Goal: Task Accomplishment & Management: Manage account settings

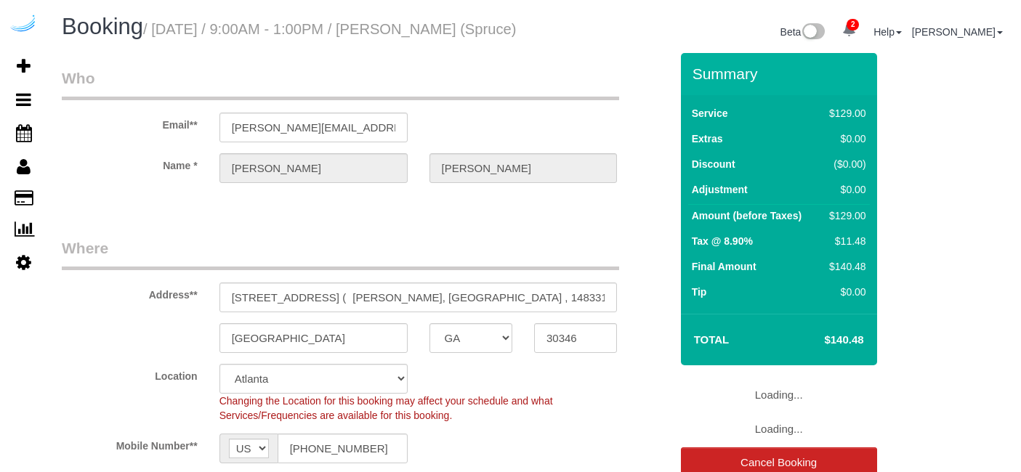
select select "GA"
select select "282"
select select "number:9"
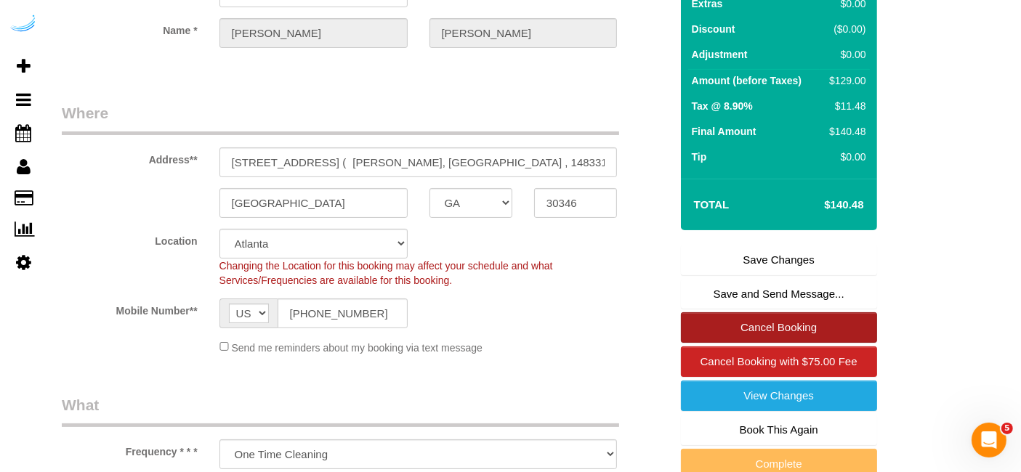
click at [736, 343] on link "Cancel Booking" at bounding box center [779, 328] width 196 height 31
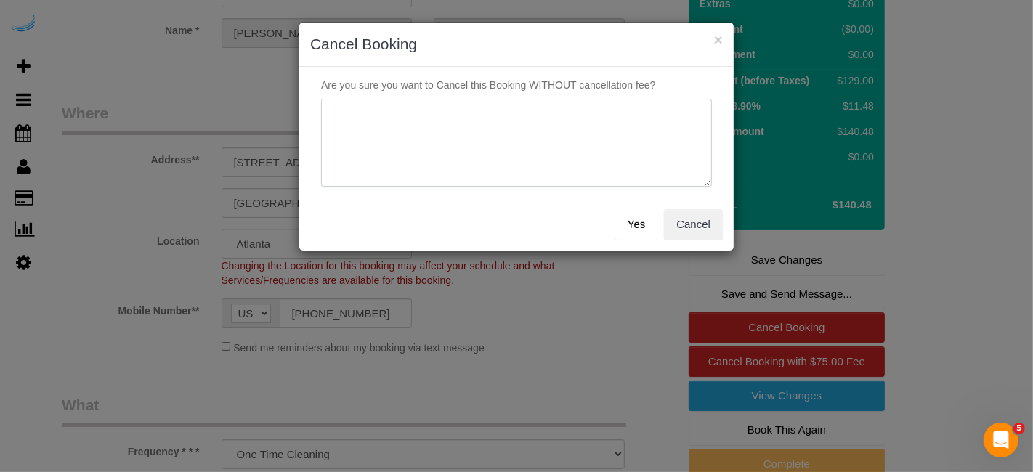
click at [573, 152] on textarea at bounding box center [516, 143] width 391 height 89
type textarea "Not on spruce."
click at [625, 223] on button "Yes" at bounding box center [637, 224] width 42 height 31
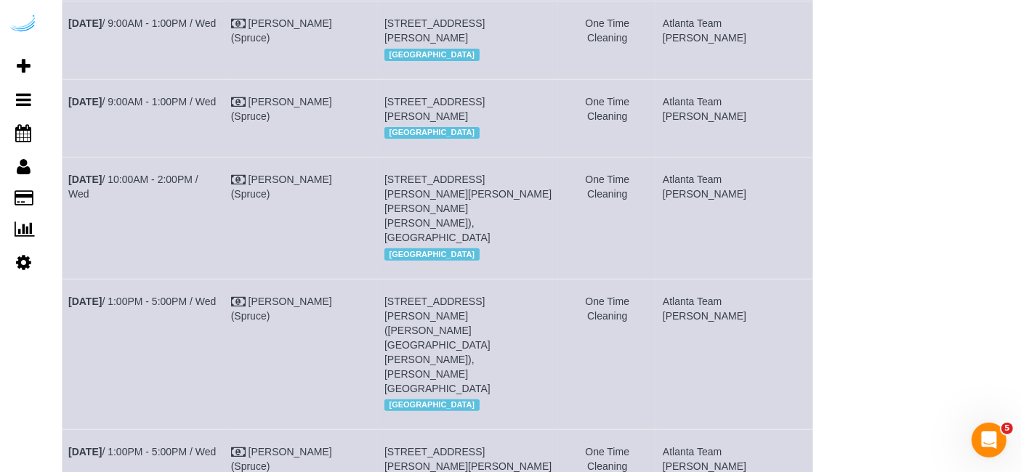
scroll to position [516, 0]
drag, startPoint x: 584, startPoint y: 347, endPoint x: 565, endPoint y: 347, distance: 18.9
click at [558, 347] on td "8085 Adair Ln, Building 3100, Unit 3111 (Elizabeth Small , Arium Morgan Falls ,…" at bounding box center [468, 355] width 180 height 150
copy span "3111"
click at [181, 308] on link "Sep 24th / 1:00PM - 5:00PM / Wed" at bounding box center [142, 303] width 148 height 12
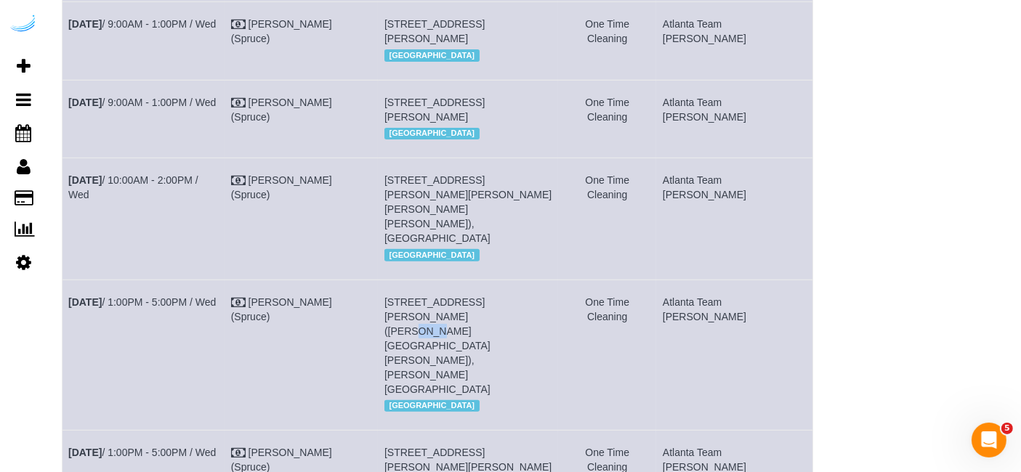
drag, startPoint x: 805, startPoint y: 349, endPoint x: 65, endPoint y: 334, distance: 740.0
click at [65, 334] on tr "Sep 24th / 1:00PM - 5:00PM / Wed Brandie Louck (Spruce) 8085 Adair Ln, Building…" at bounding box center [438, 355] width 751 height 150
copy tr "Sep 24th / 1:00PM - 5:00PM / Wed Brandie Louck (Spruce) 8085 Adair Ln, Building…"
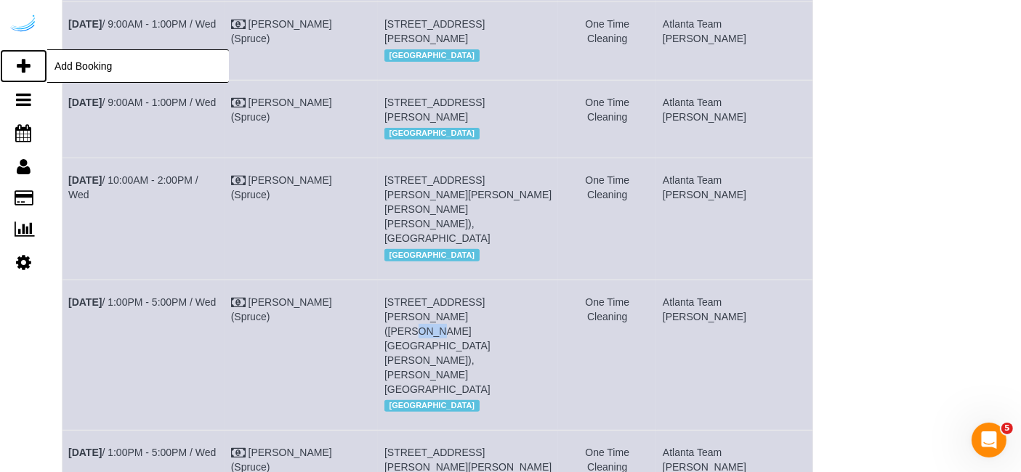
click at [25, 65] on icon at bounding box center [24, 65] width 14 height 17
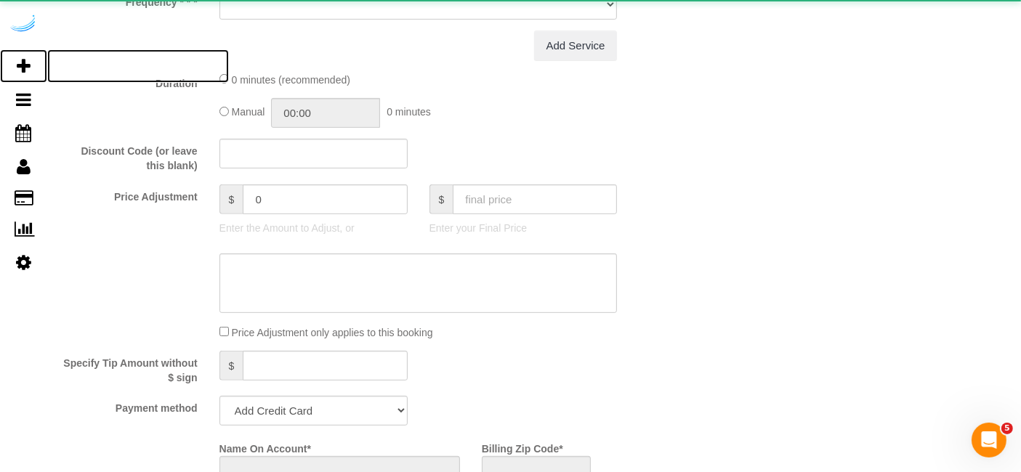
select select "number:9"
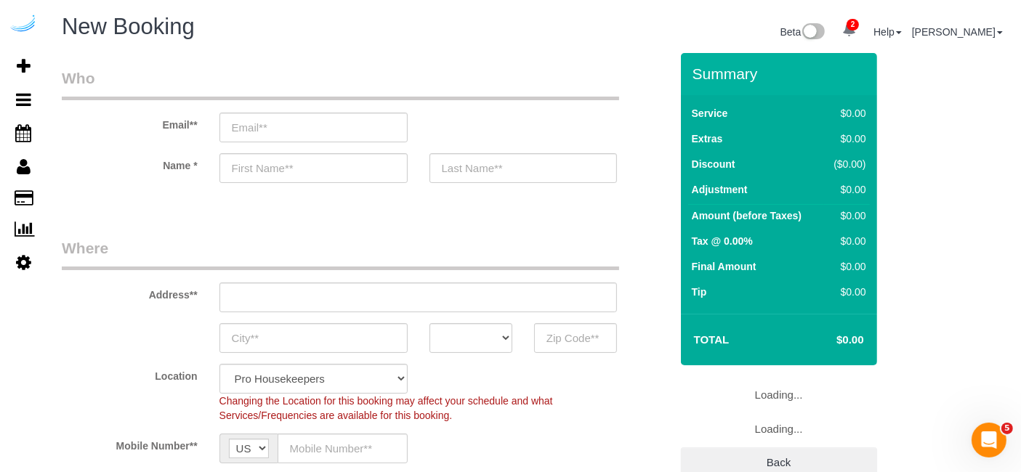
select select "object:2082"
select select "4"
click at [292, 124] on input "email" at bounding box center [313, 128] width 188 height 30
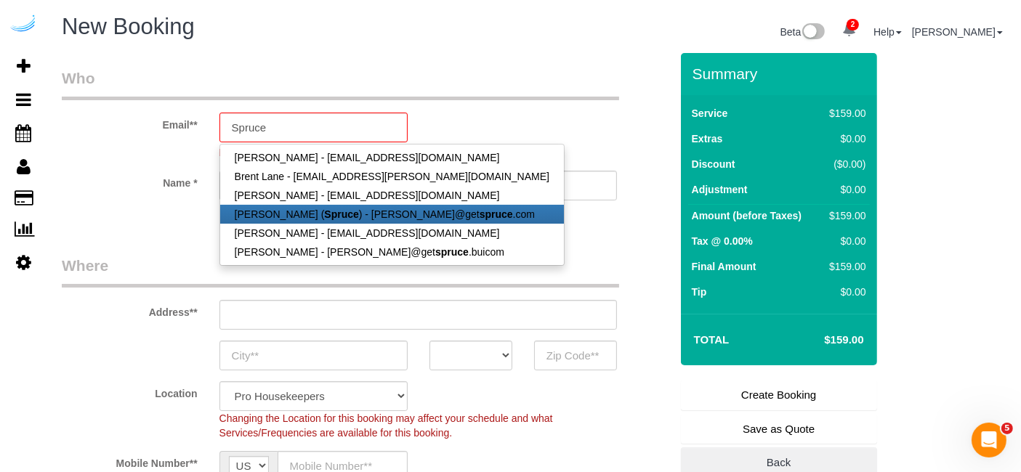
click at [324, 212] on strong "Spruce" at bounding box center [341, 215] width 34 height 12
type input "[PERSON_NAME][EMAIL_ADDRESS][DOMAIN_NAME]"
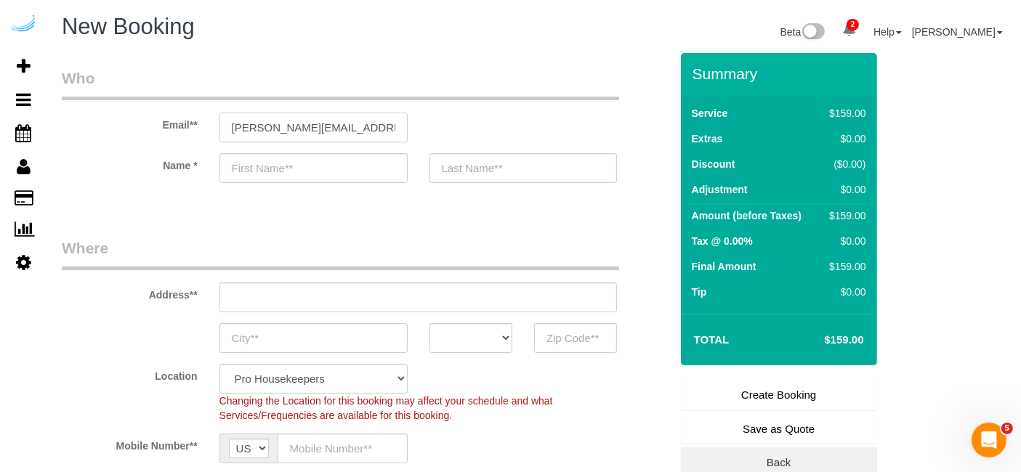
type input "[PERSON_NAME]"
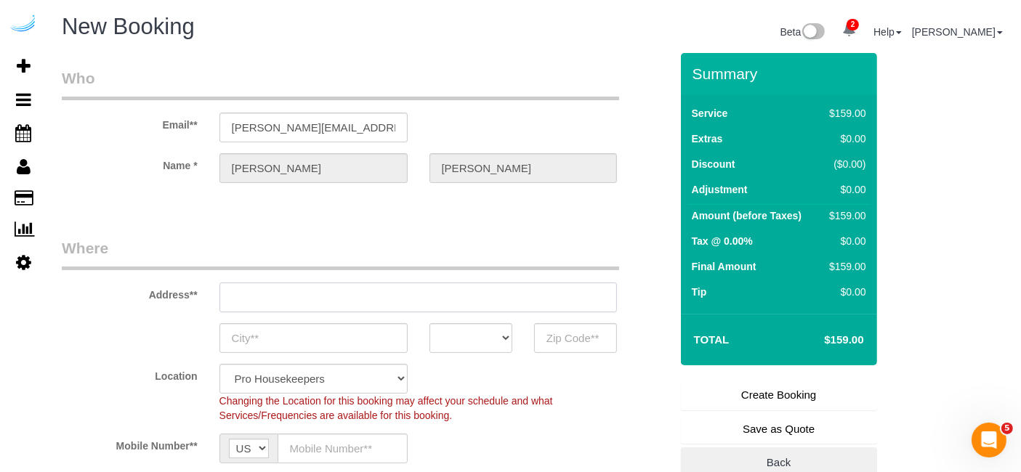
type input "3816 S Lamar Blvd"
type input "Austin"
select select "[GEOGRAPHIC_DATA]"
type input "78704"
click at [373, 296] on input "3816 S Lamar Blvd" at bounding box center [418, 298] width 398 height 30
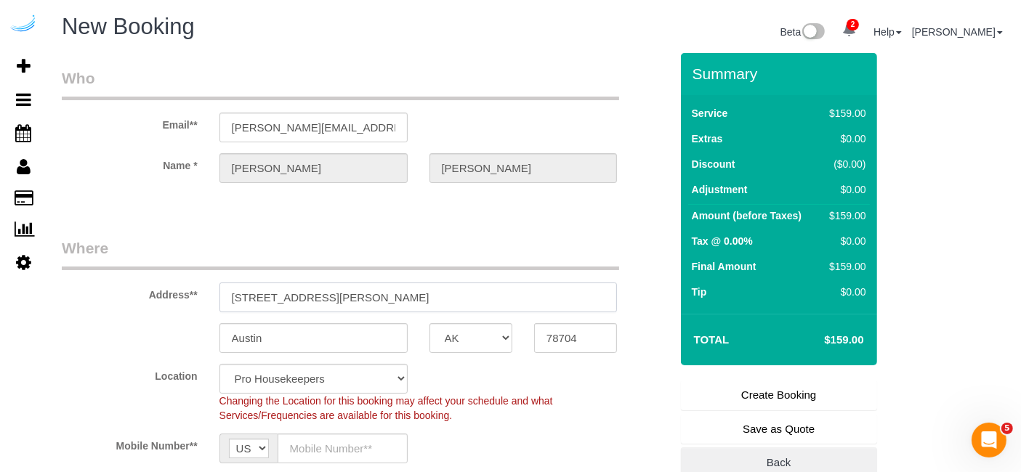
paste input "70 Perimeter Center E, Atlanta, GA 30346"
type input "70 Perimeter Center E, Atlanta, GA 30346"
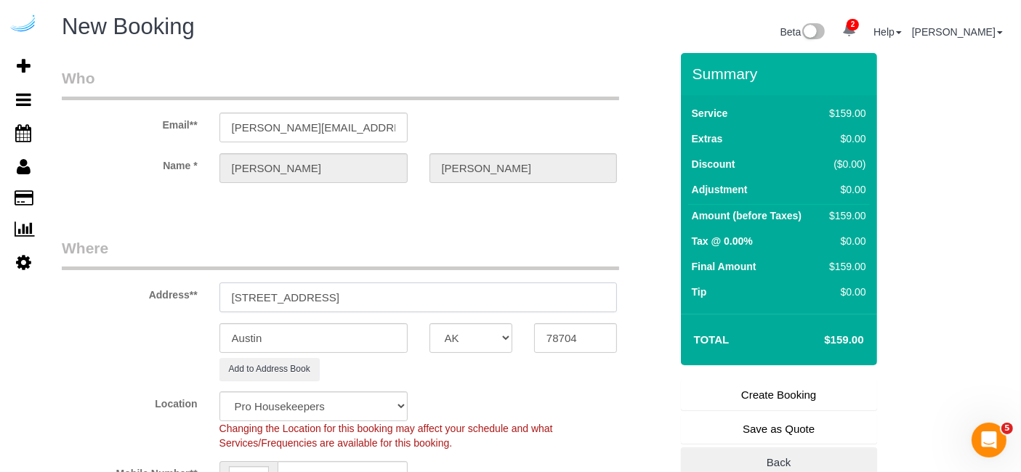
drag, startPoint x: 398, startPoint y: 296, endPoint x: 552, endPoint y: 299, distance: 154.1
click at [552, 299] on input "70 Perimeter Center E, Atlanta, GA 30346" at bounding box center [418, 298] width 398 height 30
select select "9"
type input "70 Perimeter Center E, Atlanta, GA 30346"
click at [555, 336] on input "78704" at bounding box center [575, 338] width 83 height 30
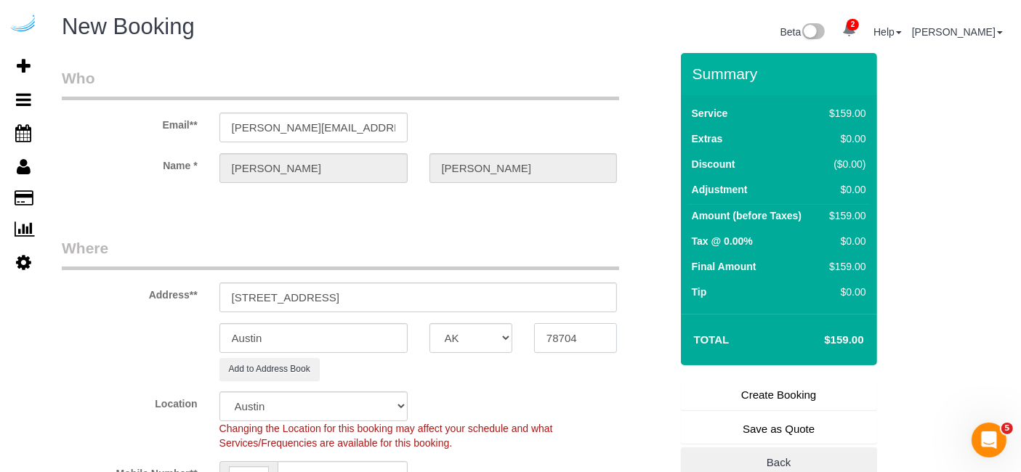
paste input "30346"
type input "30346"
select select "object:2126"
type input "30346"
click at [485, 334] on select "AK AL AR AZ CA CO CT DC DE FL GA HI IA ID IL IN KS KY LA MA MD ME MI MN MO MS M…" at bounding box center [471, 338] width 83 height 30
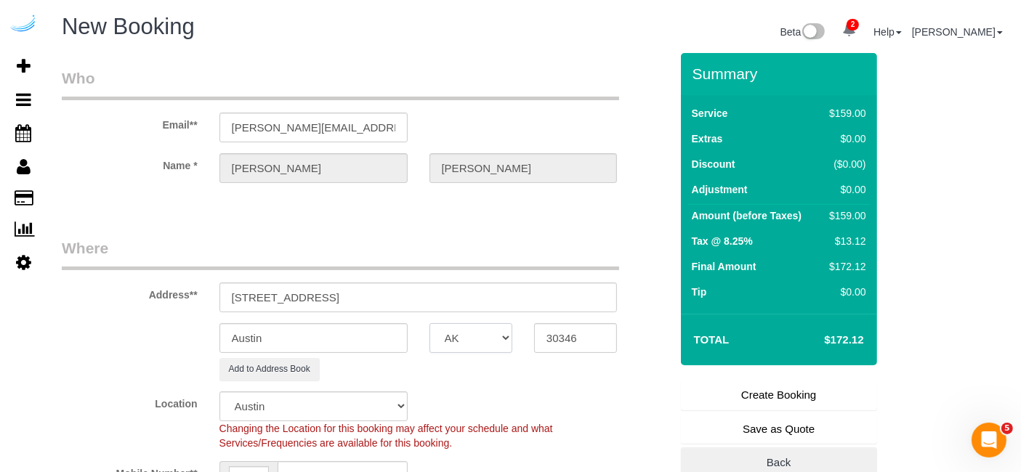
select select "8"
select select "GA"
click at [390, 342] on input "Austin" at bounding box center [313, 338] width 188 height 30
type input "[GEOGRAPHIC_DATA]"
select select "object:2168"
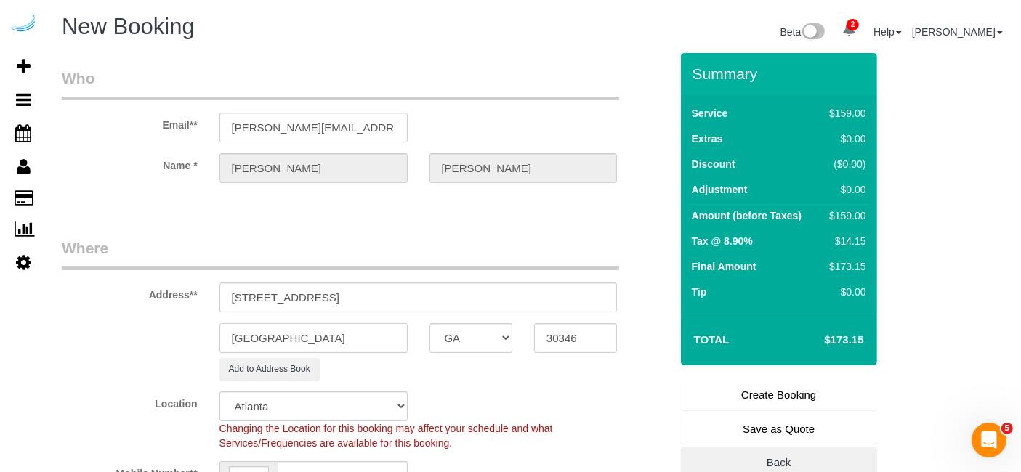
type input "[GEOGRAPHIC_DATA]"
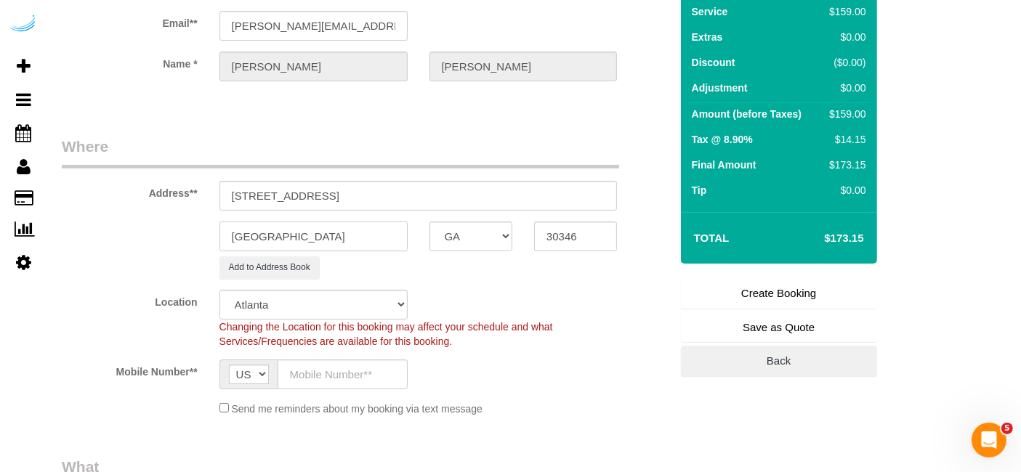
scroll to position [97, 0]
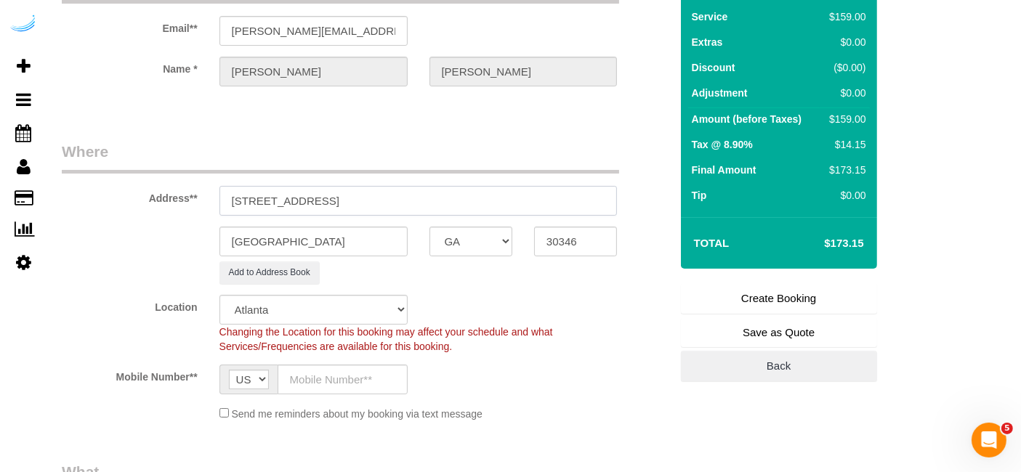
drag, startPoint x: 347, startPoint y: 204, endPoint x: 701, endPoint y: 219, distance: 353.6
click at [379, 195] on input "70 Perimeter Center E, Buildig 2213, Unit 2213" at bounding box center [418, 201] width 398 height 30
click at [496, 203] on input "70 Perimeter Center E, Building 2213, Unit 2213" at bounding box center [418, 201] width 398 height 30
paste input "Amanda Sanders"
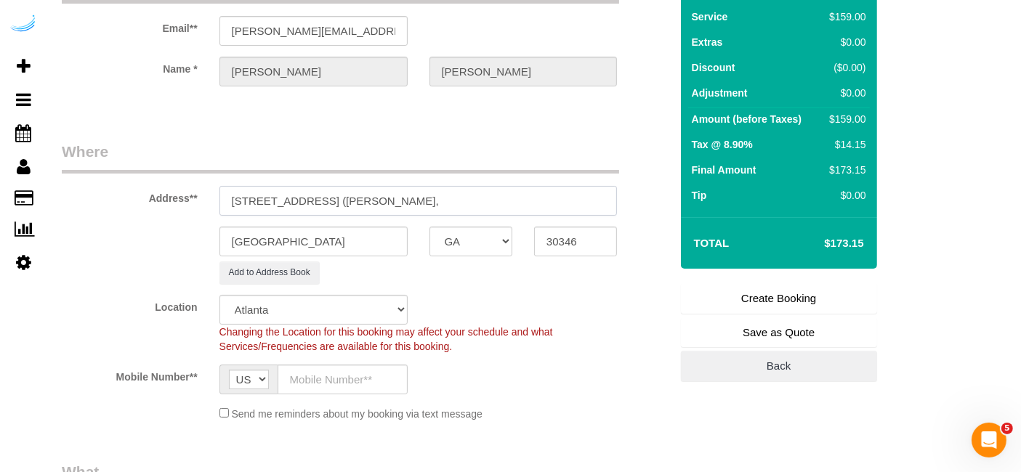
paste input "Bell Perimeter Center"
paste input "1483319"
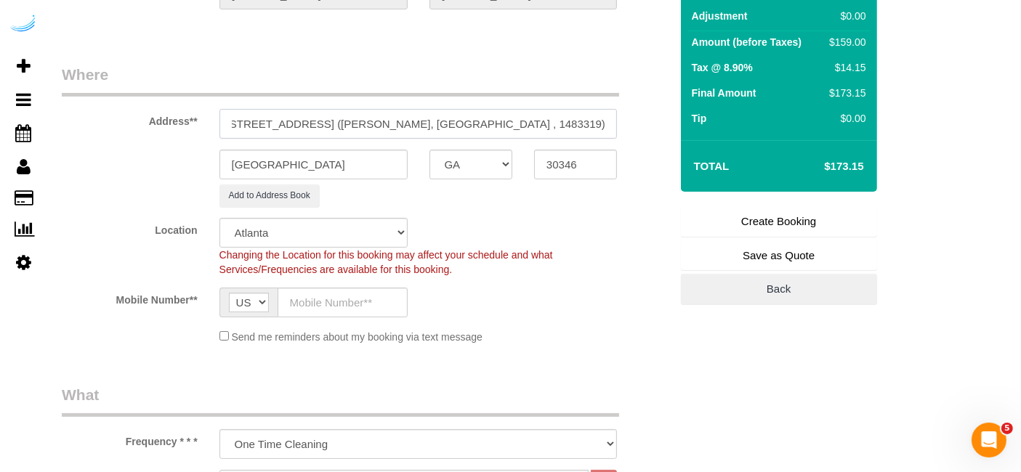
type input "70 Perimeter Center E, Building 2213, Unit 2213 (Amanda Sanders, Bell Perimeter…"
click at [370, 294] on input "text" at bounding box center [343, 303] width 130 height 30
type input "[PHONE_NUMBER]"
type input "Brandie Louck"
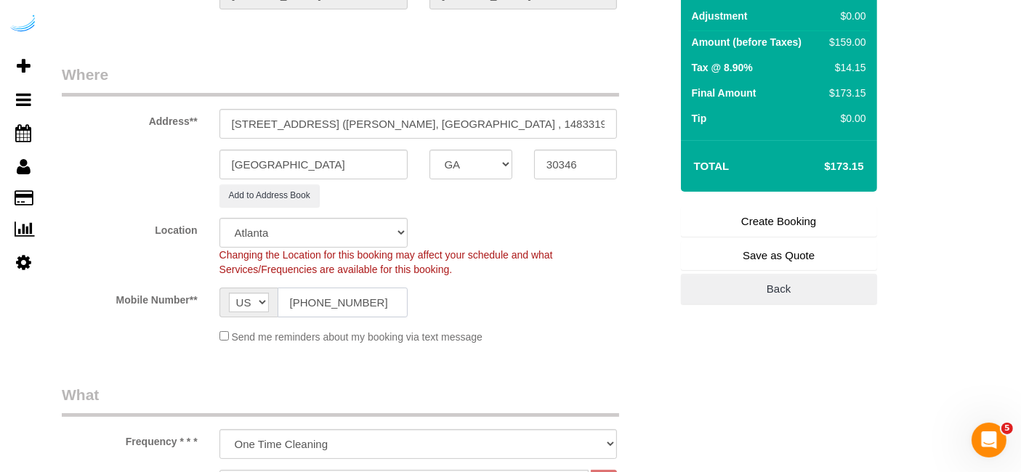
type input "[PHONE_NUMBER]"
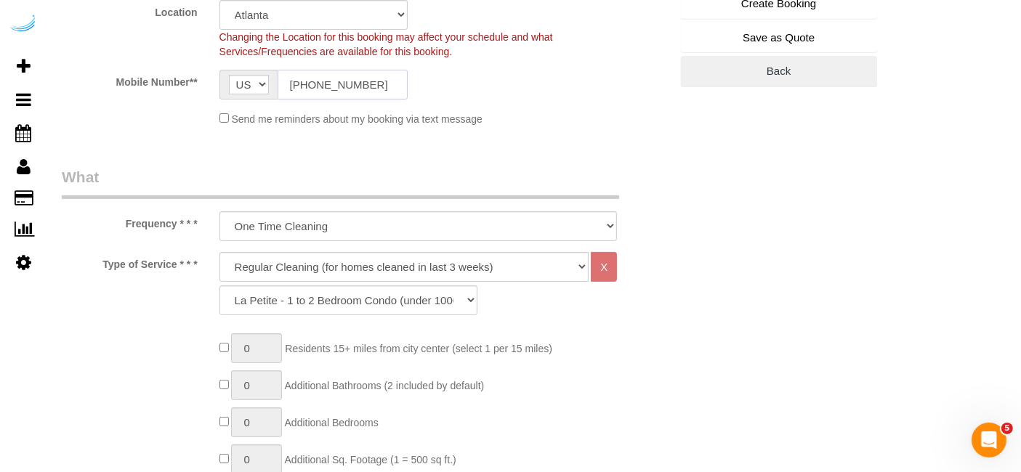
scroll to position [395, 0]
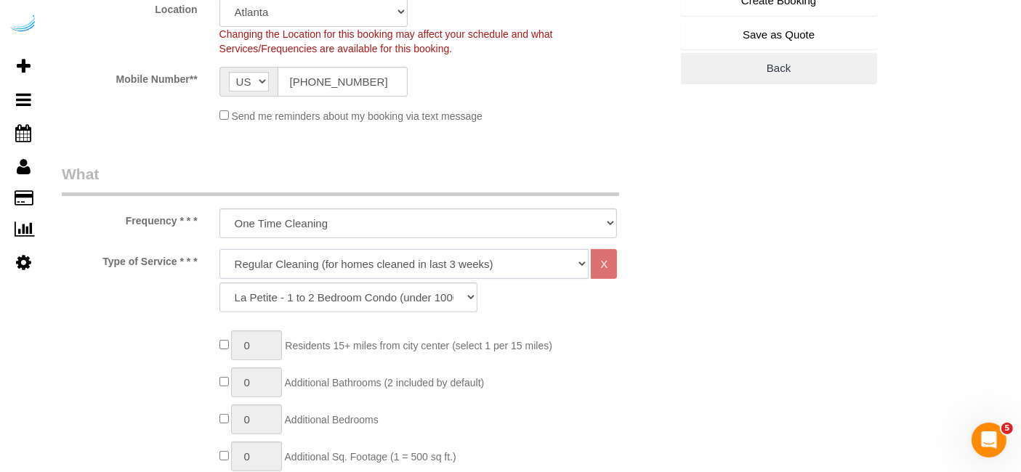
click at [384, 270] on select "Deep Cleaning (for homes that have not been cleaned in 3+ weeks) Spruce Regular…" at bounding box center [404, 264] width 370 height 30
select select "282"
click at [219, 249] on select "Deep Cleaning (for homes that have not been cleaned in 3+ weeks) Spruce Regular…" at bounding box center [404, 264] width 370 height 30
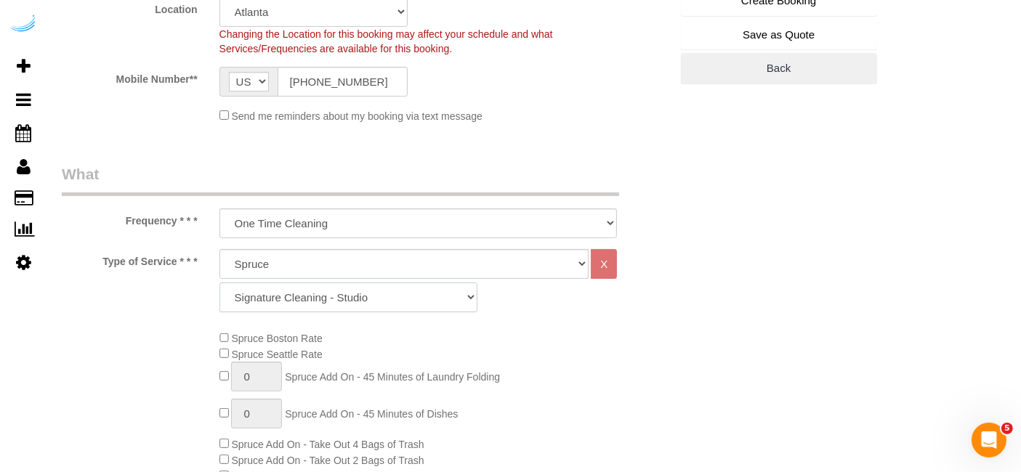
click at [369, 301] on select "Signature Cleaning - Studio Signature Cleaning - 1 Bed 1 Bath Signature Cleanin…" at bounding box center [348, 298] width 258 height 30
select select "304"
click at [219, 283] on select "Signature Cleaning - Studio Signature Cleaning - 1 Bed 1 Bath Signature Cleanin…" at bounding box center [348, 298] width 258 height 30
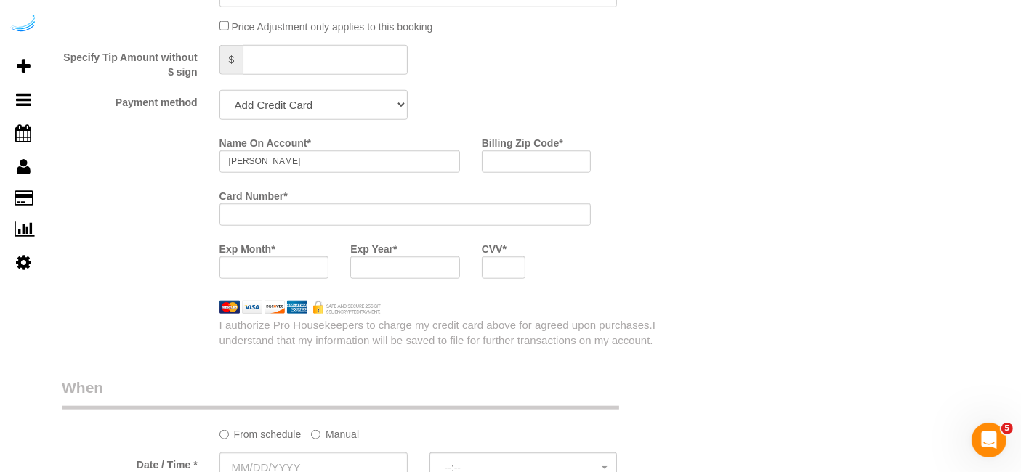
scroll to position [1393, 0]
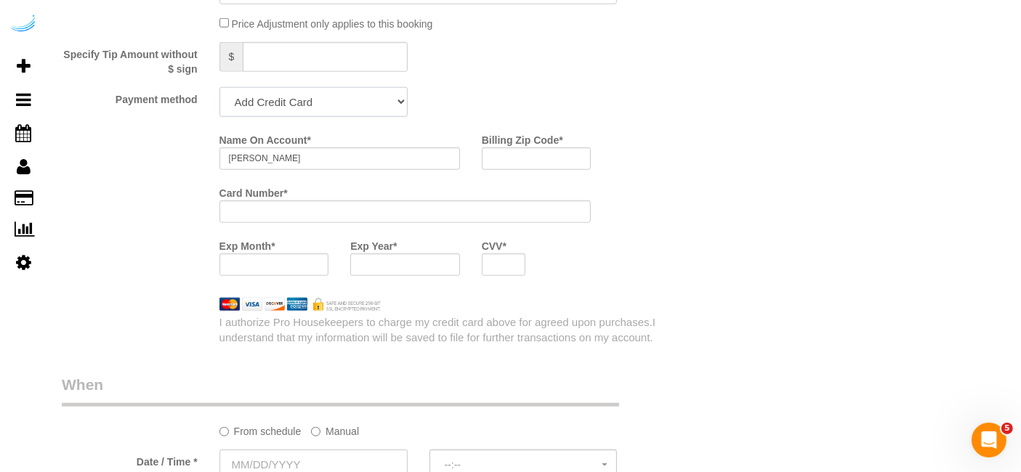
click at [358, 107] on select "Add Credit Card Cash Check Paypal" at bounding box center [313, 102] width 188 height 30
select select "string:check"
click at [219, 87] on select "Add Credit Card Cash Check Paypal" at bounding box center [313, 102] width 188 height 30
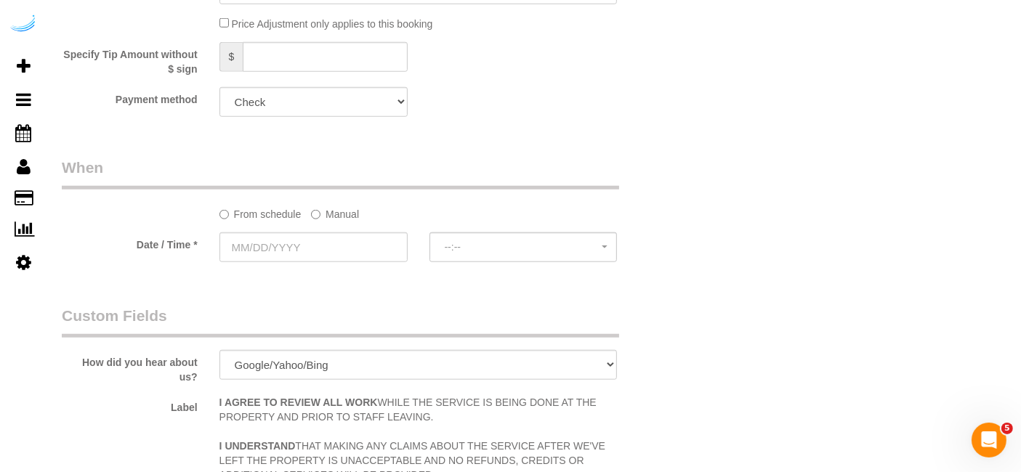
click at [330, 214] on label "Manual" at bounding box center [335, 212] width 48 height 20
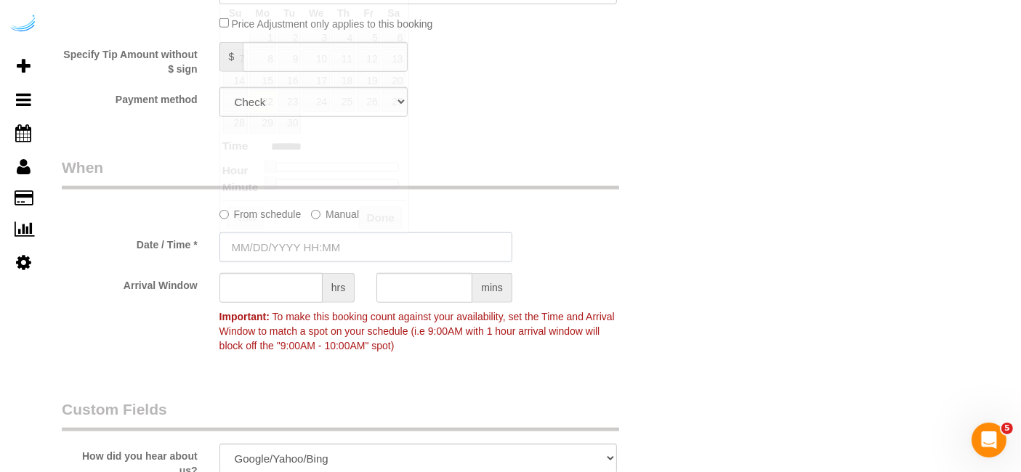
click at [299, 240] on input "text" at bounding box center [365, 248] width 293 height 30
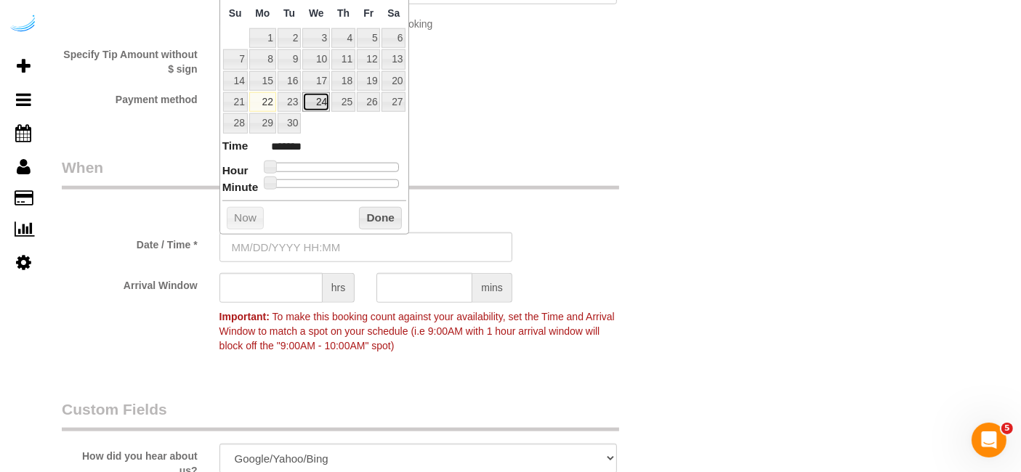
click at [320, 93] on link "24" at bounding box center [316, 102] width 28 height 20
type input "09/22/2025 9:00AM"
type input "******"
drag, startPoint x: 315, startPoint y: 166, endPoint x: 324, endPoint y: 166, distance: 8.7
click at [324, 166] on span at bounding box center [320, 167] width 13 height 13
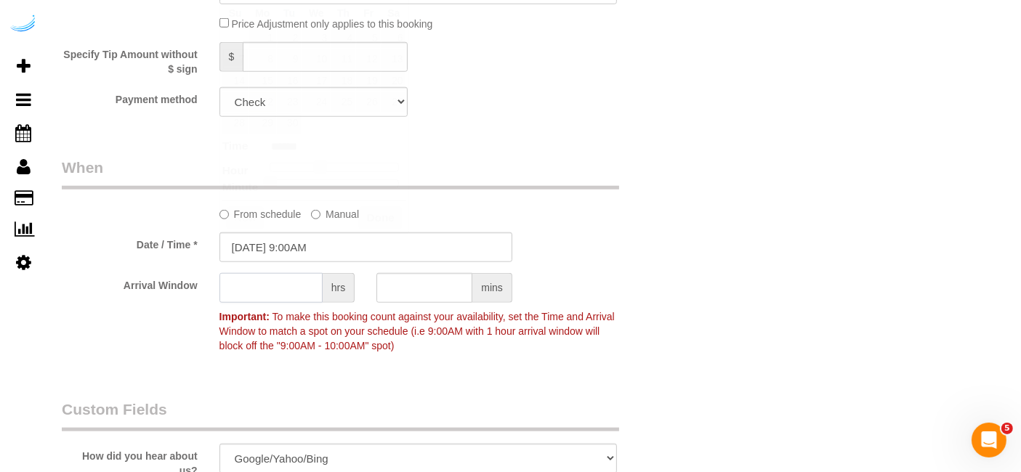
click at [292, 294] on input "text" at bounding box center [270, 288] width 103 height 30
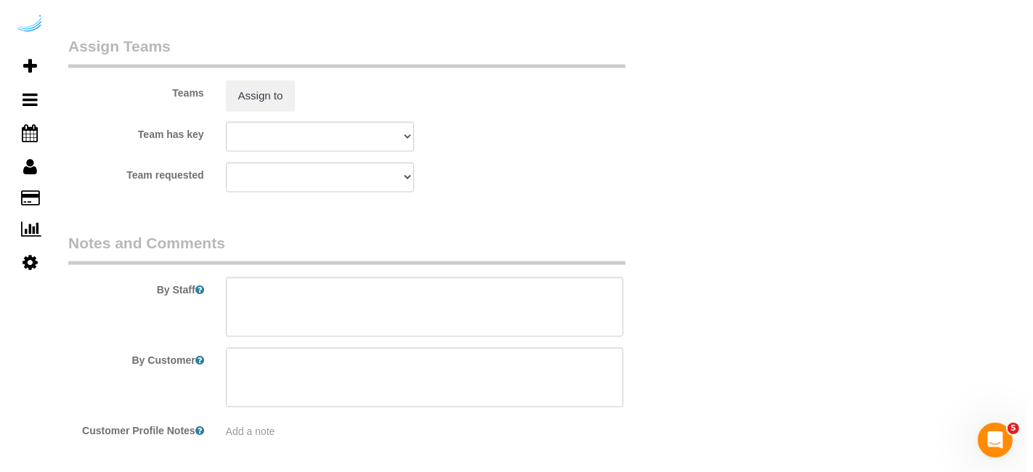
scroll to position [2160, 0]
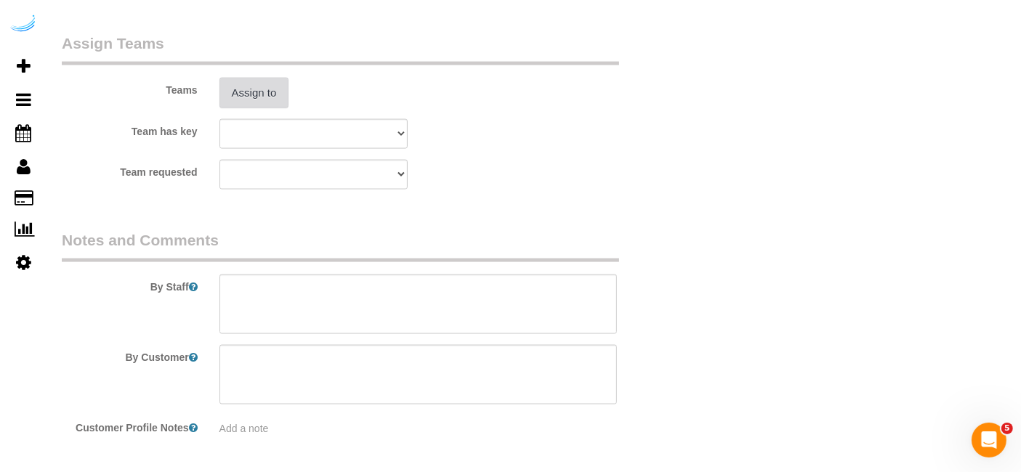
type input "4"
click at [275, 94] on button "Assign to" at bounding box center [254, 93] width 70 height 31
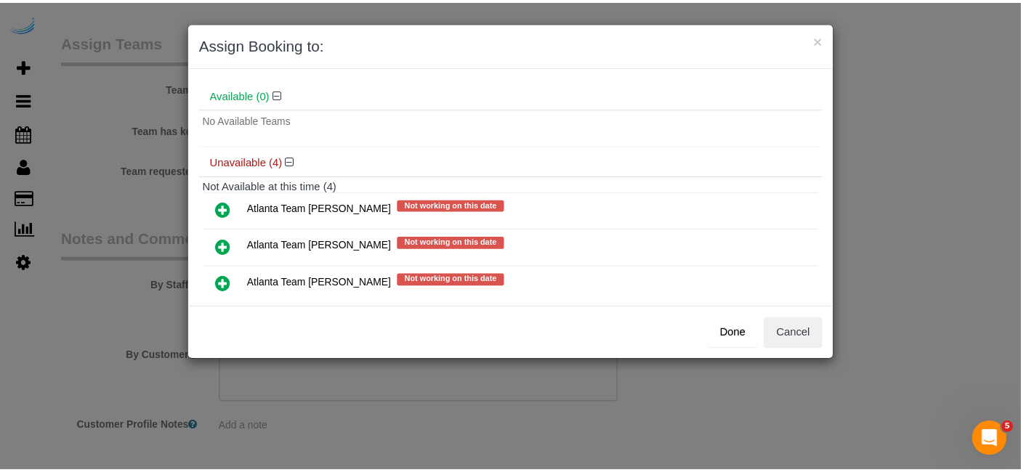
scroll to position [47, 0]
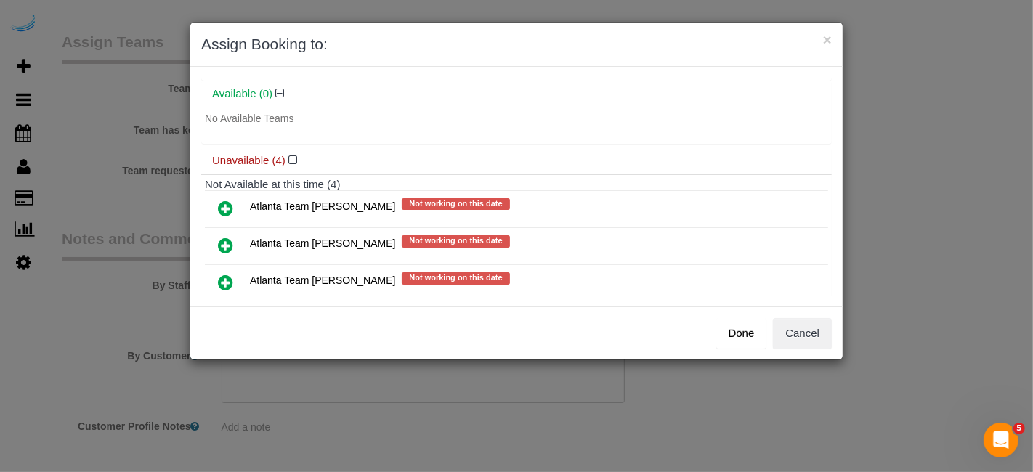
click at [224, 241] on icon at bounding box center [225, 245] width 15 height 17
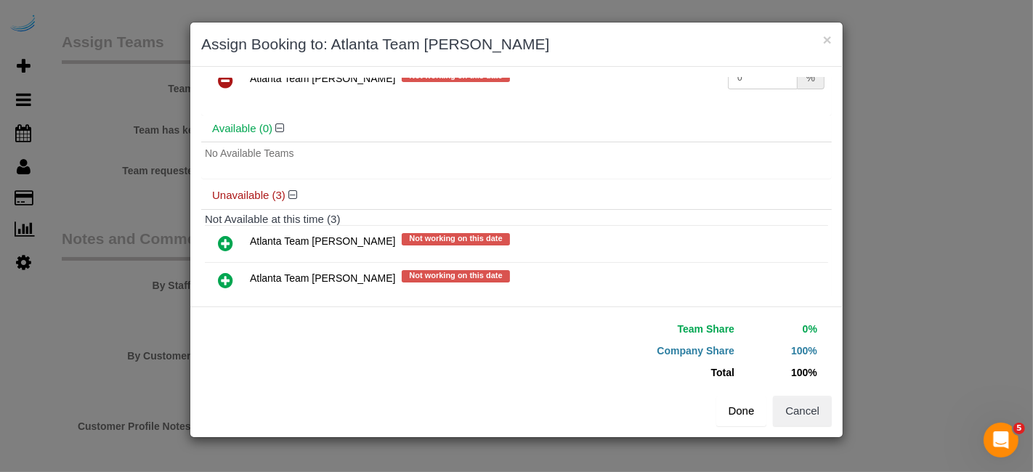
click at [721, 404] on button "Done" at bounding box center [742, 411] width 51 height 31
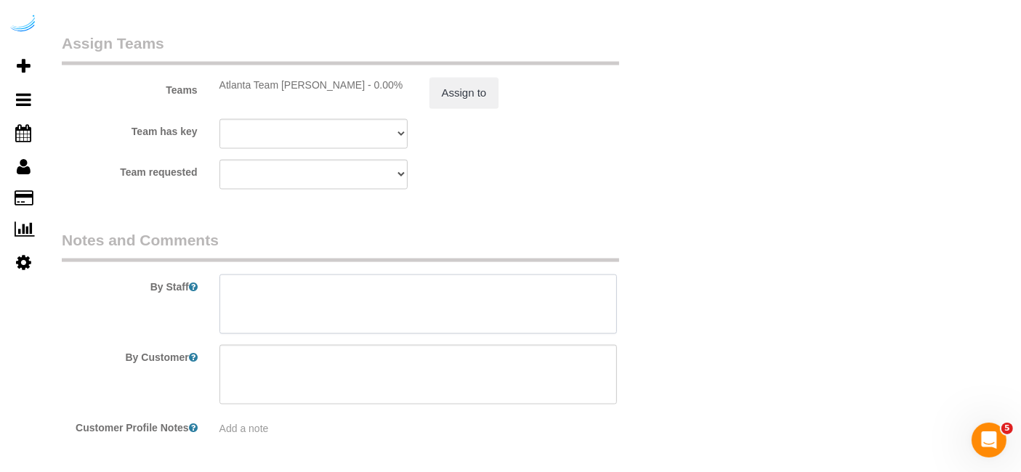
click at [481, 298] on textarea at bounding box center [418, 305] width 398 height 60
paste textarea "Permanent Notes:No notes from this customer.Today's Notes:Make sure everything …"
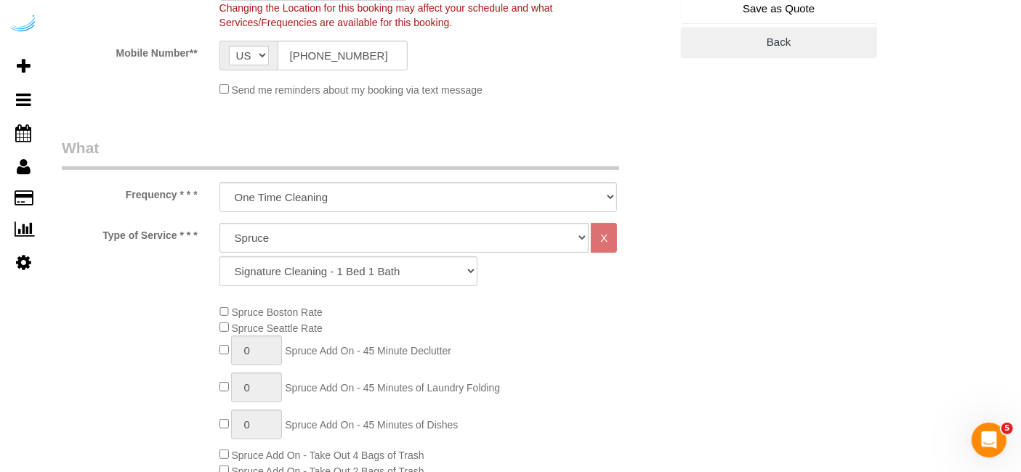
scroll to position [0, 0]
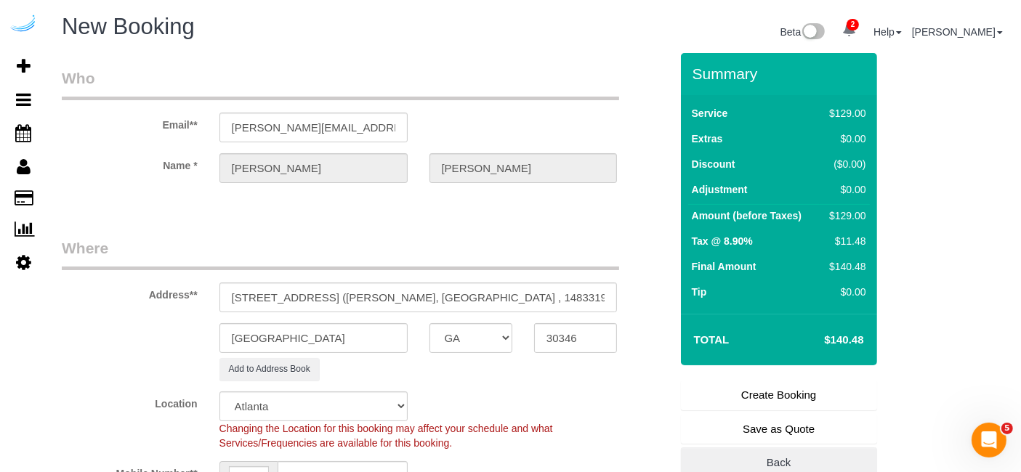
type textarea "Recurrency: One time service Permanent Notes:No notes from this customer.Today'…"
click at [779, 387] on link "Create Booking" at bounding box center [779, 395] width 196 height 31
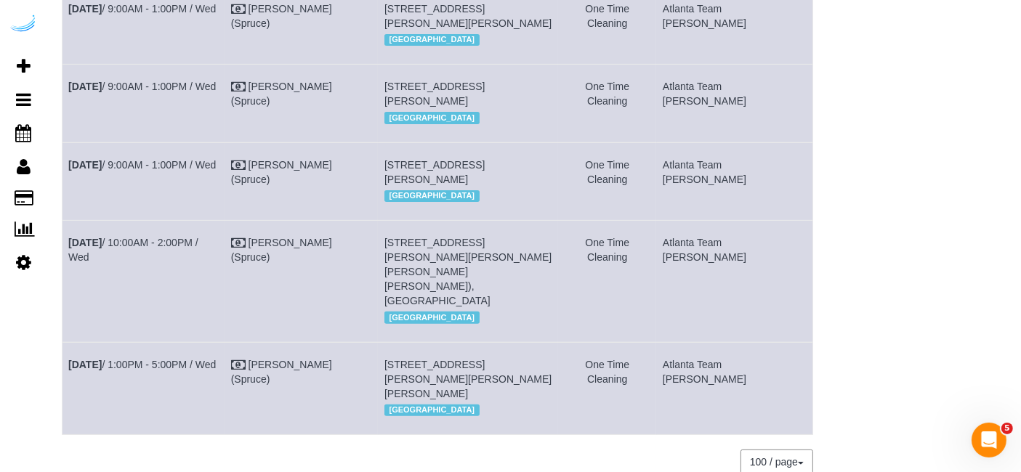
scroll to position [563, 0]
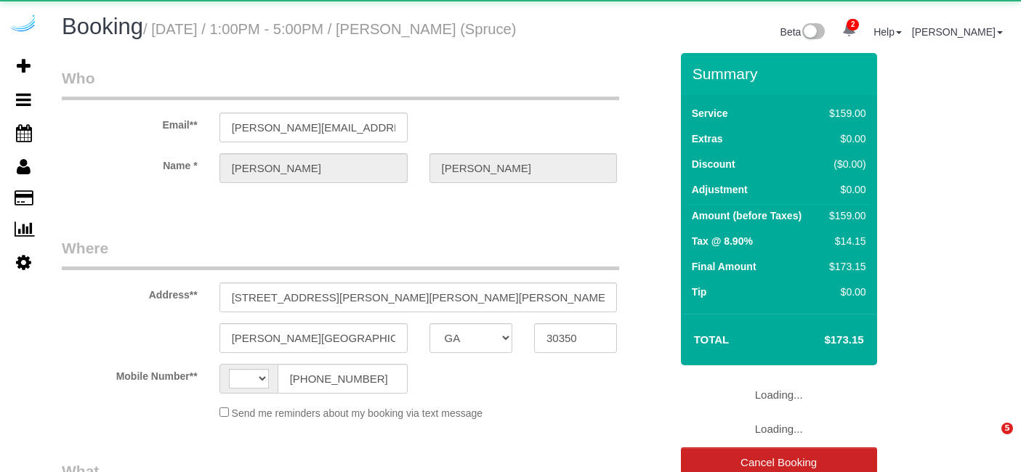
select select "GA"
select select "string:[GEOGRAPHIC_DATA]"
select select "282"
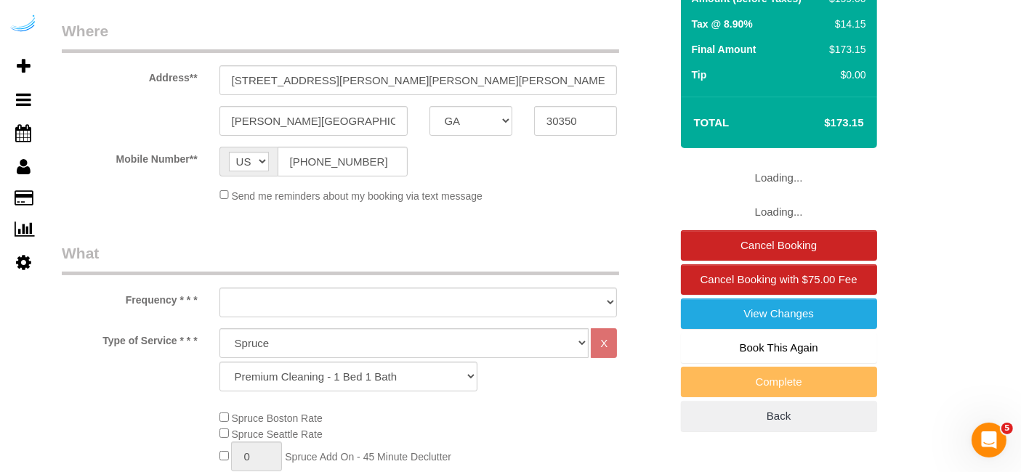
scroll to position [218, 0]
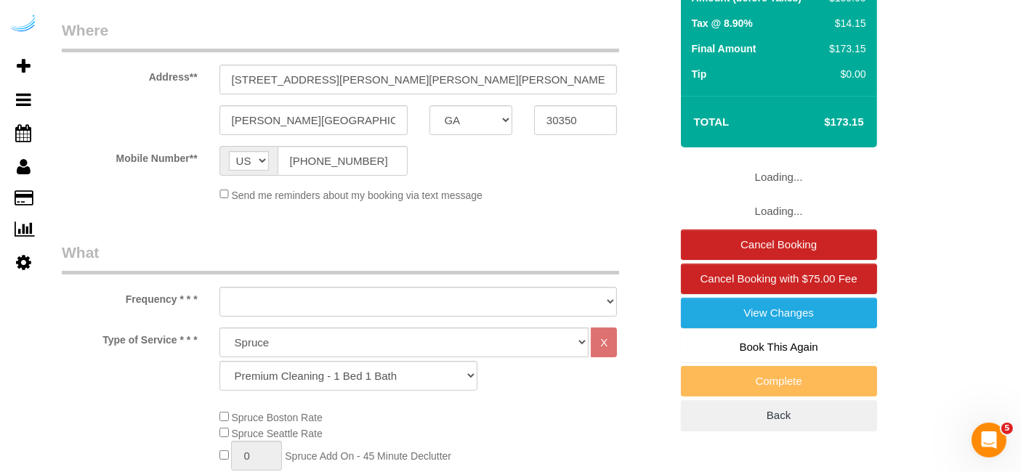
select select "object:716"
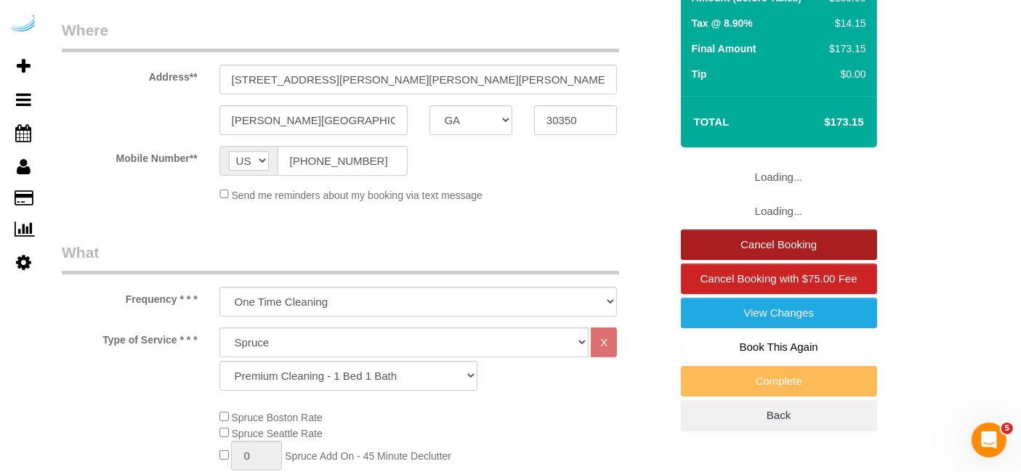
click at [725, 256] on link "Cancel Booking" at bounding box center [779, 245] width 196 height 31
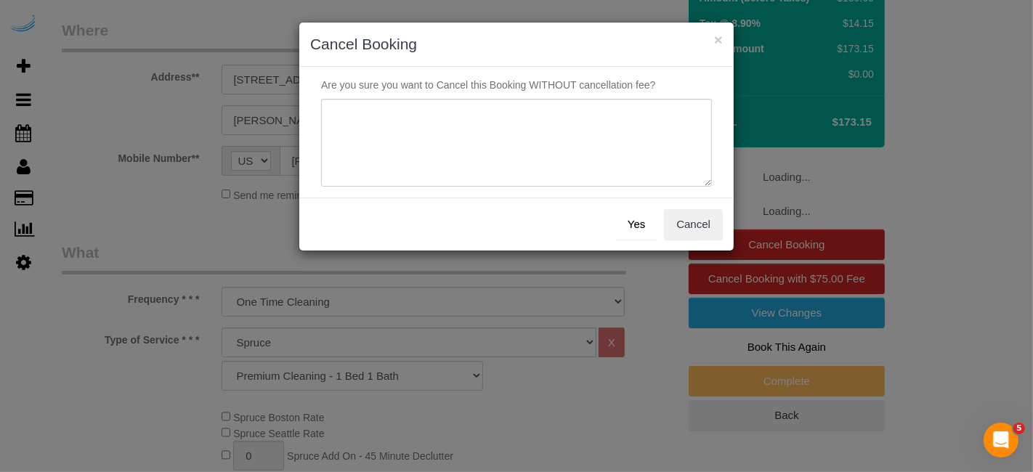
select select "number:9"
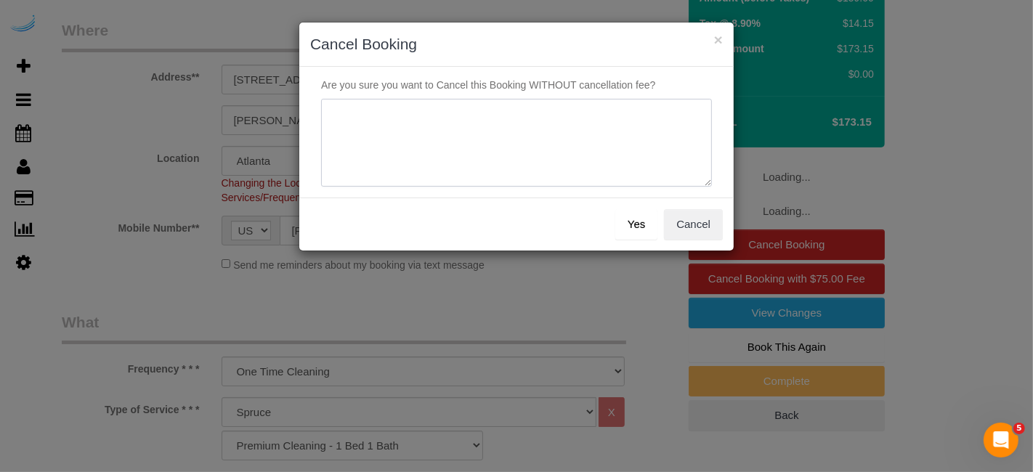
click at [568, 156] on textarea at bounding box center [516, 143] width 391 height 89
type textarea "[PERSON_NAME]"
select select "object:835"
type textarea "Not on spruce."
click at [628, 223] on button "Yes" at bounding box center [637, 224] width 42 height 31
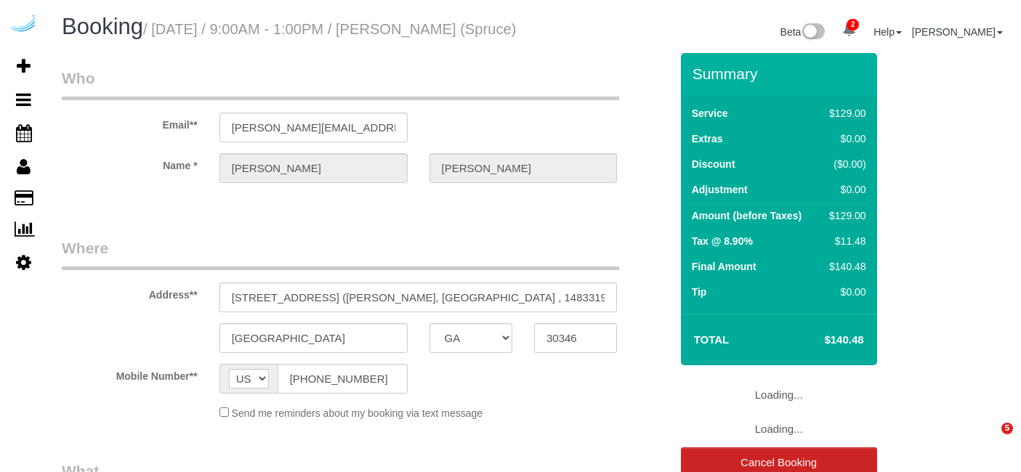
select select "GA"
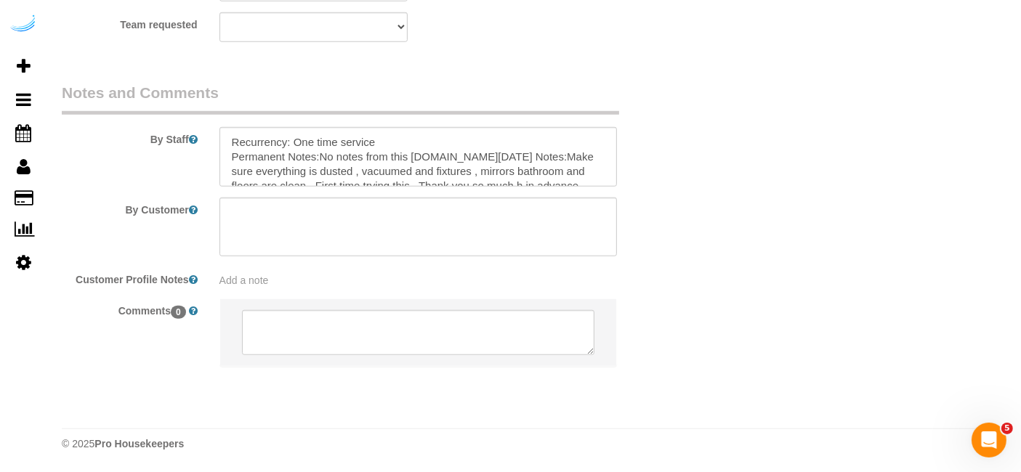
select select "object:625"
select select "282"
select select "number:9"
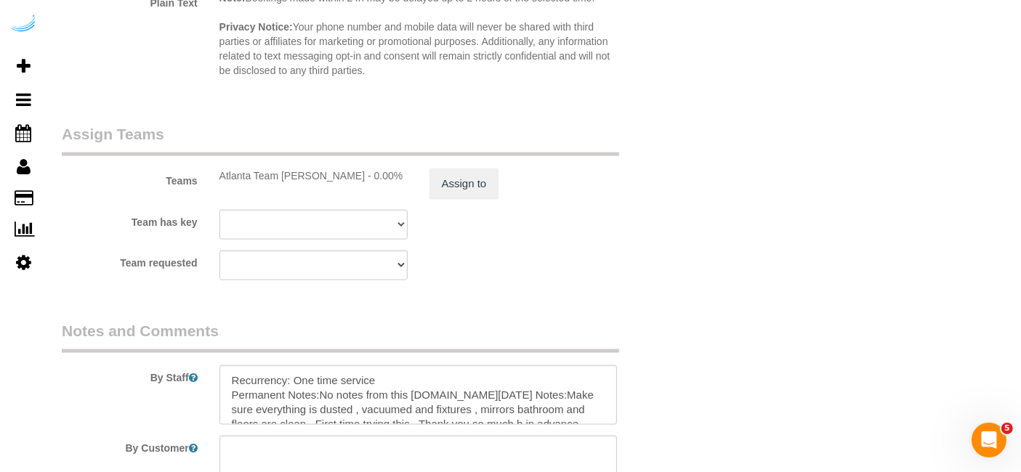
select select "object:797"
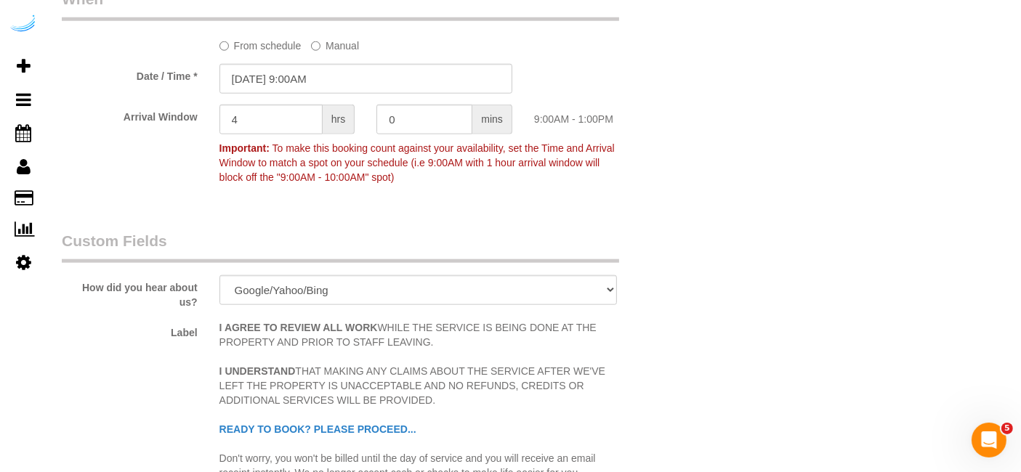
scroll to position [1462, 0]
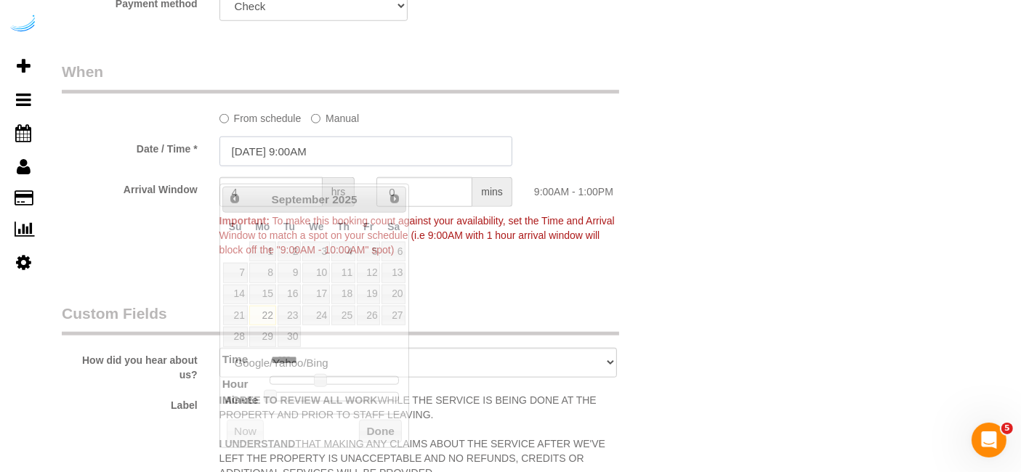
click at [301, 155] on input "09/22/2025 9:00AM" at bounding box center [365, 152] width 293 height 30
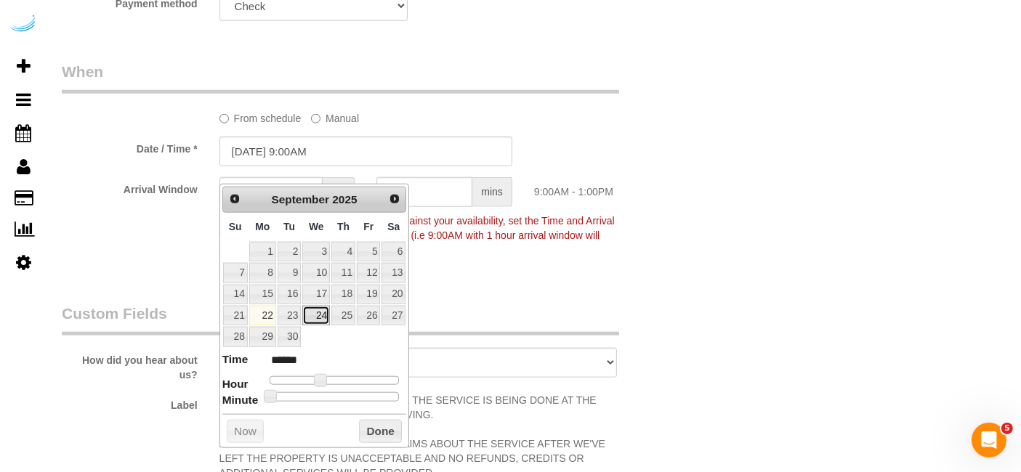
click at [313, 316] on link "24" at bounding box center [316, 316] width 28 height 20
type input "09/24/2025 9:00AM"
click at [377, 430] on button "Done" at bounding box center [380, 431] width 43 height 23
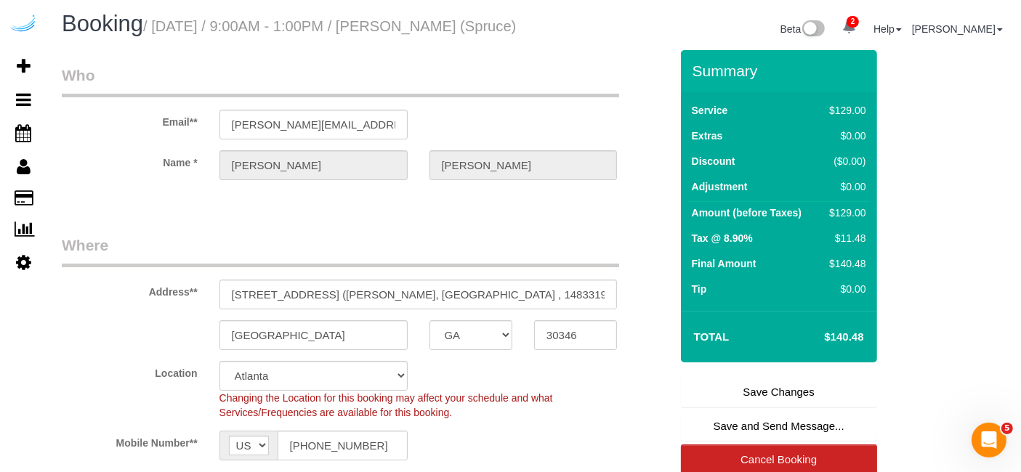
scroll to position [0, 0]
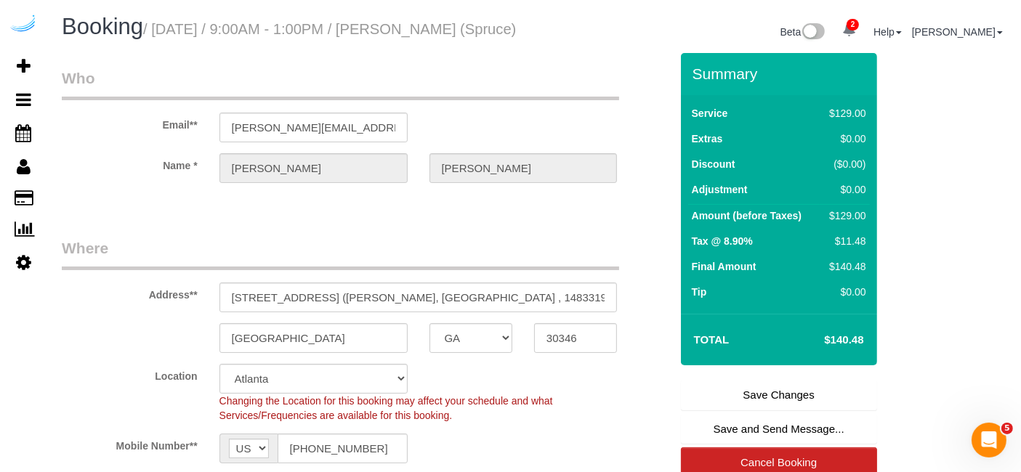
click at [775, 411] on link "Save Changes" at bounding box center [779, 395] width 196 height 31
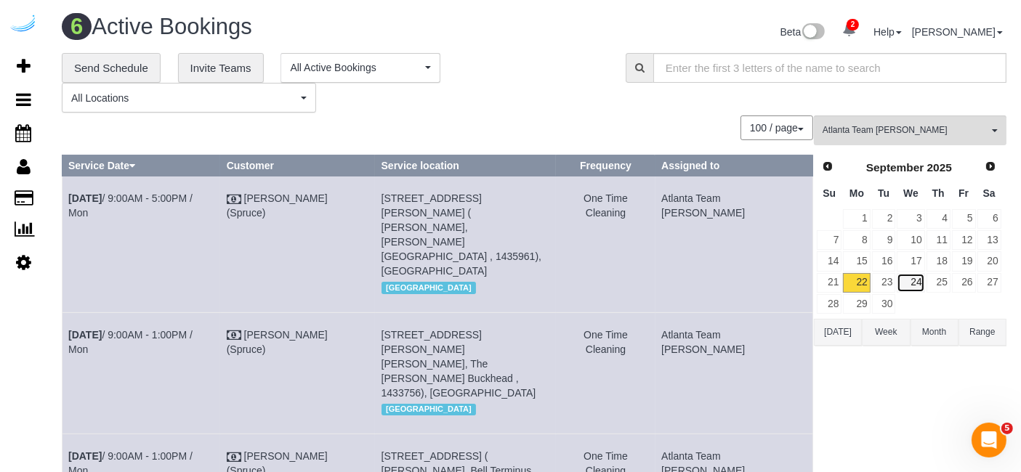
click at [919, 279] on link "24" at bounding box center [911, 283] width 28 height 20
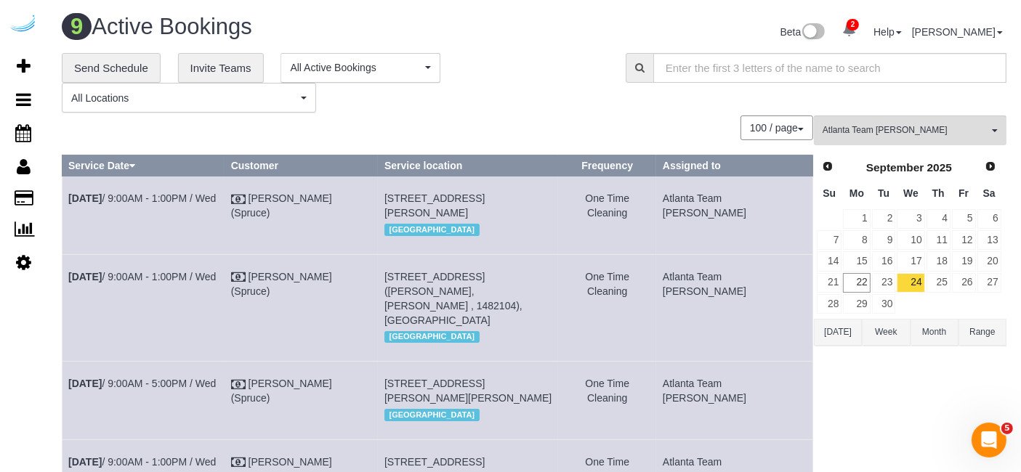
scroll to position [531, 0]
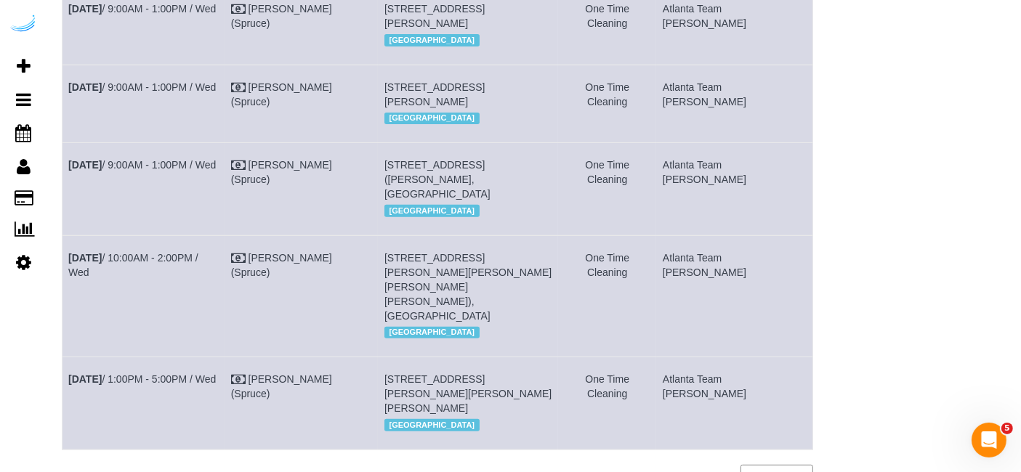
copy tr "Sep 24th / 9:00AM - 1:00PM / Wed Brandie Louck (Spruce) 70 Perimeter Center E, …"
drag, startPoint x: 805, startPoint y: 238, endPoint x: 66, endPoint y: 238, distance: 739.1
click at [66, 235] on tr "Sep 24th / 9:00AM - 1:00PM / Wed Brandie Louck (Spruce) 70 Perimeter Center E, …" at bounding box center [438, 189] width 751 height 92
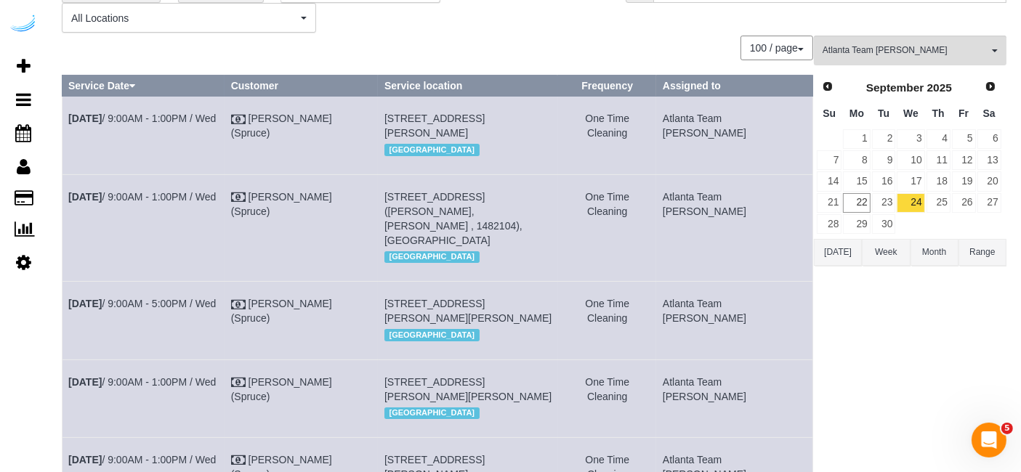
scroll to position [0, 0]
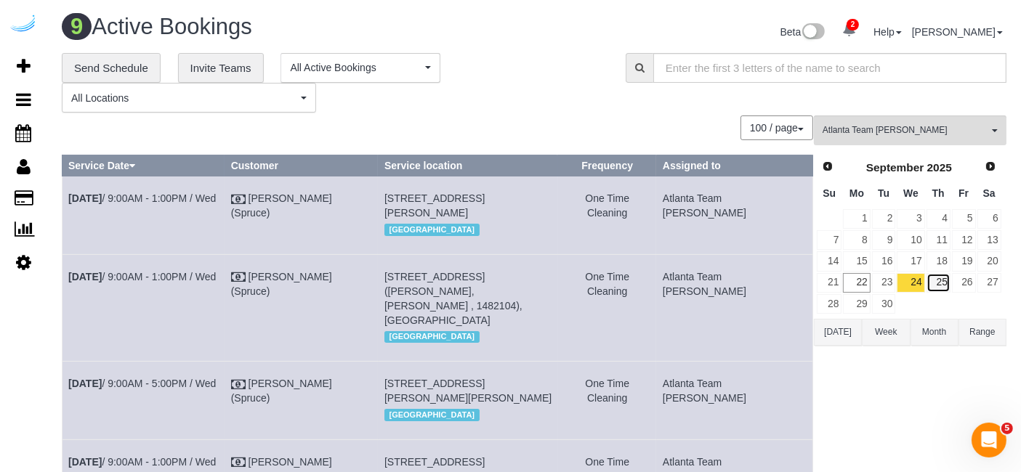
click at [946, 282] on link "25" at bounding box center [939, 283] width 24 height 20
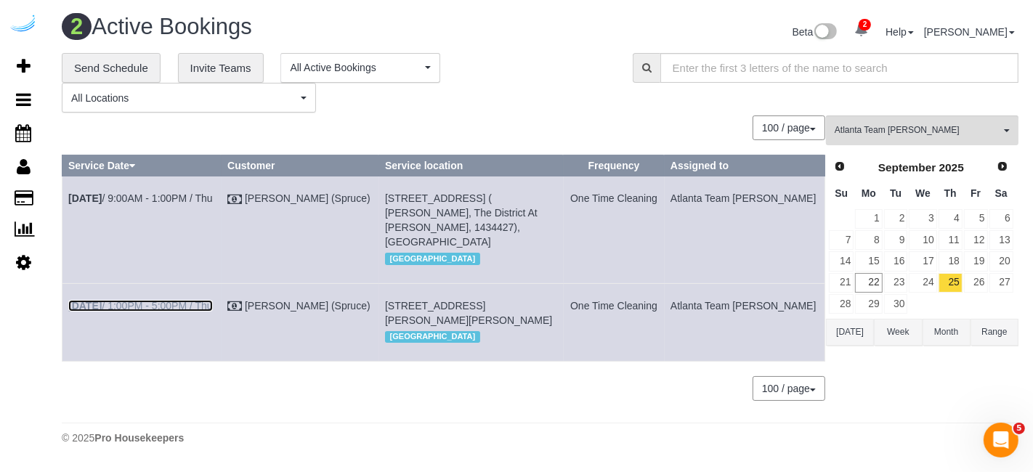
click at [153, 300] on link "Sep 25th / 1:00PM - 5:00PM / Thu" at bounding box center [140, 306] width 145 height 12
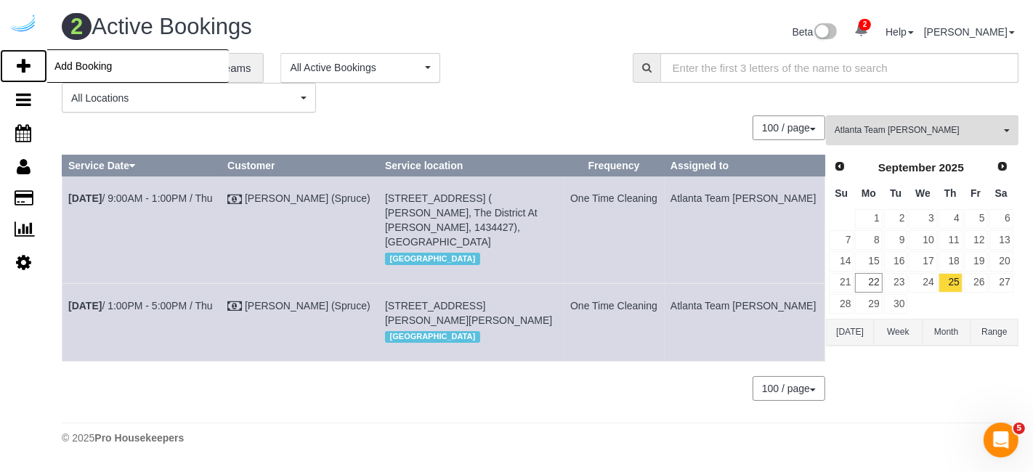
click at [20, 71] on icon at bounding box center [24, 65] width 14 height 17
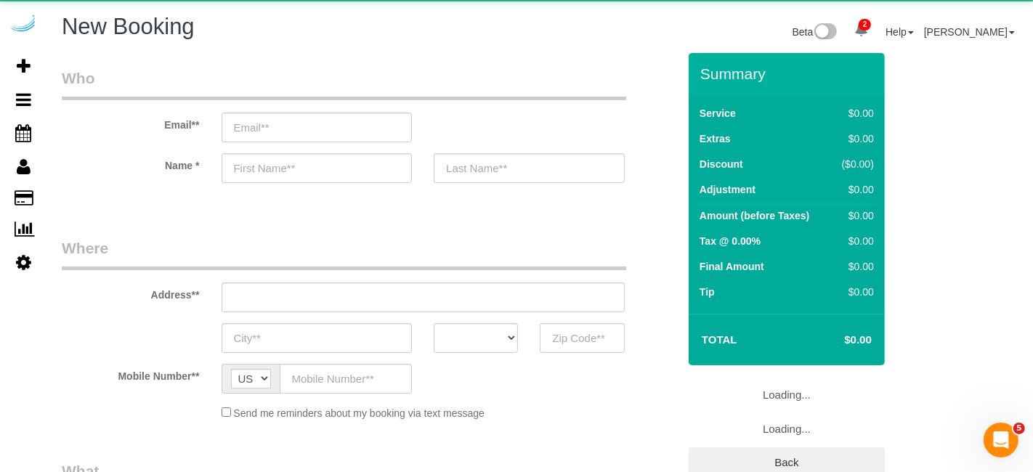
select select "object:1567"
select select "4"
select select "number:9"
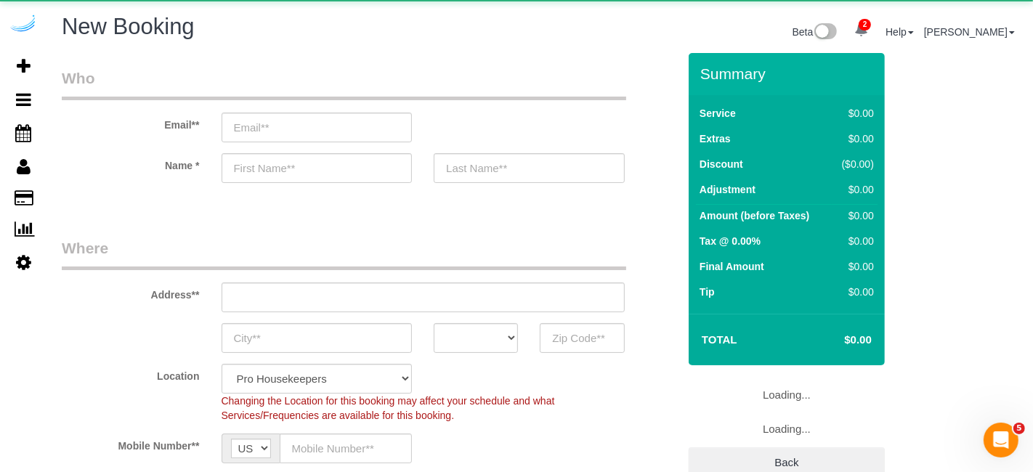
select select "object:2156"
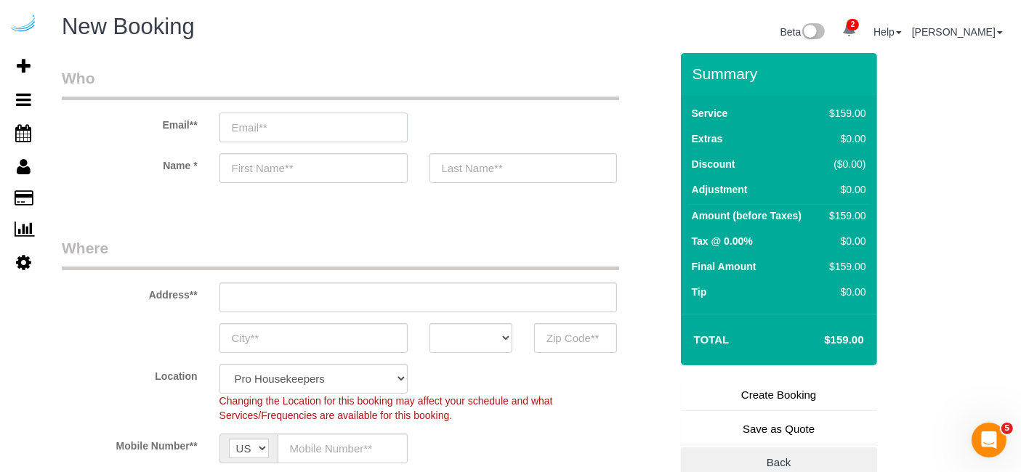
click at [343, 129] on input "email" at bounding box center [313, 128] width 188 height 30
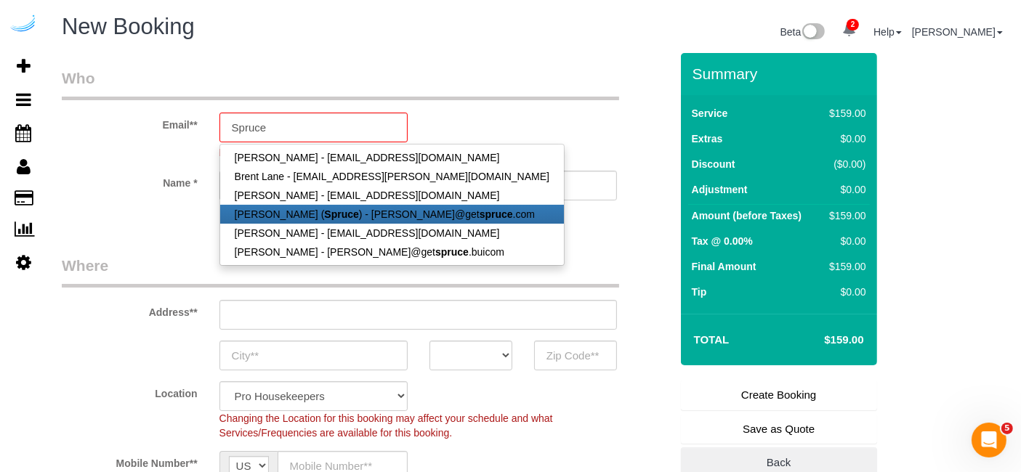
click at [299, 216] on link "Brandie Louck ( Spruce ) - brandie@get spruce .com" at bounding box center [392, 214] width 344 height 19
type input "[PERSON_NAME][EMAIL_ADDRESS][DOMAIN_NAME]"
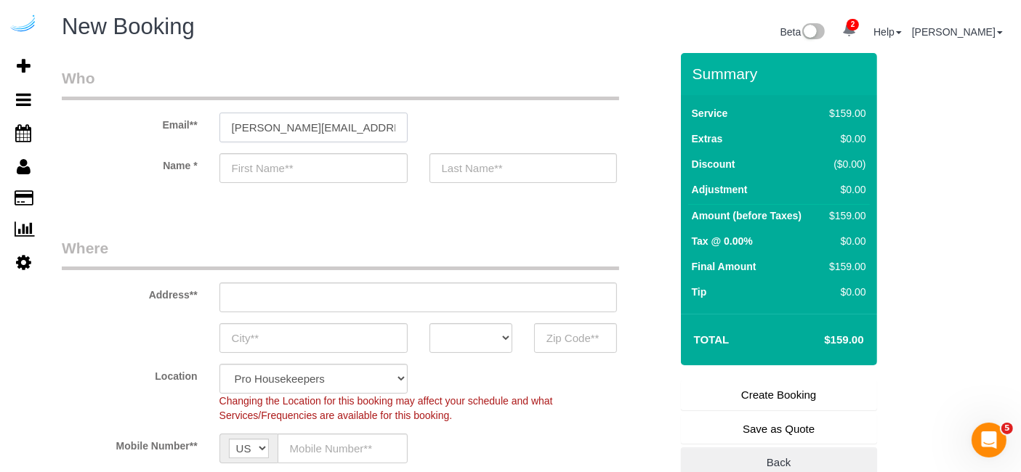
type input "[PERSON_NAME]"
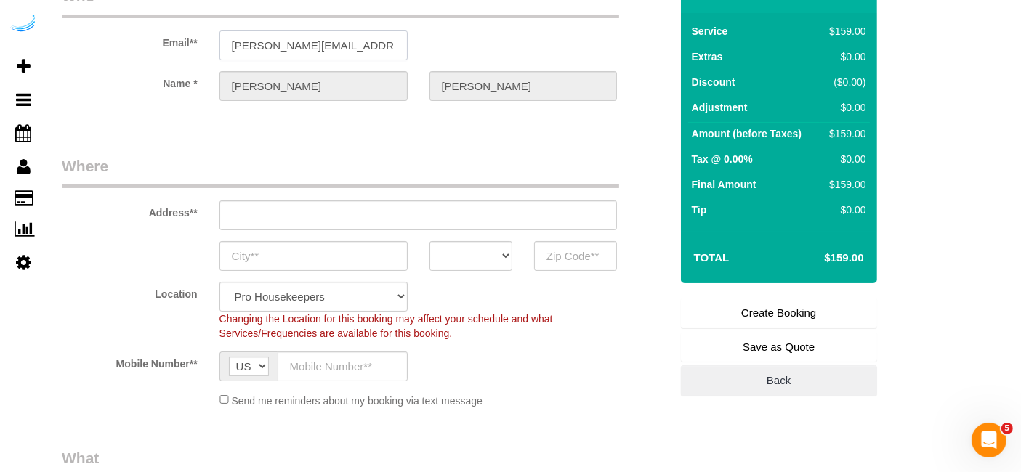
type input "3816 S Lamar Blvd"
type input "Austin"
select select "[GEOGRAPHIC_DATA]"
type input "78704"
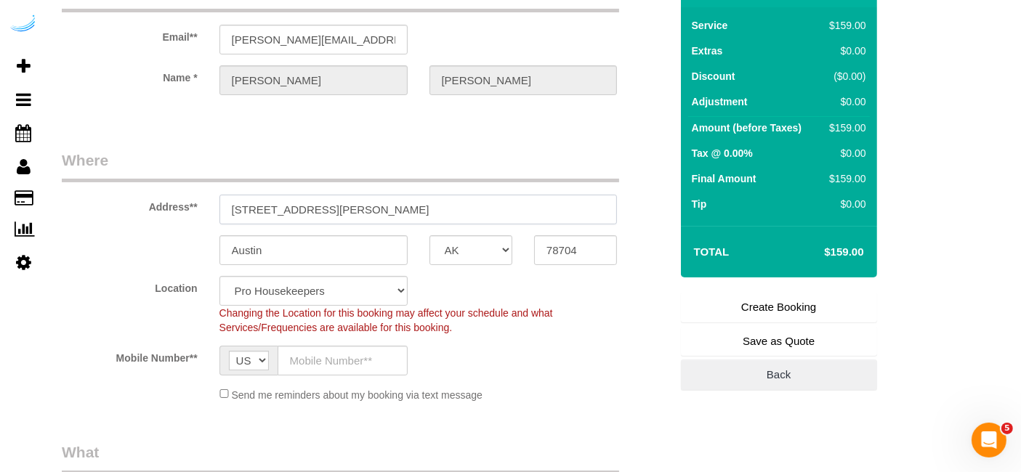
select select "9"
click at [408, 211] on input "3816 S Lamar Blvd" at bounding box center [418, 210] width 398 height 30
paste input "6125 Roswell Rd, Atlanta, GA 30328"
type input "6125 Roswell Rd, Atlanta, GA 30328"
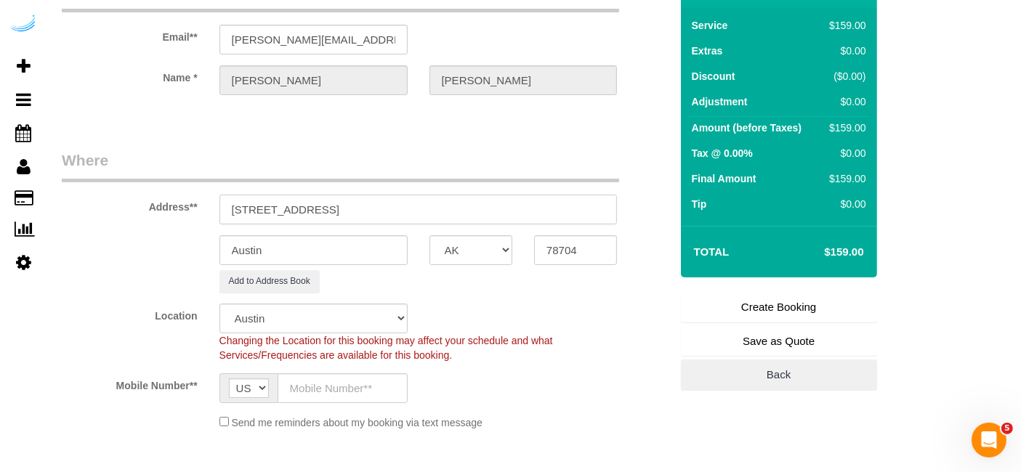
select select "object:2200"
drag, startPoint x: 379, startPoint y: 208, endPoint x: 448, endPoint y: 221, distance: 69.6
click at [448, 221] on input "6125 Roswell Rd, Atlanta, GA 30328" at bounding box center [418, 210] width 398 height 30
type input "6125 Roswell Rd, Atlanta, GA 30328"
click at [568, 247] on input "78704" at bounding box center [575, 250] width 83 height 30
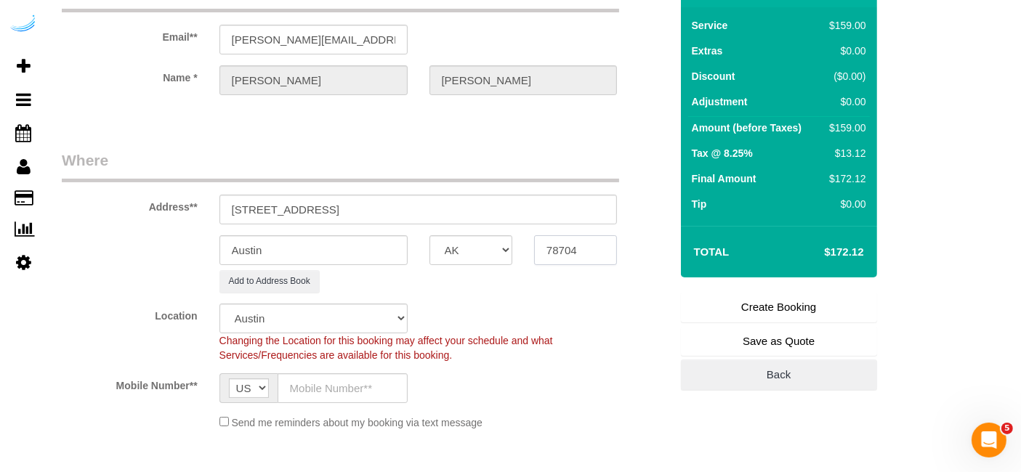
paste input "30328"
type input "30328"
click at [491, 250] on select "AK AL AR AZ CA CO CT DC DE FL GA HI IA ID IL IN KS KY LA MA MD ME MI MN MO MS M…" at bounding box center [471, 250] width 83 height 30
select select "8"
select select "object:2242"
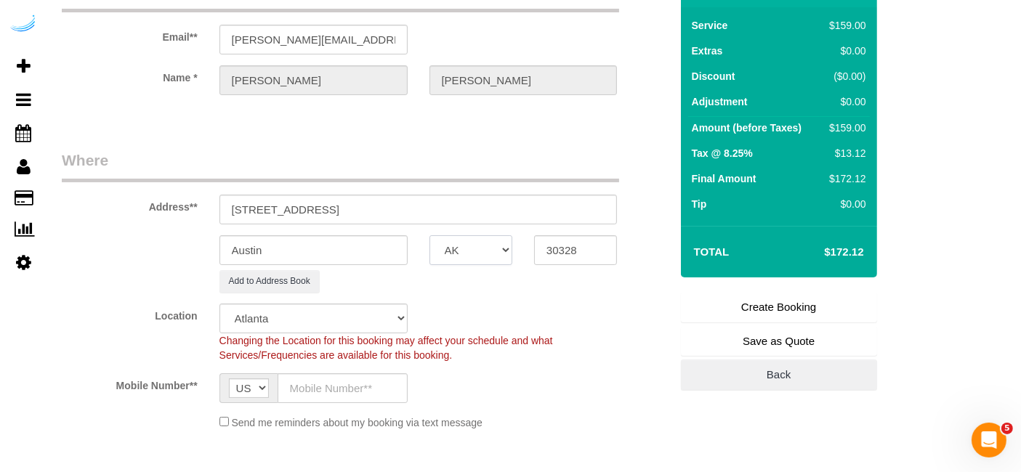
select select "GA"
click at [382, 237] on input "Austin" at bounding box center [313, 250] width 188 height 30
type input "[GEOGRAPHIC_DATA]"
drag, startPoint x: 318, startPoint y: 205, endPoint x: 799, endPoint y: 267, distance: 484.4
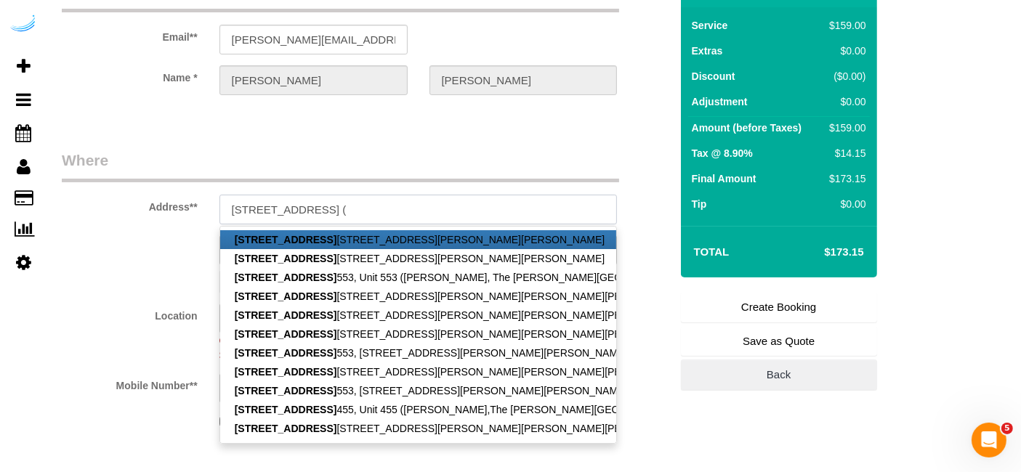
paste input "Alejandro Hernandez"
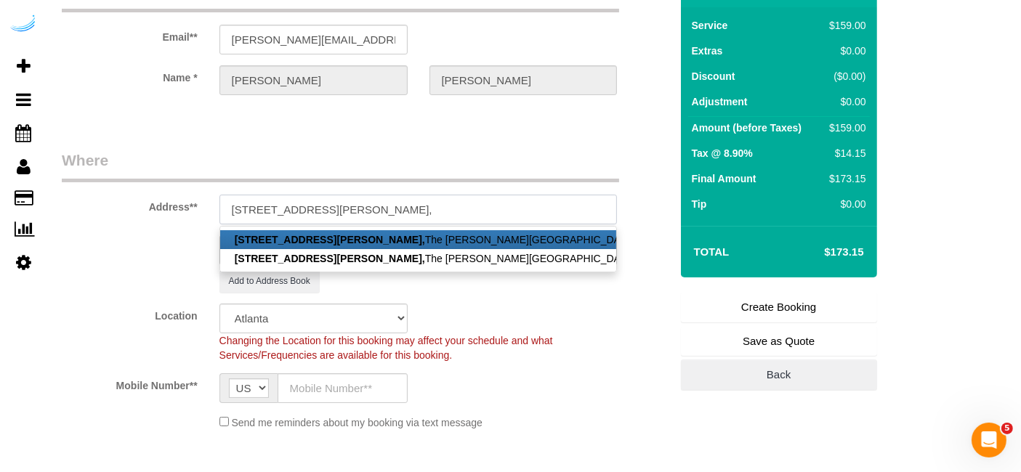
paste input "The Morgan Sandy Springs"
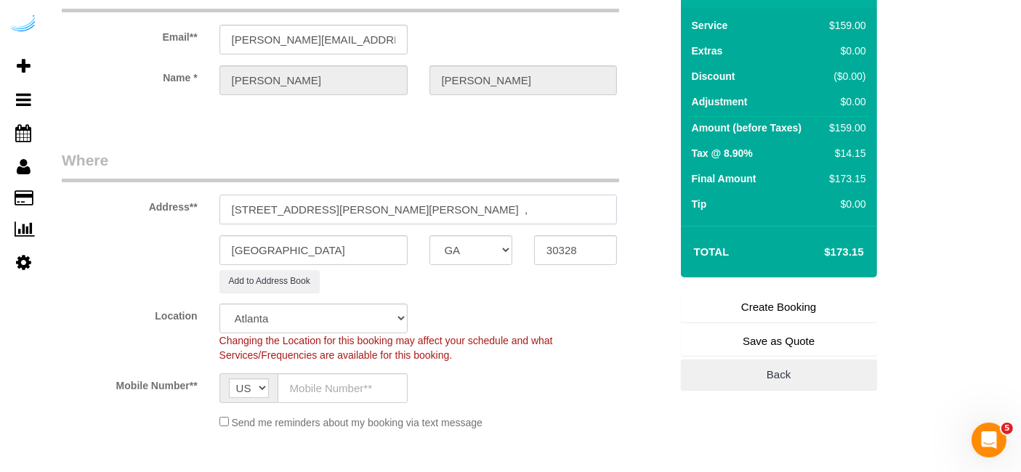
scroll to position [0, 0]
paste input "1487796"
type input "6125 Roswell Rd, Building 455, Unit 455 (Alejandro Hernandez, The Morgan Sandy …"
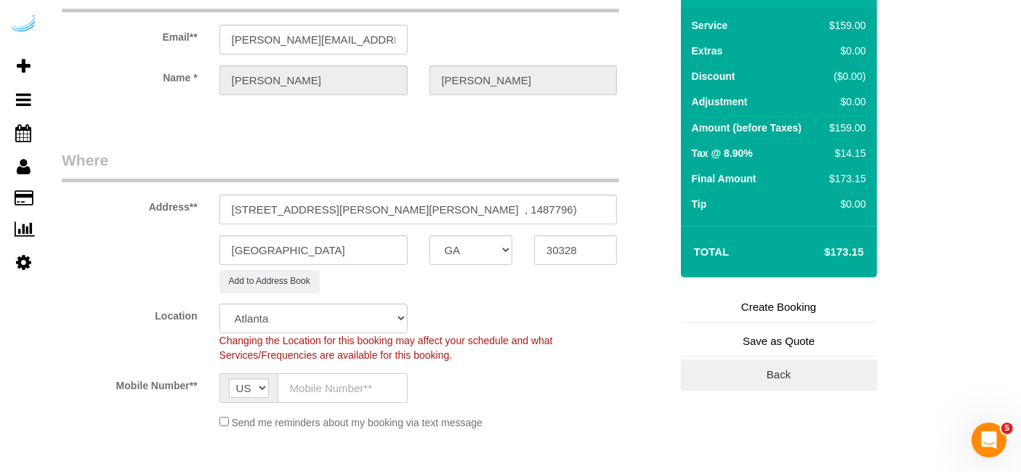
click at [321, 377] on input "text" at bounding box center [343, 389] width 130 height 30
type input "[PHONE_NUMBER]"
type input "Brandie Louck"
type input "[PHONE_NUMBER]"
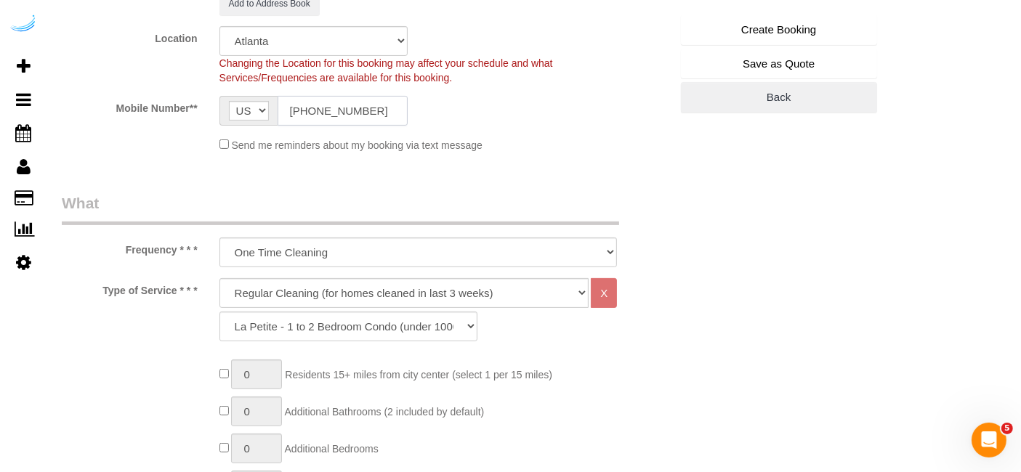
scroll to position [367, 0]
click at [385, 277] on select "Deep Cleaning (for homes that have not been cleaned in 3+ weeks) Spruce Regular…" at bounding box center [404, 292] width 370 height 30
select select "282"
click at [219, 277] on select "Deep Cleaning (for homes that have not been cleaned in 3+ weeks) Spruce Regular…" at bounding box center [404, 292] width 370 height 30
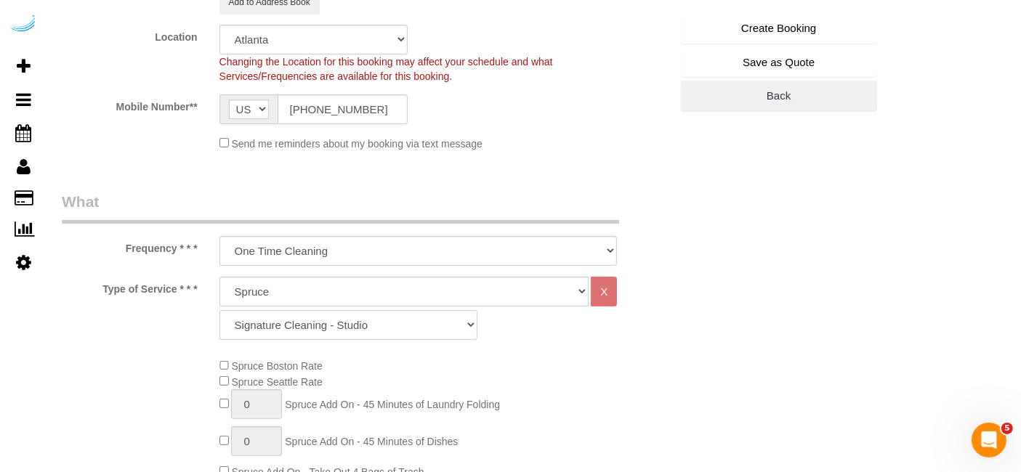
click at [358, 325] on select "Signature Cleaning - Studio Signature Cleaning - 1 Bed 1 Bath Signature Cleanin…" at bounding box center [348, 325] width 258 height 30
select select "304"
click at [219, 310] on select "Signature Cleaning - Studio Signature Cleaning - 1 Bed 1 Bath Signature Cleanin…" at bounding box center [348, 325] width 258 height 30
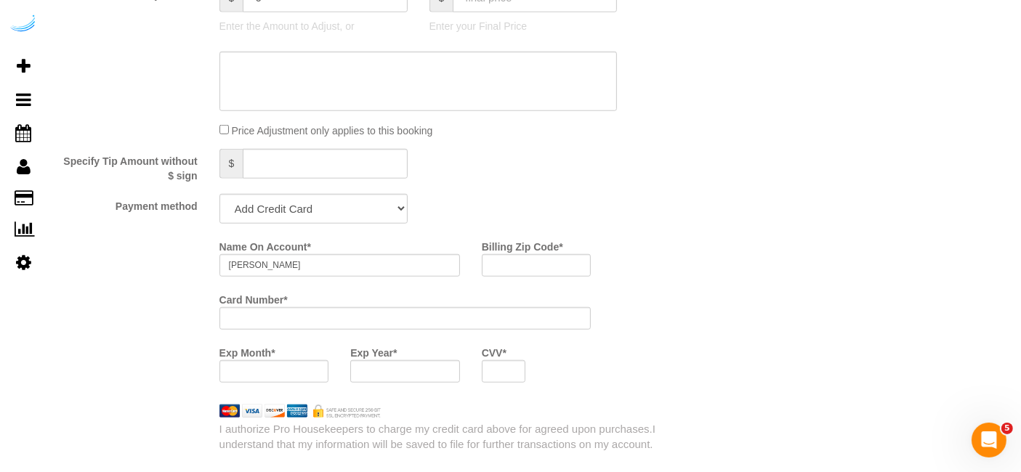
scroll to position [1289, 0]
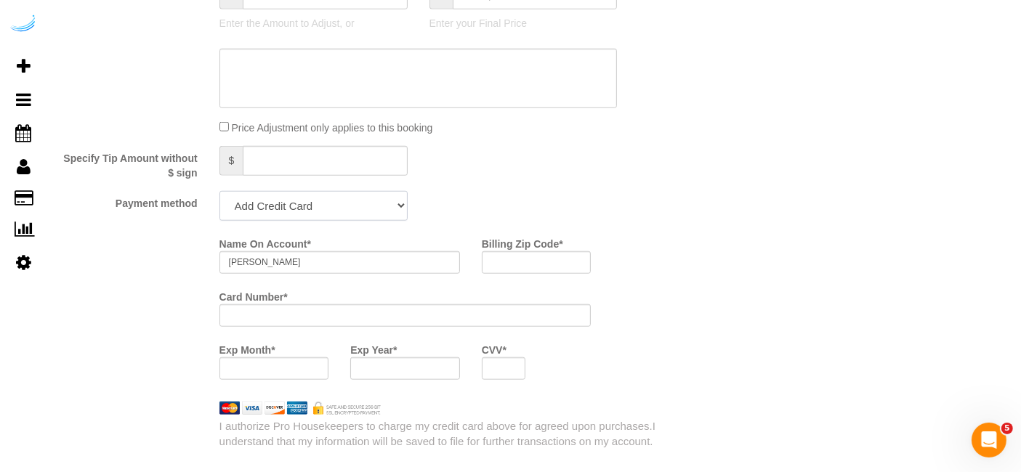
click at [363, 211] on select "Add Credit Card Cash Check Paypal" at bounding box center [313, 206] width 188 height 30
select select "string:check"
click at [219, 191] on select "Add Credit Card Cash Check Paypal" at bounding box center [313, 206] width 188 height 30
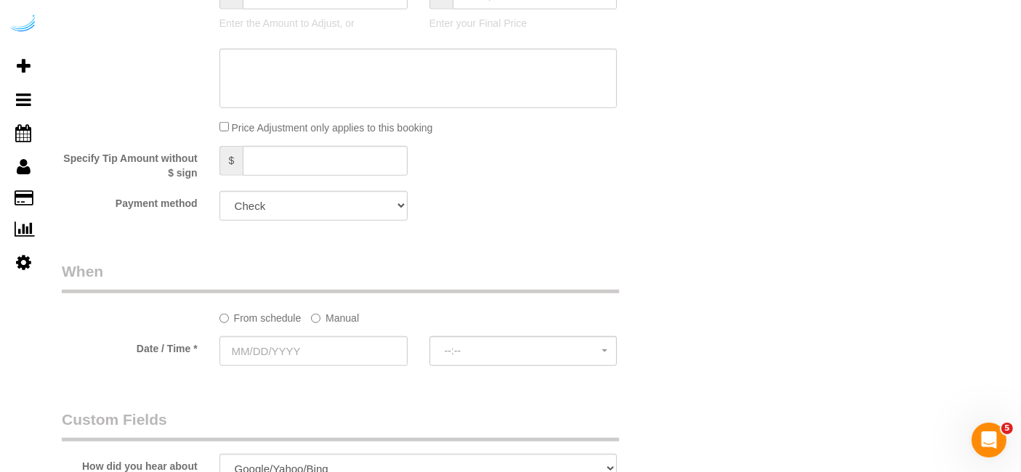
click at [337, 316] on label "Manual" at bounding box center [335, 316] width 48 height 20
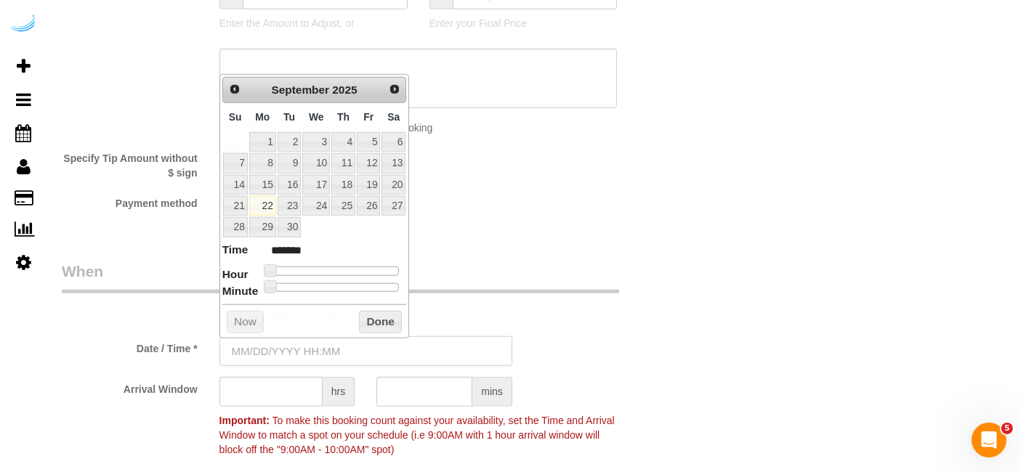
click at [302, 339] on input "text" at bounding box center [365, 352] width 293 height 30
click at [350, 198] on link "25" at bounding box center [343, 206] width 24 height 20
type input "09/22/2025 9:00AM"
type input "******"
type input "09/22/2025 10:00AM"
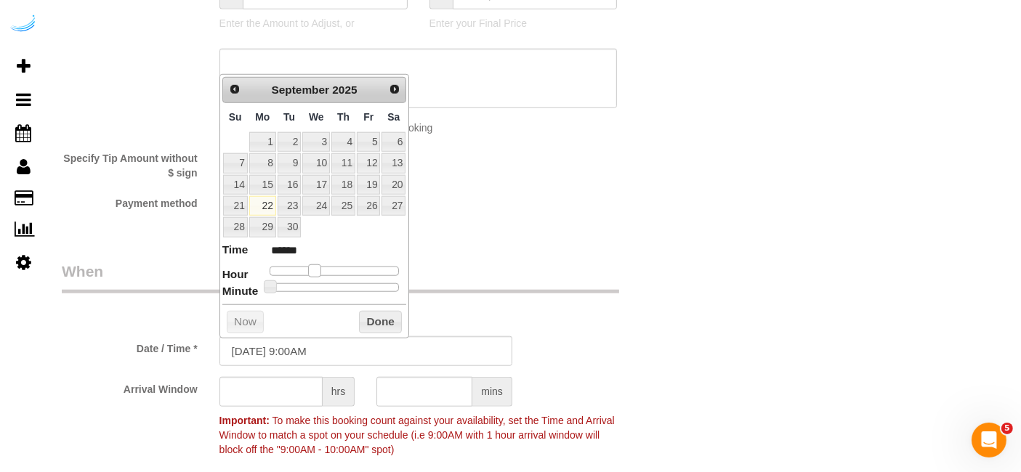
type input "*******"
drag, startPoint x: 313, startPoint y: 268, endPoint x: 327, endPoint y: 270, distance: 14.7
click at [327, 270] on span at bounding box center [325, 271] width 13 height 13
click at [271, 395] on input "text" at bounding box center [270, 392] width 103 height 30
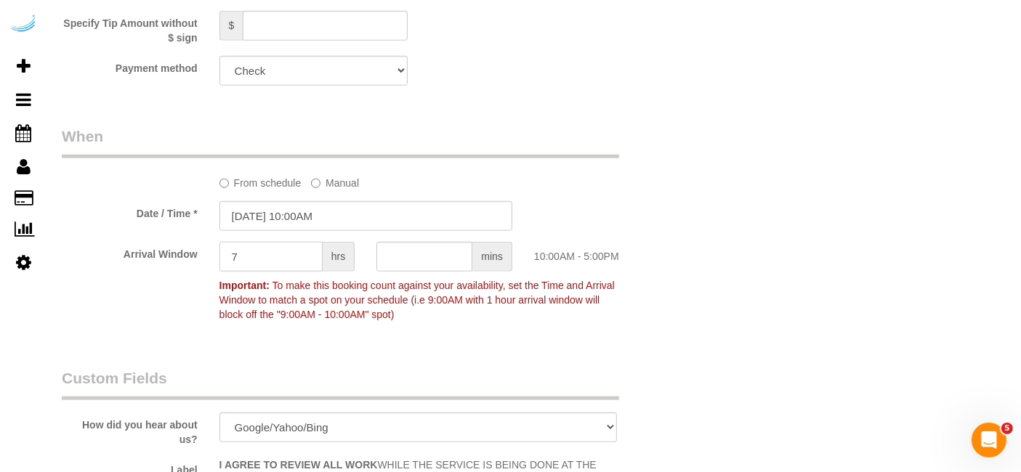
scroll to position [1426, 0]
type input "7"
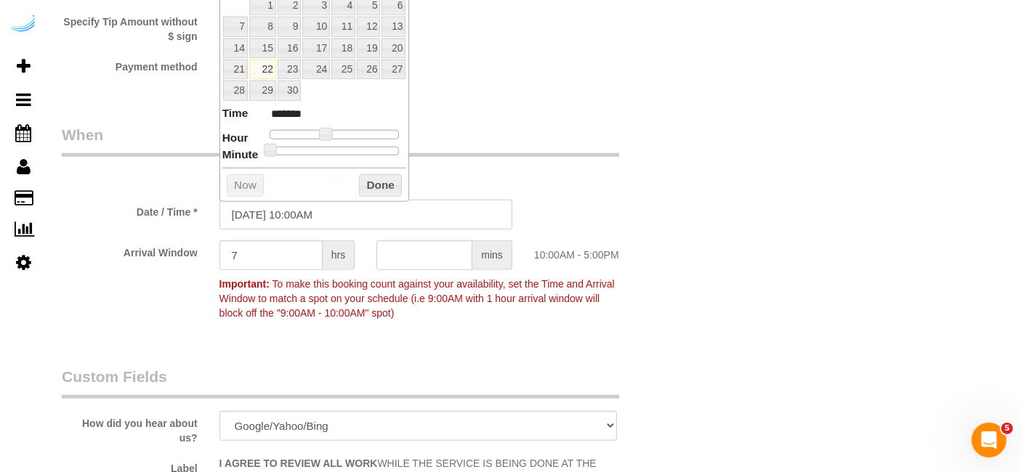
click at [315, 212] on input "09/22/2025 10:00AM" at bounding box center [365, 215] width 293 height 30
click at [350, 69] on link "25" at bounding box center [343, 70] width 24 height 20
type input "09/25/2025 10:00AM"
click at [380, 177] on button "Done" at bounding box center [380, 185] width 43 height 23
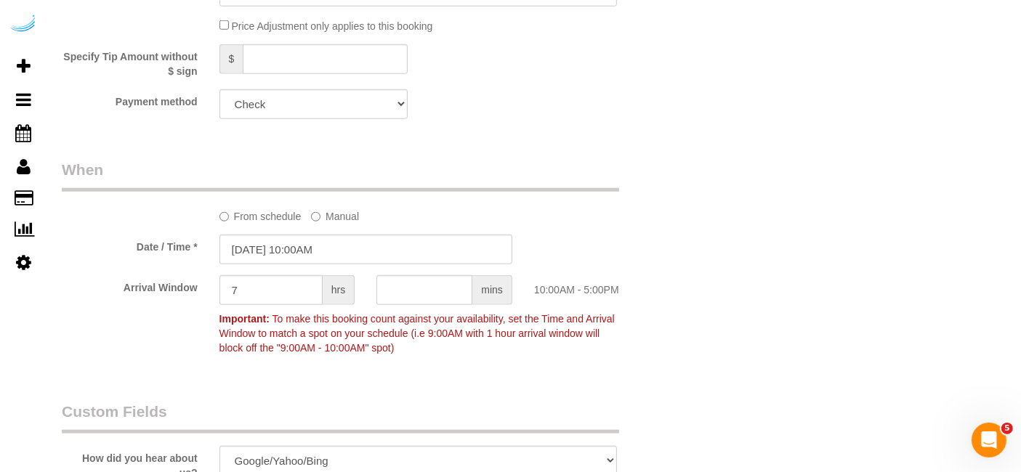
scroll to position [1390, 0]
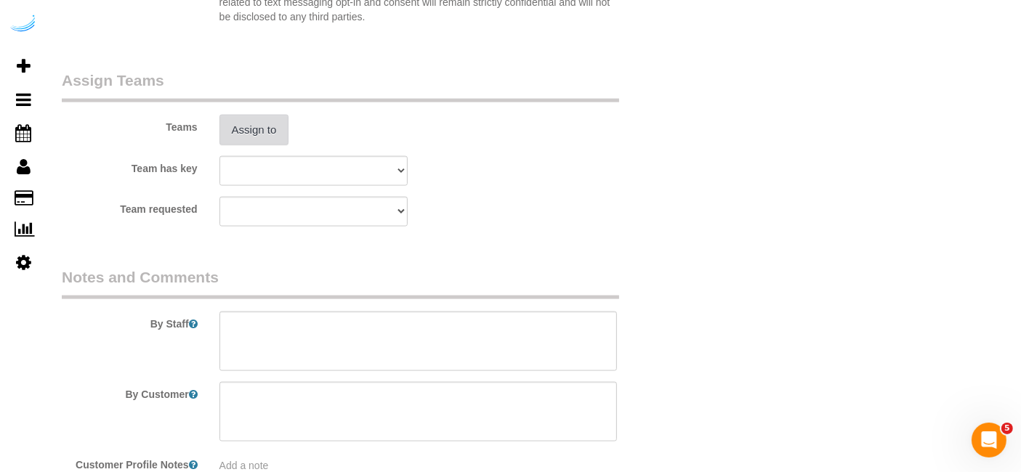
click at [259, 131] on button "Assign to" at bounding box center [254, 130] width 70 height 31
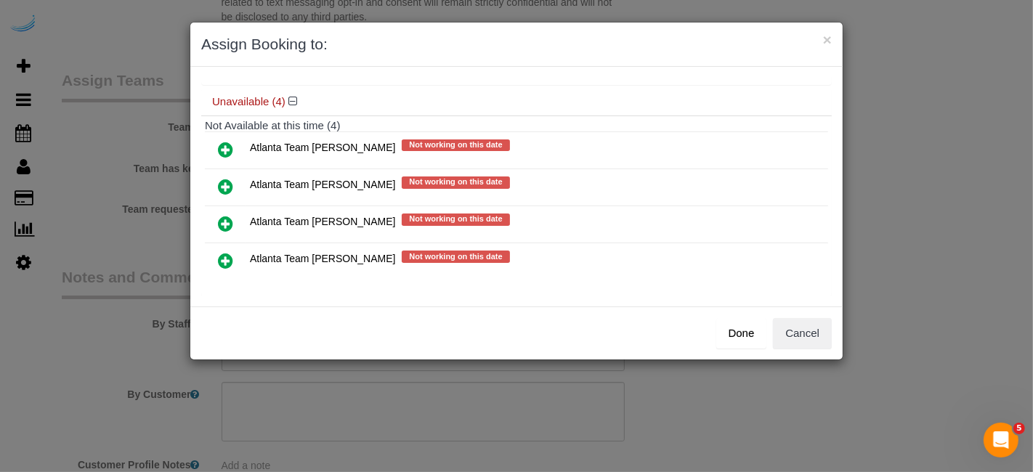
scroll to position [106, 0]
click at [221, 183] on icon at bounding box center [225, 185] width 15 height 17
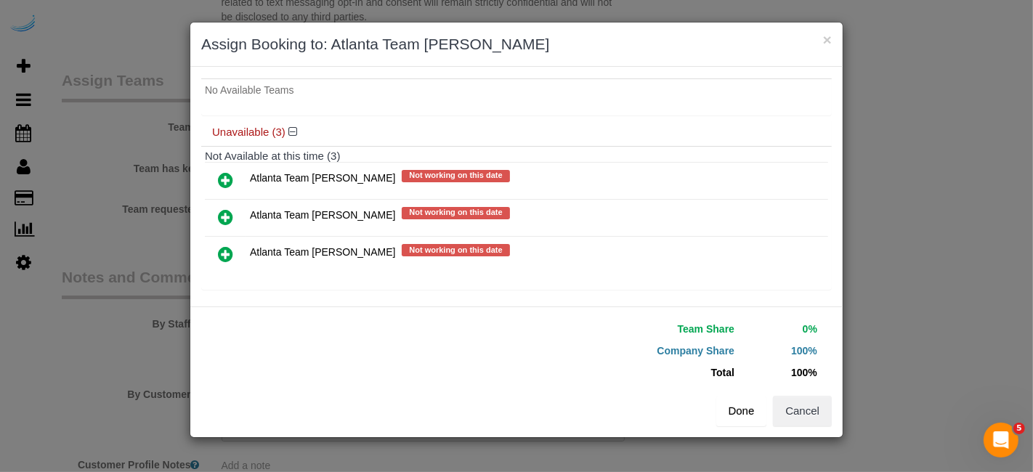
click at [741, 411] on button "Done" at bounding box center [742, 411] width 51 height 31
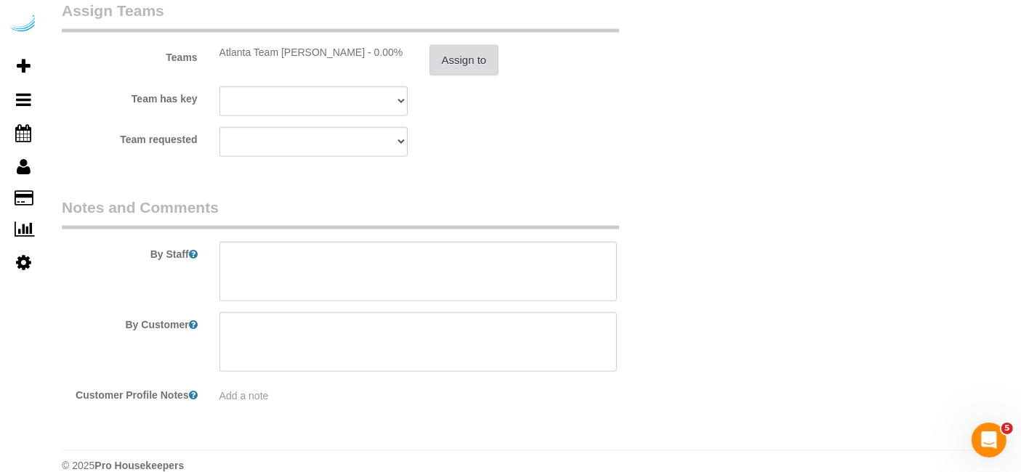
scroll to position [2196, 0]
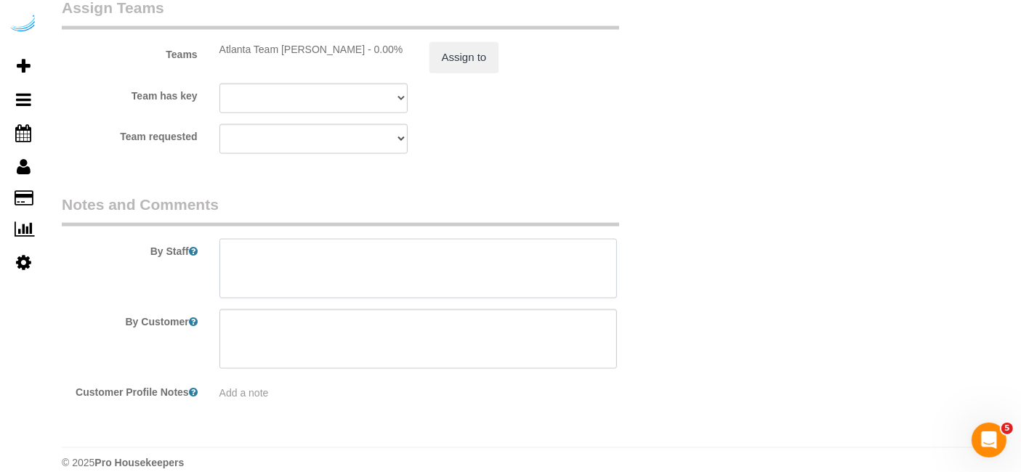
click at [469, 243] on textarea at bounding box center [418, 269] width 398 height 60
paste textarea "Permanent Notes:No notes from this customer.Today's Notes:No notes from this se…"
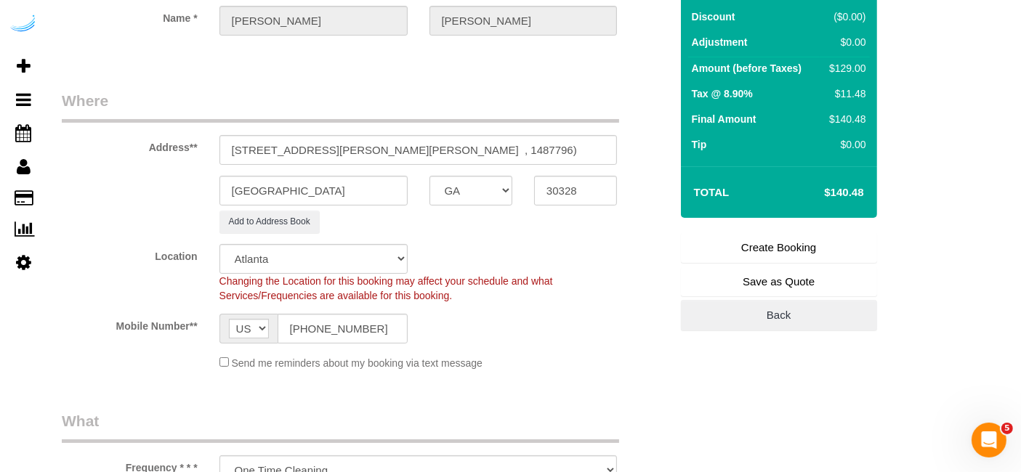
scroll to position [147, 0]
type textarea "Recurrency: One time servie Permanent Notes:No notes from this customer.Today's…"
click at [779, 248] on link "Create Booking" at bounding box center [779, 248] width 196 height 31
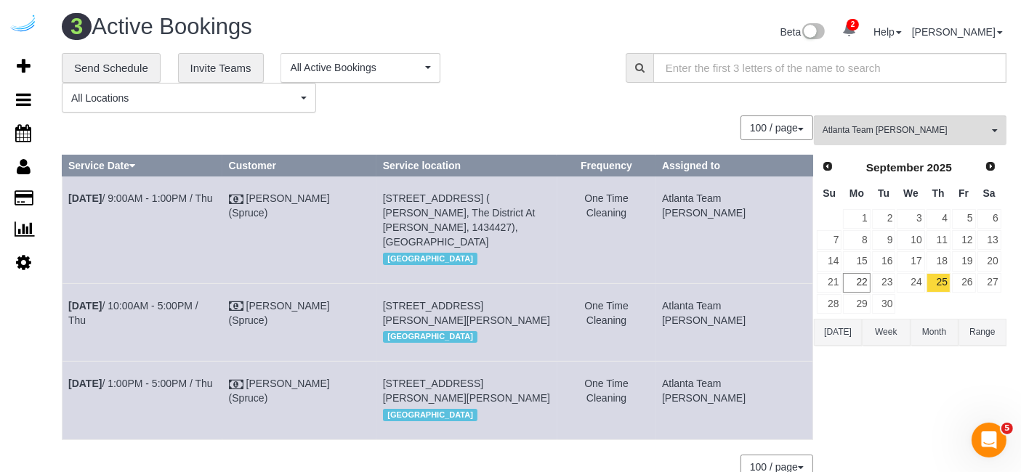
drag, startPoint x: 802, startPoint y: 291, endPoint x: 62, endPoint y: 323, distance: 741.3
click at [63, 323] on tr "Sep 25th / 10:00AM - 5:00PM / Thu Brandie Louck (Spruce) 6125 Roswell Rd, Build…" at bounding box center [438, 322] width 751 height 78
copy tr "Sep 25th / 10:00AM - 5:00PM / Thu Brandie Louck (Spruce) 6125 Roswell Rd, Build…"
click at [973, 289] on link "26" at bounding box center [964, 283] width 24 height 20
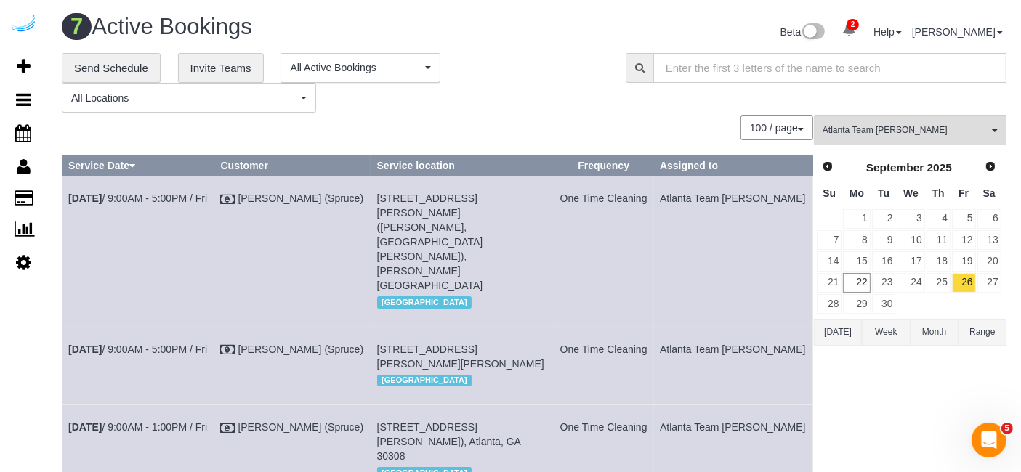
scroll to position [470, 0]
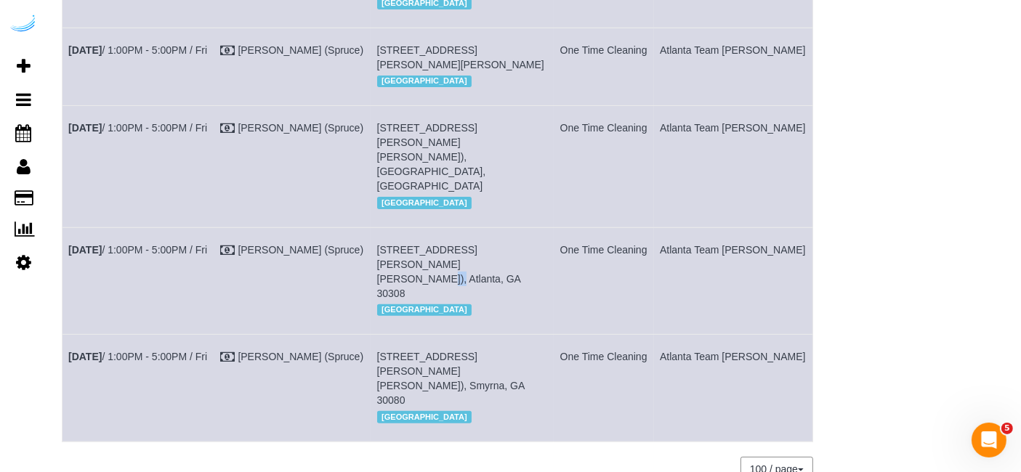
drag, startPoint x: 414, startPoint y: 221, endPoint x: 396, endPoint y: 221, distance: 18.2
click at [396, 244] on span "693 Peachtree St Ne, Building 17d, Unit 17d ( Nisha Bonda, Lilli Midtown , 1441…" at bounding box center [449, 271] width 144 height 55
copy span "17d"
click at [173, 244] on link "Sep 26th / 1:00PM - 5:00PM / Fri" at bounding box center [137, 250] width 139 height 12
drag, startPoint x: 803, startPoint y: 210, endPoint x: 65, endPoint y: 205, distance: 738.4
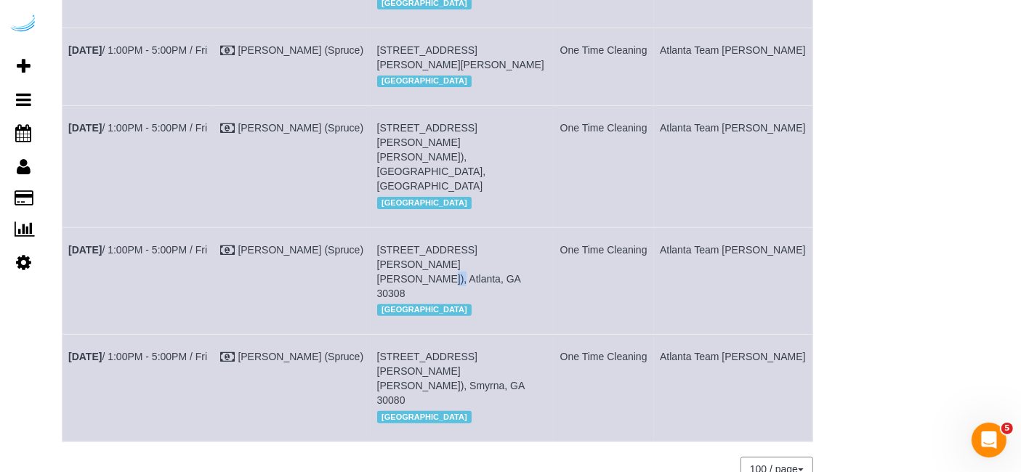
click at [65, 227] on tr "Sep 26th / 1:00PM - 5:00PM / Fri Brandie Louck (Spruce) 693 Peachtree St Ne, Bu…" at bounding box center [438, 280] width 751 height 107
copy tr "Sep 26th / 1:00PM - 5:00PM / Fri Brandie Louck (Spruce) 693 Peachtree St Ne, Bu…"
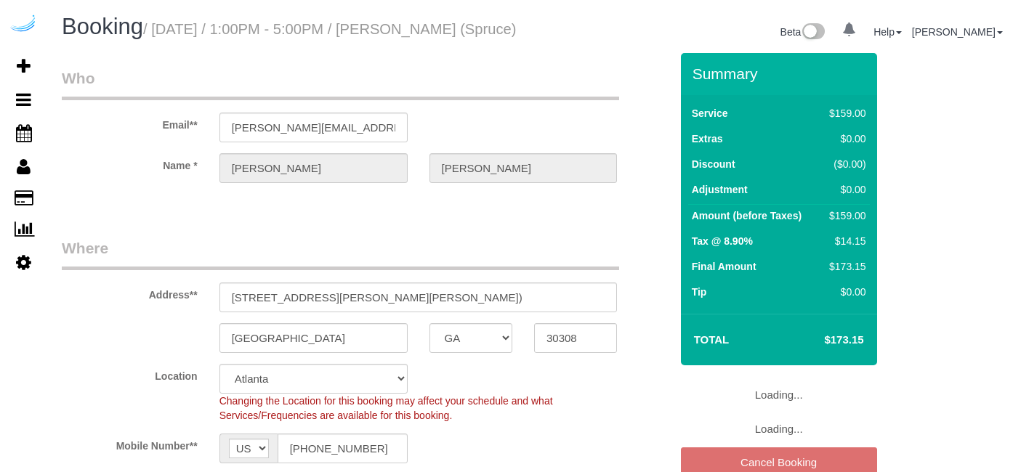
select select "GA"
select select "282"
select select "object:753"
select select "number:9"
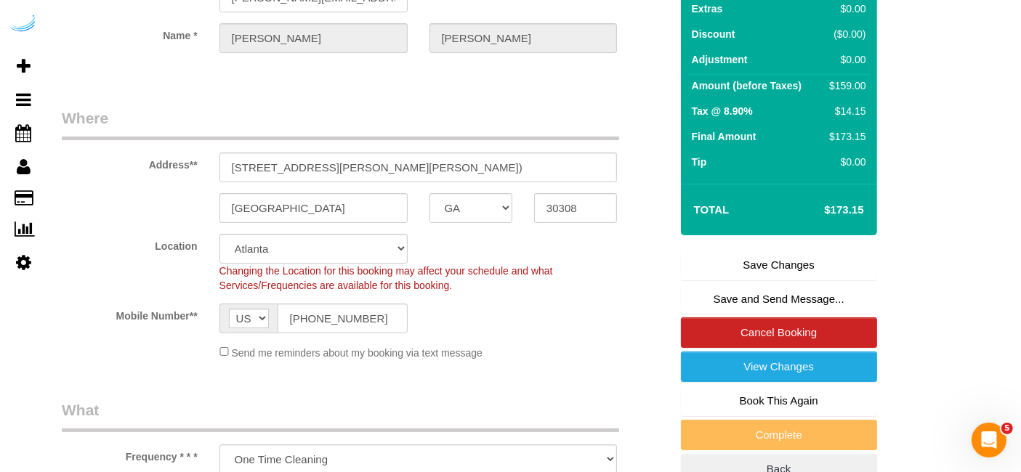
scroll to position [148, 0]
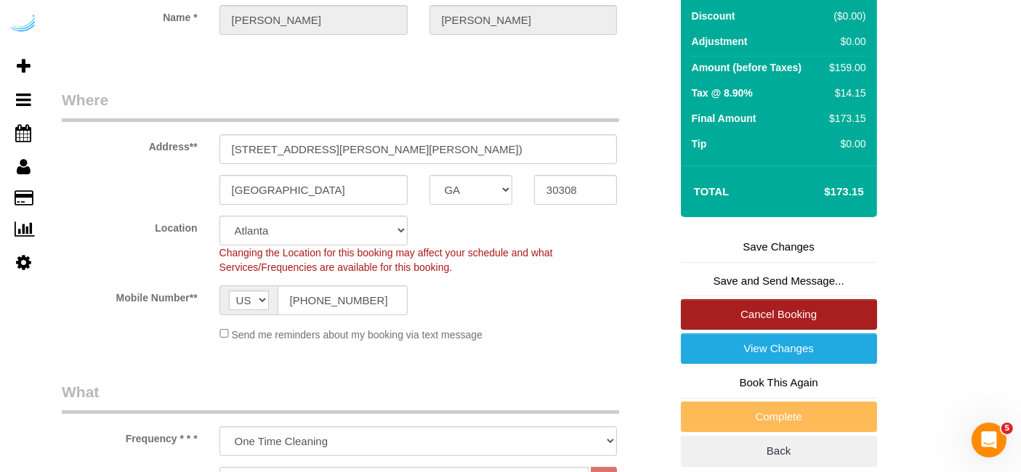
click at [733, 323] on link "Cancel Booking" at bounding box center [779, 314] width 196 height 31
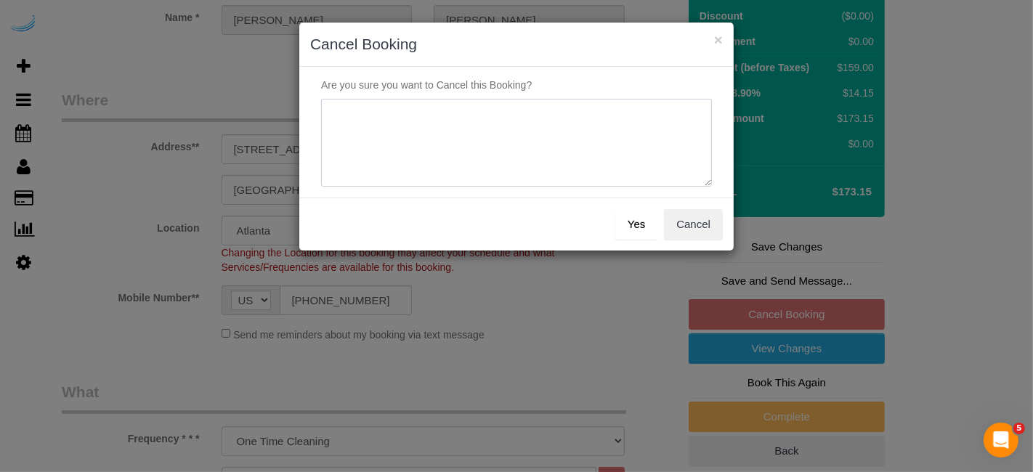
click at [567, 142] on textarea at bounding box center [516, 143] width 391 height 89
type textarea "Not on spruce."
click at [637, 222] on button "Yes" at bounding box center [637, 224] width 42 height 31
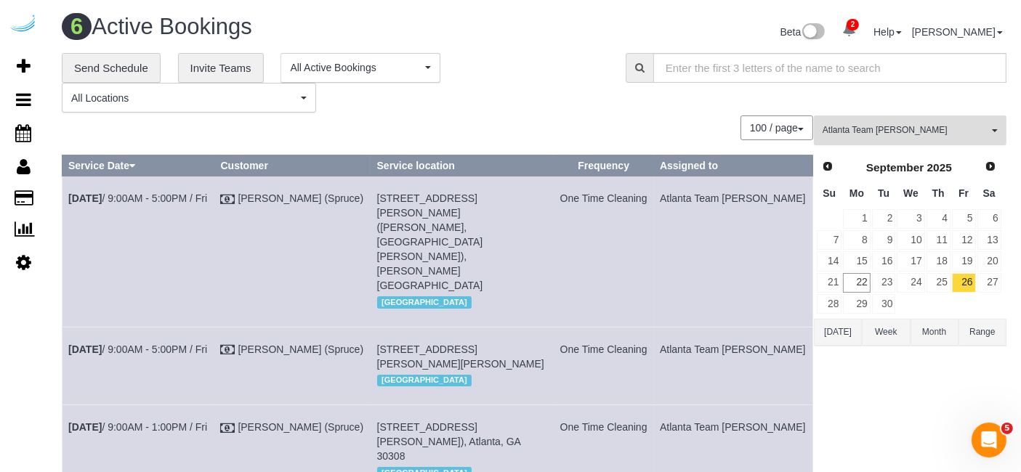
click at [885, 132] on span "Atlanta Team [PERSON_NAME]" at bounding box center [906, 130] width 166 height 12
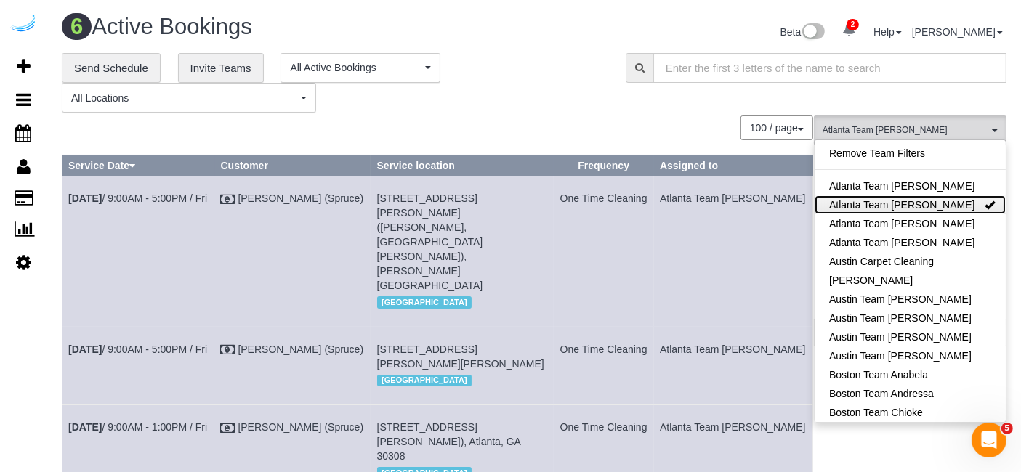
click at [930, 204] on link "Atlanta Team [PERSON_NAME]" at bounding box center [910, 205] width 191 height 19
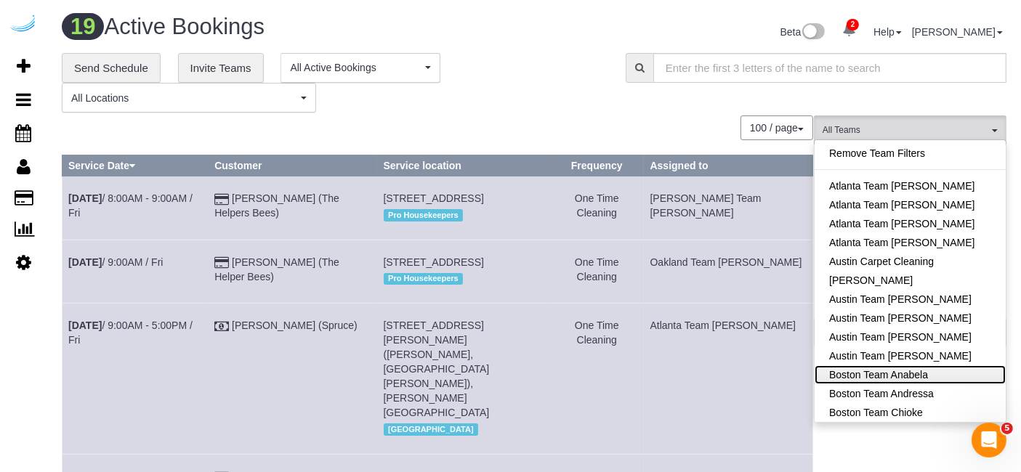
click at [926, 379] on link "Boston Team Anabela" at bounding box center [910, 375] width 191 height 19
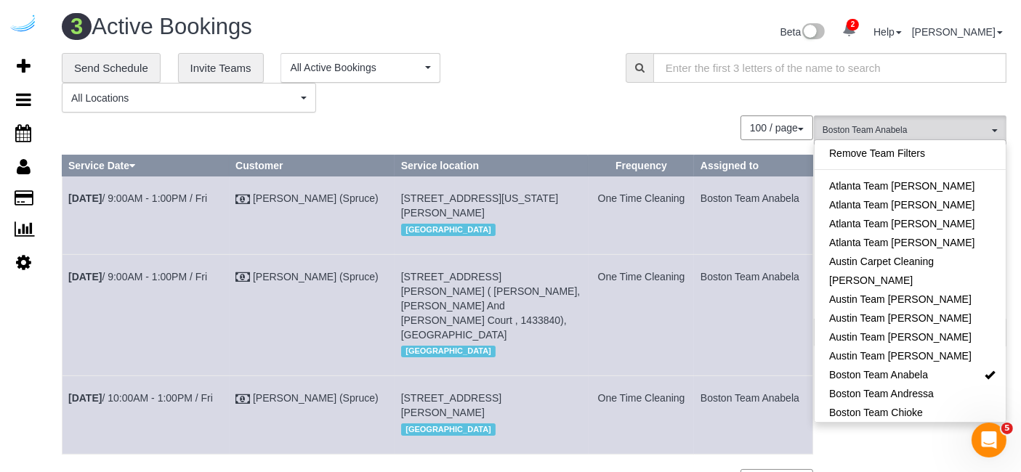
click at [657, 100] on div "**********" at bounding box center [534, 83] width 967 height 60
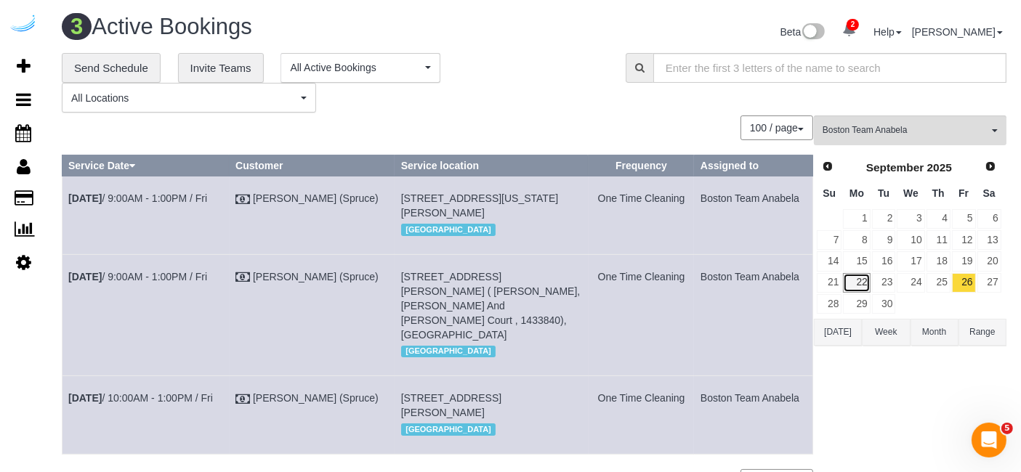
click at [858, 282] on link "22" at bounding box center [856, 283] width 27 height 20
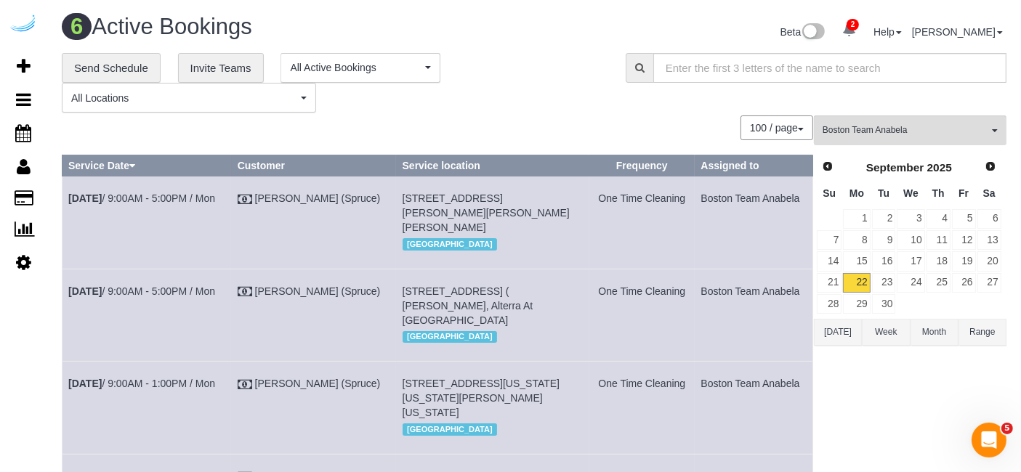
scroll to position [297, 0]
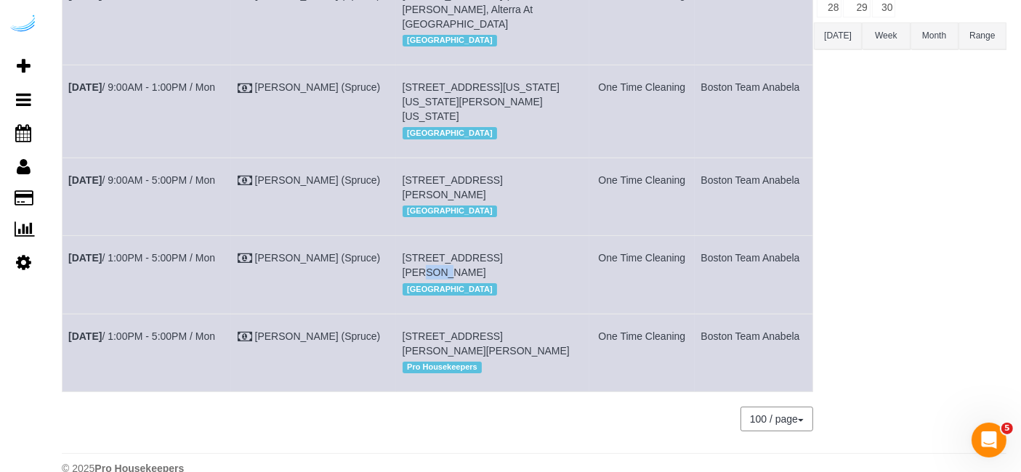
drag, startPoint x: 504, startPoint y: 308, endPoint x: 487, endPoint y: 311, distance: 17.7
click at [487, 311] on td "449 Canal St, Unit 1913 (David Wilson, Montaje, 1433662), Somerville, MA 02145 …" at bounding box center [492, 275] width 193 height 78
copy span "1913"
click at [186, 308] on td "Sep 22nd / 1:00PM - 5:00PM / Mon" at bounding box center [147, 275] width 169 height 78
click at [185, 264] on link "Sep 22nd / 1:00PM - 5:00PM / Mon" at bounding box center [141, 258] width 147 height 12
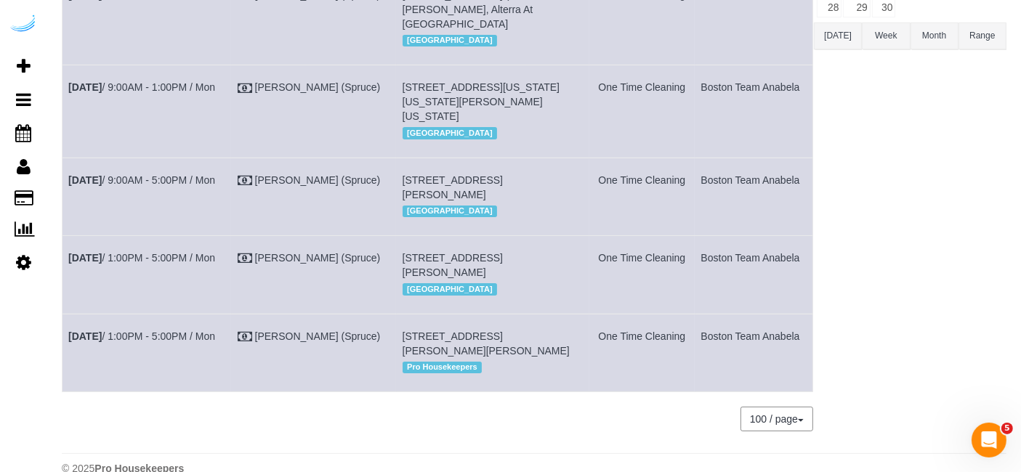
copy tr "Sep 22nd / 1:00PM - 5:00PM / Mon Brandie Louck (Spruce) 449 Canal St, Unit 1913…"
drag, startPoint x: 799, startPoint y: 317, endPoint x: 387, endPoint y: 257, distance: 415.8
click at [387, 257] on tbody "Sep 22nd / 9:00AM - 5:00PM / Mon Brandie Louck (Spruce) 35 Lomasney Wy, Unit 27…" at bounding box center [438, 136] width 751 height 512
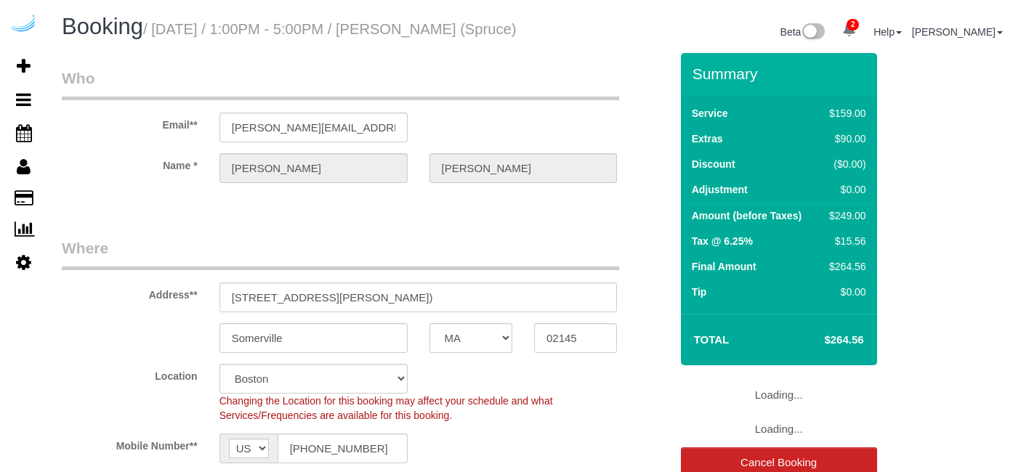
select select "MA"
select select "282"
select select "number:9"
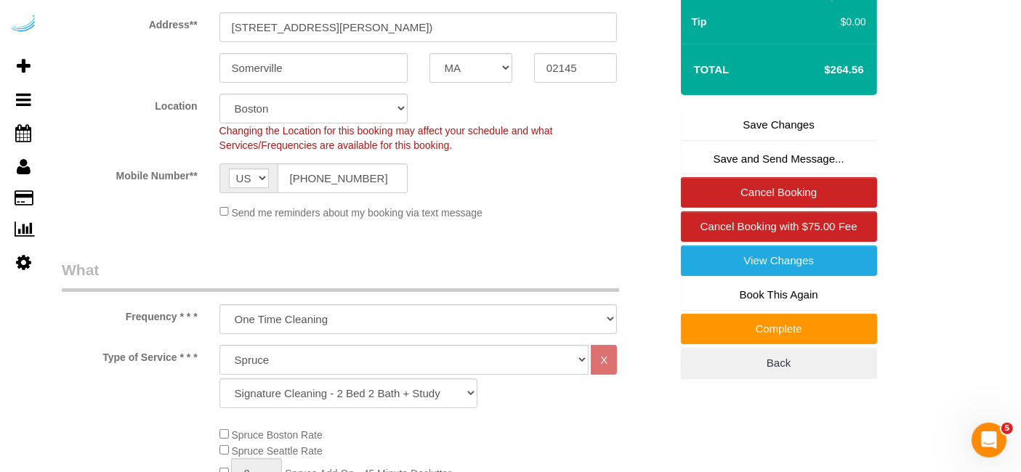
scroll to position [272, 0]
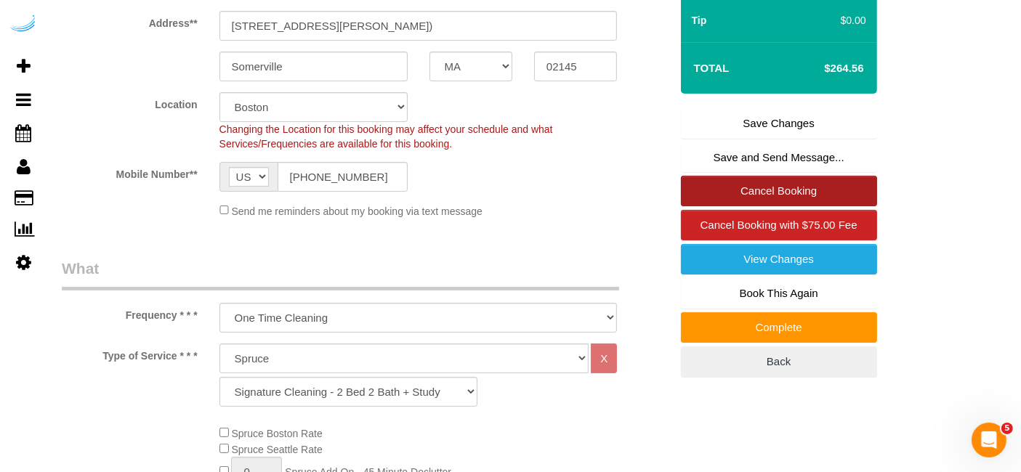
click at [783, 204] on link "Cancel Booking" at bounding box center [779, 191] width 196 height 31
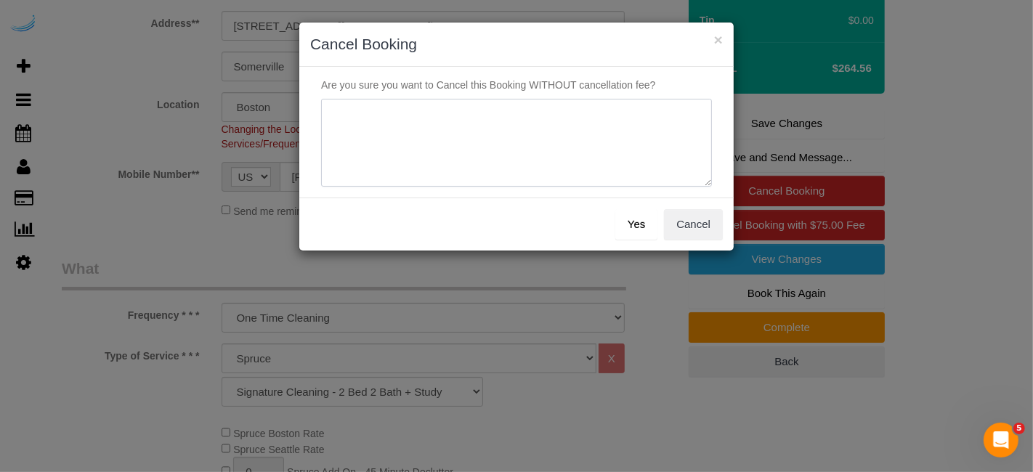
click at [560, 166] on textarea at bounding box center [516, 143] width 391 height 89
type textarea "Not on spruce."
click at [632, 221] on button "Yes" at bounding box center [637, 224] width 42 height 31
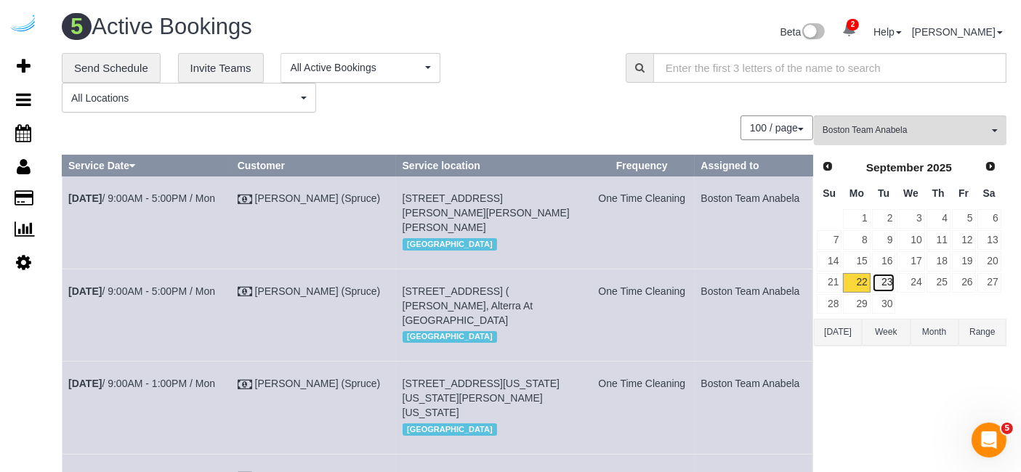
click at [889, 287] on link "23" at bounding box center [884, 283] width 24 height 20
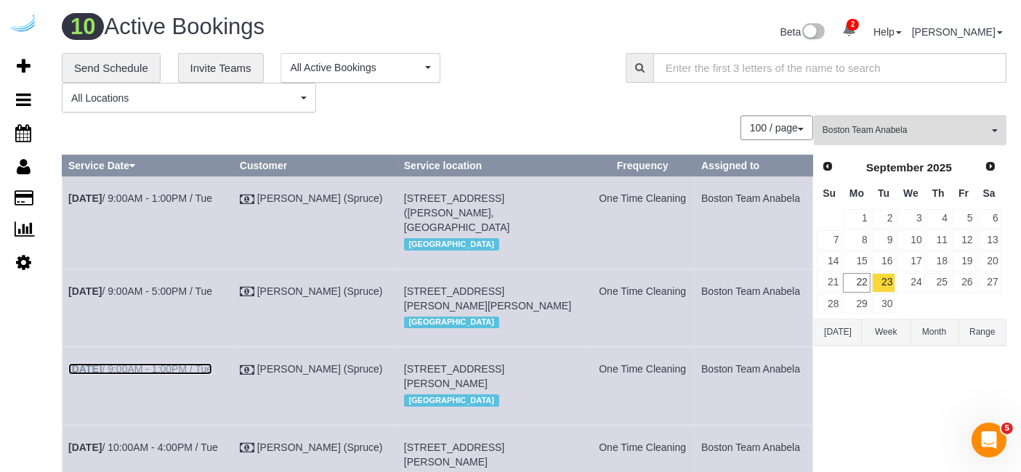
click at [151, 375] on link "Sep 23rd / 9:00AM - 1:00PM / Tue" at bounding box center [140, 369] width 144 height 12
drag, startPoint x: 169, startPoint y: 192, endPoint x: 181, endPoint y: 185, distance: 13.3
click at [169, 193] on link "Sep 23rd / 9:00AM - 1:00PM / Tue" at bounding box center [140, 199] width 144 height 12
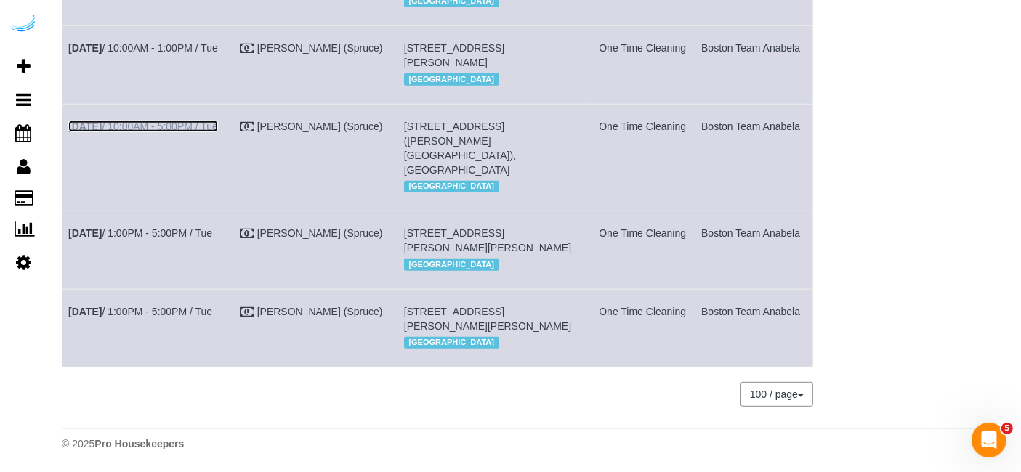
click at [180, 132] on link "Sep 23rd / 10:00AM - 5:00PM / Tue" at bounding box center [143, 127] width 150 height 12
click at [196, 54] on link "Sep 23rd / 10:00AM - 1:00PM / Tue" at bounding box center [143, 48] width 150 height 12
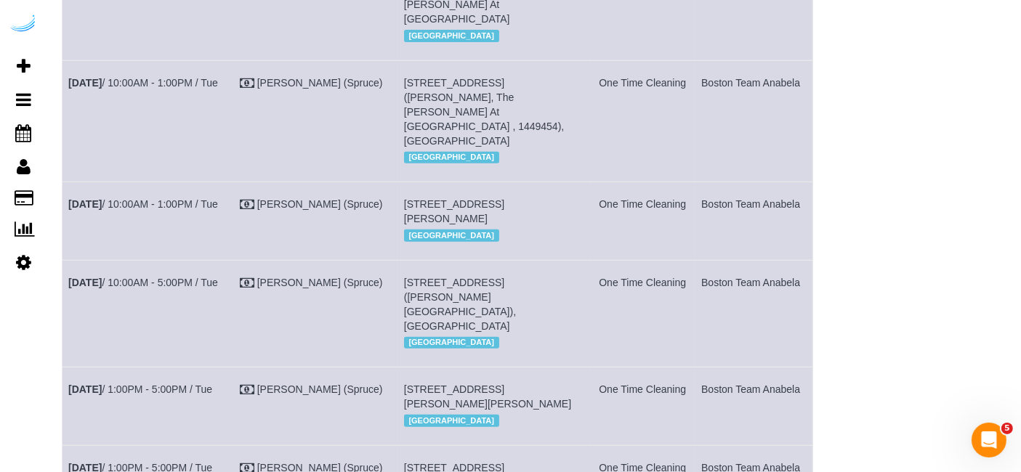
scroll to position [549, 0]
click at [198, 178] on td "Sep 23rd / 10:00AM - 1:00PM / Tue" at bounding box center [149, 121] width 172 height 121
click at [206, 89] on link "Sep 23rd / 10:00AM - 1:00PM / Tue" at bounding box center [143, 84] width 150 height 12
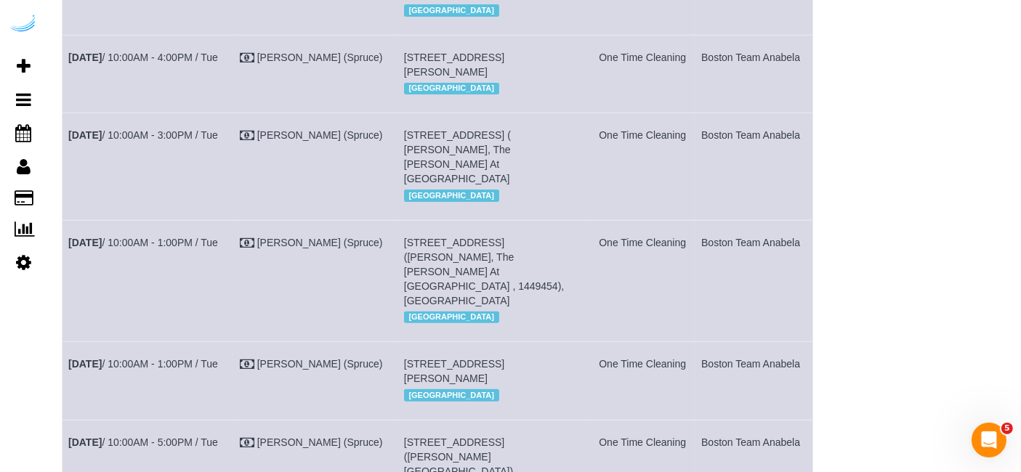
scroll to position [388, 0]
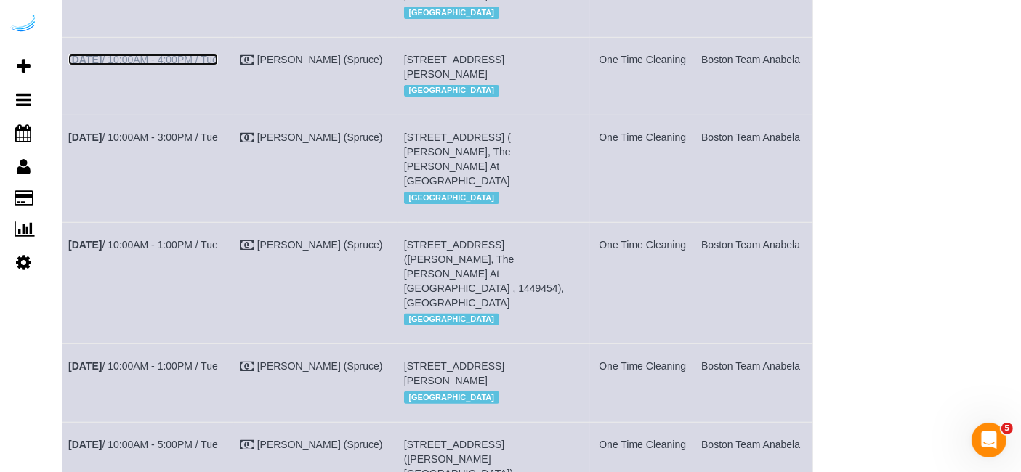
click at [182, 65] on link "Sep 23rd / 10:00AM - 4:00PM / Tue" at bounding box center [143, 60] width 150 height 12
click at [209, 143] on link "Sep 23rd / 10:00AM - 3:00PM / Tue" at bounding box center [143, 138] width 150 height 12
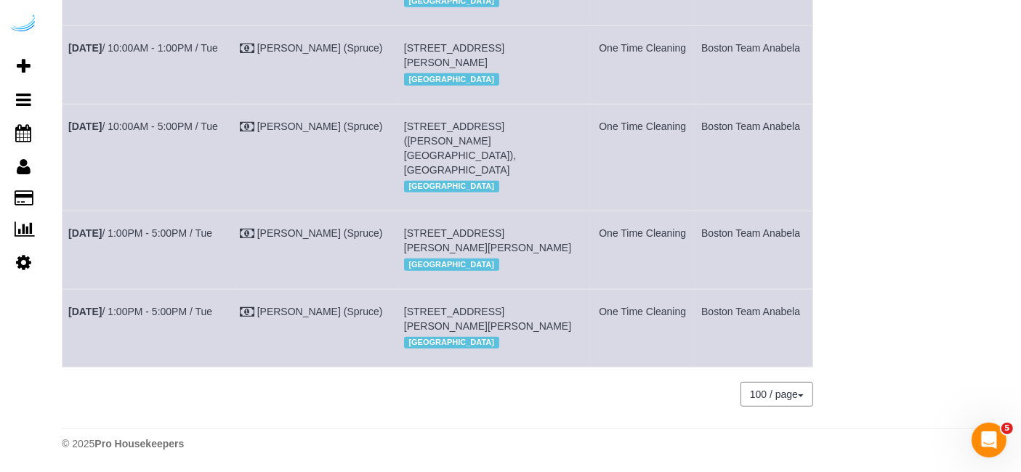
scroll to position [806, 0]
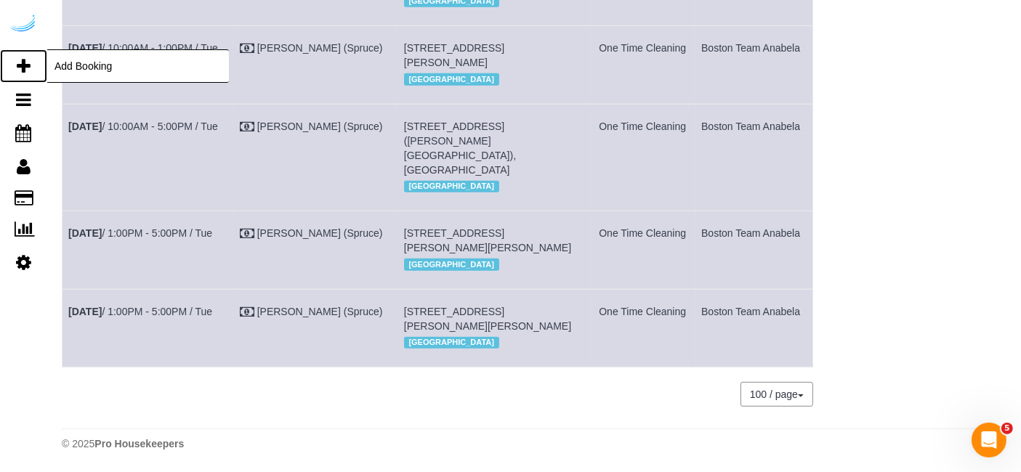
click at [27, 59] on icon at bounding box center [24, 65] width 14 height 17
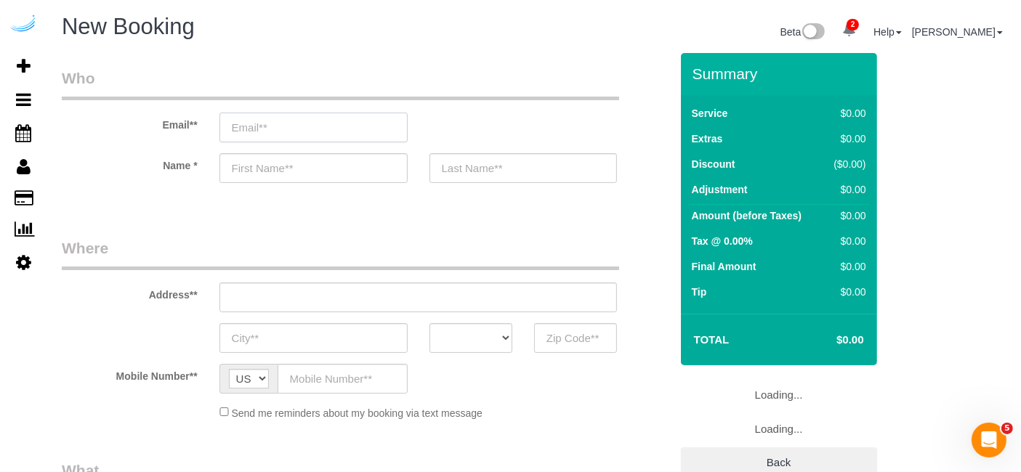
click at [278, 129] on input "email" at bounding box center [313, 128] width 188 height 30
select select "number:9"
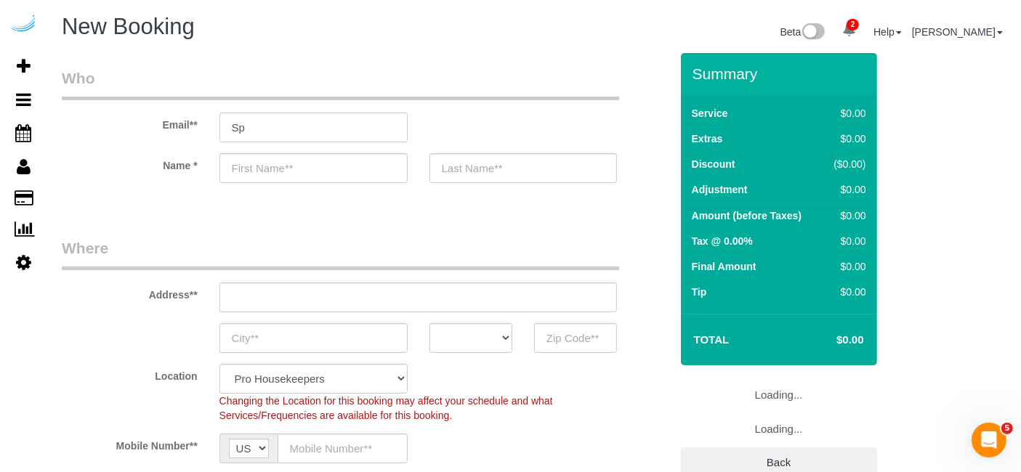
type input "Spr"
select select "object:1553"
select select "4"
type input "Spruce"
select select "object:2140"
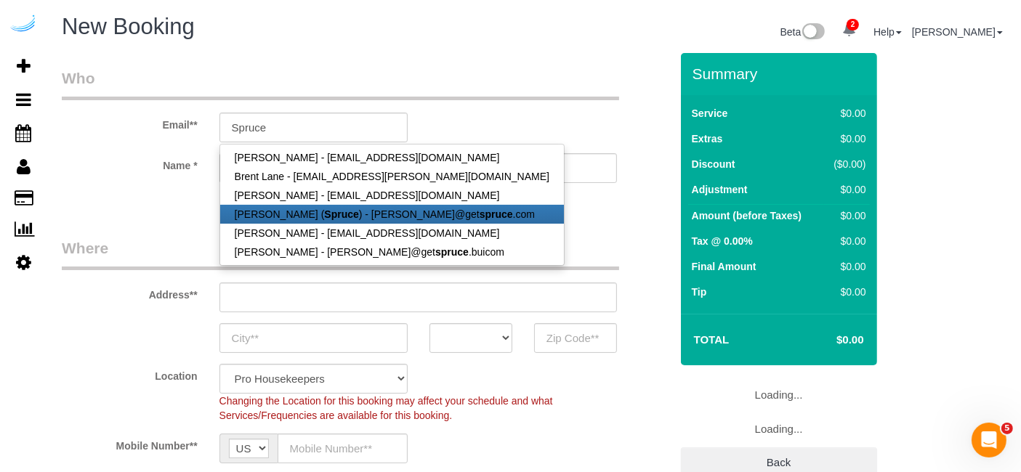
drag, startPoint x: 320, startPoint y: 209, endPoint x: 337, endPoint y: 25, distance: 184.6
click at [324, 209] on strong "Spruce" at bounding box center [341, 215] width 34 height 12
type input "[PERSON_NAME][EMAIL_ADDRESS][DOMAIN_NAME]"
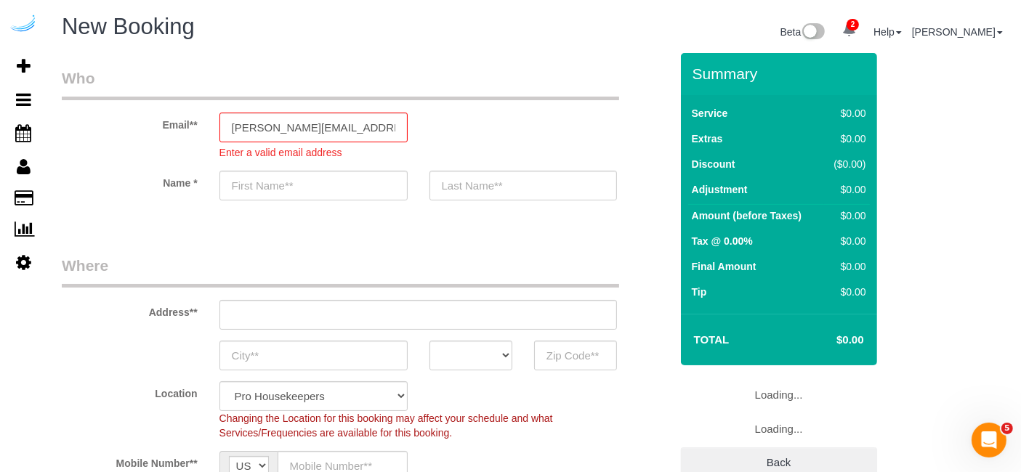
type input "[PERSON_NAME]"
type input "3816 S Lamar Blvd"
type input "Austin"
select select "[GEOGRAPHIC_DATA]"
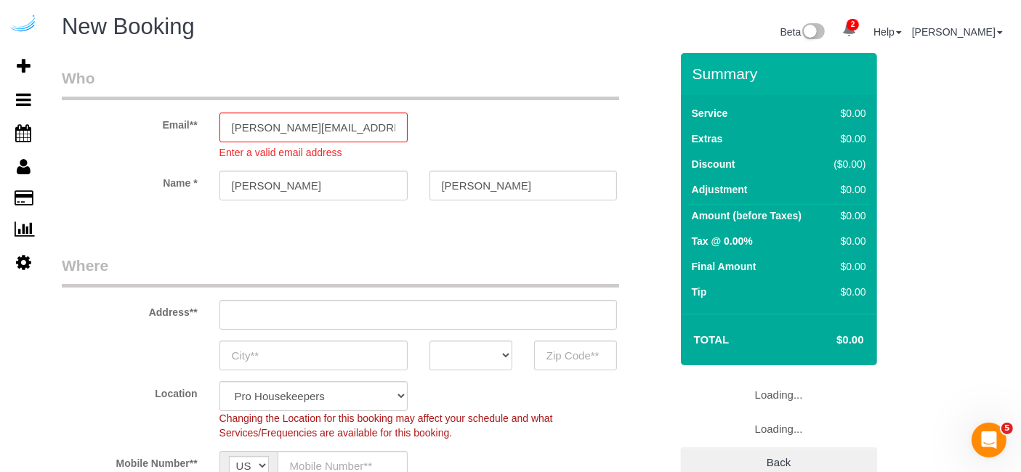
type input "78704"
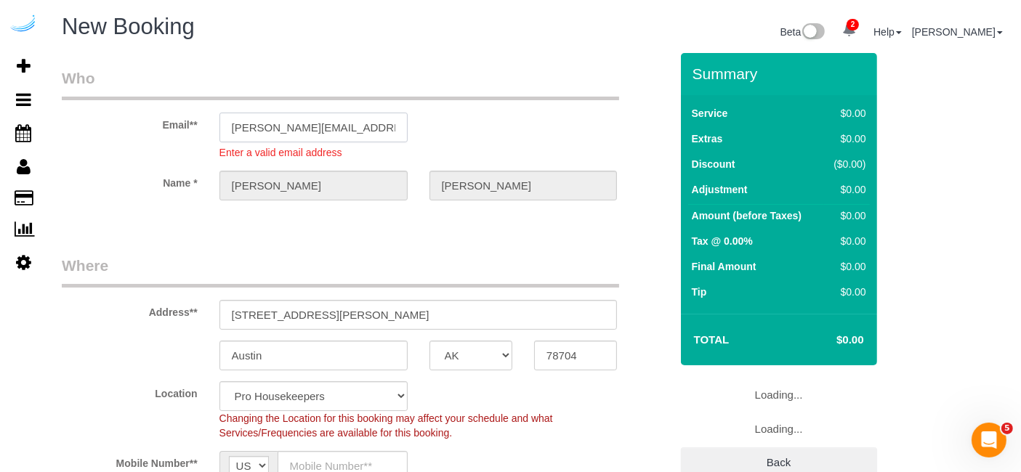
select select "9"
select select "object:2181"
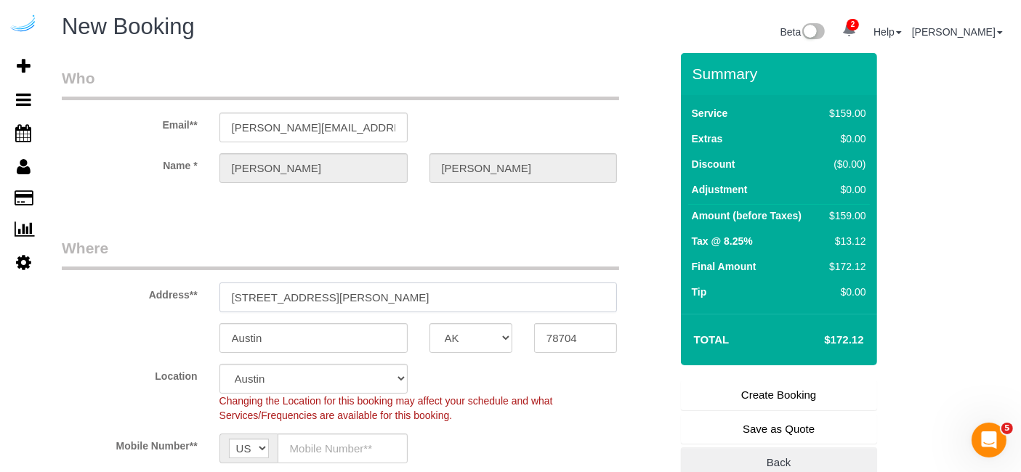
click at [369, 299] on input "3816 S Lamar Blvd" at bounding box center [418, 298] width 398 height 30
paste input "11 Overlook Ridge Dr, Revere, MA 02151"
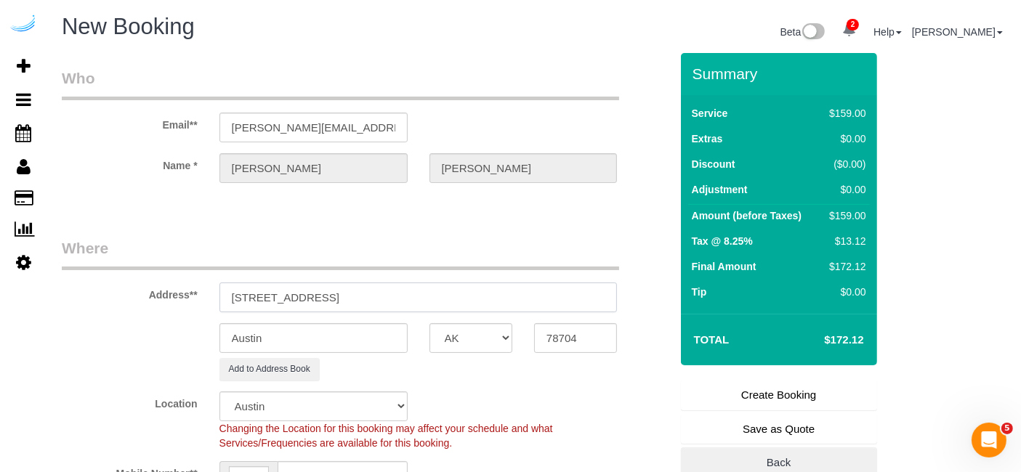
drag, startPoint x: 396, startPoint y: 294, endPoint x: 563, endPoint y: 332, distance: 170.7
click at [539, 314] on sui-booking-address "Address** 11 Overlook Ridge Dr, Revere, MA 02151 Austin AK AL AR AZ CA CO CT DC…" at bounding box center [366, 309] width 608 height 143
type input "11 Overlook Ridge Dr, Revere, MA 02151"
click at [573, 340] on input "78704" at bounding box center [575, 338] width 83 height 30
paste input "02151"
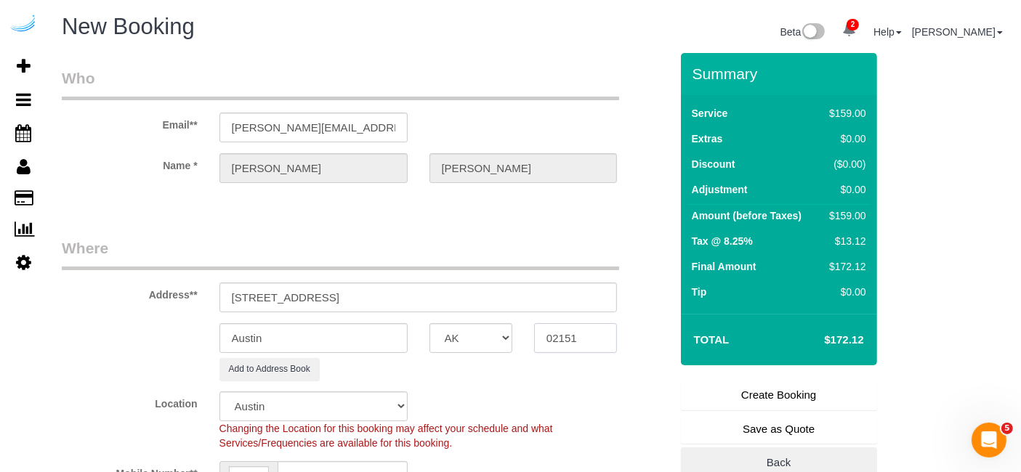
type input "02151"
click at [465, 333] on select "AK AL AR AZ CA CO CT DC DE FL GA HI IA ID IL IN KS KY LA MA MD ME MI MN MO MS M…" at bounding box center [471, 338] width 83 height 30
select select "7"
select select "MA"
click at [430, 323] on select "AK AL AR AZ CA CO CT DC DE FL GA HI IA ID IL IN KS KY LA MA MD ME MI MN MO MS M…" at bounding box center [471, 338] width 83 height 30
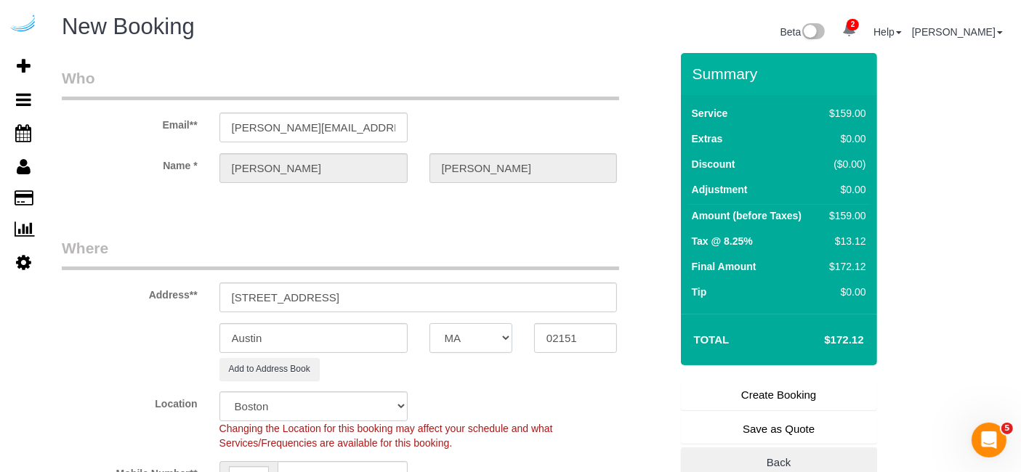
select select "object:2228"
click at [311, 332] on input "Austin" at bounding box center [313, 338] width 188 height 30
type input "Revere"
drag, startPoint x: 340, startPoint y: 293, endPoint x: 574, endPoint y: 293, distance: 234.0
click at [574, 293] on input "11 Overlook Ridge Dr, Revere, MA 02151" at bounding box center [418, 298] width 398 height 30
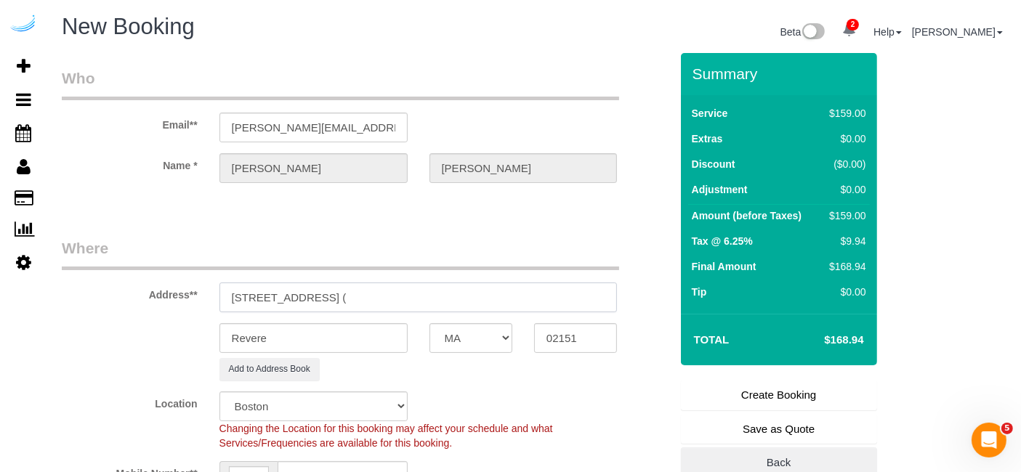
paste input "Sara Thorberg"
paste input "The Chase at Overlook Ridge"
paste input "1486658"
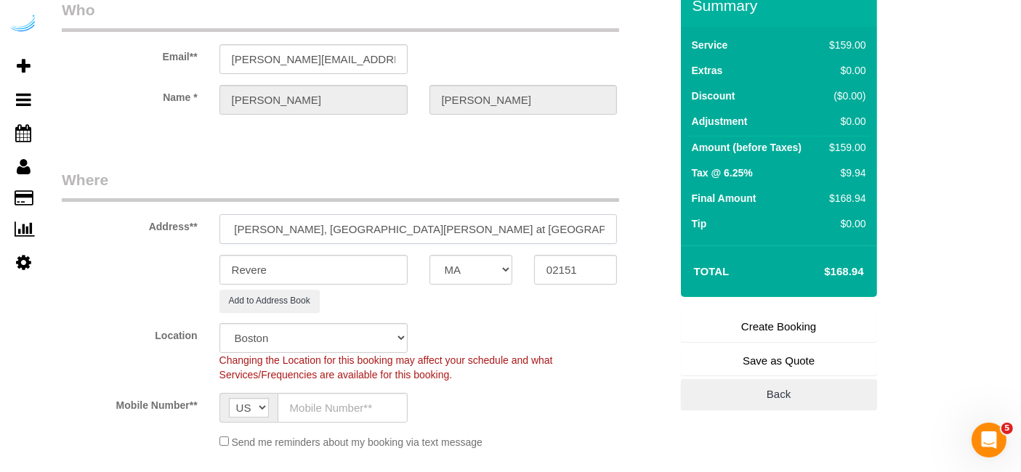
scroll to position [161, 0]
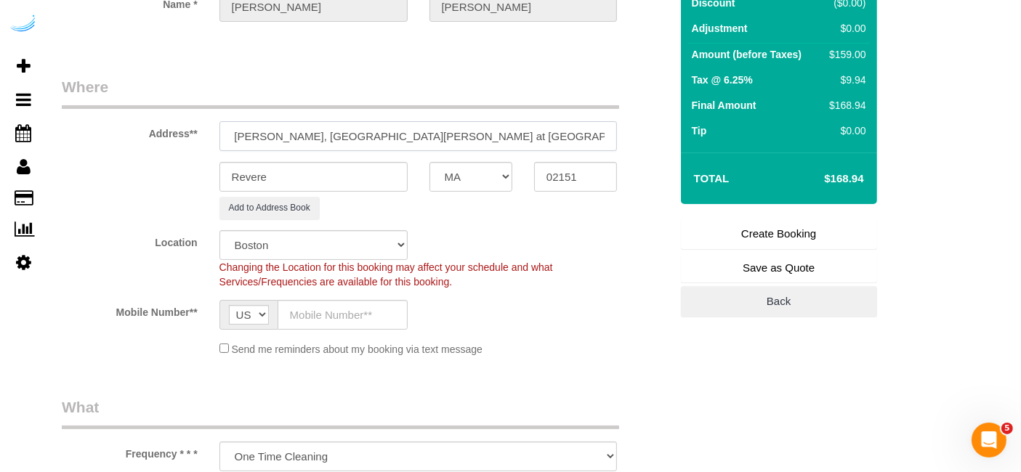
type input "11 Overlook Ridge Dr, Building 1, Unit 2112 ( Sara Thorberg, The Chase at Overl…"
drag, startPoint x: 366, startPoint y: 299, endPoint x: 367, endPoint y: 315, distance: 16.0
click at [366, 300] on input "text" at bounding box center [343, 315] width 130 height 30
type input "[PHONE_NUMBER]"
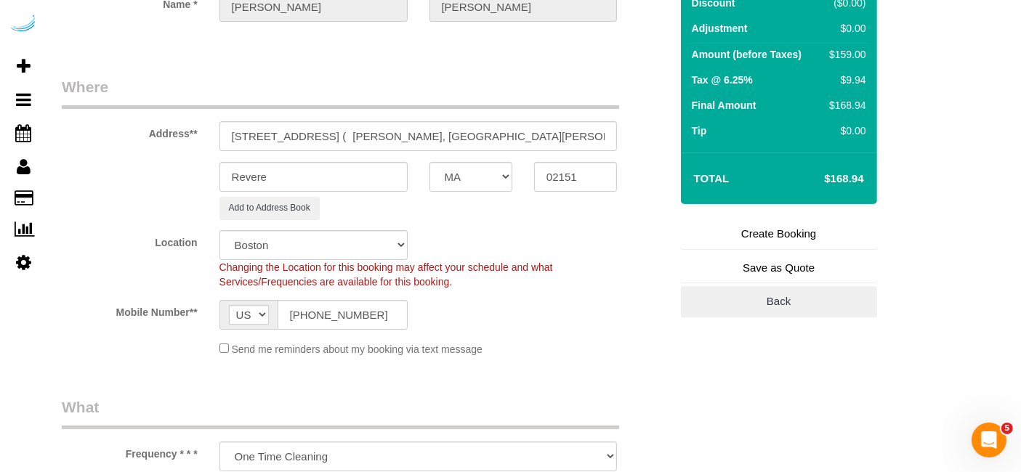
type input "Brandie Louck"
type input "[PHONE_NUMBER]"
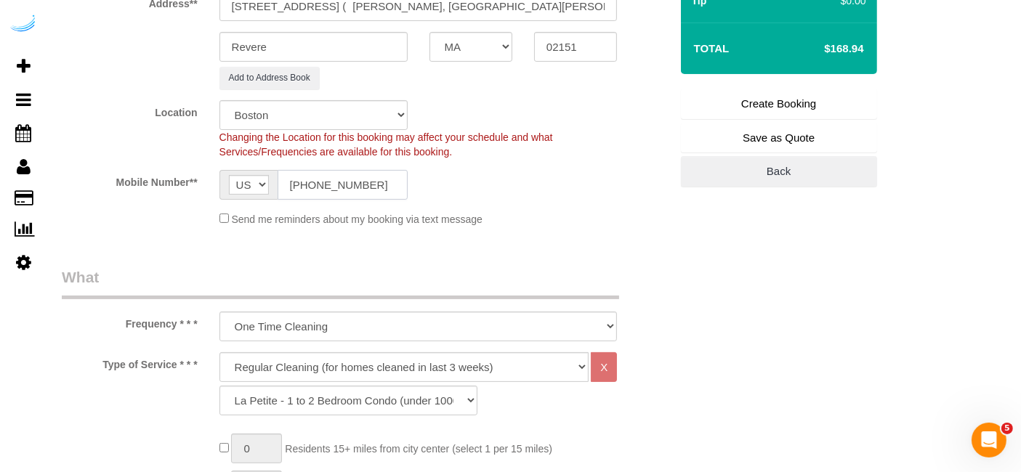
scroll to position [323, 0]
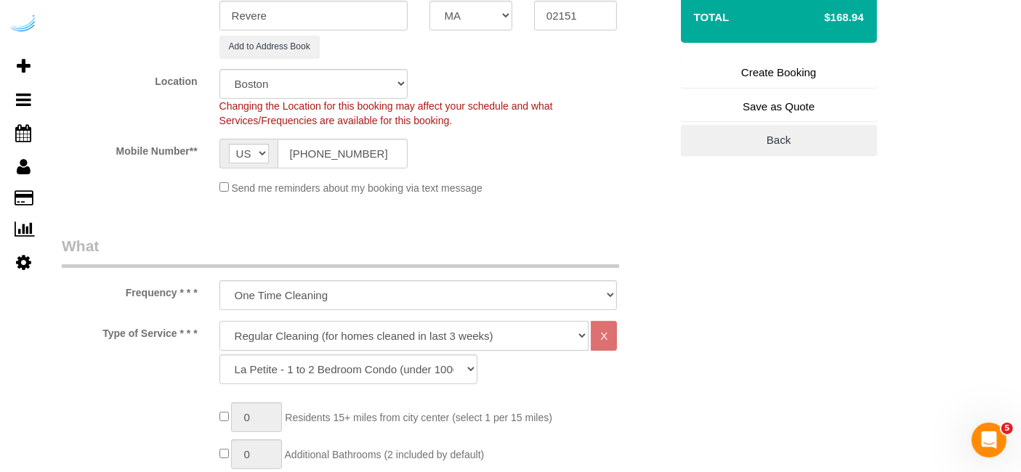
click at [342, 331] on select "Deep Cleaning (for homes that have not been cleaned in 3+ weeks) Spruce Regular…" at bounding box center [404, 336] width 370 height 30
select select "282"
click at [219, 321] on select "Deep Cleaning (for homes that have not been cleaned in 3+ weeks) Spruce Regular…" at bounding box center [404, 336] width 370 height 30
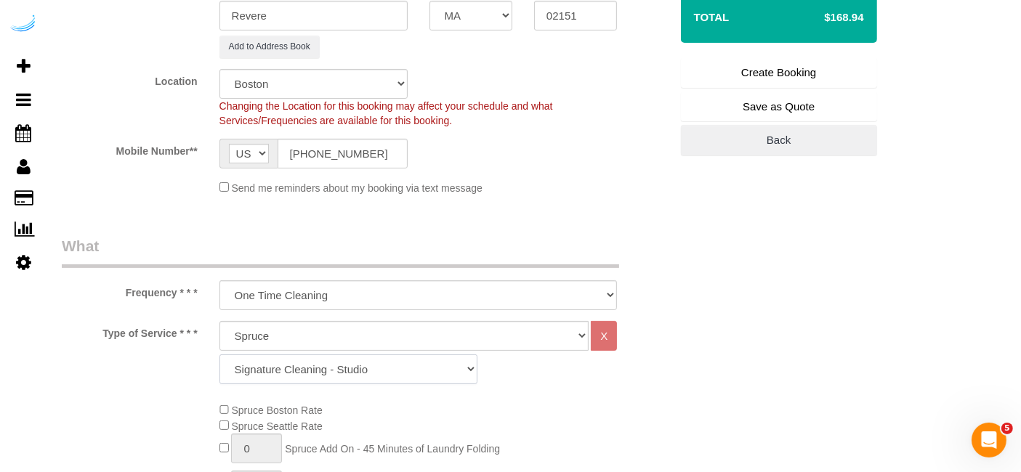
click at [331, 379] on select "Signature Cleaning - Studio Signature Cleaning - 1 Bed 1 Bath Signature Cleanin…" at bounding box center [348, 370] width 258 height 30
select select "309"
click at [219, 355] on select "Signature Cleaning - Studio Signature Cleaning - 1 Bed 1 Bath Signature Cleanin…" at bounding box center [348, 370] width 258 height 30
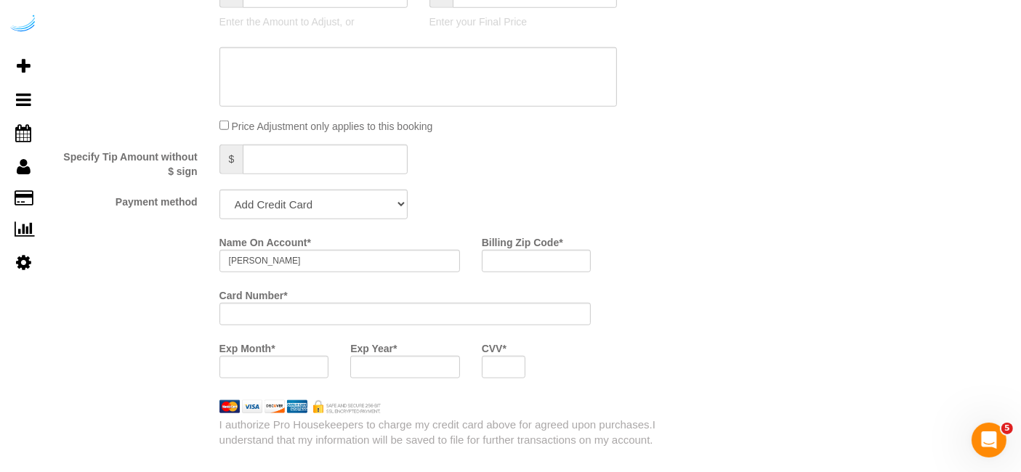
scroll to position [1292, 0]
click at [350, 209] on select "Add Credit Card Cash Check Paypal" at bounding box center [313, 204] width 188 height 30
select select "string:check"
click at [219, 189] on select "Add Credit Card Cash Check Paypal" at bounding box center [313, 204] width 188 height 30
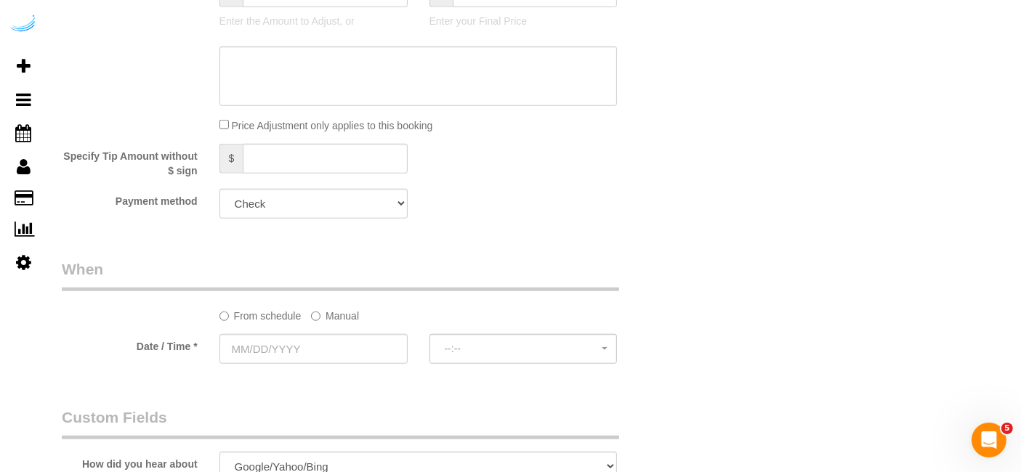
click at [334, 312] on label "Manual" at bounding box center [335, 314] width 48 height 20
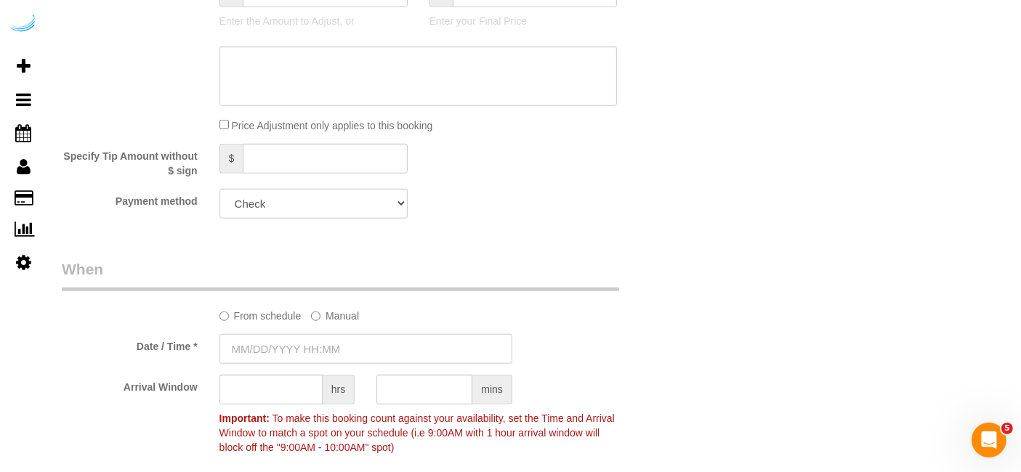
click at [307, 338] on input "text" at bounding box center [365, 349] width 293 height 30
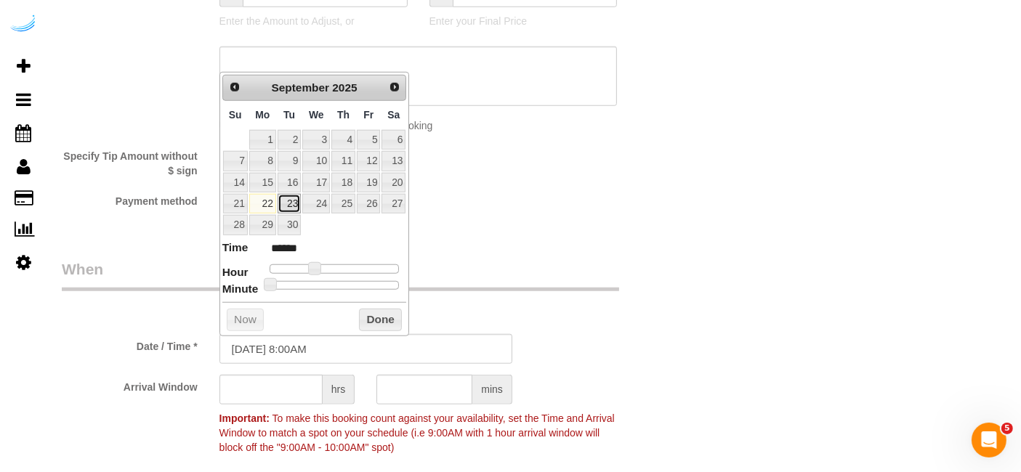
click at [284, 202] on link "23" at bounding box center [289, 204] width 23 height 20
type input "09/23/2025 9:00AM"
type input "******"
type input "09/23/2025 10:00AM"
type input "*******"
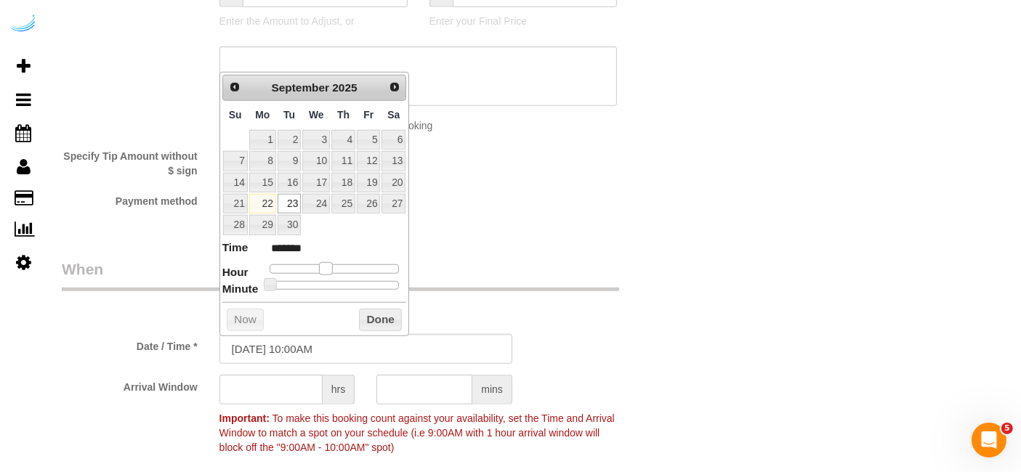
drag, startPoint x: 310, startPoint y: 264, endPoint x: 323, endPoint y: 264, distance: 13.8
click at [323, 264] on span at bounding box center [325, 268] width 13 height 13
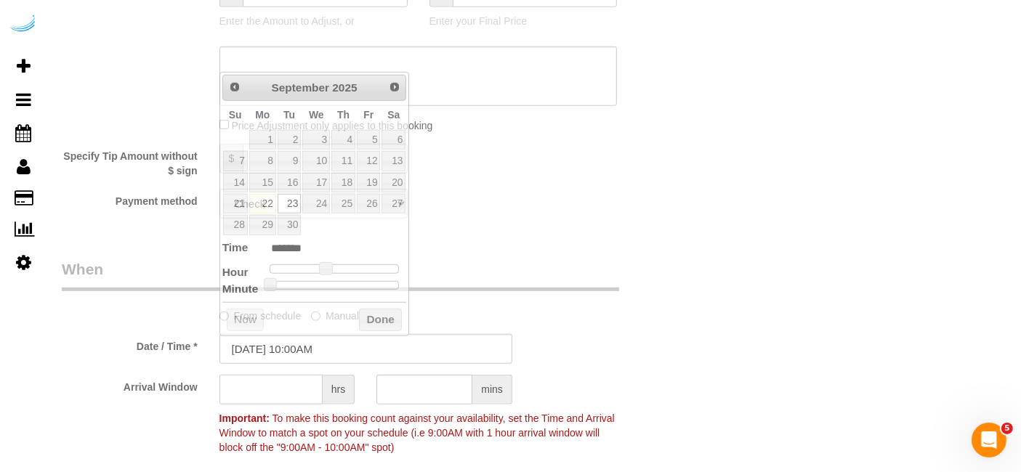
click at [289, 386] on input "text" at bounding box center [270, 390] width 103 height 30
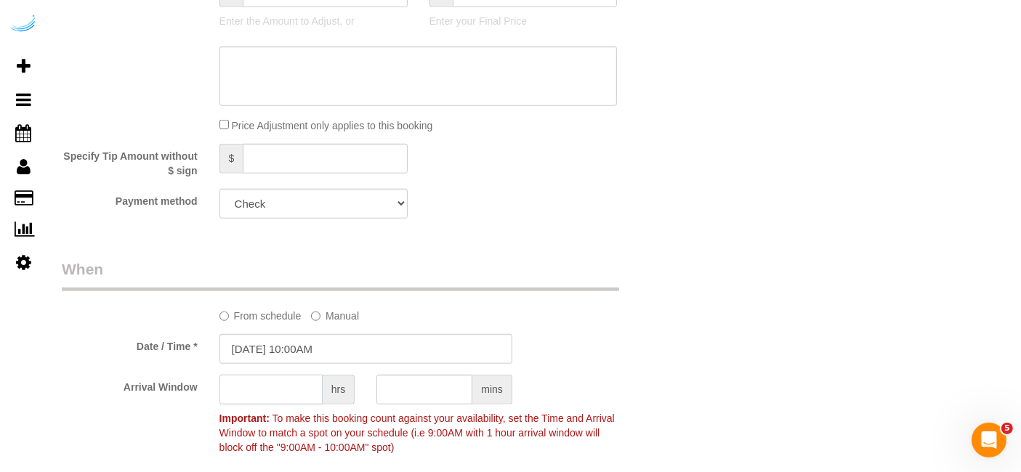
type input "4"
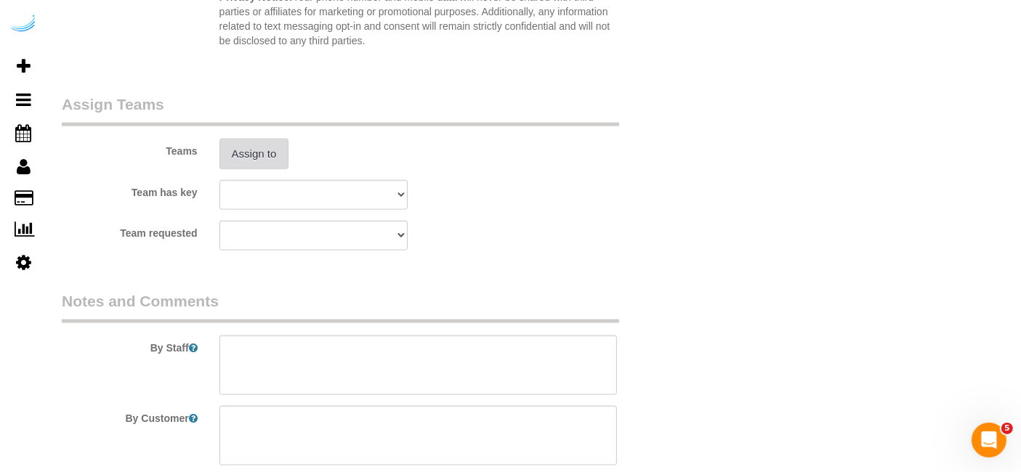
type input "3"
click at [274, 153] on button "Assign to" at bounding box center [254, 154] width 70 height 31
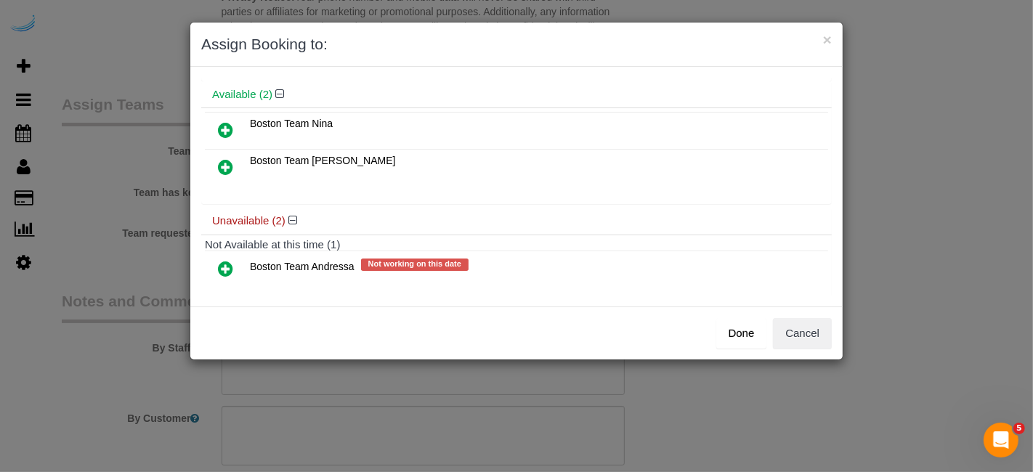
scroll to position [122, 0]
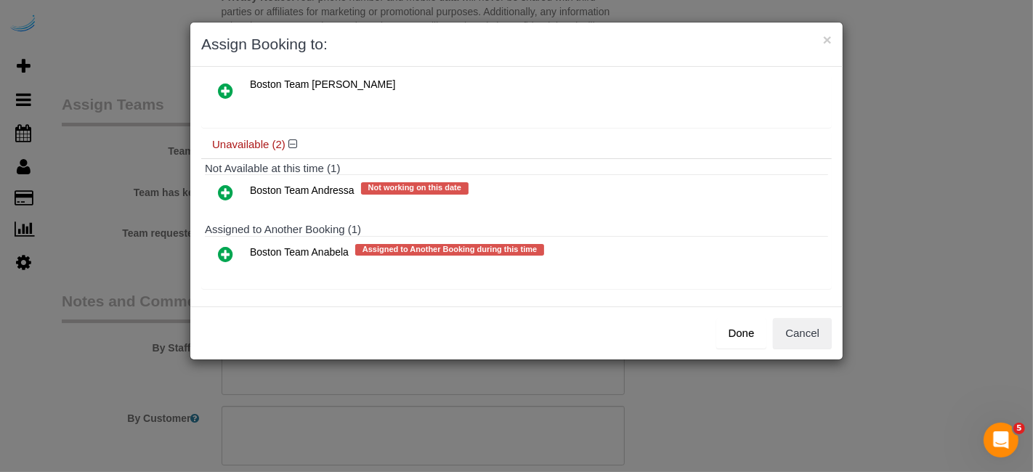
click at [230, 248] on icon at bounding box center [225, 254] width 15 height 17
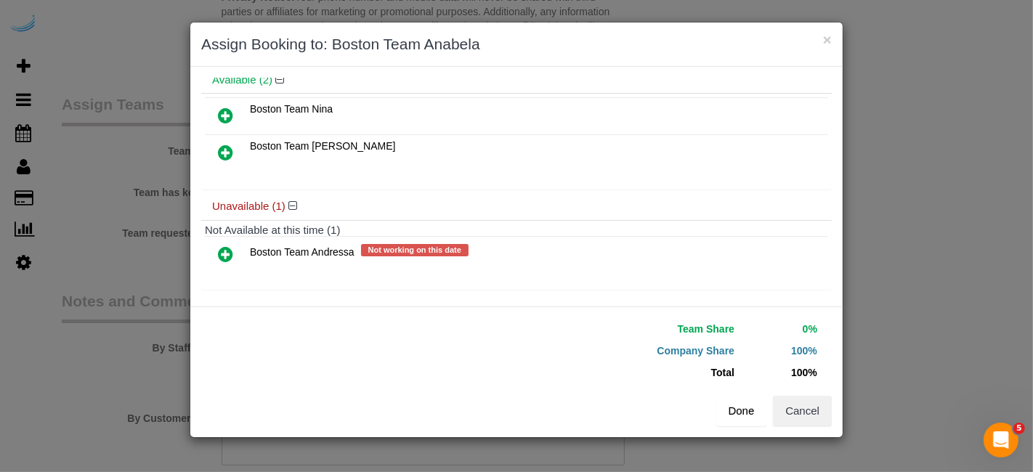
click at [746, 416] on button "Done" at bounding box center [742, 411] width 51 height 31
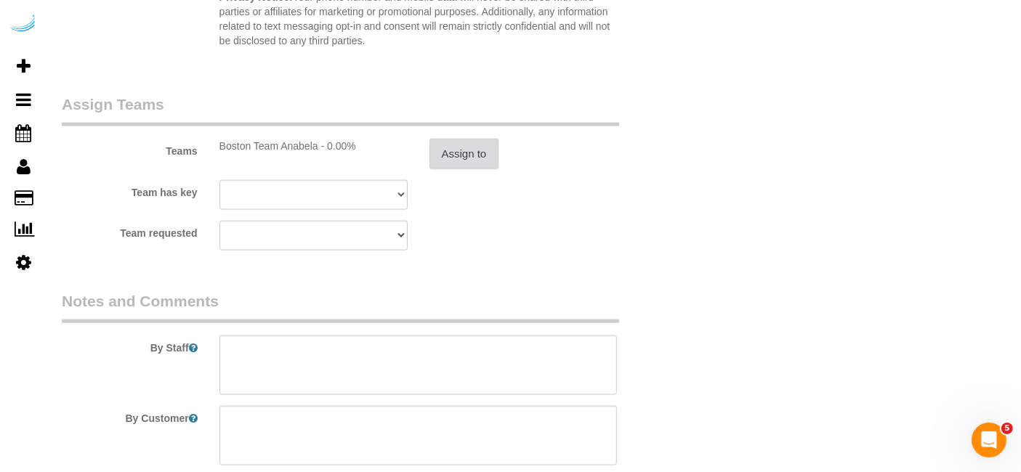
scroll to position [2180, 0]
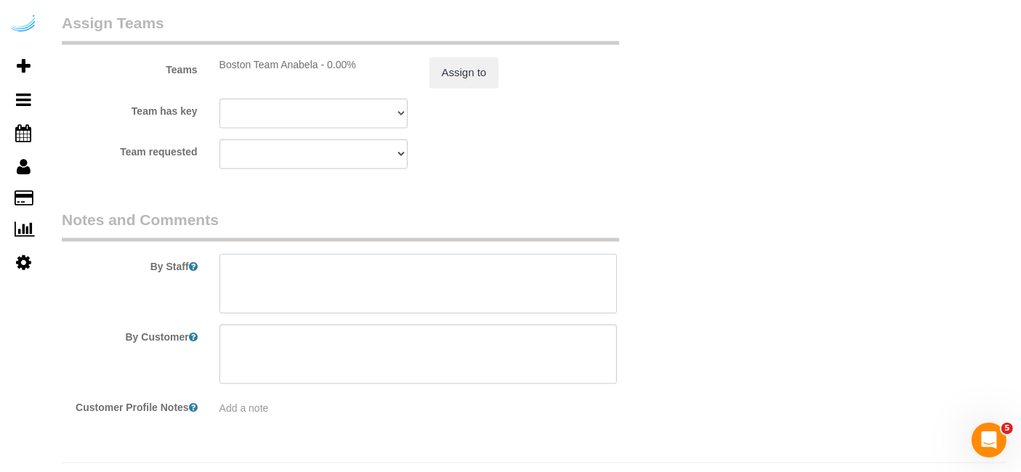
click at [469, 283] on textarea at bounding box center [418, 284] width 398 height 60
click at [403, 283] on textarea at bounding box center [418, 284] width 398 height 60
paste textarea "Permanent Notes:No notes from this customer.Today's Notes:Please try to do this…"
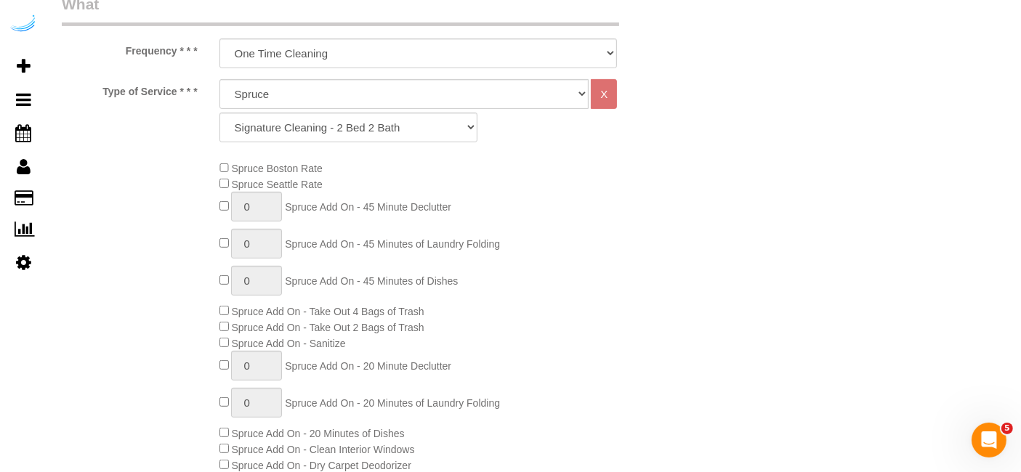
scroll to position [0, 0]
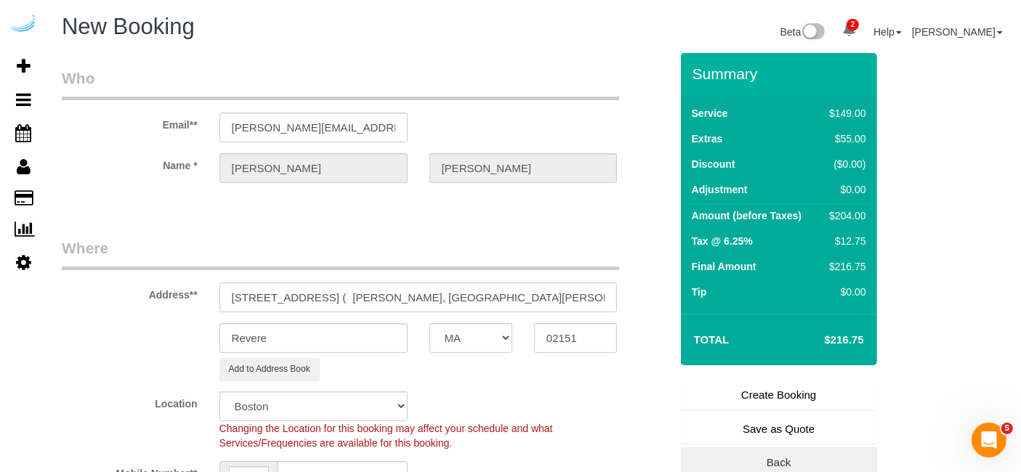
type textarea "Recurrency: One time service Permanent Notes:No notes from this customer.Today'…"
click at [751, 393] on link "Create Booking" at bounding box center [779, 395] width 196 height 31
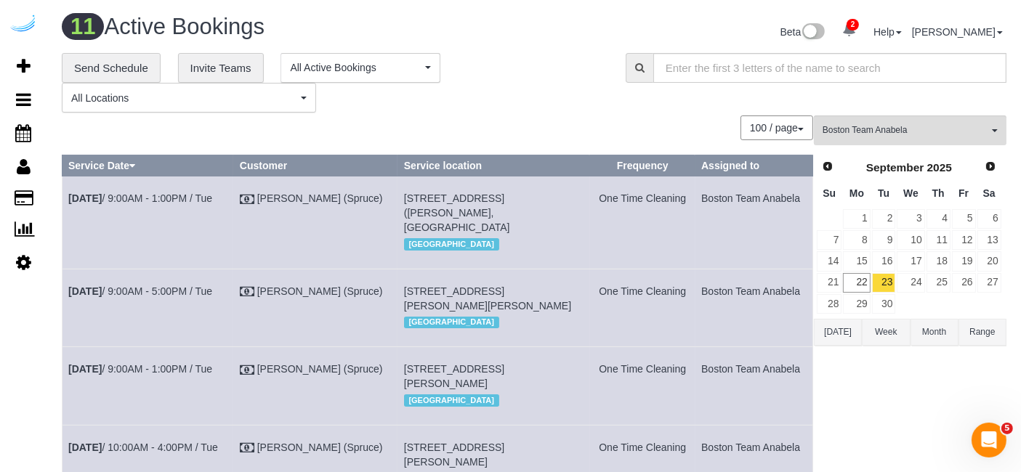
scroll to position [789, 0]
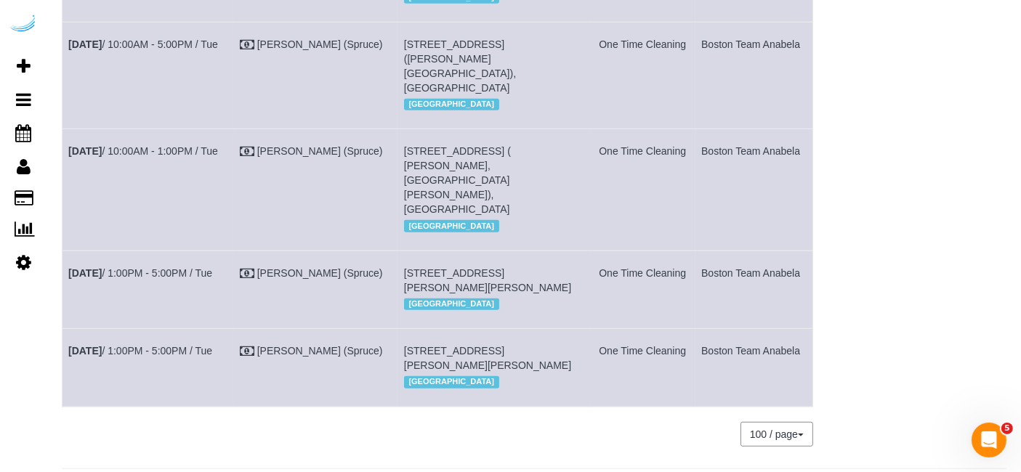
drag, startPoint x: 800, startPoint y: 227, endPoint x: 63, endPoint y: 201, distance: 738.2
click at [63, 201] on tr "Sep 23rd / 10:00AM - 1:00PM / Tue Brandie Louck (Spruce) 11 Overlook Ridge Dr, …" at bounding box center [438, 189] width 751 height 121
copy tr "Sep 23rd / 10:00AM - 1:00PM / Tue Brandie Louck (Spruce) 11 Overlook Ridge Dr, …"
click at [174, 407] on td "Sep 23rd / 1:00PM - 5:00PM / Tue" at bounding box center [149, 368] width 172 height 78
click at [175, 357] on link "Sep 23rd / 1:00PM - 5:00PM / Tue" at bounding box center [140, 351] width 144 height 12
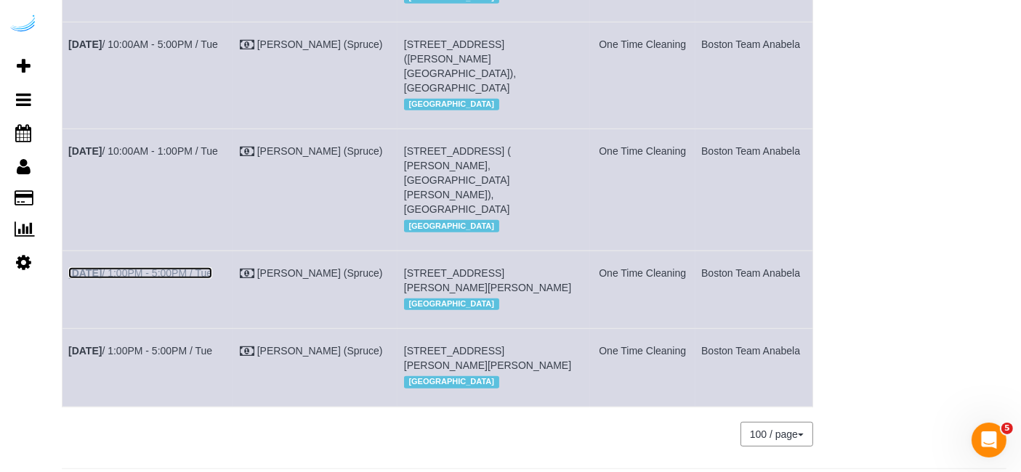
click at [211, 279] on link "Sep 23rd / 1:00PM - 5:00PM / Tue" at bounding box center [140, 273] width 144 height 12
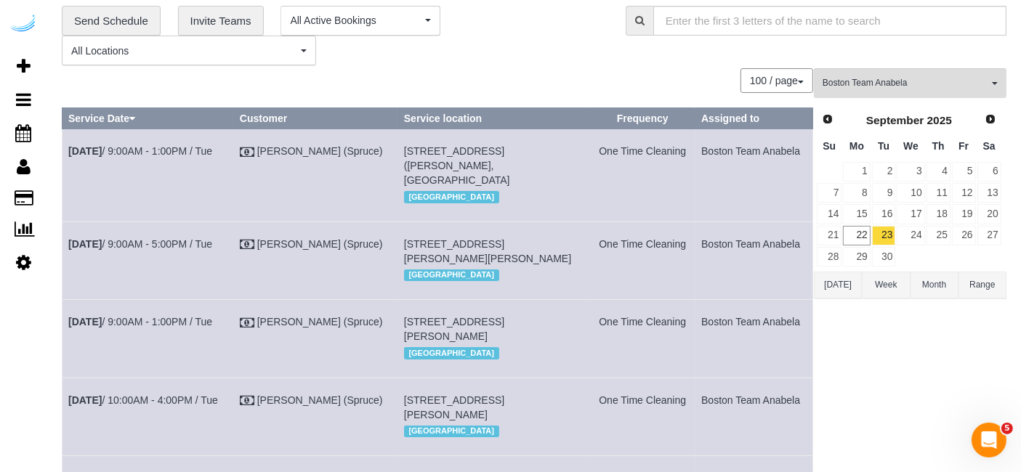
scroll to position [0, 0]
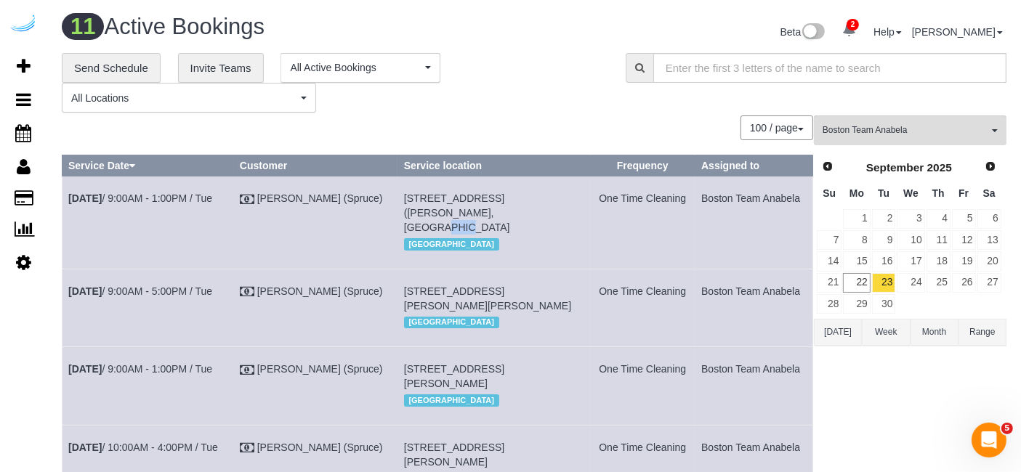
drag, startPoint x: 423, startPoint y: 209, endPoint x: 398, endPoint y: 214, distance: 25.1
click at [398, 214] on td "85 University Ave, Building 1100, Unit 1100 (Mark Steven Opper, Gables Universi…" at bounding box center [494, 223] width 193 height 92
copy span "1100"
drag, startPoint x: 443, startPoint y: 321, endPoint x: 422, endPoint y: 319, distance: 21.2
click at [422, 312] on span "1000 Presidents Way, Building 1332, Unit 1332 (Michael Stockwood, Jefferson At …" at bounding box center [487, 299] width 167 height 26
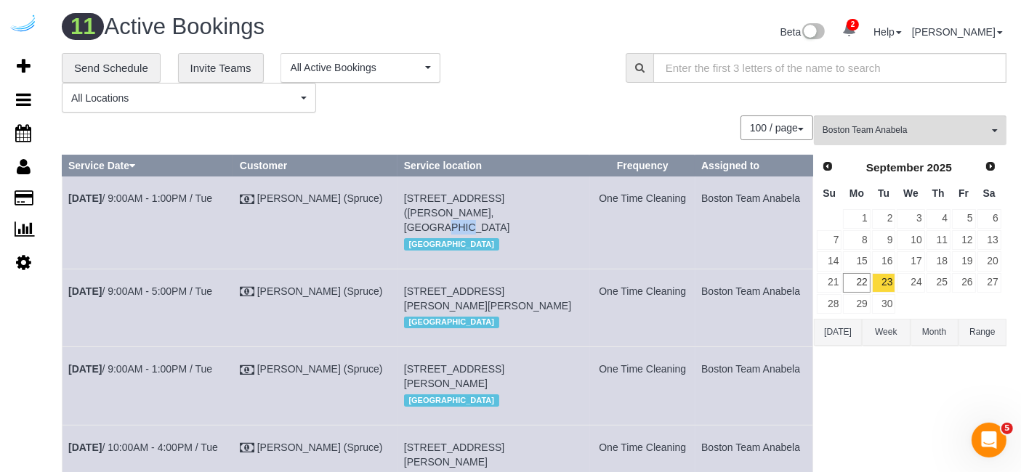
copy span "1332"
click at [175, 297] on link "Sep 23rd / 9:00AM - 5:00PM / Tue" at bounding box center [140, 292] width 144 height 12
drag, startPoint x: 813, startPoint y: 325, endPoint x: 69, endPoint y: 316, distance: 743.6
click at [69, 316] on tr "Sep 23rd / 9:00AM - 5:00PM / Tue Brandie Louck (Spruce) 1000 Presidents Way, Bu…" at bounding box center [438, 308] width 751 height 78
copy tr "Sep 23rd / 9:00AM - 5:00PM / Tue Brandie Louck (Spruce) 1000 Presidents Way, Bu…"
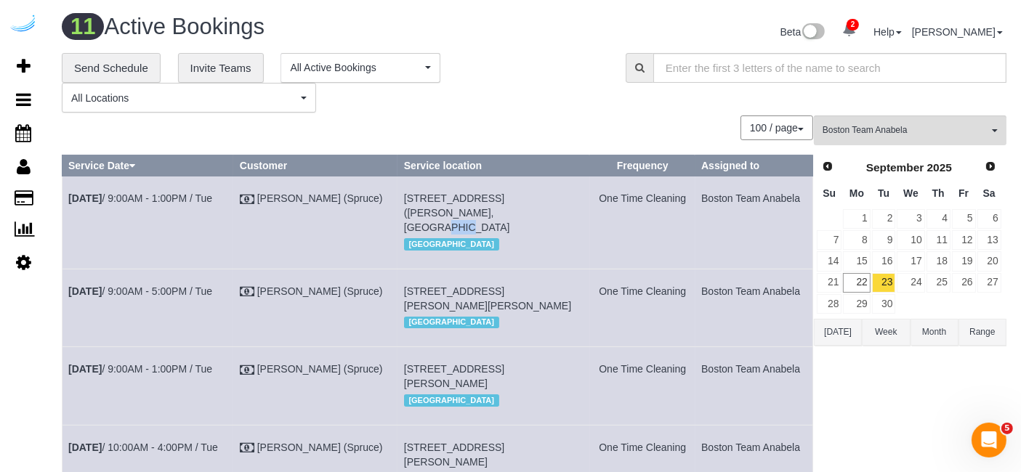
click at [520, 347] on td "1000 Presidents Way, Building 1332, Unit 1332 (Michael Stockwood, Jefferson At …" at bounding box center [494, 308] width 193 height 78
click at [436, 312] on span "1000 Presidents Way, Building 1332, Unit 1332 (Michael Stockwood, Jefferson At …" at bounding box center [487, 299] width 167 height 26
copy span "1332"
drag, startPoint x: 797, startPoint y: 310, endPoint x: 68, endPoint y: 310, distance: 729.0
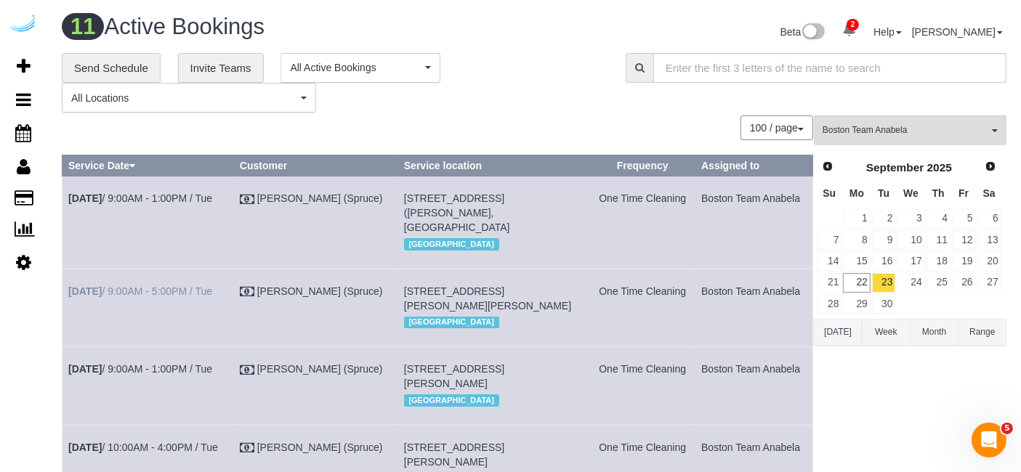
click at [64, 310] on tr "Sep 23rd / 9:00AM - 5:00PM / Tue Brandie Louck (Spruce) 1000 Presidents Way, Bu…" at bounding box center [438, 308] width 751 height 78
copy tr "Sep 23rd / 9:00AM - 5:00PM / Tue Brandie Louck (Spruce) 1000 Presidents Way, Bu…"
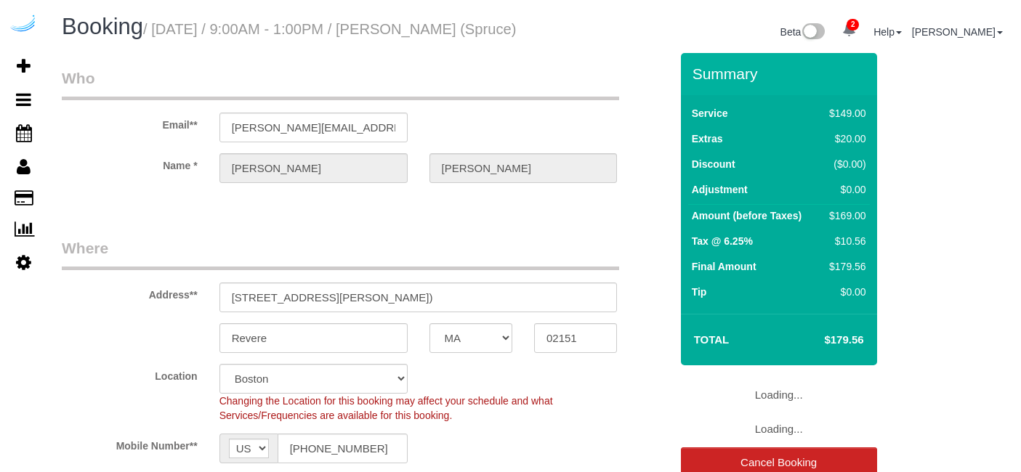
select select "MA"
select select "282"
select select "number:9"
select select "object:797"
select select "MA"
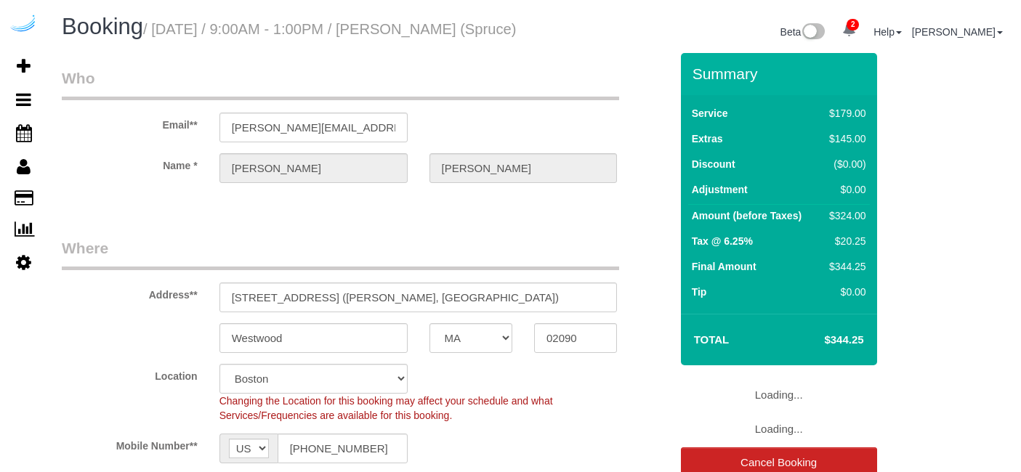
select select "282"
select select "number:9"
select select "object:797"
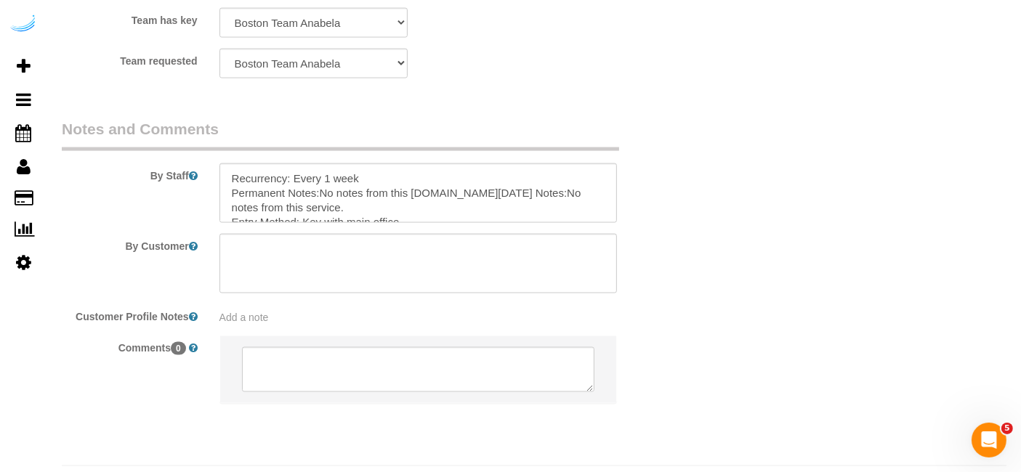
scroll to position [2294, 0]
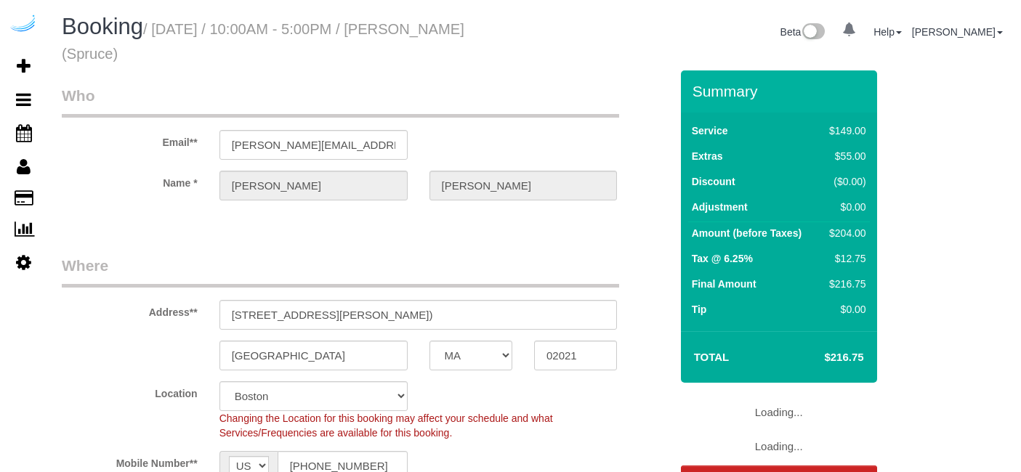
select select "MA"
select select "282"
select select "number:9"
select select "object:797"
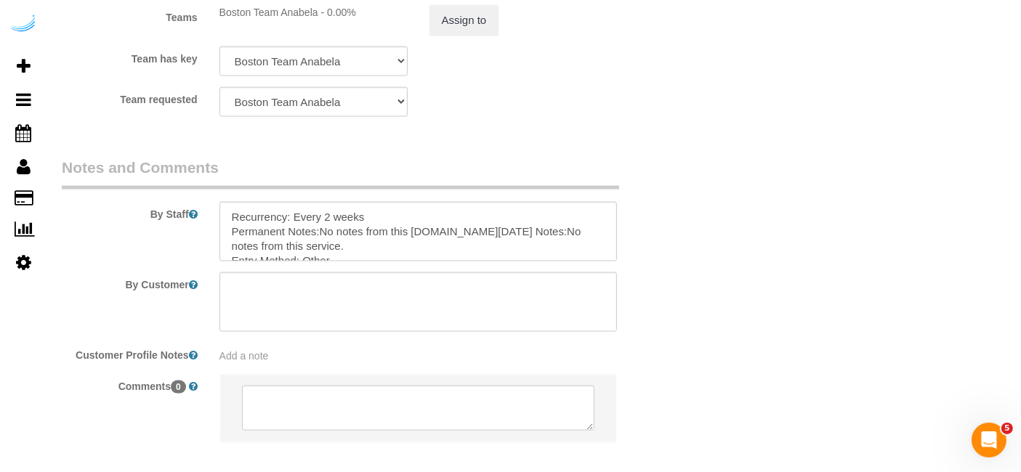
scroll to position [2294, 0]
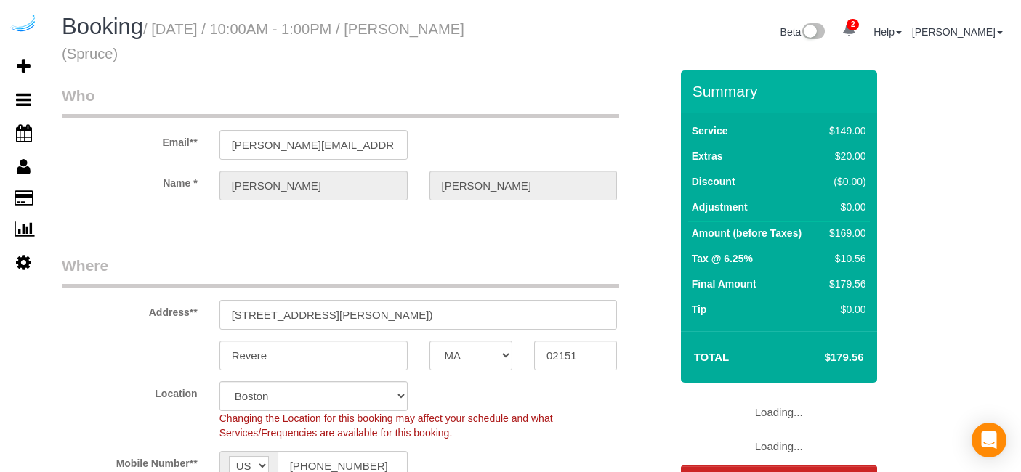
select select "MA"
select select "282"
select select "number:9"
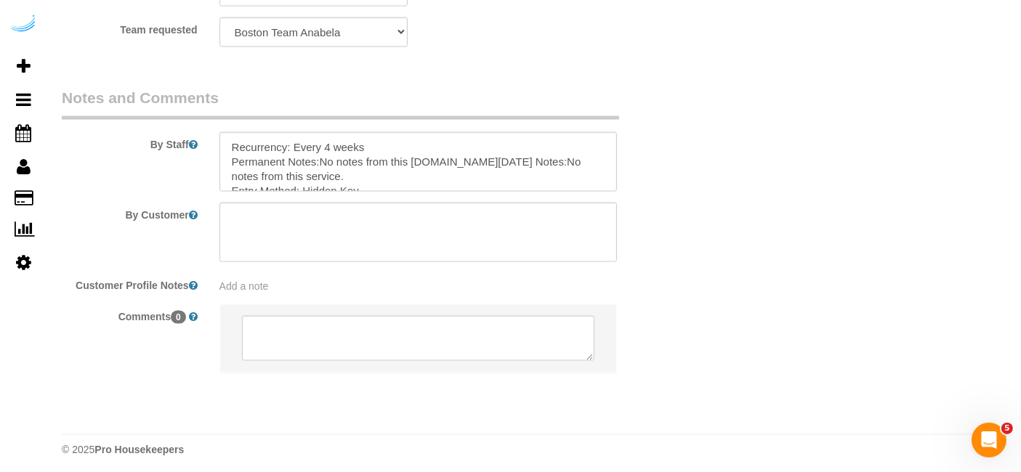
scroll to position [2294, 0]
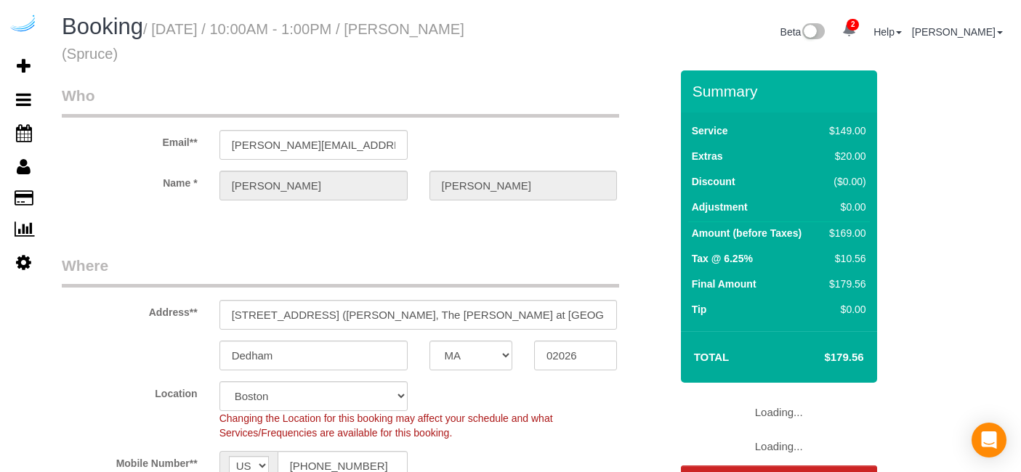
select select "MA"
select select "282"
select select "number:9"
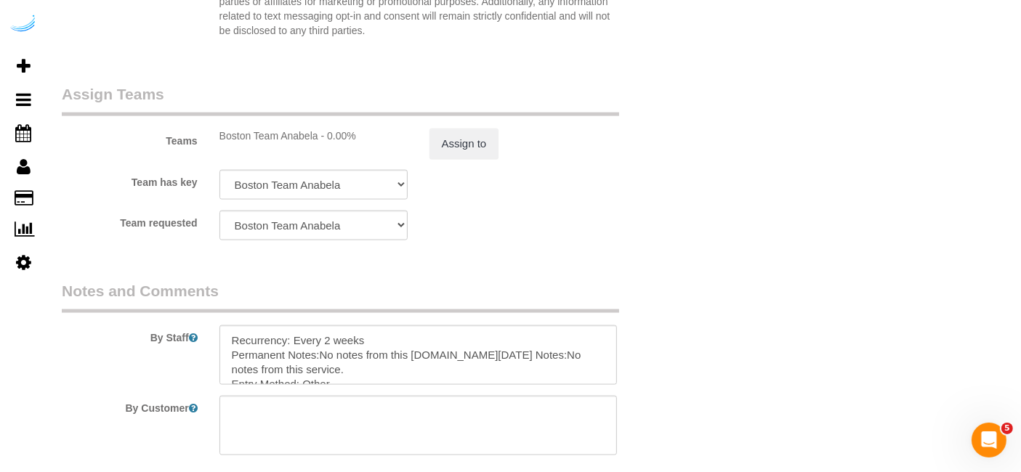
scroll to position [2294, 0]
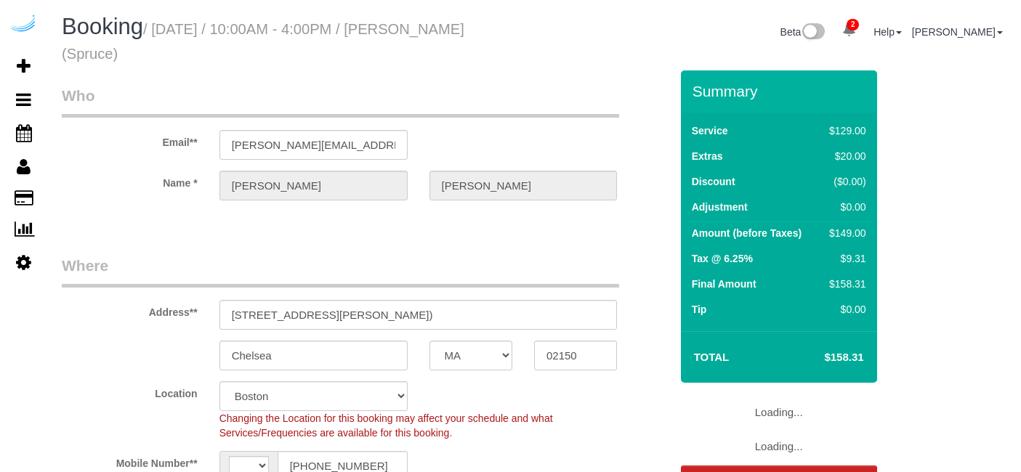
select select "MA"
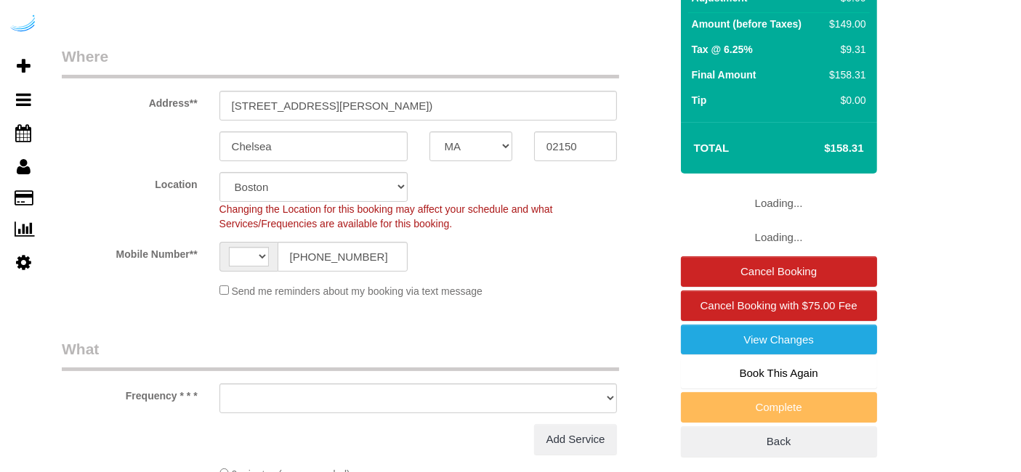
select select "string:[GEOGRAPHIC_DATA]"
select select "object:713"
select select "number:9"
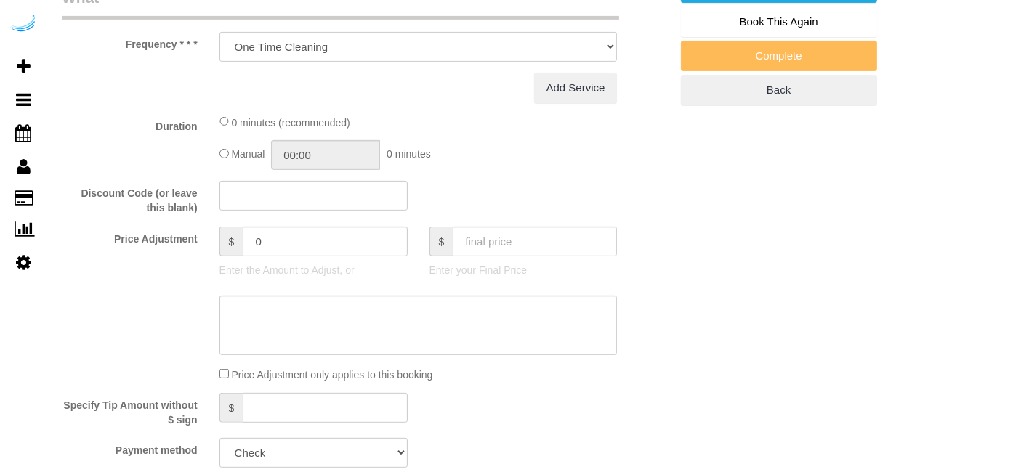
select select "object:797"
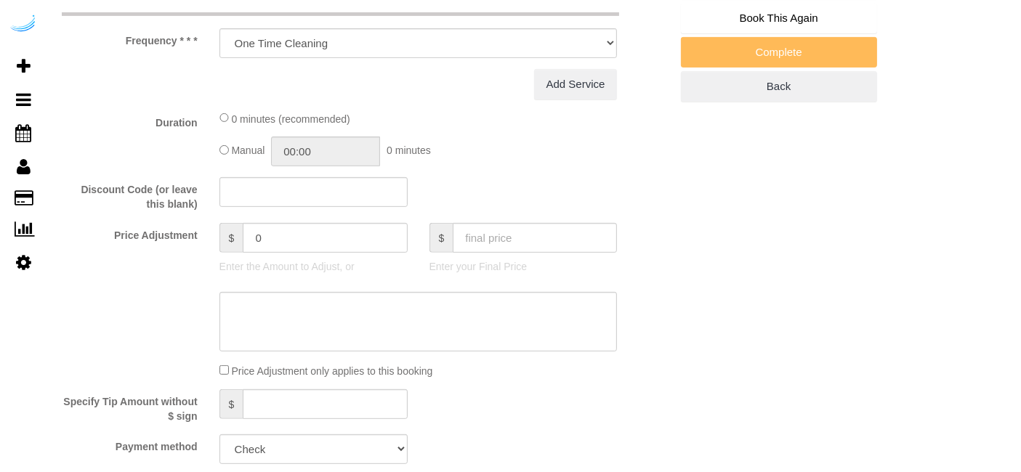
select select "282"
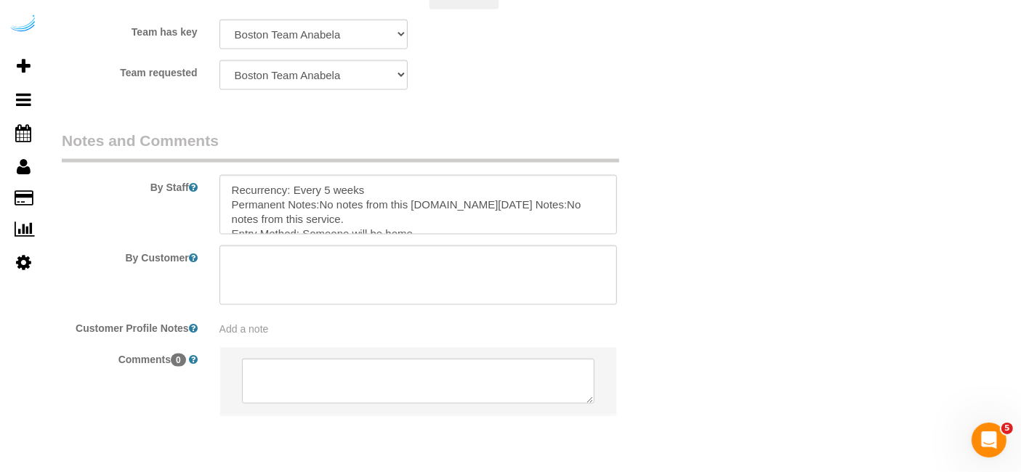
scroll to position [2294, 0]
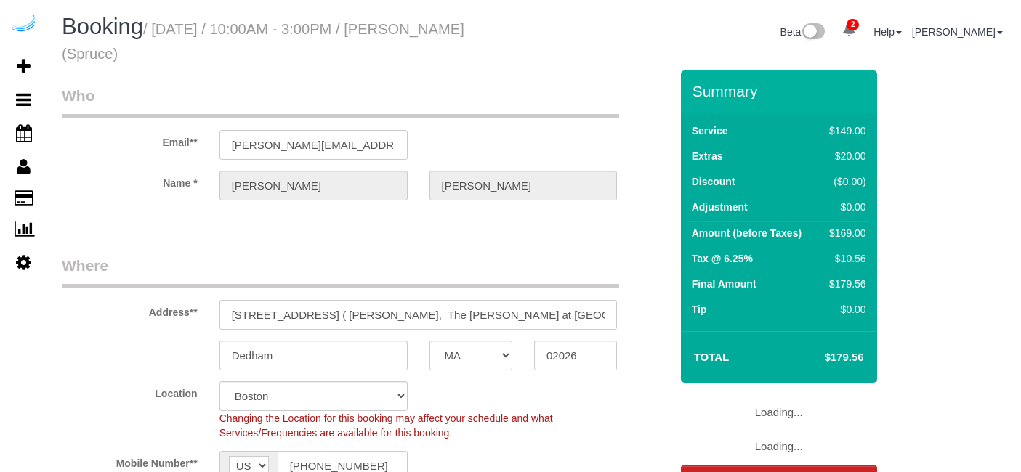
select select "MA"
select select "number:9"
select select "282"
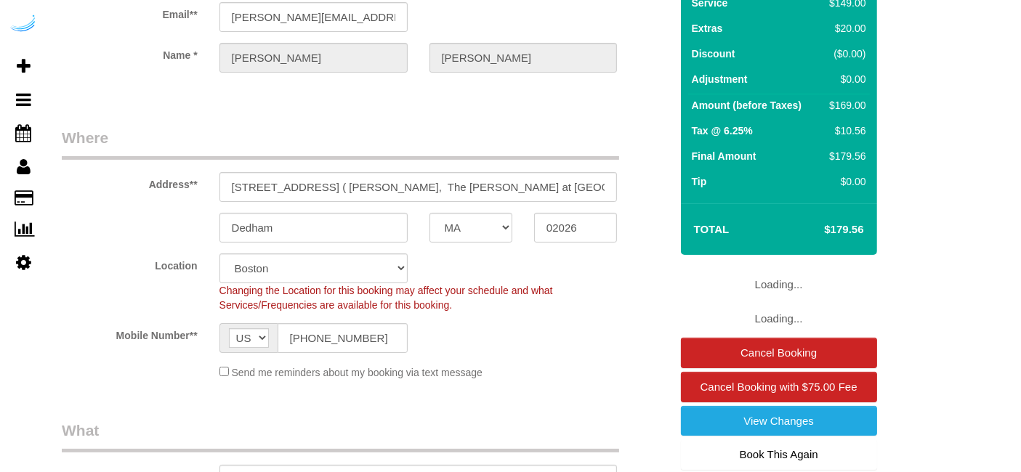
select select "object:797"
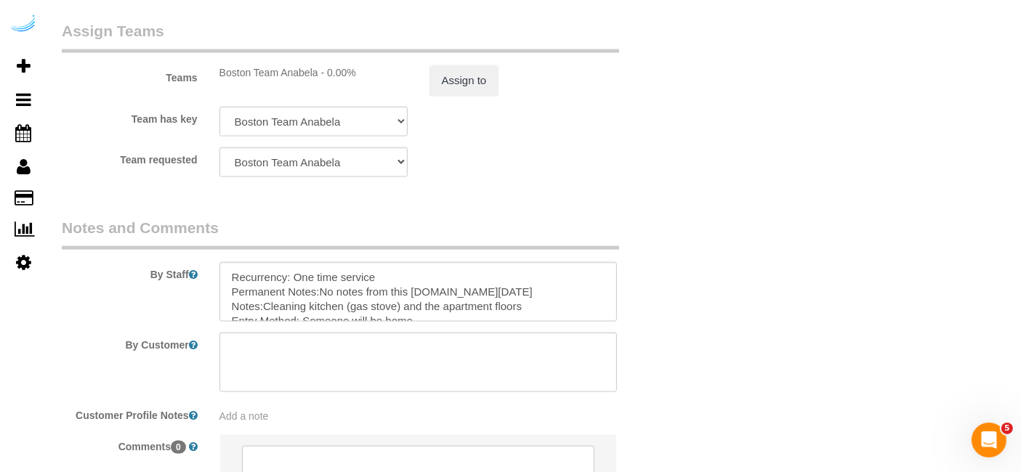
scroll to position [2294, 0]
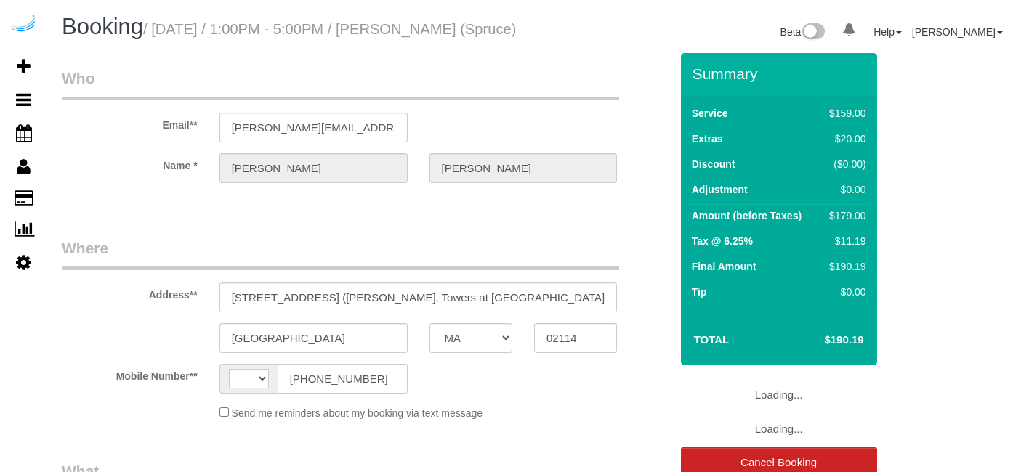
select select "MA"
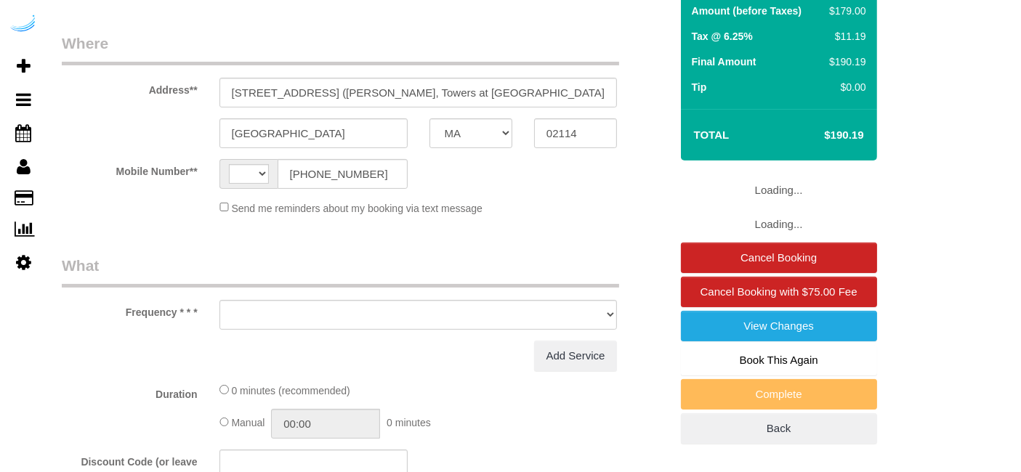
select select "string:[GEOGRAPHIC_DATA]"
select select "object:625"
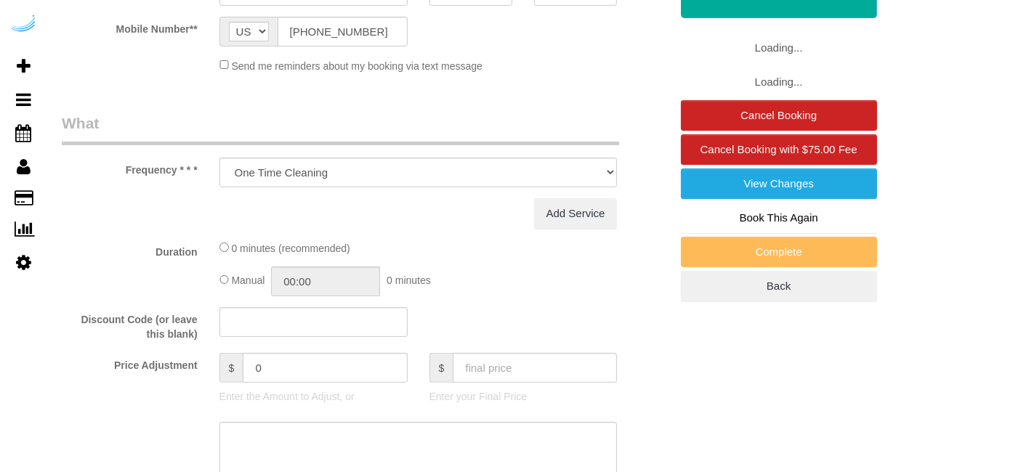
select select "282"
select select "number:9"
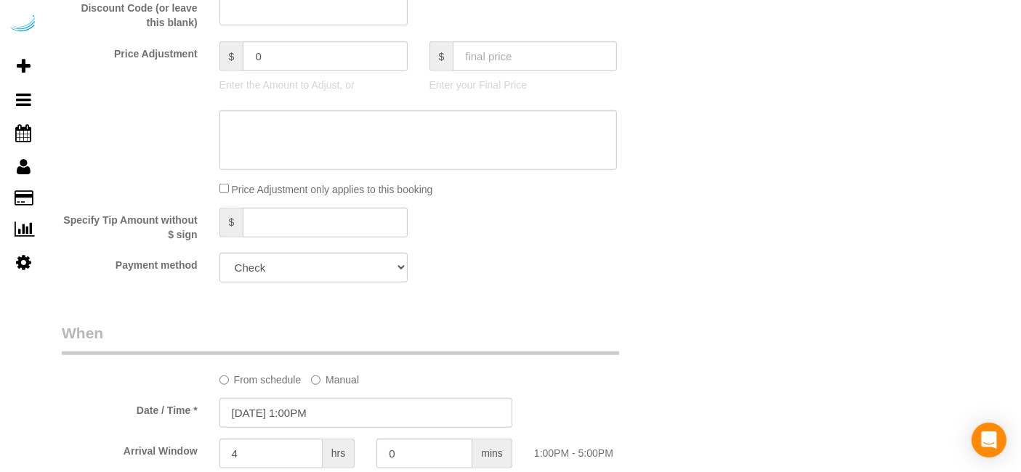
select select "object:797"
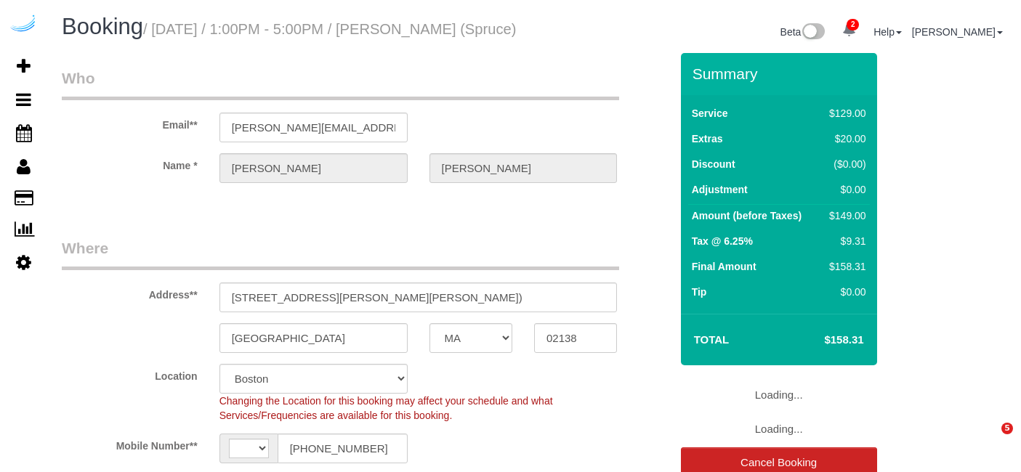
select select "MA"
select select "string:US"
select select "282"
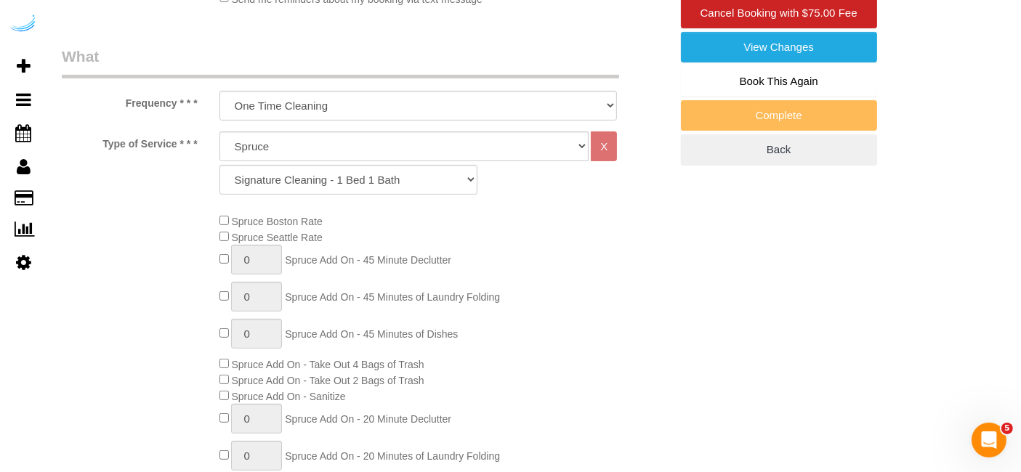
select select "object:797"
select select "number:9"
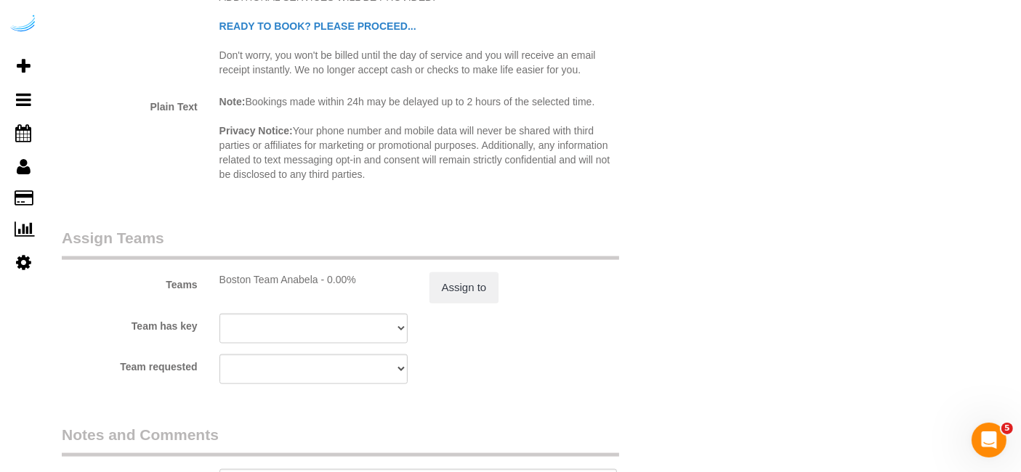
scroll to position [2294, 0]
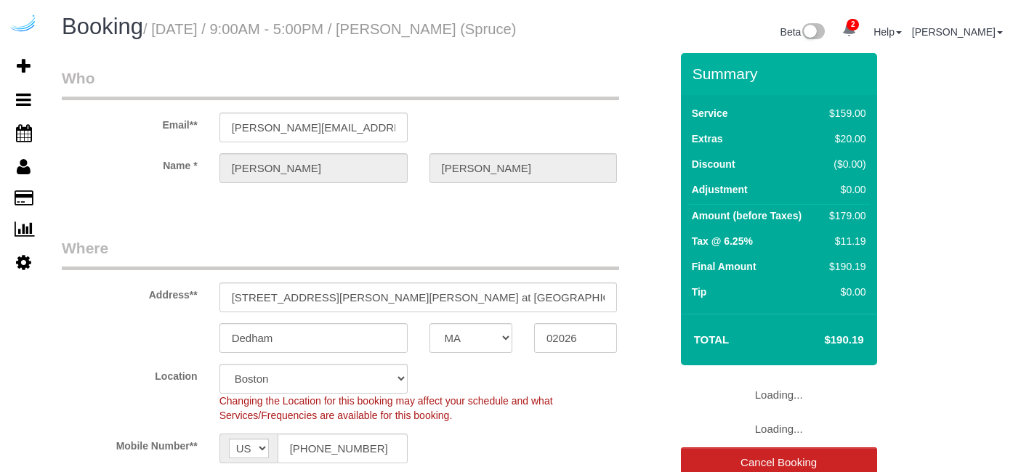
select select "MA"
select select "282"
select select "number:9"
select select "object:797"
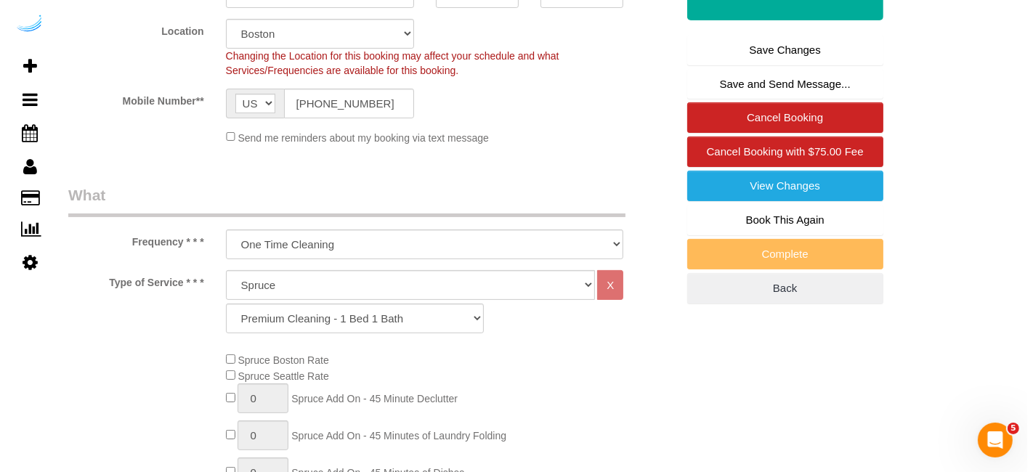
scroll to position [323, 0]
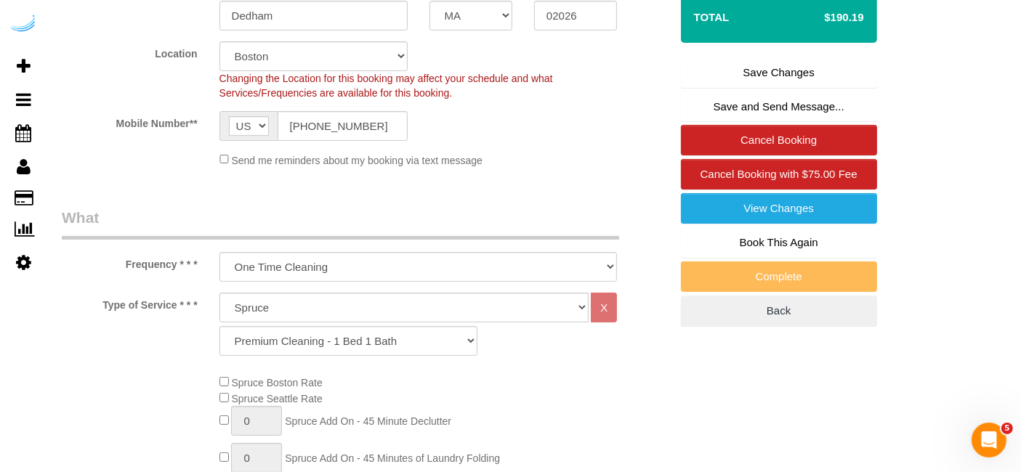
click at [821, 122] on link "Save and Send Message..." at bounding box center [779, 107] width 196 height 31
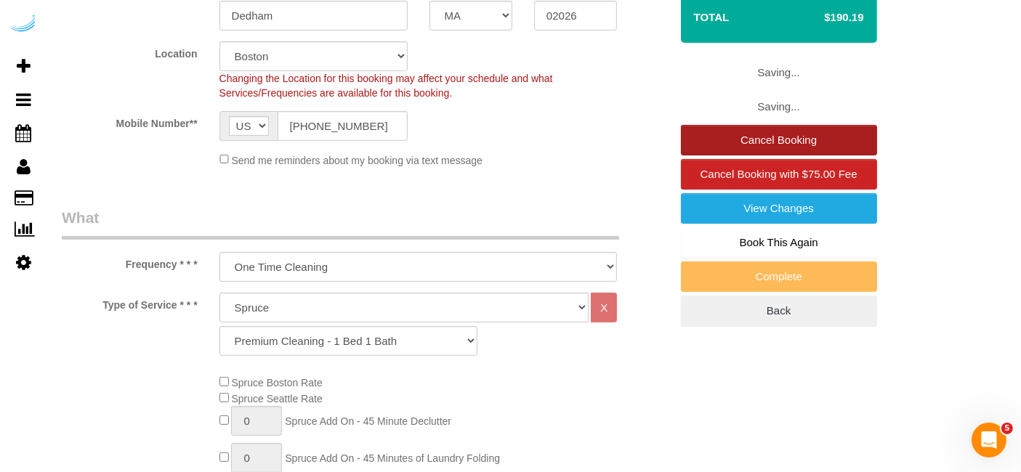
click at [818, 146] on link "Cancel Booking" at bounding box center [779, 140] width 196 height 31
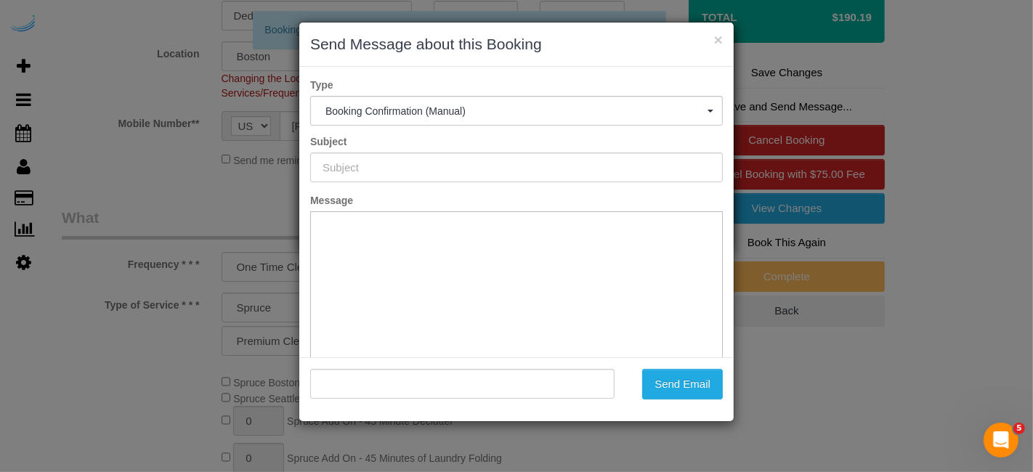
type input "Booking Confirmed!"
type input ""Brandie Louck" <brandie@getspruce.com>"
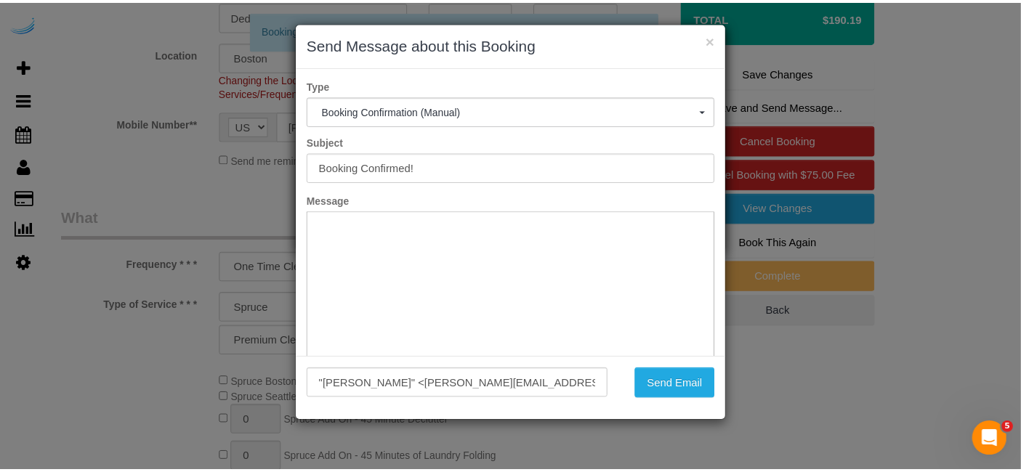
scroll to position [0, 0]
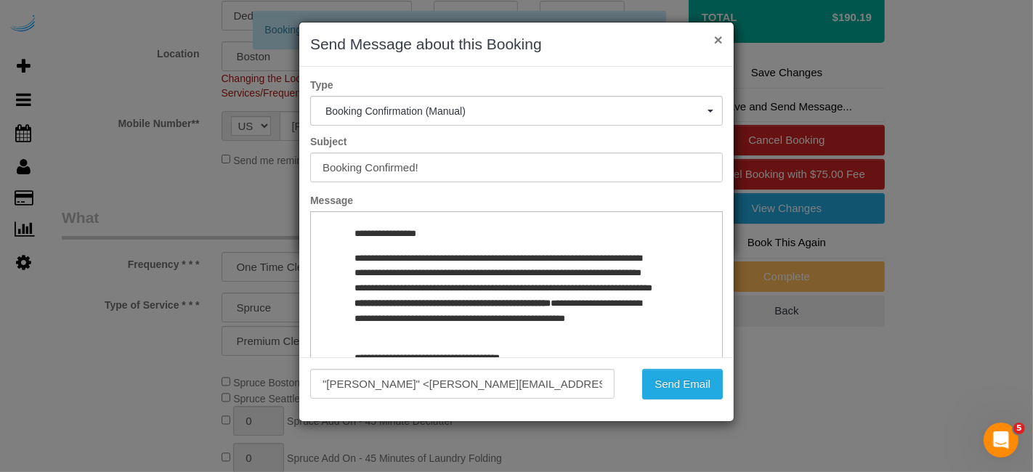
click at [717, 39] on button "×" at bounding box center [718, 39] width 9 height 15
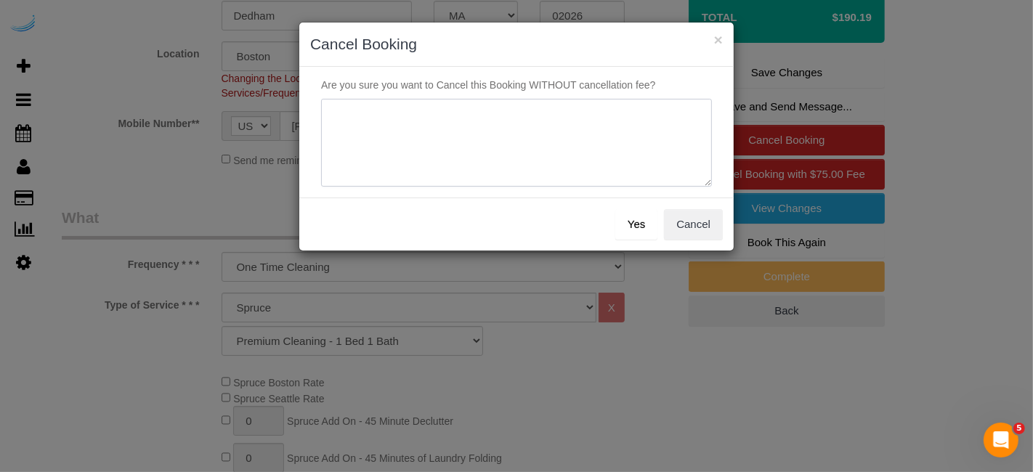
click at [643, 148] on textarea at bounding box center [516, 143] width 391 height 89
type textarea "Not on spruce."
click at [632, 219] on button "Yes" at bounding box center [637, 224] width 42 height 31
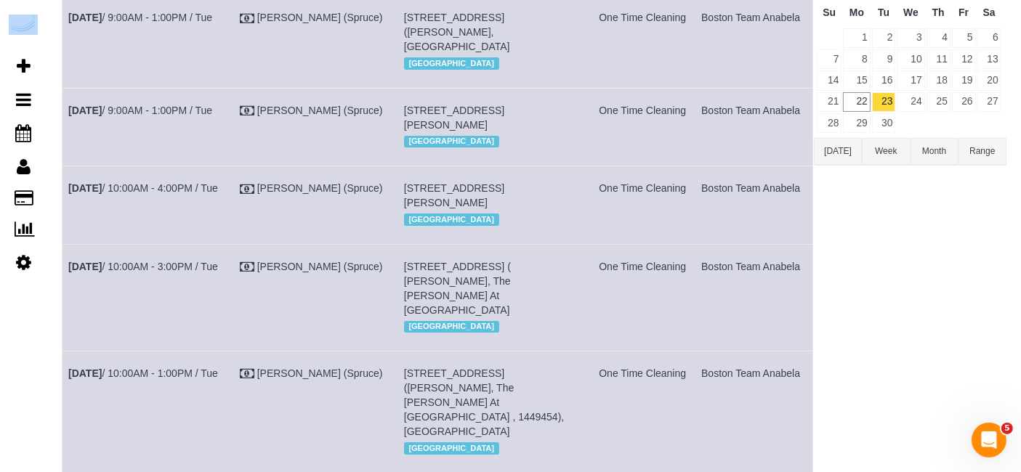
scroll to position [806, 0]
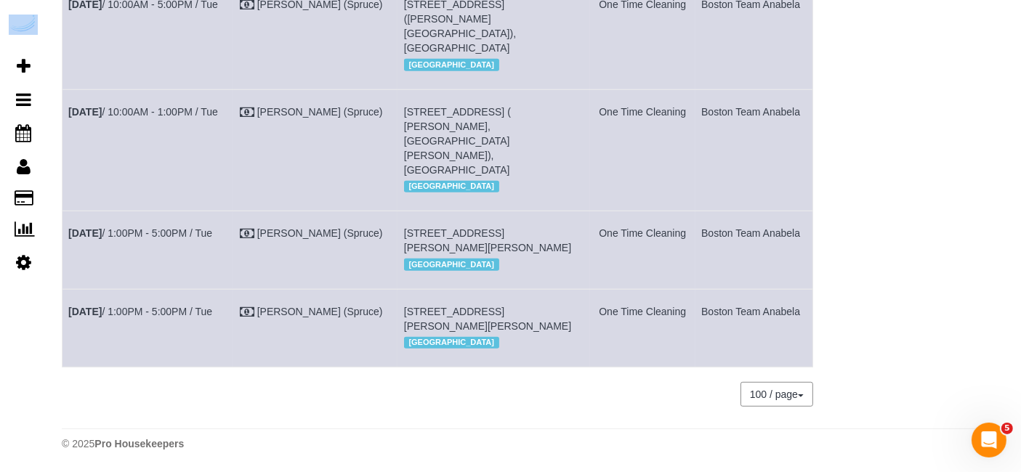
drag, startPoint x: 66, startPoint y: 193, endPoint x: 804, endPoint y: 337, distance: 751.6
copy tbody "Sep 23rd / 9:00AM - 1:00PM / Tue Brandie Louck (Spruce) 85 University Ave, Buil…"
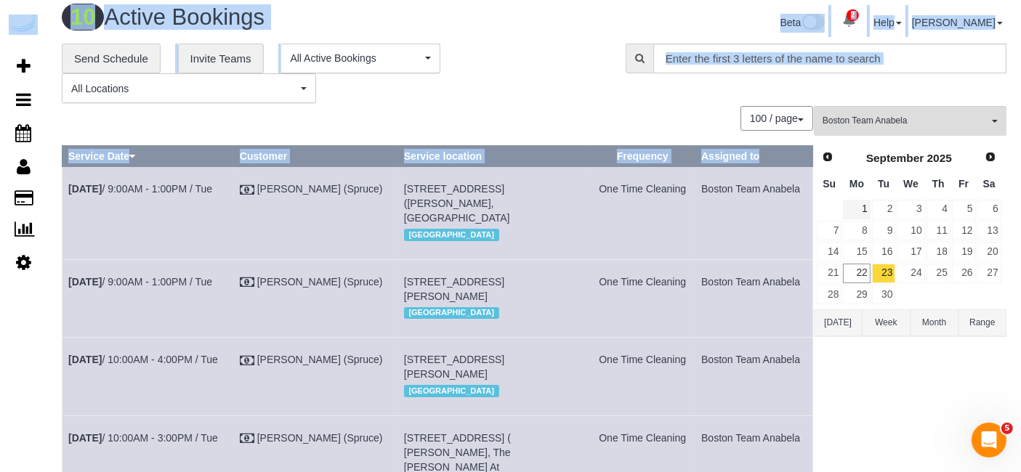
scroll to position [0, 0]
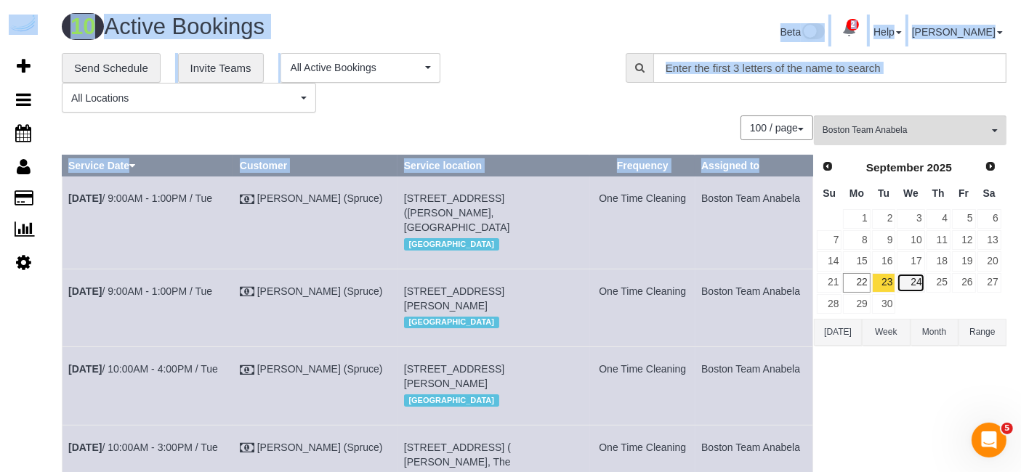
click at [907, 279] on link "24" at bounding box center [911, 283] width 28 height 20
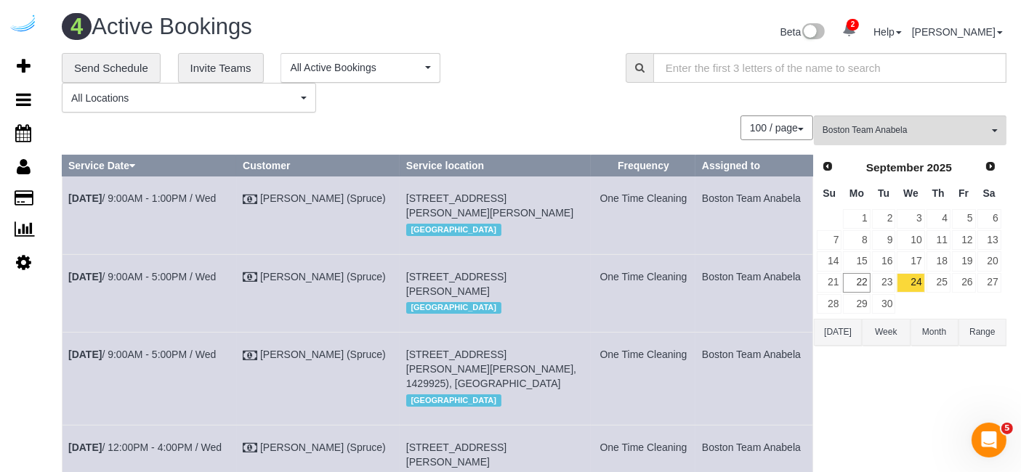
scroll to position [193, 0]
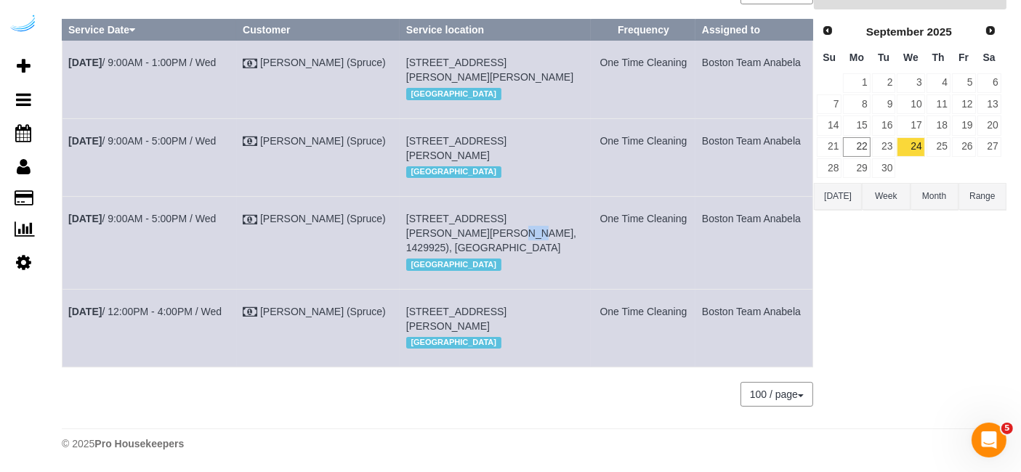
drag, startPoint x: 568, startPoint y: 190, endPoint x: 552, endPoint y: 193, distance: 15.5
click at [552, 213] on span "80 Fawcett St, Building 526, Unit 526 ( John Mcconkey, Atmark, 1429925), Cambri…" at bounding box center [491, 233] width 170 height 41
copy span "526"
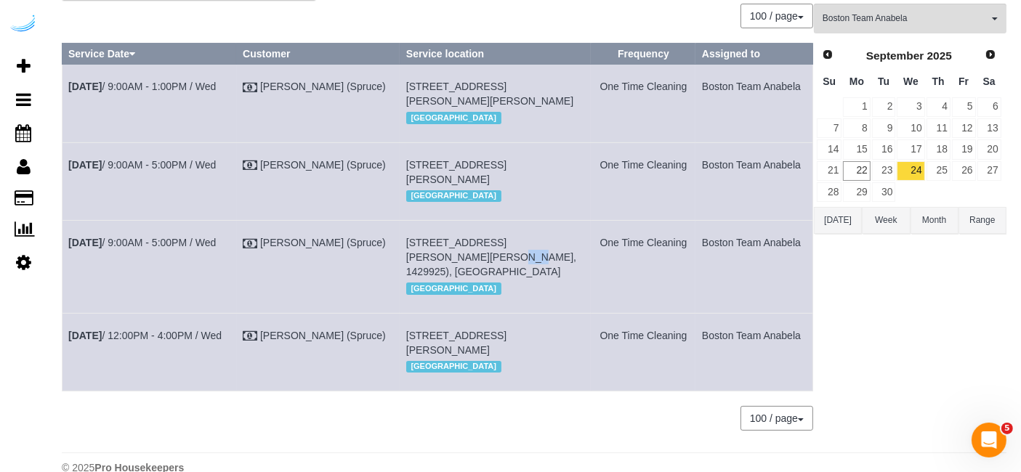
drag, startPoint x: 594, startPoint y: 171, endPoint x: 558, endPoint y: 173, distance: 35.7
click at [558, 173] on tr "Sep 24th / 9:00AM - 5:00PM / Wed Brandie Louck (Spruce) 449 Canal St, Building …" at bounding box center [438, 181] width 751 height 78
click at [577, 206] on div "[GEOGRAPHIC_DATA]" at bounding box center [495, 196] width 179 height 19
drag, startPoint x: 581, startPoint y: 181, endPoint x: 552, endPoint y: 180, distance: 29.1
click at [552, 180] on td "449 Canal St, Building 0713, Unit 0713 (Alasdair Mcintosh, Montaje, 1486123), S…" at bounding box center [495, 181] width 191 height 78
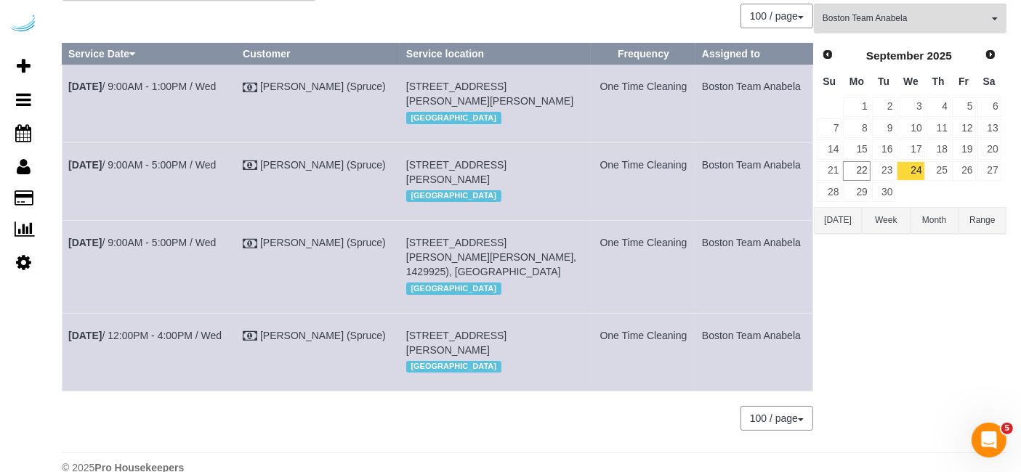
copy span "0713"
drag, startPoint x: 568, startPoint y: 88, endPoint x: 545, endPoint y: 87, distance: 23.3
click at [545, 87] on td "80 Fawcett St, Building 80, Unit 241 (Amella Zejnullahu, Atmark , 1482011), Cam…" at bounding box center [495, 104] width 191 height 78
copy span "241"
drag, startPoint x: 706, startPoint y: 104, endPoint x: 68, endPoint y: 91, distance: 637.5
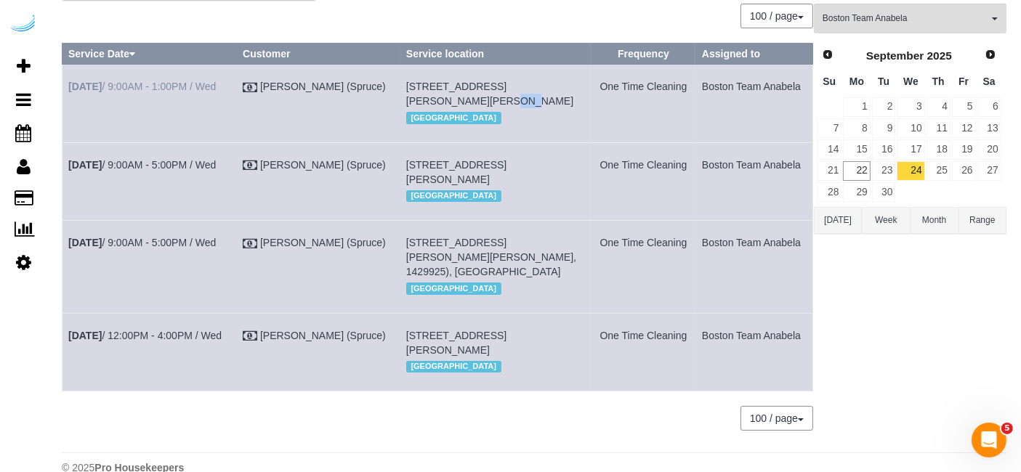
click at [68, 91] on tr "Sep 24th / 9:00AM - 1:00PM / Wed Brandie Louck (Spruce) 80 Fawcett St, Building…" at bounding box center [438, 104] width 751 height 78
copy tr "Sep 24th / 9:00AM - 1:00PM / Wed Brandie Louck (Spruce) 80 Fawcett St, Building…"
click at [197, 86] on link "Sep 24th / 9:00AM - 1:00PM / Wed" at bounding box center [142, 87] width 148 height 12
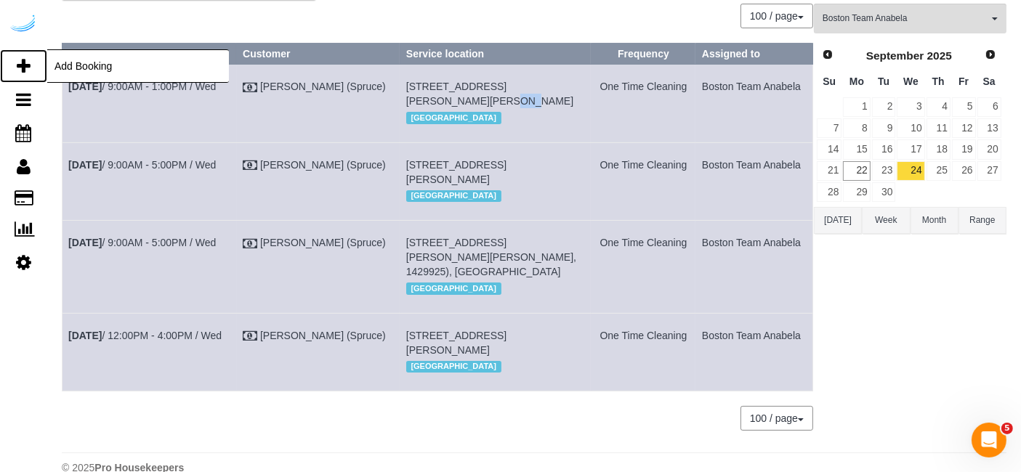
click at [15, 55] on link "Add Booking" at bounding box center [23, 65] width 47 height 33
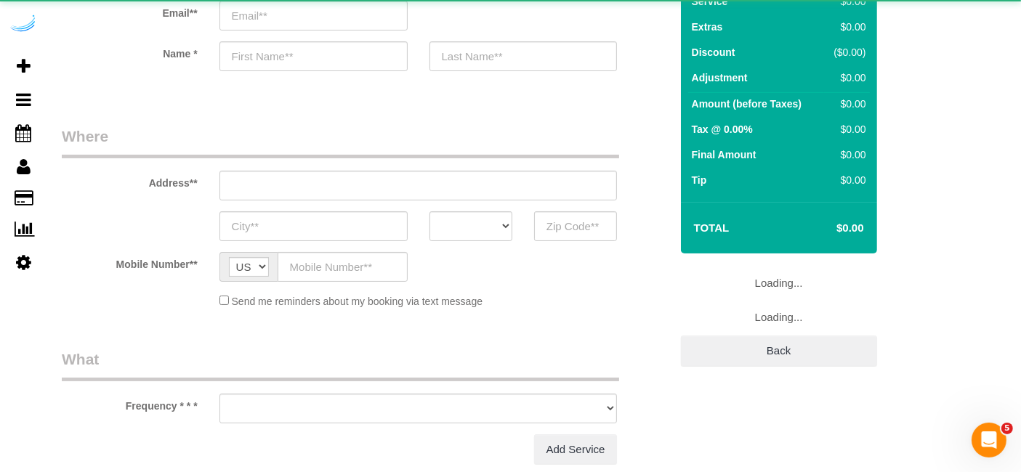
select select "number:9"
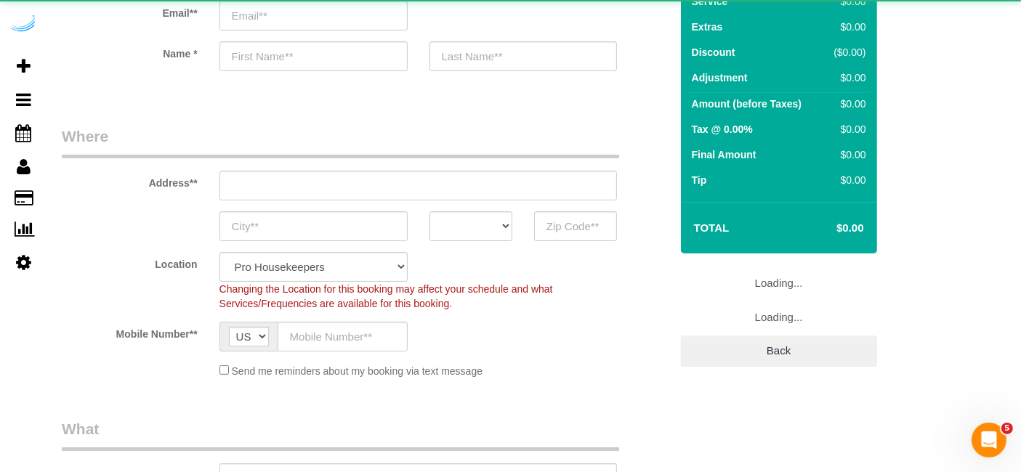
select select "object:2212"
select select "4"
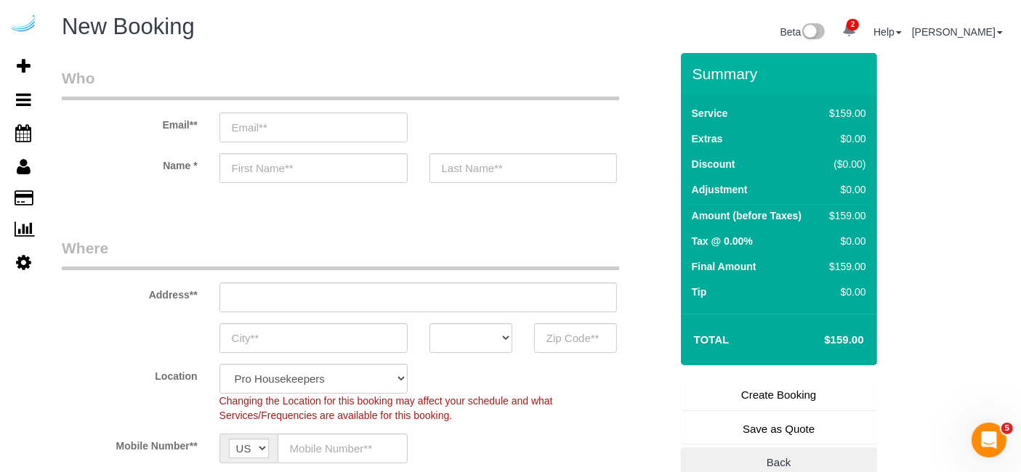
click at [347, 118] on input "email" at bounding box center [313, 128] width 188 height 30
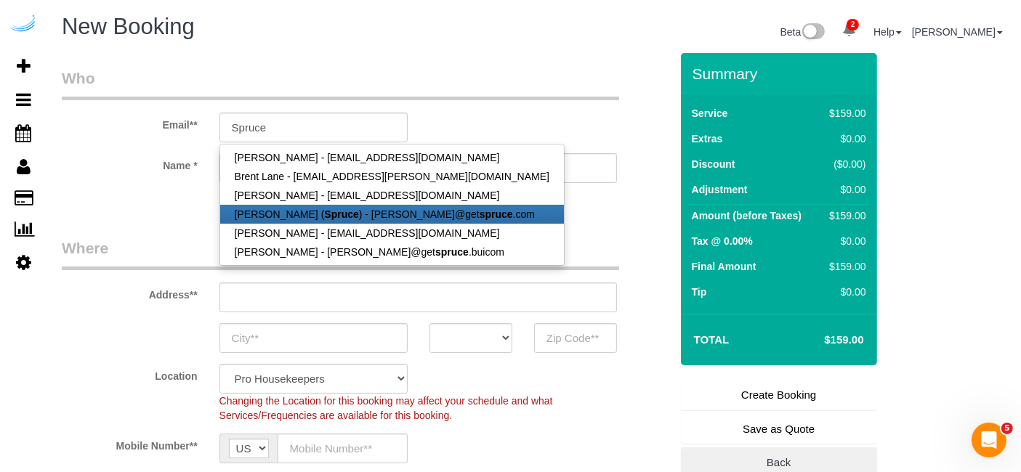
click at [334, 221] on link "Brandie Louck ( Spruce ) - brandie@get spruce .com" at bounding box center [392, 214] width 344 height 19
type input "[PERSON_NAME][EMAIL_ADDRESS][DOMAIN_NAME]"
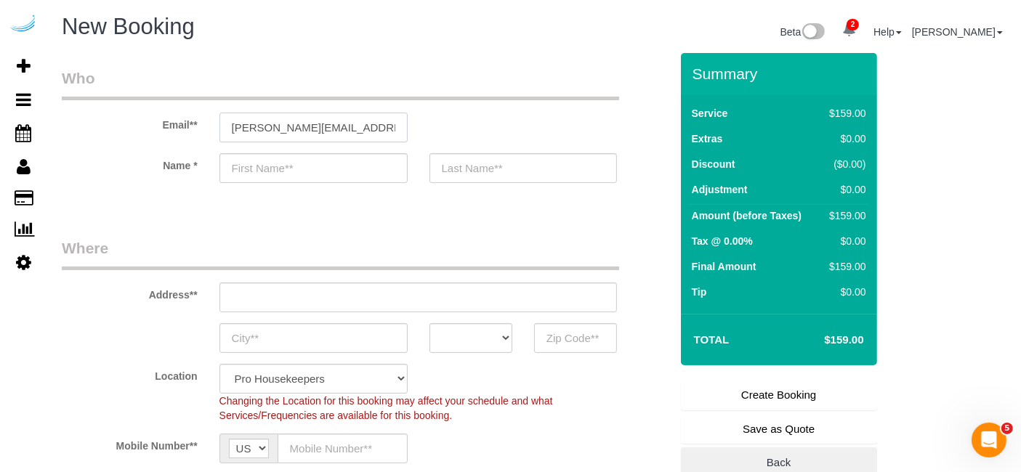
type input "[PERSON_NAME]"
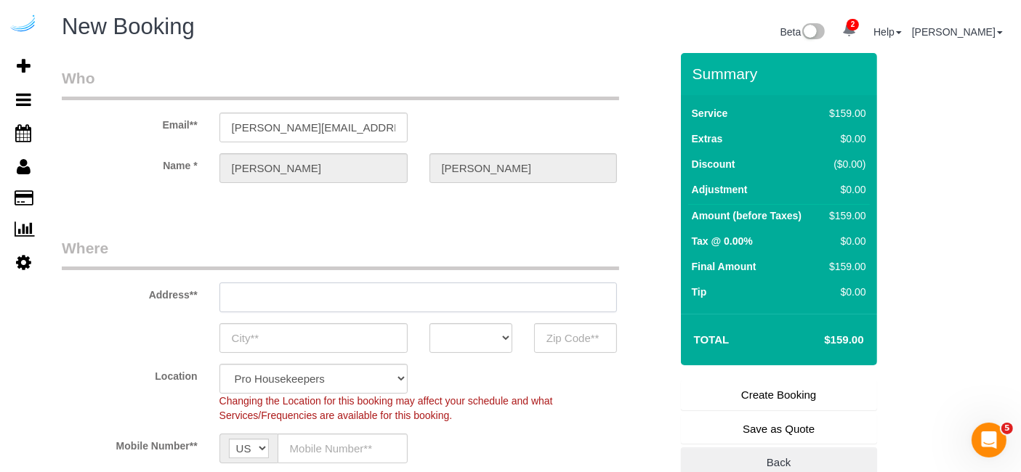
click at [420, 305] on input "text" at bounding box center [418, 298] width 398 height 30
type input "[STREET_ADDRESS][PERSON_NAME]"
type input "Austin"
select select "[GEOGRAPHIC_DATA]"
type input "78704"
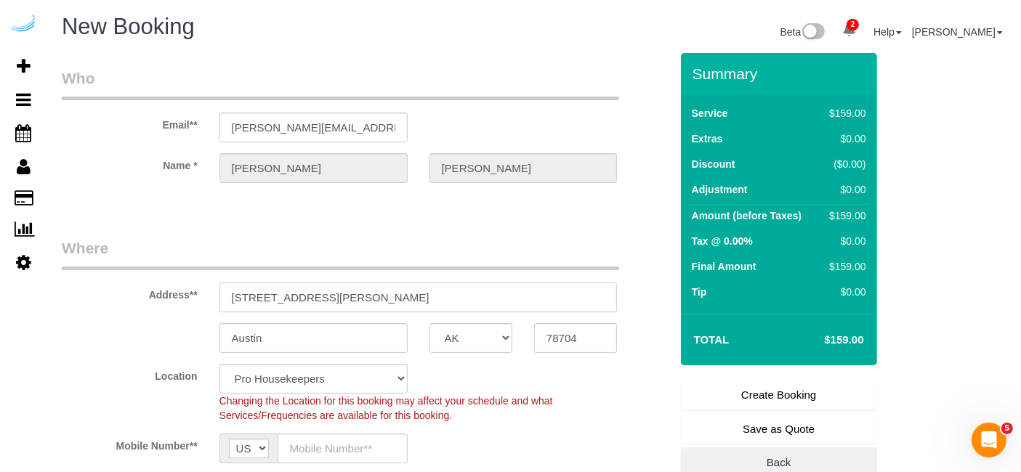
paste input "425 Massachusetts Ave, Cambridge, MA 02139"
type input "425 Massachusetts Ave, Cambridge, MA 02139"
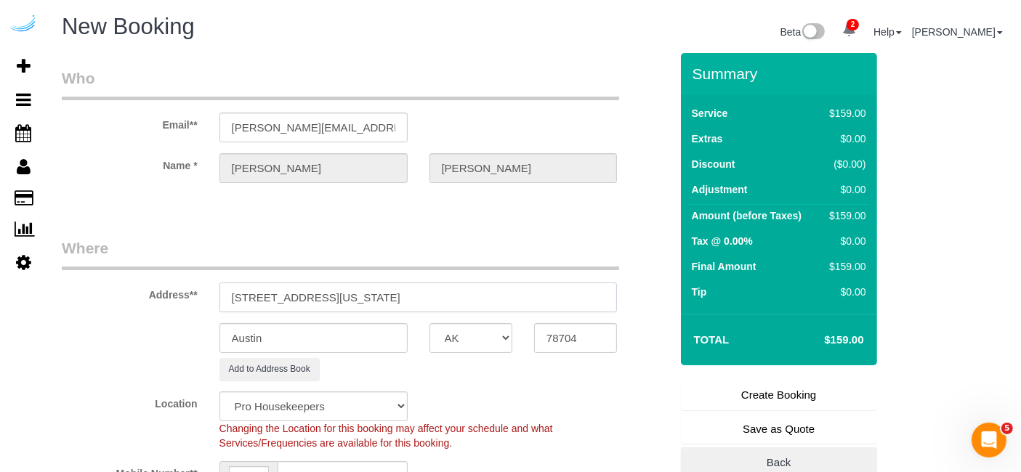
select select "9"
select select "object:2256"
drag, startPoint x: 429, startPoint y: 294, endPoint x: 567, endPoint y: 329, distance: 142.4
click at [523, 294] on input "425 Massachusetts Ave, Cambridge, MA 02139" at bounding box center [418, 298] width 398 height 30
type input "425 Massachusetts Ave, Cambridge, MA 02139"
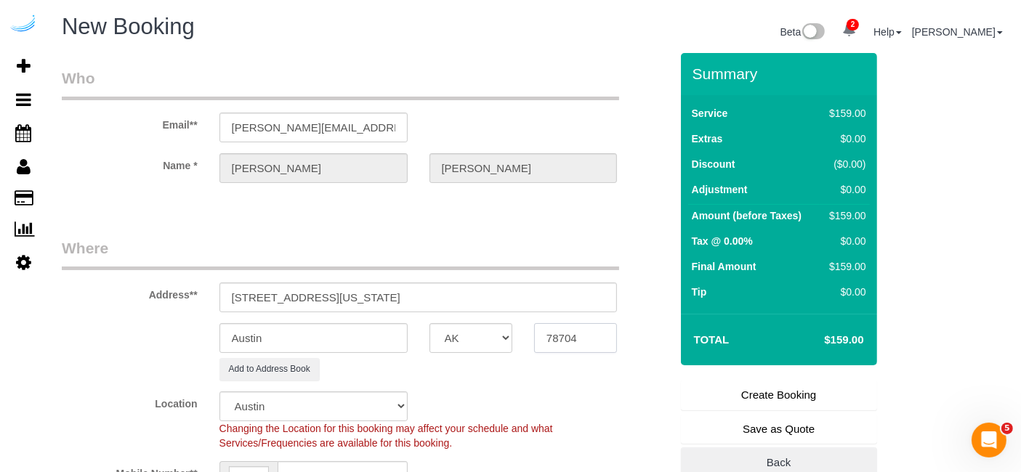
click at [571, 329] on input "78704" at bounding box center [575, 338] width 83 height 30
paste input "02139"
type input "02139"
click at [493, 339] on select "AK AL AR AZ CA CO CT DC DE [GEOGRAPHIC_DATA] [GEOGRAPHIC_DATA] HI IA ID IL IN K…" at bounding box center [471, 338] width 83 height 30
select select "MA"
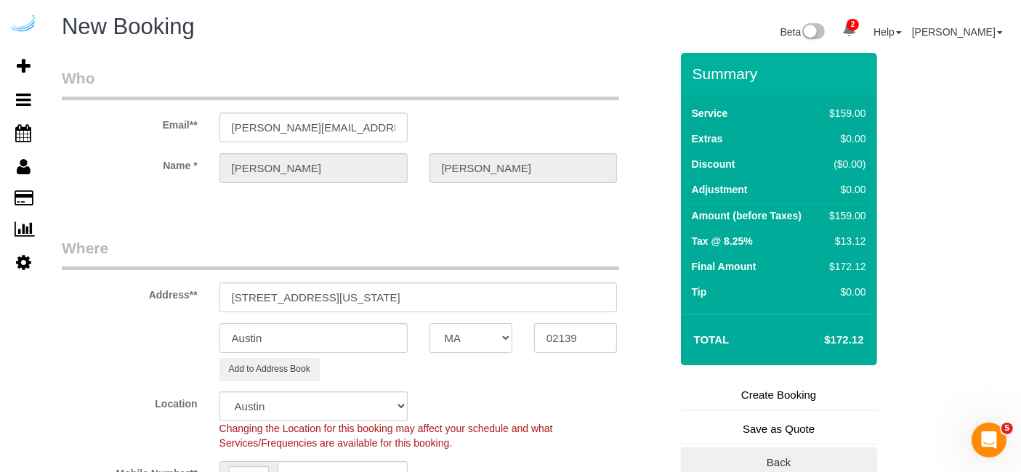
click at [430, 323] on select "AK AL AR AZ CA CO CT DC DE [GEOGRAPHIC_DATA] [GEOGRAPHIC_DATA] HI IA ID IL IN K…" at bounding box center [471, 338] width 83 height 30
select select "1"
select select "object:2298"
click at [336, 339] on input "Austin" at bounding box center [313, 338] width 188 height 30
type input "Cambridge"
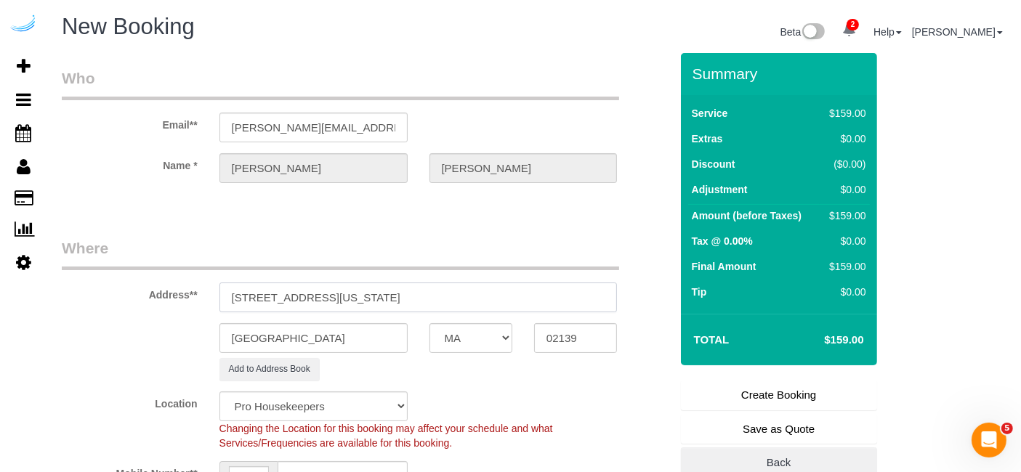
drag, startPoint x: 355, startPoint y: 297, endPoint x: 597, endPoint y: 290, distance: 242.9
click at [597, 290] on input "425 Massachusetts Ave, Cambridge, MA 02139" at bounding box center [418, 298] width 398 height 30
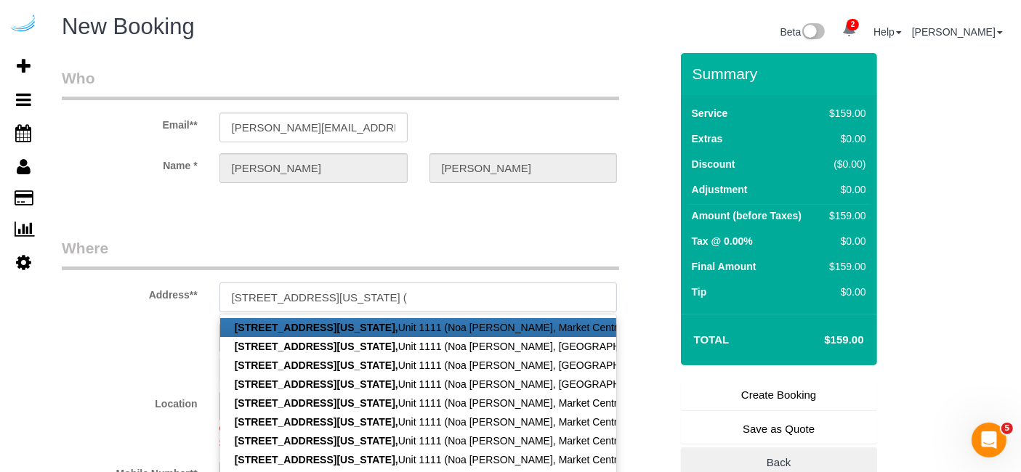
paste input "Noa Margalit Haliva"
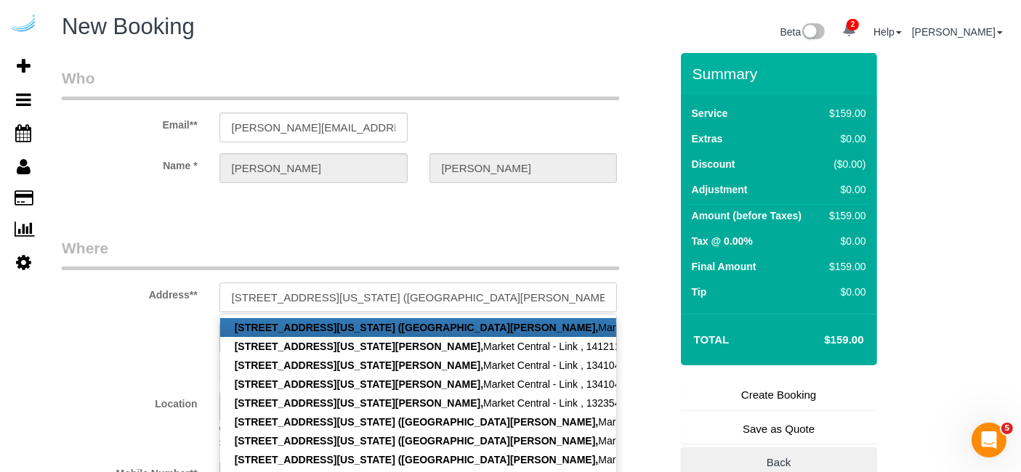
paste input "Market Central - Link"
paste input "1486624"
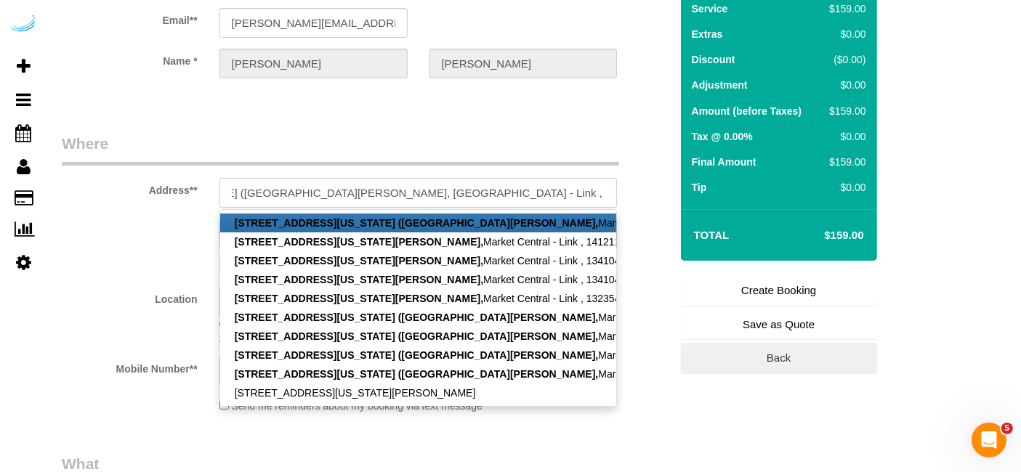
scroll to position [161, 0]
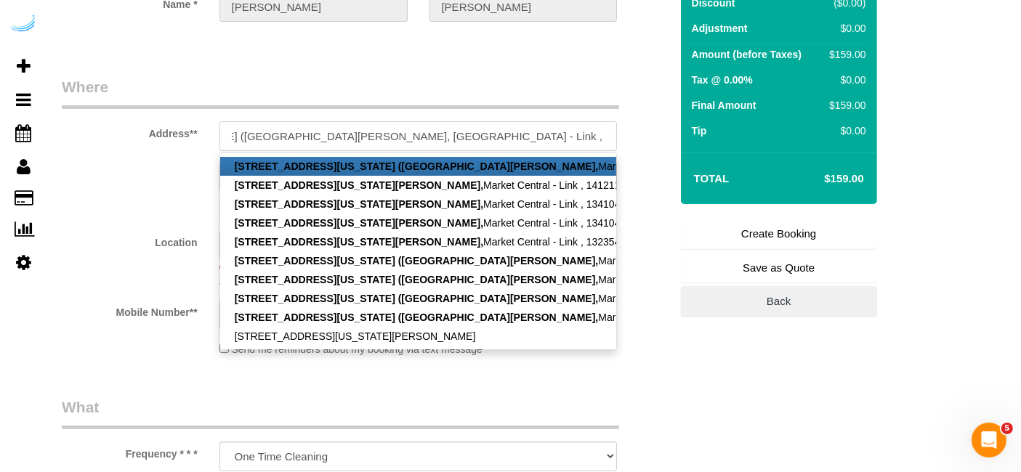
type input "425 Massachusetts Ave, Building watermarket, Unit 1111 (Noa Margalit Haliva, Ma…"
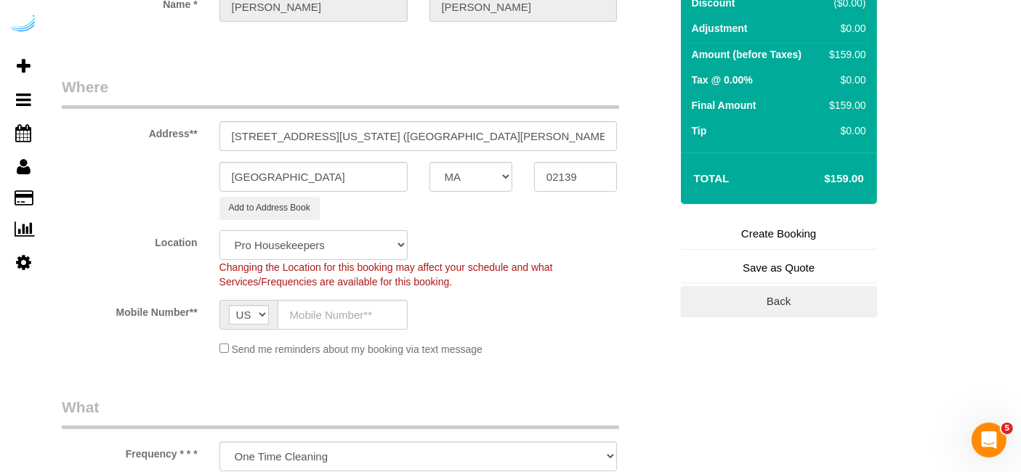
click at [363, 240] on select "Pro Housekeepers Atlanta Austin Boston Chicago Cincinnati Clearwater Denver Ft …" at bounding box center [313, 245] width 188 height 30
select select "7"
click at [219, 230] on select "Pro Housekeepers Atlanta Austin Boston Chicago Cincinnati Clearwater Denver Ft …" at bounding box center [313, 245] width 188 height 30
select select "object:2782"
click at [358, 318] on input "text" at bounding box center [343, 315] width 130 height 30
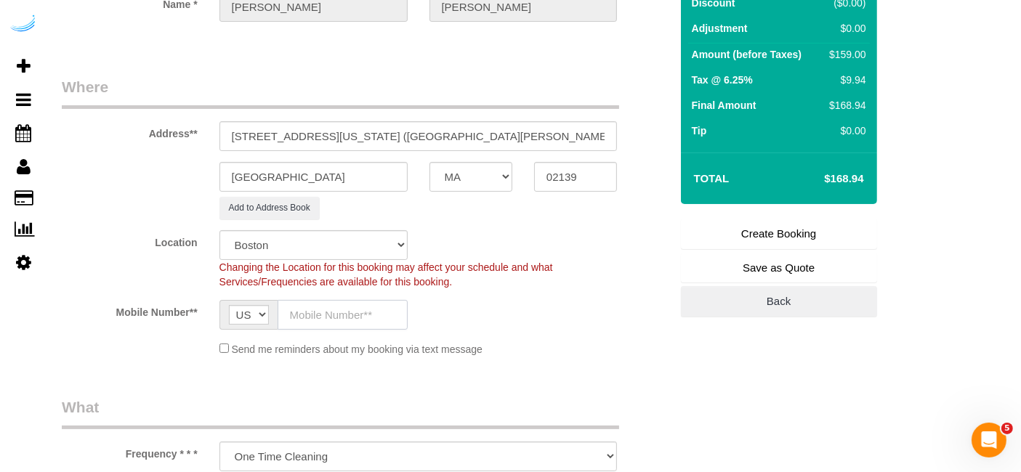
type input "[PHONE_NUMBER]"
type input "Brandie Louck"
type input "[PHONE_NUMBER]"
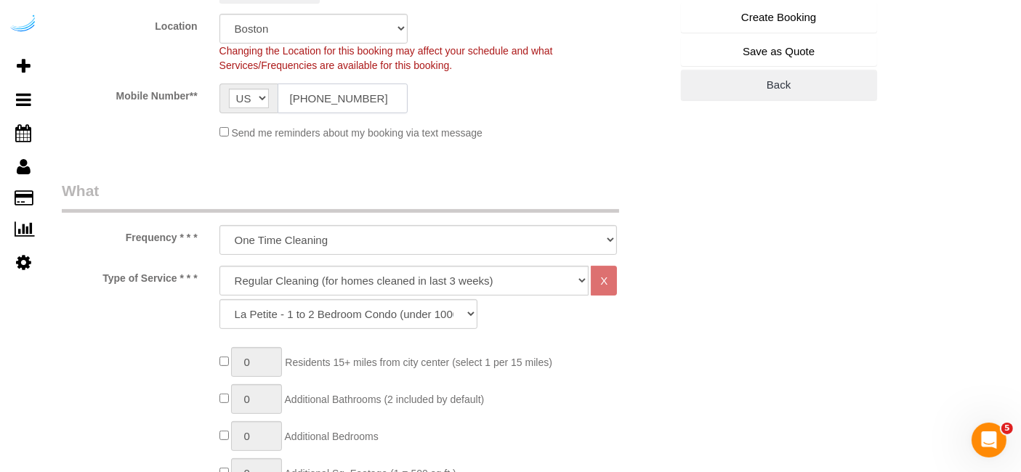
scroll to position [403, 0]
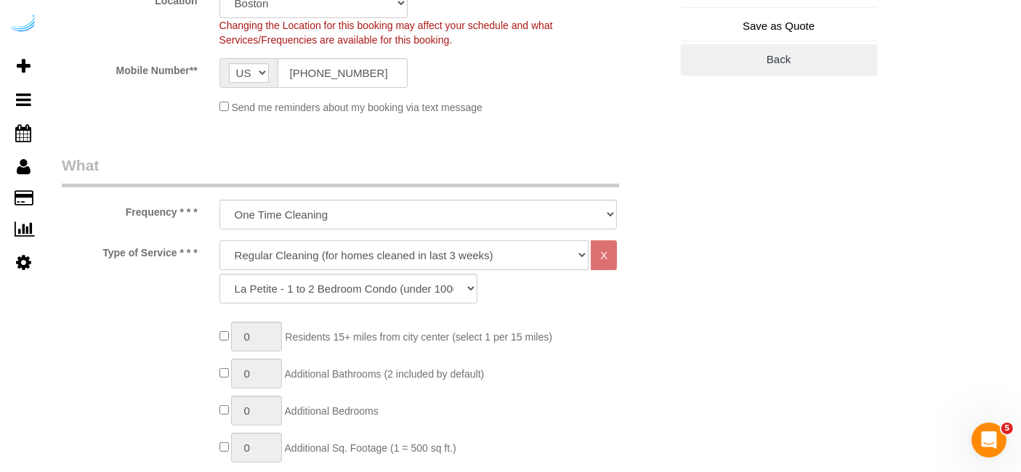
drag, startPoint x: 408, startPoint y: 254, endPoint x: 400, endPoint y: 257, distance: 7.8
click at [408, 254] on select "Deep Cleaning (for homes that have not been cleaned in 3+ weeks) Spruce Regular…" at bounding box center [404, 256] width 370 height 30
select select "282"
click at [219, 241] on select "Deep Cleaning (for homes that have not been cleaned in 3+ weeks) Spruce Regular…" at bounding box center [404, 256] width 370 height 30
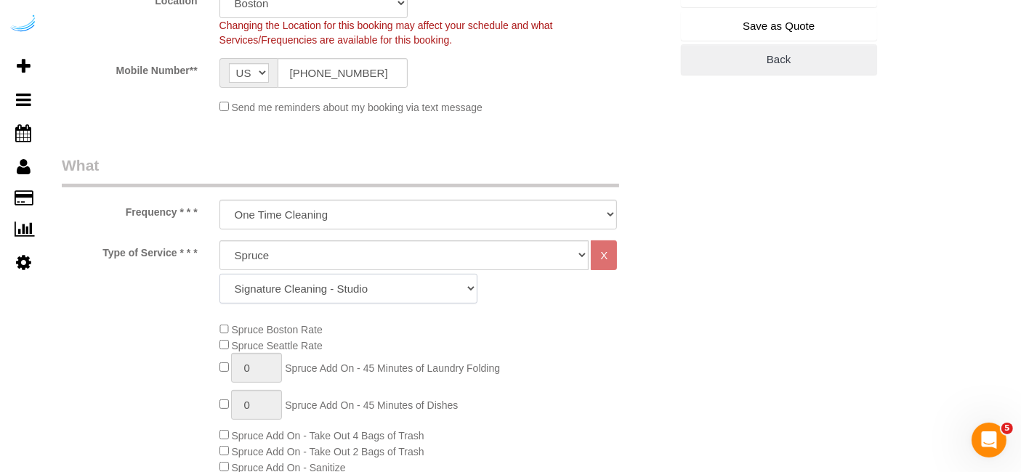
click at [408, 287] on select "Signature Cleaning - Studio Signature Cleaning - 1 Bed 1 Bath Signature Cleanin…" at bounding box center [348, 289] width 258 height 30
select select "304"
click at [219, 274] on select "Signature Cleaning - Studio Signature Cleaning - 1 Bed 1 Bath Signature Cleanin…" at bounding box center [348, 289] width 258 height 30
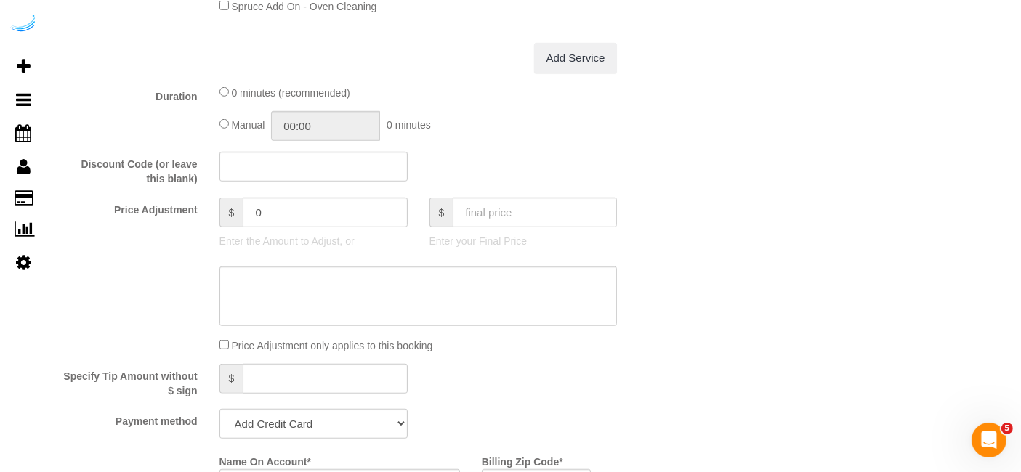
scroll to position [1130, 0]
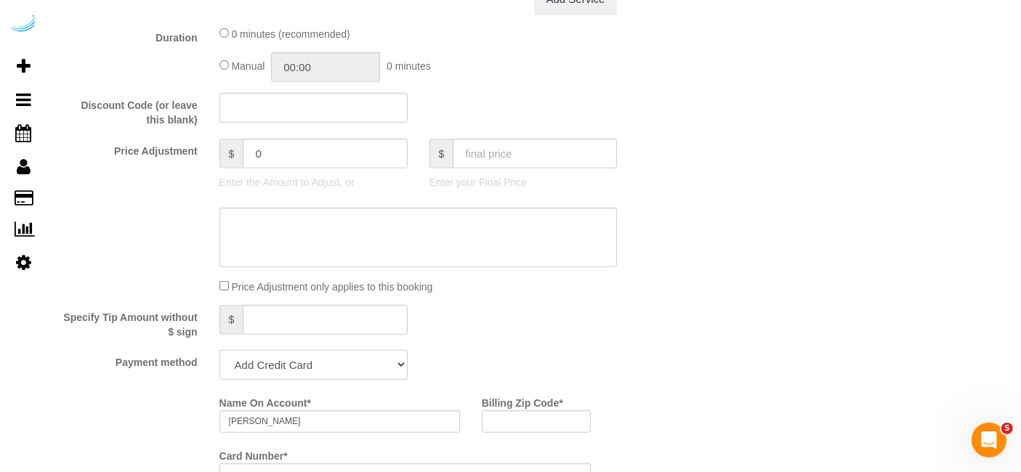
click at [313, 359] on select "Add Credit Card Cash Check Paypal" at bounding box center [313, 365] width 188 height 30
select select "string:check"
click at [219, 350] on select "Add Credit Card Cash Check Paypal" at bounding box center [313, 365] width 188 height 30
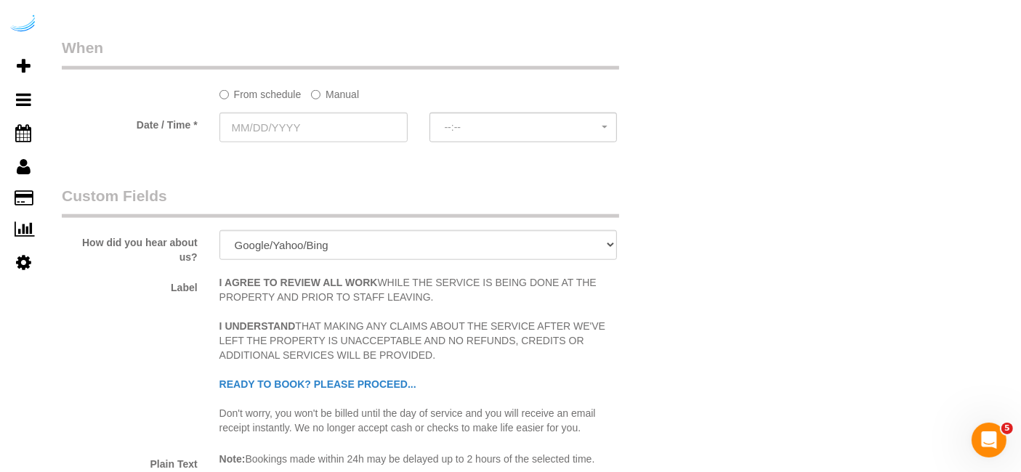
scroll to position [1534, 0]
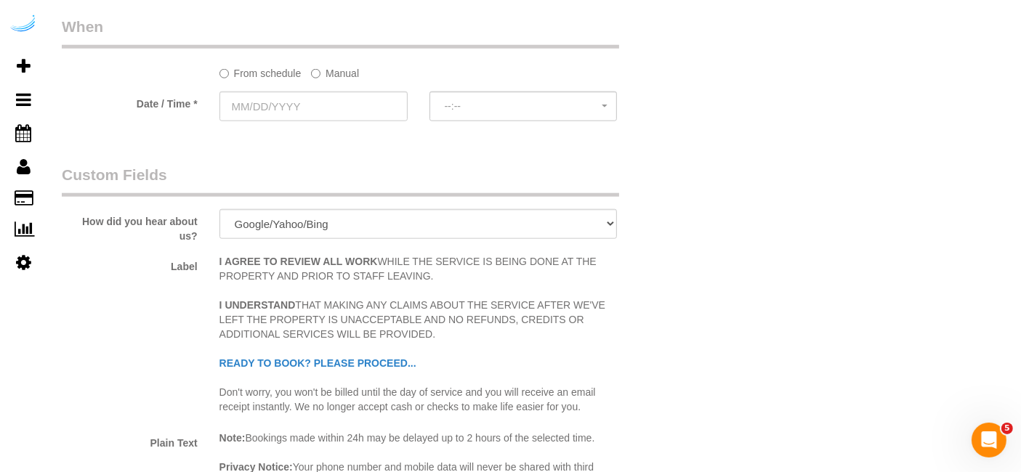
click at [328, 66] on label "Manual" at bounding box center [335, 71] width 48 height 20
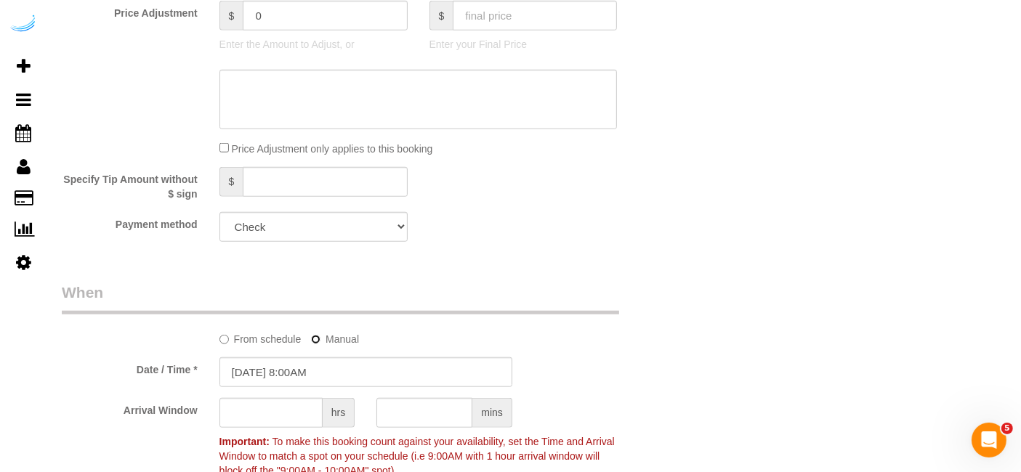
scroll to position [1372, 0]
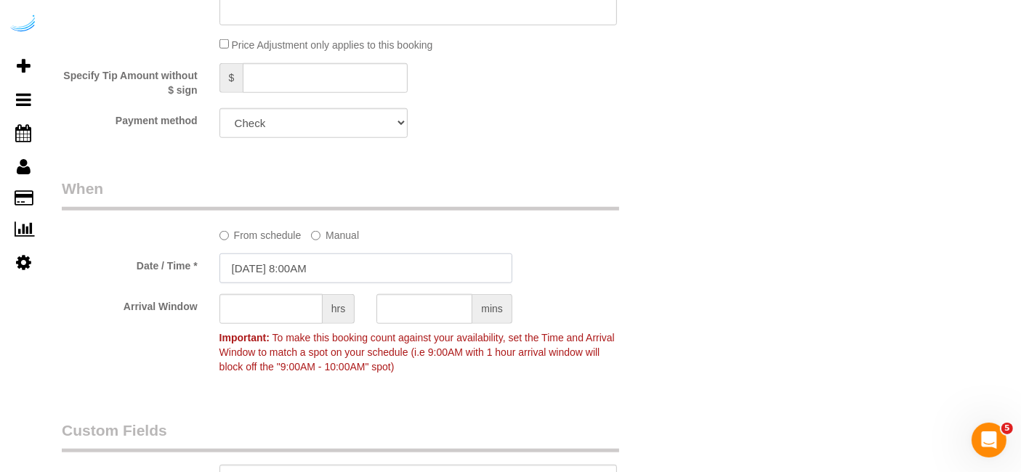
click at [339, 267] on input "09/22/2025 8:00AM" at bounding box center [365, 269] width 293 height 30
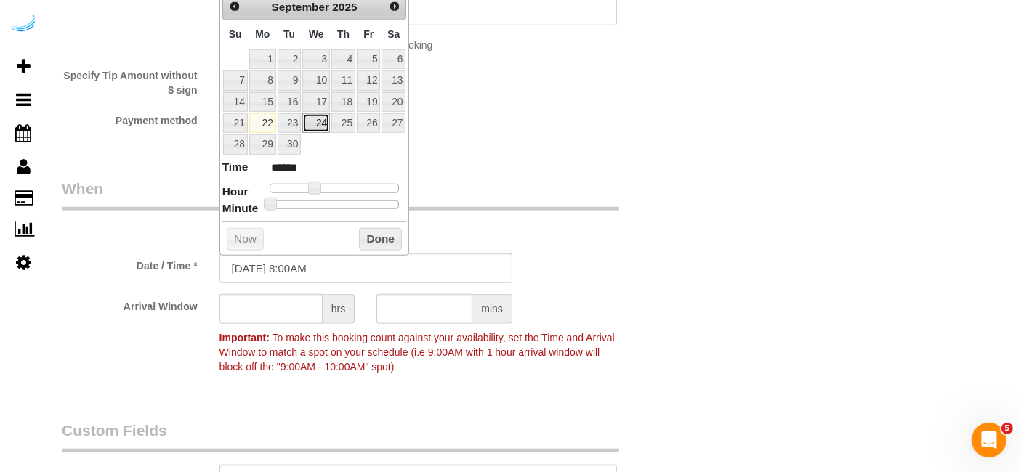
click at [320, 126] on link "24" at bounding box center [316, 123] width 28 height 20
type input "09/24/2025 9:00AM"
type input "******"
type input "09/24/2025 10:00AM"
type input "*******"
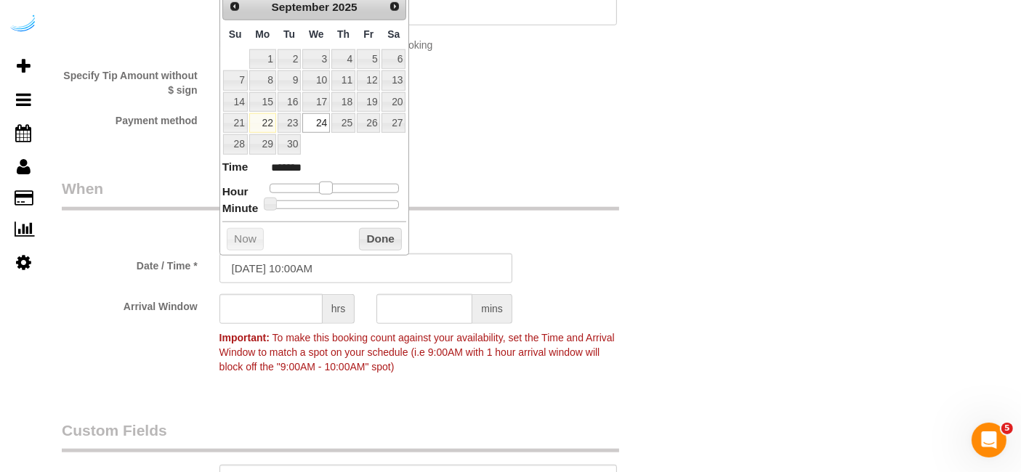
click at [323, 186] on span at bounding box center [325, 188] width 13 height 13
type input "09/24/2025 9:00AM"
type input "******"
drag, startPoint x: 323, startPoint y: 186, endPoint x: 307, endPoint y: 214, distance: 32.3
click at [320, 190] on span at bounding box center [320, 188] width 13 height 13
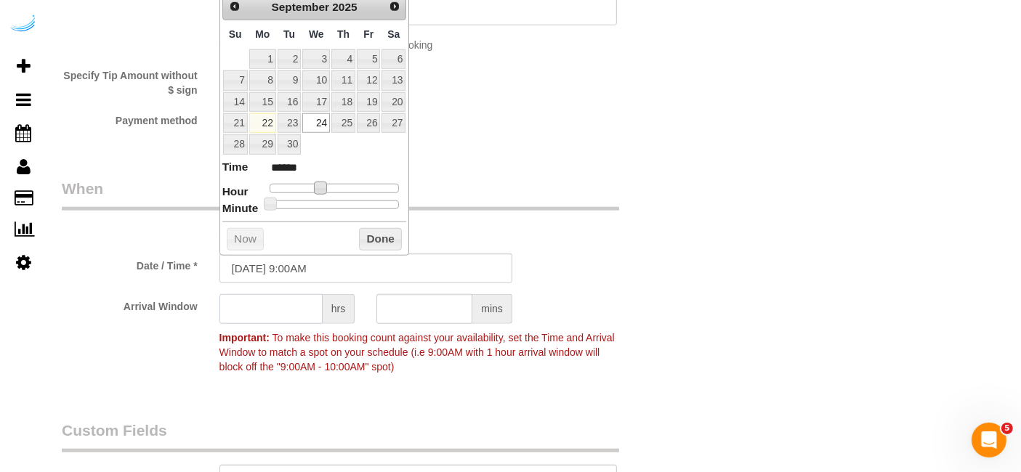
click at [294, 299] on input "text" at bounding box center [270, 309] width 103 height 30
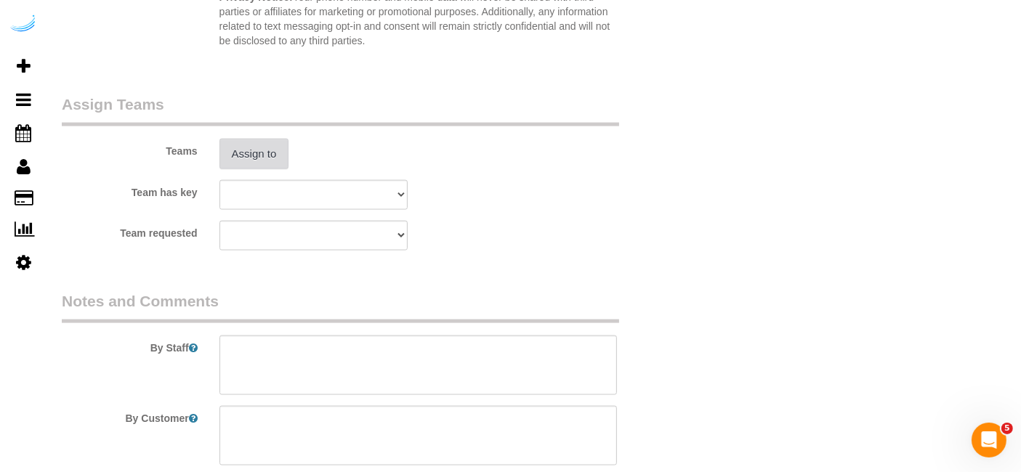
type input "8"
click at [257, 139] on button "Assign to" at bounding box center [254, 154] width 70 height 31
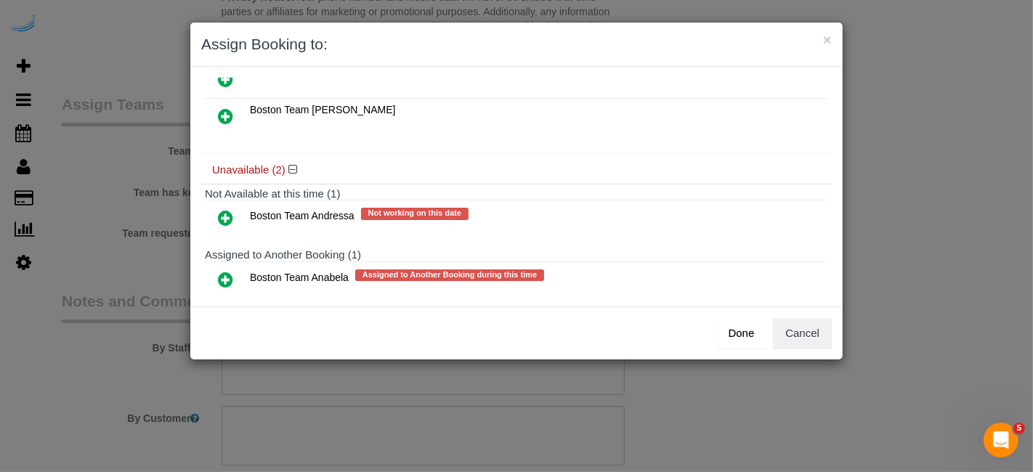
scroll to position [122, 0]
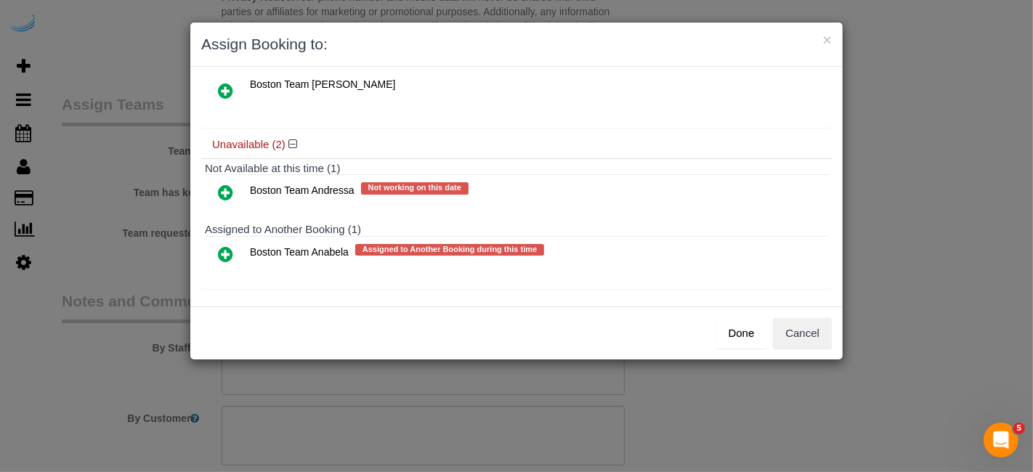
click at [219, 251] on icon at bounding box center [225, 254] width 15 height 17
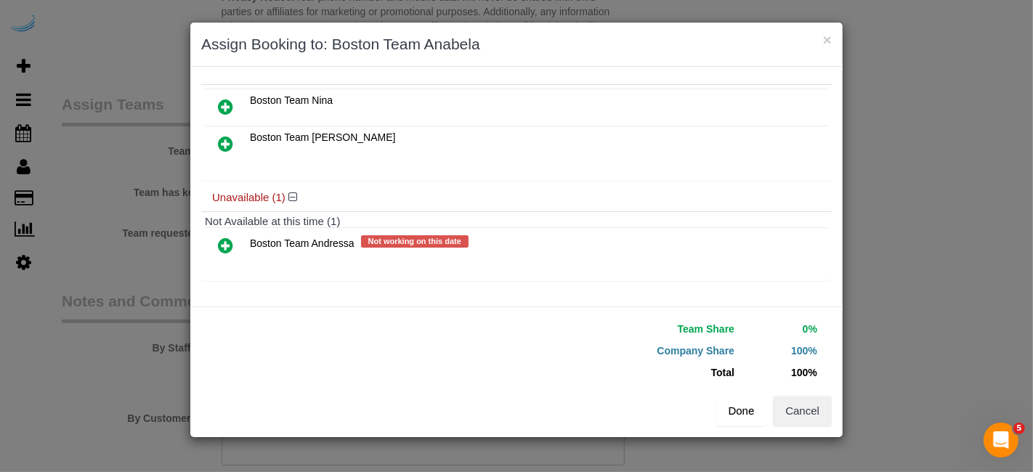
scroll to position [95, 0]
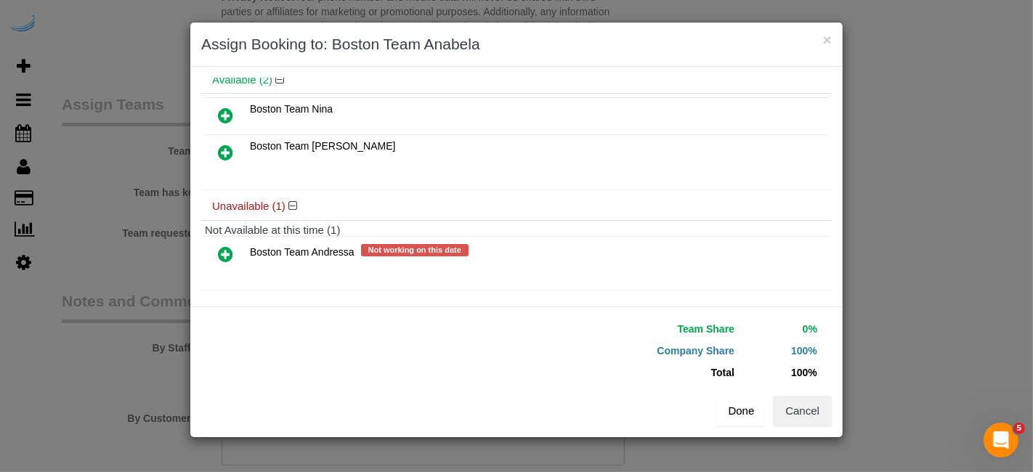
click at [744, 420] on button "Done" at bounding box center [742, 411] width 51 height 31
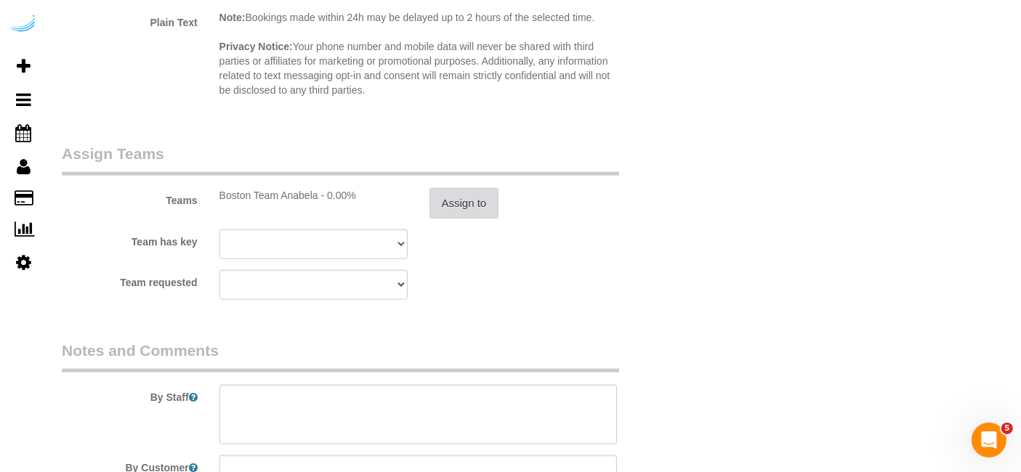
scroll to position [2180, 0]
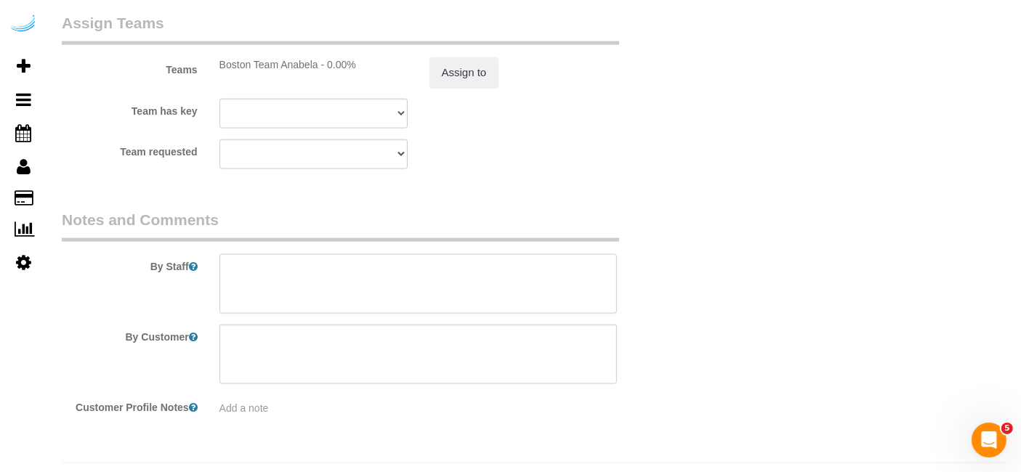
click at [416, 279] on textarea at bounding box center [418, 284] width 398 height 60
paste textarea "Permanent Notes:No notes from this customer.Today's Notes:No notes from this se…"
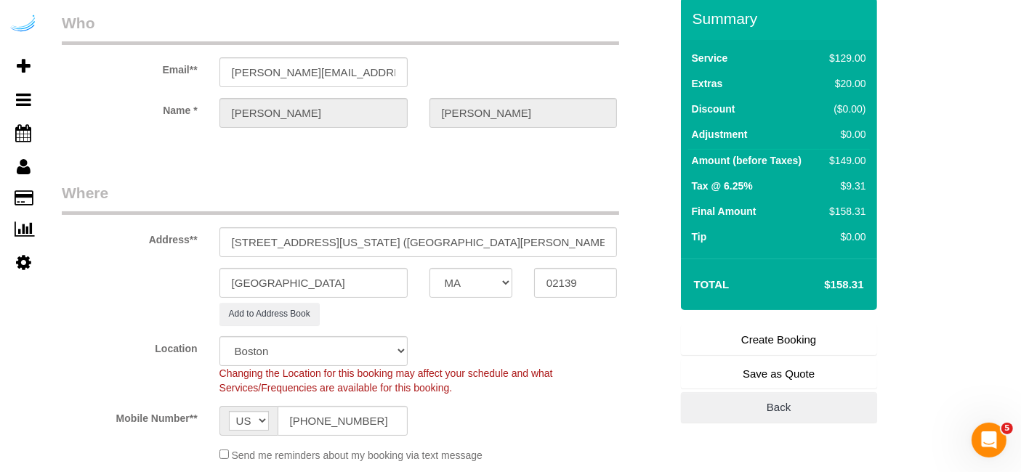
scroll to position [0, 0]
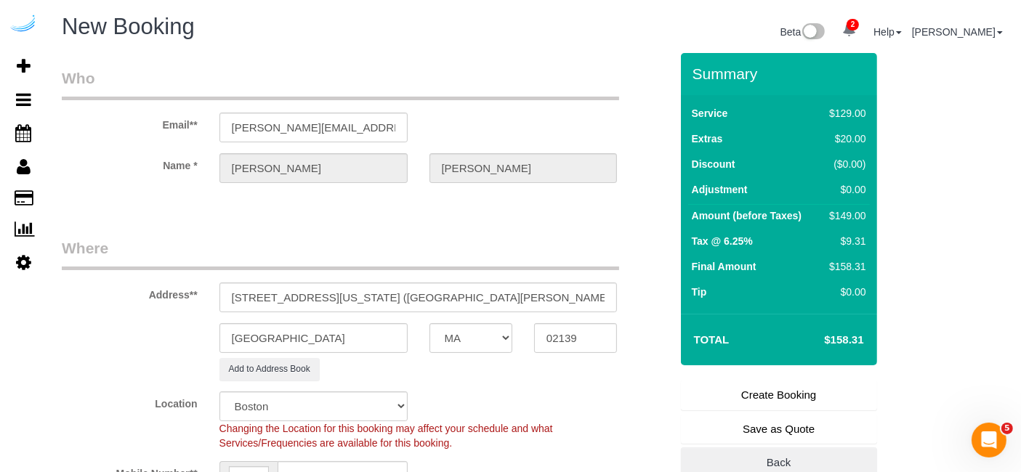
type textarea "Recurrency: Every 3 weeks Permanent Notes:No notes from this customer.Today's N…"
click at [752, 393] on link "Create Booking" at bounding box center [779, 395] width 196 height 31
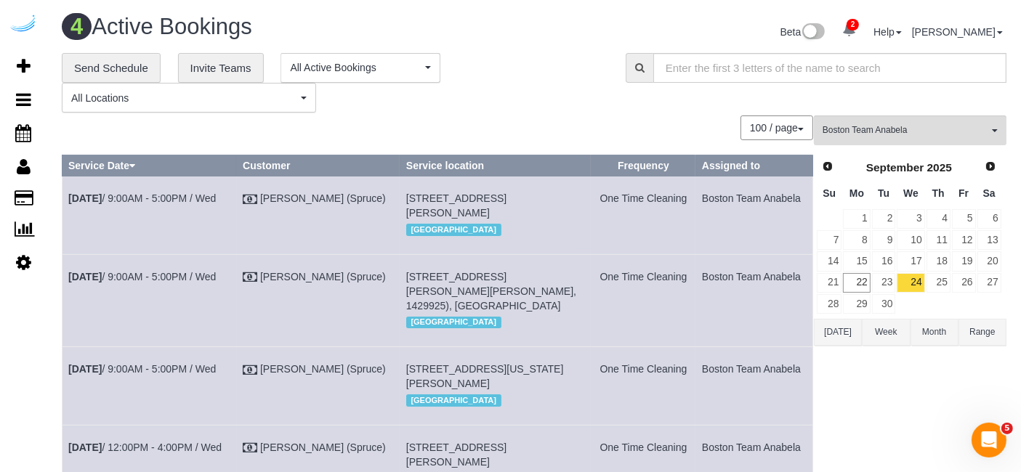
drag, startPoint x: 802, startPoint y: 383, endPoint x: 64, endPoint y: 389, distance: 737.7
click at [67, 390] on tr "Sep 24th / 9:00AM - 5:00PM / Wed Brandie Louck (Spruce) 425 Massachusetts Ave, …" at bounding box center [438, 386] width 751 height 78
copy tr "Sep 24th / 9:00AM - 5:00PM / Wed Brandie Louck (Spruce) 425 Massachusetts Ave, …"
click at [926, 443] on div "Boston Team Anabela All Teams Remove Team Filters Atlanta Team Andrea Atlanta T…" at bounding box center [910, 337] width 193 height 442
click at [940, 275] on link "25" at bounding box center [939, 283] width 24 height 20
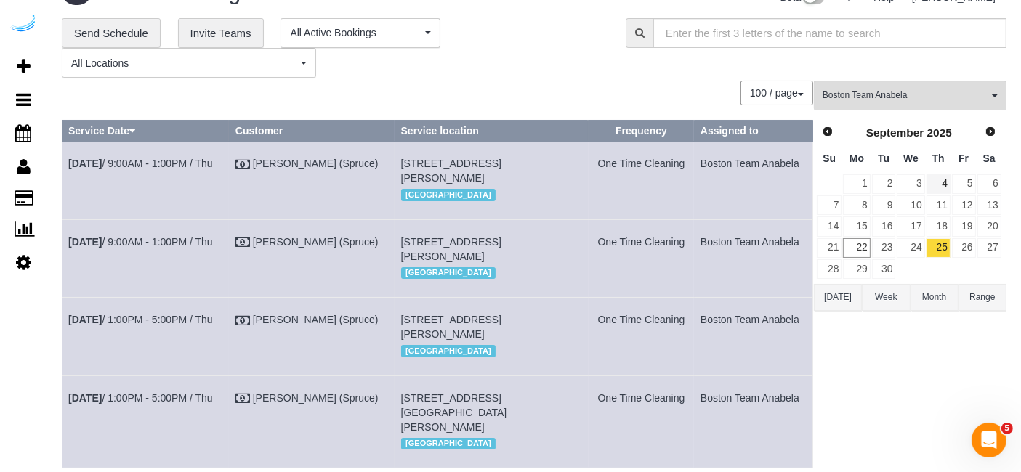
scroll to position [31, 0]
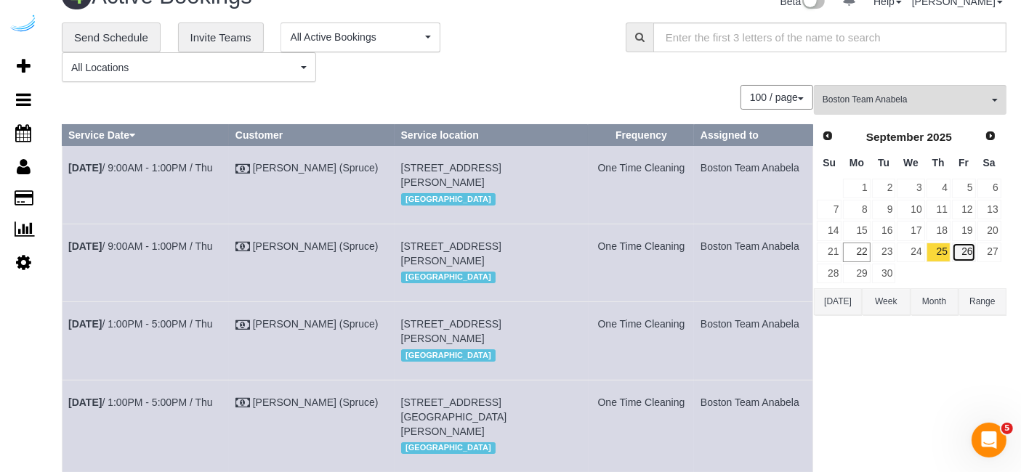
click at [970, 247] on link "26" at bounding box center [964, 253] width 24 height 20
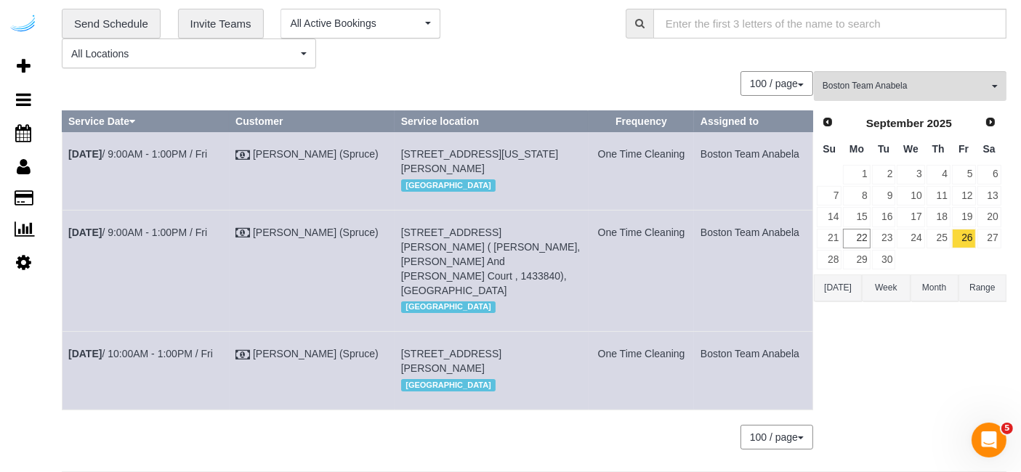
scroll to position [19, 0]
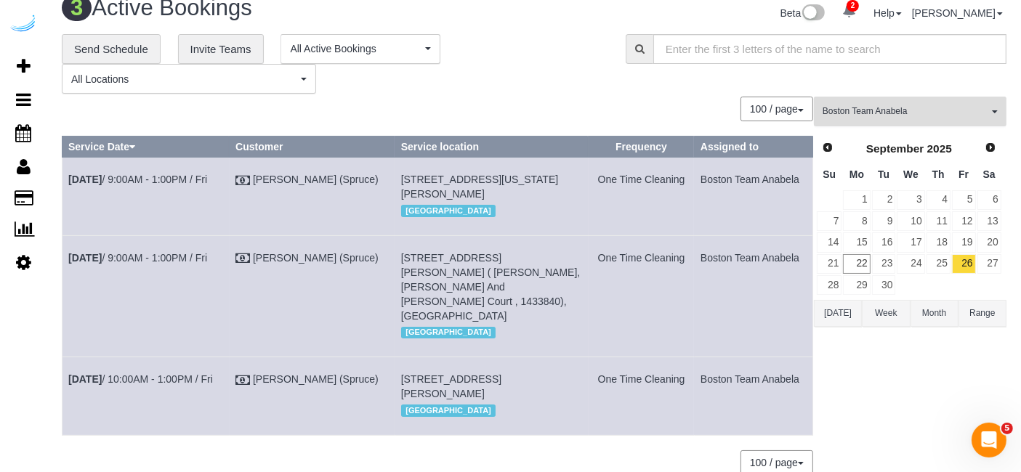
click at [910, 100] on button "Boston Team Anabela All Teams" at bounding box center [910, 112] width 193 height 30
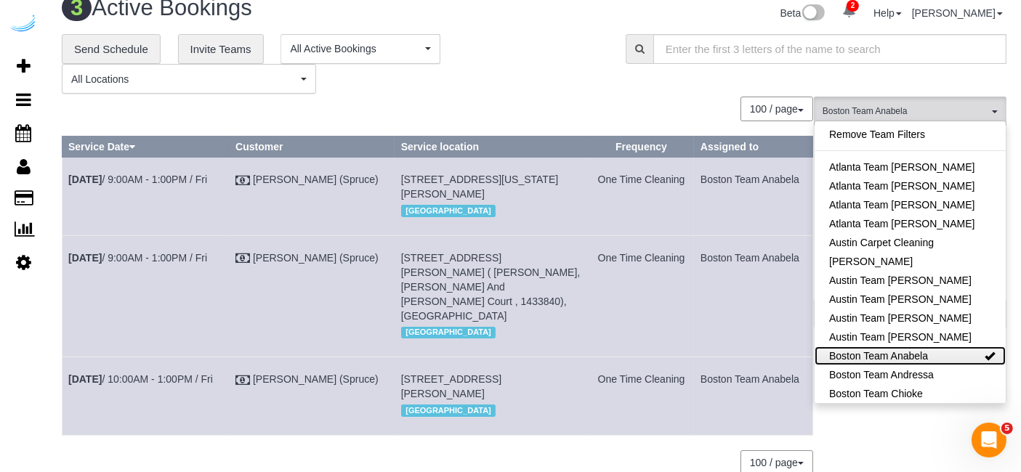
click at [937, 352] on link "Boston Team Anabela" at bounding box center [910, 356] width 191 height 19
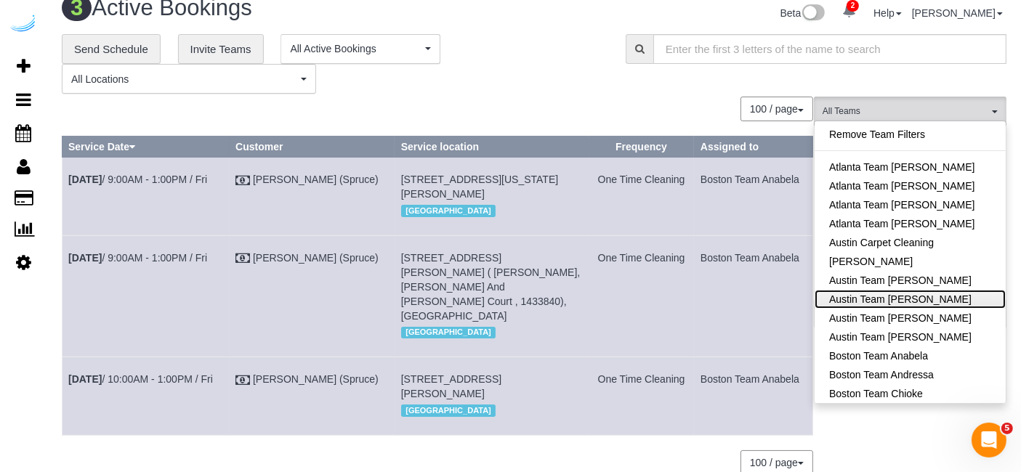
click at [936, 291] on link "Austin Team [PERSON_NAME]" at bounding box center [910, 299] width 191 height 19
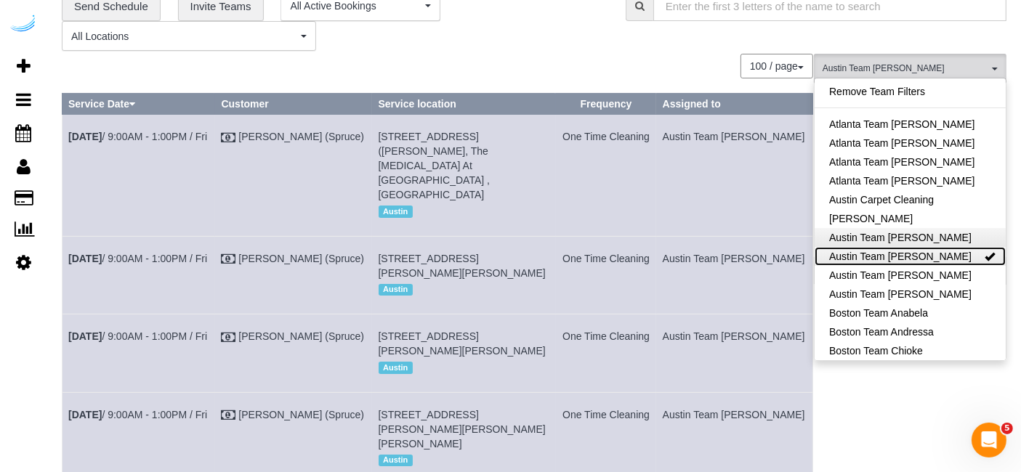
scroll to position [0, 0]
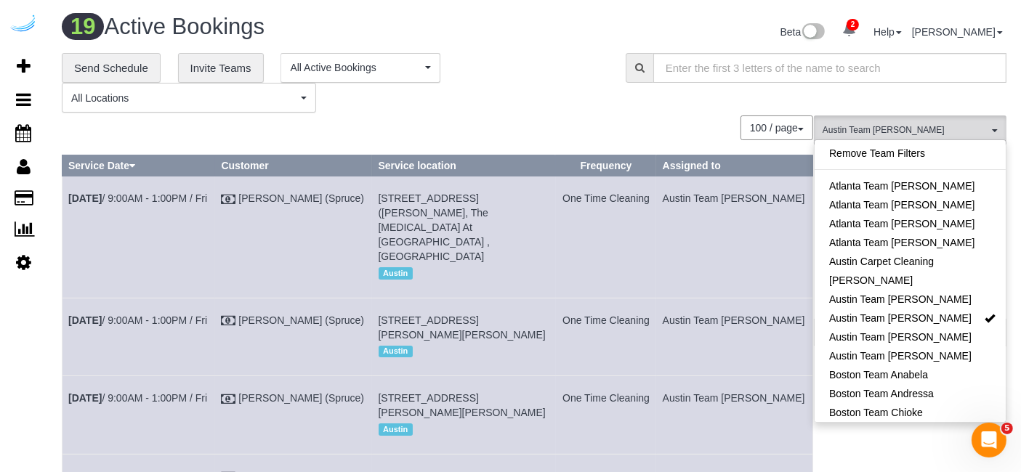
click at [607, 107] on div "**********" at bounding box center [333, 83] width 564 height 60
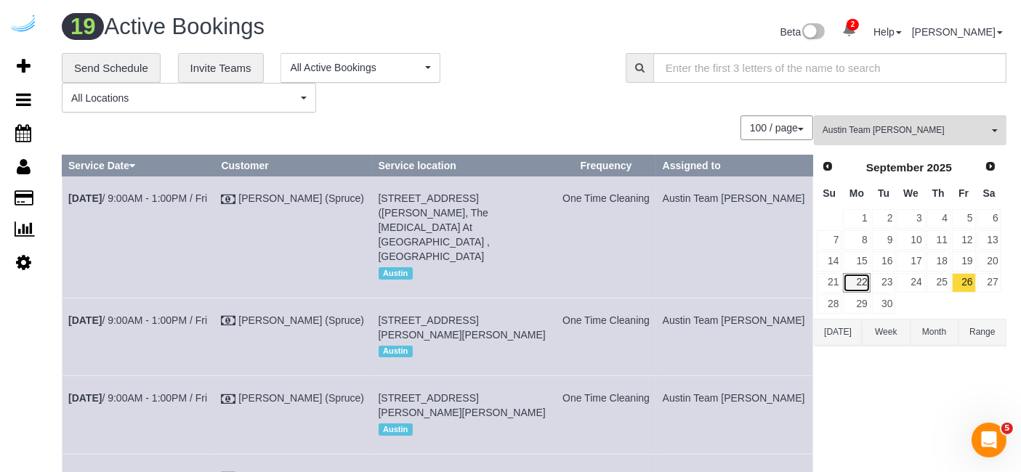
click at [866, 285] on link "22" at bounding box center [856, 283] width 27 height 20
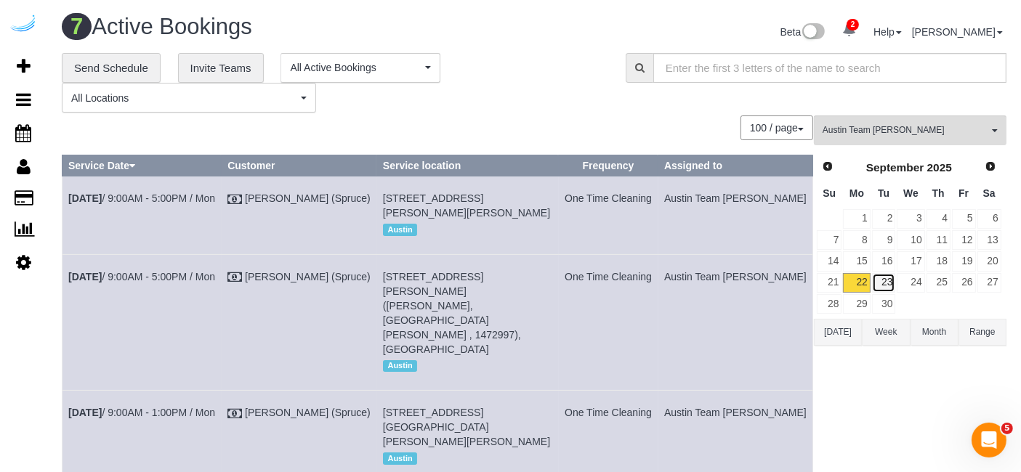
click at [885, 277] on link "23" at bounding box center [884, 283] width 24 height 20
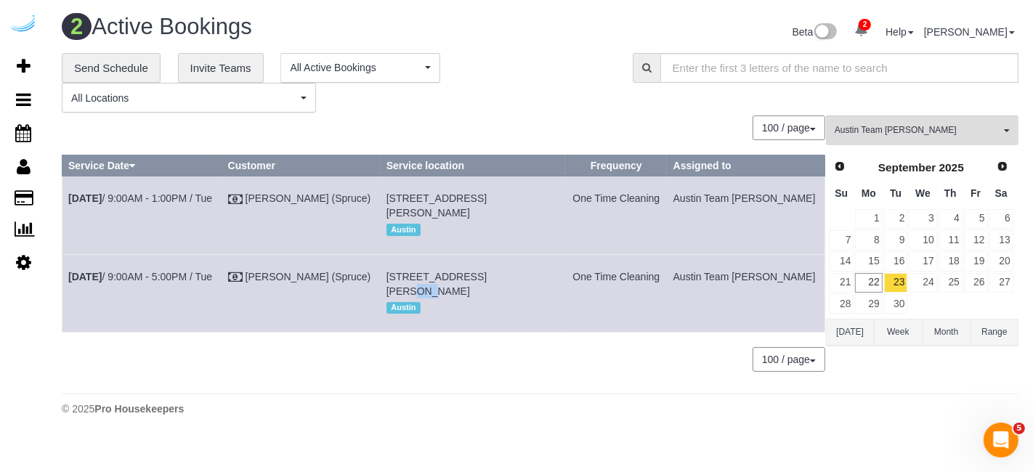
drag, startPoint x: 515, startPoint y: 292, endPoint x: 501, endPoint y: 290, distance: 13.3
click at [487, 290] on span "201 Lavaca St, Unit 220 ( Nathaniel Tessmer, Amli Downtown , 1429795), Austin, …" at bounding box center [437, 284] width 100 height 26
copy span "220"
click at [161, 283] on td "[DATE] 9:00AM - 5:00PM / Tue" at bounding box center [143, 293] width 160 height 78
click at [172, 283] on link "[DATE] 9:00AM - 5:00PM / Tue" at bounding box center [140, 277] width 144 height 12
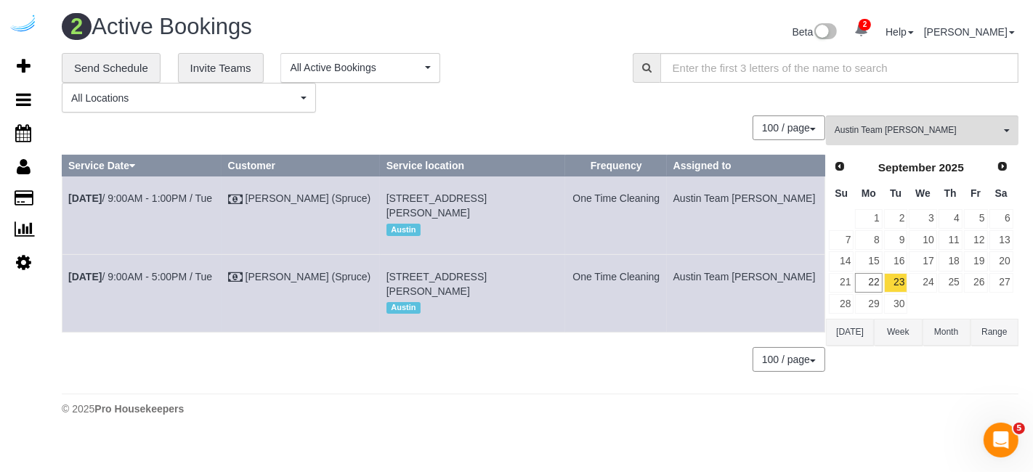
drag, startPoint x: 804, startPoint y: 298, endPoint x: 66, endPoint y: 289, distance: 737.8
click at [66, 289] on tr "Sep 23rd / 9:00AM - 5:00PM / Tue Brandie Louck (Spruce) 201 Lavaca St, Unit 220…" at bounding box center [444, 293] width 763 height 78
copy tr "Sep 23rd / 9:00AM - 5:00PM / Tue Brandie Louck (Spruce) 201 Lavaca St, Unit 220…"
click at [23, 63] on icon at bounding box center [24, 65] width 14 height 17
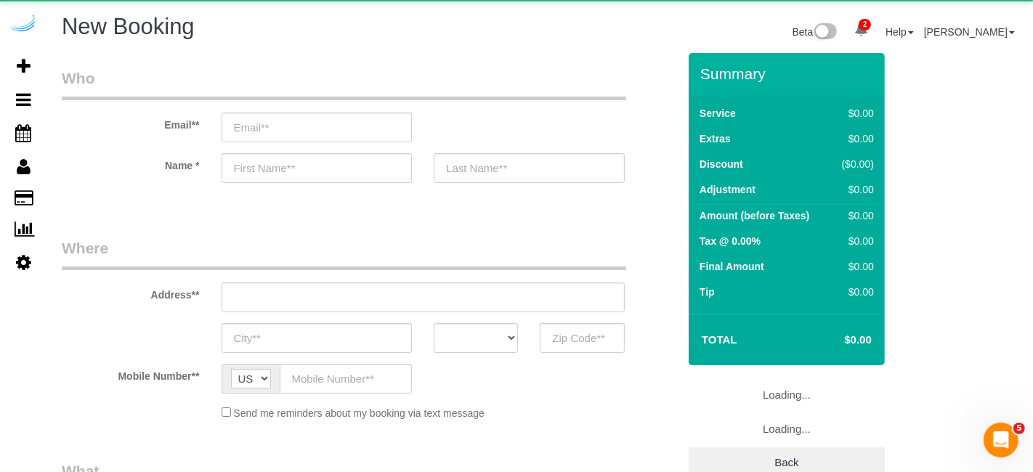
select select "object:4235"
select select "4"
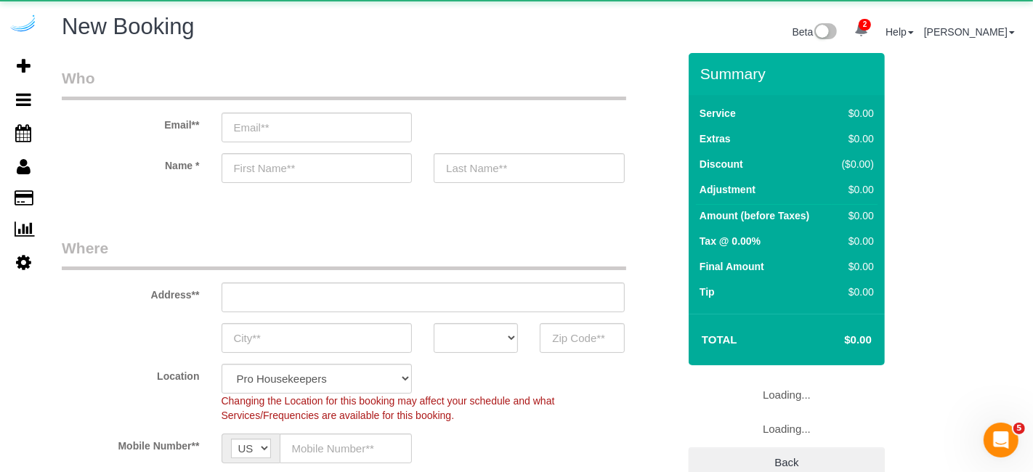
select select "object:4824"
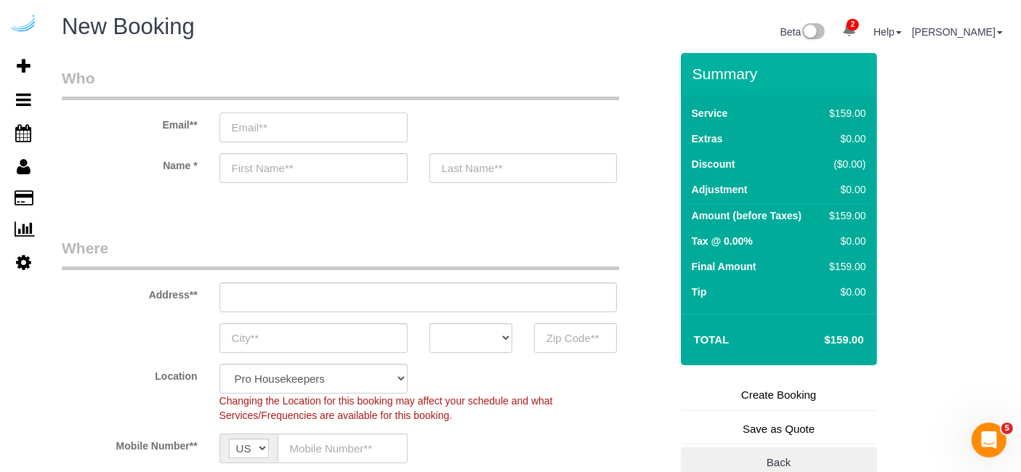
click at [369, 125] on input "email" at bounding box center [313, 128] width 188 height 30
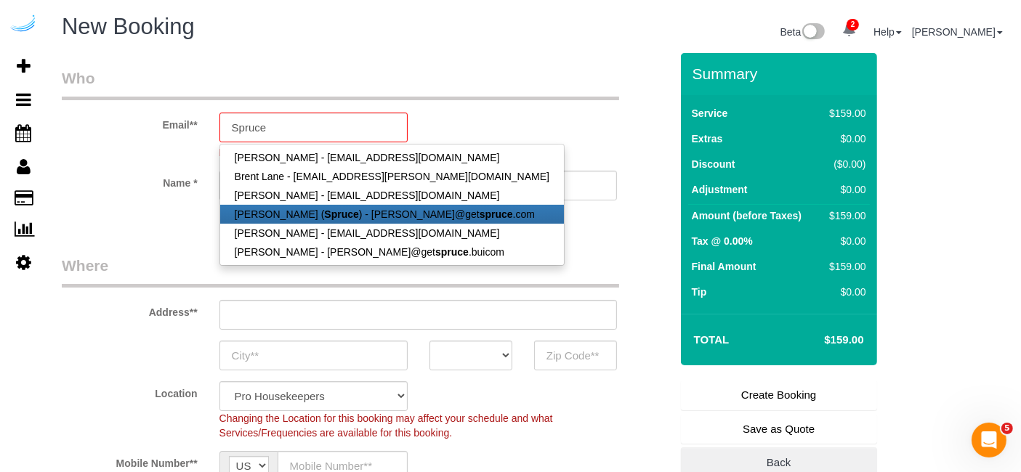
click at [337, 211] on strong "Spruce" at bounding box center [341, 215] width 34 height 12
type input "[PERSON_NAME][EMAIL_ADDRESS][DOMAIN_NAME]"
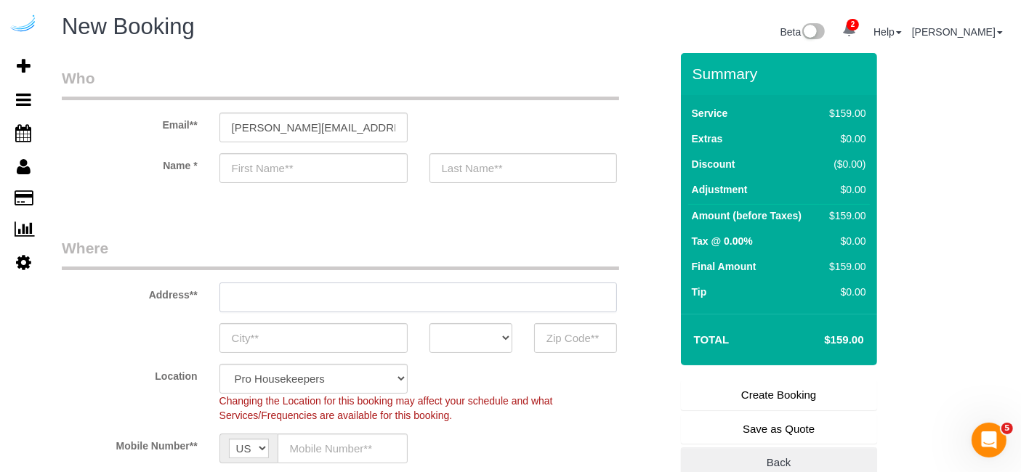
type input "[PERSON_NAME]"
click at [458, 304] on input "text" at bounding box center [418, 298] width 398 height 30
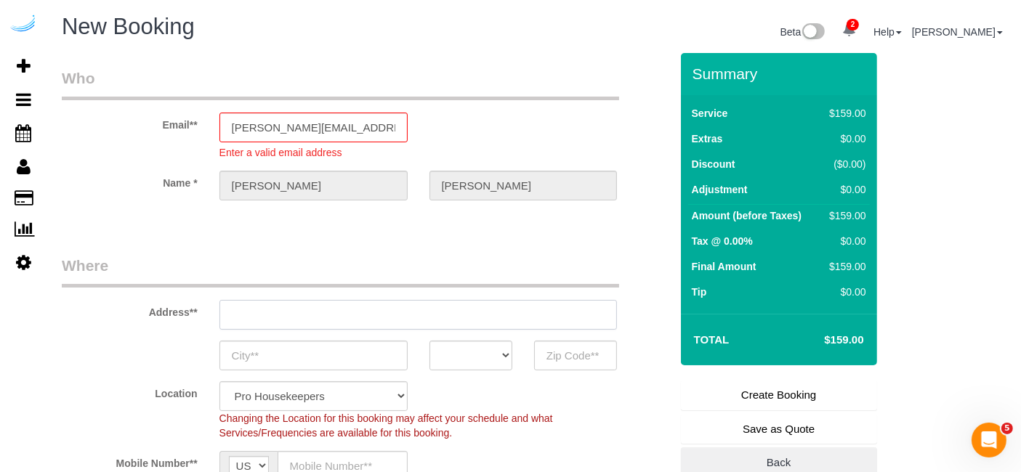
type input "[STREET_ADDRESS][PERSON_NAME]"
type input "Austin"
select select "[GEOGRAPHIC_DATA]"
type input "78704"
paste input "1007 S Congress Ave, Austin, TX 78704"
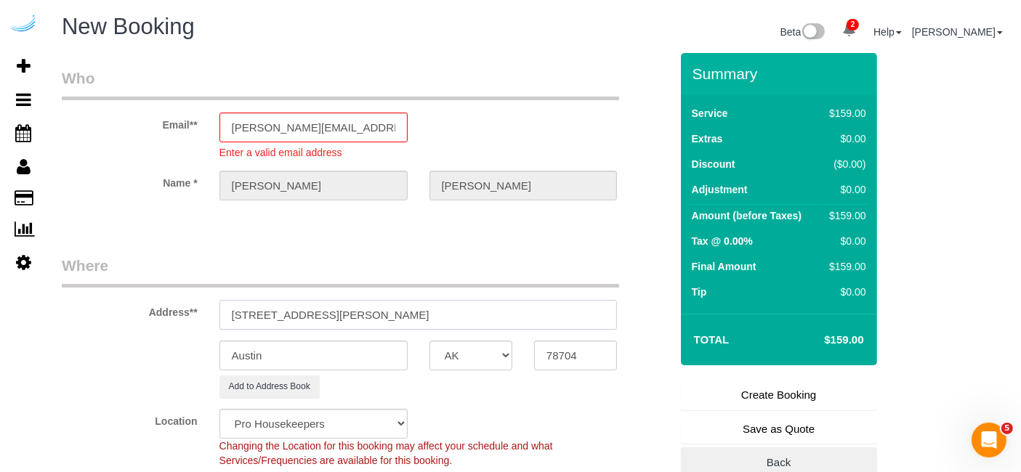
click at [458, 304] on input "3816 S Lamar Blvd1007 S Congress Ave, Austin, TX 78704" at bounding box center [418, 315] width 398 height 30
paste input "text"
type input "1007 S Congress Ave, Austin, TX 78704"
select select "9"
select select "object:4870"
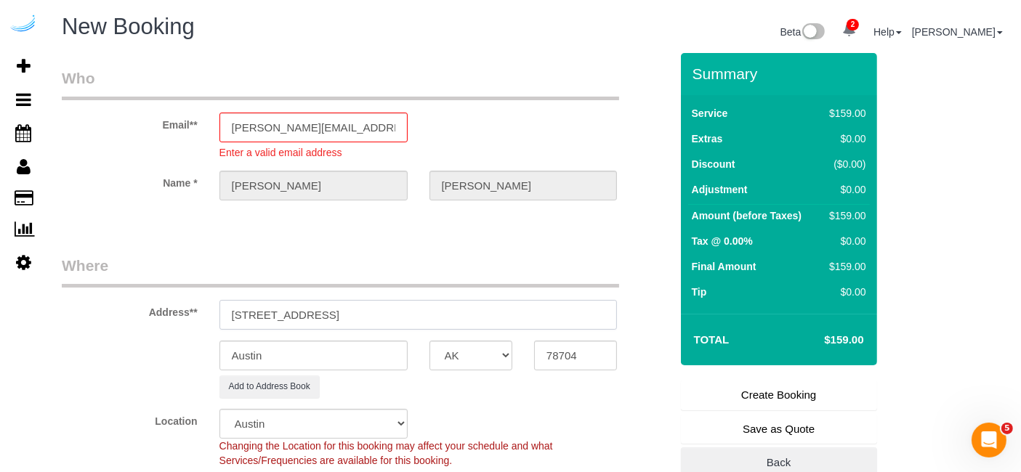
drag, startPoint x: 396, startPoint y: 315, endPoint x: 498, endPoint y: 318, distance: 101.8
click at [498, 318] on input "1007 S Congress Ave, Austin, TX 78704" at bounding box center [418, 315] width 398 height 30
click at [537, 348] on input "78704" at bounding box center [575, 356] width 83 height 30
drag, startPoint x: 343, startPoint y: 313, endPoint x: 525, endPoint y: 297, distance: 182.4
click at [525, 297] on div "Address** 1007 S Congress Ave, Austin, TX 78704" at bounding box center [366, 292] width 630 height 75
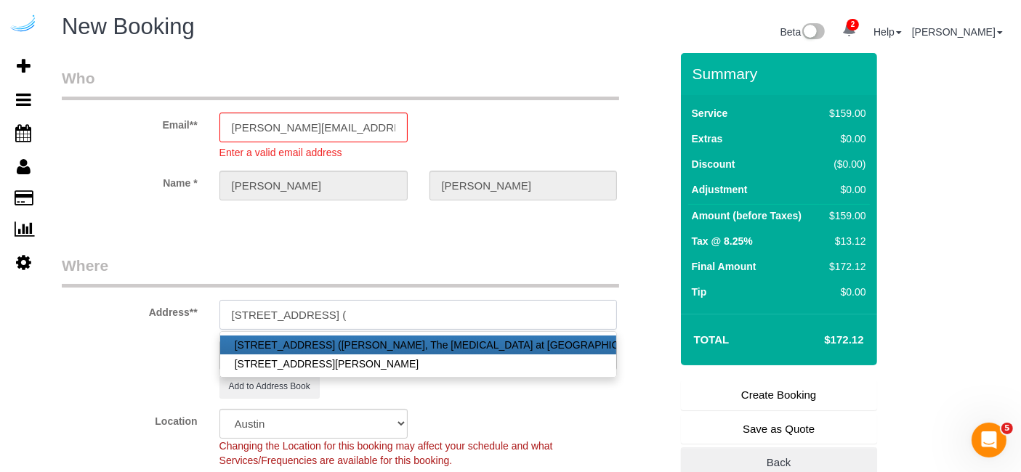
paste input "harrison magoutas"
paste input "The Muse at SoCo"
paste input "1487947"
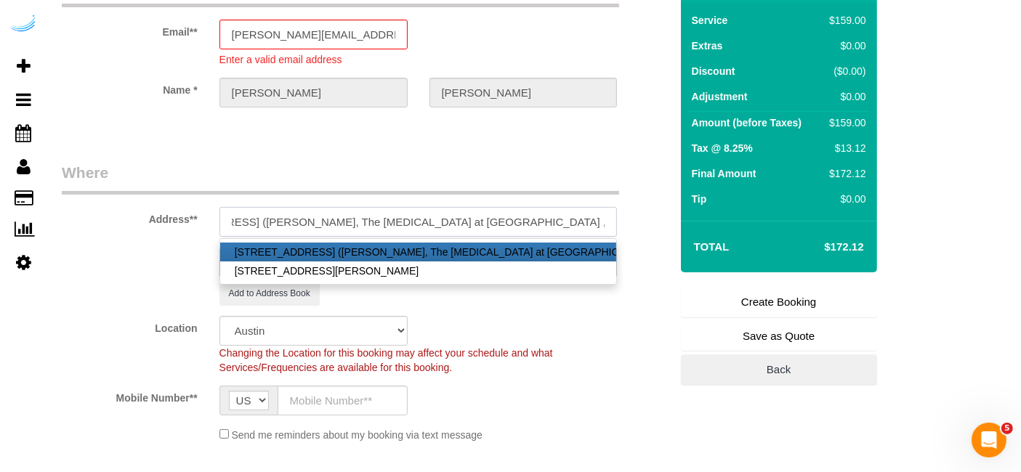
scroll to position [161, 0]
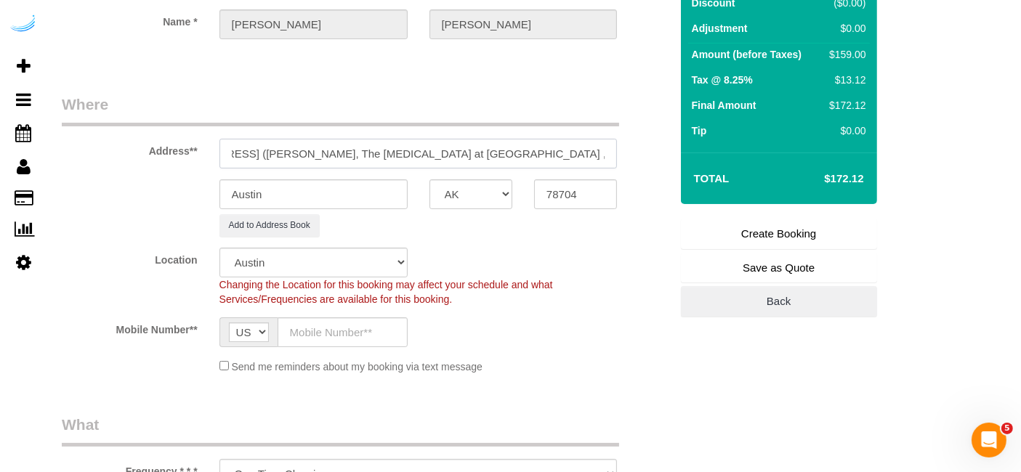
type input "1007 S Congress Ave, Building 4, Unit 411 (harrison magoutas, The Muse at SoCo …"
click at [422, 94] on legend "Where" at bounding box center [340, 110] width 557 height 33
click at [313, 337] on input "text" at bounding box center [343, 333] width 130 height 30
paste input "[PHONE_NUMBER]"
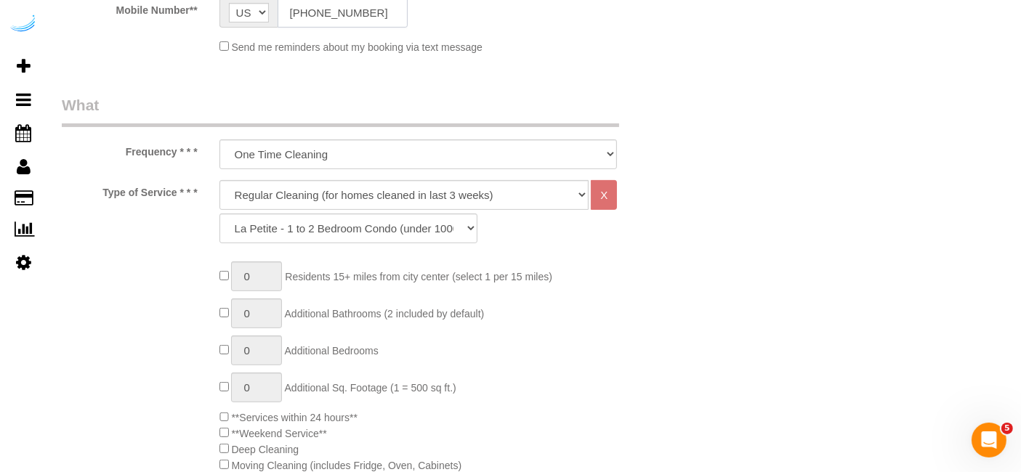
scroll to position [484, 0]
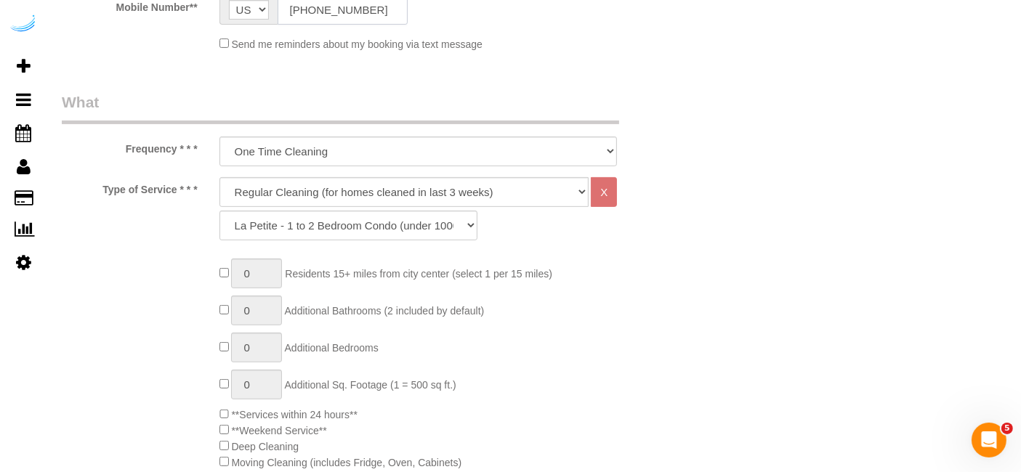
type input "[PHONE_NUMBER]"
drag, startPoint x: 422, startPoint y: 180, endPoint x: 416, endPoint y: 202, distance: 22.6
click at [422, 180] on select "Deep Cleaning (for homes that have not been cleaned in 3+ weeks) Spruce Regular…" at bounding box center [404, 192] width 370 height 30
select select "282"
click at [219, 177] on select "Deep Cleaning (for homes that have not been cleaned in 3+ weeks) Spruce Regular…" at bounding box center [404, 192] width 370 height 30
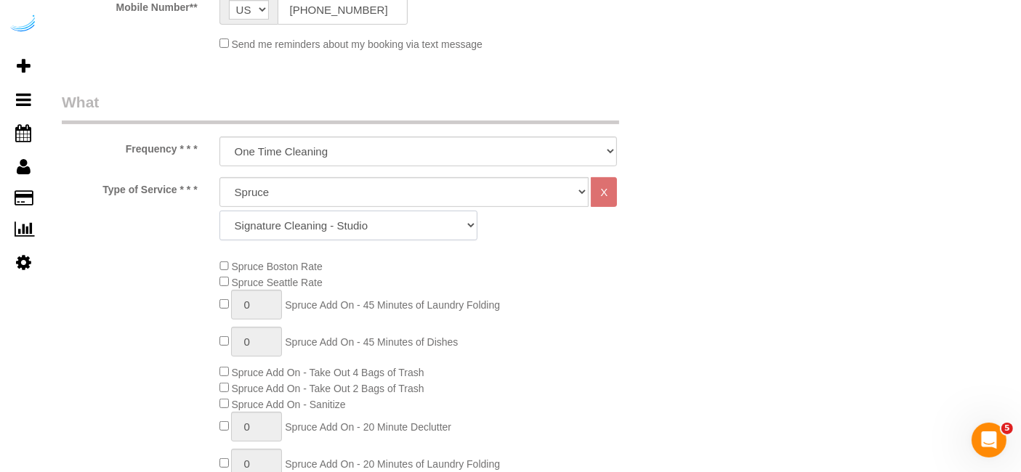
click at [326, 221] on select "Signature Cleaning - Studio Signature Cleaning - 1 Bed 1 Bath Signature Cleanin…" at bounding box center [348, 226] width 258 height 30
select select "312"
click at [219, 211] on select "Signature Cleaning - Studio Signature Cleaning - 1 Bed 1 Bath Signature Cleanin…" at bounding box center [348, 226] width 258 height 30
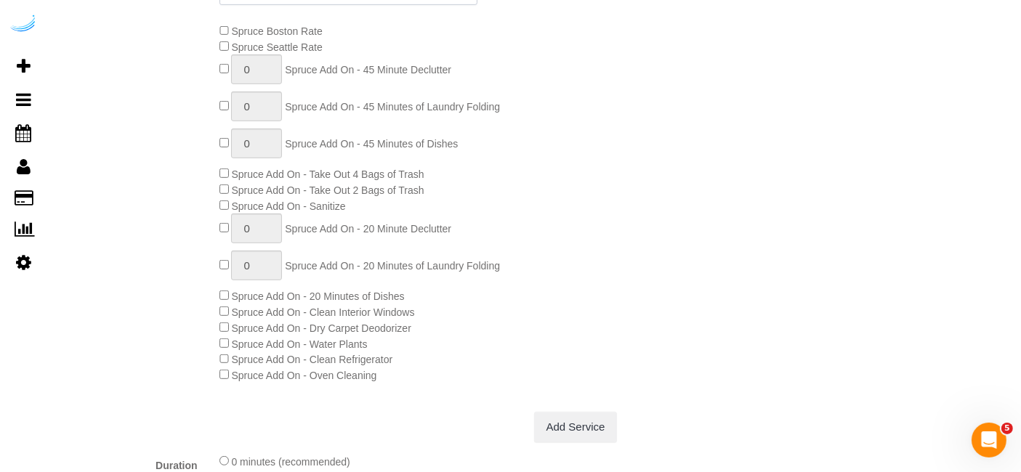
scroll to position [807, 0]
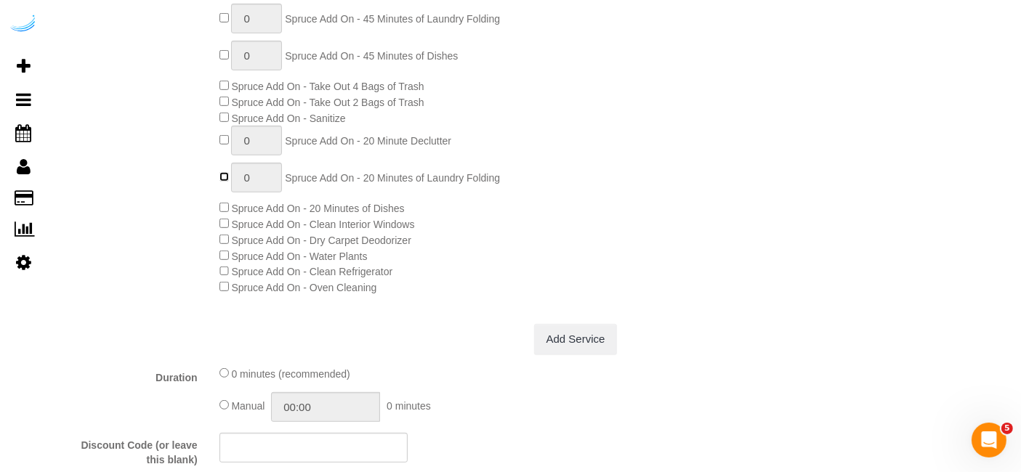
type input "1"
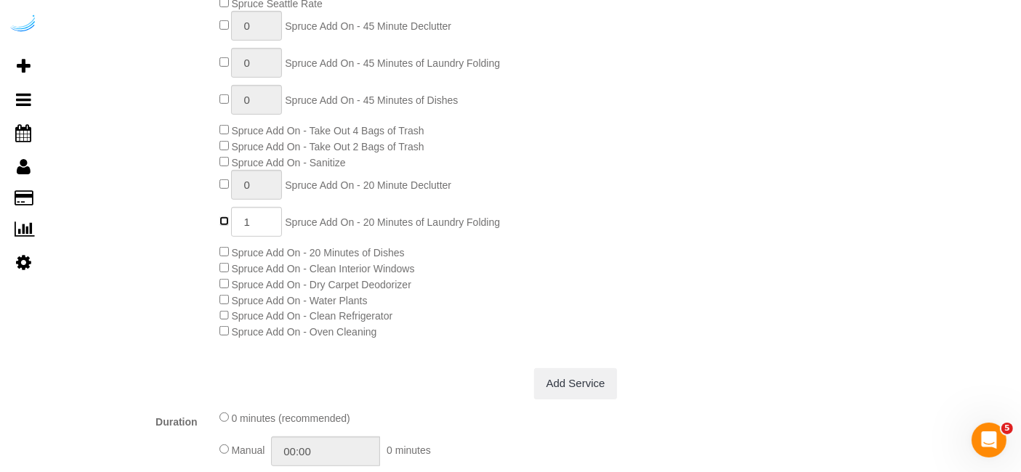
scroll to position [727, 0]
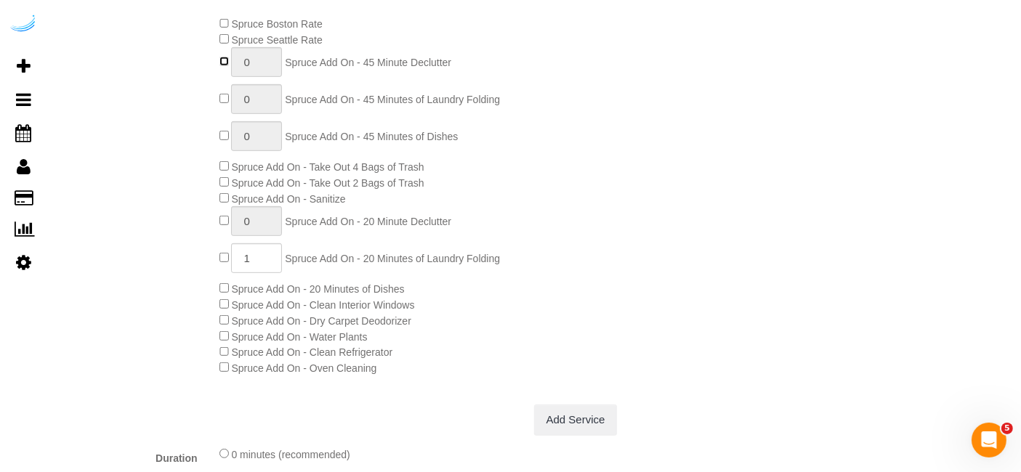
type input "1"
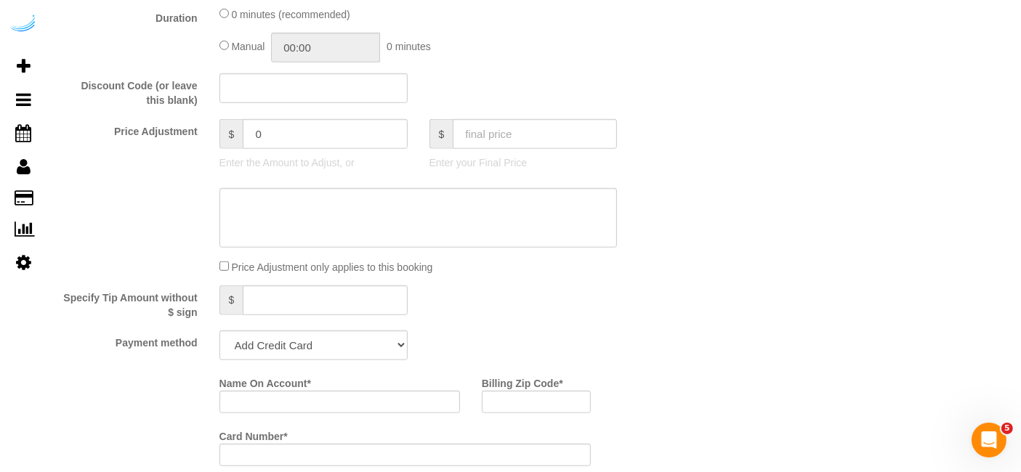
scroll to position [1292, 0]
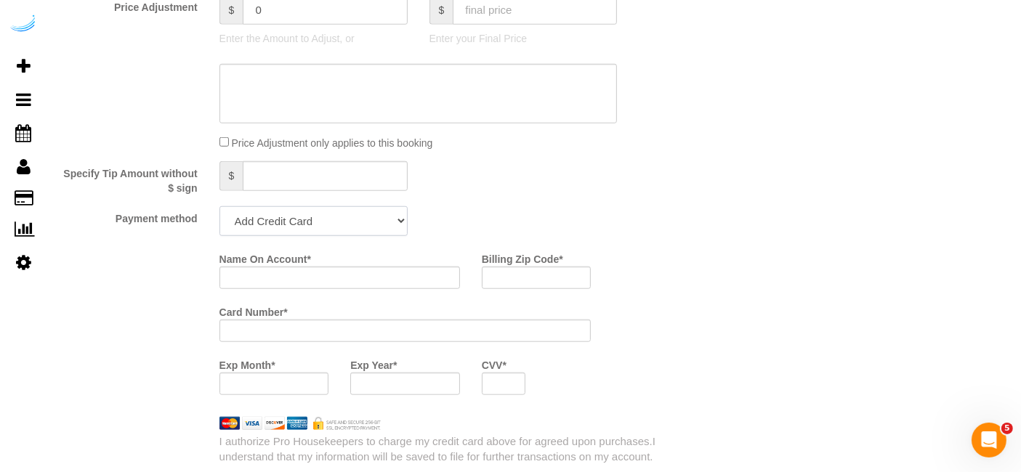
click at [289, 219] on select "Add Credit Card Cash Check Paypal" at bounding box center [313, 221] width 188 height 30
select select "string:check"
click at [219, 206] on select "Add Credit Card Cash Check Paypal" at bounding box center [313, 221] width 188 height 30
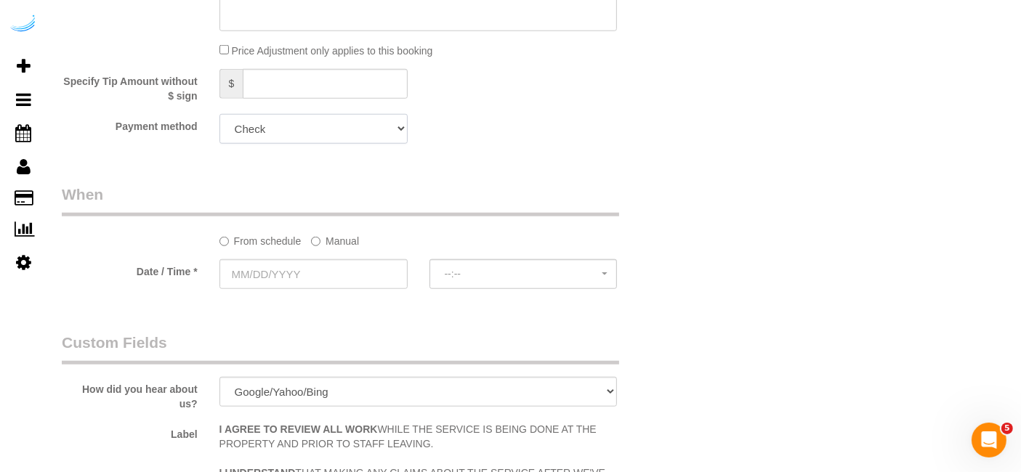
scroll to position [1454, 0]
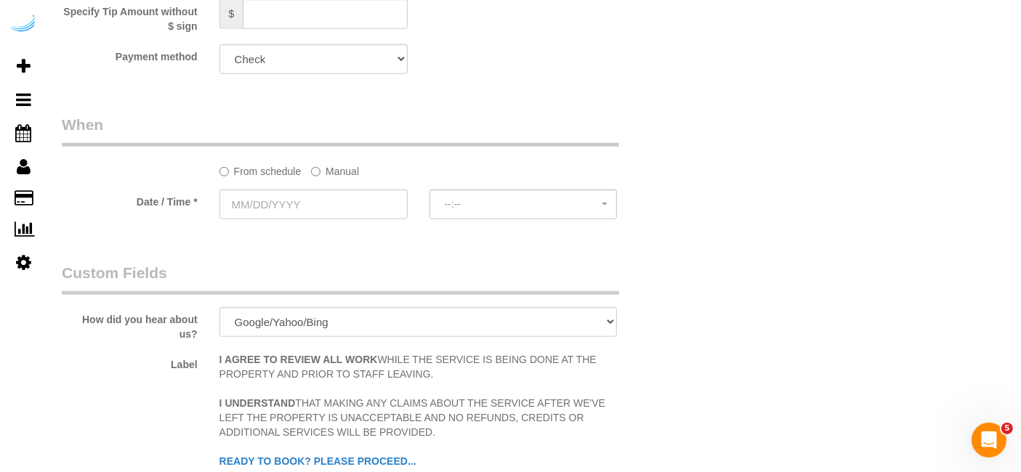
click at [349, 164] on label "Manual" at bounding box center [335, 169] width 48 height 20
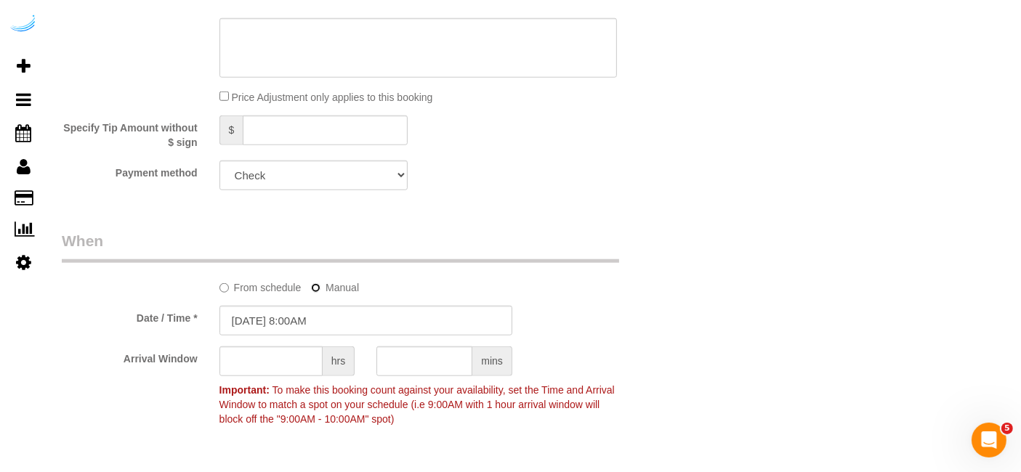
scroll to position [1372, 0]
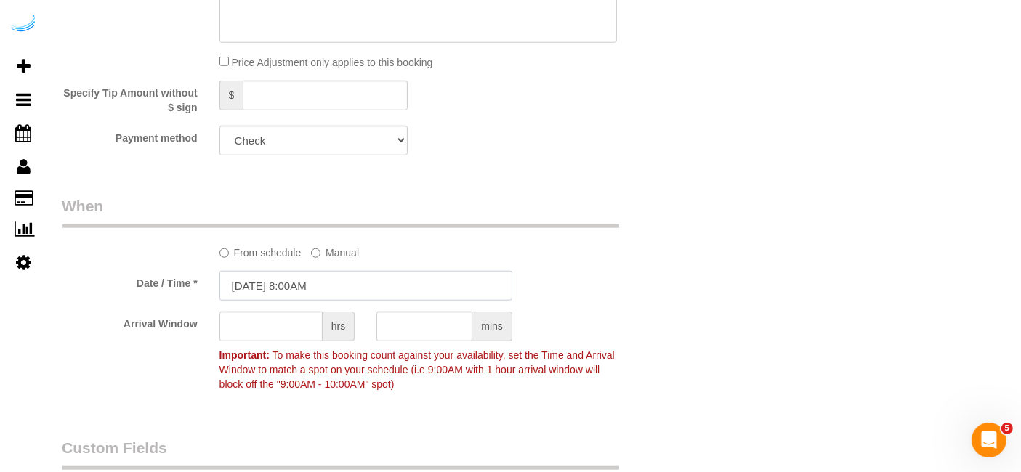
drag, startPoint x: 367, startPoint y: 283, endPoint x: 363, endPoint y: 273, distance: 10.1
click at [367, 283] on input "09/22/2025 8:00AM" at bounding box center [365, 286] width 293 height 30
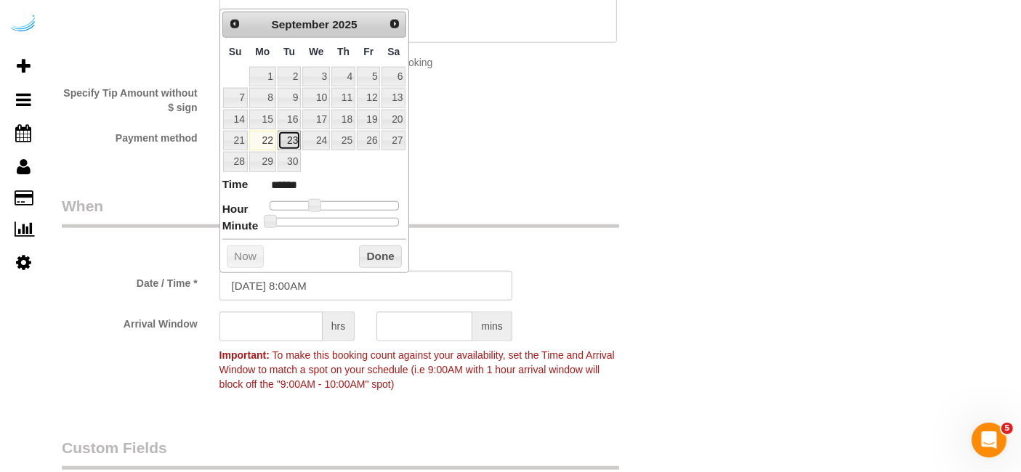
click at [284, 137] on link "23" at bounding box center [289, 141] width 23 height 20
type input "[DATE] 9:00AM"
type input "******"
click at [319, 201] on span at bounding box center [320, 205] width 13 height 13
click at [297, 329] on input "text" at bounding box center [270, 327] width 103 height 30
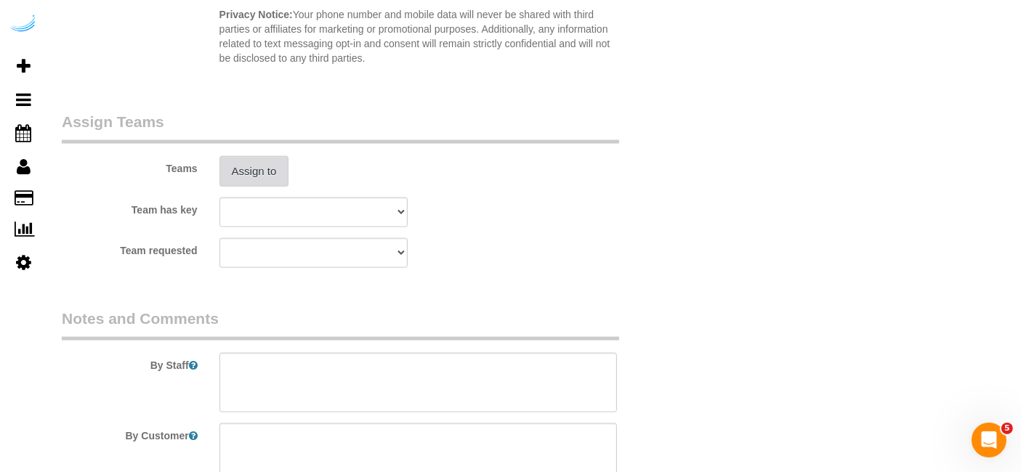
type input "4"
click at [276, 176] on button "Assign to" at bounding box center [254, 171] width 70 height 31
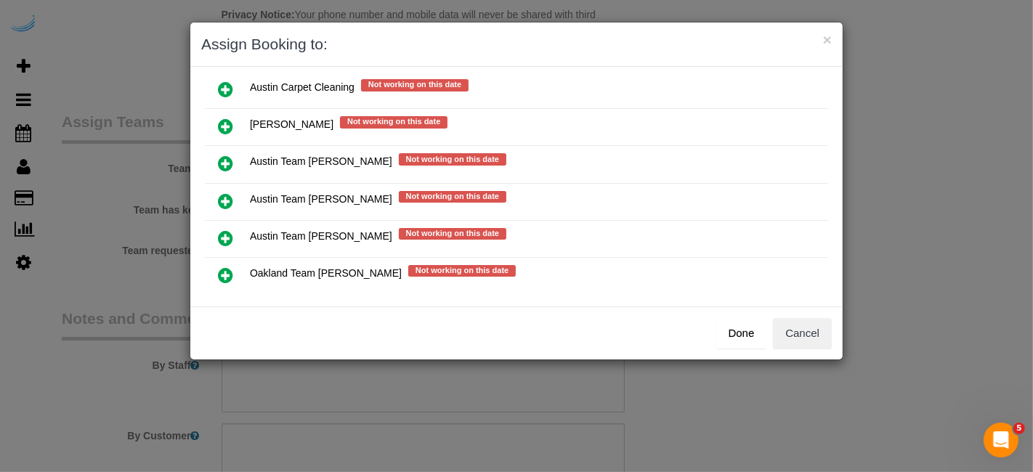
scroll to position [204, 0]
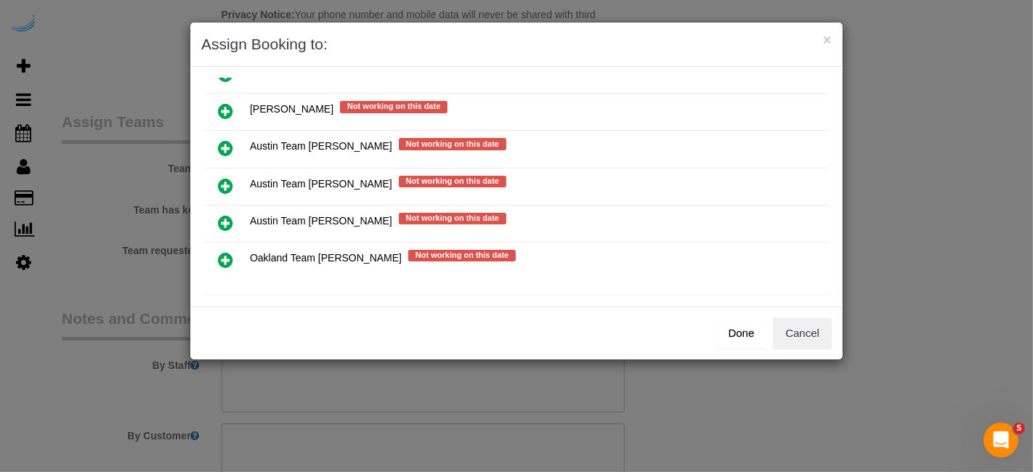
click at [226, 177] on icon at bounding box center [225, 185] width 15 height 17
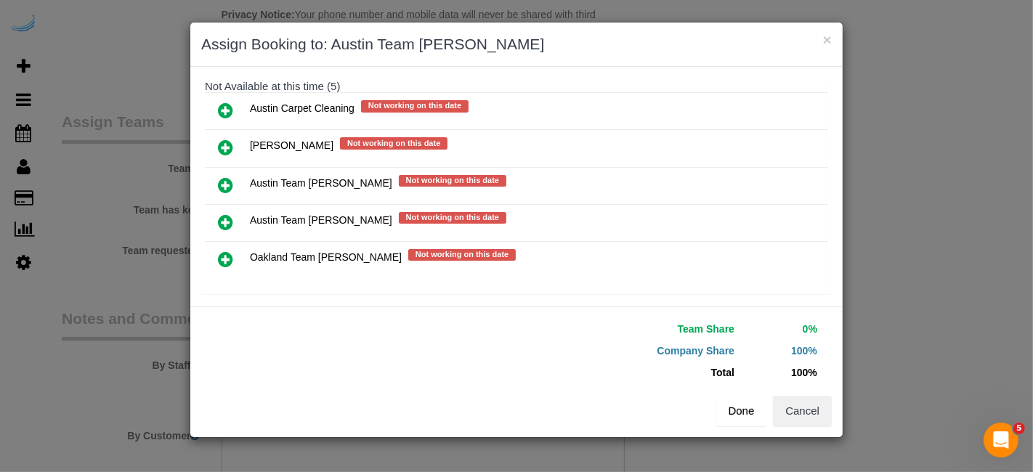
scroll to position [201, 0]
drag, startPoint x: 725, startPoint y: 410, endPoint x: 594, endPoint y: 336, distance: 150.4
click at [724, 411] on button "Done" at bounding box center [742, 411] width 51 height 31
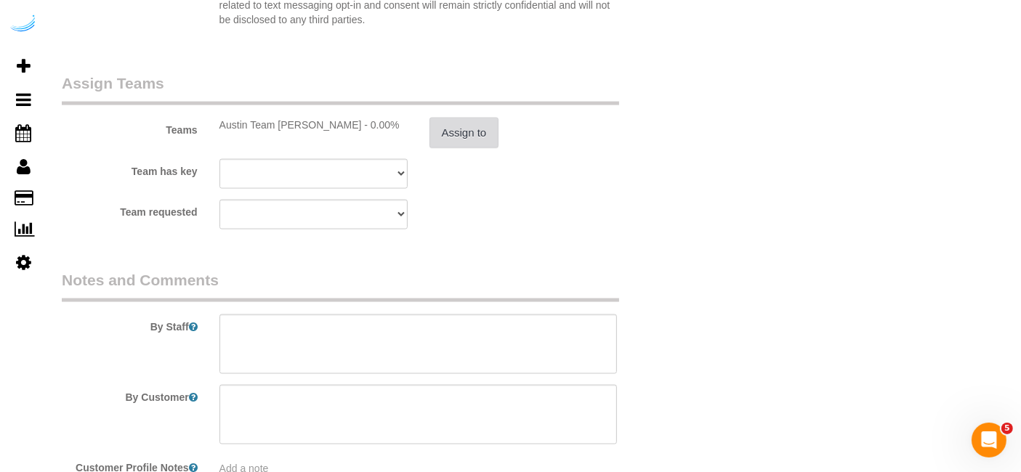
scroll to position [2228, 0]
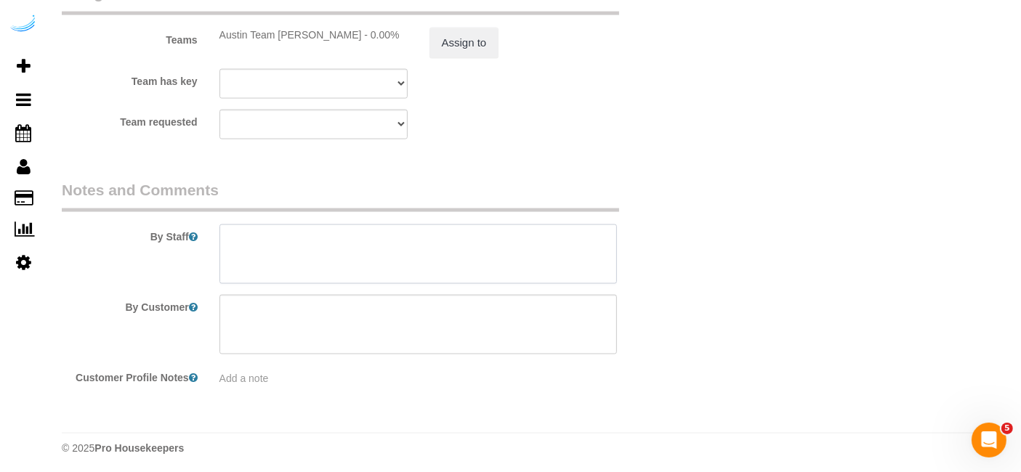
click at [425, 254] on textarea at bounding box center [418, 255] width 398 height 60
click at [502, 238] on textarea at bounding box center [418, 255] width 398 height 60
paste textarea "Permanent Notes:No notes from this customer.Today's Notes:No notes from this se…"
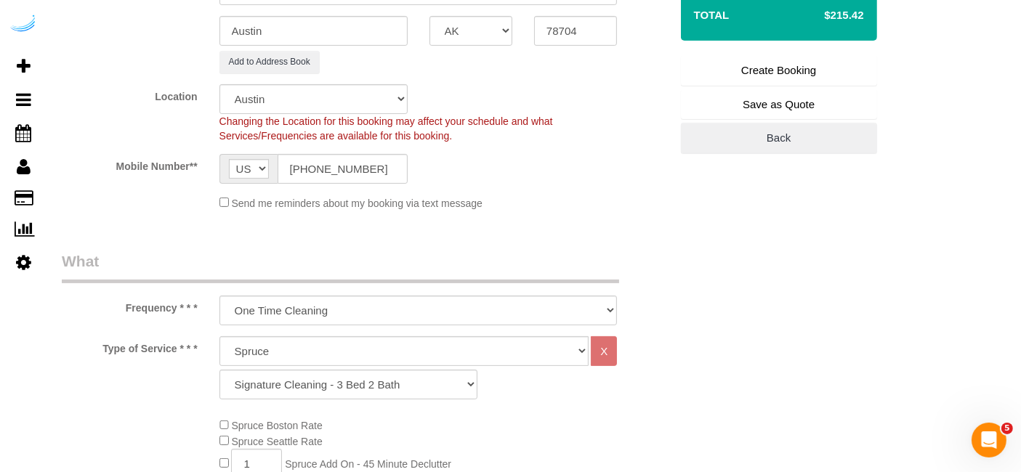
scroll to position [129, 0]
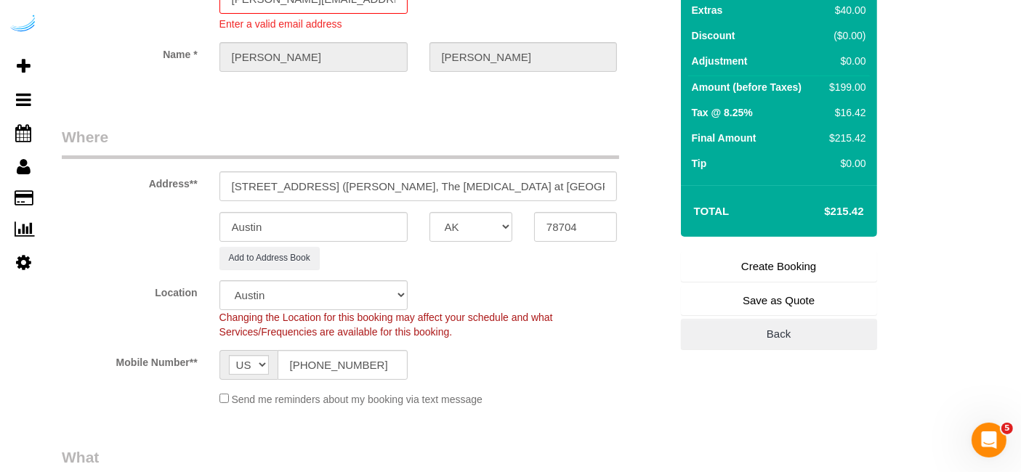
type textarea "Recurrency: One time service Permanent Notes:No notes from this customer.Today'…"
click at [720, 257] on link "Create Booking" at bounding box center [779, 266] width 196 height 31
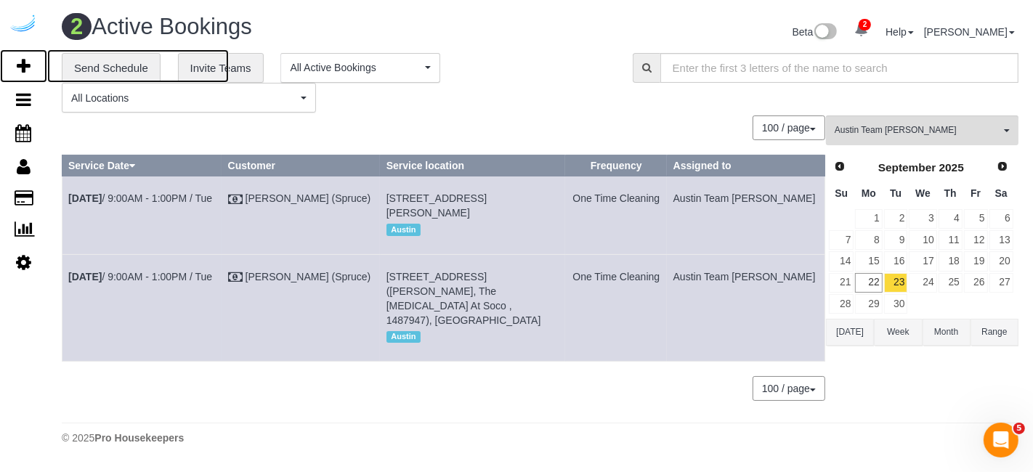
drag, startPoint x: 25, startPoint y: 58, endPoint x: 73, endPoint y: 12, distance: 66.8
click at [25, 58] on icon at bounding box center [24, 65] width 14 height 17
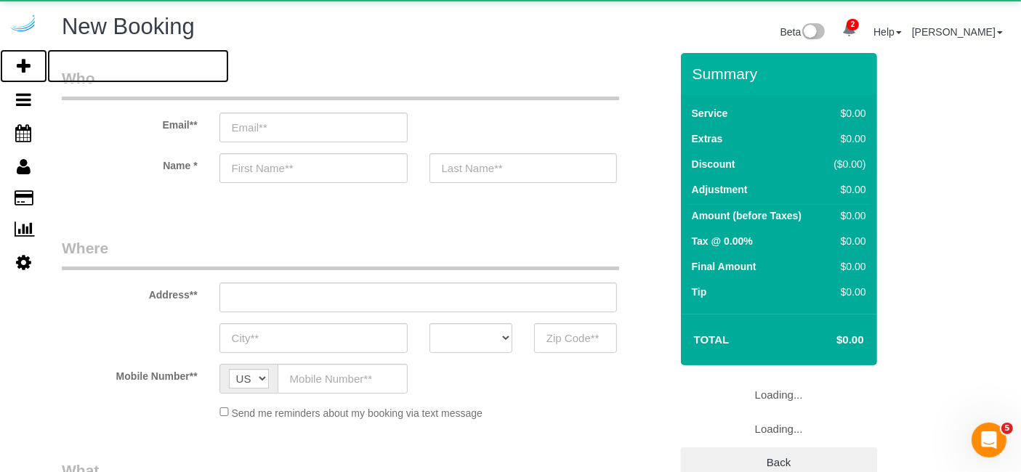
select select "object:5964"
select select "number:9"
select select "4"
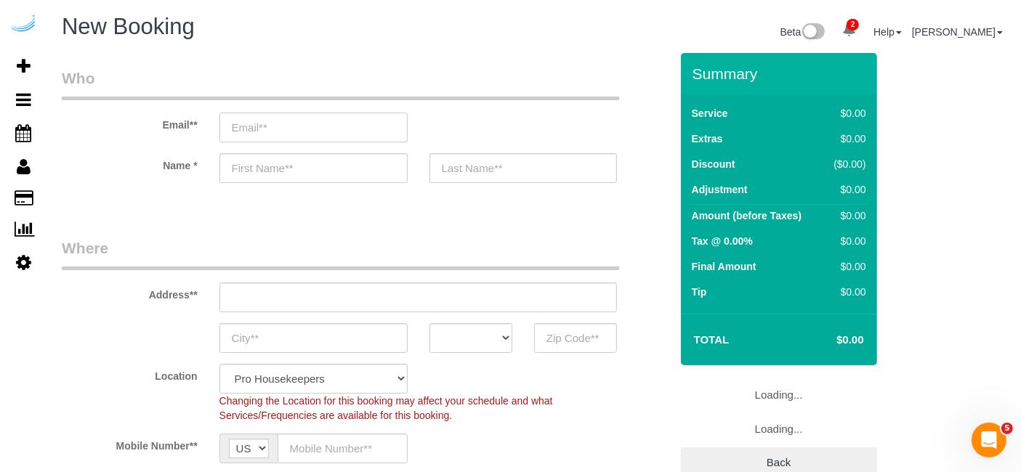
click at [359, 116] on input "email" at bounding box center [313, 128] width 188 height 30
select select "object:6553"
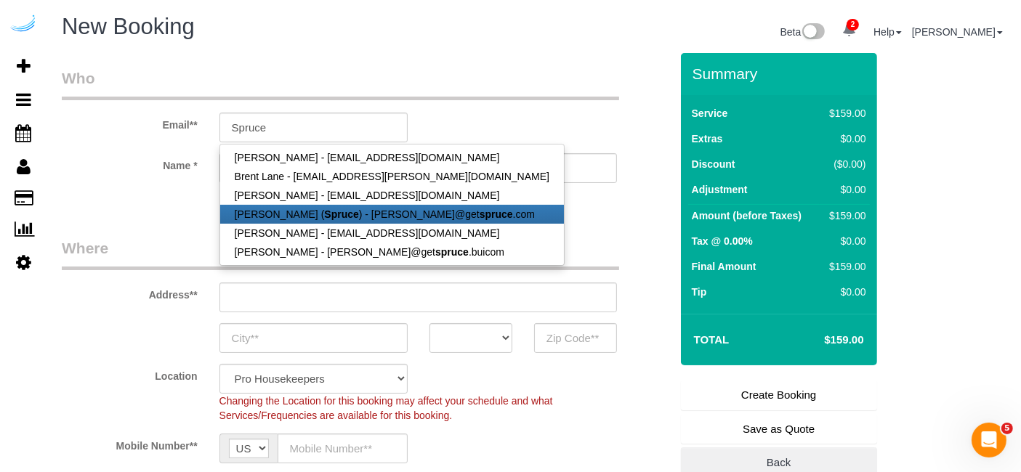
click at [328, 215] on strong "Spruce" at bounding box center [341, 215] width 34 height 12
type input "[PERSON_NAME][EMAIL_ADDRESS][DOMAIN_NAME]"
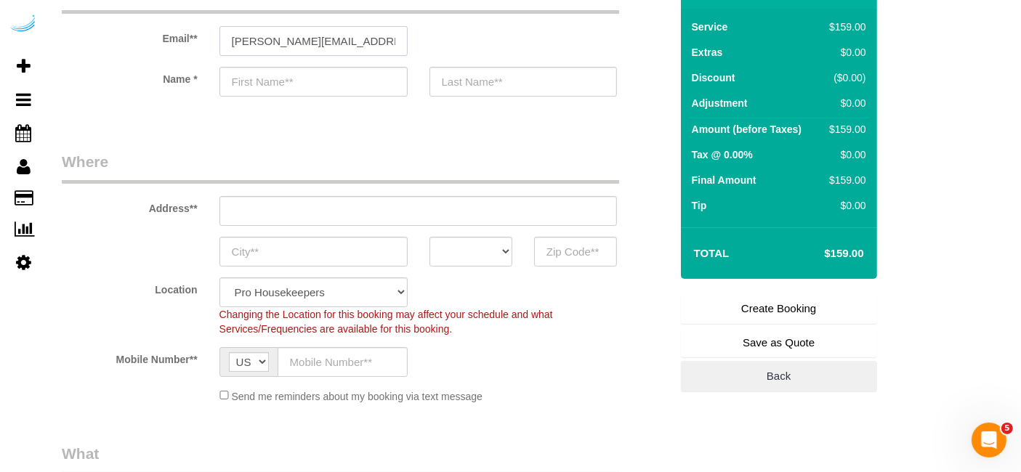
scroll to position [161, 0]
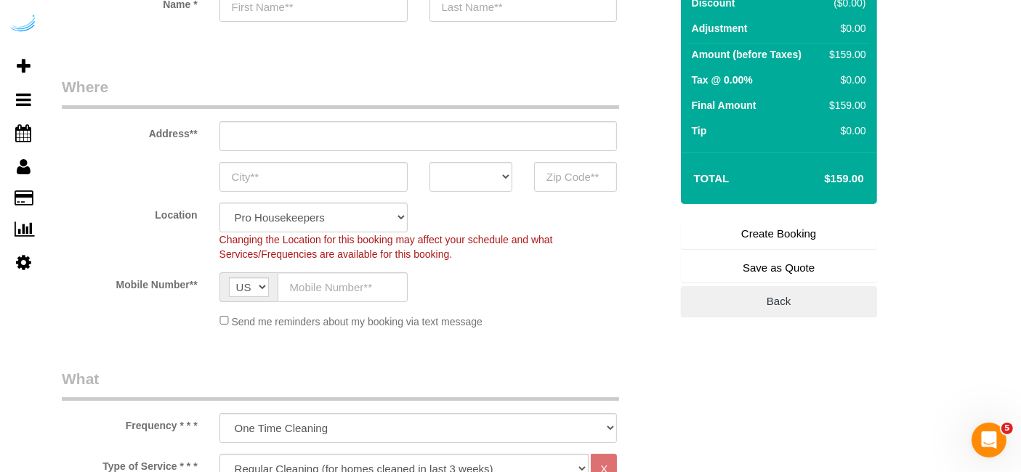
type input "[PERSON_NAME]"
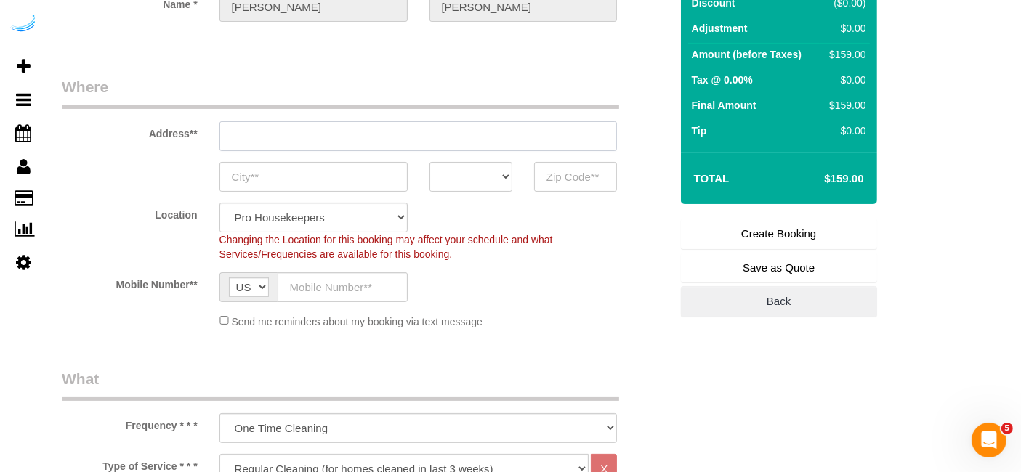
click at [455, 136] on input "text" at bounding box center [418, 136] width 398 height 30
paste input "1007 S Congress Ave, Austin, TX 78704"
type input "3816 S Lamar Blvd"
type input "Austin"
select select "[GEOGRAPHIC_DATA]"
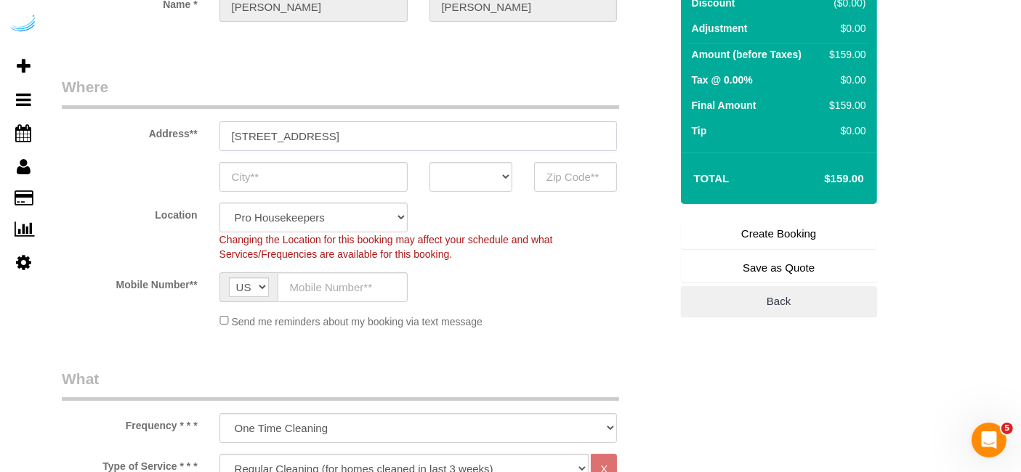
type input "78704"
paste input "1007 S Congress Ave, Austin, TX 78704"
type input "1007 S Congress Ave, Austin, TX 78704"
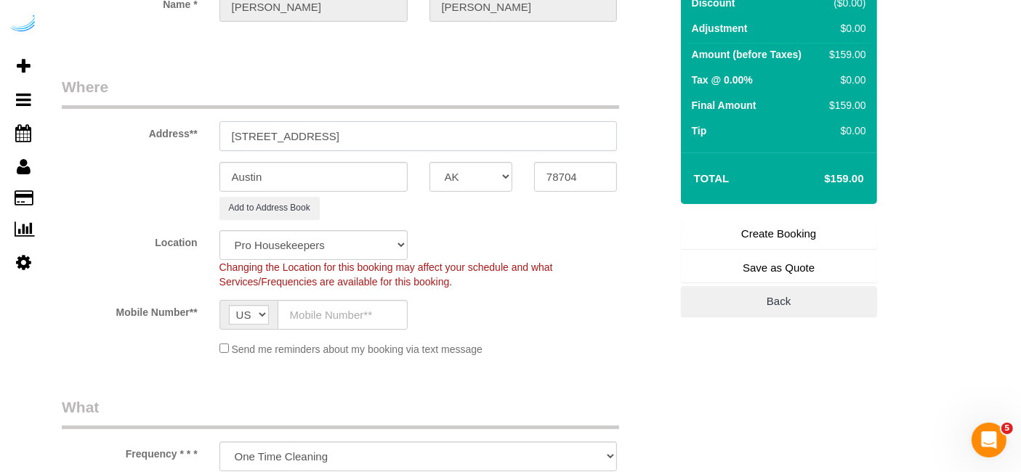
select select "9"
select select "object:6597"
drag, startPoint x: 502, startPoint y: 110, endPoint x: 515, endPoint y: 107, distance: 13.4
click at [515, 107] on div "Address** 1007 S Congress Ave, Austin, TX 78704" at bounding box center [366, 113] width 630 height 75
paste input "Kevin OKeefe"
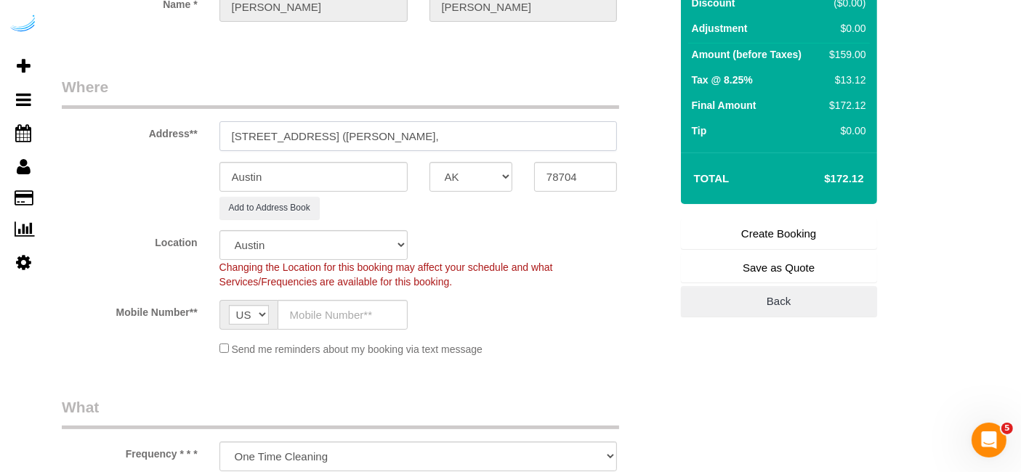
paste input "The Muse at SoCo"
paste input "1430665"
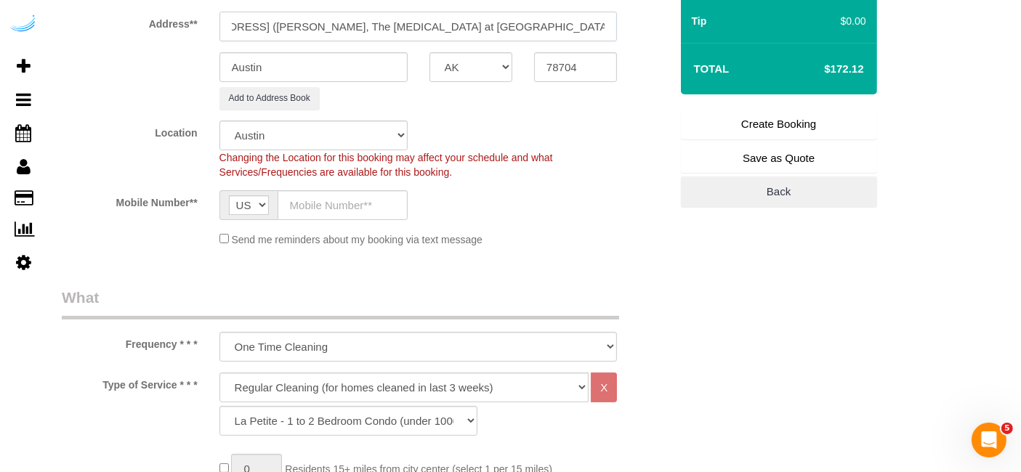
scroll to position [323, 0]
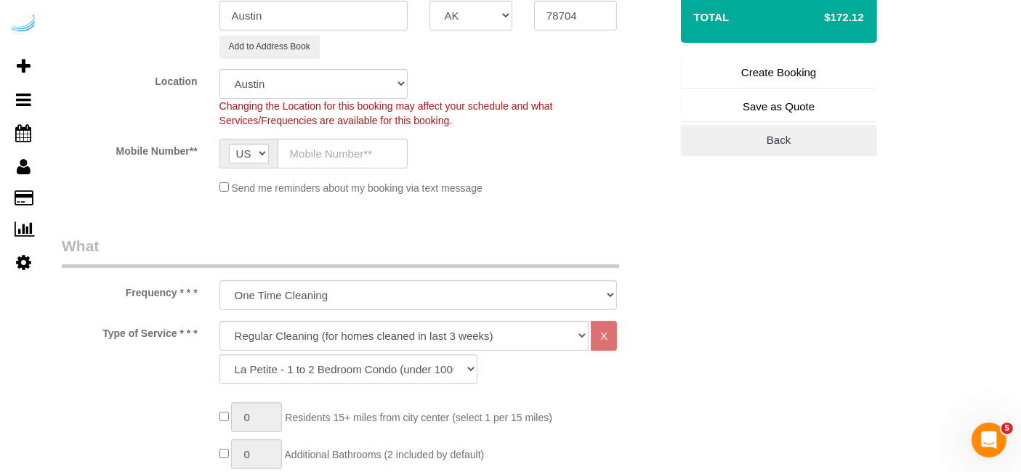
type input "1007 S Congress Ave, Building 215, Unit 215 (Kevin OKeefe, The Muse at SoCo , 1…"
click at [320, 148] on input "text" at bounding box center [343, 154] width 130 height 30
paste input "[PHONE_NUMBER]"
type input "[PHONE_NUMBER]"
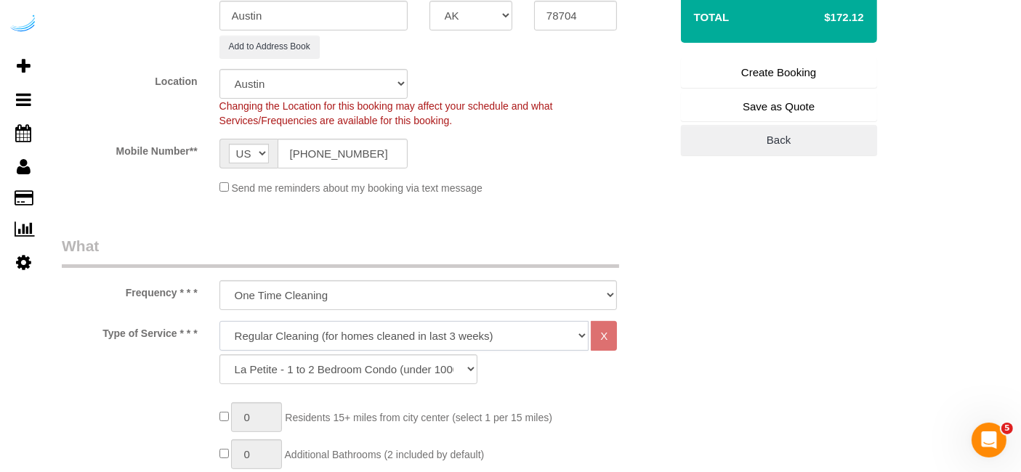
click at [446, 321] on select "Deep Cleaning (for homes that have not been cleaned in 3+ weeks) Spruce Regular…" at bounding box center [404, 336] width 370 height 30
select select "282"
click at [219, 321] on select "Deep Cleaning (for homes that have not been cleaned in 3+ weeks) Spruce Regular…" at bounding box center [404, 336] width 370 height 30
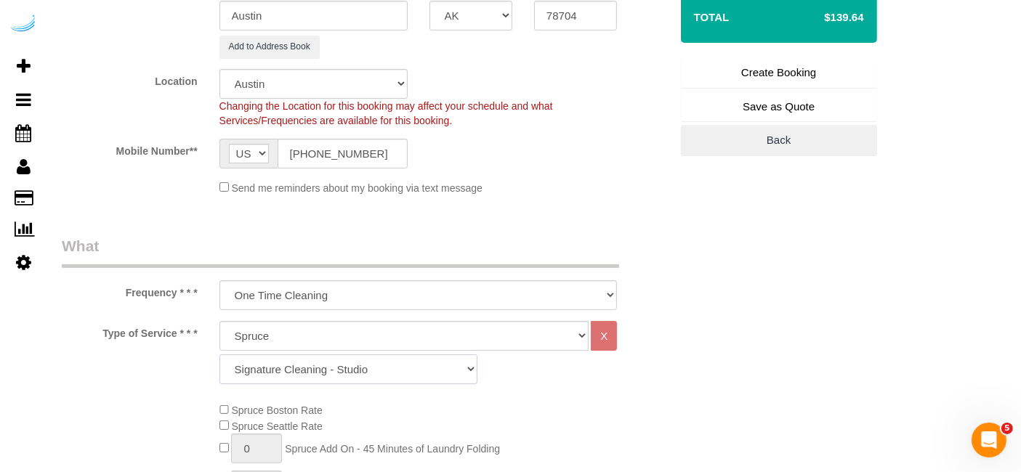
click at [443, 358] on select "Signature Cleaning - Studio Signature Cleaning - 1 Bed 1 Bath Signature Cleanin…" at bounding box center [348, 370] width 258 height 30
select select "304"
click at [219, 355] on select "Signature Cleaning - Studio Signature Cleaning - 1 Bed 1 Bath Signature Cleanin…" at bounding box center [348, 370] width 258 height 30
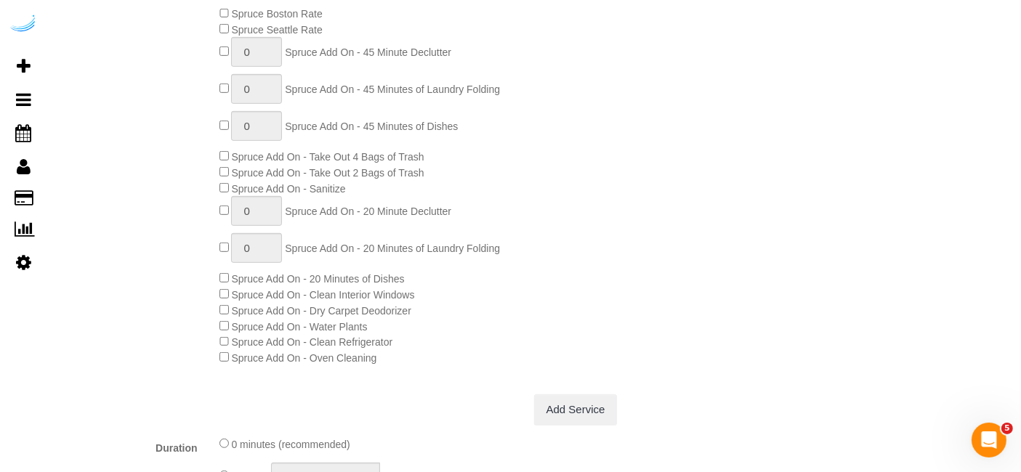
scroll to position [727, 0]
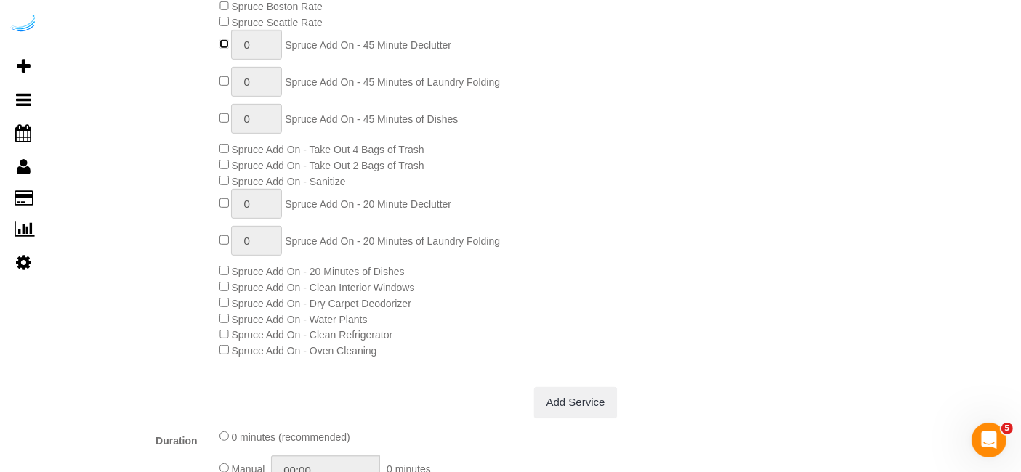
type input "1"
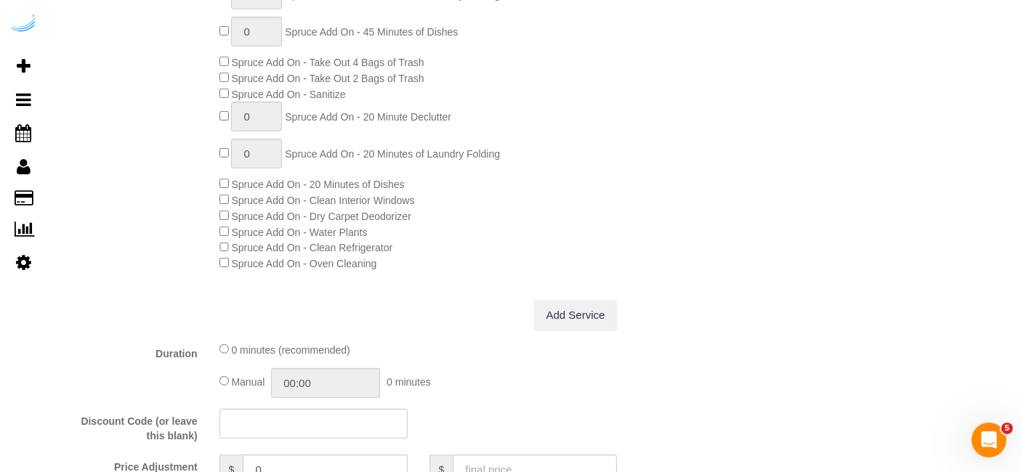
scroll to position [1211, 0]
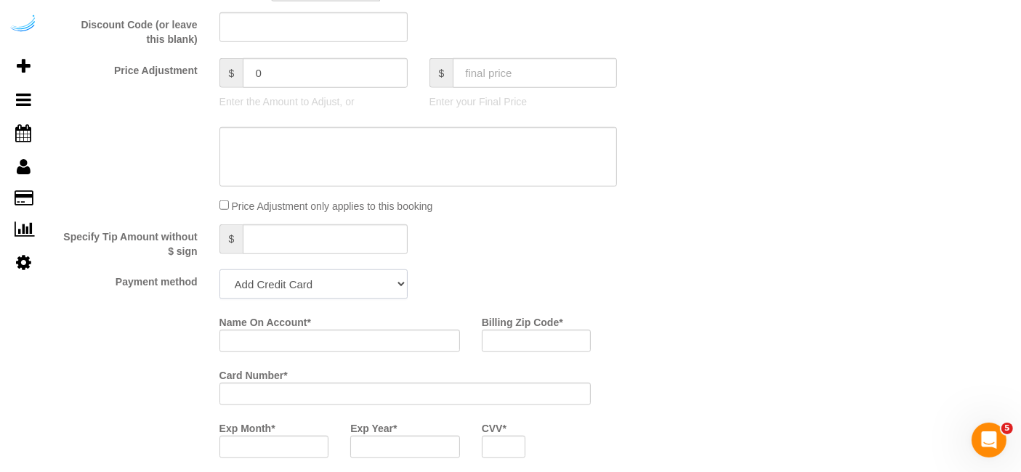
click at [321, 283] on select "Add Credit Card Cash Check Paypal" at bounding box center [313, 285] width 188 height 30
select select "string:check"
click at [219, 270] on select "Add Credit Card Cash Check Paypal" at bounding box center [313, 285] width 188 height 30
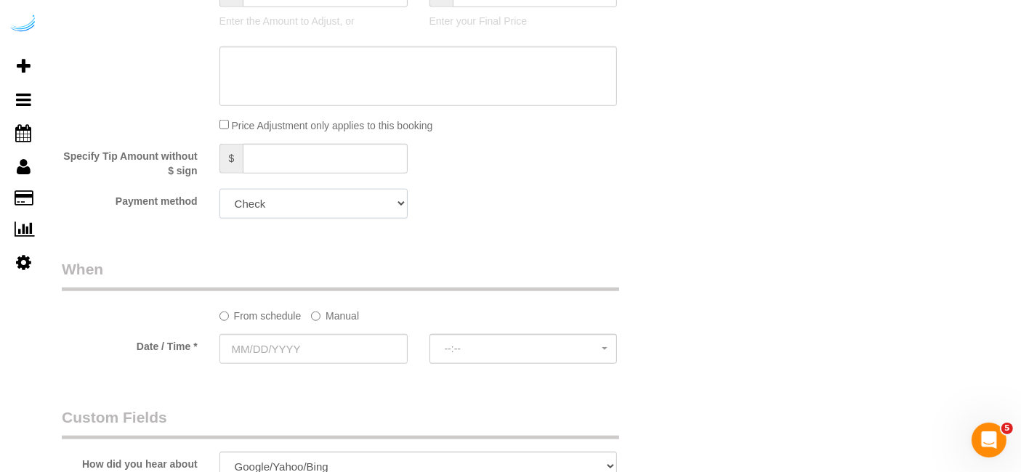
scroll to position [1372, 0]
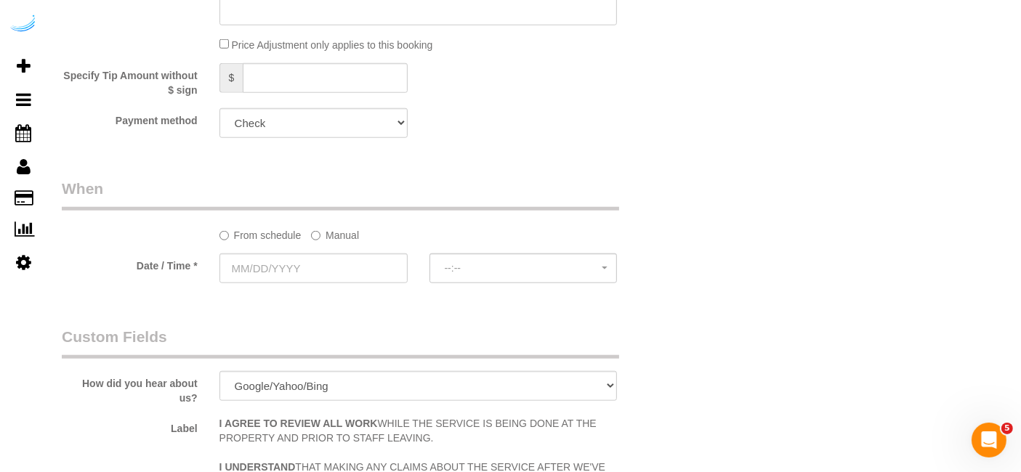
click at [347, 231] on label "Manual" at bounding box center [335, 233] width 48 height 20
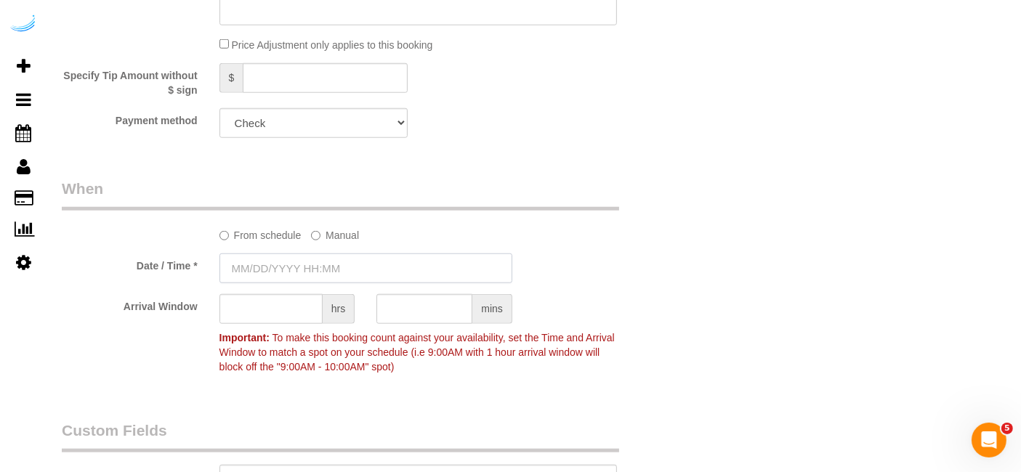
click at [318, 254] on input "text" at bounding box center [365, 269] width 293 height 30
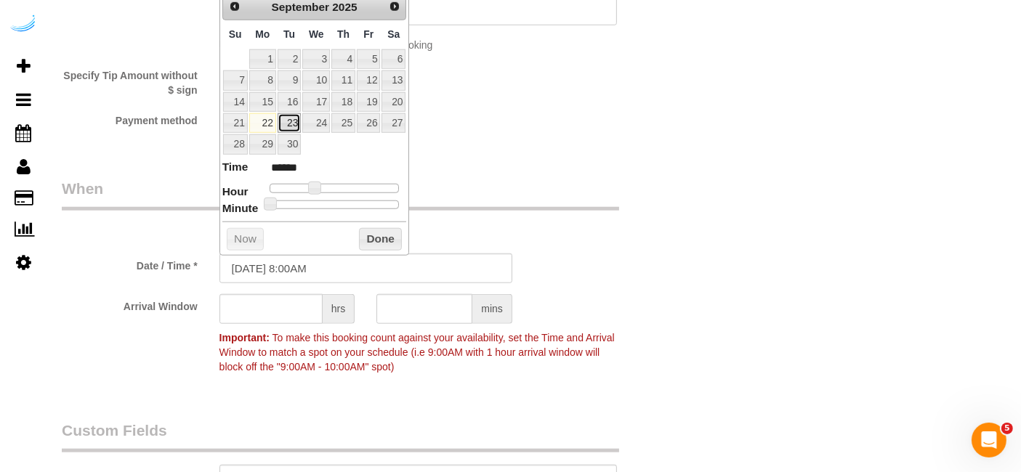
click at [286, 121] on link "23" at bounding box center [289, 123] width 23 height 20
type input "[DATE] 9:00AM"
type input "******"
click at [321, 182] on span at bounding box center [320, 188] width 13 height 13
click at [279, 297] on input "text" at bounding box center [270, 309] width 103 height 30
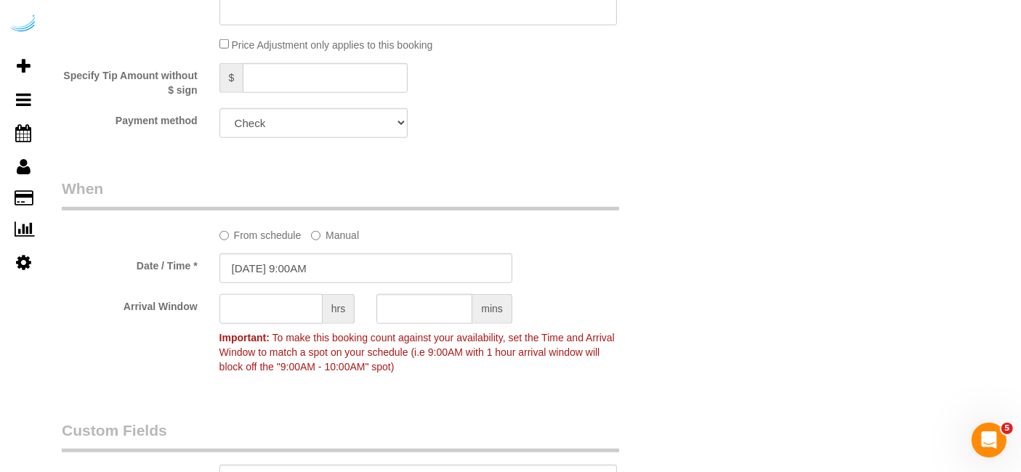
type input "7"
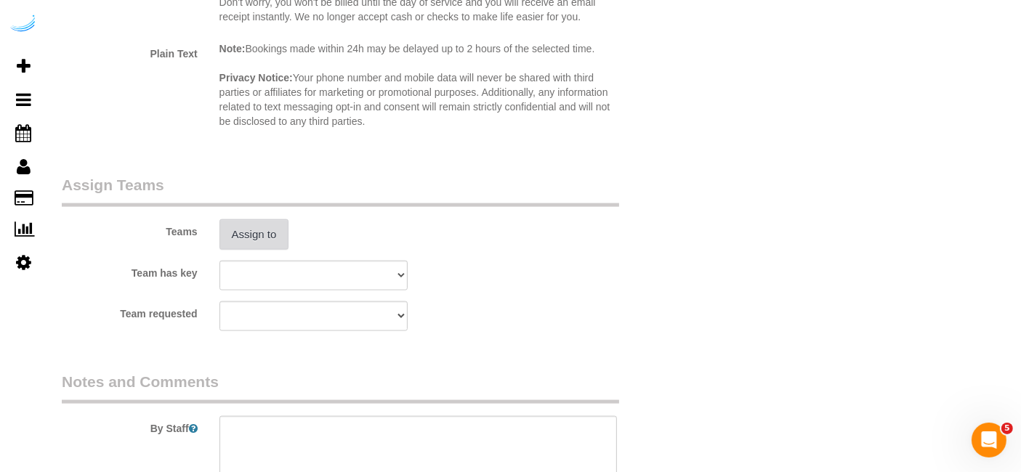
type input "8"
click at [248, 234] on button "Assign to" at bounding box center [254, 234] width 70 height 31
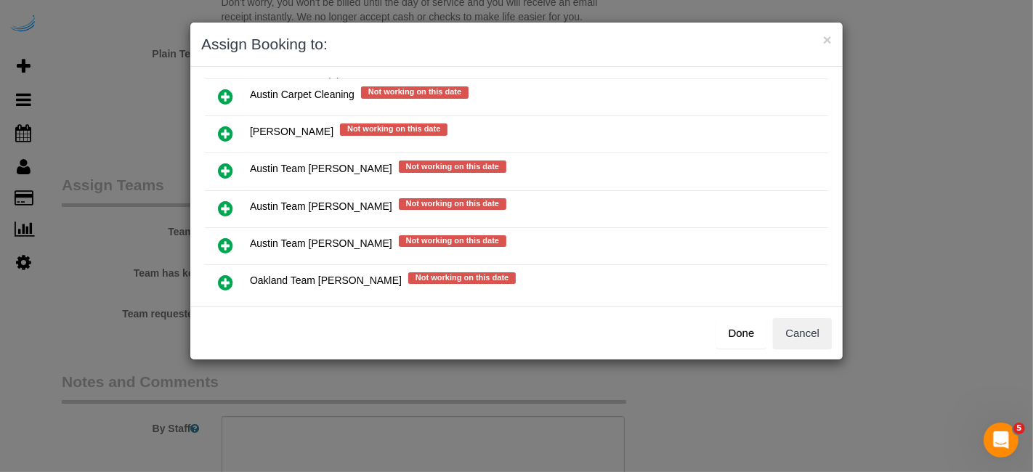
scroll to position [204, 0]
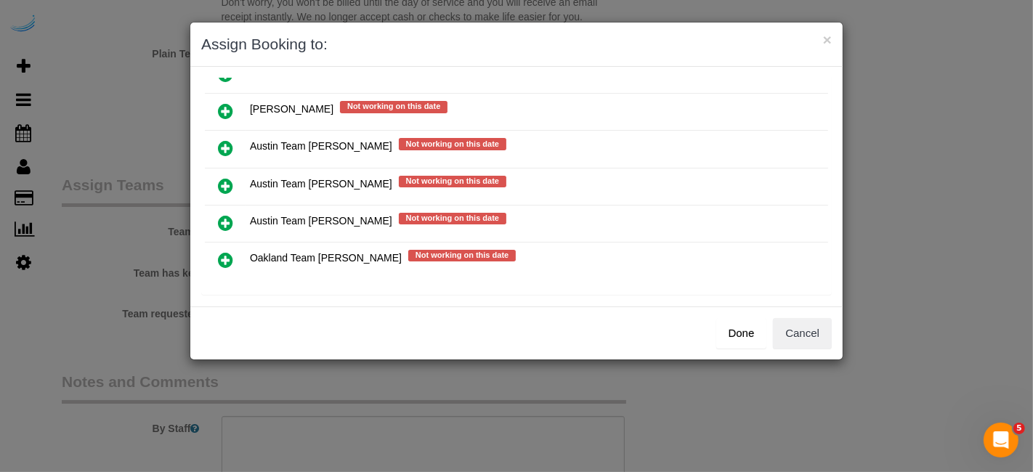
click at [224, 177] on icon at bounding box center [225, 185] width 15 height 17
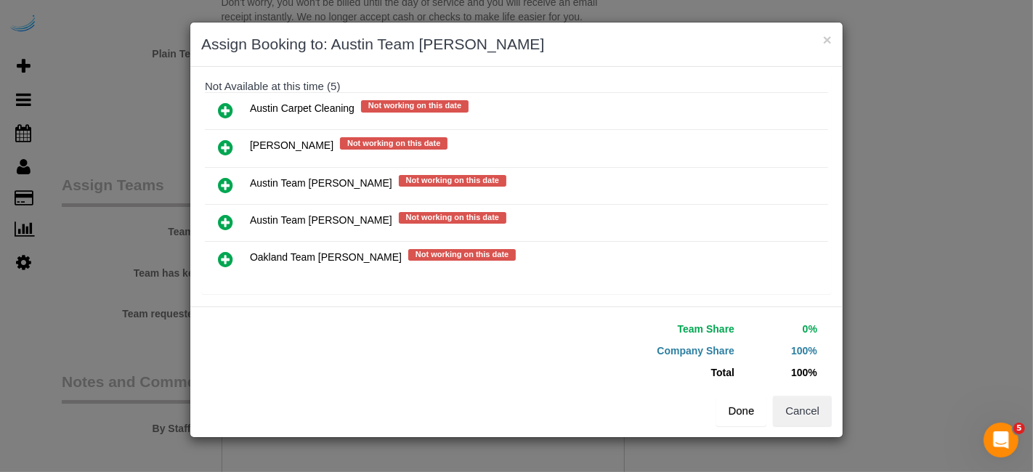
click at [744, 410] on button "Done" at bounding box center [742, 411] width 51 height 31
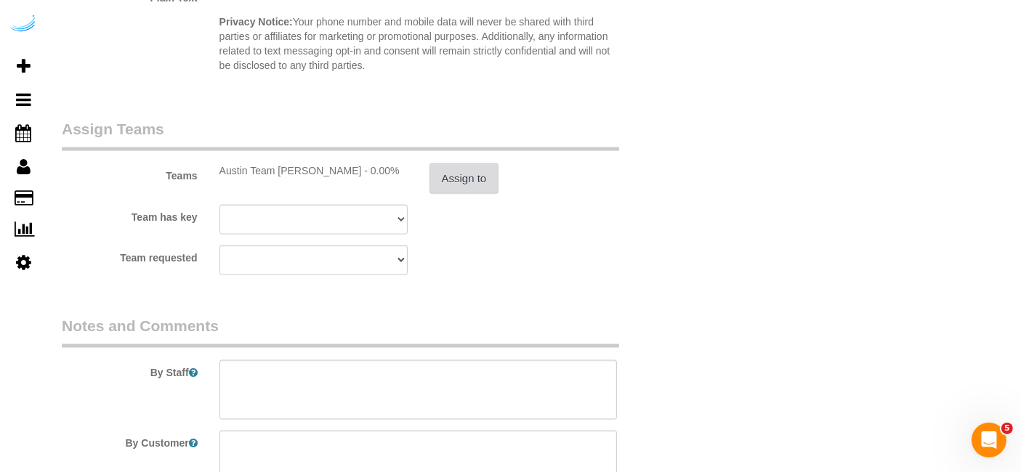
scroll to position [2099, 0]
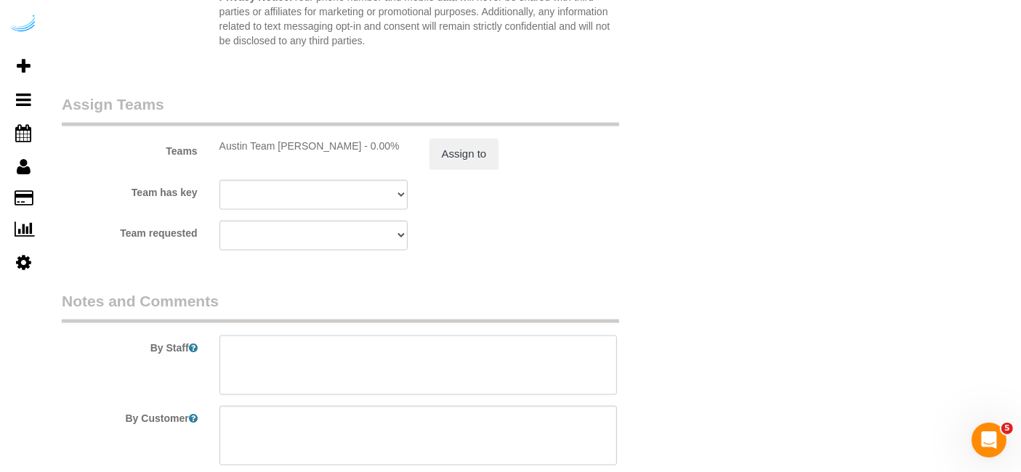
click at [424, 336] on textarea at bounding box center [418, 366] width 398 height 60
paste textarea "Permanent Notes:No notes from this customer.Today's Notes:Add redo for booking …"
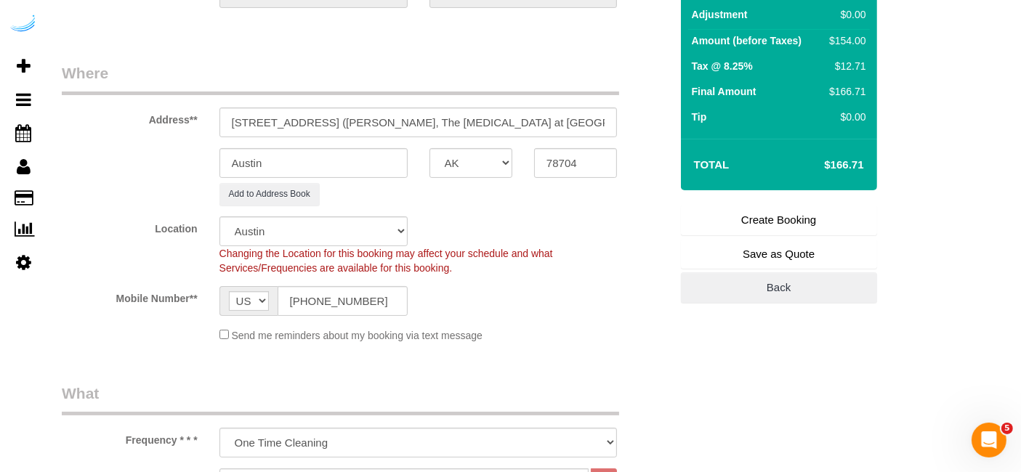
scroll to position [161, 0]
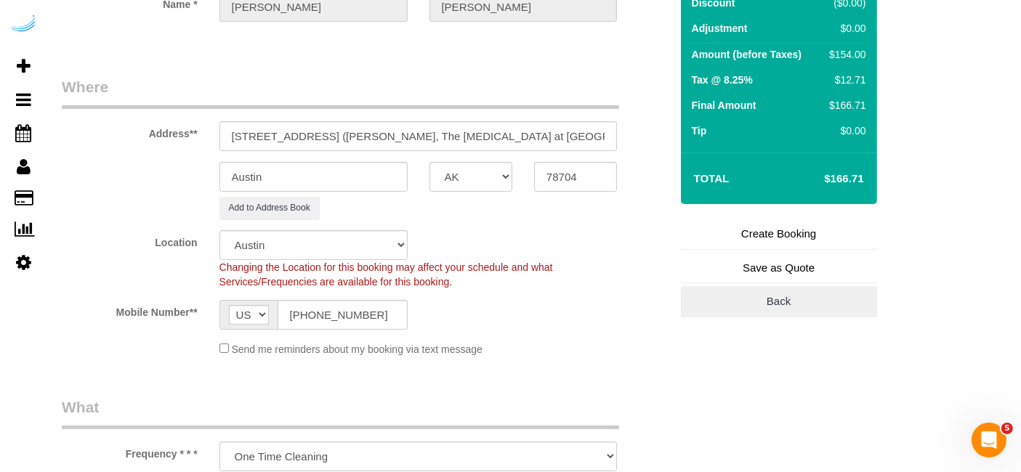
type textarea "Redo Recurrency: One time service Permanent Notes:No notes from this customer.T…"
click at [791, 235] on link "Create Booking" at bounding box center [779, 234] width 196 height 31
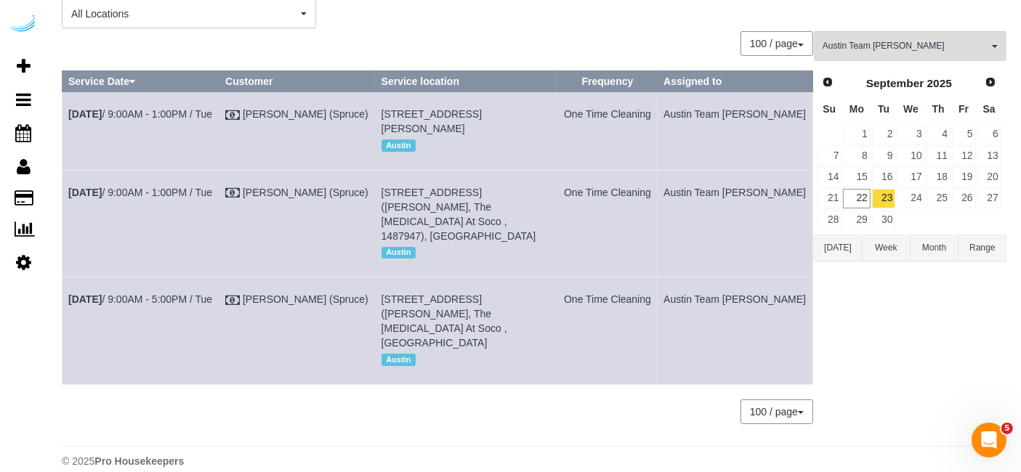
scroll to position [85, 0]
drag, startPoint x: 795, startPoint y: 312, endPoint x: 69, endPoint y: 113, distance: 752.9
click at [69, 113] on tbody "Sep 23rd / 9:00AM - 1:00PM / Tue Brandie Louck (Spruce) 201 Lavaca St, Unit 239…" at bounding box center [438, 238] width 751 height 292
copy tbody "Sep 23rd / 9:00AM - 1:00PM / Tue Brandie Louck (Spruce) 201 Lavaca St, Unit 239…"
click at [900, 398] on div "Austin Team Isabel All Teams Remove Team Filters Atlanta Team Andrea Atlanta Te…" at bounding box center [910, 234] width 193 height 407
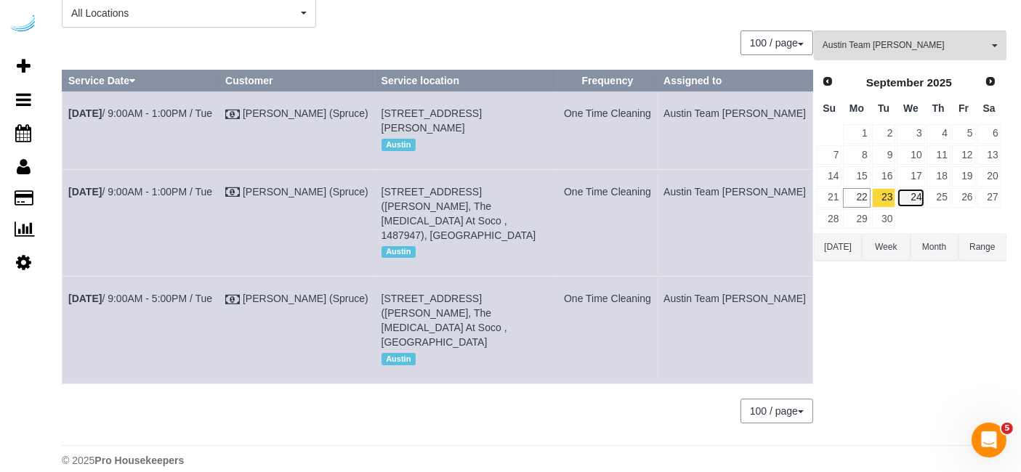
click at [920, 194] on link "24" at bounding box center [911, 198] width 28 height 20
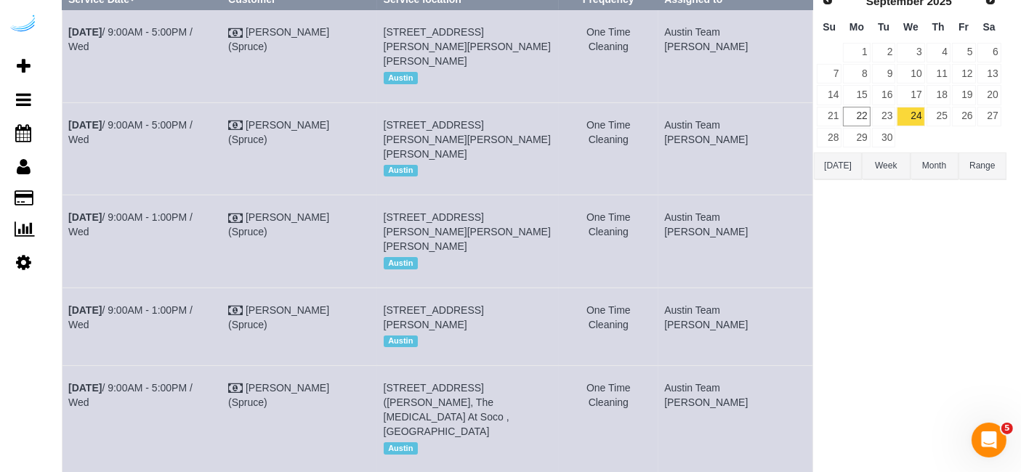
scroll to position [242, 0]
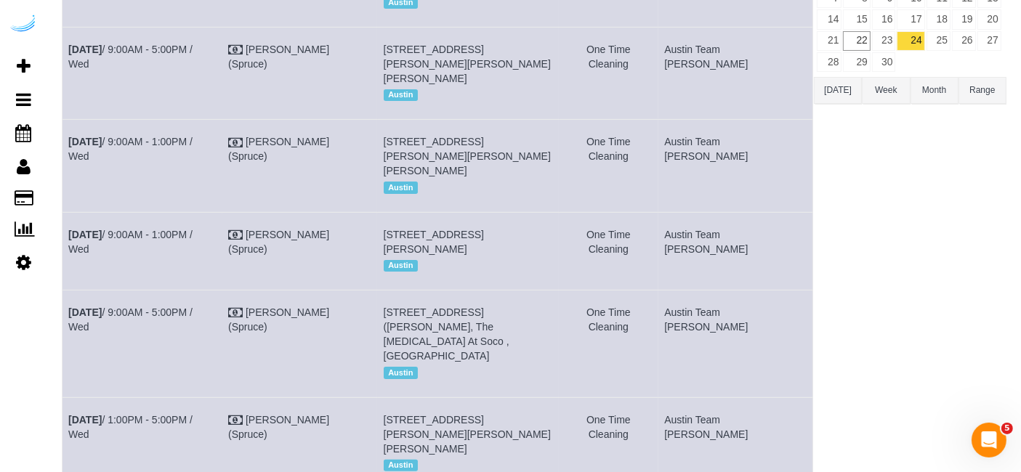
drag, startPoint x: 594, startPoint y: 237, endPoint x: 563, endPoint y: 236, distance: 31.3
click at [559, 236] on td "201 Lavaca St, Building 0324, Unit 0324 ( Tanner Slead, Amli Downtown , 1432172…" at bounding box center [468, 251] width 182 height 78
copy span "0324"
click at [172, 231] on link "Sep 24th / 9:00AM - 1:00PM / Wed" at bounding box center [130, 242] width 124 height 26
drag, startPoint x: 797, startPoint y: 248, endPoint x: 67, endPoint y: 249, distance: 730.4
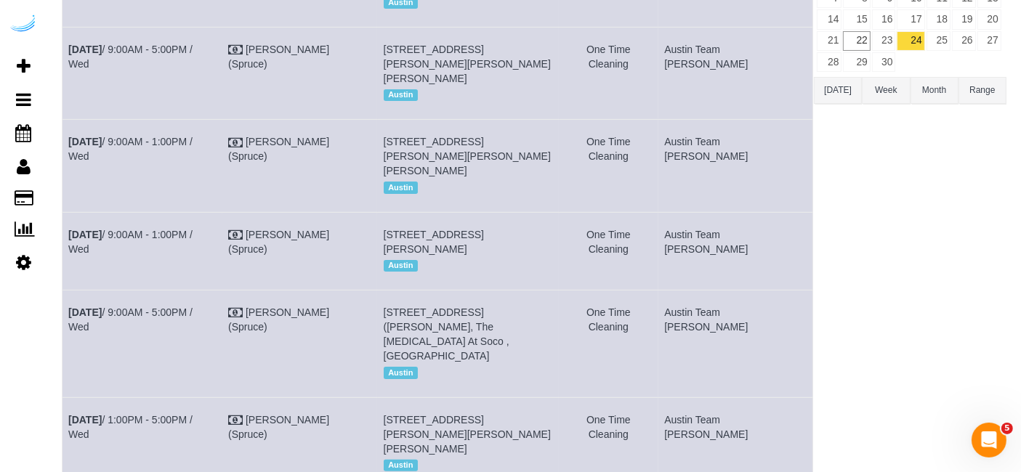
click at [68, 249] on tr "Sep 24th / 9:00AM - 1:00PM / Wed Brandie Louck (Spruce) 201 Lavaca St, Building…" at bounding box center [438, 251] width 751 height 78
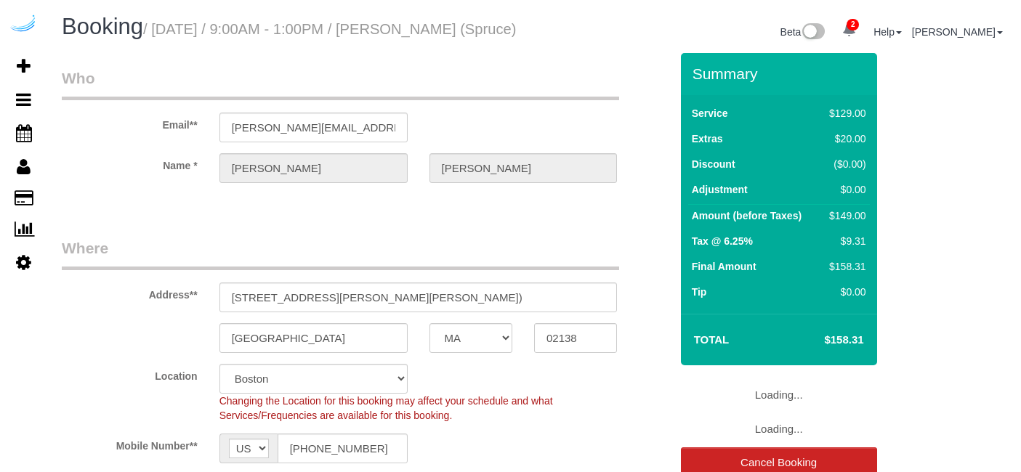
select select "MA"
select select "282"
select select "number:9"
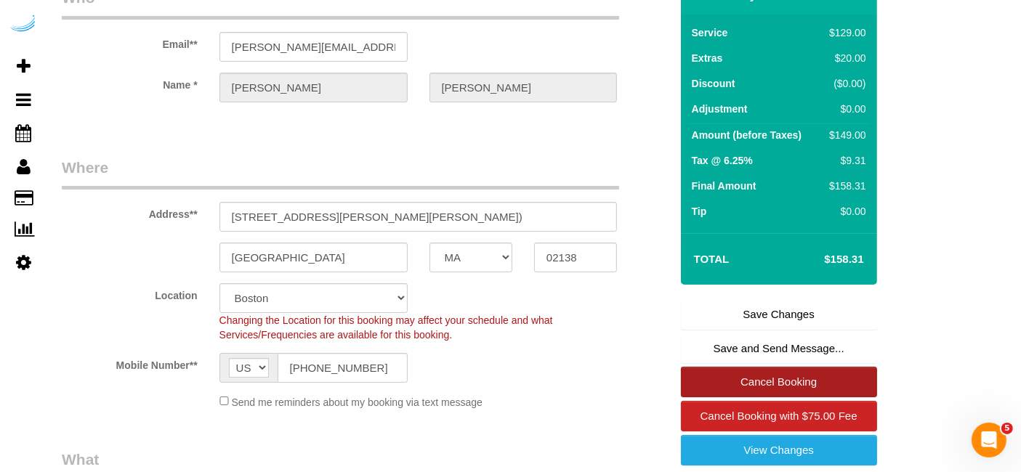
click at [797, 394] on link "Cancel Booking" at bounding box center [779, 382] width 196 height 31
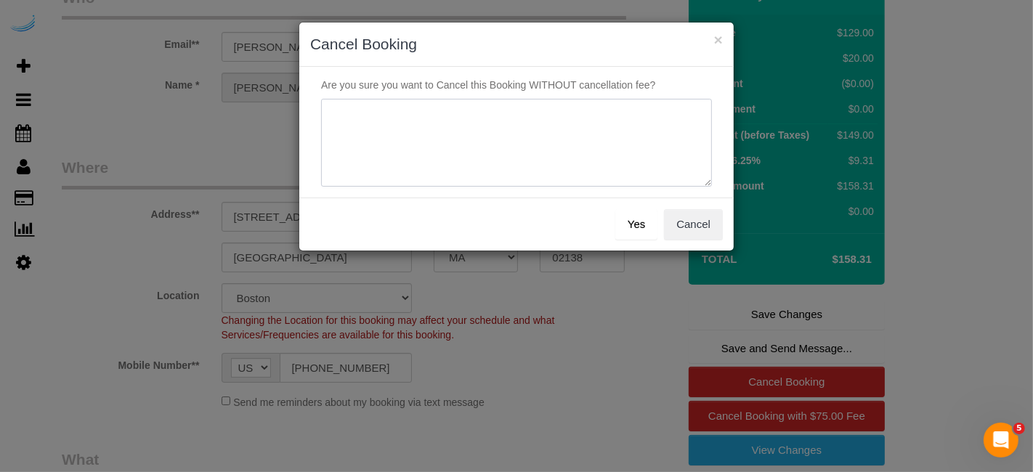
click at [575, 150] on textarea at bounding box center [516, 143] width 391 height 89
type textarea "Not on spruce."
click at [629, 230] on button "Yes" at bounding box center [637, 224] width 42 height 31
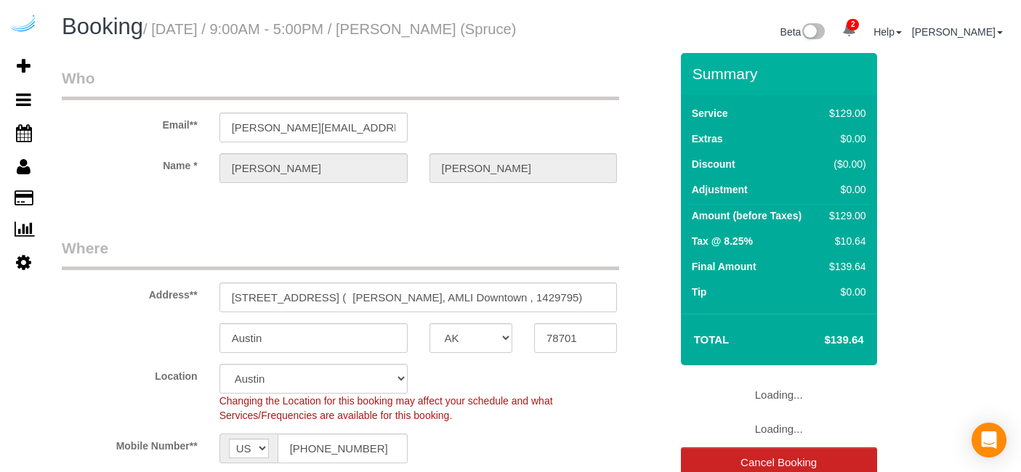
select select "[GEOGRAPHIC_DATA]"
select select "282"
select select "number:9"
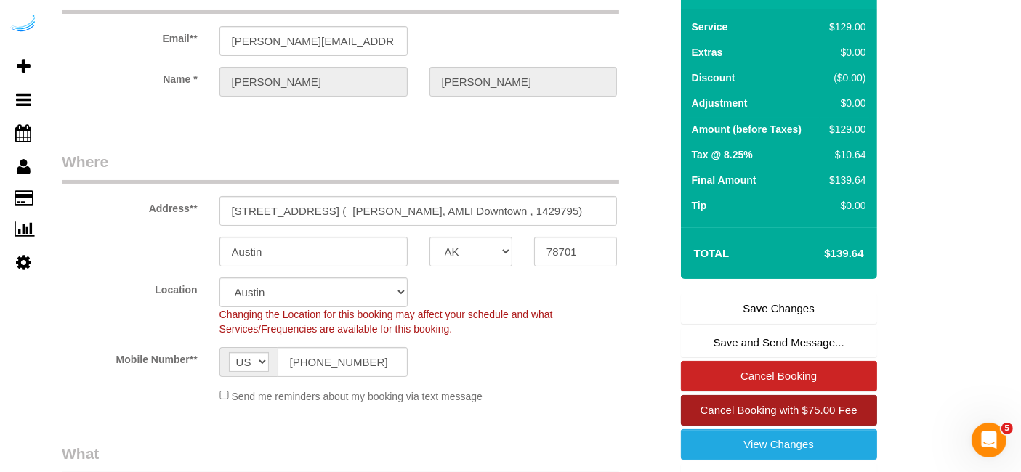
scroll to position [323, 0]
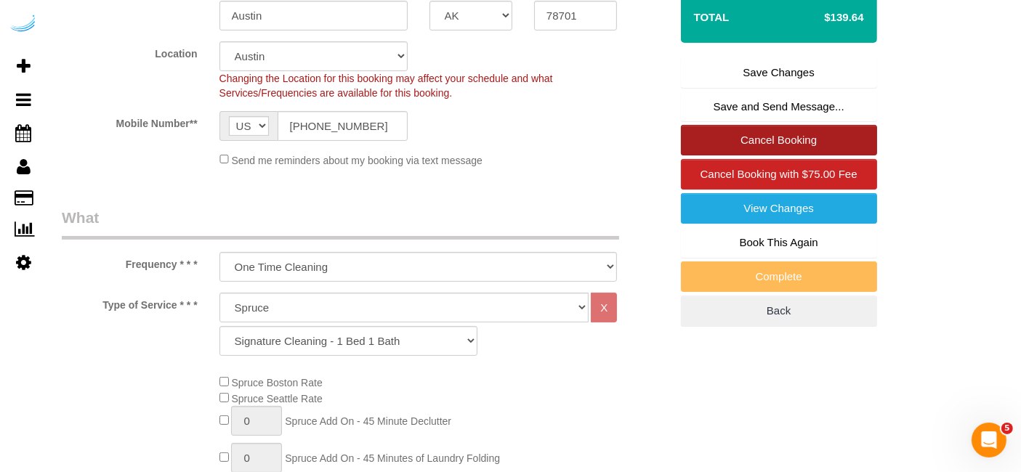
click at [771, 145] on link "Cancel Booking" at bounding box center [779, 140] width 196 height 31
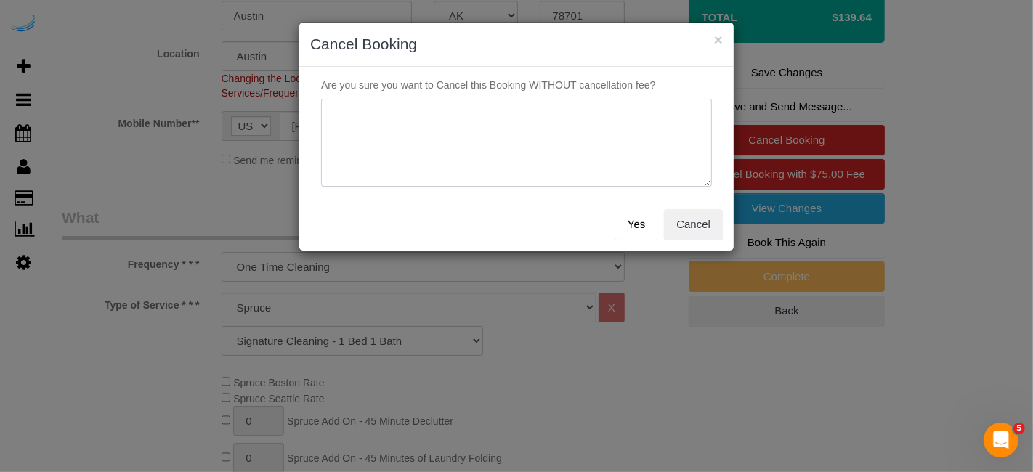
click at [478, 153] on textarea at bounding box center [516, 143] width 391 height 89
type textarea "Not on spruce."
click at [637, 228] on button "Yes" at bounding box center [637, 224] width 42 height 31
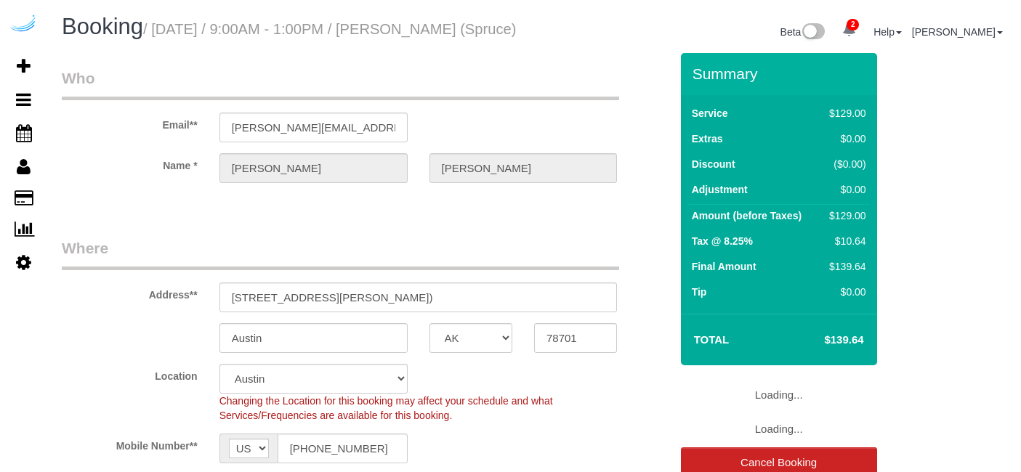
select select "[GEOGRAPHIC_DATA]"
select select "282"
select select "number:9"
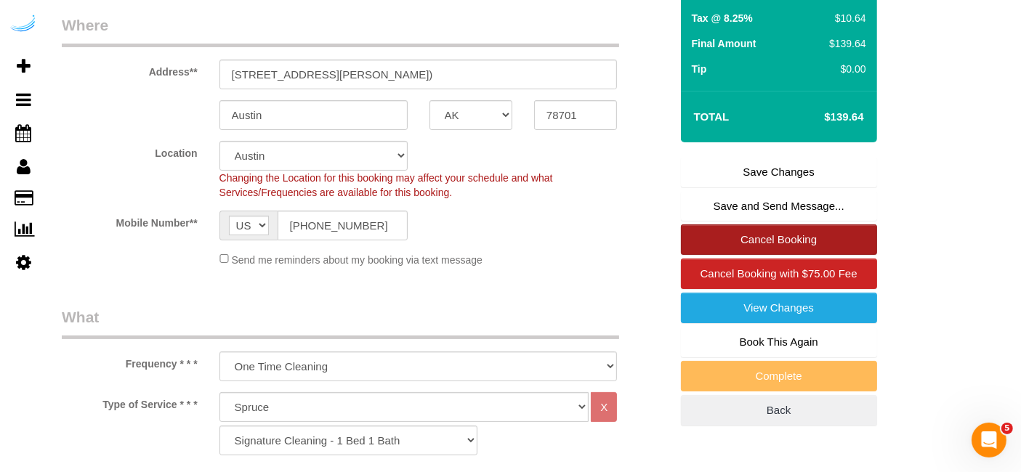
scroll to position [242, 0]
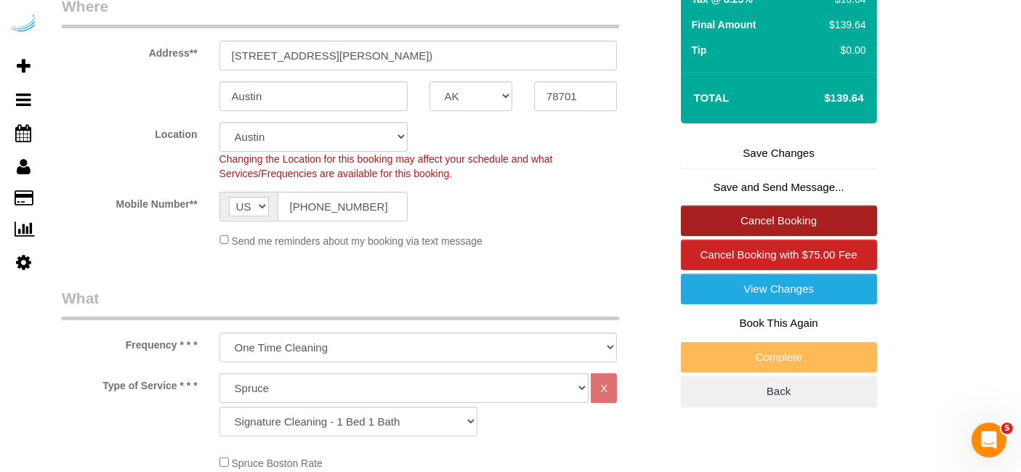
click at [752, 233] on link "Cancel Booking" at bounding box center [779, 221] width 196 height 31
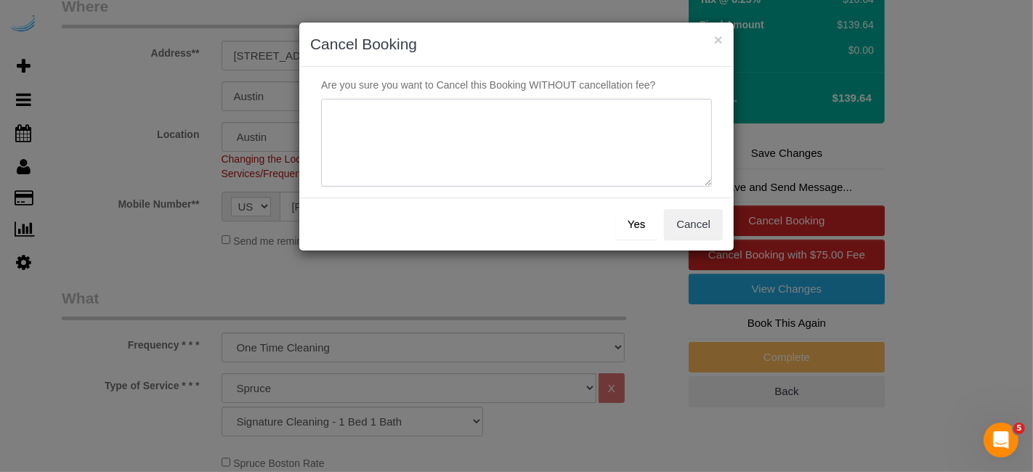
click at [557, 147] on textarea at bounding box center [516, 143] width 391 height 89
type textarea "Not on spruce."
click at [641, 219] on button "Yes" at bounding box center [637, 224] width 42 height 31
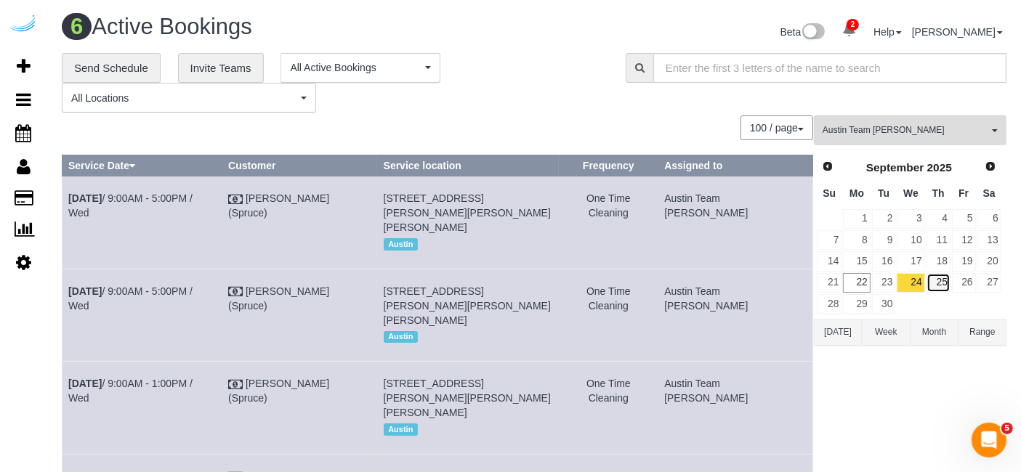
click at [946, 275] on link "25" at bounding box center [939, 283] width 24 height 20
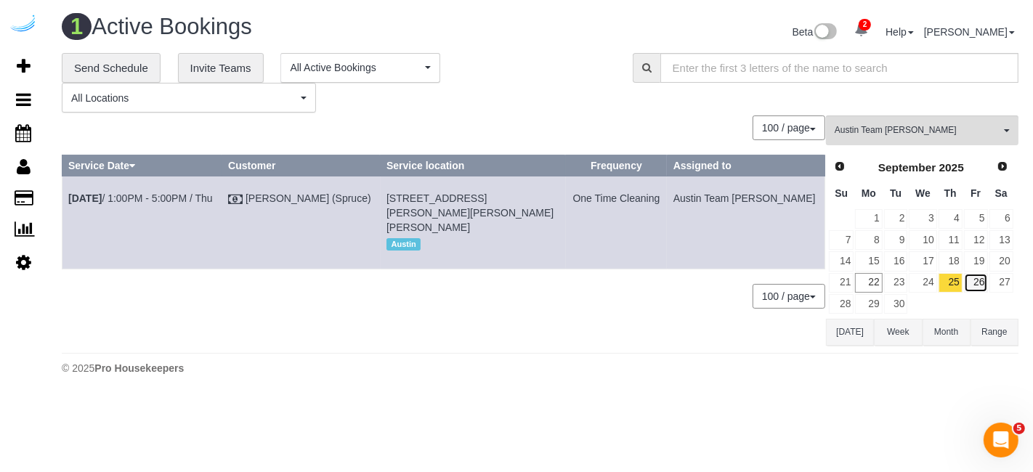
click at [985, 283] on link "26" at bounding box center [976, 283] width 24 height 20
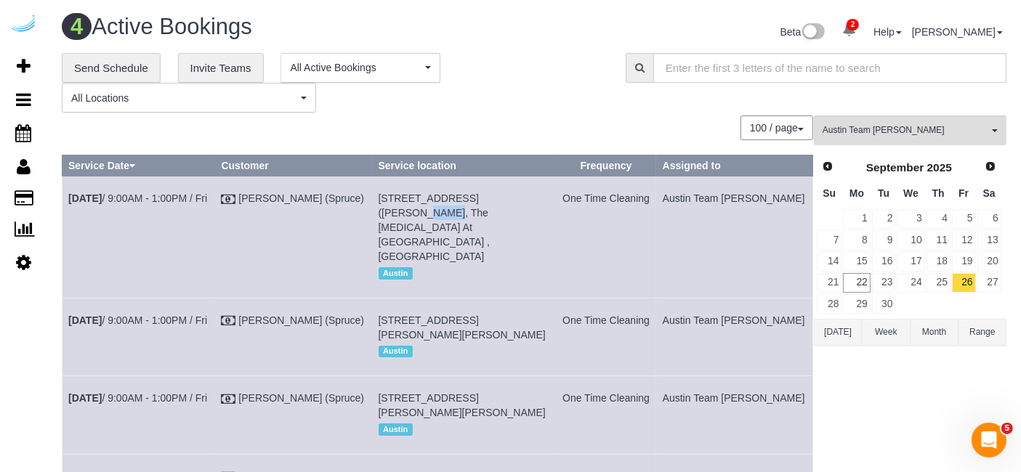
click at [491, 195] on span "[STREET_ADDRESS] ([PERSON_NAME], The [MEDICAL_DATA] At [GEOGRAPHIC_DATA] , [GEO…" at bounding box center [435, 228] width 112 height 70
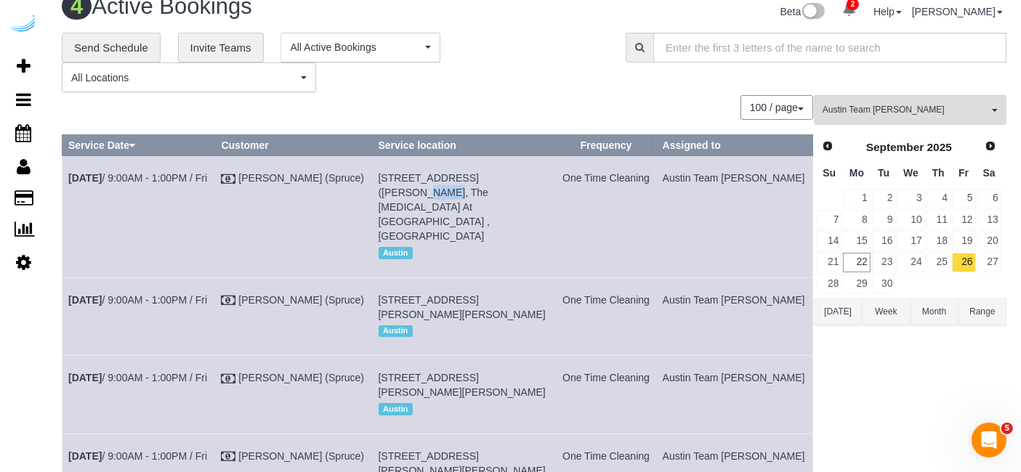
scroll to position [81, 0]
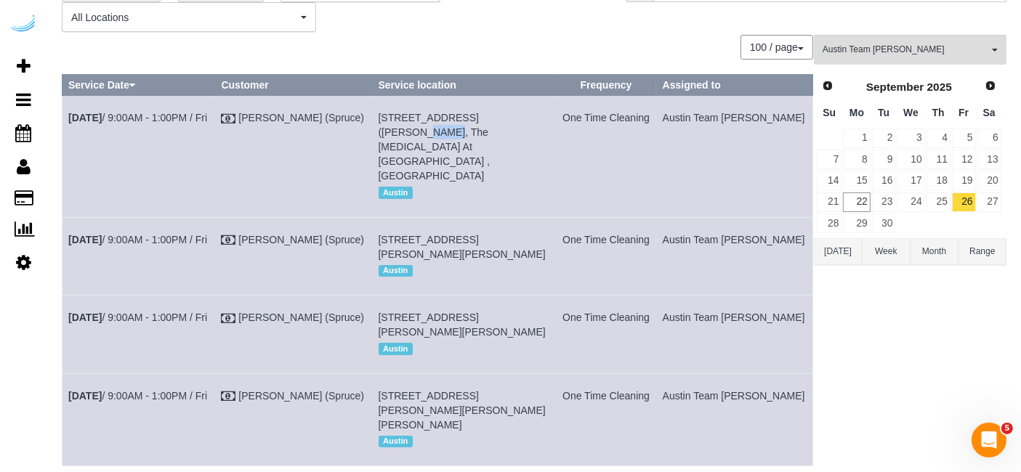
drag, startPoint x: 418, startPoint y: 221, endPoint x: 400, endPoint y: 227, distance: 18.6
click at [400, 234] on span "5321 Barton Creek Blvd, Building 8, Unit 8303 ( Katherine Seedenburg, The Saint…" at bounding box center [462, 247] width 167 height 26
click at [184, 234] on link "Sep 26th / 9:00AM - 1:00PM / Fri" at bounding box center [137, 240] width 139 height 12
drag, startPoint x: 794, startPoint y: 214, endPoint x: 766, endPoint y: 232, distance: 32.7
click at [311, 233] on tr "Sep 26th / 9:00AM - 1:00PM / Fri Brandie Louck (Spruce) 5321 Barton Creek Blvd,…" at bounding box center [438, 256] width 751 height 78
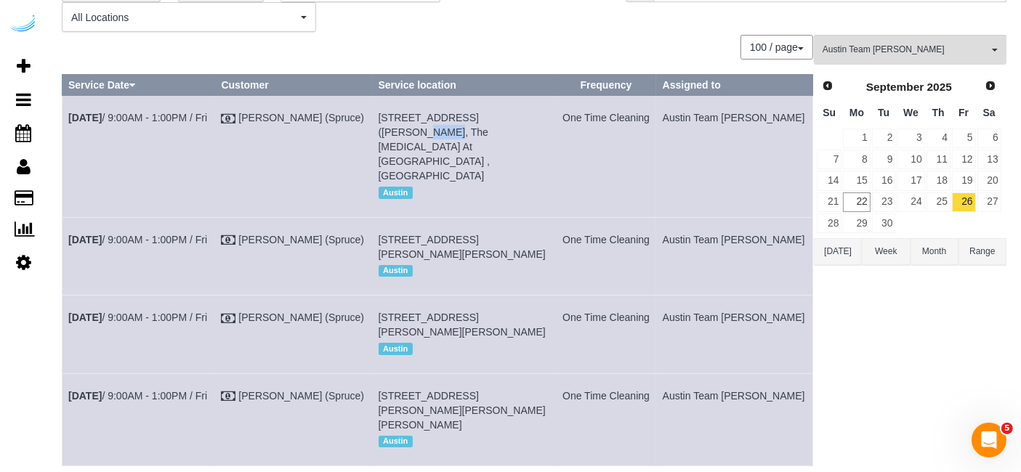
drag, startPoint x: 804, startPoint y: 215, endPoint x: 69, endPoint y: 224, distance: 734.8
click at [69, 224] on tr "Sep 26th / 9:00AM - 1:00PM / Fri Brandie Louck (Spruce) 5321 Barton Creek Blvd,…" at bounding box center [438, 256] width 751 height 78
copy tr "Sep 26th / 9:00AM - 1:00PM / Fri Brandie Louck (Spruce) 5321 Barton Creek Blvd,…"
drag, startPoint x: 29, startPoint y: 63, endPoint x: 62, endPoint y: 15, distance: 58.1
click at [29, 64] on icon at bounding box center [24, 65] width 14 height 17
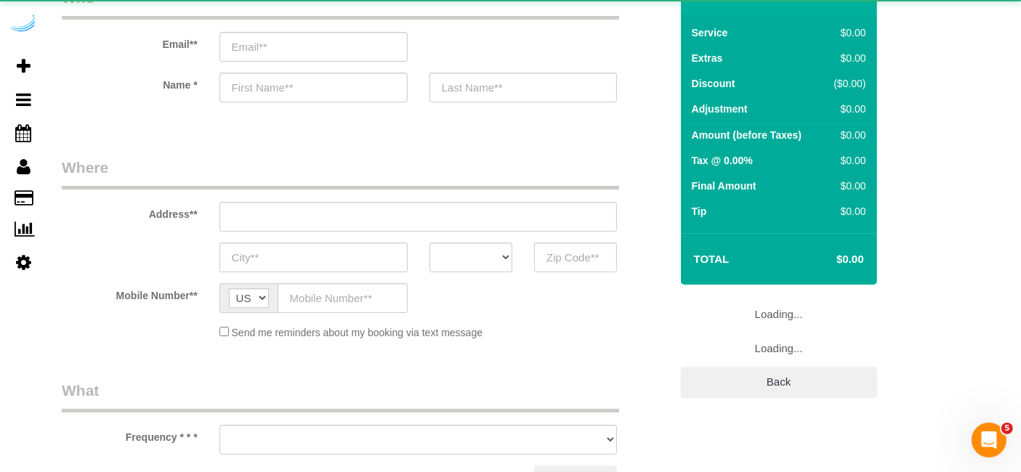
select select "object:1502"
select select "4"
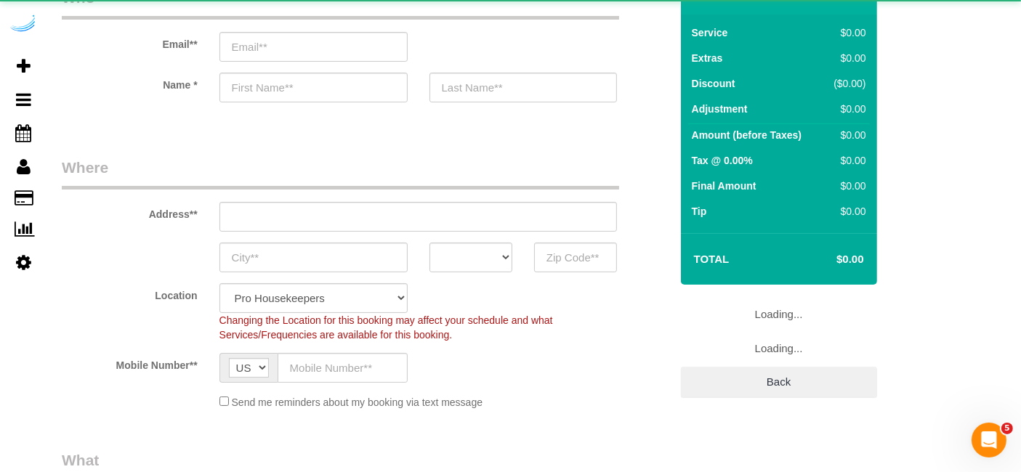
select select "object:2137"
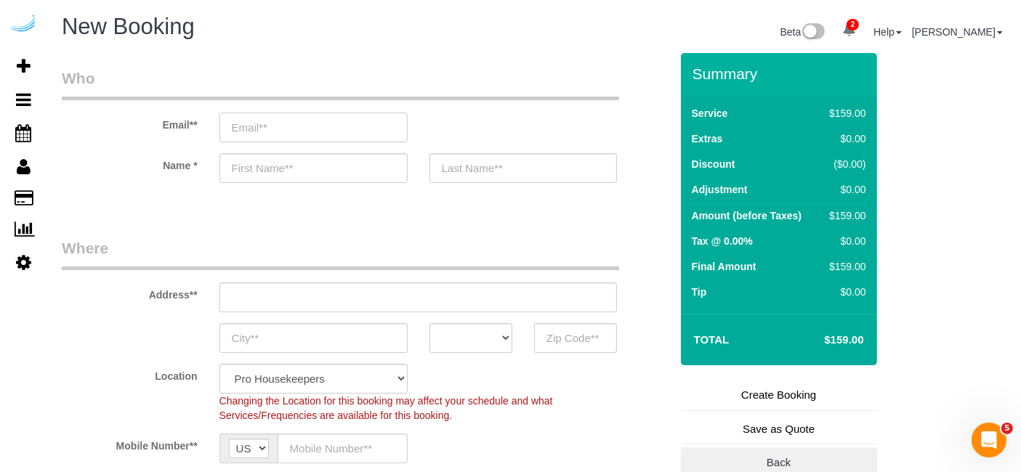
click at [380, 136] on input "email" at bounding box center [313, 128] width 188 height 30
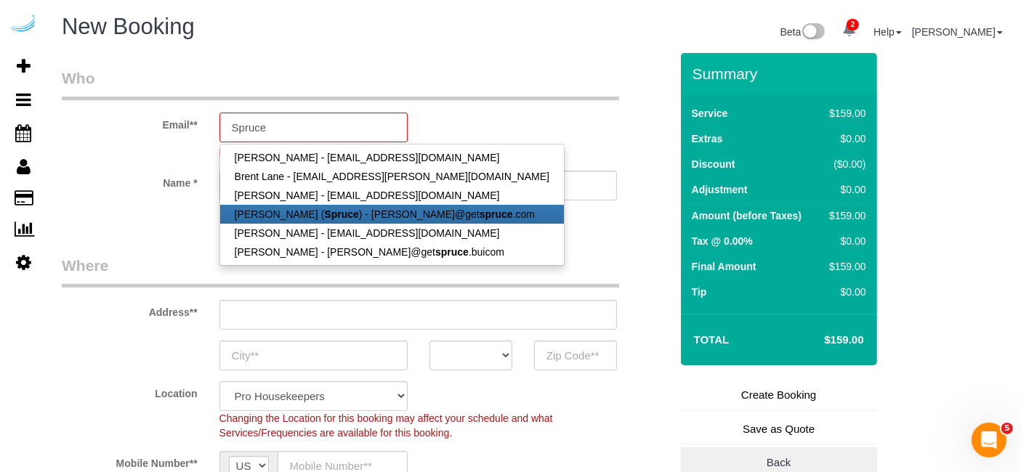
click at [339, 216] on strong "Spruce" at bounding box center [341, 215] width 34 height 12
type input "[PERSON_NAME][EMAIL_ADDRESS][DOMAIN_NAME]"
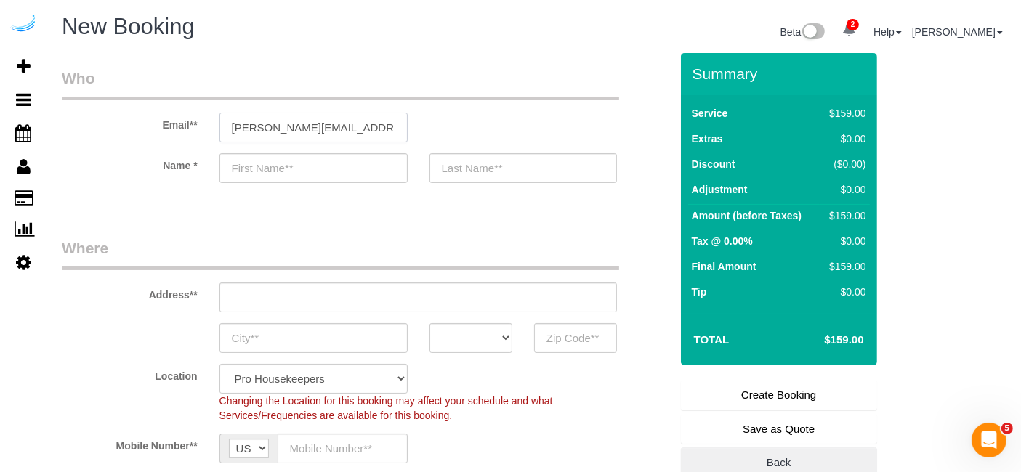
type input "[PERSON_NAME]"
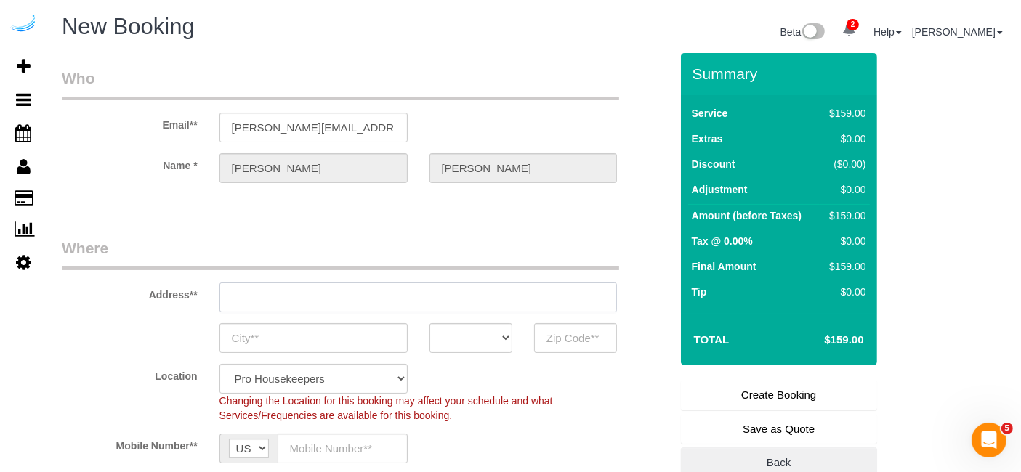
click at [454, 304] on input "text" at bounding box center [418, 298] width 398 height 30
paste input "1100 S Lamar Blvd, Austin, TX 78704"
type input "[STREET_ADDRESS][PERSON_NAME]"
type input "Austin"
select select "[GEOGRAPHIC_DATA]"
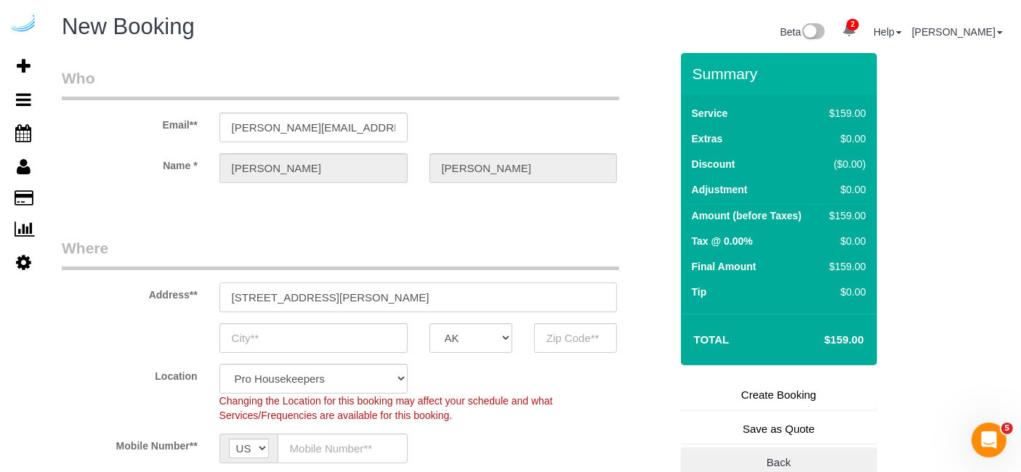
type input "78704"
click at [453, 299] on input "[STREET_ADDRESS][PERSON_NAME]" at bounding box center [418, 298] width 398 height 30
paste input "1100 S Lamar Blvd, Austin, TX 78704"
type input "1100 S Lamar Blvd, Austin, TX 78704"
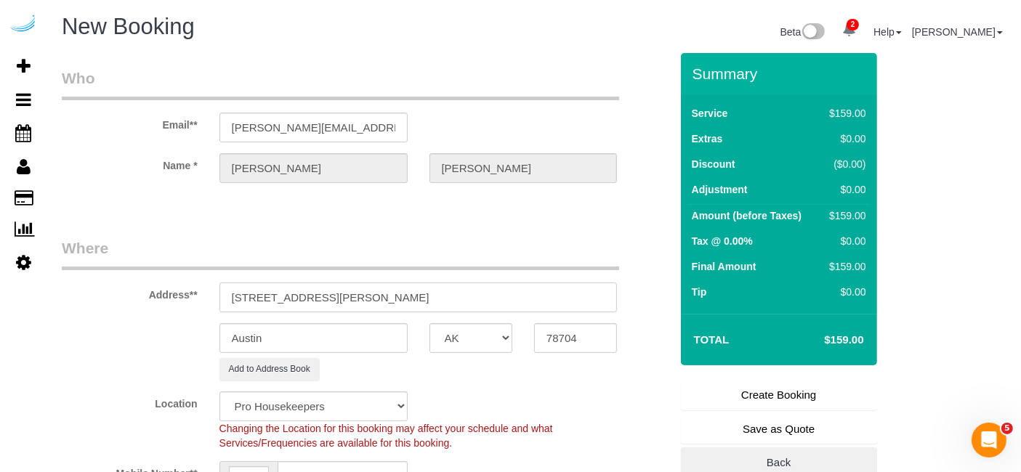
select select "9"
type input "1100 S Lamar Blvd, Austin, TX 78704"
select select "object:2181"
drag, startPoint x: 331, startPoint y: 296, endPoint x: 456, endPoint y: 287, distance: 125.3
click at [456, 287] on input "1100 S Lamar Blvd, Austin, TX 78704" at bounding box center [418, 298] width 398 height 30
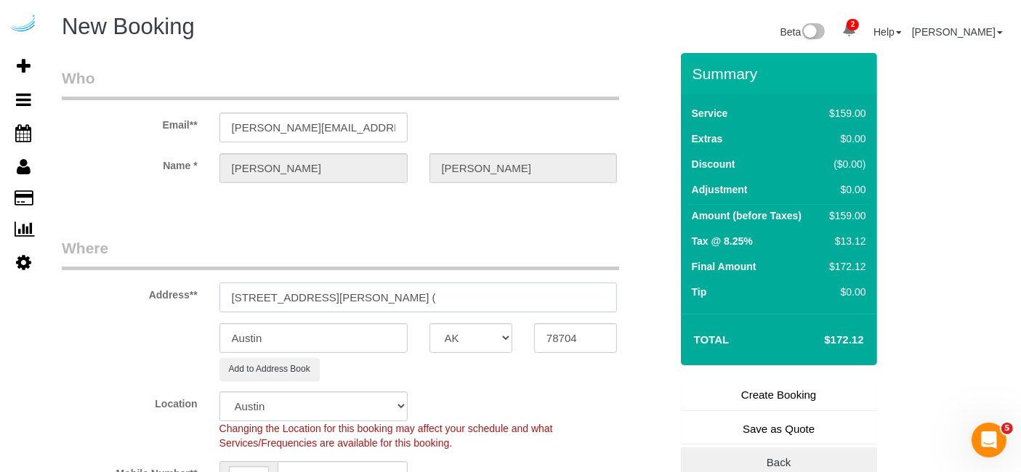
paste input "Kirstin Mullins"
paste input "Lamar Union"
paste input "1487901"
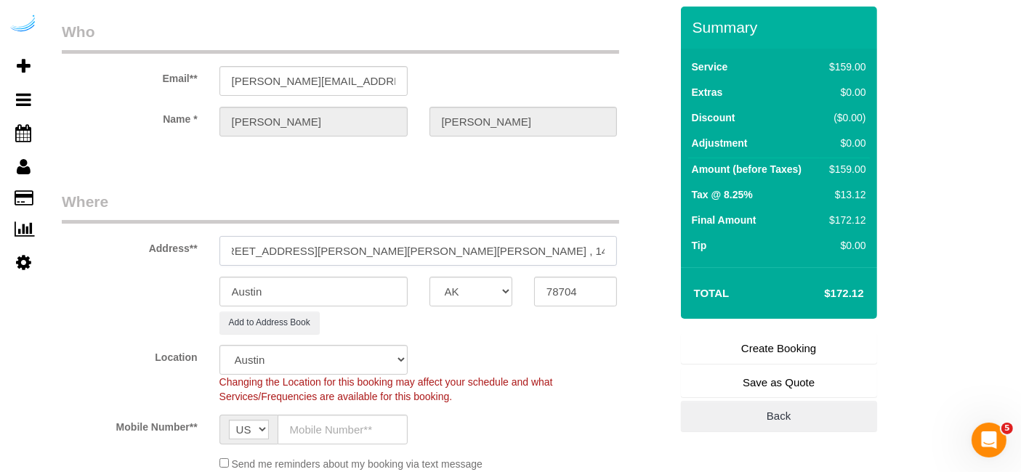
scroll to position [81, 0]
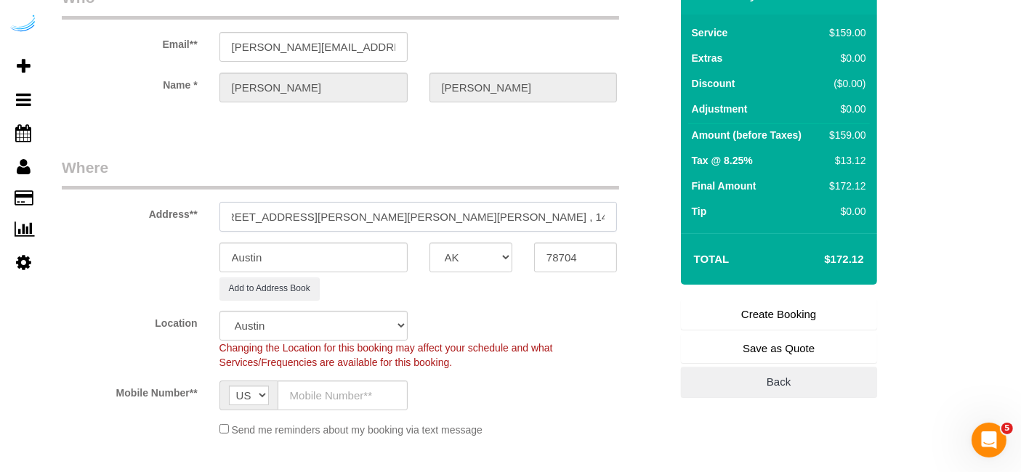
type input "1100 S Lamar Blvd, Building 1, Unit 1254 (Kirstin Mullins, Lamar Union , 148790…"
click at [315, 387] on input "text" at bounding box center [343, 396] width 130 height 30
click at [606, 366] on div "Changing the Location for this booking may affect your schedule and what Servic…" at bounding box center [419, 355] width 420 height 29
click at [367, 389] on input "text" at bounding box center [343, 396] width 130 height 30
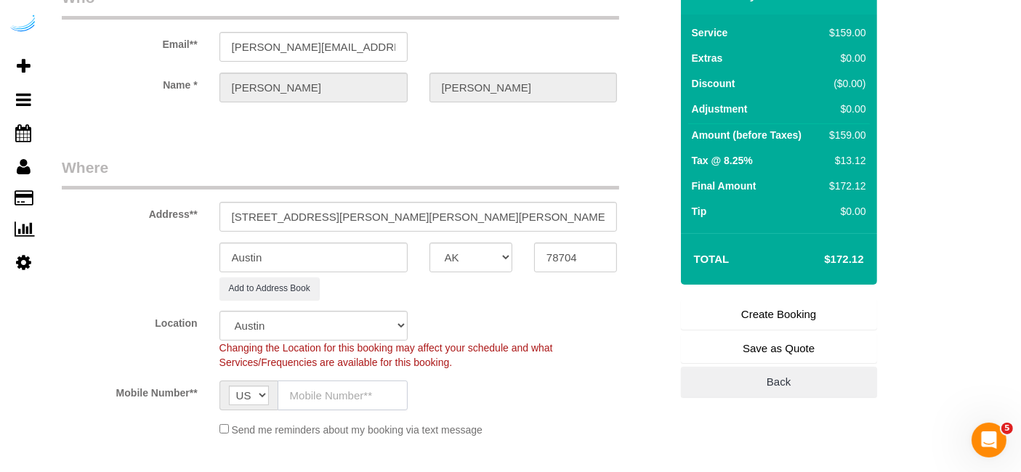
paste input "[PHONE_NUMBER]"
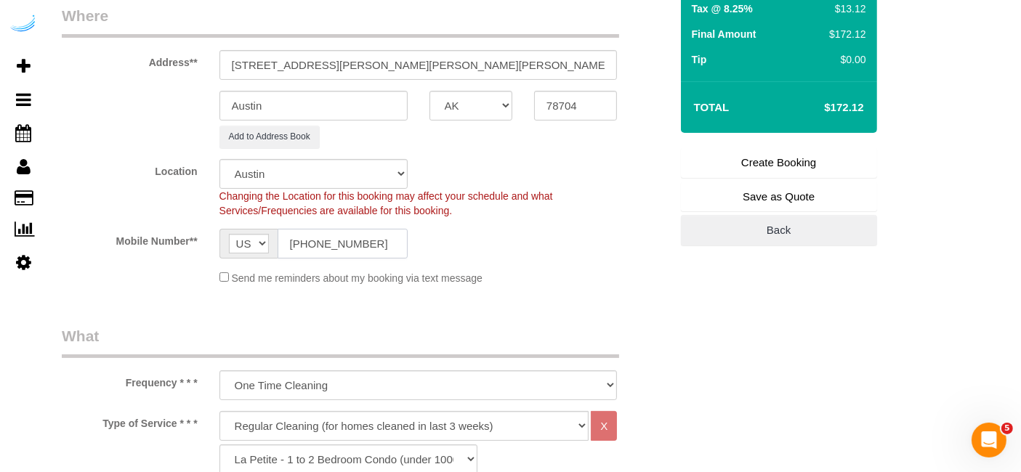
scroll to position [323, 0]
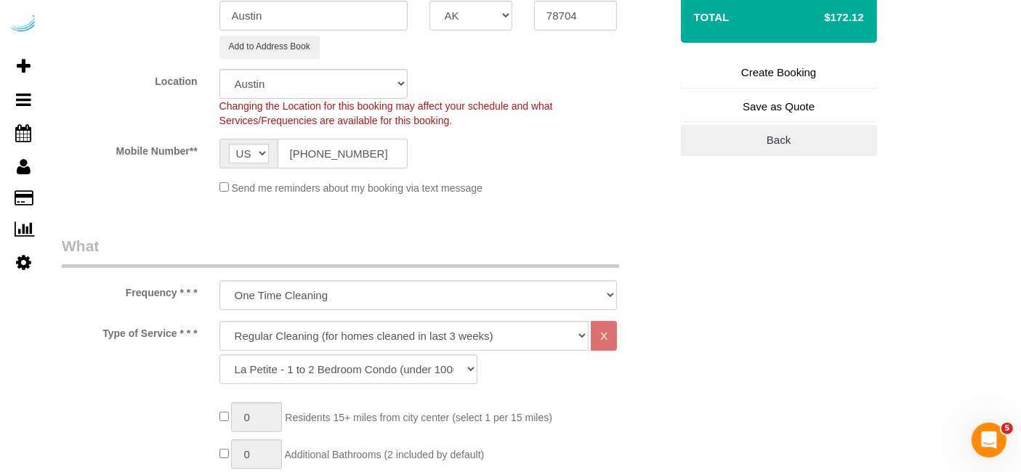
type input "[PHONE_NUMBER]"
click at [395, 331] on select "Deep Cleaning (for homes that have not been cleaned in 3+ weeks) Spruce Regular…" at bounding box center [404, 336] width 370 height 30
select select "282"
click at [219, 321] on select "Deep Cleaning (for homes that have not been cleaned in 3+ weeks) Spruce Regular…" at bounding box center [404, 336] width 370 height 30
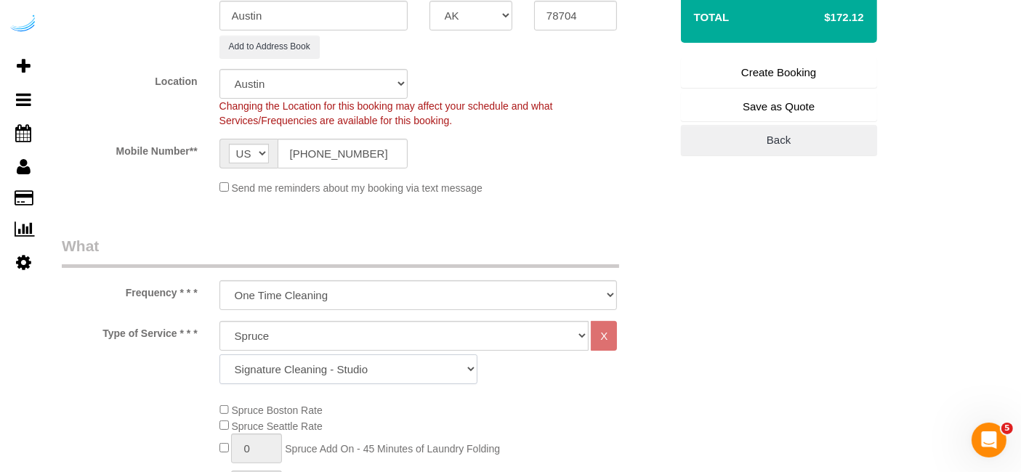
click at [369, 364] on select "Signature Cleaning - Studio Signature Cleaning - 1 Bed 1 Bath Signature Cleanin…" at bounding box center [348, 370] width 258 height 30
select select "309"
click at [219, 355] on select "Signature Cleaning - Studio Signature Cleaning - 1 Bed 1 Bath Signature Cleanin…" at bounding box center [348, 370] width 258 height 30
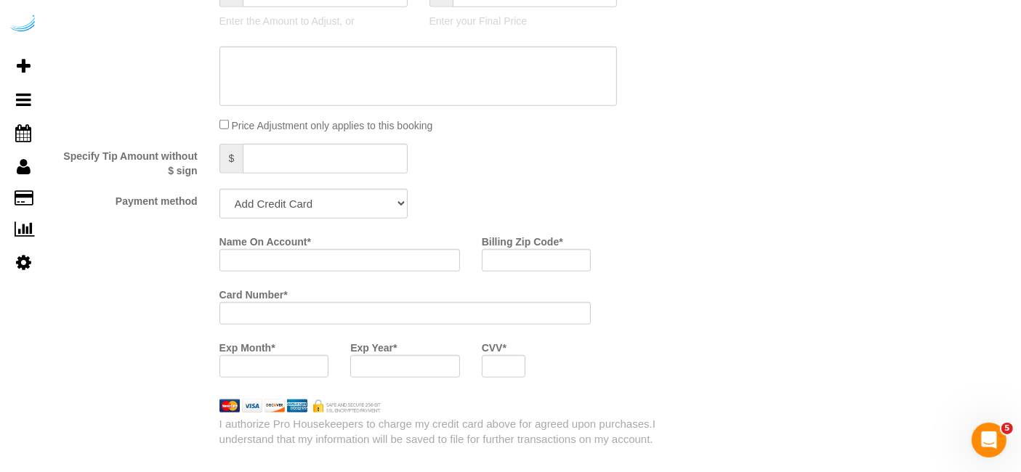
scroll to position [1372, 0]
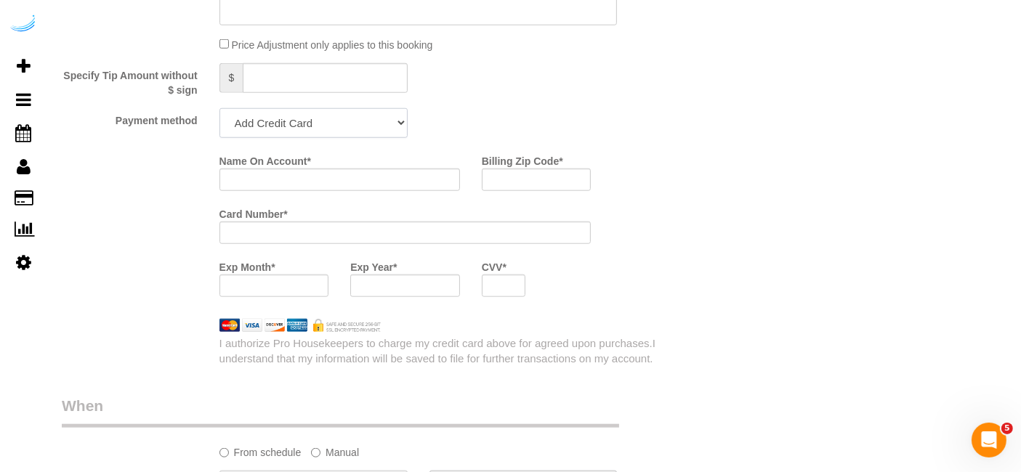
click at [330, 109] on select "Add Credit Card Cash Check Paypal" at bounding box center [313, 123] width 188 height 30
select select "string:check"
click at [219, 108] on select "Add Credit Card Cash Check Paypal" at bounding box center [313, 123] width 188 height 30
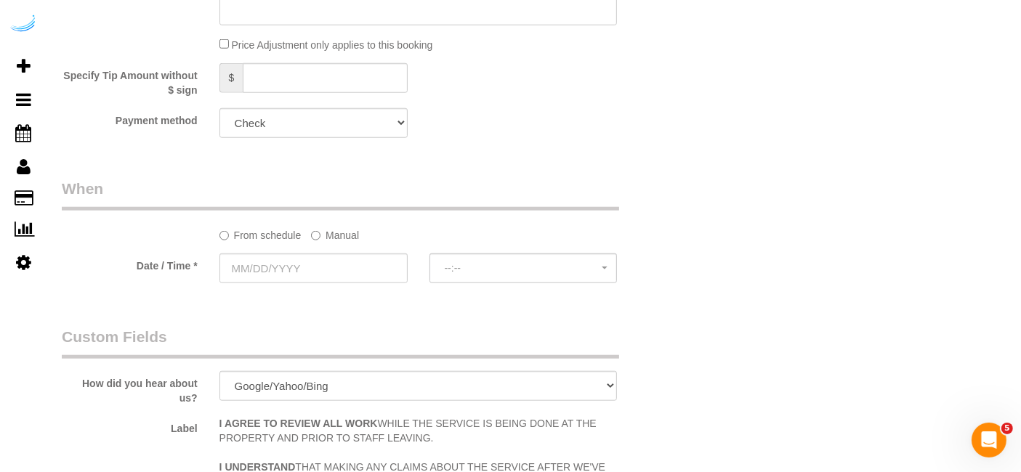
click at [340, 241] on sui-booking-spot "From schedule Manual Date / Time * --:-- --:--" at bounding box center [366, 232] width 608 height 108
drag, startPoint x: 337, startPoint y: 235, endPoint x: 332, endPoint y: 251, distance: 15.9
click at [337, 235] on label "Manual" at bounding box center [335, 233] width 48 height 20
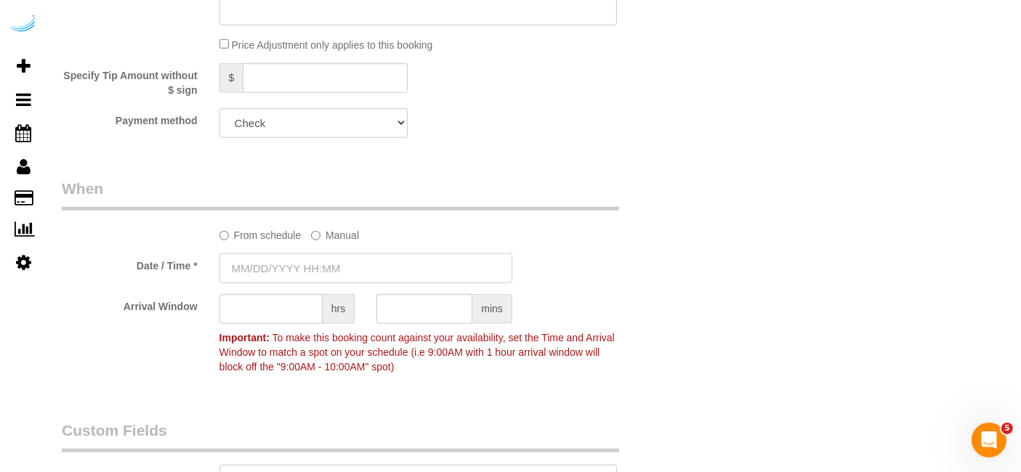
click at [329, 255] on input "text" at bounding box center [365, 269] width 293 height 30
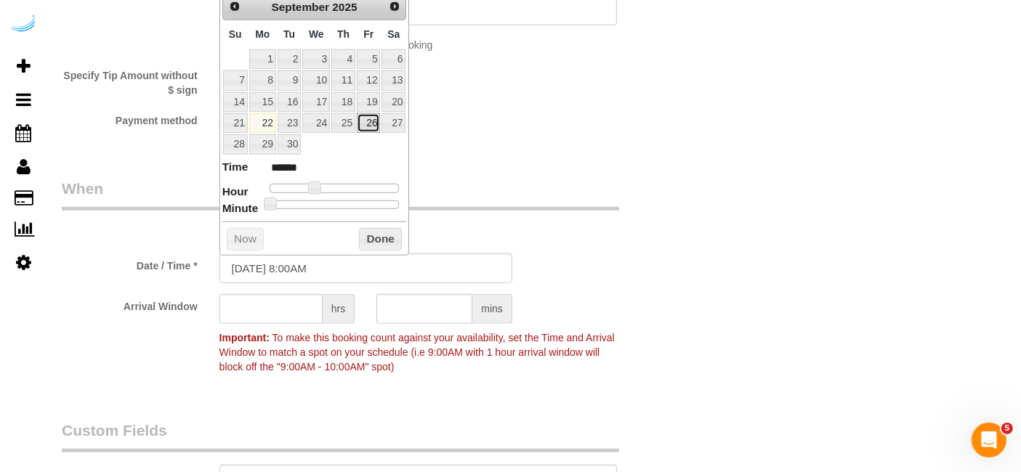
click at [371, 118] on link "26" at bounding box center [368, 123] width 23 height 20
type input "[DATE] 9:00AM"
type input "******"
type input "09/26/2025 10:00AM"
type input "*******"
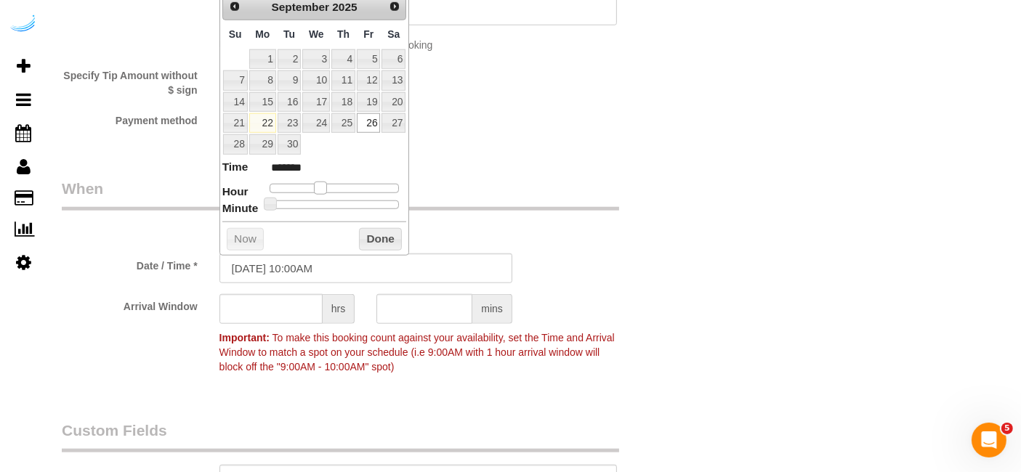
type input "09/26/2025 11:00AM"
type input "*******"
type input "09/26/2025 12:00PM"
type input "*******"
type input "09/26/2025 1:00PM"
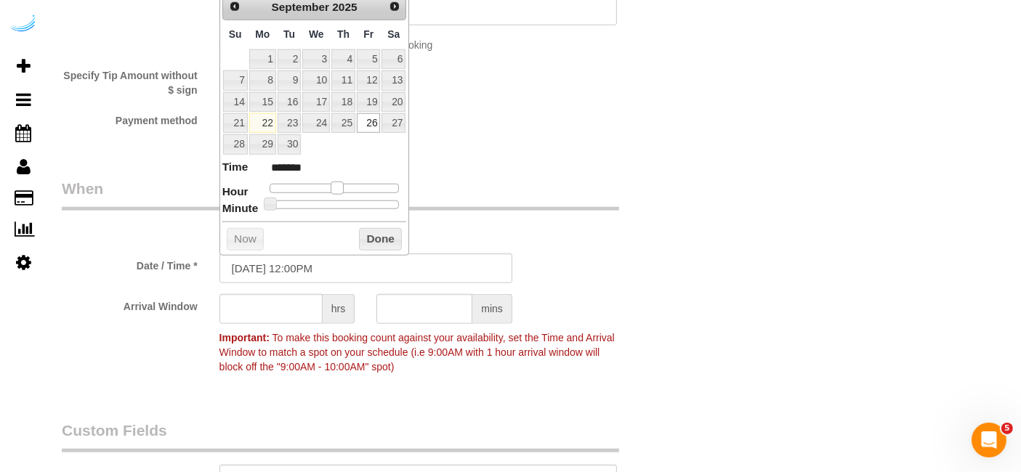
type input "******"
drag, startPoint x: 314, startPoint y: 185, endPoint x: 343, endPoint y: 185, distance: 29.1
click at [343, 185] on span at bounding box center [342, 188] width 13 height 13
click at [294, 298] on input "text" at bounding box center [270, 309] width 103 height 30
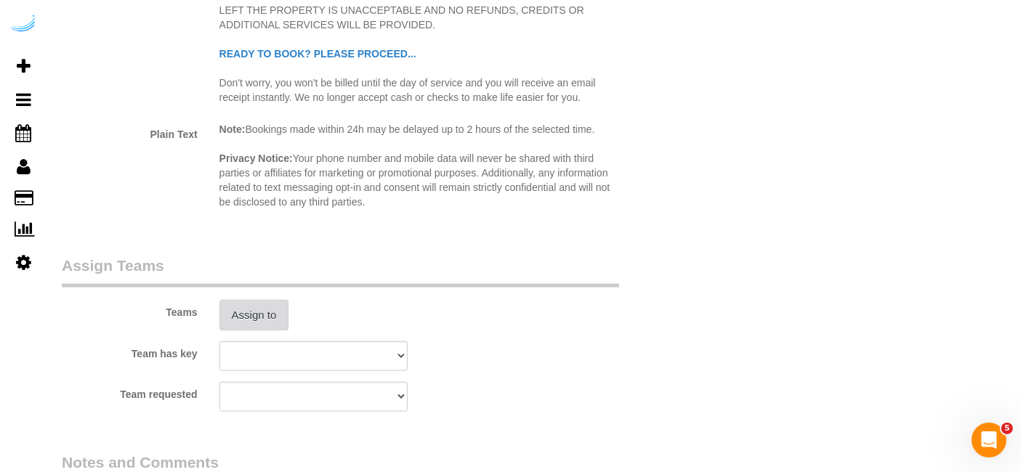
type input "4"
click at [246, 317] on button "Assign to" at bounding box center [254, 315] width 70 height 31
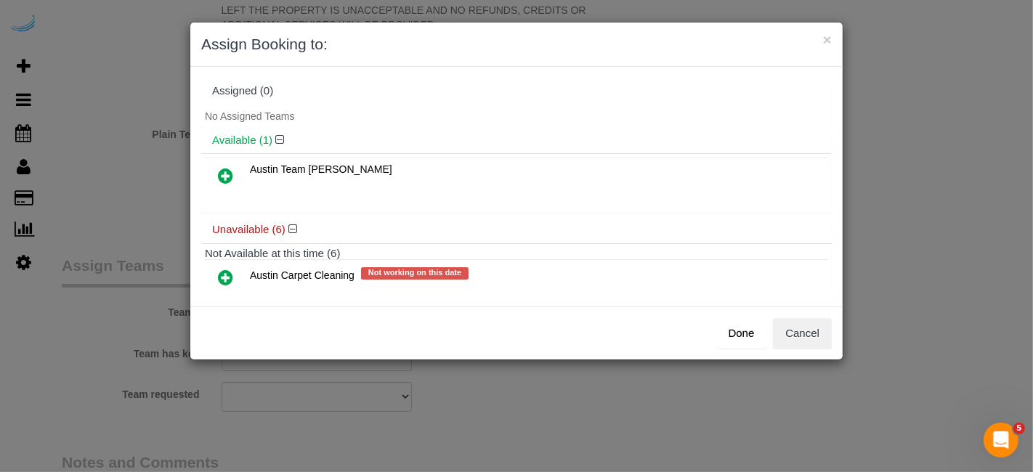
scroll to position [161, 0]
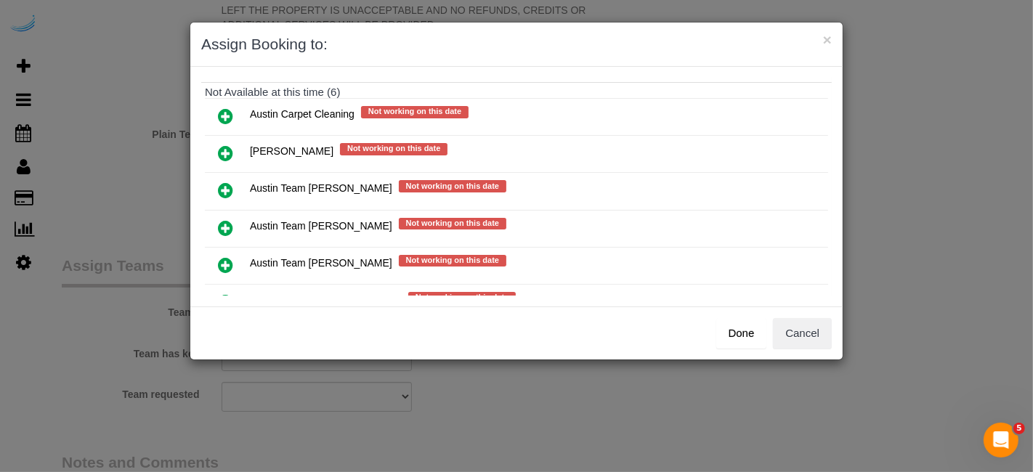
click at [231, 219] on icon at bounding box center [225, 227] width 15 height 17
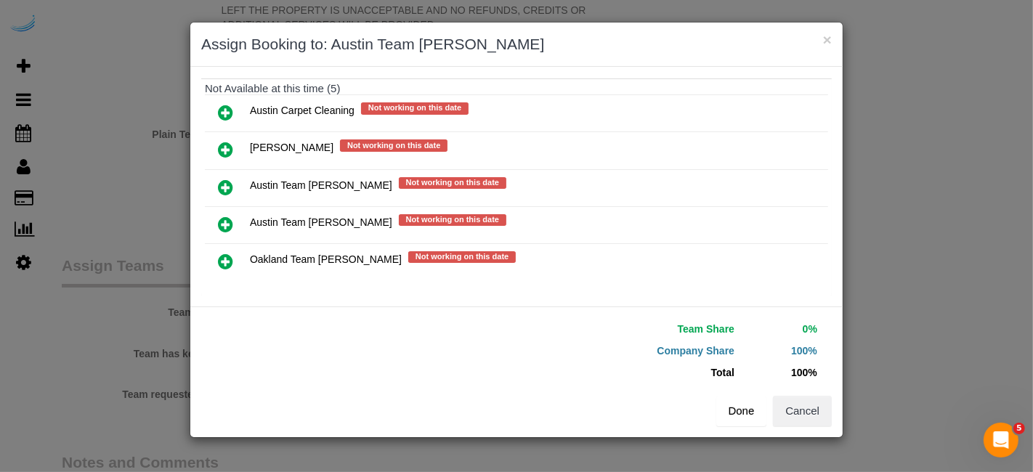
scroll to position [201, 0]
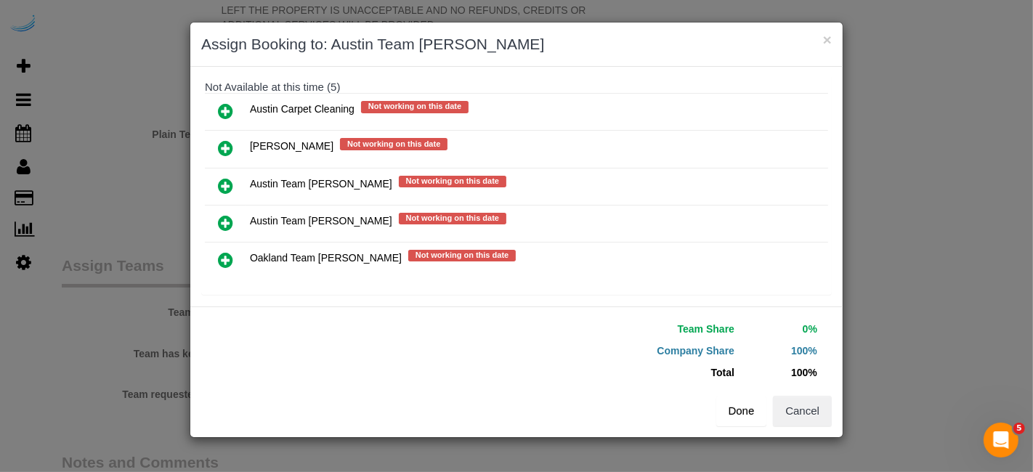
click at [752, 406] on button "Done" at bounding box center [742, 411] width 51 height 31
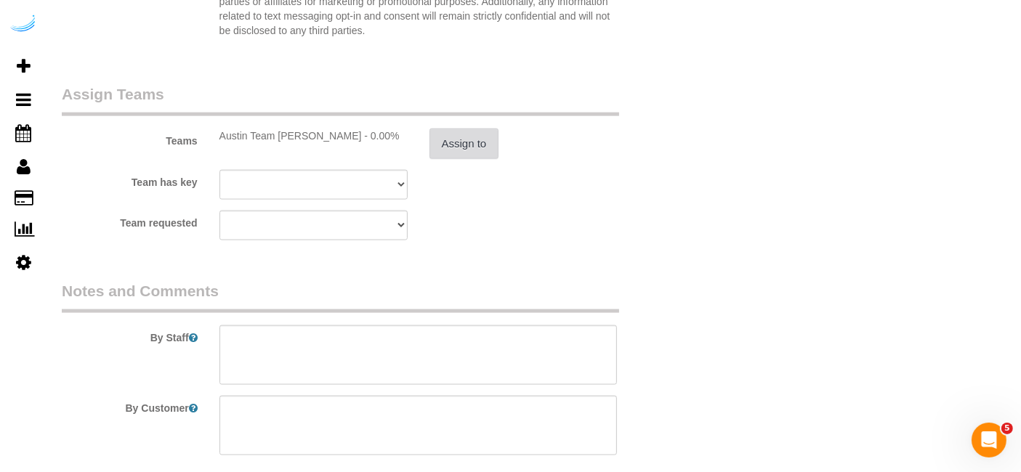
scroll to position [2211, 0]
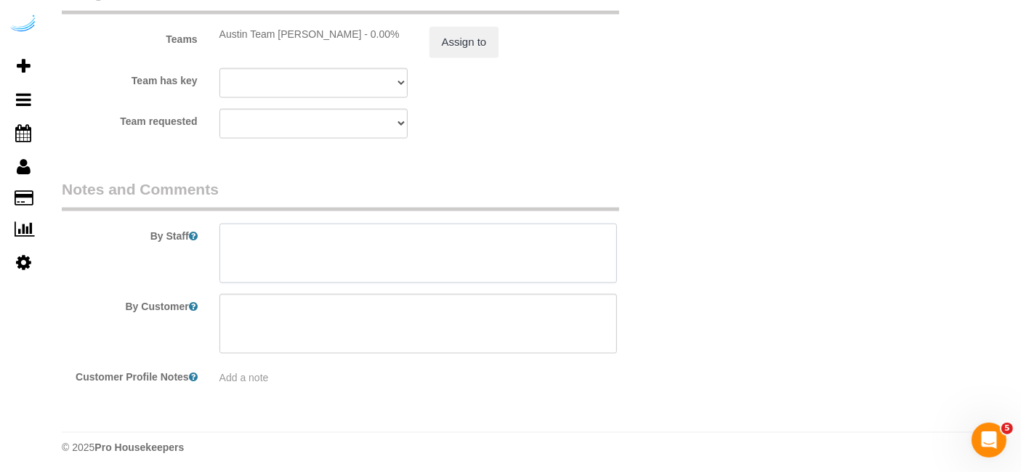
click at [478, 256] on textarea at bounding box center [418, 254] width 398 height 60
click at [456, 241] on textarea at bounding box center [418, 254] width 398 height 60
paste textarea "Permanent Notes:No notes from this customer.Today's Notes:No notes from this se…"
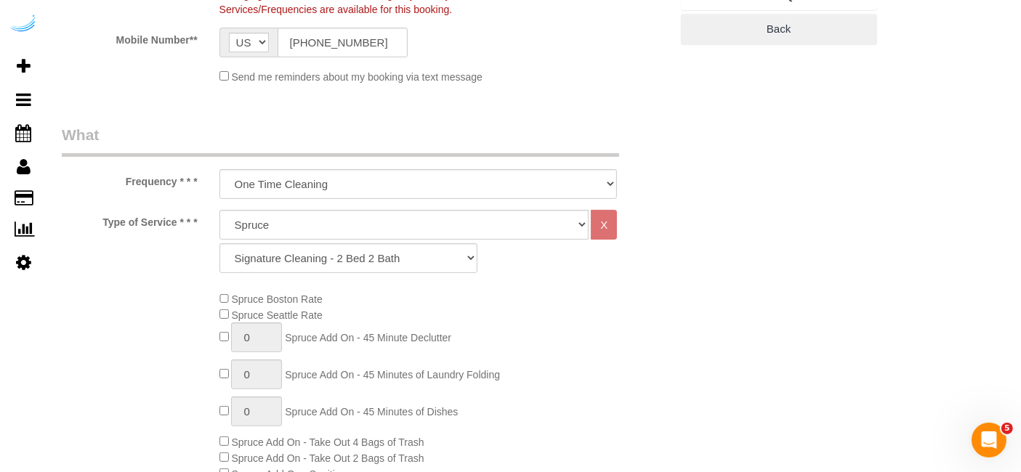
scroll to position [0, 0]
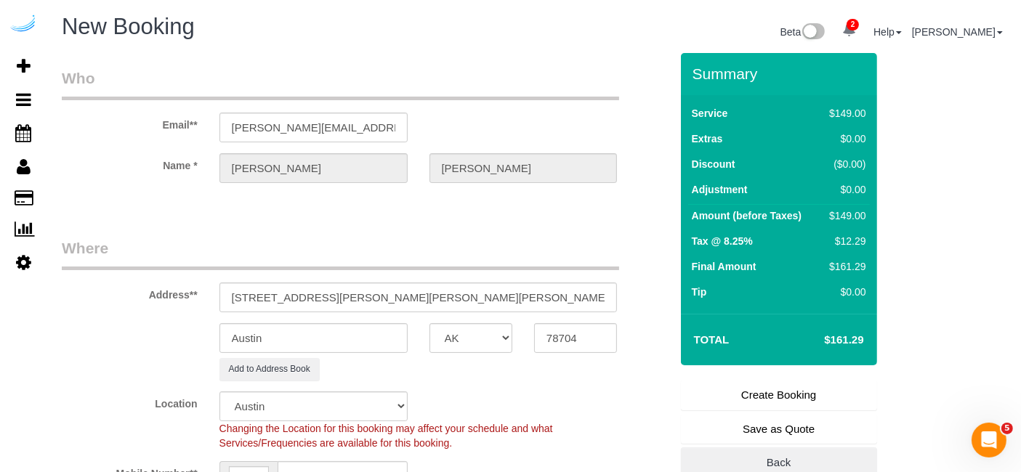
type textarea "Recurrency: one time service Permanent Notes:No notes from this customer.Today'…"
click at [762, 397] on link "Create Booking" at bounding box center [779, 395] width 196 height 31
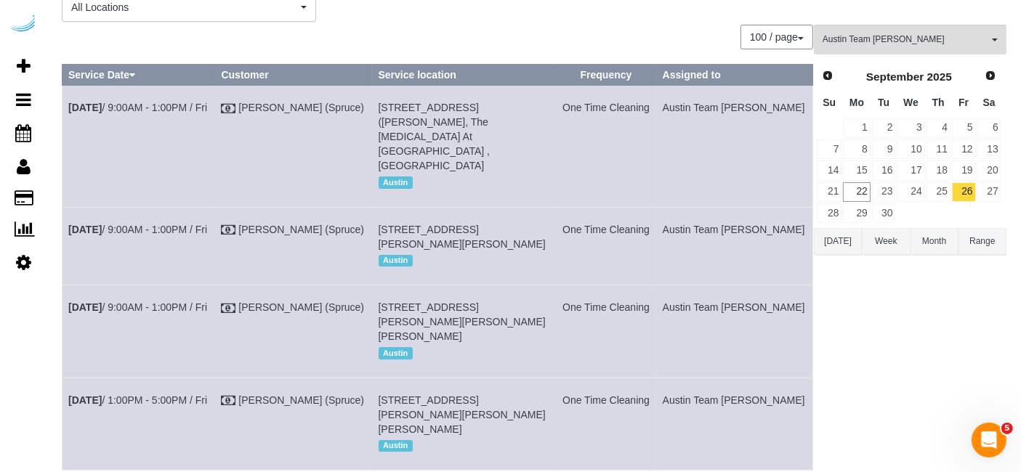
scroll to position [170, 0]
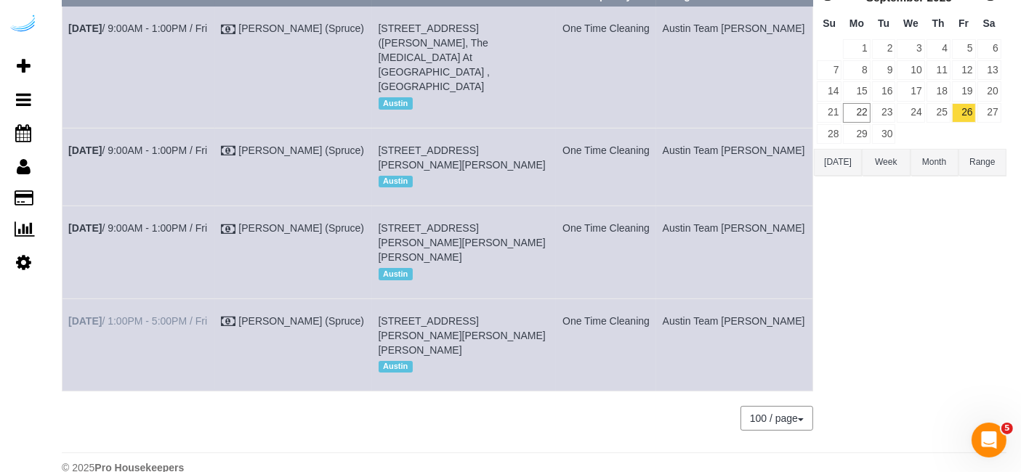
drag, startPoint x: 797, startPoint y: 319, endPoint x: 68, endPoint y: 305, distance: 729.8
click at [68, 305] on tr "Sep 26th / 1:00PM - 5:00PM / Fri Brandie Louck (Spruce) 1100 S Lamar Blvd, Buil…" at bounding box center [438, 345] width 751 height 92
copy tr "Sep 26th / 1:00PM - 5:00PM / Fri Brandie Louck (Spruce) 1100 S Lamar Blvd, Buil…"
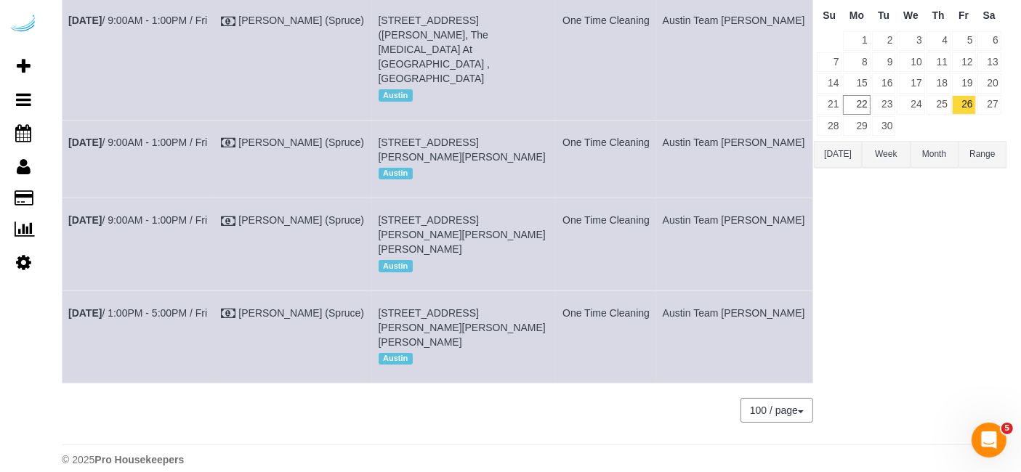
scroll to position [0, 0]
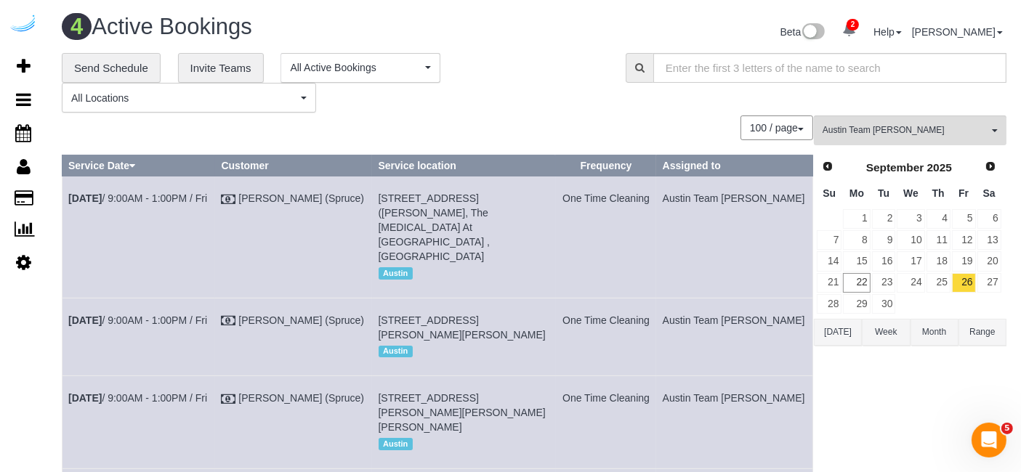
click at [887, 109] on div "**********" at bounding box center [534, 83] width 967 height 60
click at [885, 134] on span "Austin Team [PERSON_NAME]" at bounding box center [906, 130] width 166 height 12
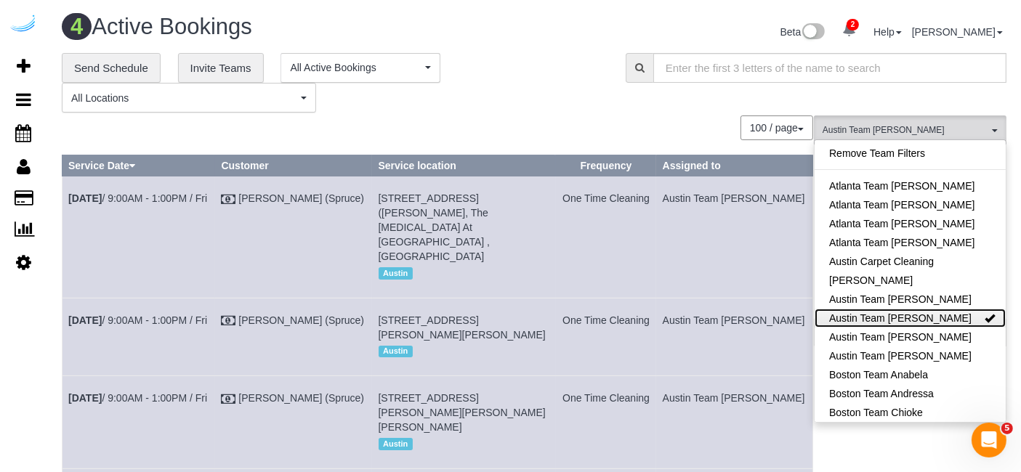
click at [922, 309] on link "Austin Team [PERSON_NAME]" at bounding box center [910, 318] width 191 height 19
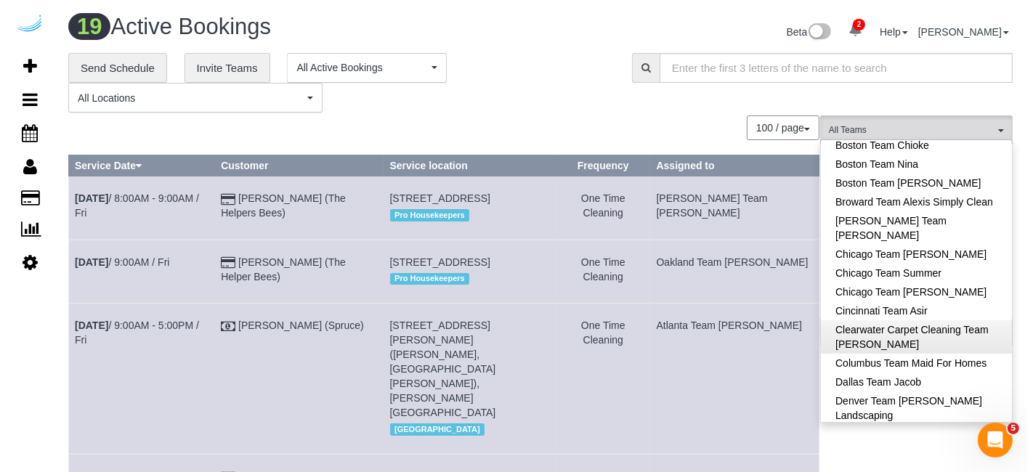
scroll to position [242, 0]
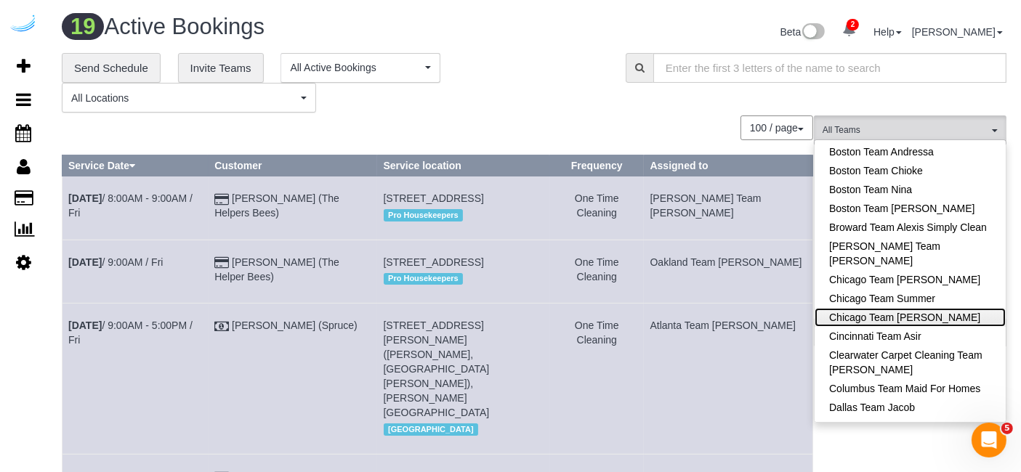
click at [924, 321] on link "Chicago Team [PERSON_NAME]" at bounding box center [910, 317] width 191 height 19
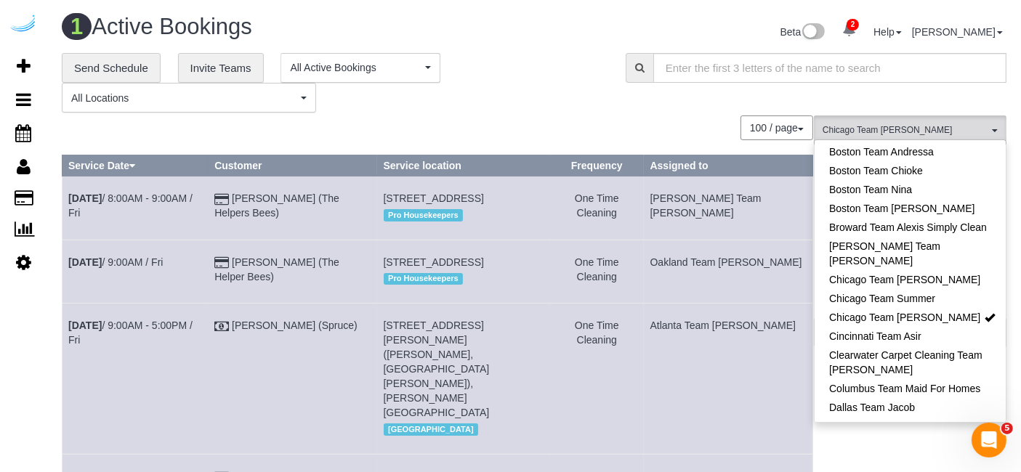
click at [631, 118] on div "100 / page 10 / page 20 / page 30 / page 40 / page 50 / page 100 / page" at bounding box center [438, 128] width 752 height 25
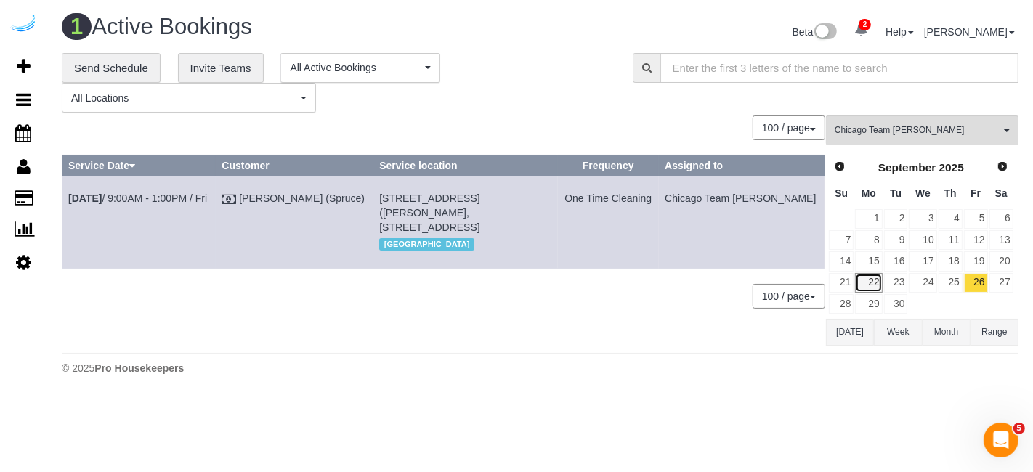
click at [874, 276] on link "22" at bounding box center [868, 283] width 27 height 20
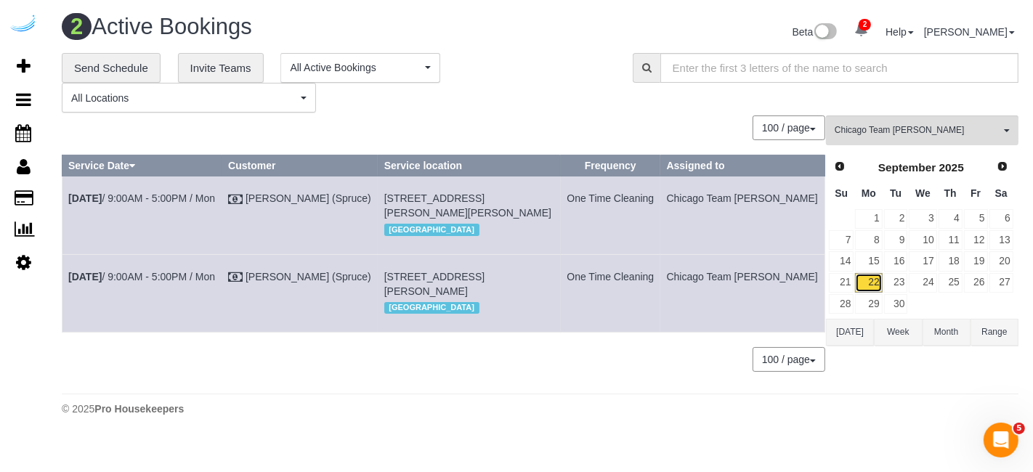
click at [873, 279] on link "22" at bounding box center [868, 283] width 27 height 20
click at [896, 277] on link "23" at bounding box center [897, 283] width 24 height 20
click at [176, 283] on link "Sep 23rd / 9:00AM - 1:00PM / Tue" at bounding box center [140, 277] width 144 height 12
drag, startPoint x: 507, startPoint y: 288, endPoint x: 487, endPoint y: 291, distance: 19.8
click at [487, 291] on span "180 N Ada St, Unit 830 (Courtney Chapel, The Mason , 1429641), Chicago, IL 60607" at bounding box center [466, 284] width 167 height 26
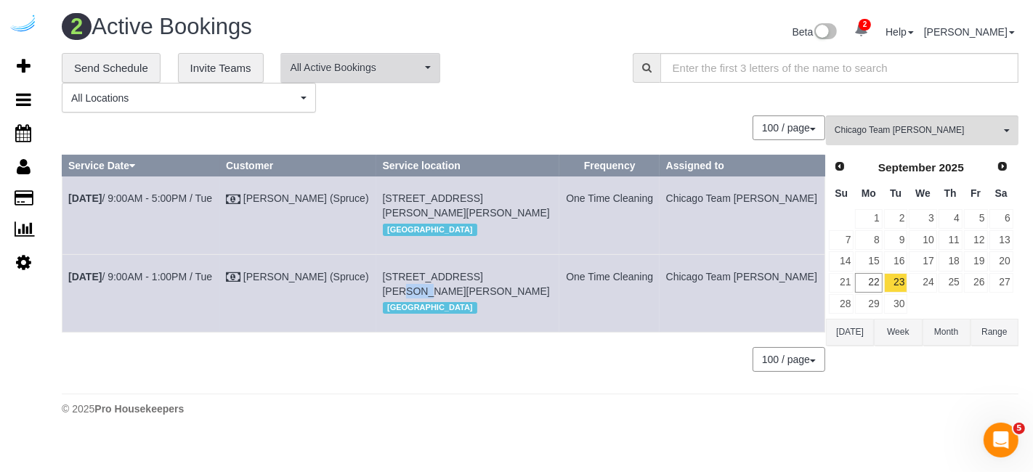
copy span "830"
drag, startPoint x: 811, startPoint y: 305, endPoint x: 64, endPoint y: 297, distance: 747.2
click at [66, 297] on tr "Sep 23rd / 9:00AM - 1:00PM / Tue Brandie Louck (Spruce) 180 N Ada St, Unit 830 …" at bounding box center [444, 293] width 763 height 78
copy tr "Sep 23rd / 9:00AM - 1:00PM / Tue Brandie Louck (Spruce) 180 N Ada St, Unit 830 …"
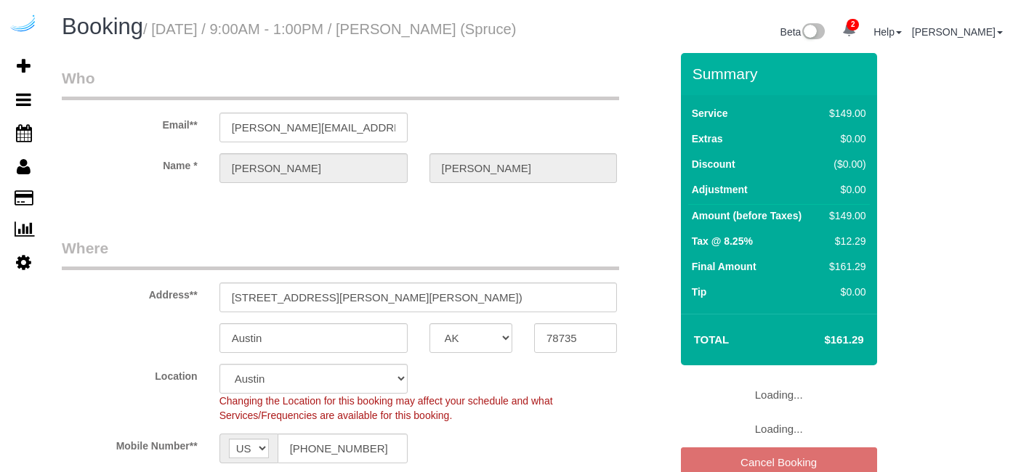
select select "[GEOGRAPHIC_DATA]"
select select "282"
select select "number:9"
select select "object:808"
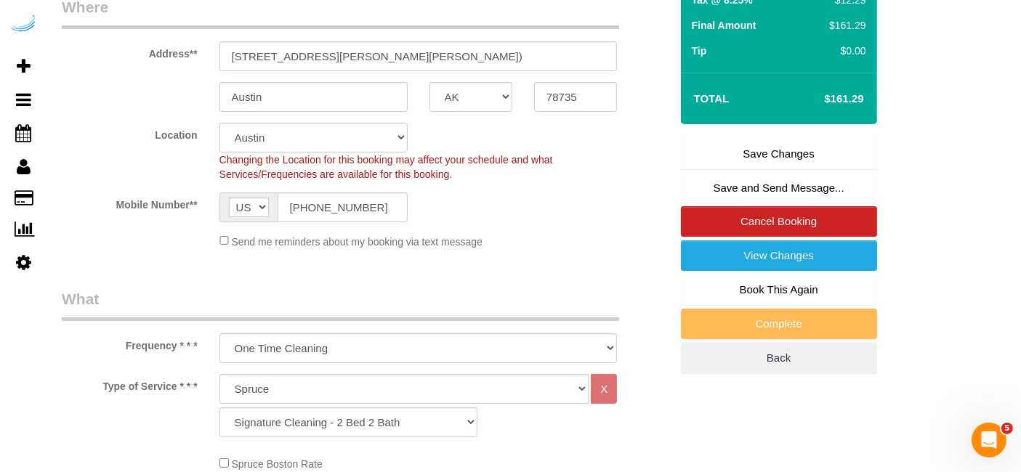
scroll to position [242, 0]
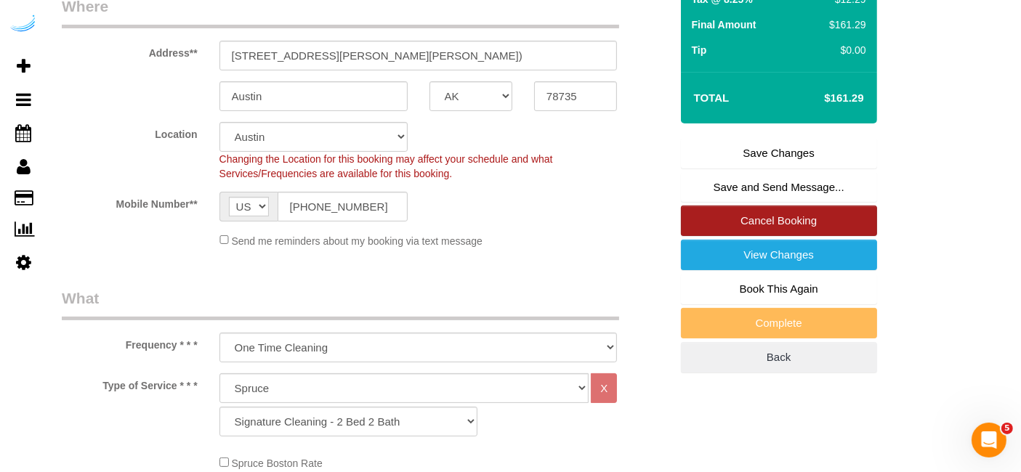
click at [777, 228] on link "Cancel Booking" at bounding box center [779, 221] width 196 height 31
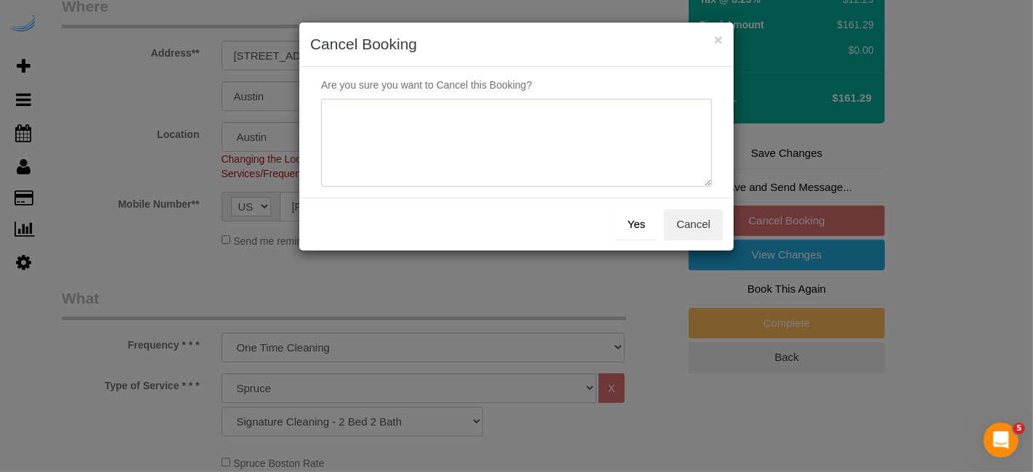
click at [459, 140] on textarea at bounding box center [516, 143] width 391 height 89
type textarea "Not on spruce."
click at [640, 221] on button "Yes" at bounding box center [637, 224] width 42 height 31
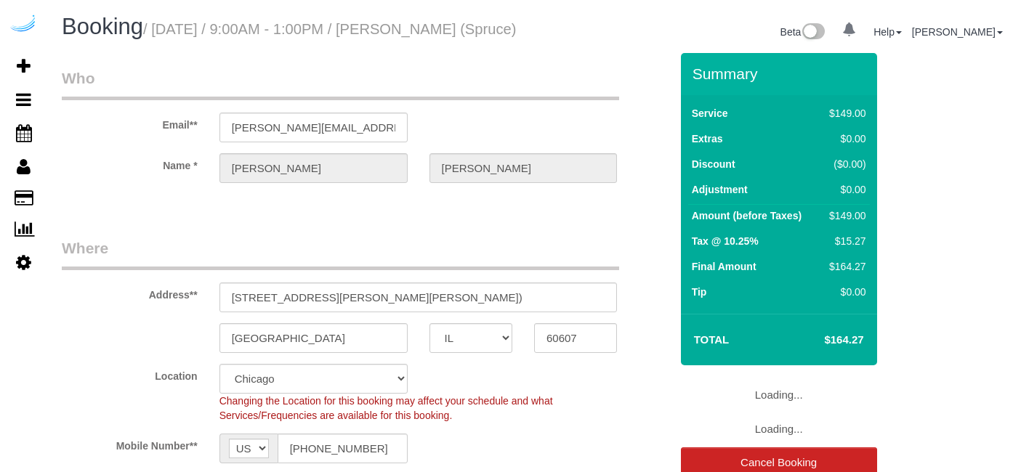
select select "IL"
select select "282"
select select "object:792"
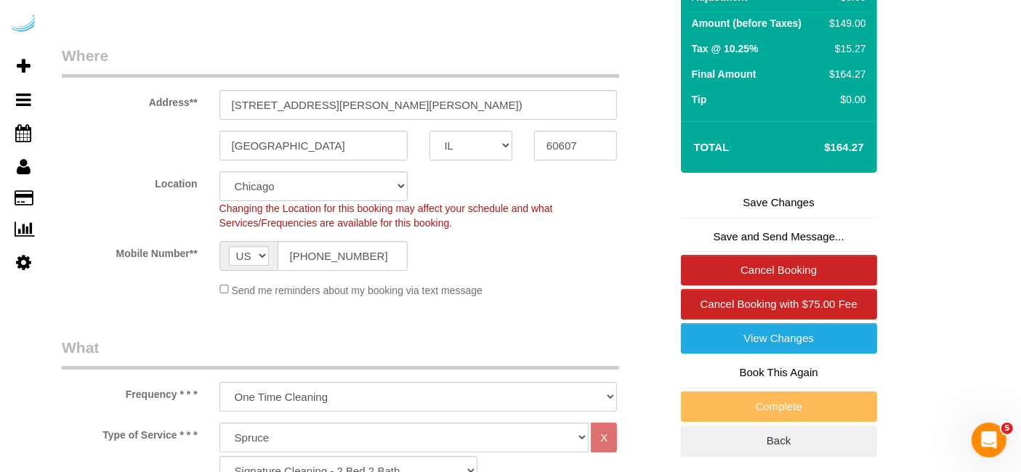
scroll to position [323, 0]
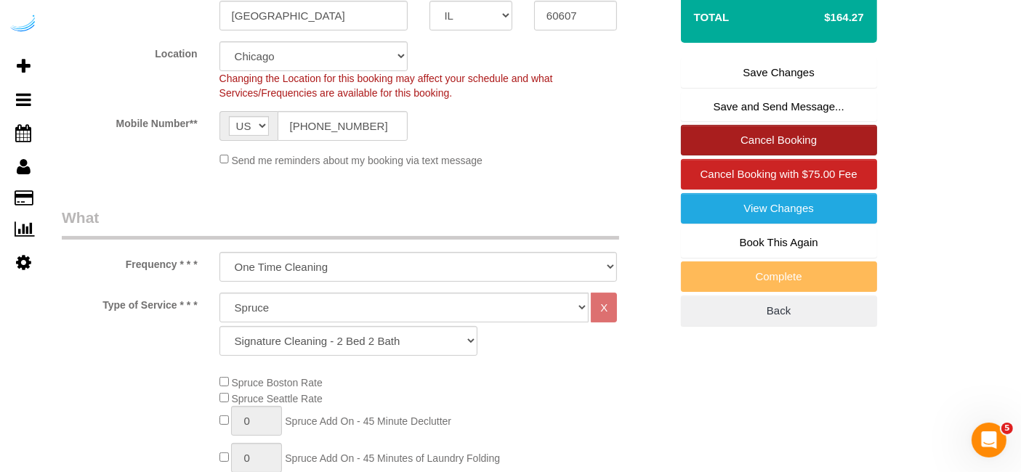
click at [797, 150] on link "Cancel Booking" at bounding box center [779, 140] width 196 height 31
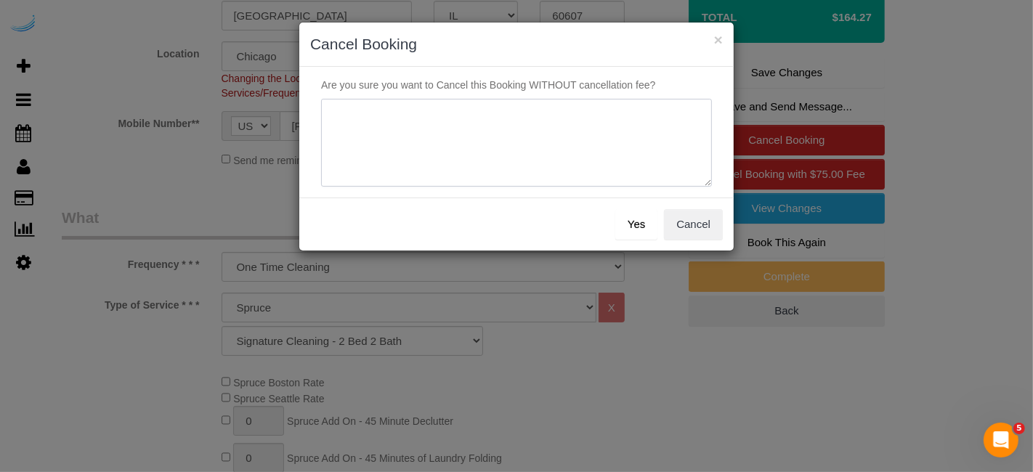
click at [518, 109] on textarea at bounding box center [516, 143] width 391 height 89
type textarea "Not on spruce."
click at [621, 211] on button "Yes" at bounding box center [637, 224] width 42 height 31
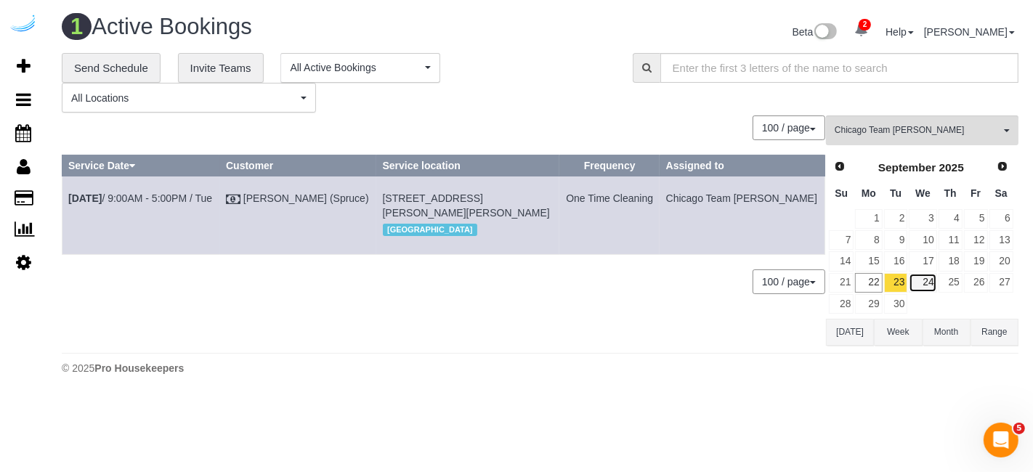
click at [925, 282] on link "24" at bounding box center [923, 283] width 28 height 20
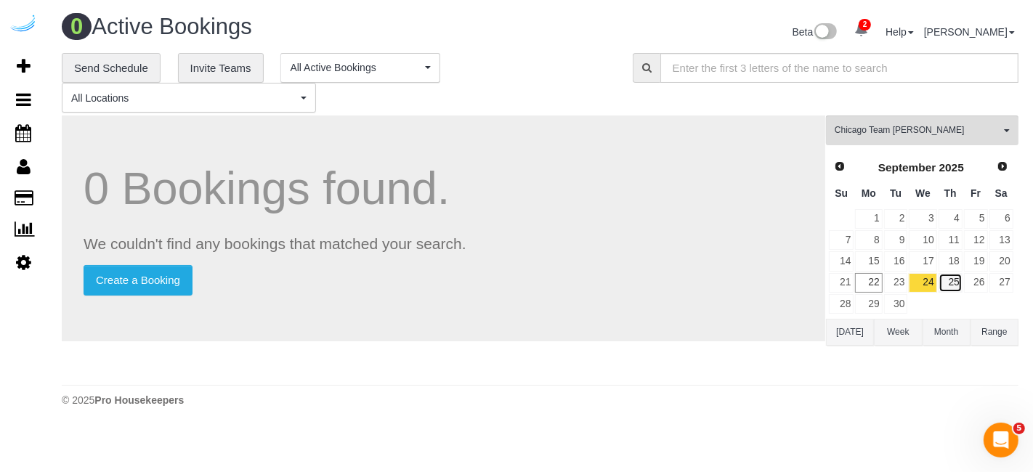
click at [959, 280] on link "25" at bounding box center [951, 283] width 24 height 20
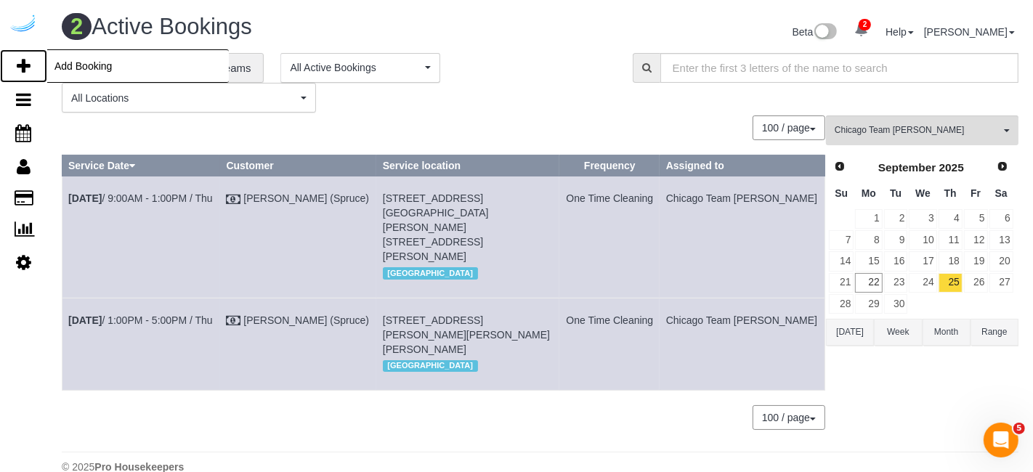
click at [20, 68] on icon at bounding box center [24, 65] width 14 height 17
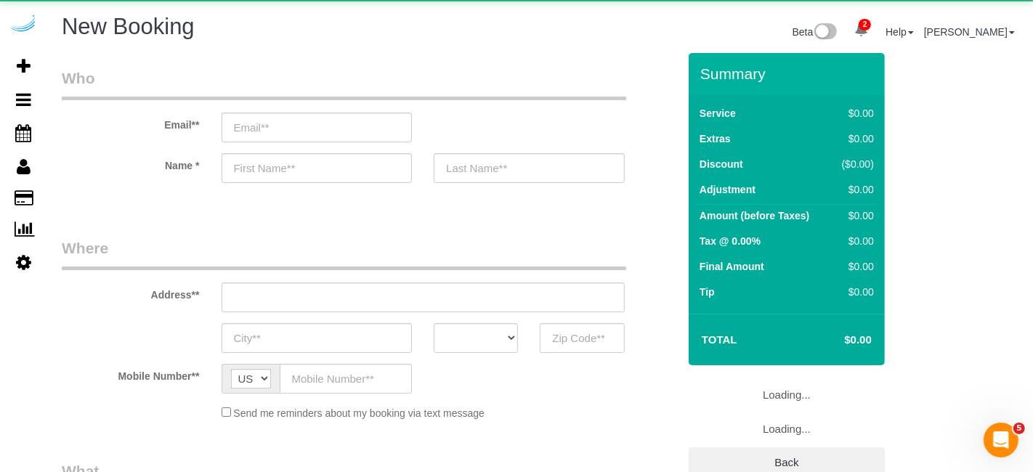
select select "number:9"
select select "object:2035"
select select "4"
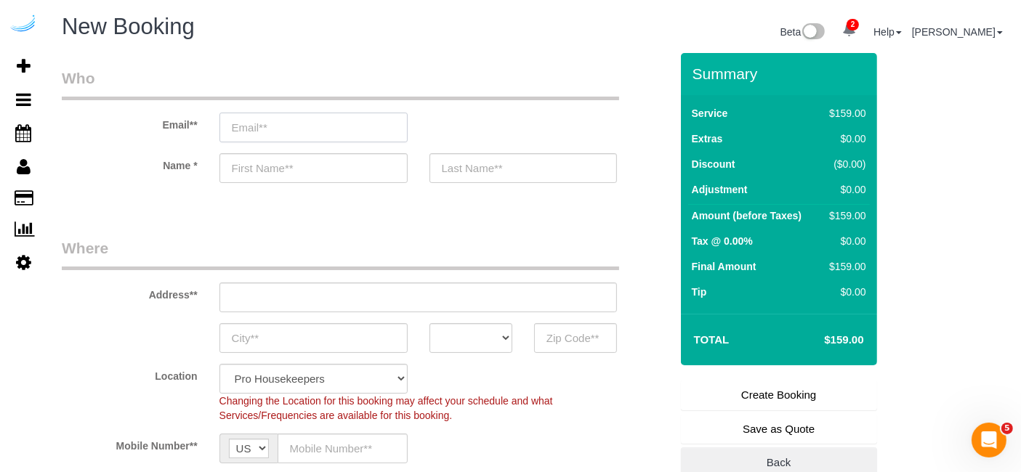
click at [306, 132] on input "email" at bounding box center [313, 128] width 188 height 30
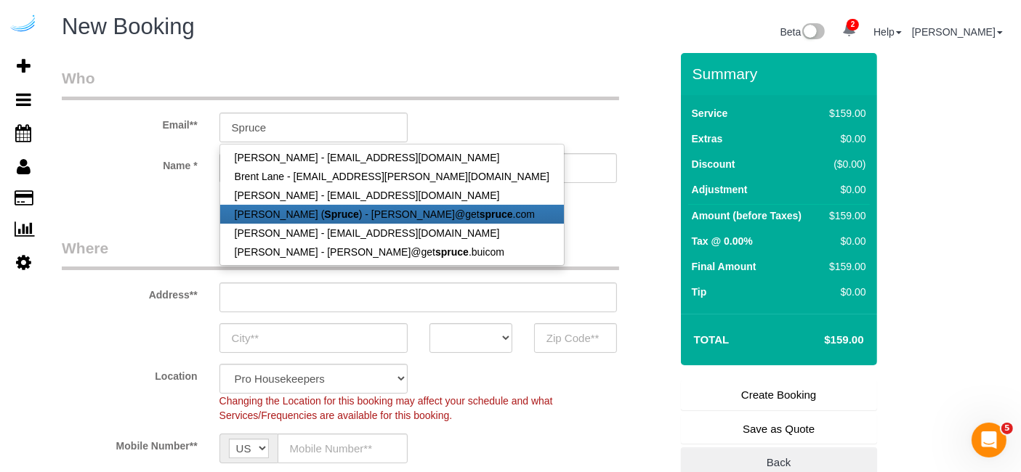
click at [339, 219] on link "Brandie Louck ( Spruce ) - brandie@get spruce .com" at bounding box center [392, 214] width 344 height 19
type input "[PERSON_NAME][EMAIL_ADDRESS][DOMAIN_NAME]"
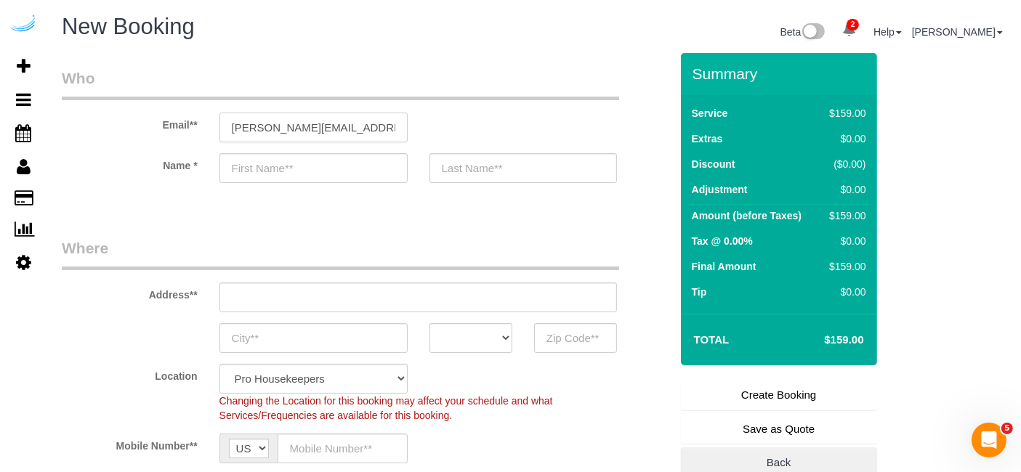
type input "[PERSON_NAME]"
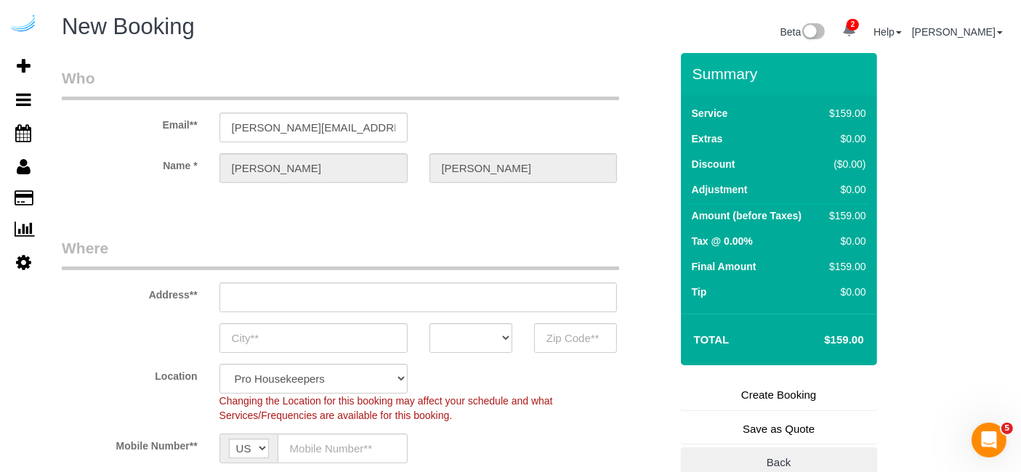
type input "3816 S Lamar Blvd"
type input "Austin"
select select "[GEOGRAPHIC_DATA]"
type input "78704"
select select "9"
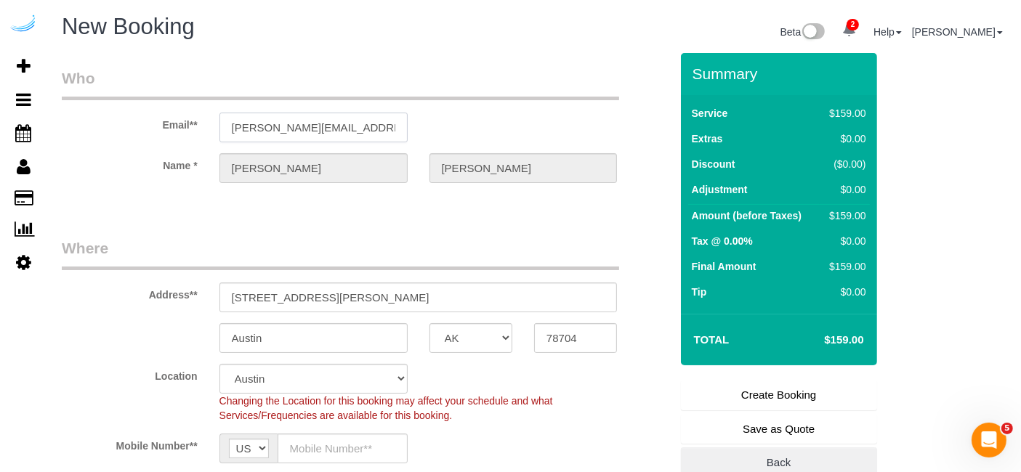
select select "object:2074"
click at [366, 291] on input "3816 S Lamar Blvd" at bounding box center [418, 298] width 398 height 30
paste input "808 W Van Buren St, Chicago, IL 60607"
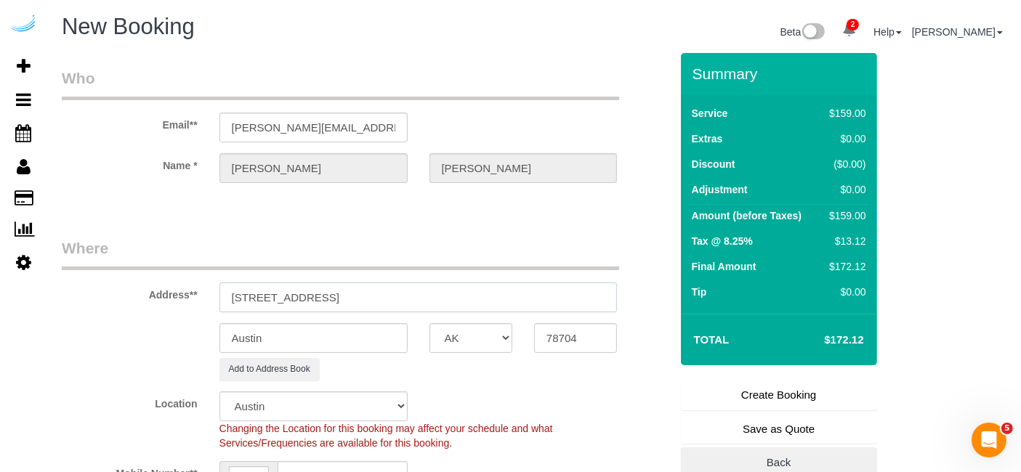
drag, startPoint x: 392, startPoint y: 294, endPoint x: 560, endPoint y: 290, distance: 167.2
click at [557, 291] on input "808 W Van Buren St, Chicago, IL 60607" at bounding box center [418, 298] width 398 height 30
type input "808 W Van Buren St, Chicago, IL 60607"
click at [568, 332] on input "78704" at bounding box center [575, 338] width 83 height 30
paste input "60607"
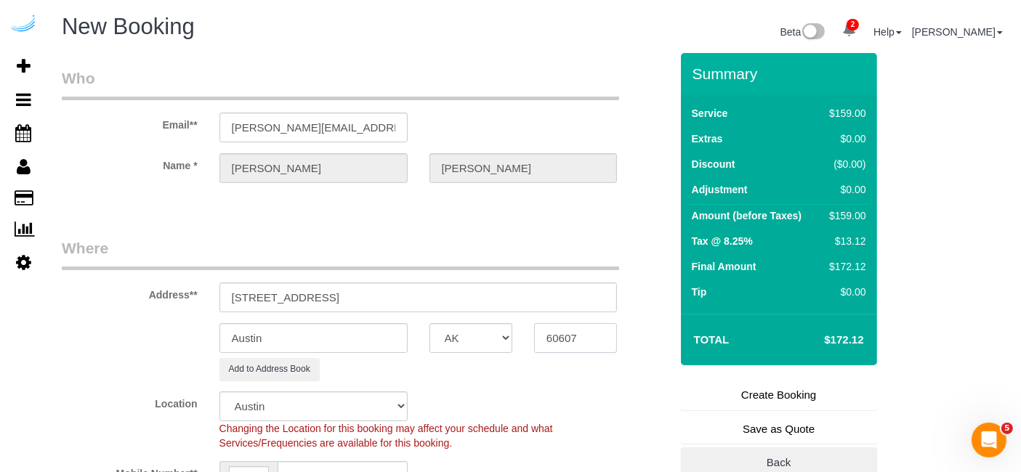
type input "60607"
click at [481, 341] on select "AK AL AR AZ CA CO CT DC DE FL GA HI IA ID IL IN KS KY LA MA MD ME MI MN MO MS M…" at bounding box center [471, 338] width 83 height 30
select select "11"
select select "IL"
click at [430, 323] on select "AK AL AR AZ CA CO CT DC DE FL GA HI IA ID IL IN KS KY LA MA MD ME MI MN MO MS M…" at bounding box center [471, 338] width 83 height 30
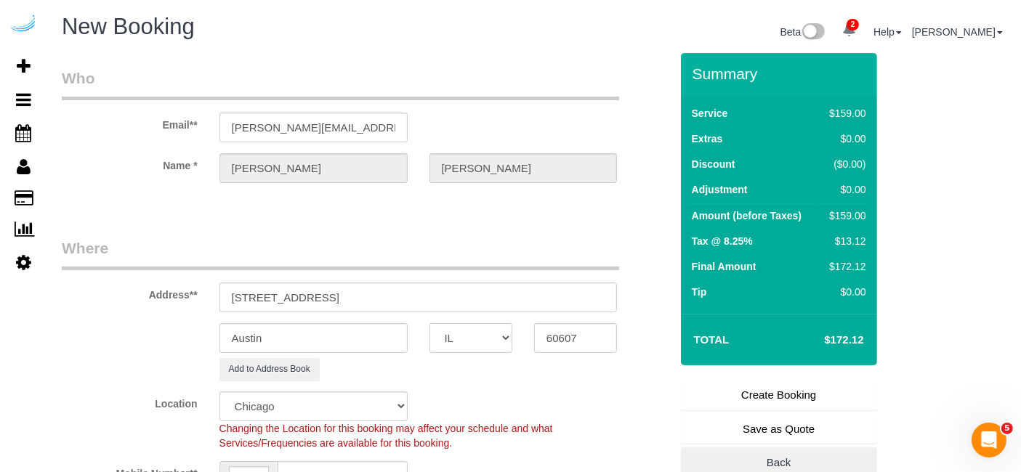
select select "object:2121"
click at [363, 331] on input "Austin" at bounding box center [313, 338] width 188 height 30
type input "[GEOGRAPHIC_DATA]"
drag, startPoint x: 336, startPoint y: 296, endPoint x: 573, endPoint y: 333, distance: 239.8
click at [573, 333] on sui-booking-address "Address** 808 W Van Buren St, Chicago, IL 60607 Chicago AK AL AR AZ CA CO CT DC…" at bounding box center [366, 309] width 608 height 143
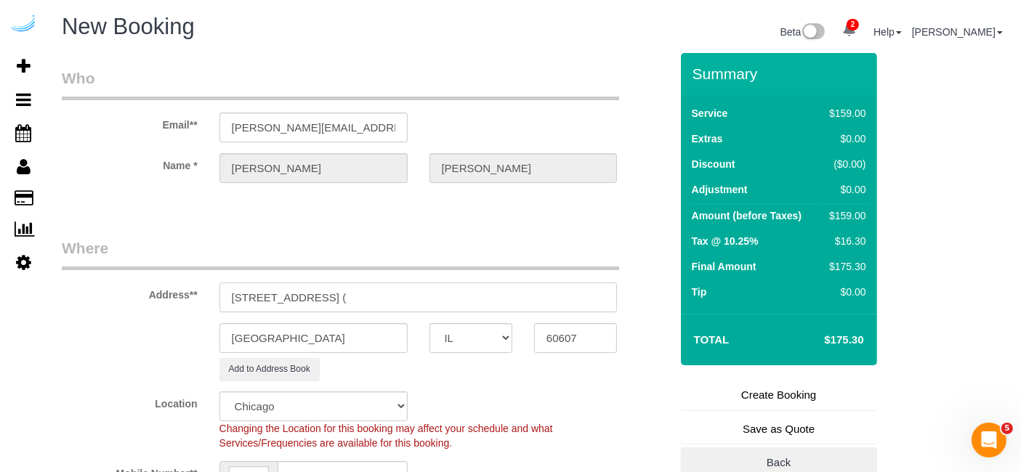
paste input "Gabrielle Nicholson"
paste input "The Van Buren"
paste input "1307576"
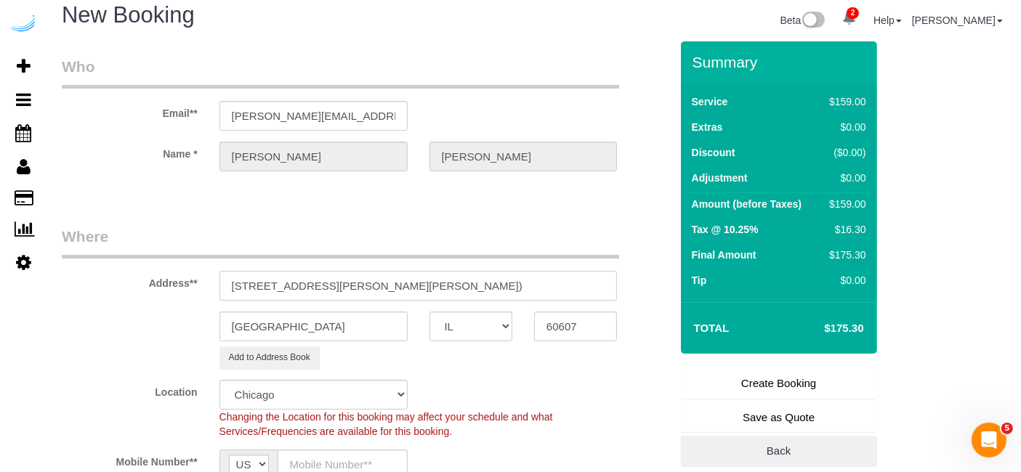
scroll to position [161, 0]
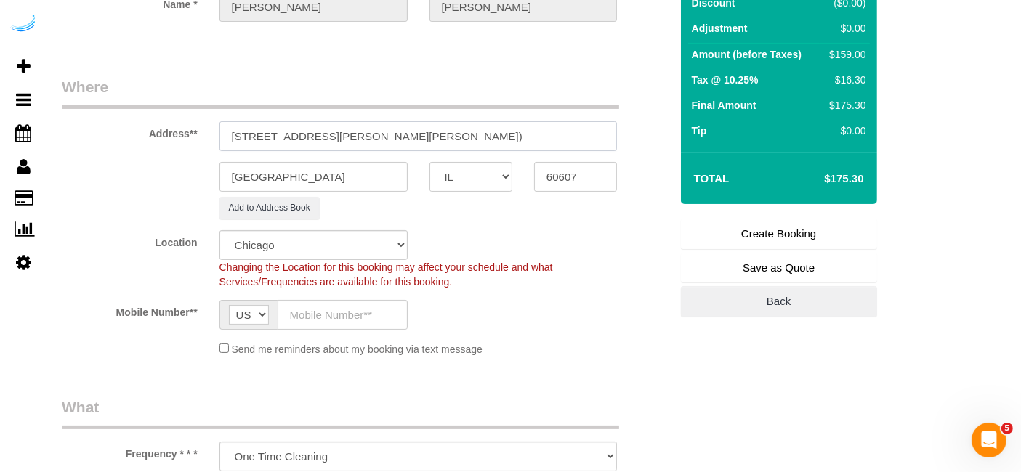
type input "808 W Van Buren St, Building 808, Unit 902 ( Gabrielle Nicholson, The Van Buren…"
drag, startPoint x: 339, startPoint y: 301, endPoint x: 355, endPoint y: 324, distance: 27.8
click at [339, 302] on input "text" at bounding box center [343, 315] width 130 height 30
type input "[PHONE_NUMBER]"
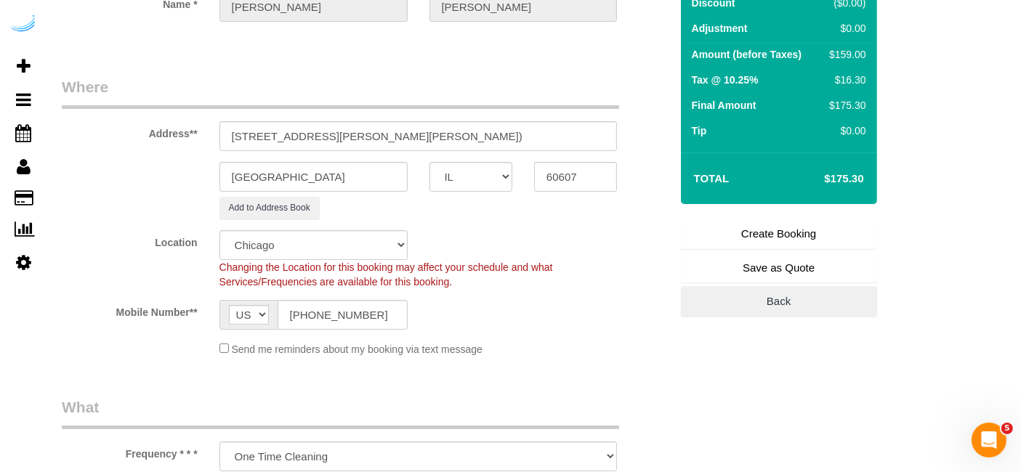
type input "Brandie Louck"
type input "[PHONE_NUMBER]"
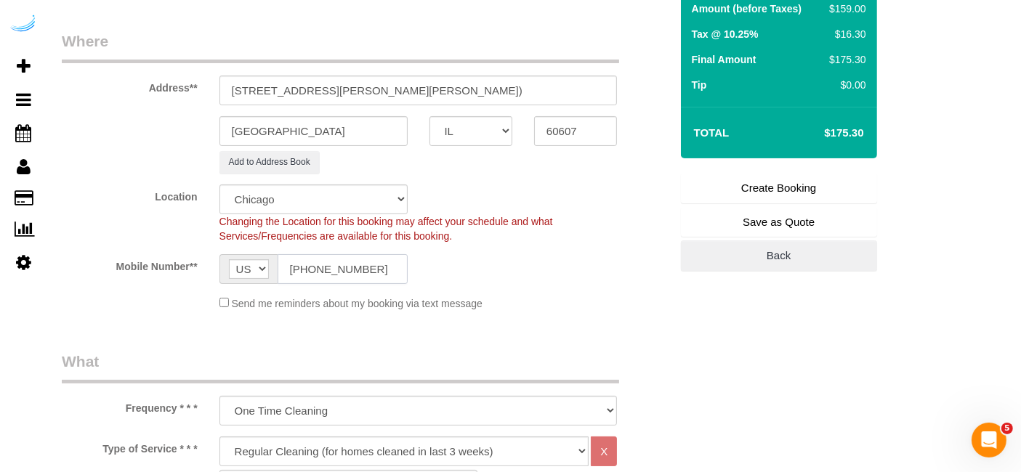
scroll to position [403, 0]
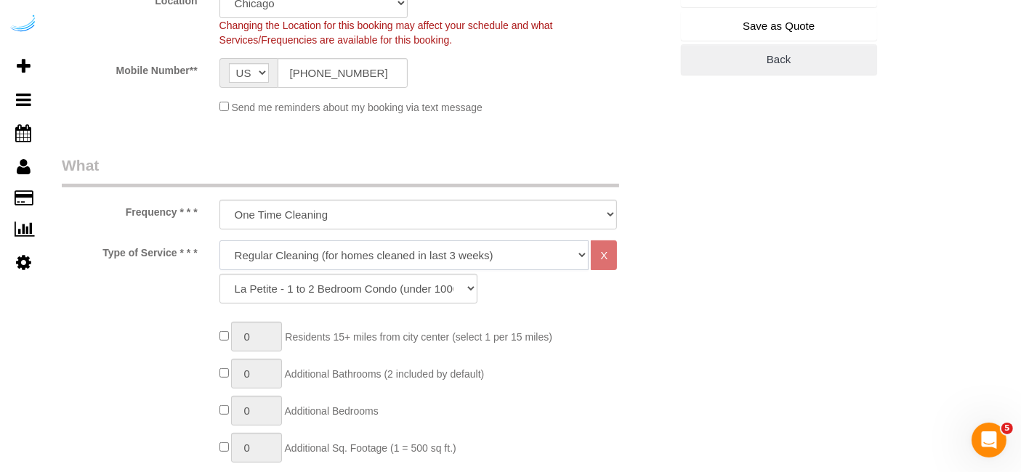
click at [376, 264] on select "Deep Cleaning (for homes that have not been cleaned in 3+ weeks) Spruce Regular…" at bounding box center [404, 256] width 370 height 30
select select "282"
click at [219, 241] on select "Deep Cleaning (for homes that have not been cleaned in 3+ weeks) Spruce Regular…" at bounding box center [404, 256] width 370 height 30
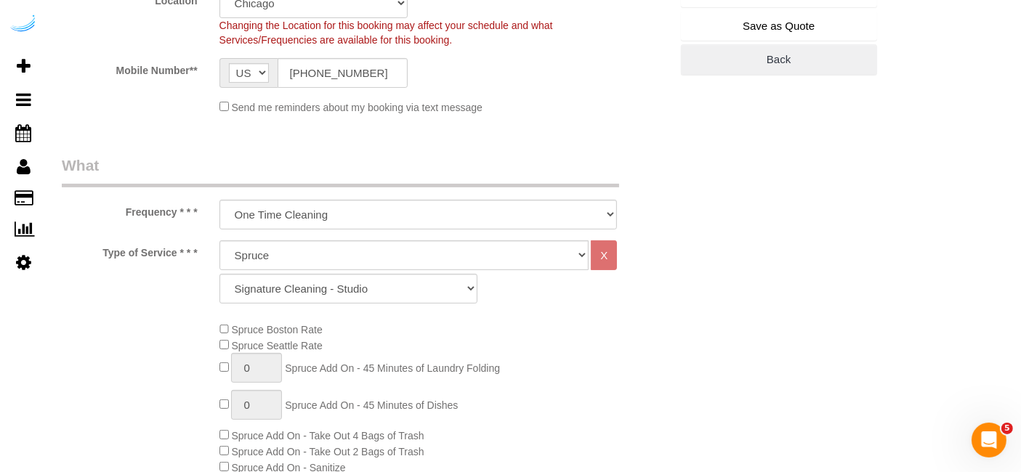
click at [357, 303] on div "Deep Cleaning (for homes that have not been cleaned in 3+ weeks) Spruce Regular…" at bounding box center [419, 276] width 420 height 70
drag, startPoint x: 357, startPoint y: 297, endPoint x: 357, endPoint y: 277, distance: 19.6
click at [357, 297] on select "Signature Cleaning - Studio Signature Cleaning - 1 Bed 1 Bath Signature Cleanin…" at bounding box center [348, 289] width 258 height 30
select select "304"
click at [219, 274] on select "Signature Cleaning - Studio Signature Cleaning - 1 Bed 1 Bath Signature Cleanin…" at bounding box center [348, 289] width 258 height 30
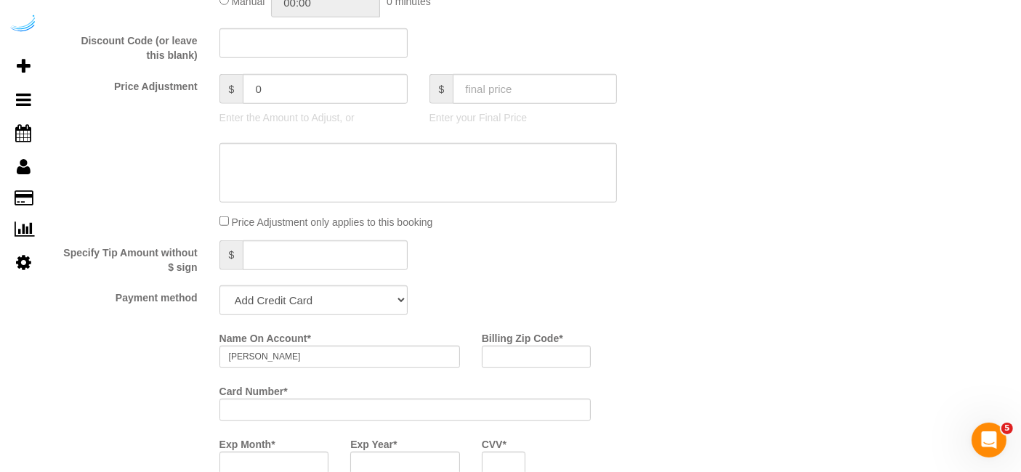
scroll to position [1292, 0]
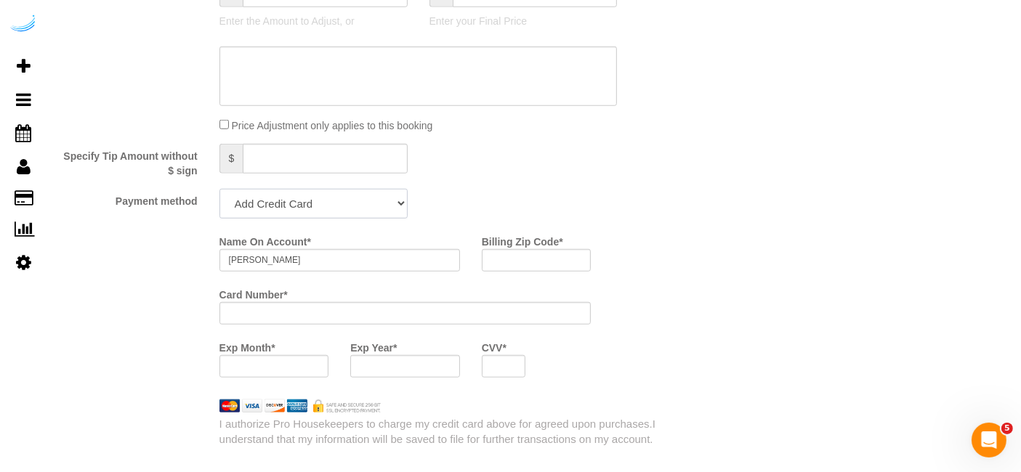
click at [309, 209] on select "Add Credit Card Cash Check Paypal" at bounding box center [313, 204] width 188 height 30
select select "string:check"
click at [219, 189] on select "Add Credit Card Cash Check Paypal" at bounding box center [313, 204] width 188 height 30
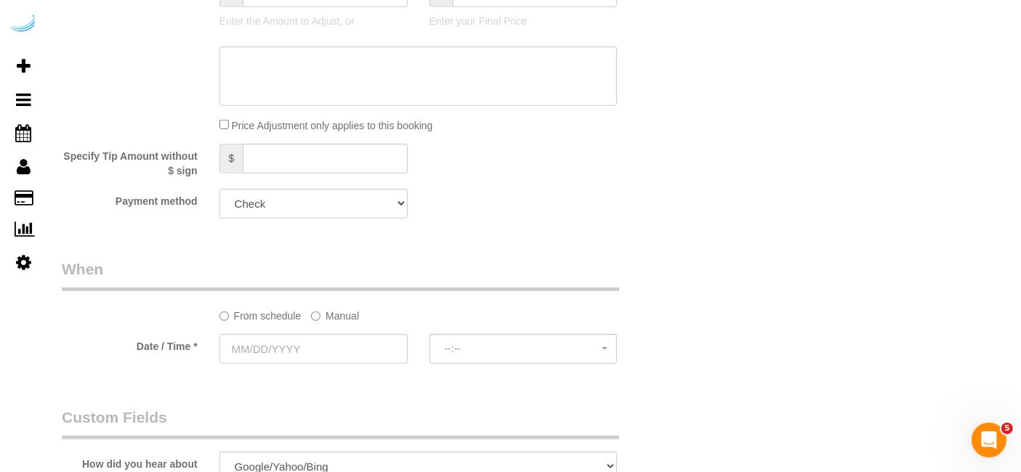
click at [321, 309] on label "Manual" at bounding box center [335, 314] width 48 height 20
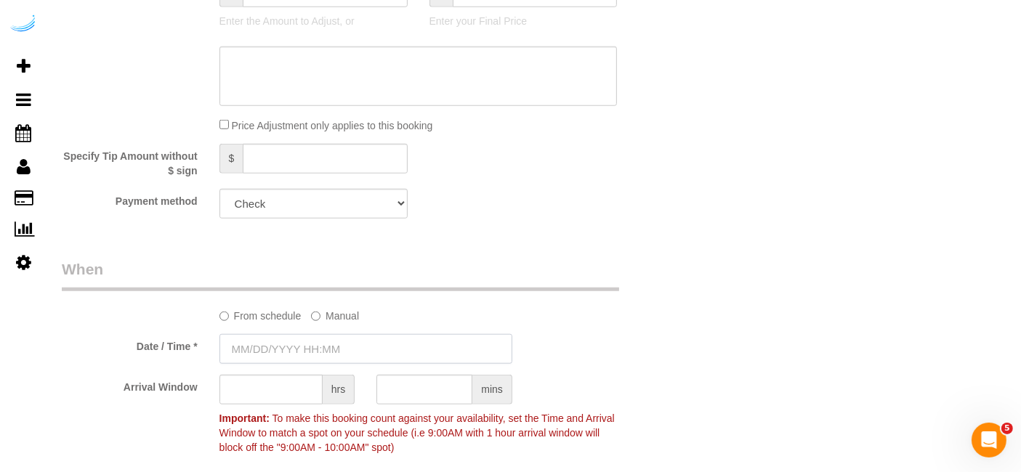
click at [321, 339] on input "text" at bounding box center [365, 349] width 293 height 30
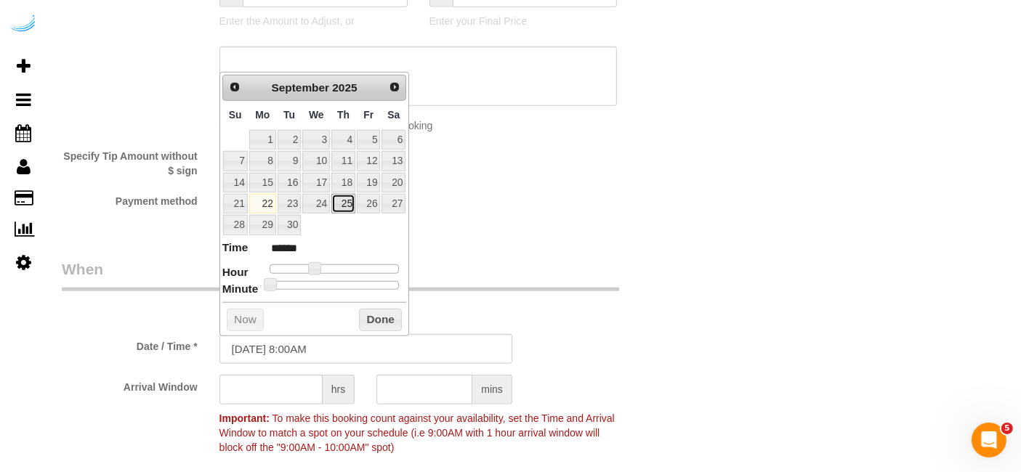
click at [342, 194] on link "25" at bounding box center [343, 204] width 24 height 20
type input "[DATE] 9:00AM"
type input "******"
click at [320, 267] on span at bounding box center [320, 268] width 13 height 13
click at [309, 389] on input "text" at bounding box center [270, 390] width 103 height 30
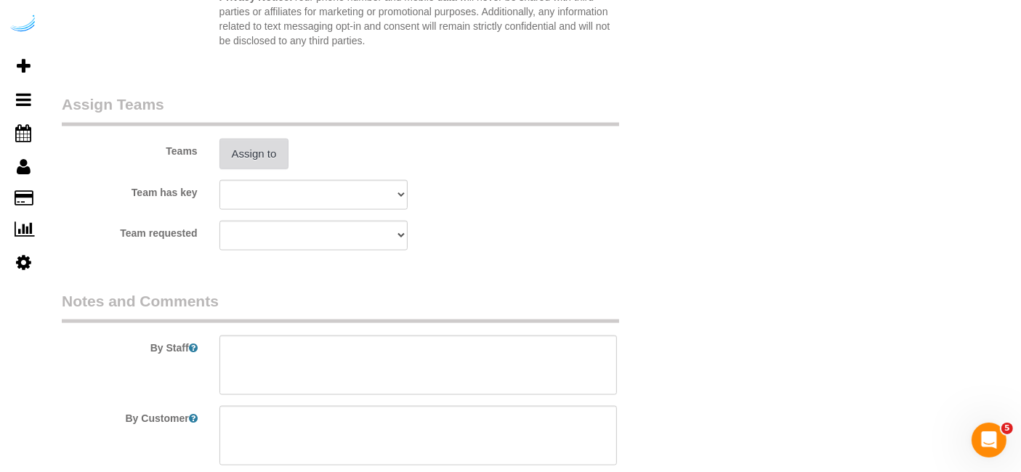
type input "8"
click at [267, 163] on button "Assign to" at bounding box center [254, 154] width 70 height 31
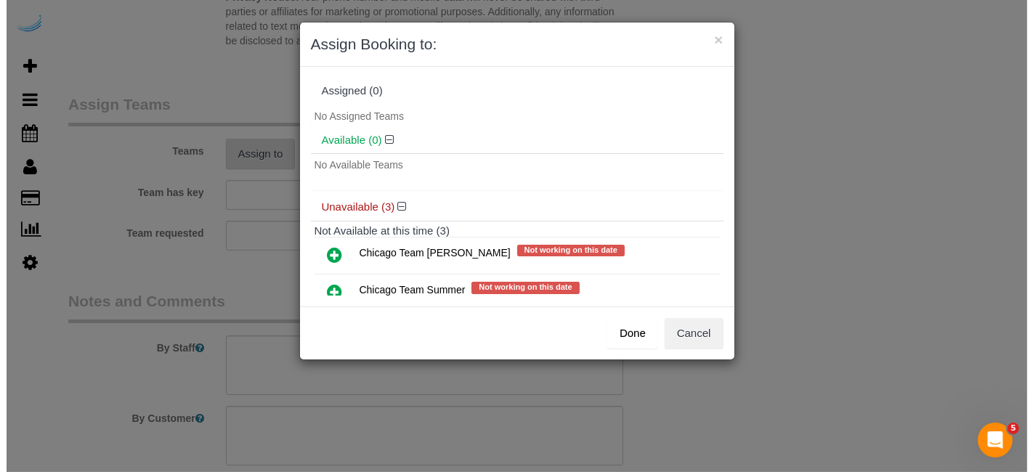
scroll to position [2098, 0]
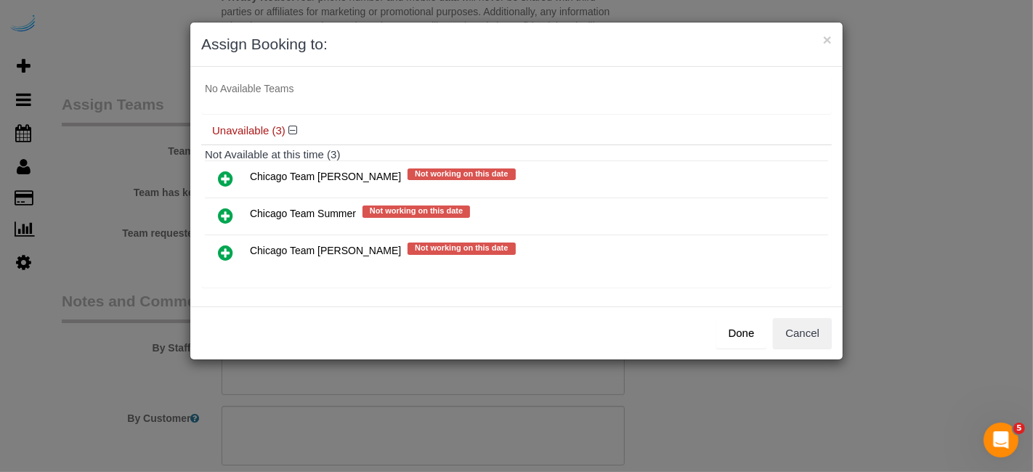
click at [230, 246] on icon at bounding box center [225, 252] width 15 height 17
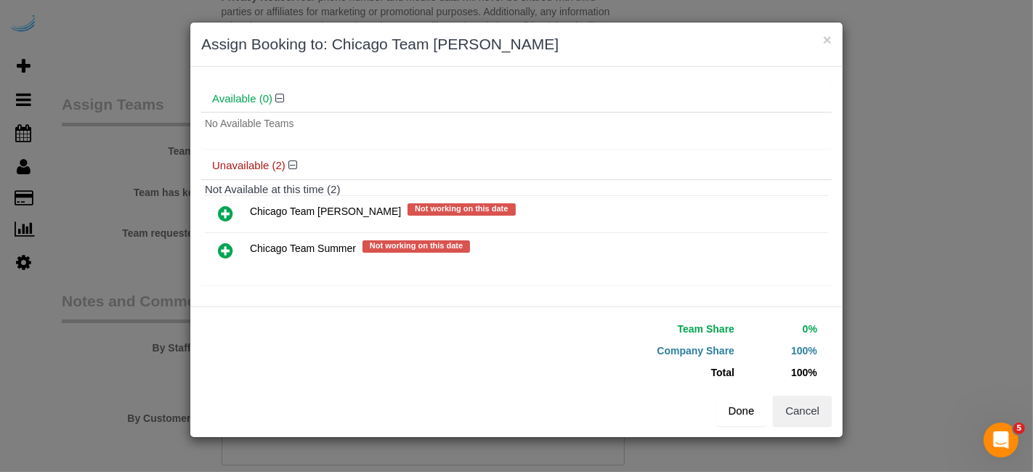
scroll to position [74, 0]
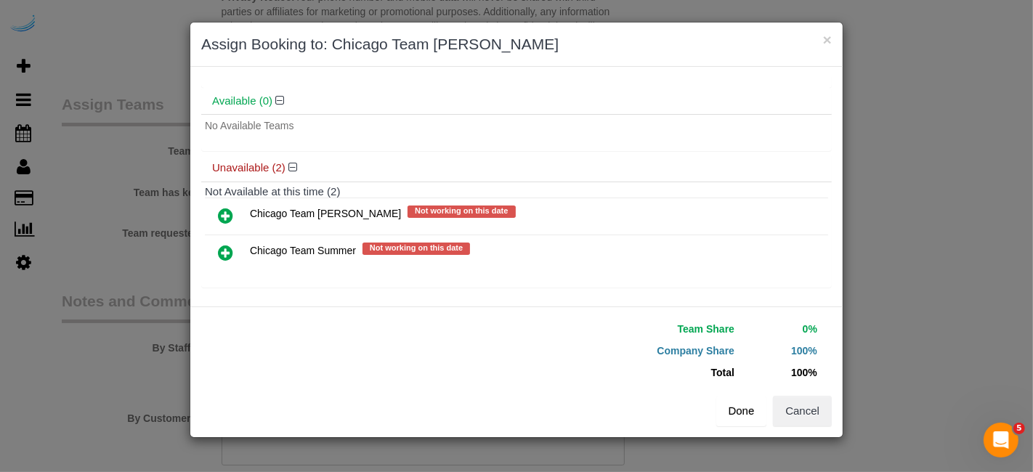
click at [744, 420] on button "Done" at bounding box center [742, 411] width 51 height 31
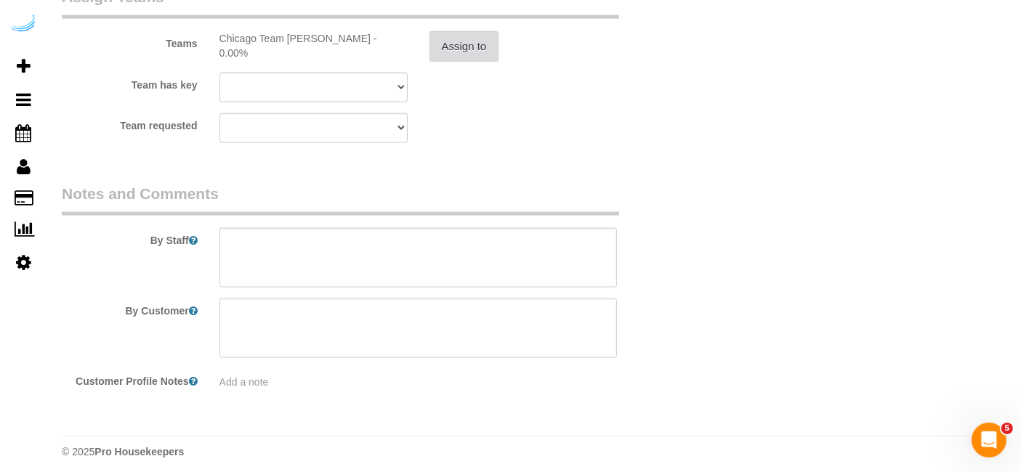
scroll to position [2211, 0]
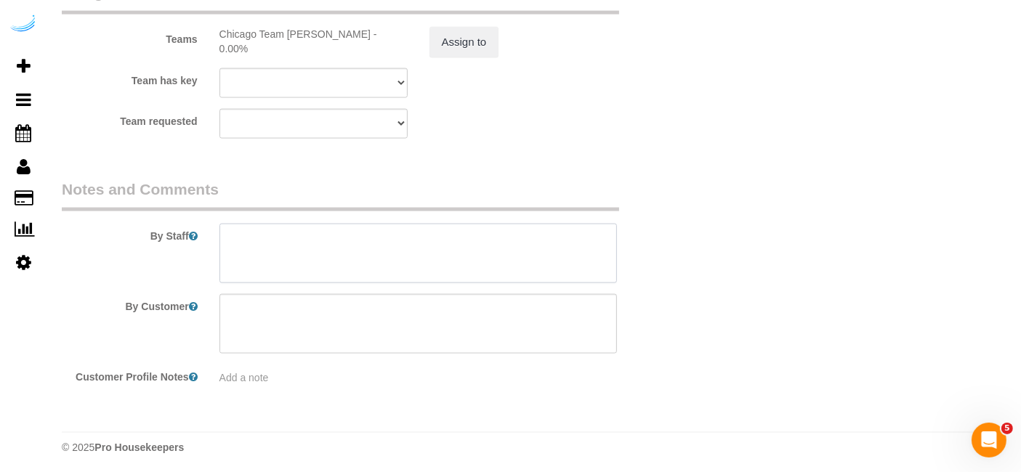
click at [459, 261] on textarea at bounding box center [418, 254] width 398 height 60
click at [521, 260] on textarea at bounding box center [418, 254] width 398 height 60
paste textarea "Permanent Notes:No notes from this customer.Today's Notes:No notes from this se…"
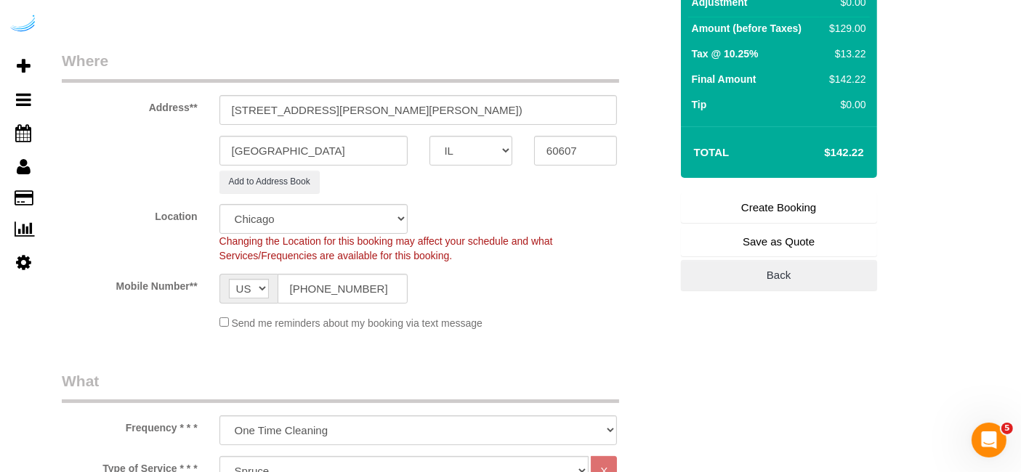
scroll to position [111, 0]
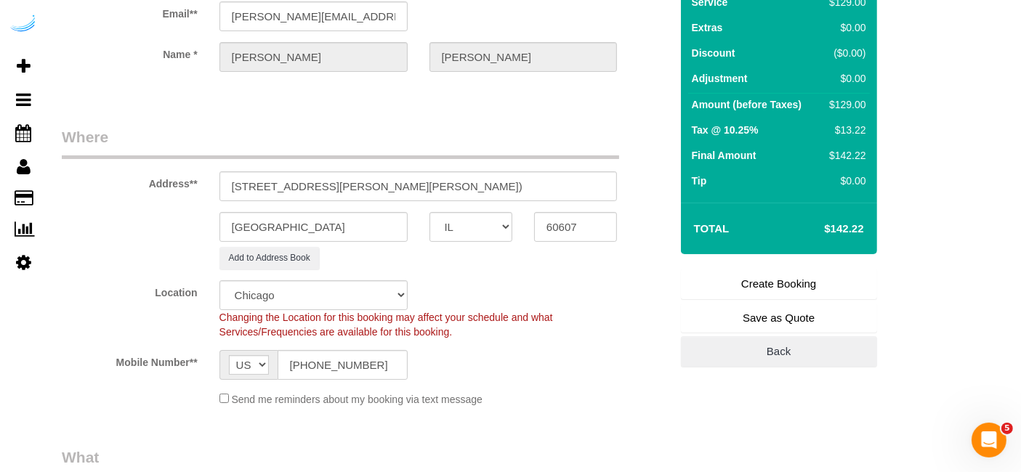
type textarea "Recurrency: Every 4 weeks Permanent Notes:No notes from this customer.Today's N…"
click at [812, 281] on link "Create Booking" at bounding box center [779, 284] width 196 height 31
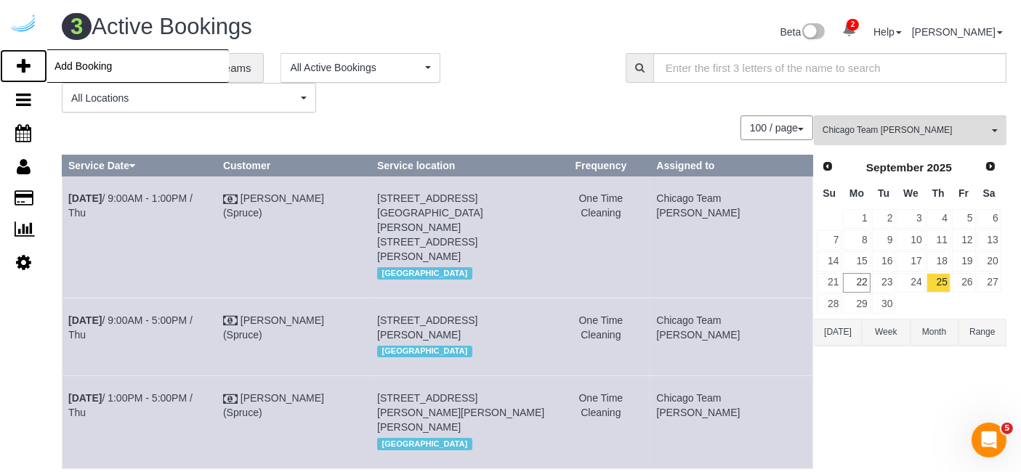
click at [27, 68] on icon at bounding box center [24, 65] width 14 height 17
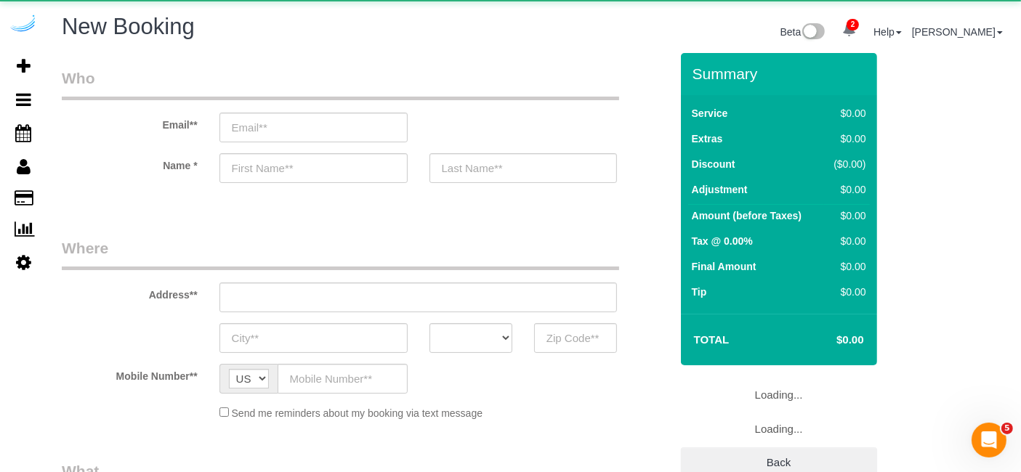
select select "4"
select select "number:9"
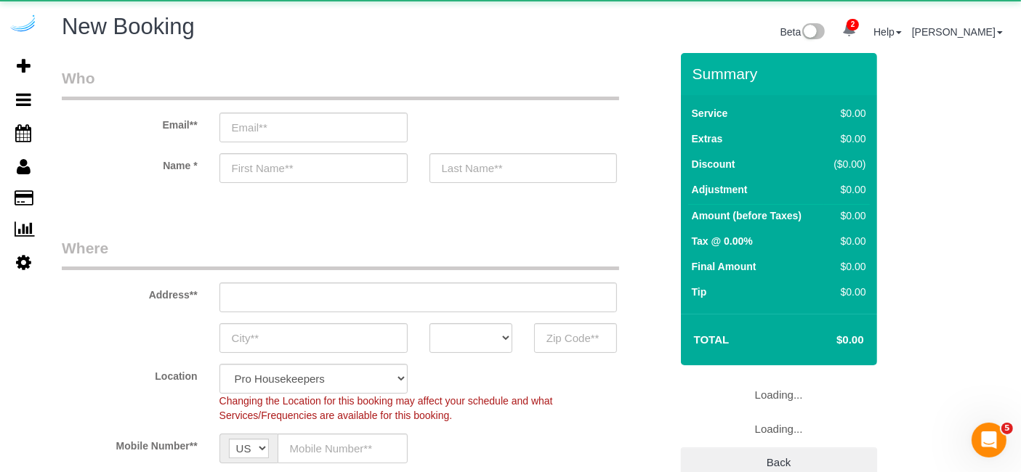
select select "object:3631"
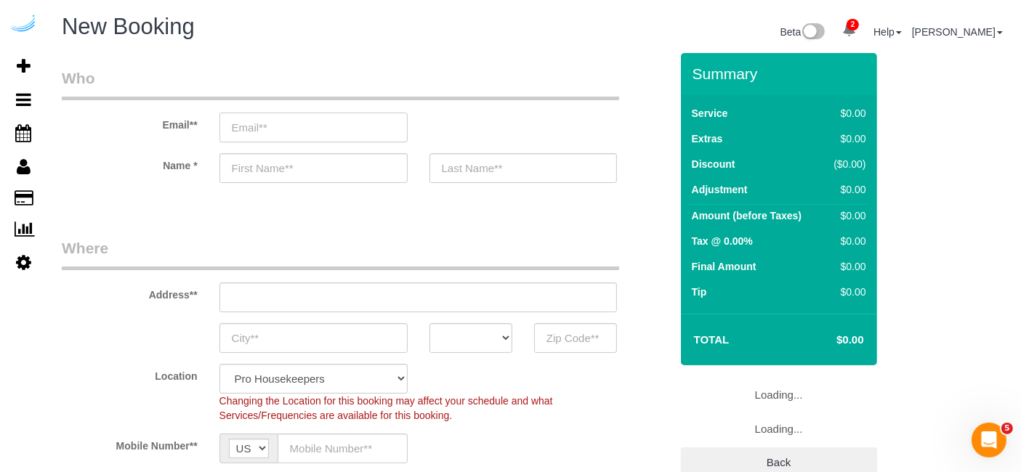
click at [394, 137] on input "email" at bounding box center [313, 128] width 188 height 30
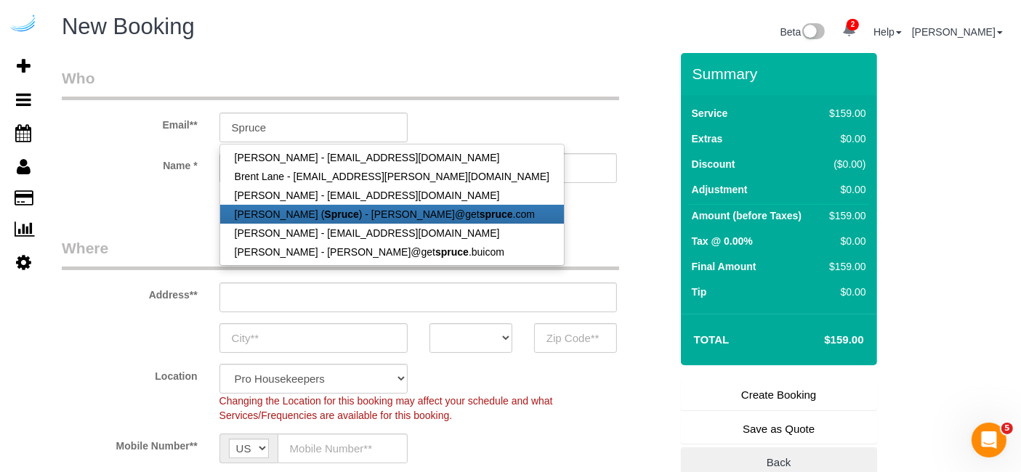
click at [351, 214] on link "Brandie Louck ( Spruce ) - brandie@get spruce .com" at bounding box center [392, 214] width 344 height 19
type input "[PERSON_NAME][EMAIL_ADDRESS][DOMAIN_NAME]"
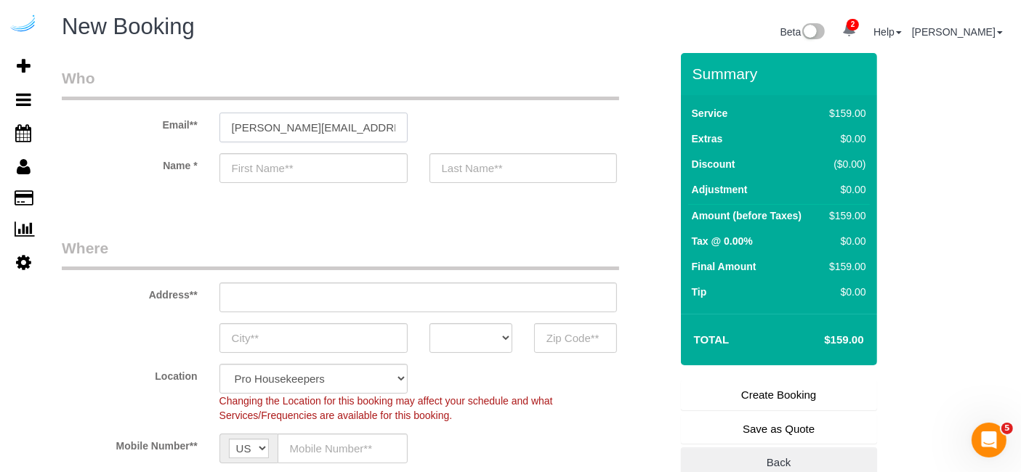
type input "[PERSON_NAME]"
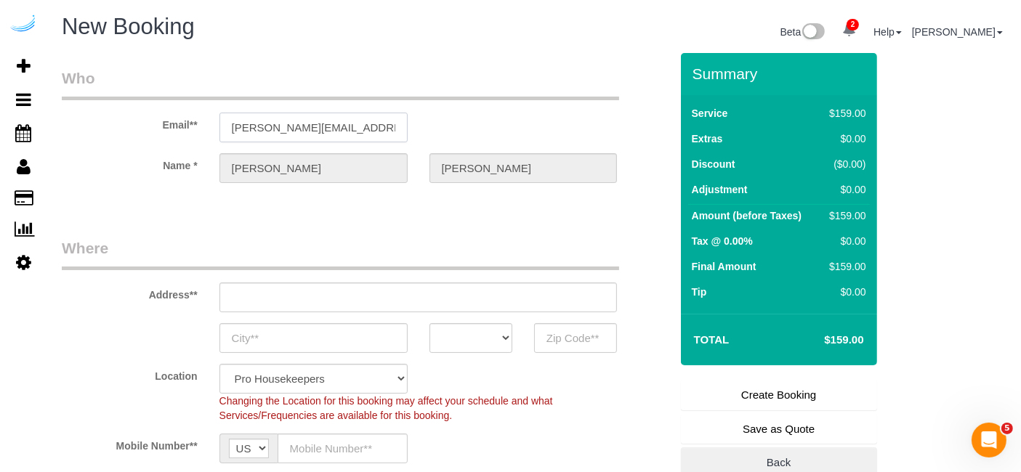
scroll to position [81, 0]
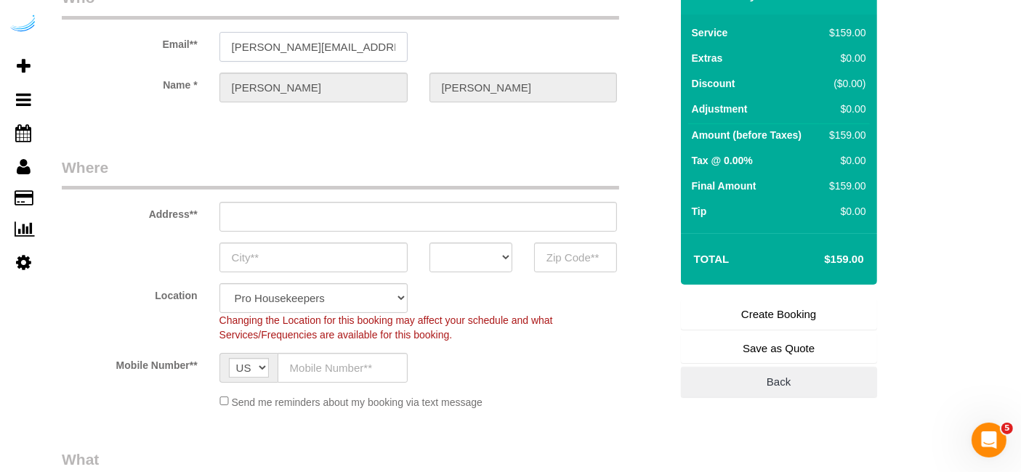
type input "3816 S Lamar Blvd"
type input "Austin"
select select "[GEOGRAPHIC_DATA]"
type input "78704"
click at [448, 202] on input "3816 S Lamar Blvd" at bounding box center [418, 217] width 398 height 30
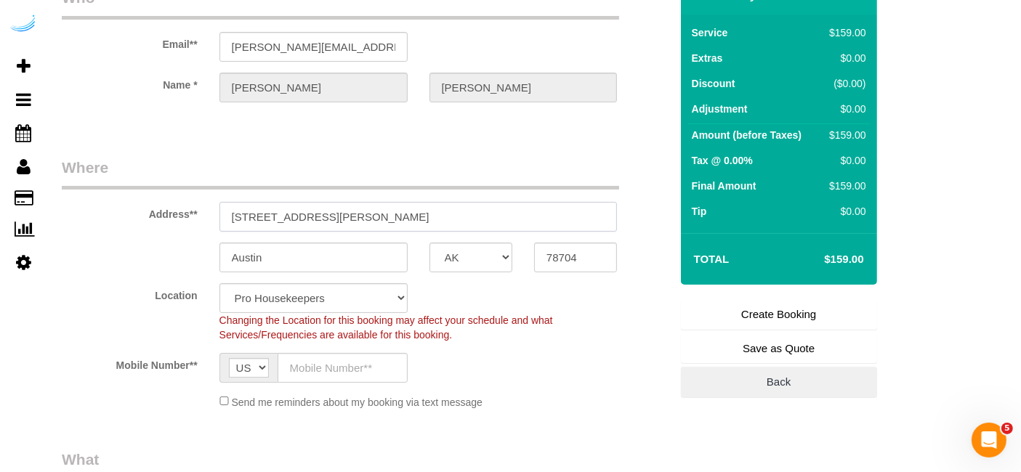
paste input "4500 W Touhy Ave, Lincolnwood, IL 60712"
type input "4500 W Touhy Ave, Lincolnwood, IL 60712"
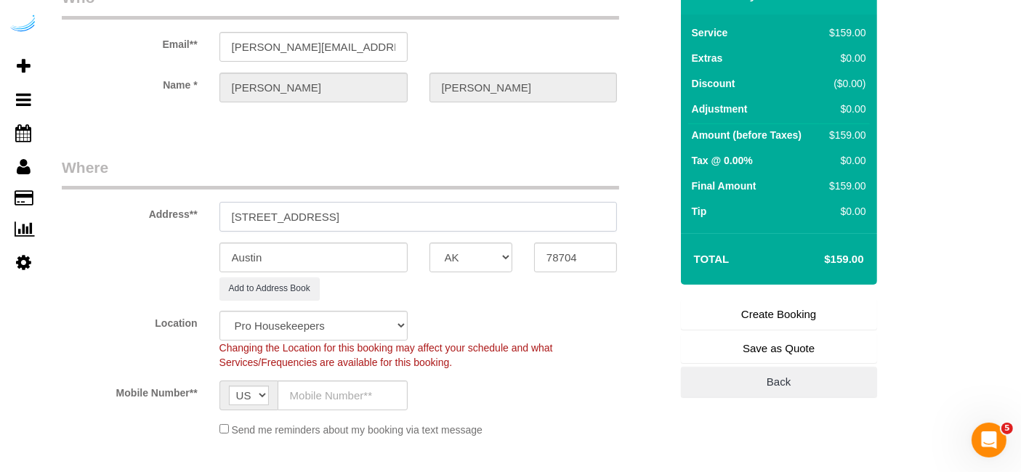
select select "9"
select select "object:3675"
drag, startPoint x: 418, startPoint y: 214, endPoint x: 572, endPoint y: 226, distance: 154.5
click at [572, 226] on input "4500 W Touhy Ave, Lincolnwood, IL 60712" at bounding box center [418, 217] width 398 height 30
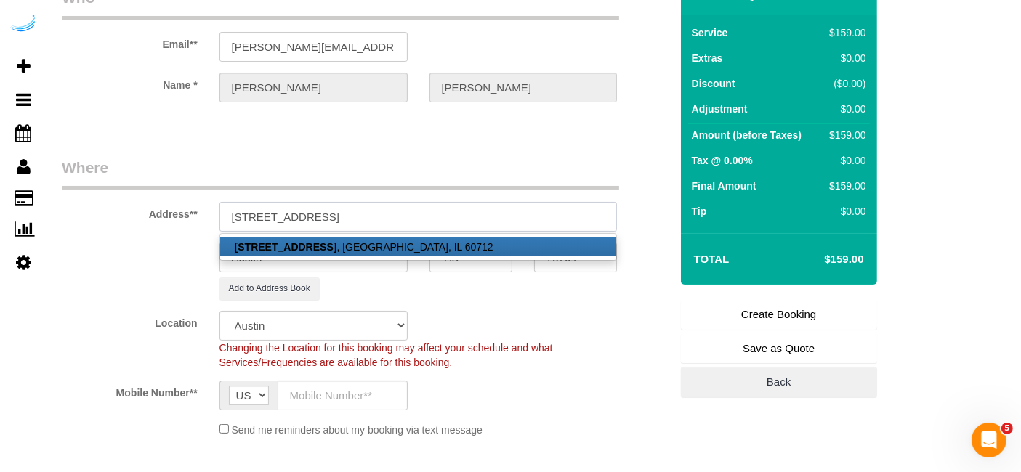
type input "4500 W Touhy Ave, Lincolnwood, IL 60712"
click at [589, 261] on input "78704" at bounding box center [575, 258] width 83 height 30
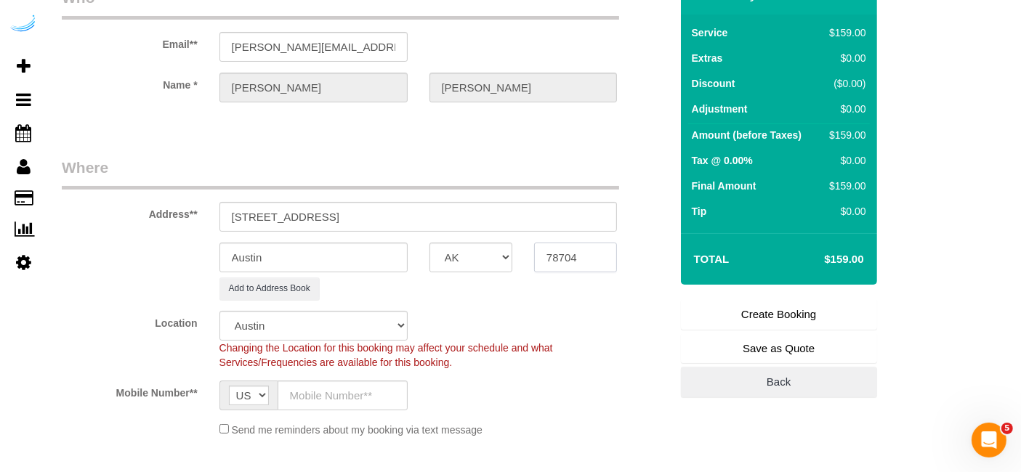
paste input "60712"
type input "60712"
click at [456, 262] on select "AK AL AR AZ CA CO CT DC DE FL GA HI IA ID IL IN KS KY LA MA MD ME MI MN MO MS M…" at bounding box center [471, 258] width 83 height 30
select select "11"
select select "IL"
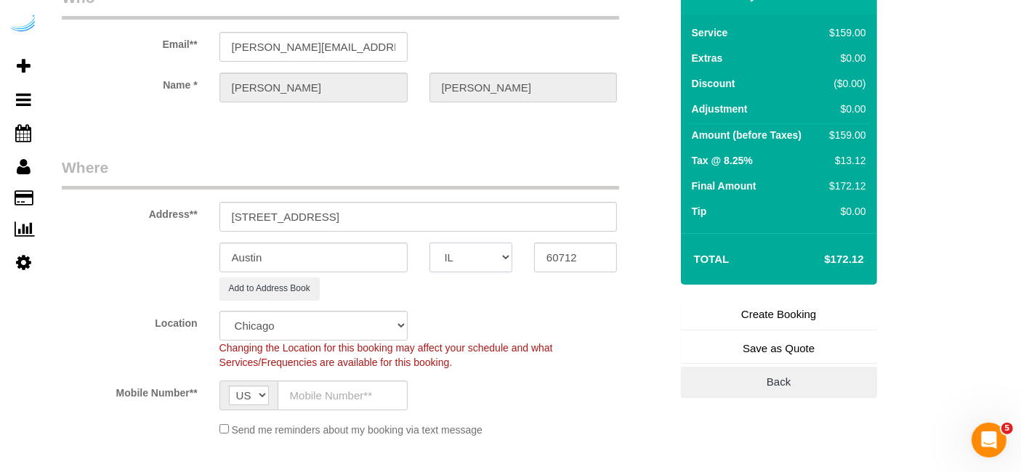
click at [430, 243] on select "AK AL AR AZ CA CO CT DC DE FL GA HI IA ID IL IN KS KY LA MA MD ME MI MN MO MS M…" at bounding box center [471, 258] width 83 height 30
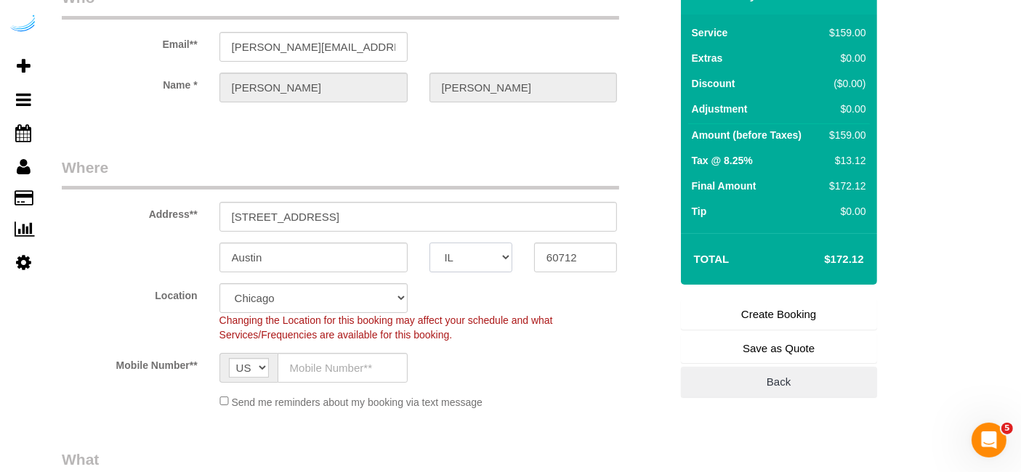
select select "object:3720"
drag, startPoint x: 387, startPoint y: 219, endPoint x: 328, endPoint y: 239, distance: 62.1
click at [328, 239] on sui-booking-address "Address** 4500 W Touhy Ave, Lincolnwood, IL 60712 Austin AK AL AR AZ CA CO CT D…" at bounding box center [366, 215] width 608 height 116
click at [325, 248] on input "Austin" at bounding box center [313, 258] width 188 height 30
paste input "Lincolnwood"
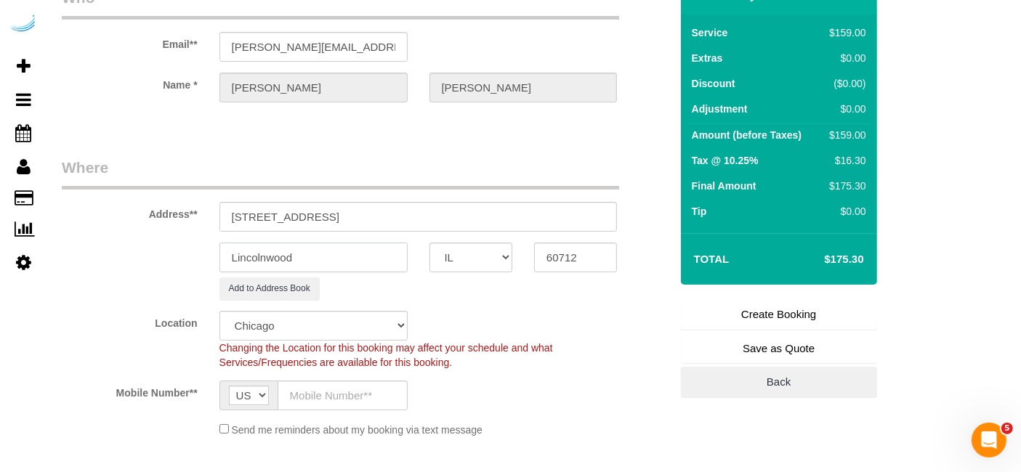
type input "Lincolnwood"
drag, startPoint x: 330, startPoint y: 214, endPoint x: 713, endPoint y: 214, distance: 383.0
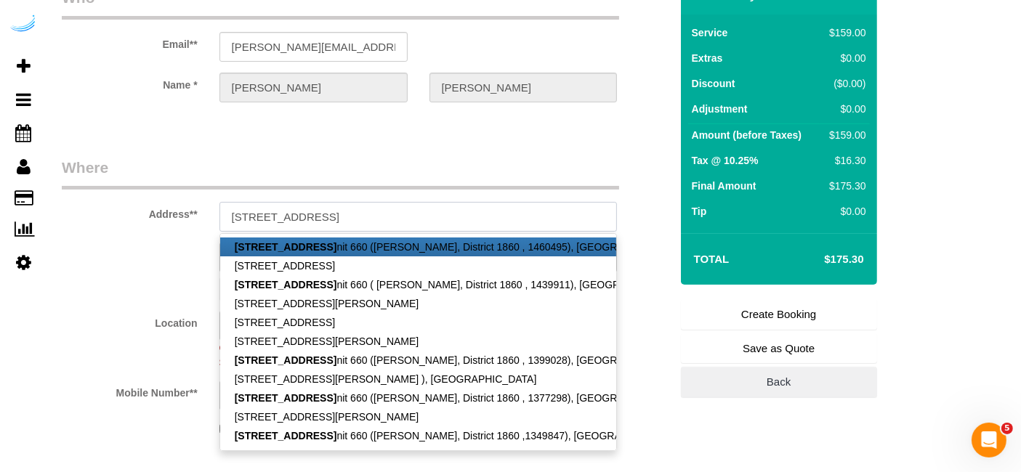
paste input "SchedulerView Checklists District 1860"
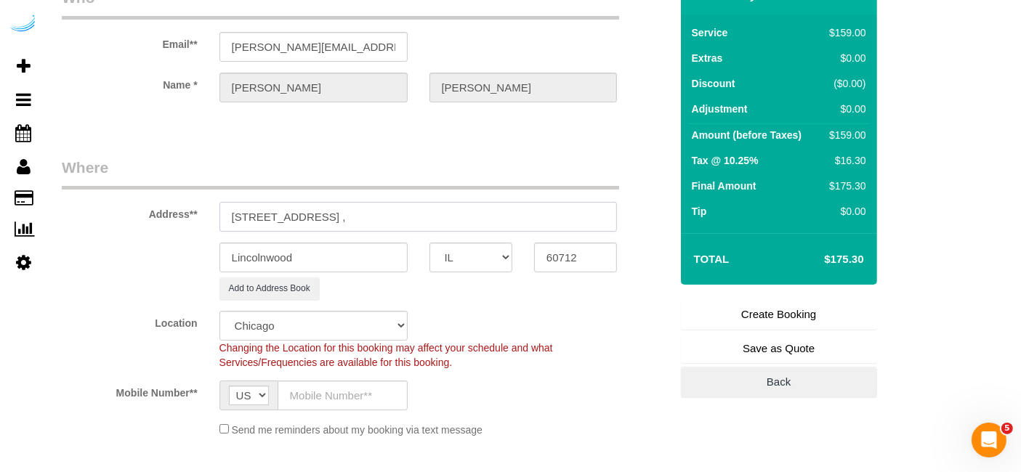
drag, startPoint x: 531, startPoint y: 214, endPoint x: 408, endPoint y: 219, distance: 122.9
click at [408, 219] on input "4500 W Touhy Ave, Building 660, Unit 660 SchedulerView Checklists District 1860…" at bounding box center [418, 217] width 398 height 30
paste input "Nancy White"
click at [589, 219] on input "4500 W Touhy Ave, Building 660, Unit 660 ( Nancy White, District 1860 ," at bounding box center [418, 217] width 398 height 30
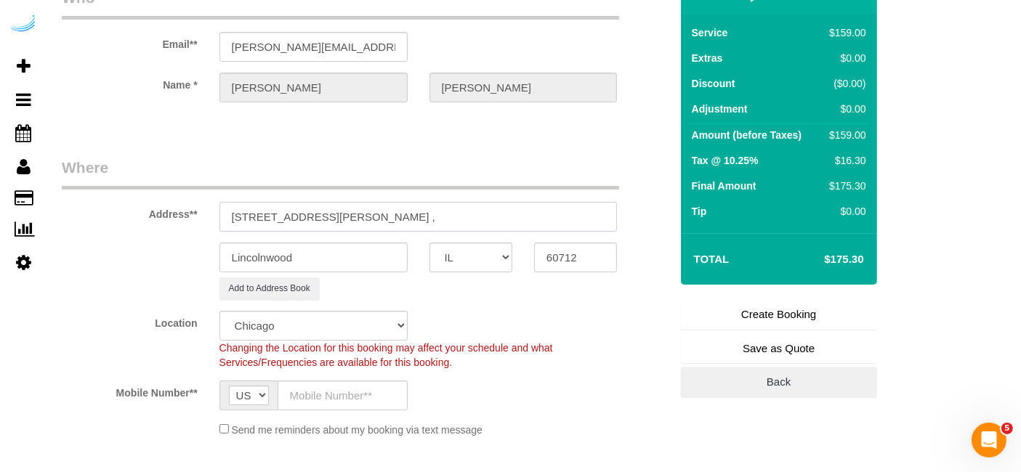
paste input "1488410"
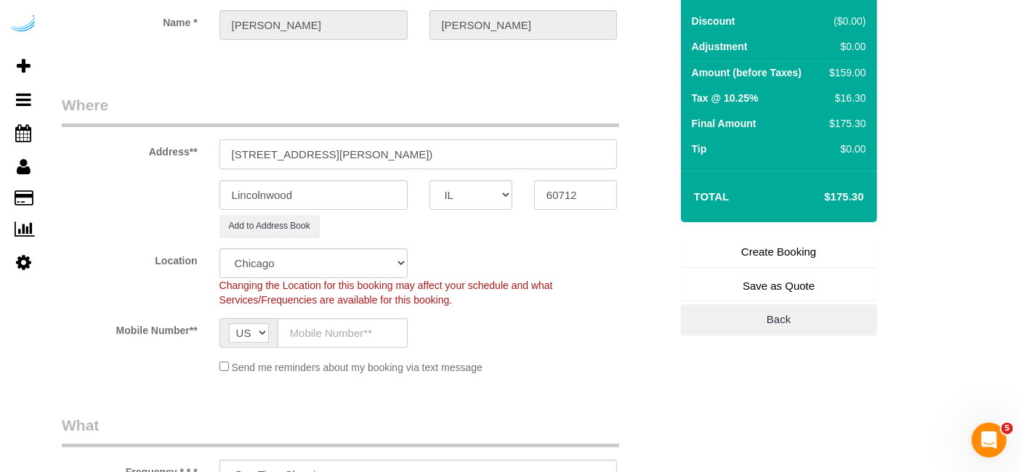
scroll to position [242, 0]
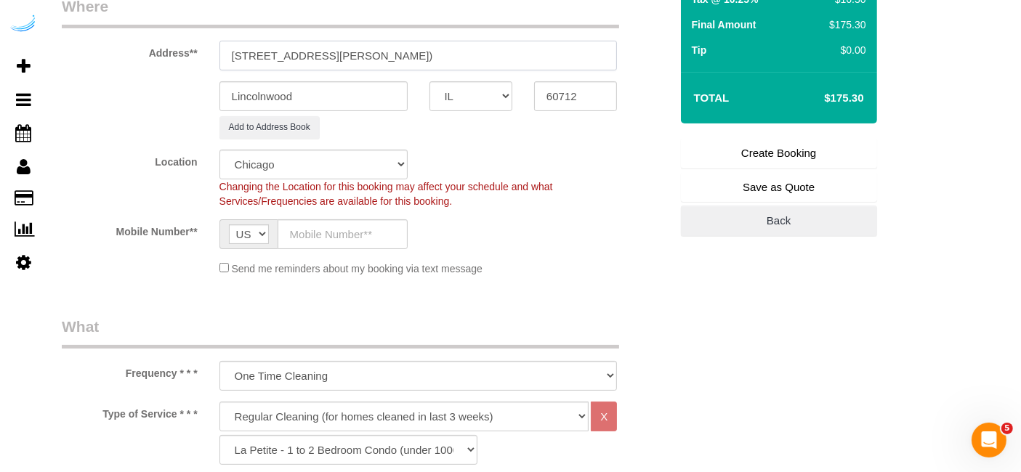
type input "4500 W Touhy Ave, Building 660, Unit 660 ( Nancy White, District 1860 , 1488410)"
click at [338, 229] on input "text" at bounding box center [343, 234] width 130 height 30
type input "[PHONE_NUMBER]"
type input "Brandie Louck"
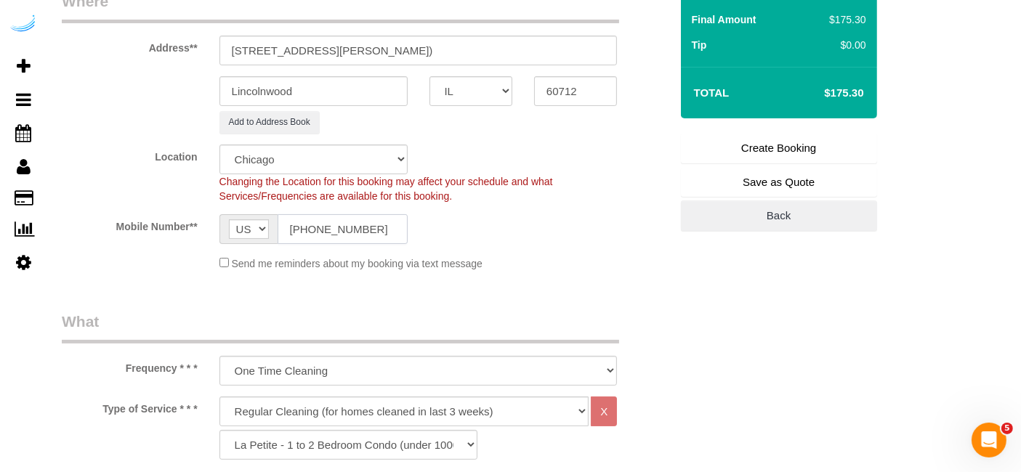
type input "[PHONE_NUMBER]"
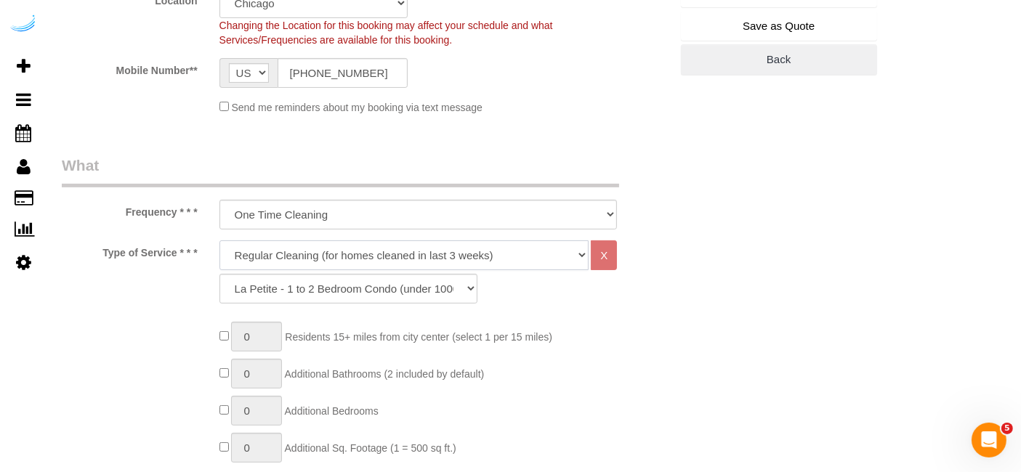
drag, startPoint x: 362, startPoint y: 251, endPoint x: 355, endPoint y: 265, distance: 15.6
click at [362, 251] on select "Deep Cleaning (for homes that have not been cleaned in 3+ weeks) Spruce Regular…" at bounding box center [404, 256] width 370 height 30
select select "282"
click at [219, 241] on select "Deep Cleaning (for homes that have not been cleaned in 3+ weeks) Spruce Regular…" at bounding box center [404, 256] width 370 height 30
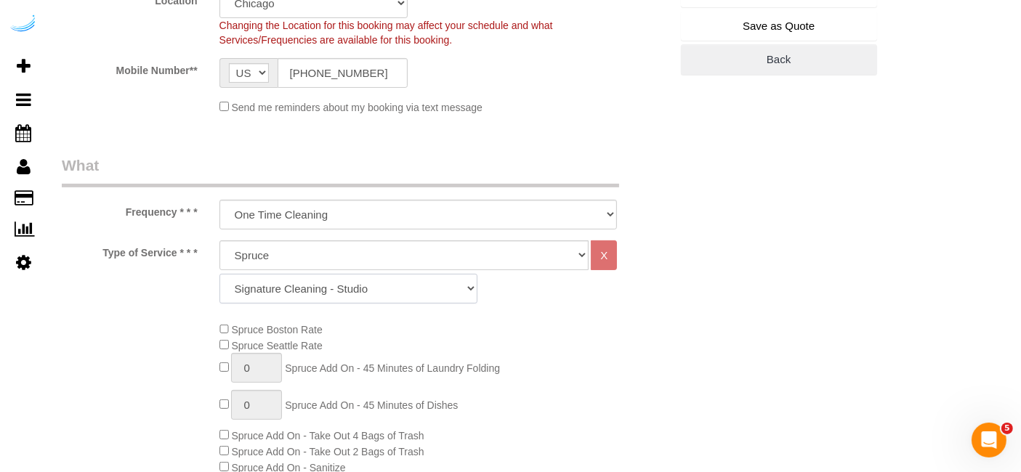
click at [393, 278] on select "Signature Cleaning - Studio Signature Cleaning - 1 Bed 1 Bath Signature Cleanin…" at bounding box center [348, 289] width 258 height 30
click at [219, 274] on select "Signature Cleaning - Studio Signature Cleaning - 1 Bed 1 Bath Signature Cleanin…" at bounding box center [348, 289] width 258 height 30
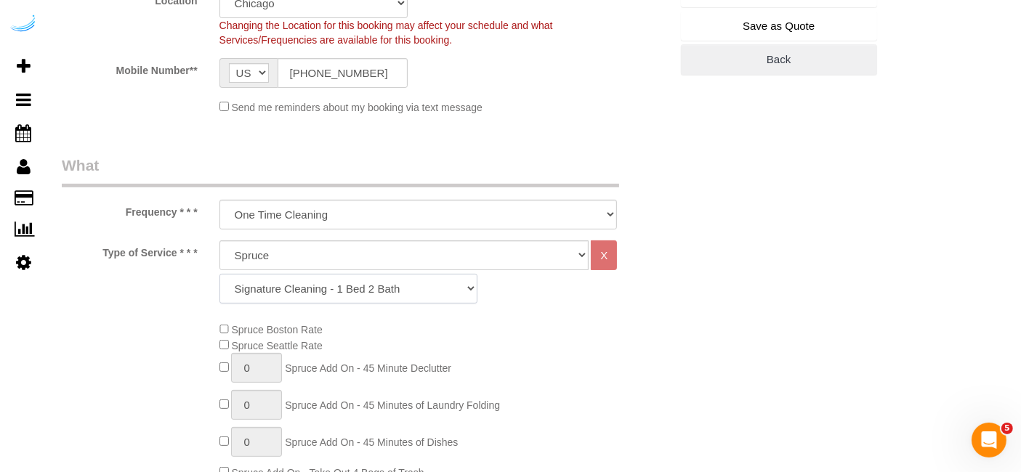
click at [371, 274] on select "Signature Cleaning - Studio Signature Cleaning - 1 Bed 1 Bath Signature Cleanin…" at bounding box center [348, 289] width 258 height 30
select select "309"
click at [219, 274] on select "Signature Cleaning - Studio Signature Cleaning - 1 Bed 1 Bath Signature Cleanin…" at bounding box center [348, 289] width 258 height 30
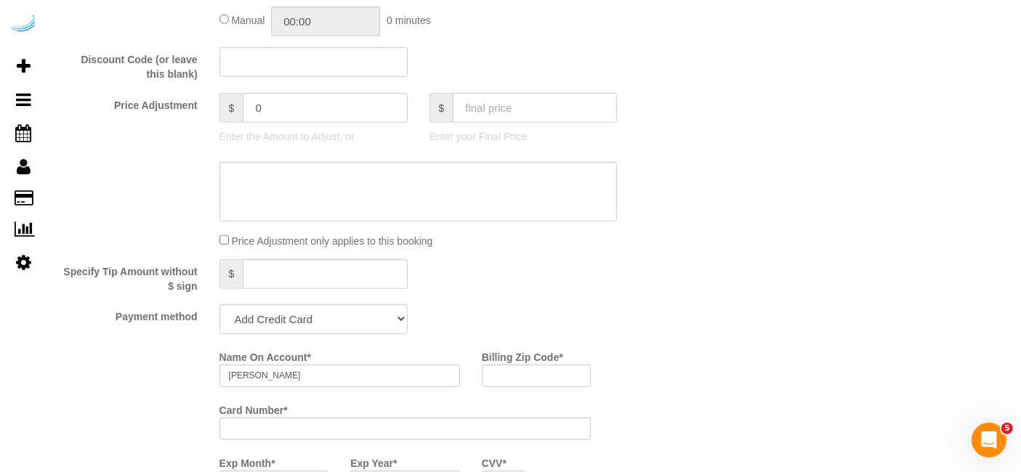
scroll to position [1292, 0]
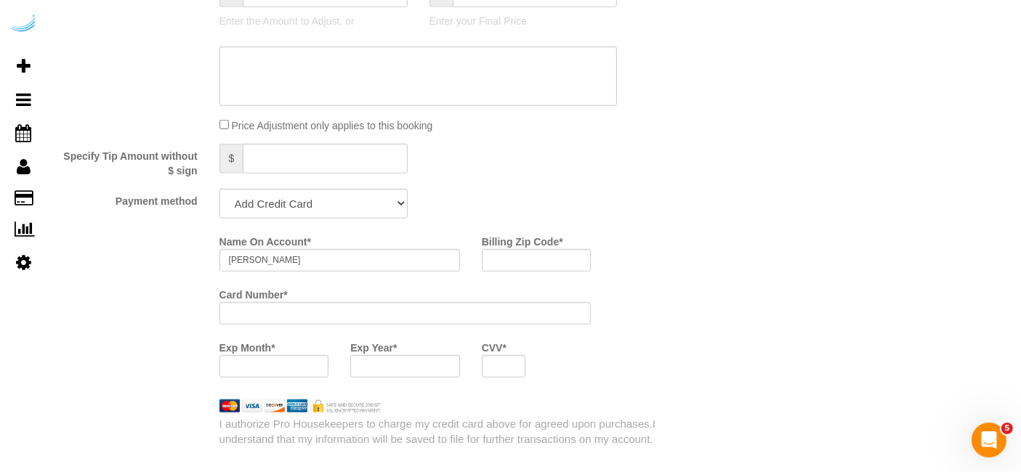
drag, startPoint x: 348, startPoint y: 196, endPoint x: 339, endPoint y: 212, distance: 18.9
click at [348, 196] on select "Add Credit Card Cash Check Paypal" at bounding box center [313, 204] width 188 height 30
select select "string:check"
click at [219, 189] on select "Add Credit Card Cash Check Paypal" at bounding box center [313, 204] width 188 height 30
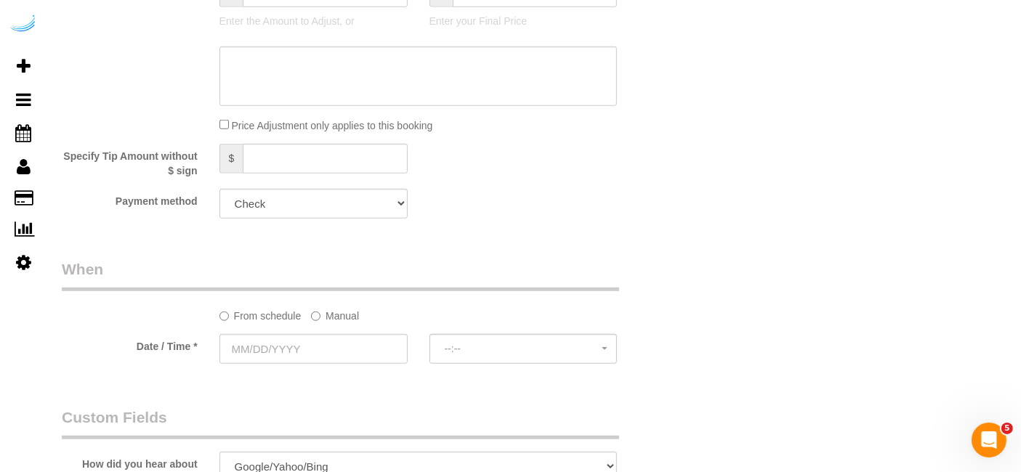
click at [345, 320] on label "Manual" at bounding box center [335, 314] width 48 height 20
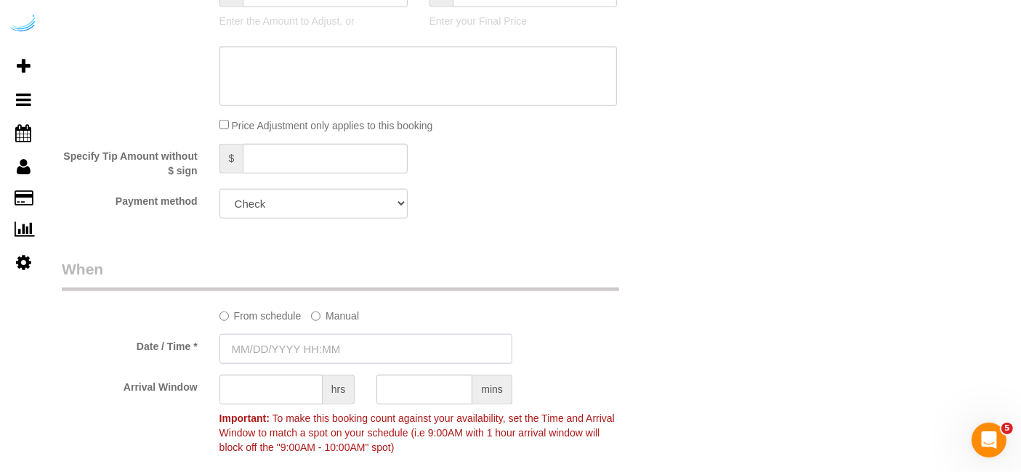
click at [322, 347] on input "text" at bounding box center [365, 349] width 293 height 30
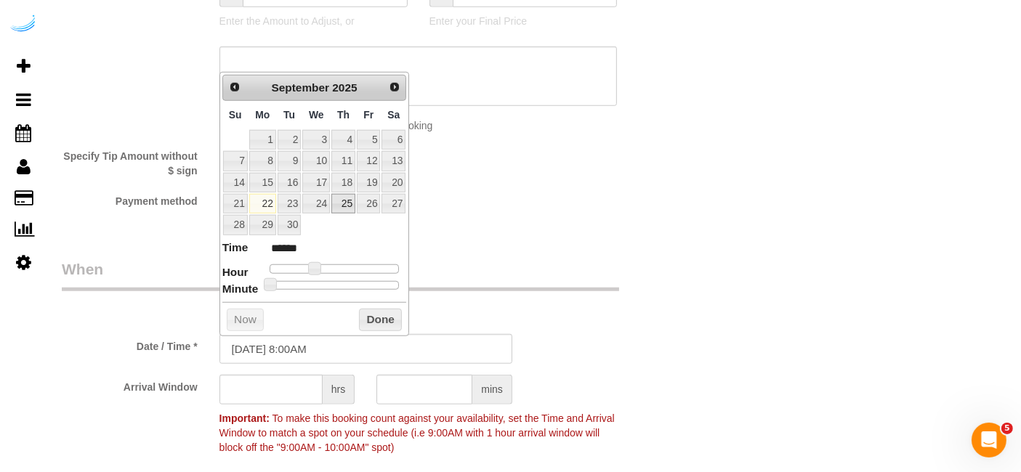
click at [337, 204] on link "25" at bounding box center [343, 204] width 24 height 20
type input "09/25/2025 9:00AM"
type input "******"
type input "09/25/2025 10:00AM"
type input "*******"
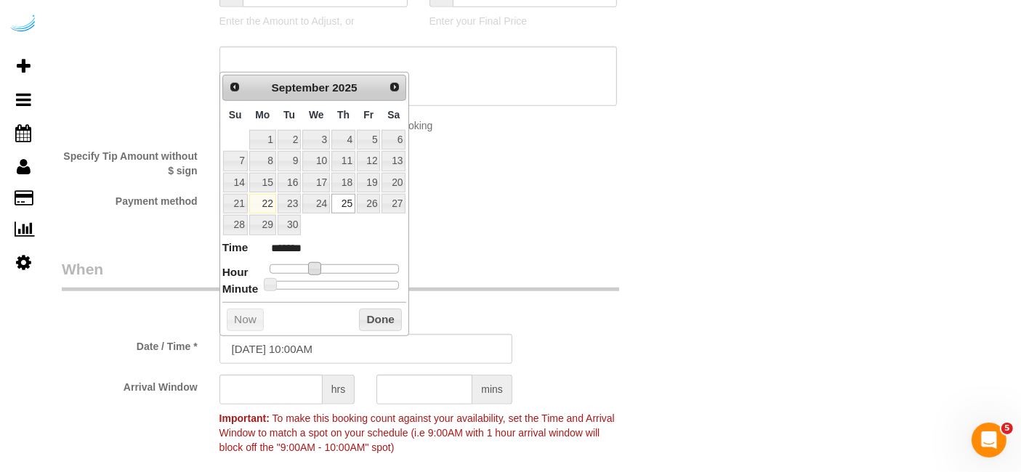
type input "09/25/2025 11:00AM"
type input "*******"
type input "09/25/2025 10:00AM"
type input "*******"
drag, startPoint x: 315, startPoint y: 267, endPoint x: 326, endPoint y: 269, distance: 10.4
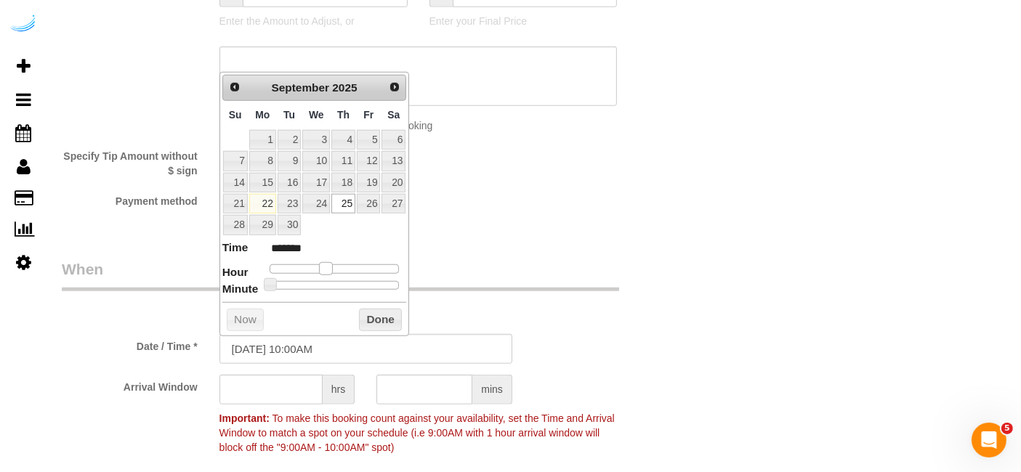
click at [326, 269] on span at bounding box center [325, 268] width 13 height 13
click at [307, 382] on input "text" at bounding box center [270, 390] width 103 height 30
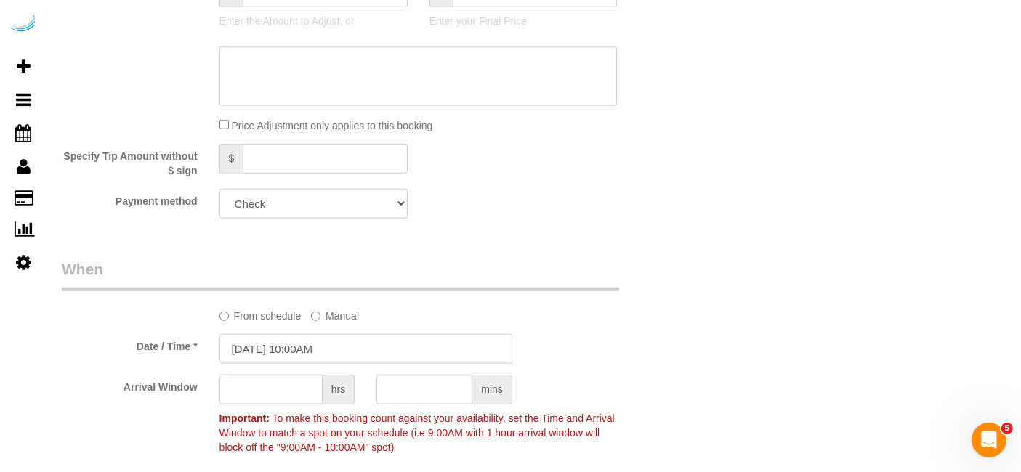
type input "8"
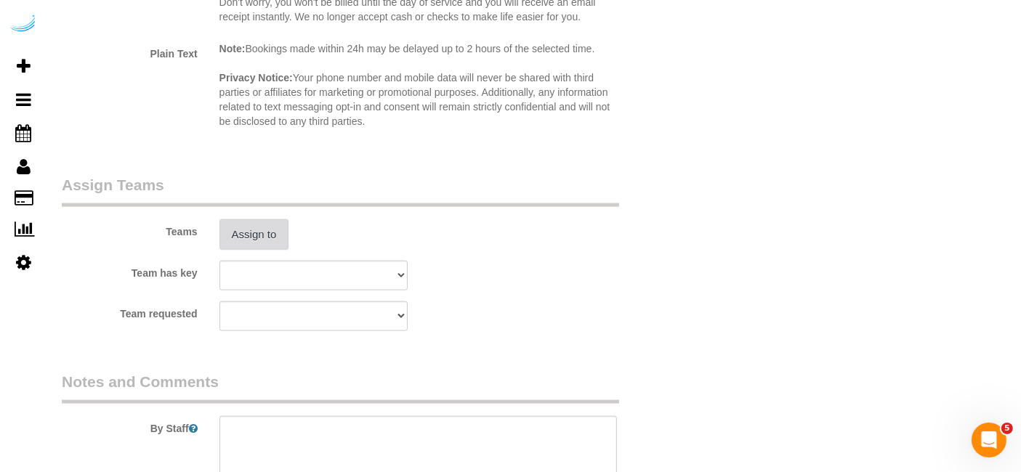
type input "7"
click at [257, 227] on button "Assign to" at bounding box center [254, 234] width 70 height 31
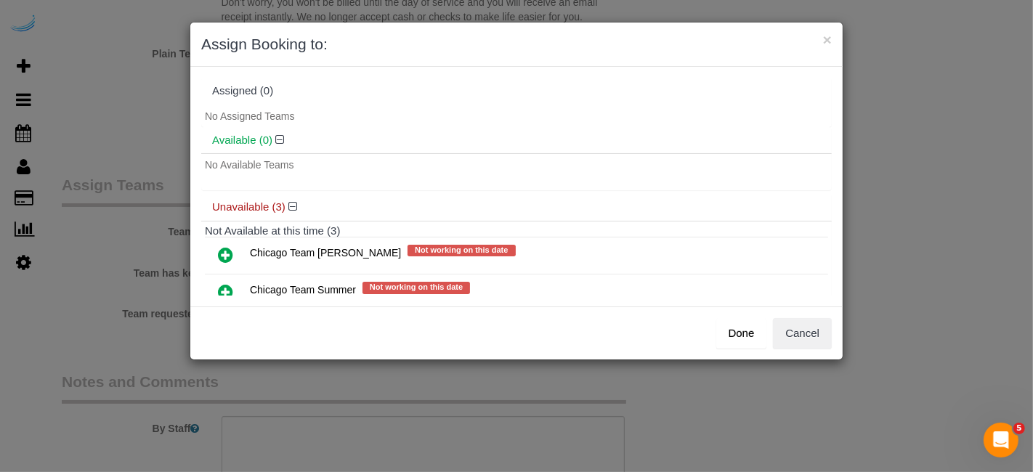
scroll to position [76, 0]
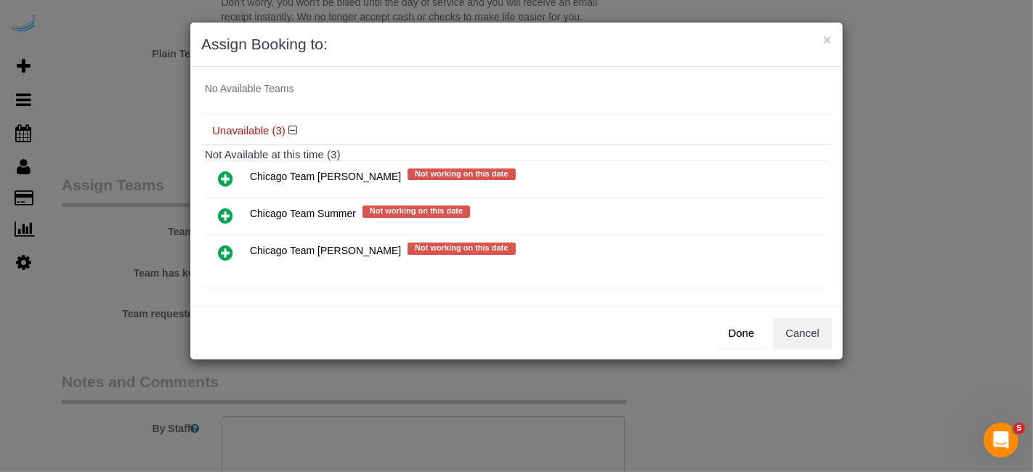
click at [225, 244] on icon at bounding box center [225, 252] width 15 height 17
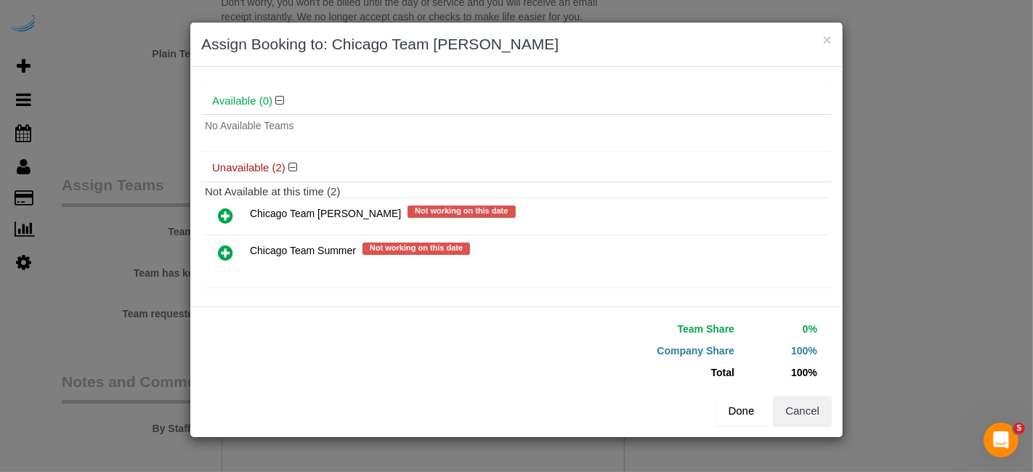
click at [739, 410] on button "Done" at bounding box center [742, 411] width 51 height 31
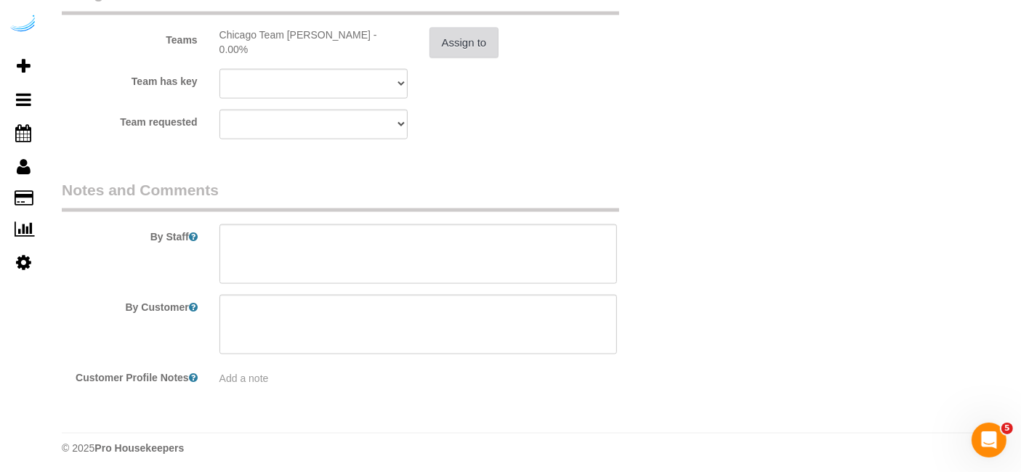
scroll to position [2211, 0]
drag, startPoint x: 465, startPoint y: 253, endPoint x: 473, endPoint y: 23, distance: 229.8
click at [465, 246] on textarea at bounding box center [418, 254] width 398 height 60
click at [515, 252] on textarea at bounding box center [418, 254] width 398 height 60
paste textarea "Permanent Notes:No notes from this customer.Today's Notes:No notes from this se…"
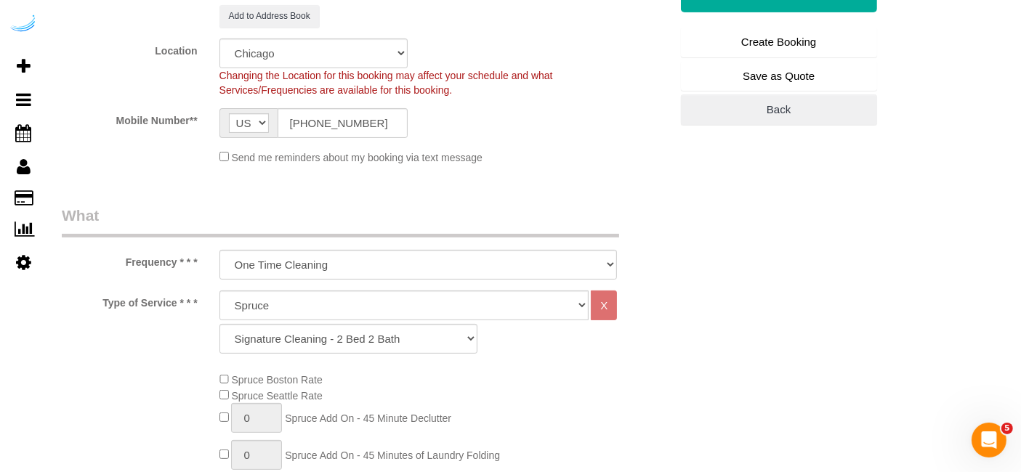
scroll to position [0, 0]
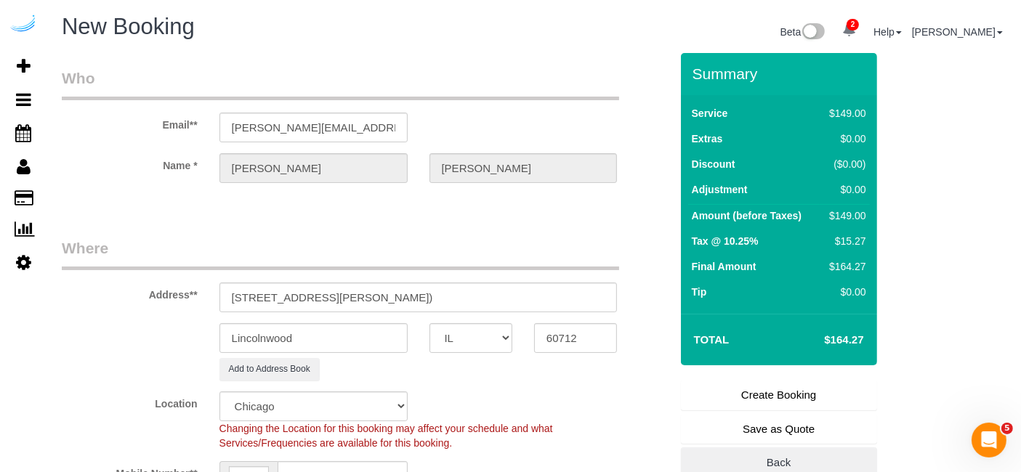
type textarea "Recurrency: One time service Permanent Notes:No notes from this customer.Today'…"
click at [772, 382] on link "Create Booking" at bounding box center [779, 395] width 196 height 31
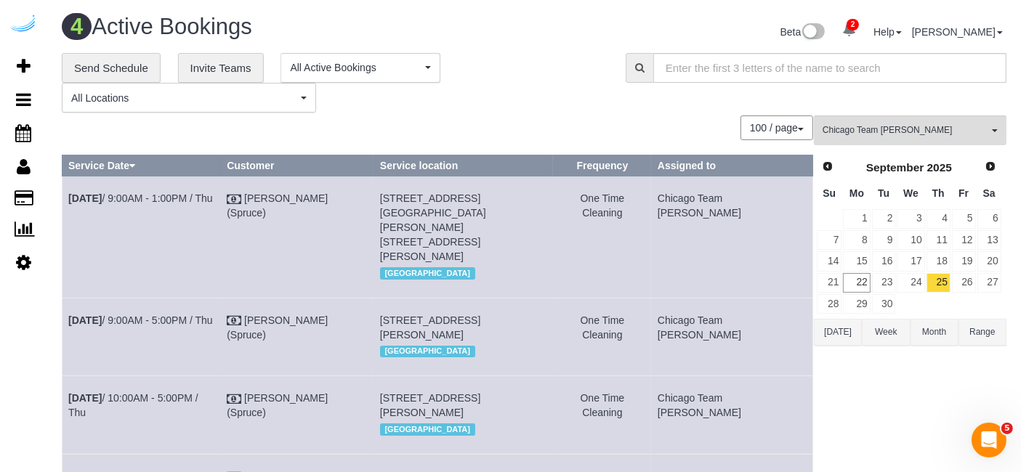
scroll to position [161, 0]
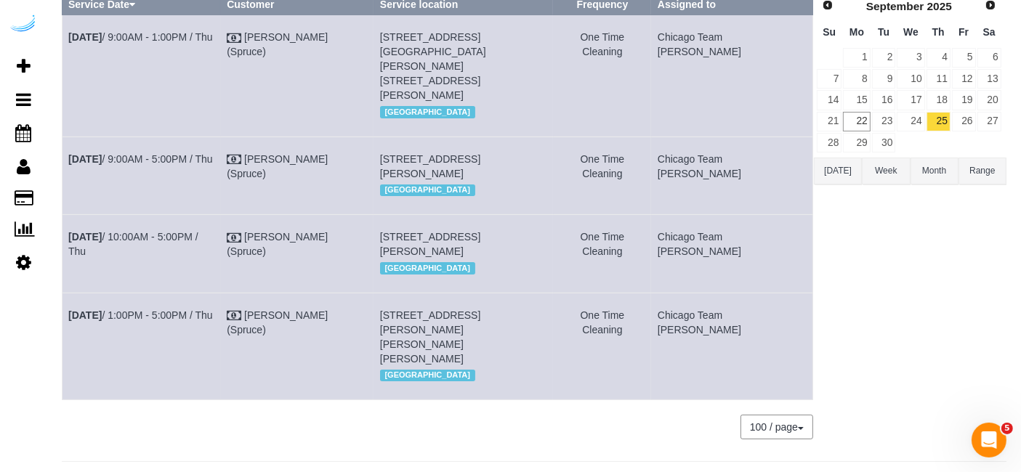
drag, startPoint x: 805, startPoint y: 223, endPoint x: 63, endPoint y: 140, distance: 746.0
click at [63, 140] on tbody "Sep 25th / 9:00AM - 1:00PM / Thu Brandie Louck (Spruce) 900 N Kingsbury St, Uni…" at bounding box center [438, 207] width 751 height 385
copy tbody "Sep 25th / 9:00AM - 5:00PM / Thu Brandie Louck (Spruce) 808 W Van Buren St, Bui…"
click at [909, 310] on div "Chicago Team Wesley All Teams Remove Team Filters Atlanta Team Andrea Atlanta T…" at bounding box center [910, 204] width 193 height 500
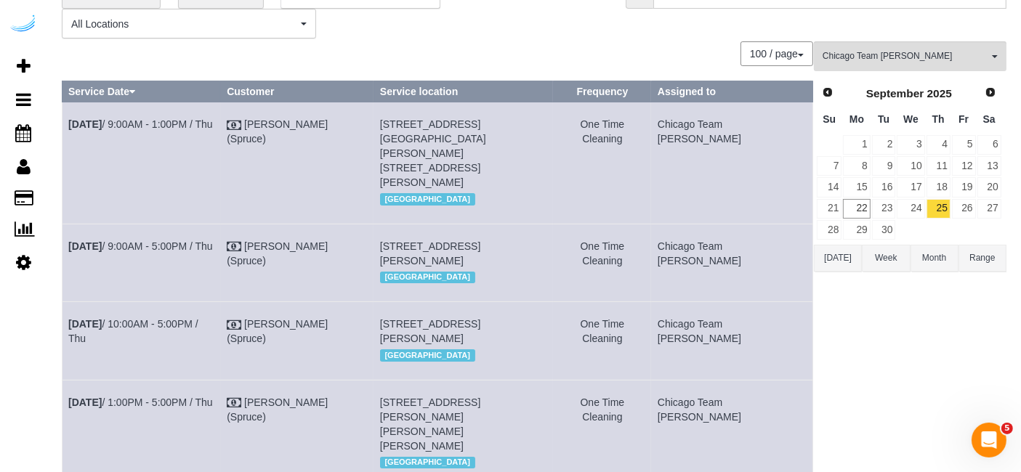
scroll to position [0, 0]
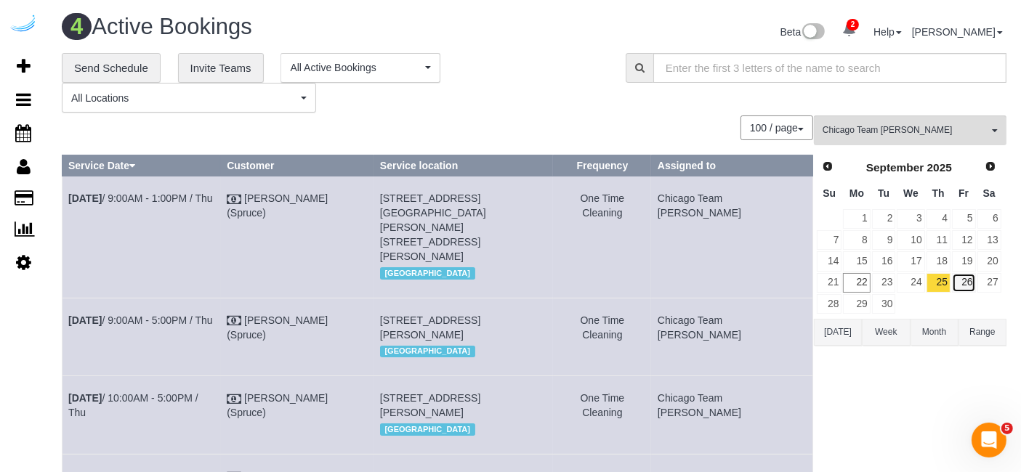
click at [970, 273] on link "26" at bounding box center [964, 283] width 24 height 20
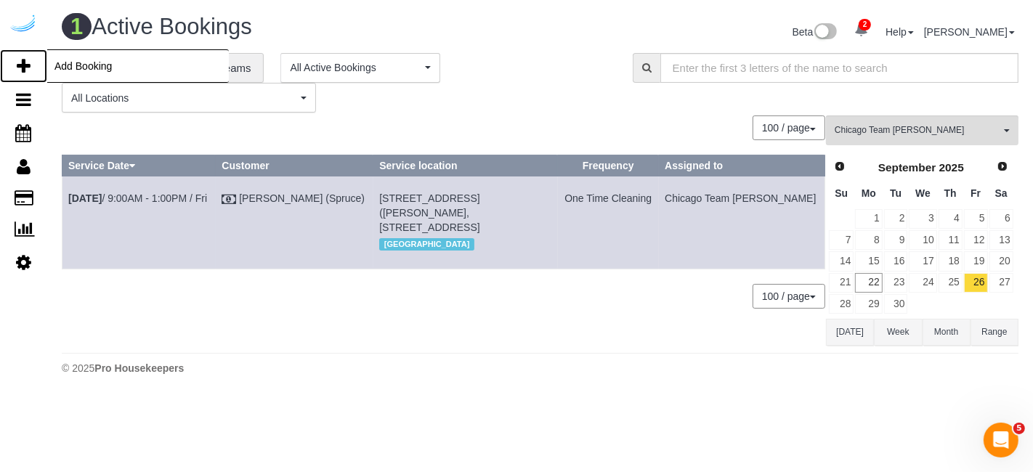
click at [23, 65] on icon at bounding box center [24, 65] width 14 height 17
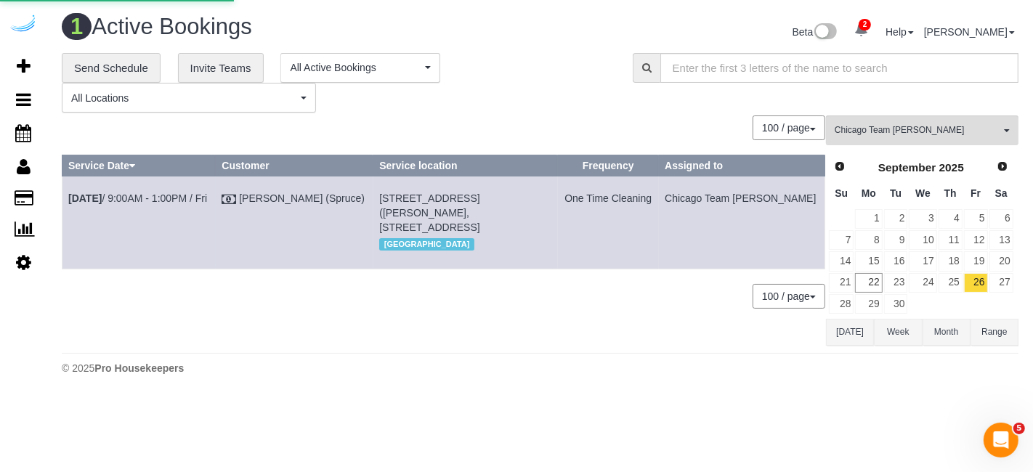
select select "number:9"
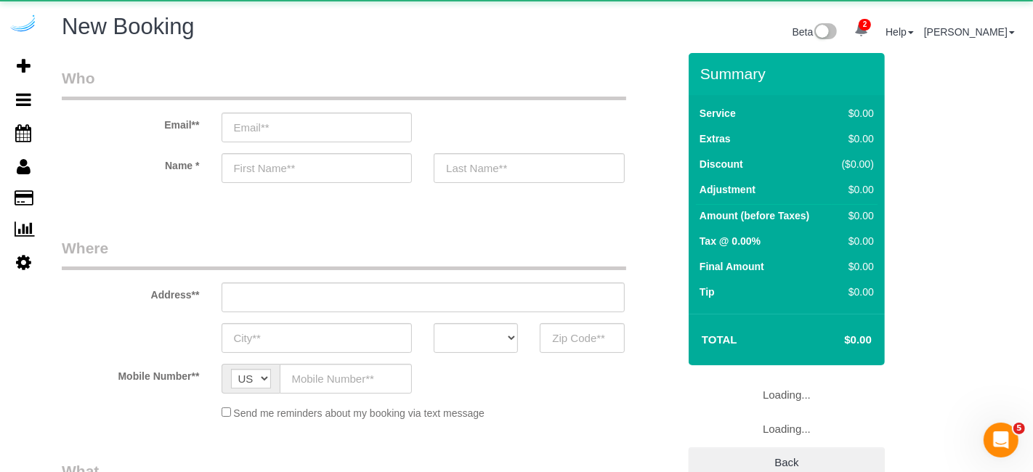
select select "object:5387"
select select "4"
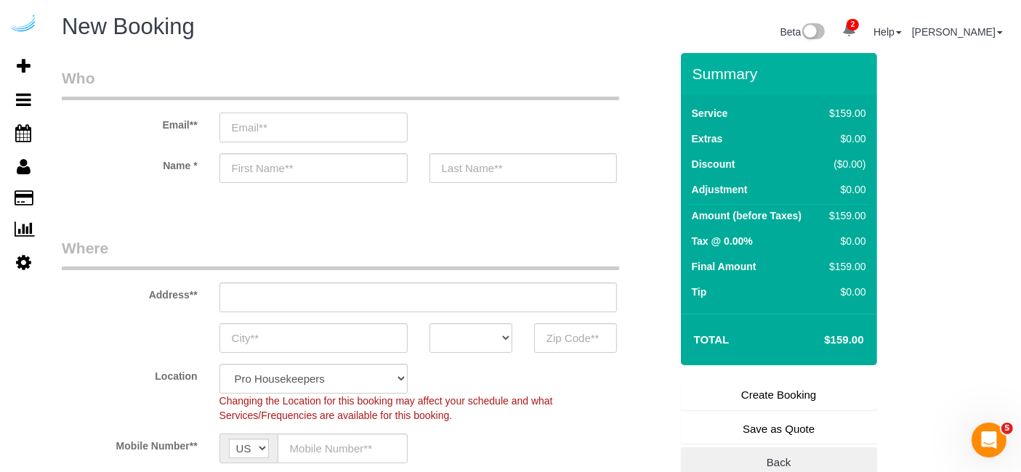
click at [343, 130] on input "email" at bounding box center [313, 128] width 188 height 30
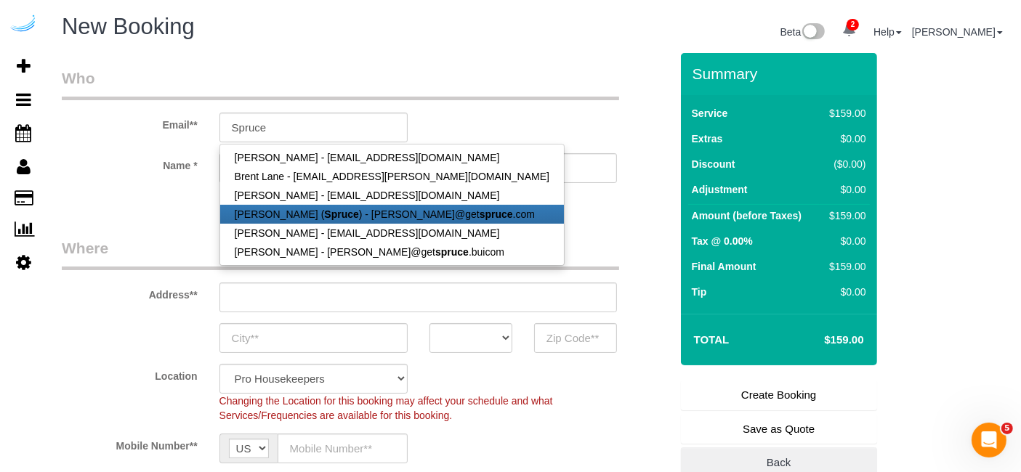
click at [332, 209] on strong "Spruce" at bounding box center [341, 215] width 34 height 12
type input "[PERSON_NAME][EMAIL_ADDRESS][DOMAIN_NAME]"
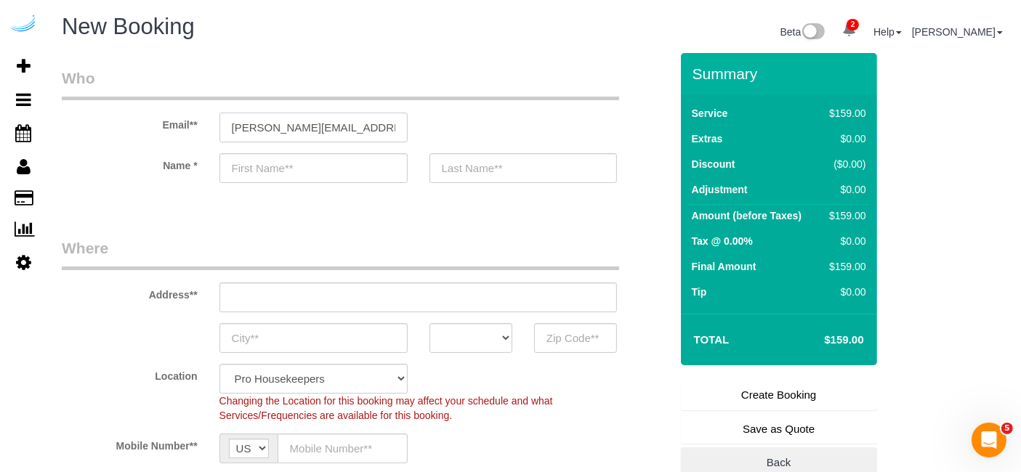
type input "[PERSON_NAME]"
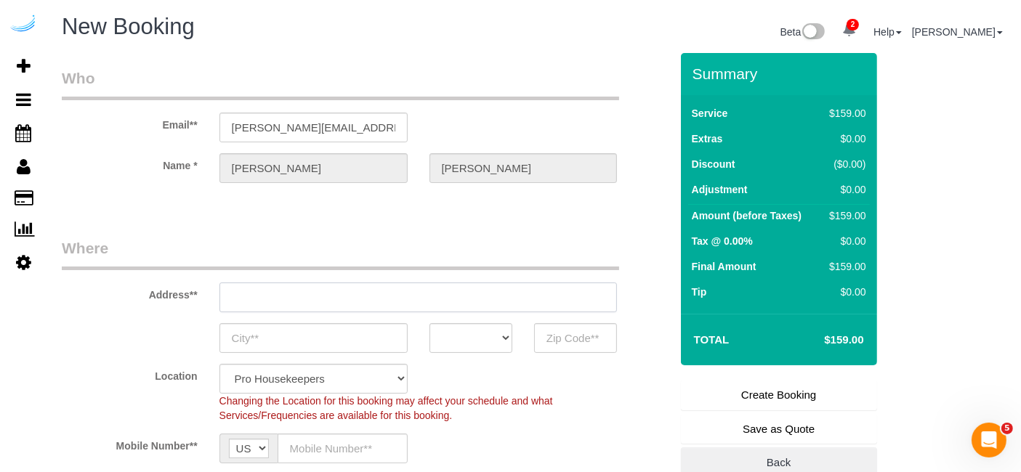
click at [392, 304] on input "text" at bounding box center [418, 298] width 398 height 30
type input "3816 S Lamar Blvd"
type input "Austin"
select select "[GEOGRAPHIC_DATA]"
type input "78704"
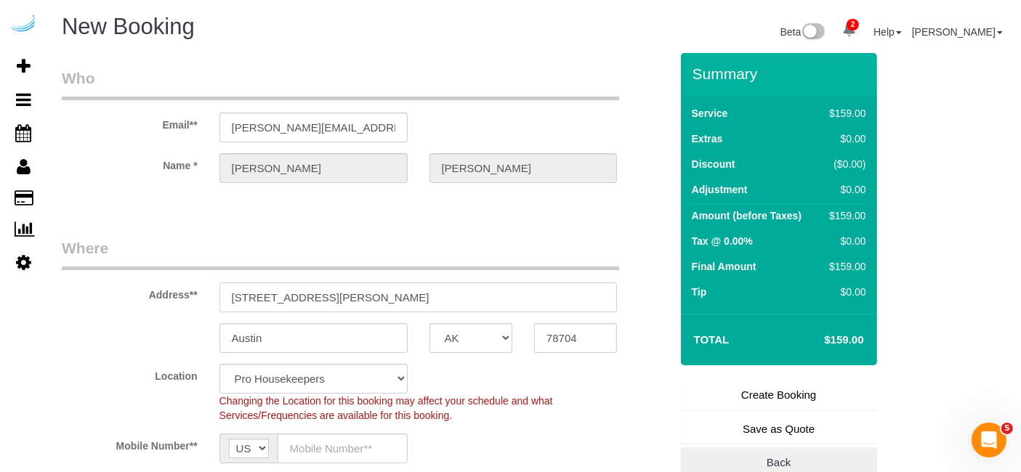
paste input "555 W Kinzie St, Chicago, IL 60654"
type input "555 W Kinzie St, Chicago, IL 60654"
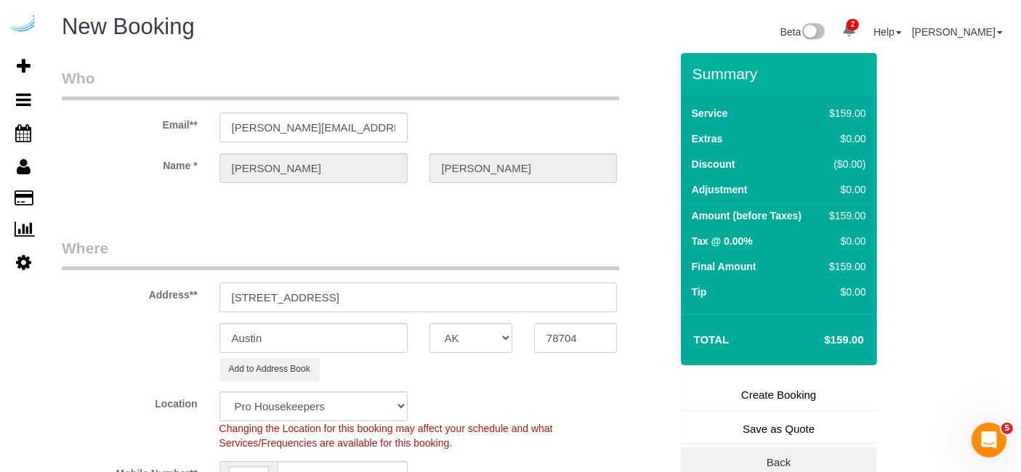
select select "9"
select select "object:5431"
drag, startPoint x: 374, startPoint y: 297, endPoint x: 481, endPoint y: 300, distance: 107.6
click at [481, 300] on input "555 W Kinzie St, Chicago, IL 60654" at bounding box center [418, 298] width 398 height 30
type input "555 W Kinzie St, Chicago, IL 60654"
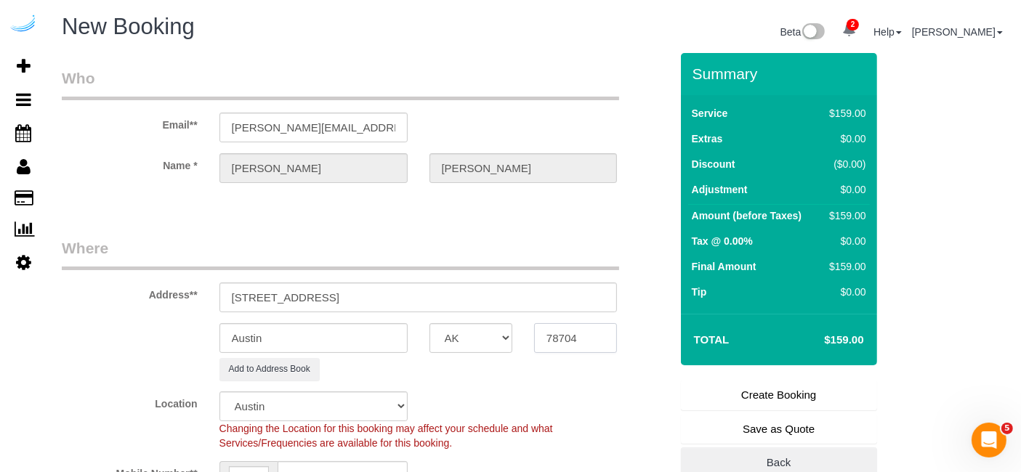
click at [578, 339] on input "78704" at bounding box center [575, 338] width 83 height 30
paste input "6065"
type input "60654"
click at [487, 343] on select "AK AL AR AZ CA CO CT DC DE FL GA HI IA ID IL IN KS KY LA MA MD ME MI MN MO MS M…" at bounding box center [471, 338] width 83 height 30
select select "IL"
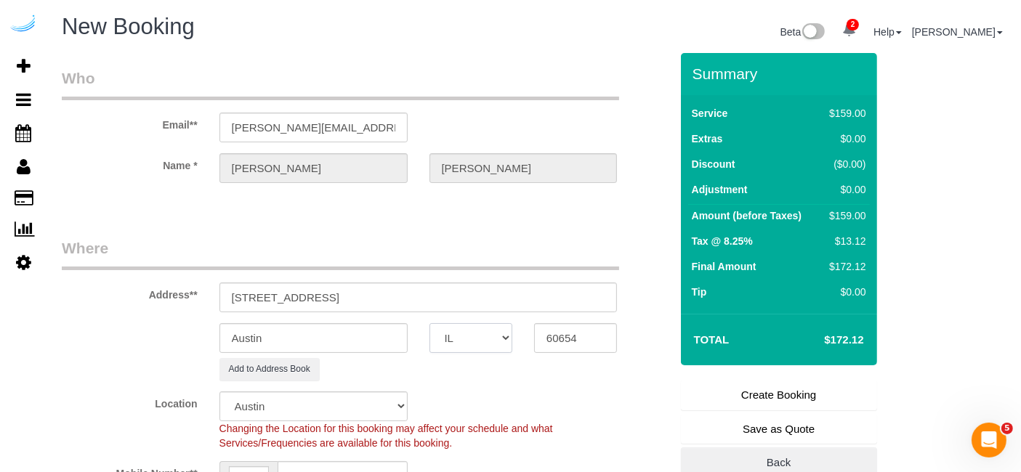
click at [430, 323] on select "AK AL AR AZ CA CO CT DC DE FL GA HI IA ID IL IN KS KY LA MA MD ME MI MN MO MS M…" at bounding box center [471, 338] width 83 height 30
select select "11"
select select "object:5473"
click at [352, 318] on sui-booking-address "Address** 555 W Kinzie St, Chicago, IL 60654 Austin AK AL AR AZ CA CO CT DC DE …" at bounding box center [366, 309] width 608 height 143
click at [350, 325] on input "Austin" at bounding box center [313, 338] width 188 height 30
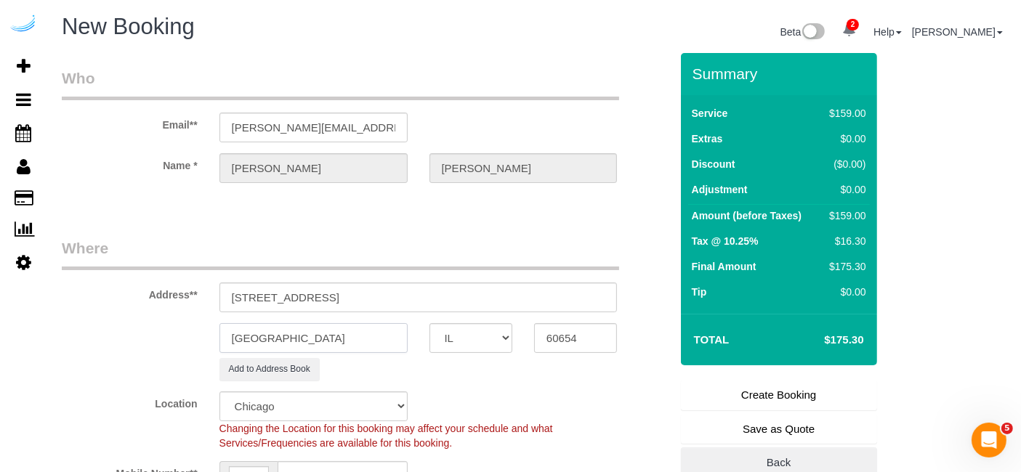
type input "[GEOGRAPHIC_DATA]"
drag, startPoint x: 318, startPoint y: 294, endPoint x: 650, endPoint y: 337, distance: 335.6
click at [652, 337] on sui-booking-address "Address** 555 W Kinzie St, Chicago, IL 60654 Chicago AK AL AR AZ CA CO CT DC DE…" at bounding box center [366, 309] width 608 height 143
paste input "555 W Kinzie"
paste input "2202"
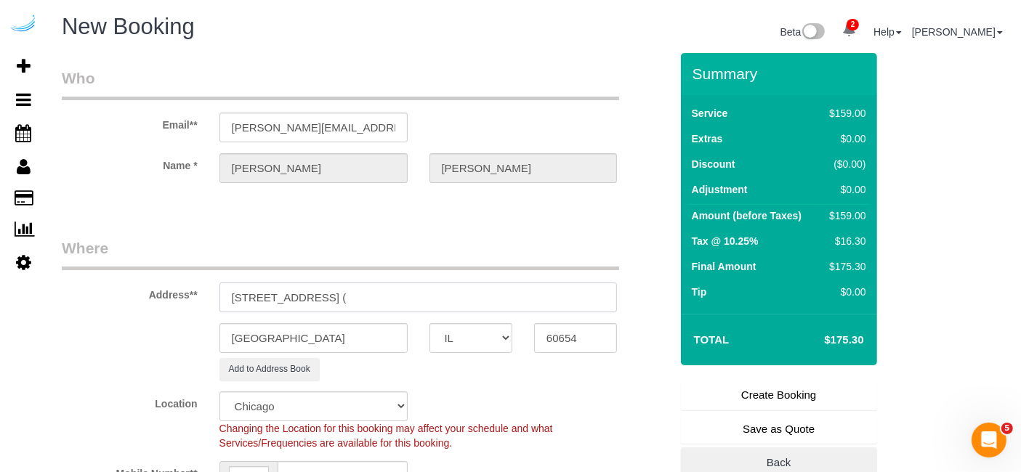
paste input "Ronnie Toca"
paste input "SchedulerView Checklists Alta at K Station"
drag, startPoint x: 516, startPoint y: 296, endPoint x: 395, endPoint y: 302, distance: 121.5
click at [395, 302] on input "555 W Kinzie St, Building 555 W Kinzie, Unit 2202 ( Ronnie Toca, SchedulerView …" at bounding box center [418, 298] width 398 height 30
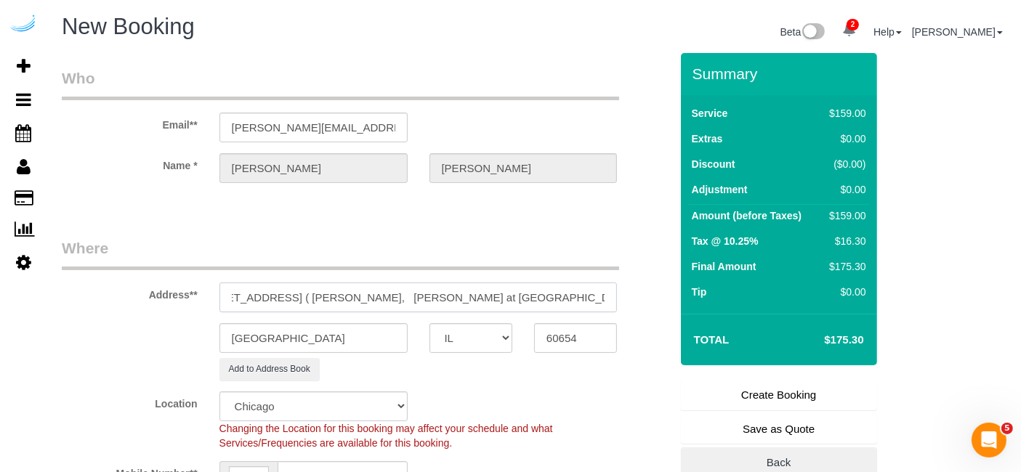
scroll to position [0, 0]
paste input "1488356"
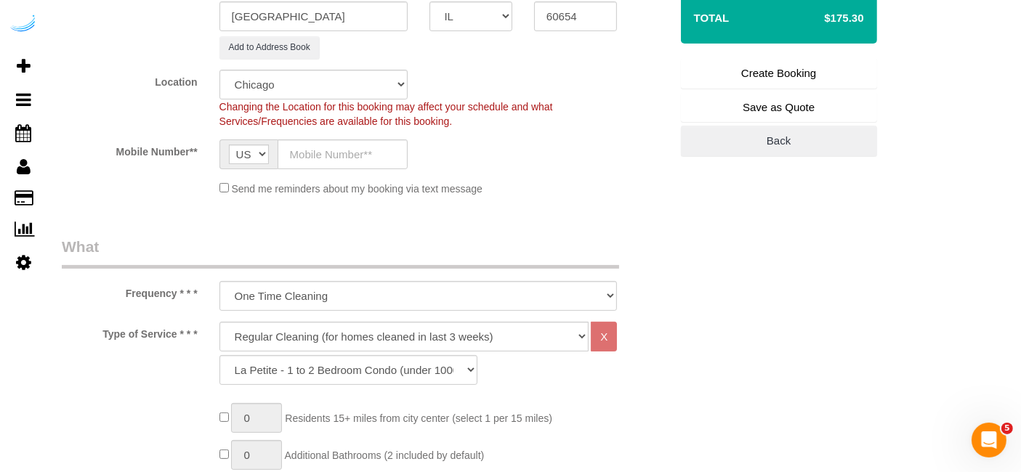
scroll to position [323, 0]
type input "555 W Kinzie St, Building 555 W Kinzie, Unit 2202 ( Ronnie Toca, Alta at K Stat…"
click at [375, 145] on input "text" at bounding box center [343, 154] width 130 height 30
type input "[PHONE_NUMBER]"
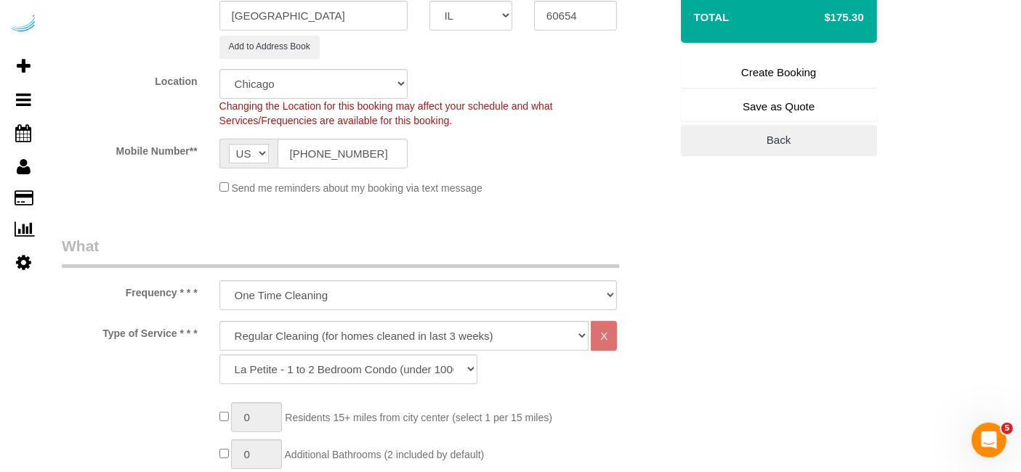
type input "Brandie Louck"
type input "[PHONE_NUMBER]"
drag, startPoint x: 467, startPoint y: 339, endPoint x: 451, endPoint y: 326, distance: 20.7
click at [467, 339] on select "Deep Cleaning (for homes that have not been cleaned in 3+ weeks) Spruce Regular…" at bounding box center [404, 336] width 370 height 30
select select "5"
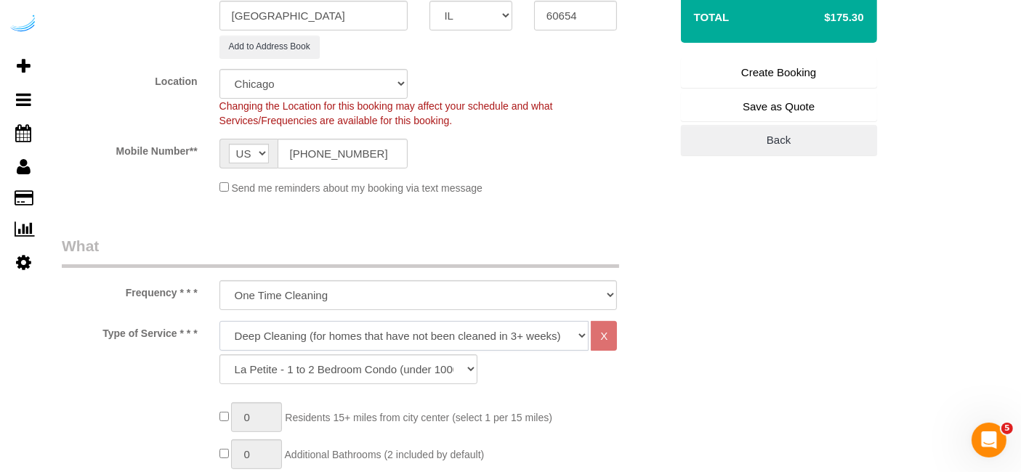
click at [219, 321] on select "Deep Cleaning (for homes that have not been cleaned in 3+ weeks) Spruce Regular…" at bounding box center [404, 336] width 370 height 30
select select "93"
drag, startPoint x: 326, startPoint y: 338, endPoint x: 326, endPoint y: 321, distance: 17.5
click at [326, 338] on select "Deep Cleaning (for homes that have not been cleaned in 3+ weeks) Spruce Regular…" at bounding box center [404, 336] width 370 height 30
select select "282"
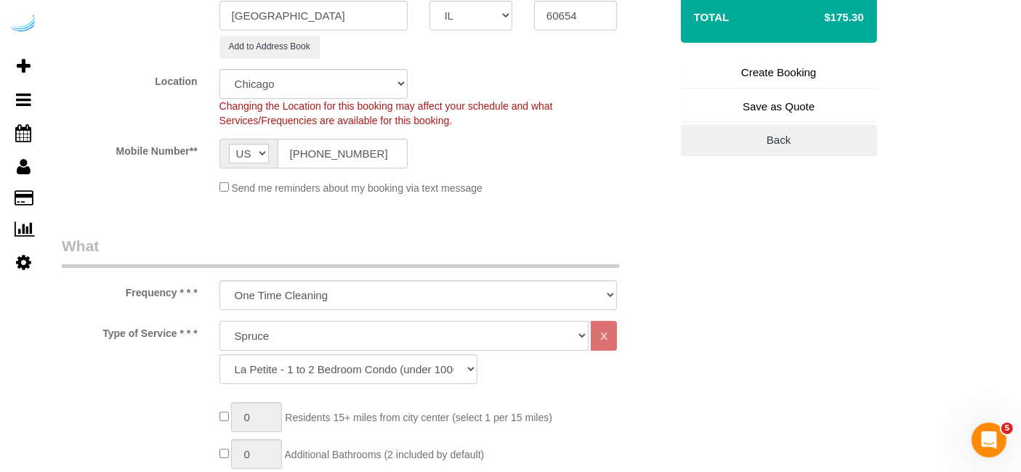
click at [219, 321] on select "Deep Cleaning (for homes that have not been cleaned in 3+ weeks) Spruce Regular…" at bounding box center [404, 336] width 370 height 30
select select "303"
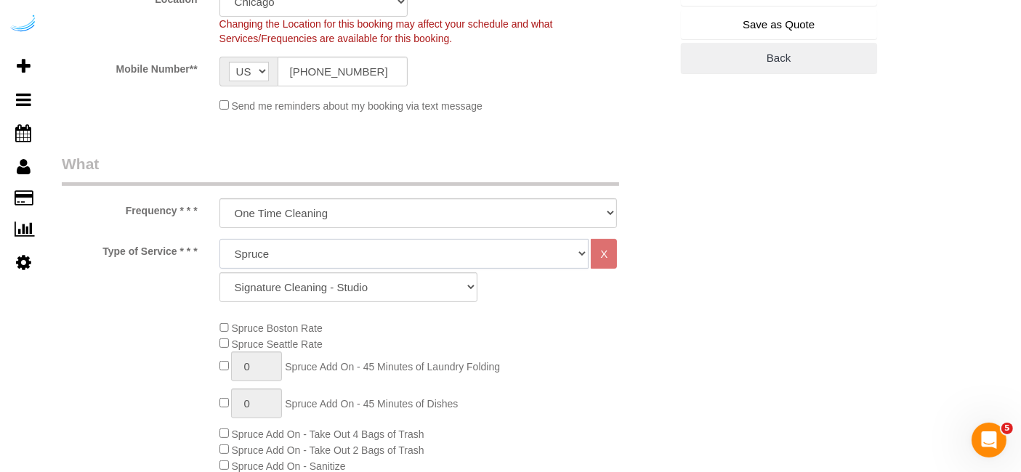
scroll to position [403, 0]
click at [347, 244] on select "Deep Cleaning (for homes that have not been cleaned in 3+ weeks) Spruce Regular…" at bounding box center [404, 256] width 370 height 30
click at [350, 256] on select "Deep Cleaning (for homes that have not been cleaned in 3+ weeks) Spruce Regular…" at bounding box center [404, 256] width 370 height 30
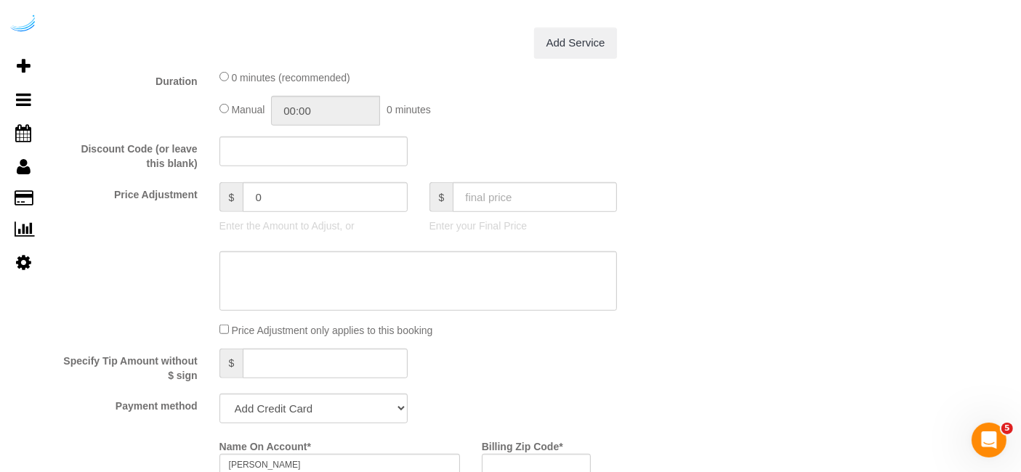
scroll to position [1211, 0]
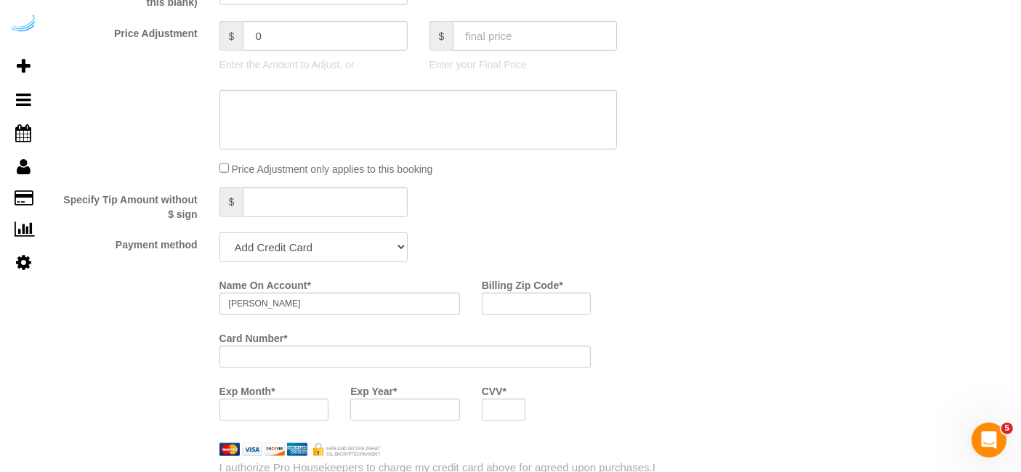
drag, startPoint x: 289, startPoint y: 238, endPoint x: 289, endPoint y: 254, distance: 15.3
click at [289, 238] on select "Add Credit Card Cash Check Paypal" at bounding box center [313, 248] width 188 height 30
select select "string:check"
click at [219, 233] on select "Add Credit Card Cash Check Paypal" at bounding box center [313, 248] width 188 height 30
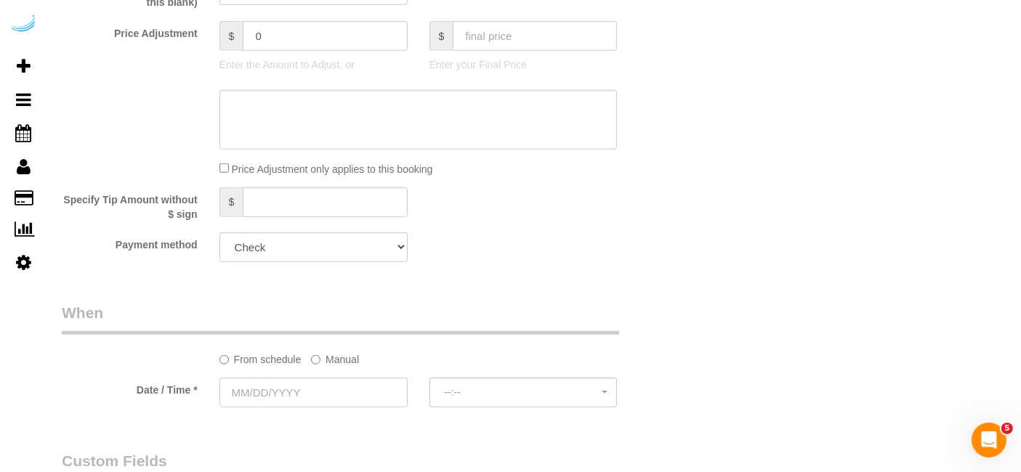
click at [327, 356] on label "Manual" at bounding box center [335, 357] width 48 height 20
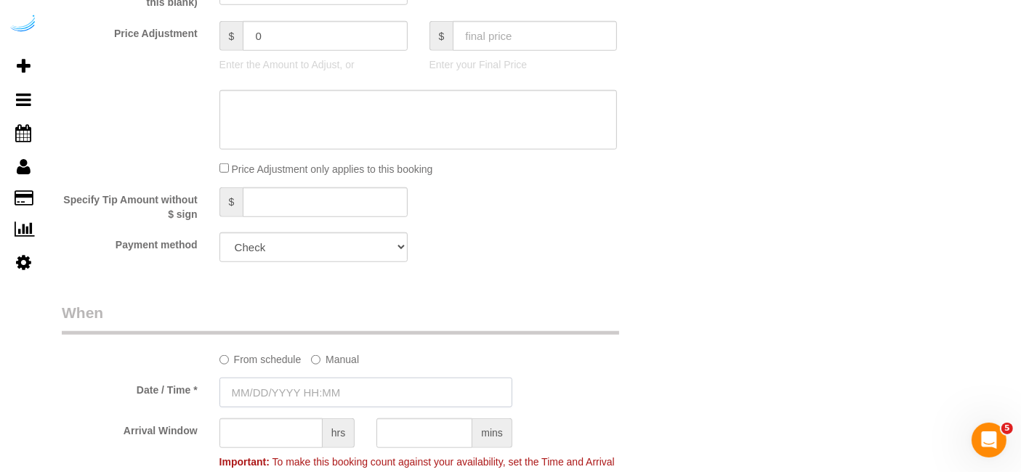
click at [328, 380] on input "text" at bounding box center [365, 393] width 293 height 30
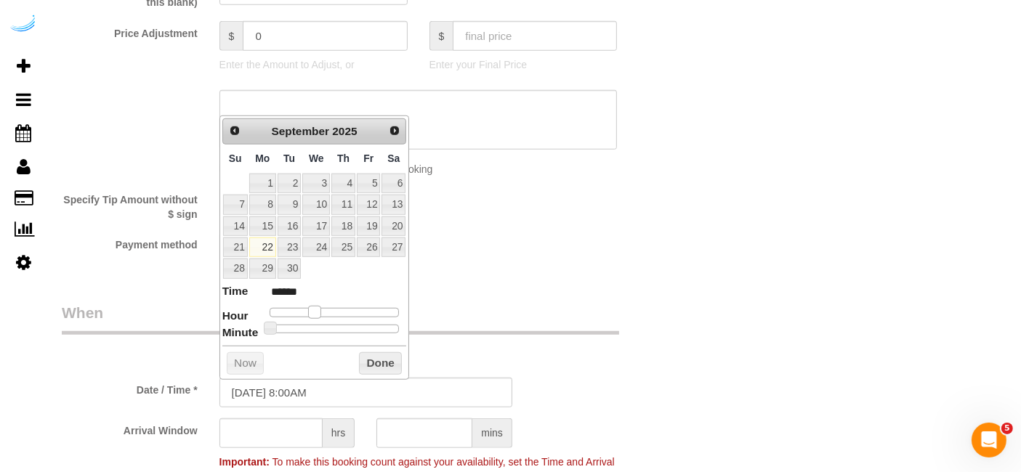
type input "09/22/2025 9:00AM"
type input "******"
click at [321, 307] on span at bounding box center [320, 312] width 13 height 13
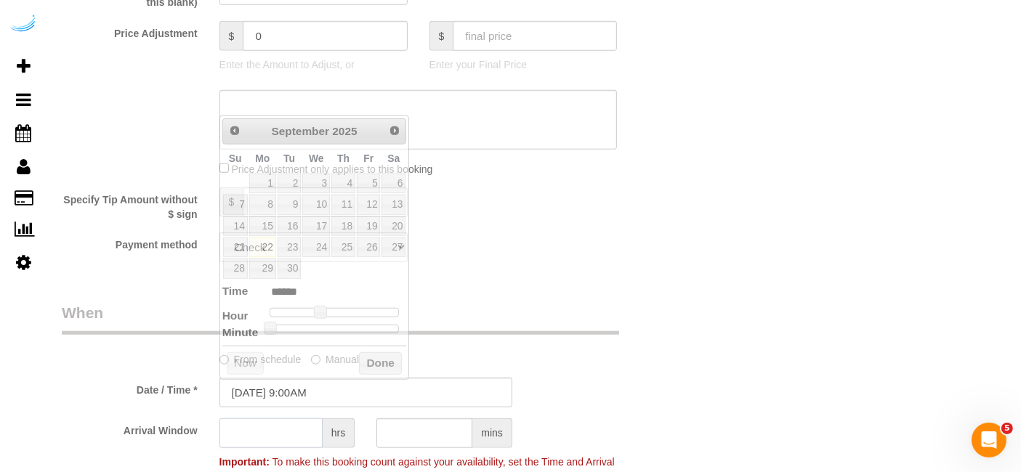
click at [287, 442] on input "text" at bounding box center [270, 434] width 103 height 30
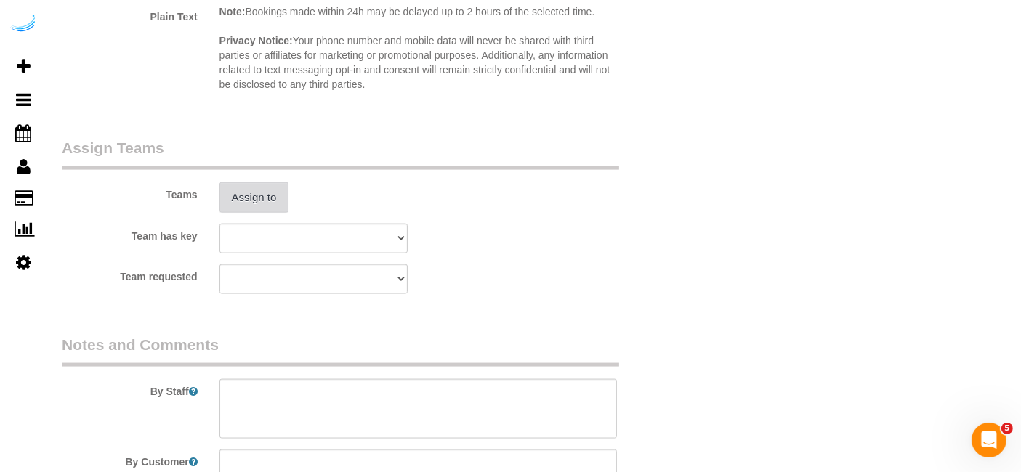
type input "4"
click at [259, 200] on button "Assign to" at bounding box center [254, 197] width 70 height 31
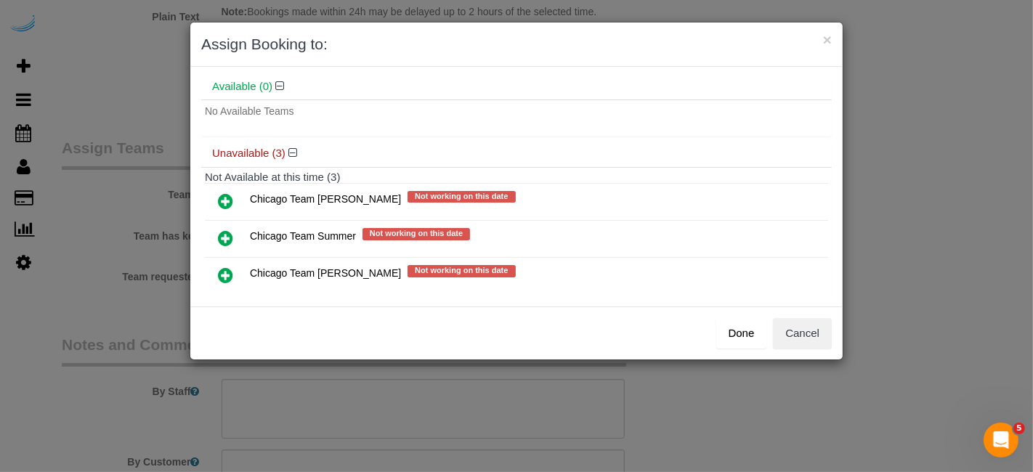
scroll to position [76, 0]
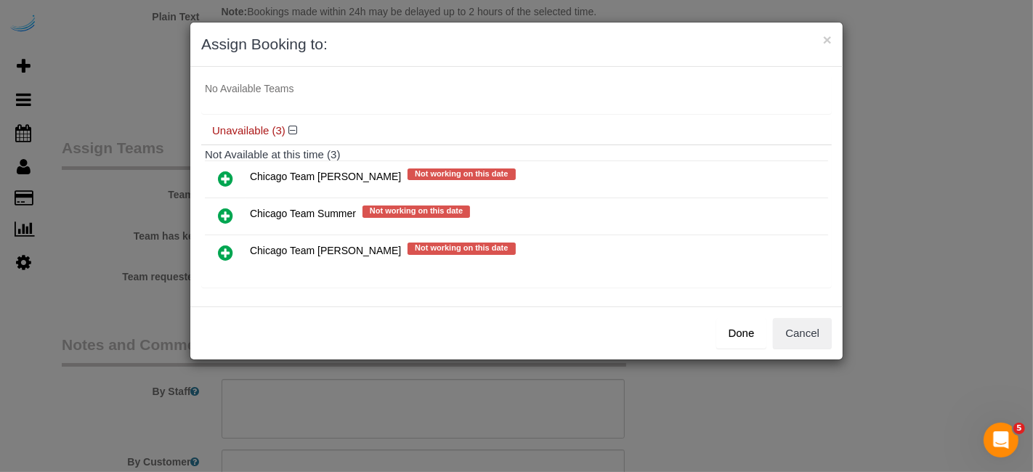
click at [227, 250] on icon at bounding box center [225, 252] width 15 height 17
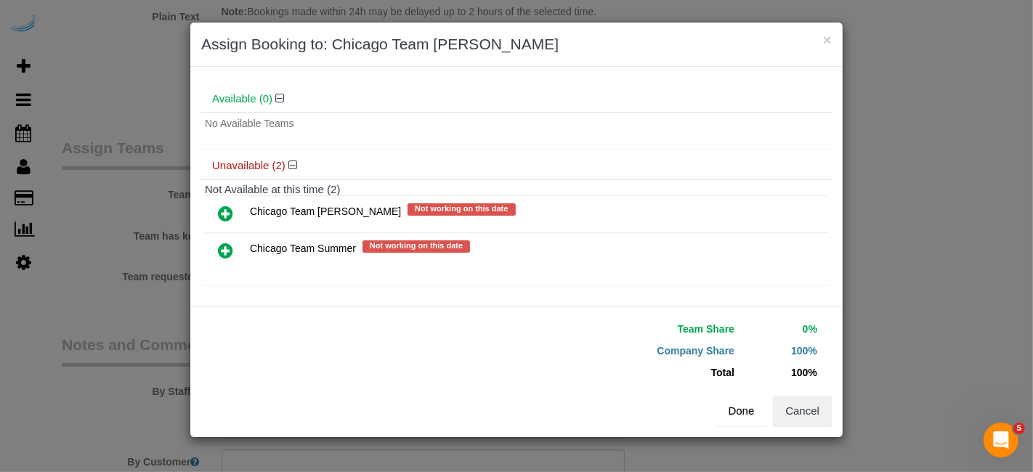
scroll to position [74, 0]
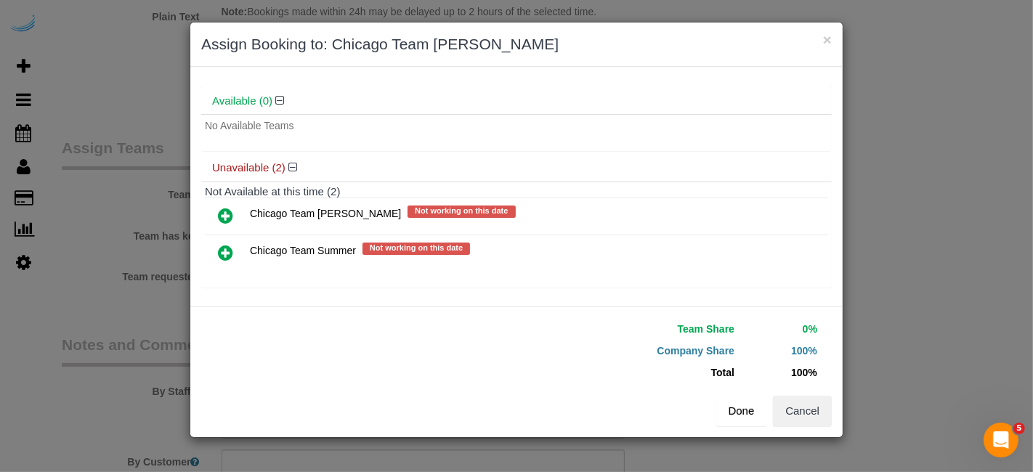
click at [750, 419] on button "Done" at bounding box center [742, 411] width 51 height 31
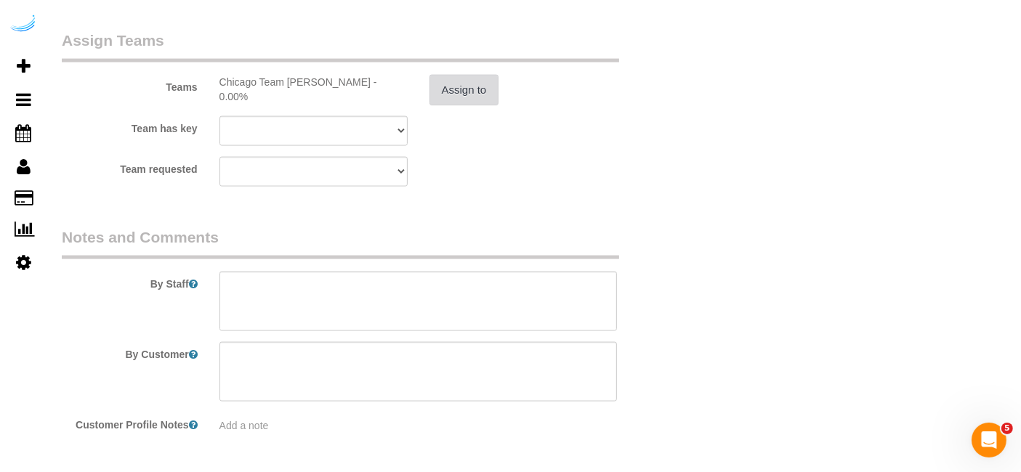
scroll to position [2174, 0]
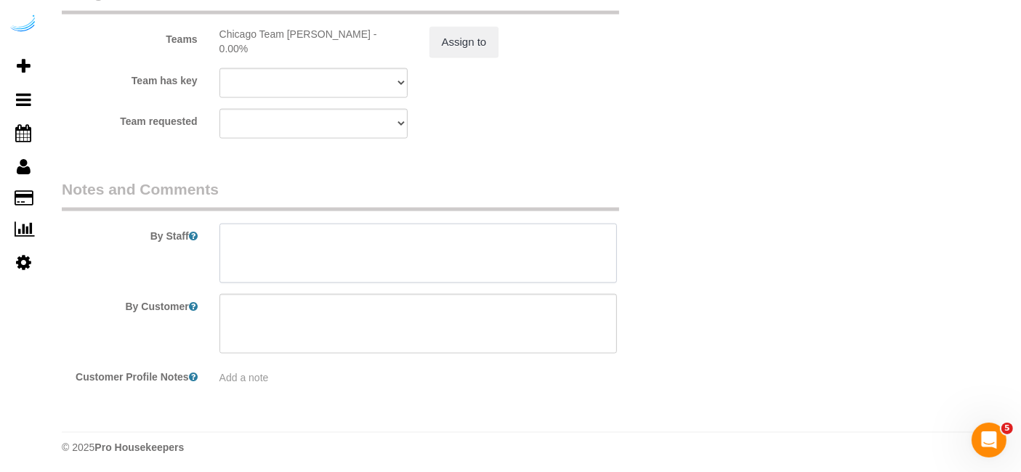
click at [401, 245] on textarea at bounding box center [418, 254] width 398 height 60
click at [392, 243] on textarea at bounding box center [418, 254] width 398 height 60
paste textarea "Permanent Notes:No notes from this customer.Today's Notes:No notes from this se…"
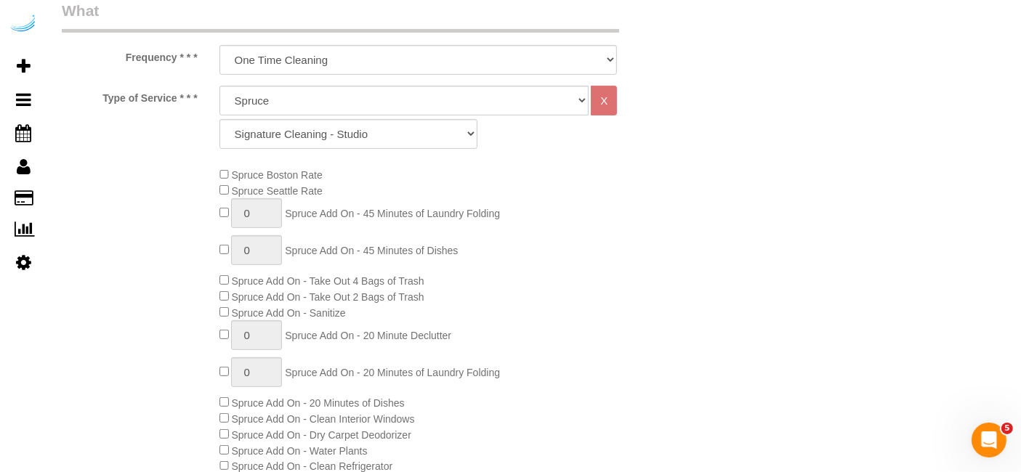
scroll to position [74, 0]
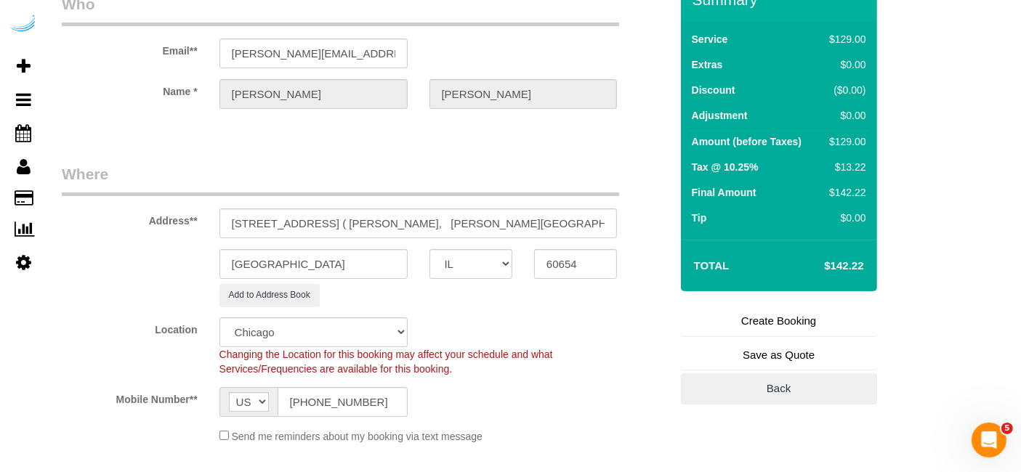
type textarea "Recurrency: Every 4 weeks Permanent Notes:No notes from this customer.Today's N…"
click at [766, 316] on link "Create Booking" at bounding box center [779, 321] width 196 height 31
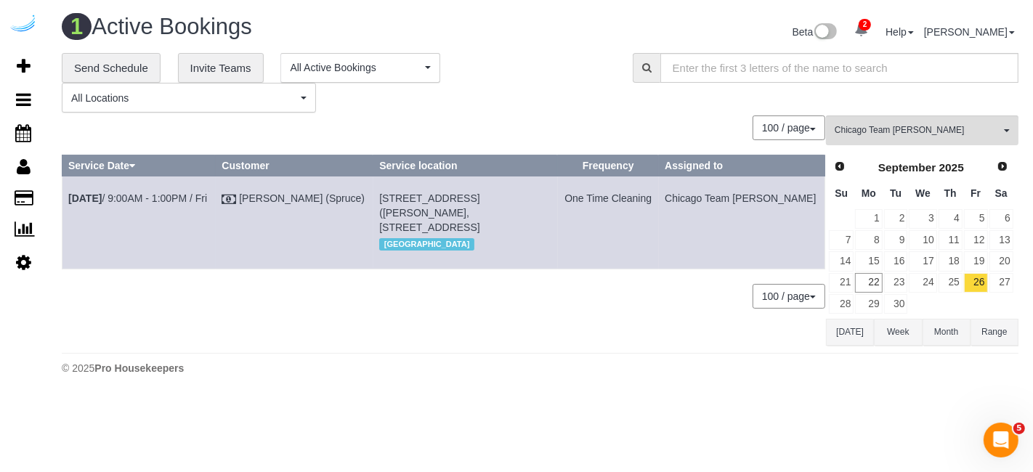
click at [659, 248] on td "One Time Cleaning" at bounding box center [608, 223] width 101 height 92
click at [876, 276] on link "22" at bounding box center [868, 283] width 27 height 20
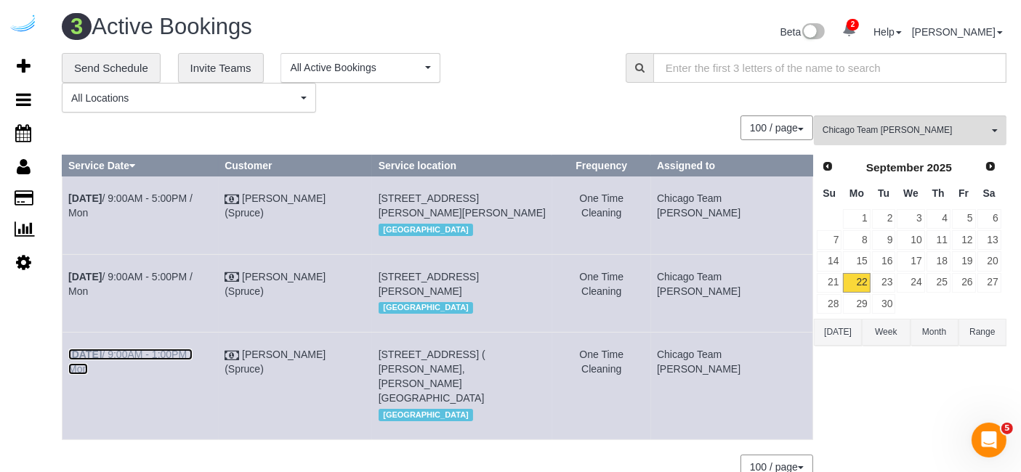
click at [193, 375] on link "Sep 22nd / 9:00AM - 1:00PM / Mon" at bounding box center [130, 362] width 124 height 26
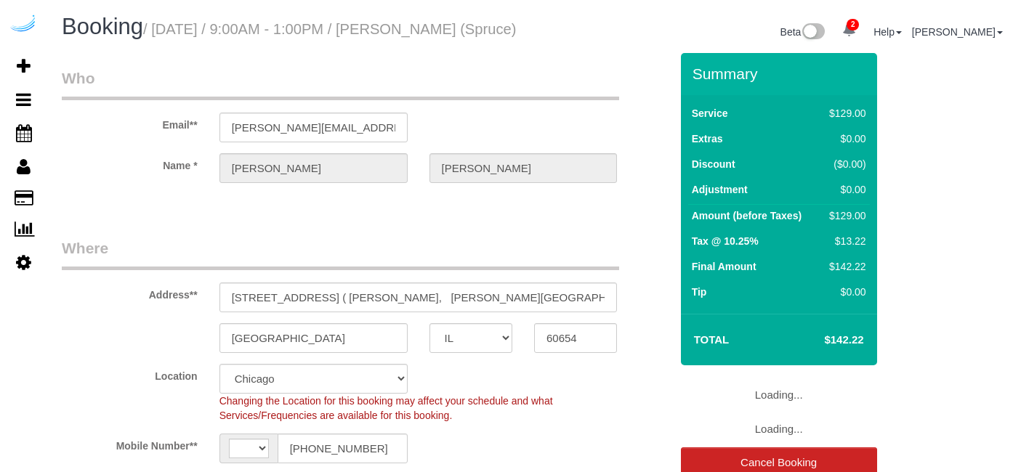
select select "IL"
select select "number:9"
select select "string:[GEOGRAPHIC_DATA]"
select select "282"
select select "object:787"
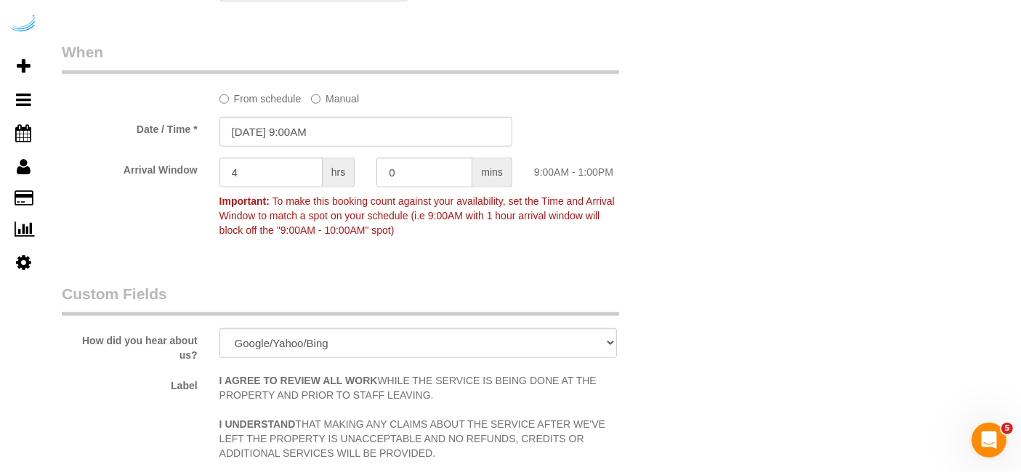
scroll to position [1454, 0]
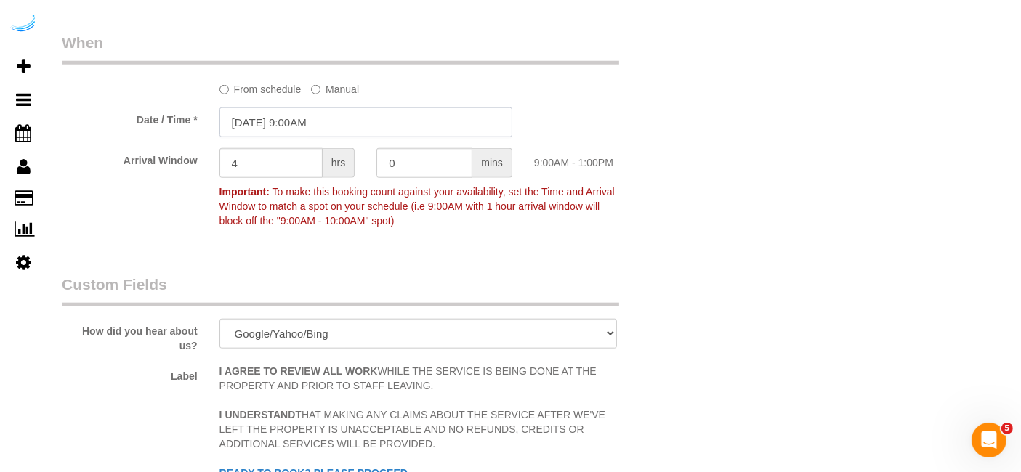
click at [326, 132] on input "[DATE] 9:00AM" at bounding box center [365, 123] width 293 height 30
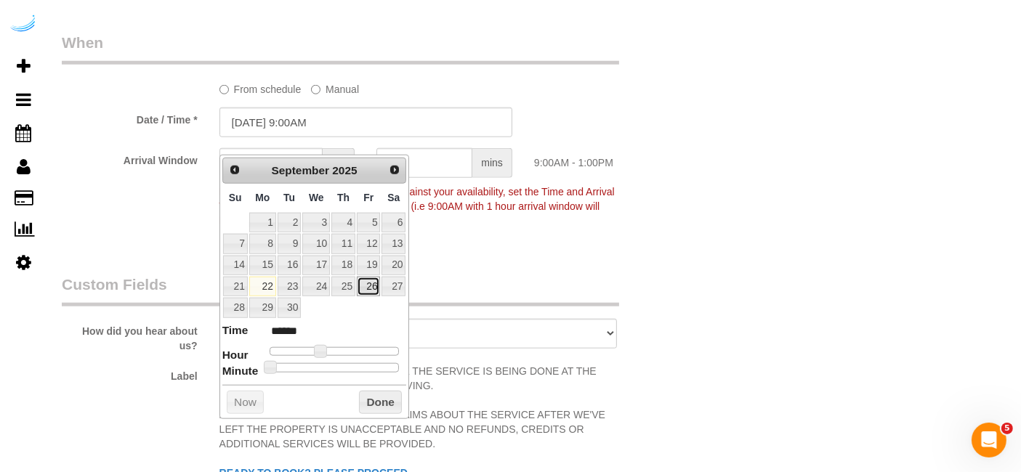
click at [374, 281] on link "26" at bounding box center [368, 287] width 23 height 20
type input "[DATE] 9:00AM"
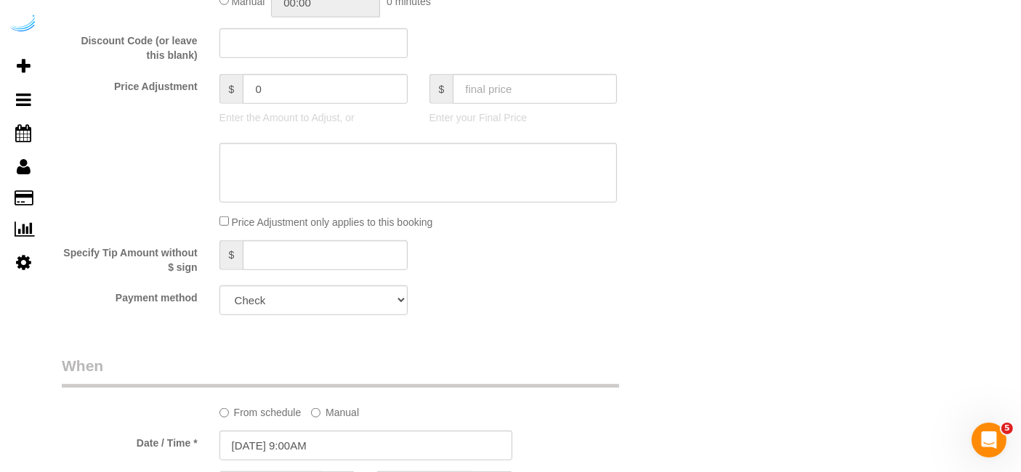
click at [730, 279] on div "Who Email** [PERSON_NAME][EMAIL_ADDRESS][DOMAIN_NAME] Name * [PERSON_NAME][GEOG…" at bounding box center [534, 229] width 945 height 2612
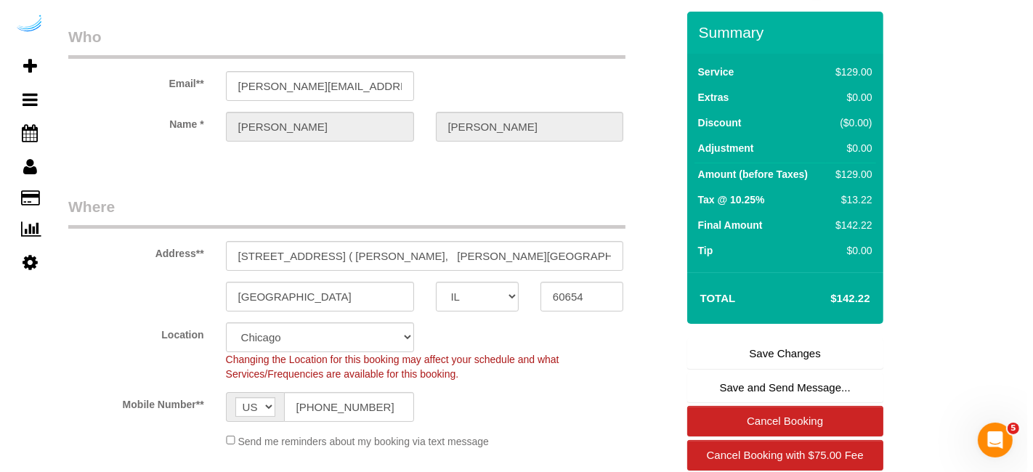
scroll to position [0, 0]
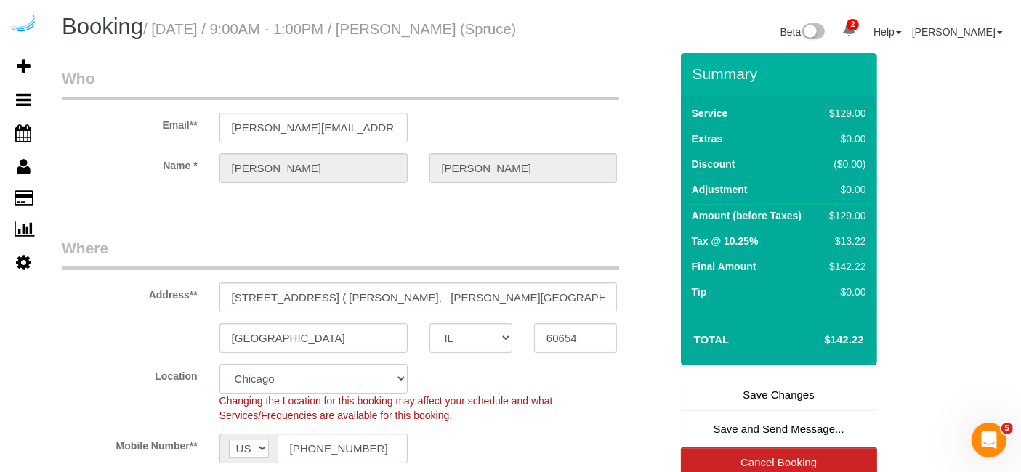
click at [744, 411] on link "Save Changes" at bounding box center [779, 395] width 196 height 31
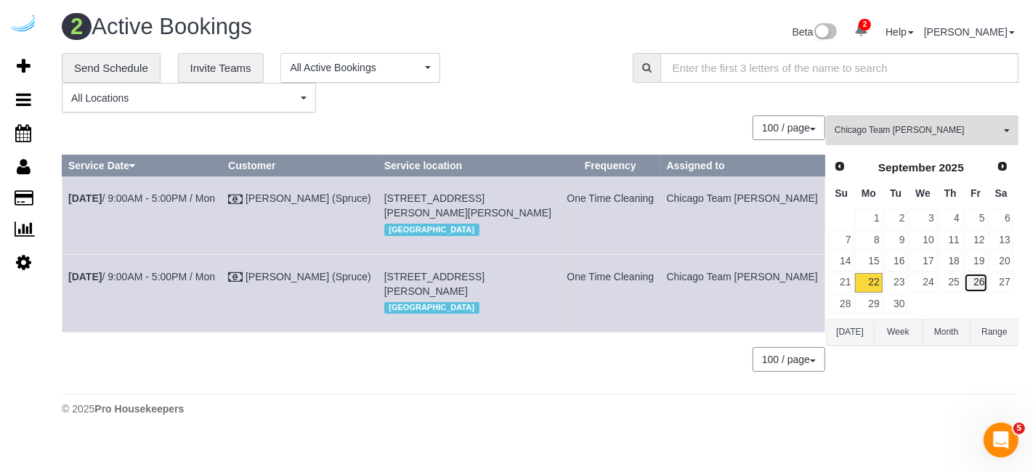
click at [988, 278] on link "26" at bounding box center [976, 283] width 24 height 20
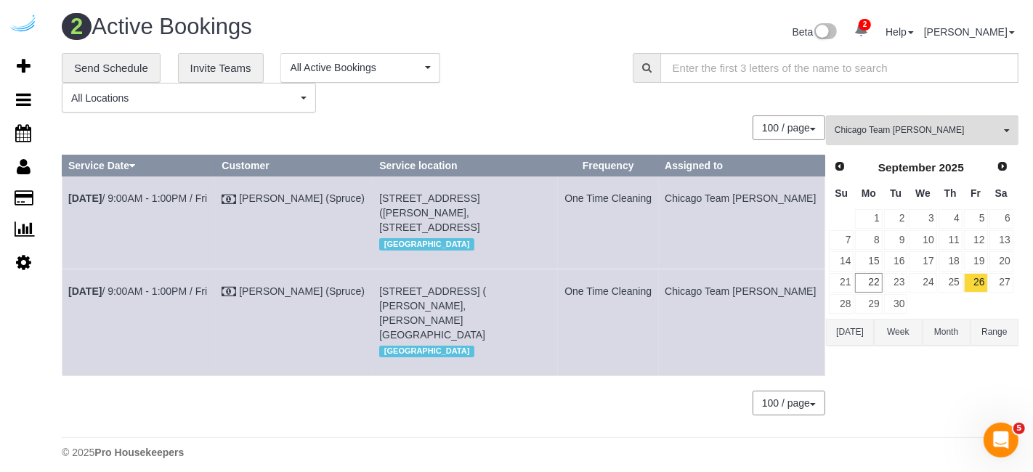
drag, startPoint x: 807, startPoint y: 294, endPoint x: 66, endPoint y: 291, distance: 741.3
click at [66, 291] on tr "[DATE] 9:00AM - 1:00PM / Fri [PERSON_NAME] (Spruce) [STREET_ADDRESS] ( [PERSON_…" at bounding box center [444, 322] width 763 height 107
copy tr "[DATE] 9:00AM - 1:00PM / Fri [PERSON_NAME] (Spruce) [STREET_ADDRESS] ( [PERSON_…"
click at [1001, 421] on div "2 Active Bookings Beta 2 Your Notifications You have 0 alerts × You have 1 to c…" at bounding box center [540, 240] width 986 height 481
click at [932, 100] on div "**********" at bounding box center [540, 83] width 979 height 60
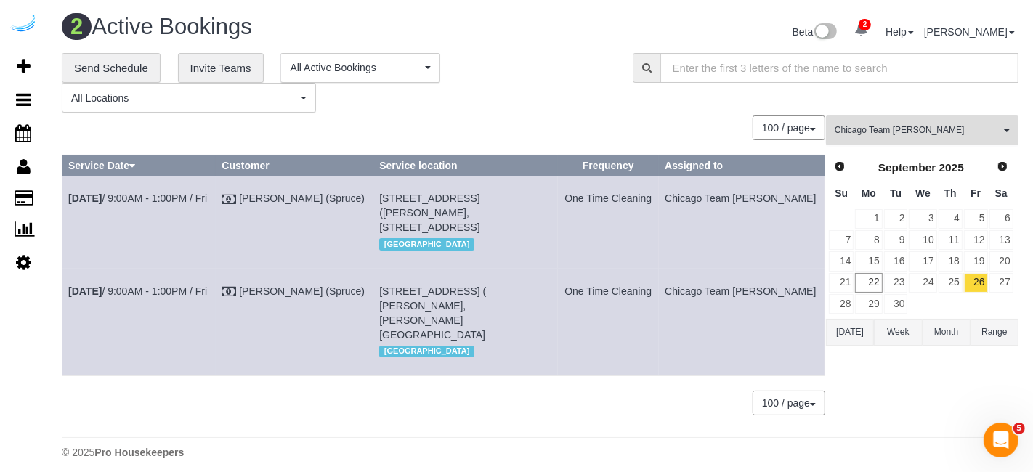
click at [932, 127] on span "Chicago Team [PERSON_NAME]" at bounding box center [918, 130] width 166 height 12
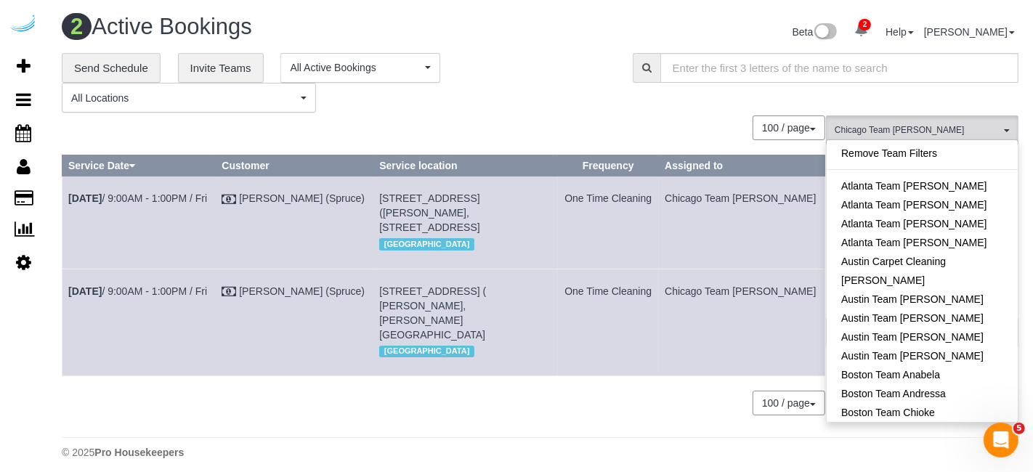
scroll to position [278, 0]
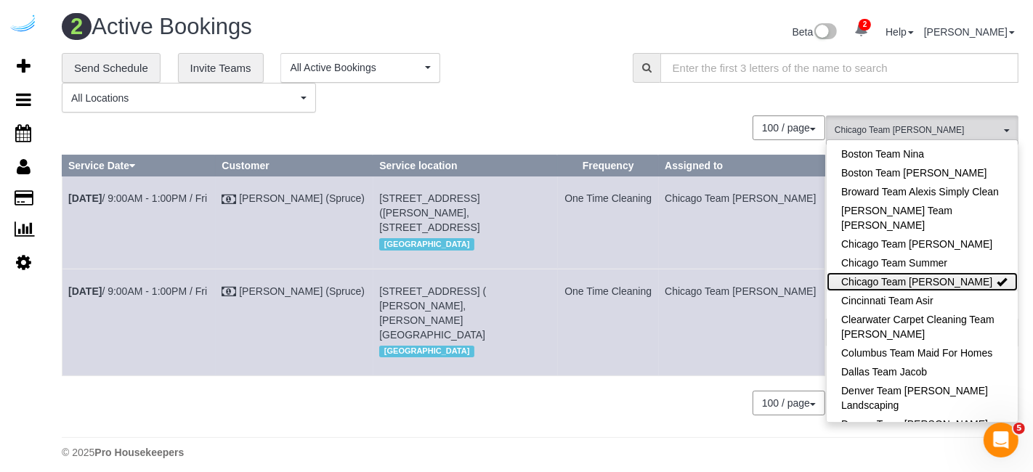
click at [943, 273] on link "Chicago Team [PERSON_NAME]" at bounding box center [922, 282] width 191 height 19
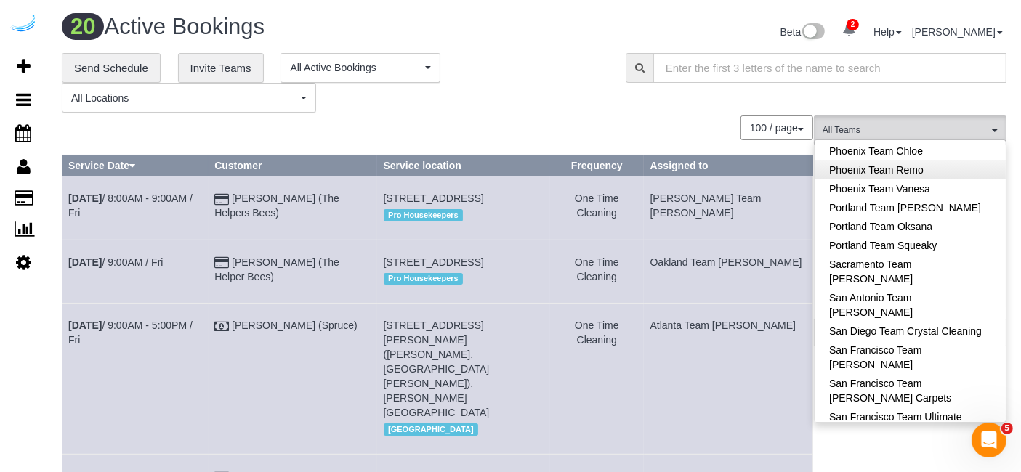
scroll to position [1327, 0]
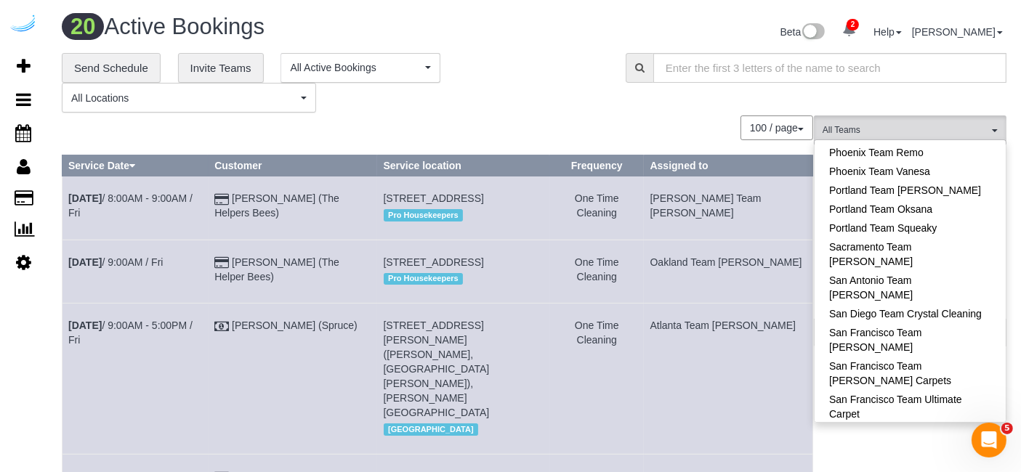
click at [936, 424] on link "Sarasota Team [PERSON_NAME]" at bounding box center [910, 433] width 191 height 19
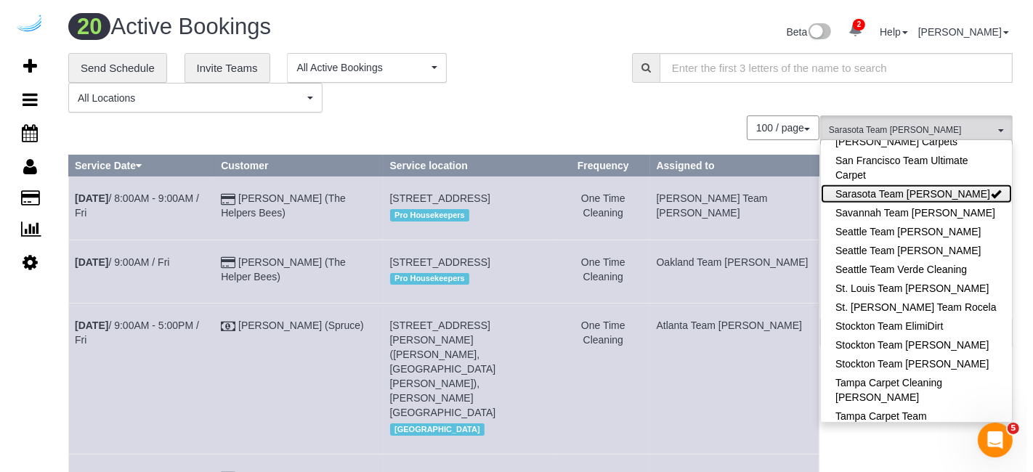
scroll to position [1570, 0]
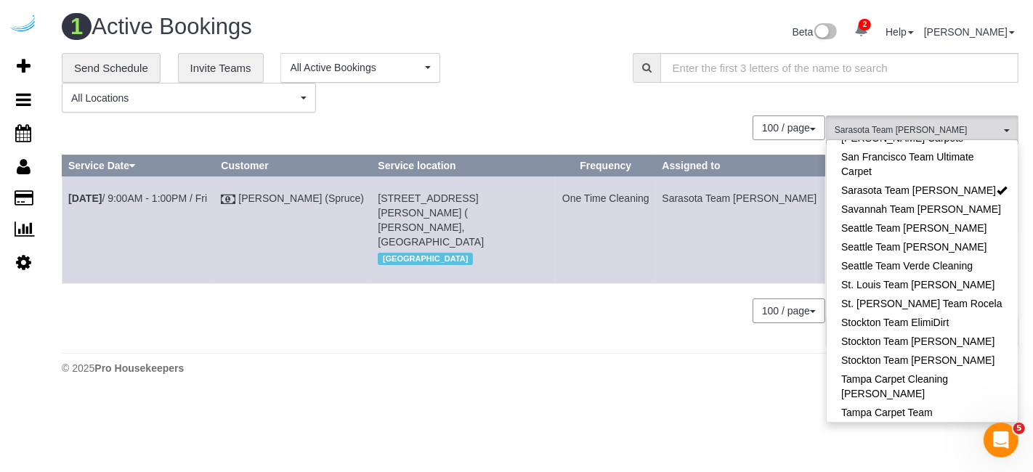
click at [629, 361] on div "© 2025 Pro Housekeepers" at bounding box center [540, 368] width 957 height 15
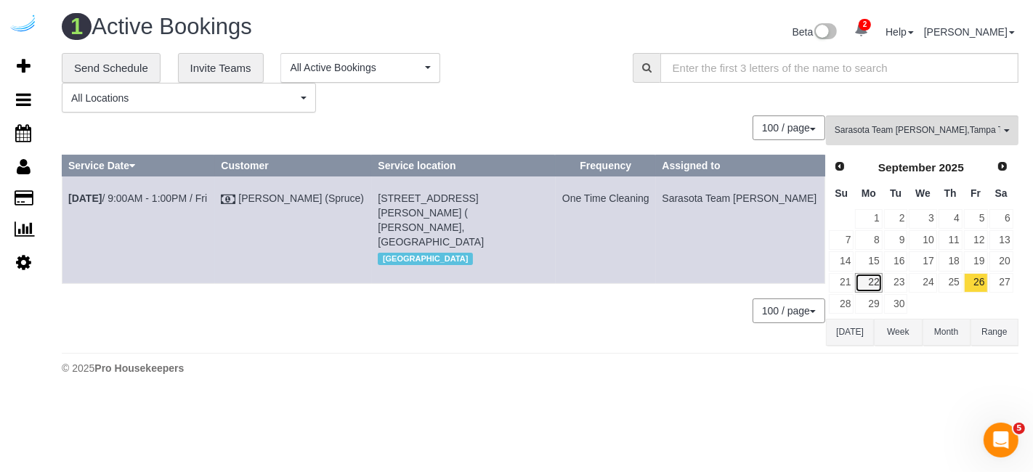
click at [872, 278] on link "22" at bounding box center [868, 283] width 27 height 20
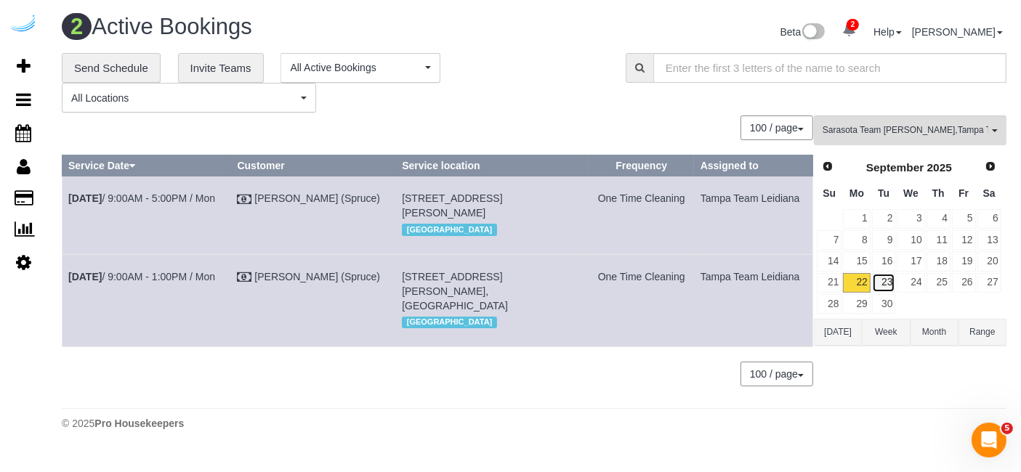
click at [887, 275] on link "23" at bounding box center [884, 283] width 24 height 20
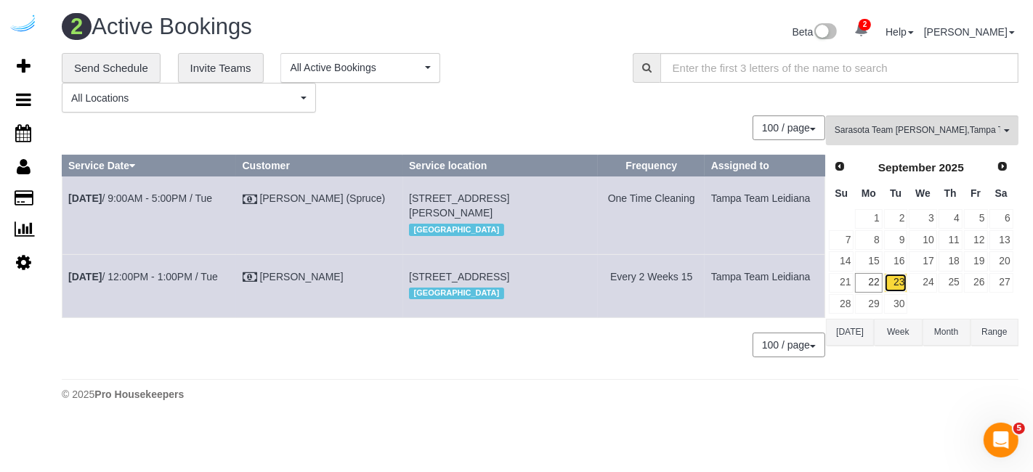
click at [899, 275] on link "23" at bounding box center [897, 283] width 24 height 20
click at [204, 199] on link "[DATE] 9:00AM - 5:00PM / Tue" at bounding box center [140, 199] width 144 height 12
drag, startPoint x: 810, startPoint y: 203, endPoint x: 70, endPoint y: 205, distance: 739.2
click at [70, 205] on tr "Sep 23rd / 9:00AM - 5:00PM / Tue Brandie Louck (Spruce) 1420 Lakefront Dr, Unit…" at bounding box center [444, 216] width 763 height 78
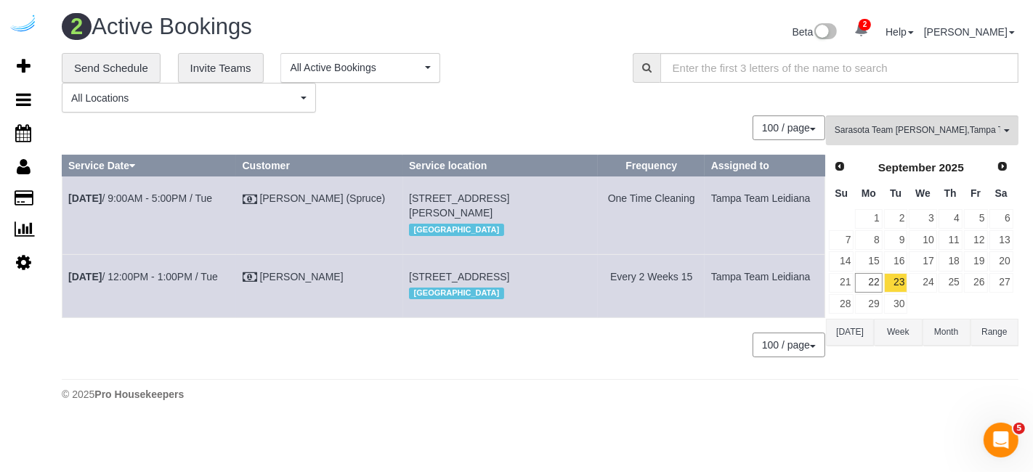
copy tr "Sep 23rd / 9:00AM - 5:00PM / Tue Brandie Louck (Spruce) 1420 Lakefront Dr, Unit…"
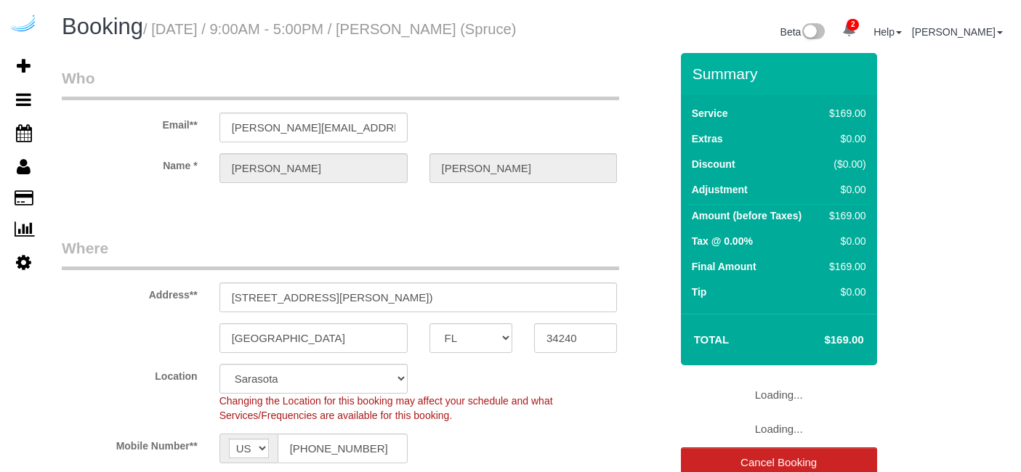
select select "FL"
select select "282"
select select "number:9"
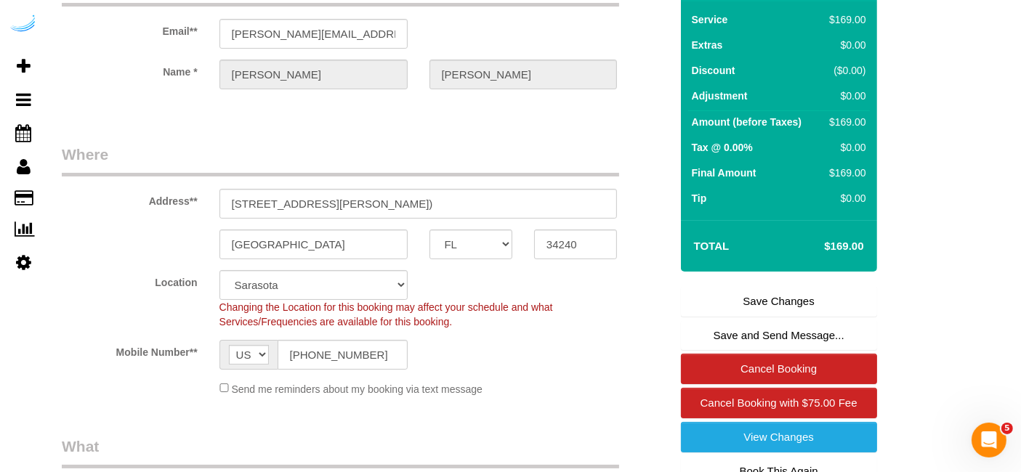
scroll to position [242, 0]
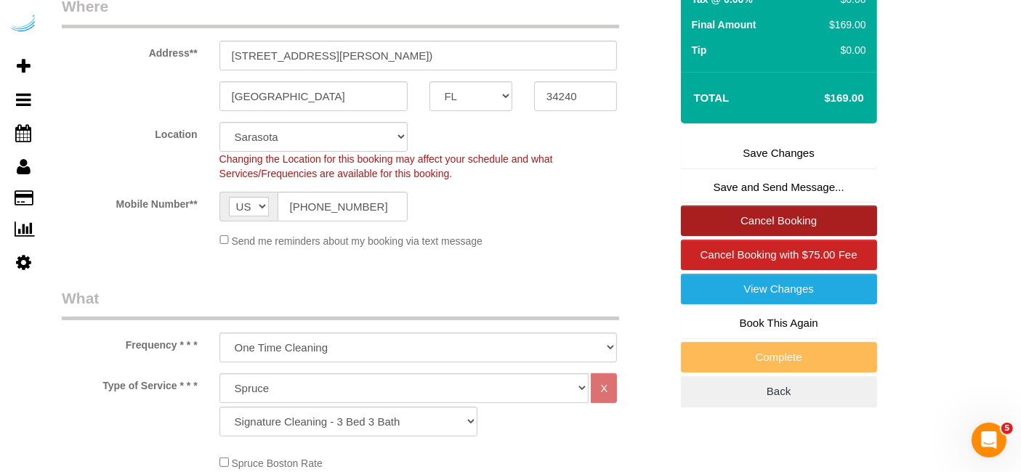
click at [729, 236] on link "Cancel Booking" at bounding box center [779, 221] width 196 height 31
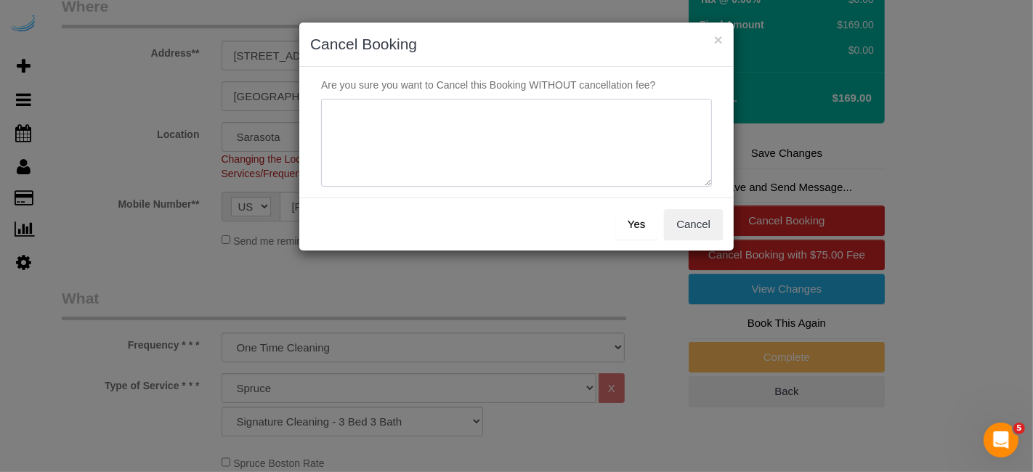
click at [545, 150] on textarea at bounding box center [516, 143] width 391 height 89
type textarea "Not on spruce."
click at [642, 224] on button "Yes" at bounding box center [637, 224] width 42 height 31
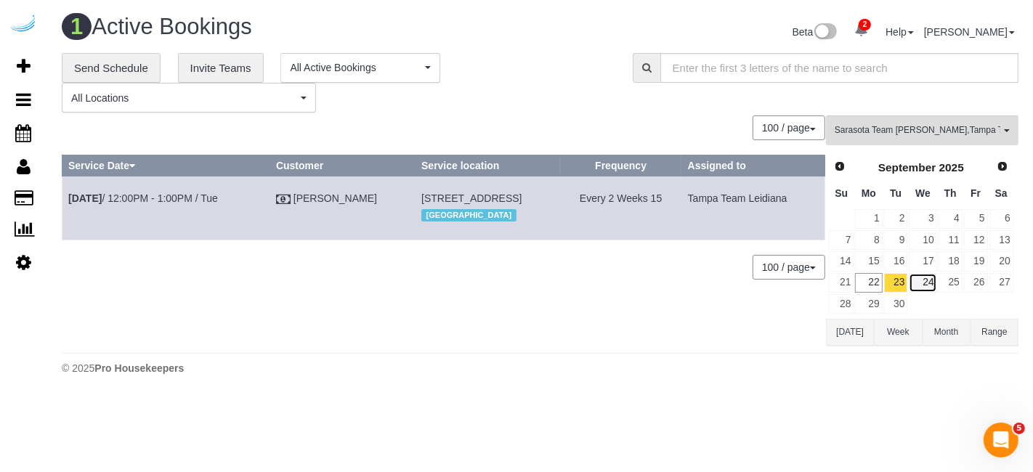
click at [921, 284] on link "24" at bounding box center [923, 283] width 28 height 20
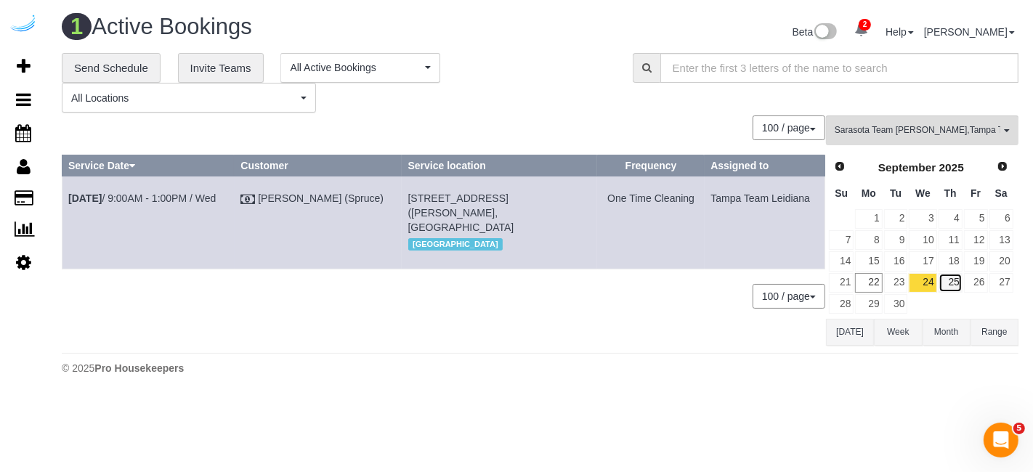
click at [951, 284] on link "25" at bounding box center [951, 283] width 24 height 20
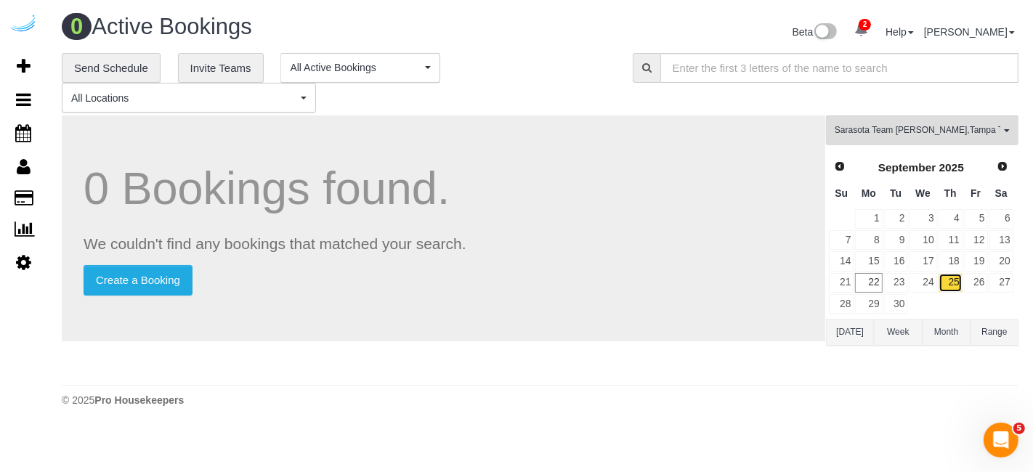
drag, startPoint x: 947, startPoint y: 275, endPoint x: 944, endPoint y: 145, distance: 129.4
click at [948, 273] on link "25" at bounding box center [951, 283] width 24 height 20
click at [946, 131] on span "Sarasota Team Juan , Tampa Team Leidiana" at bounding box center [918, 130] width 166 height 12
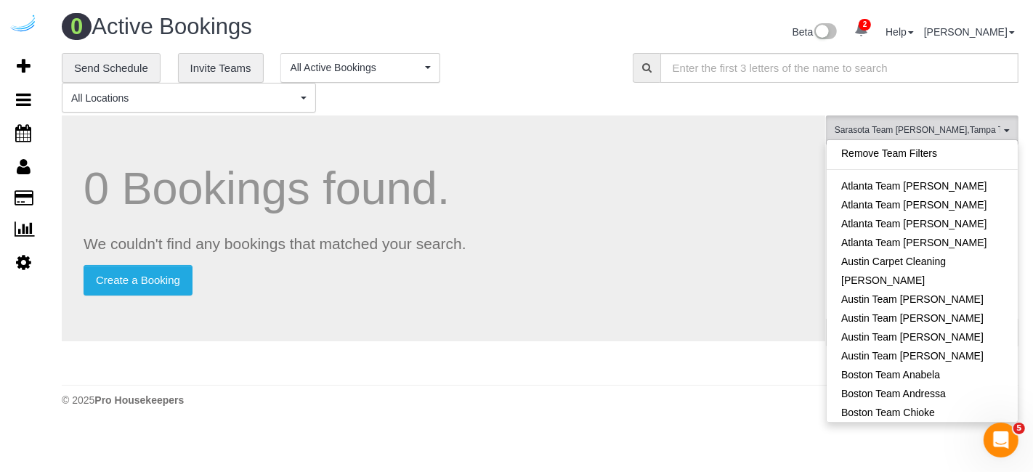
scroll to position [1377, 0]
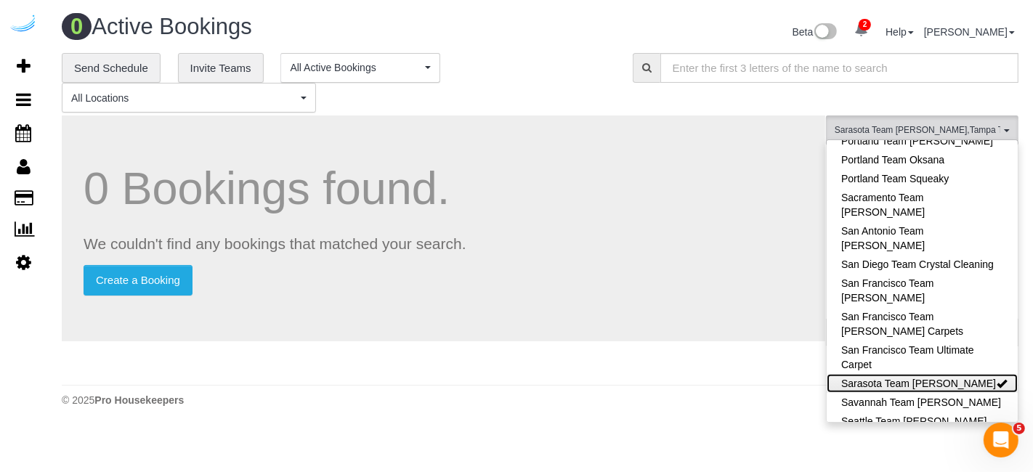
click at [948, 374] on link "Sarasota Team [PERSON_NAME]" at bounding box center [922, 383] width 191 height 19
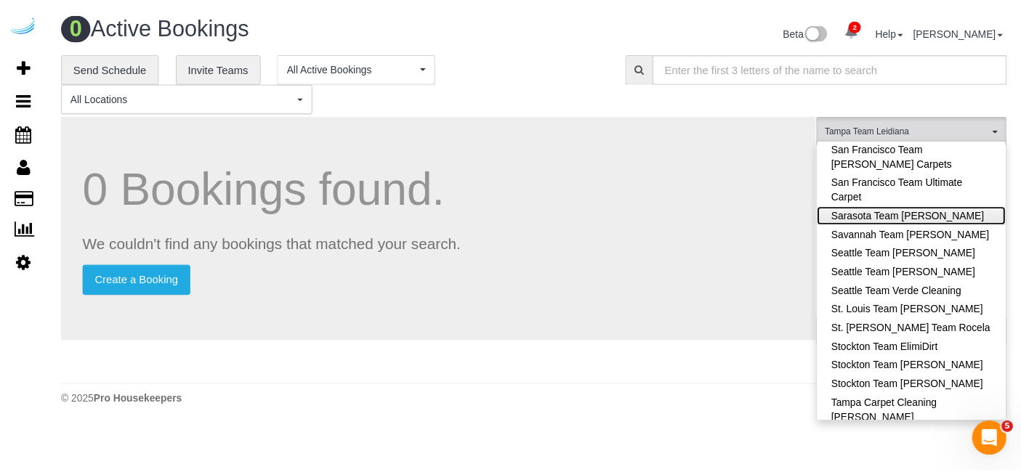
scroll to position [1570, 0]
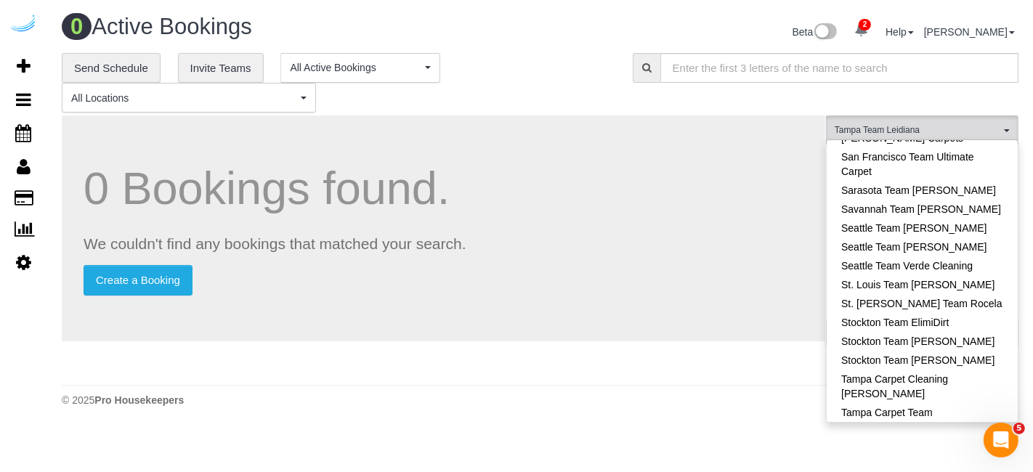
click at [965, 456] on link "Tampa Team Chryss" at bounding box center [922, 465] width 191 height 19
click at [964, 456] on link "Tampa Team Chryss" at bounding box center [922, 465] width 191 height 19
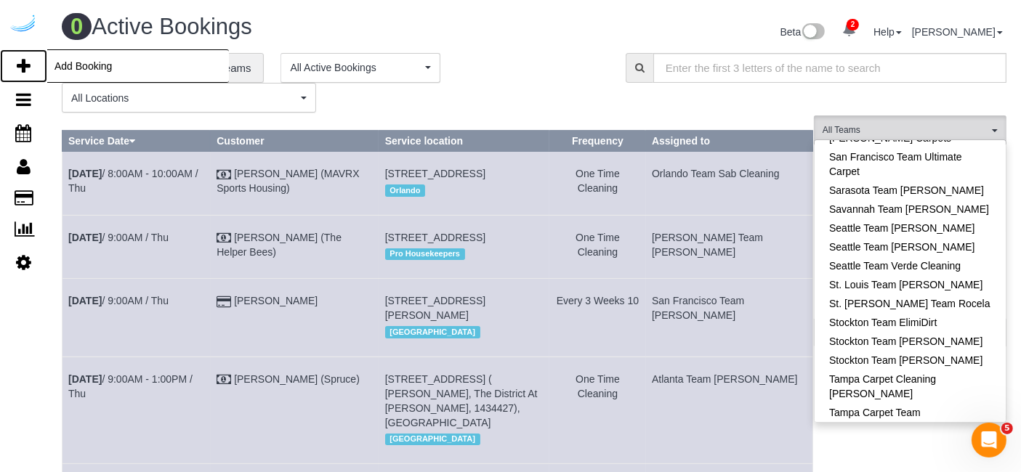
click at [20, 70] on icon at bounding box center [24, 65] width 14 height 17
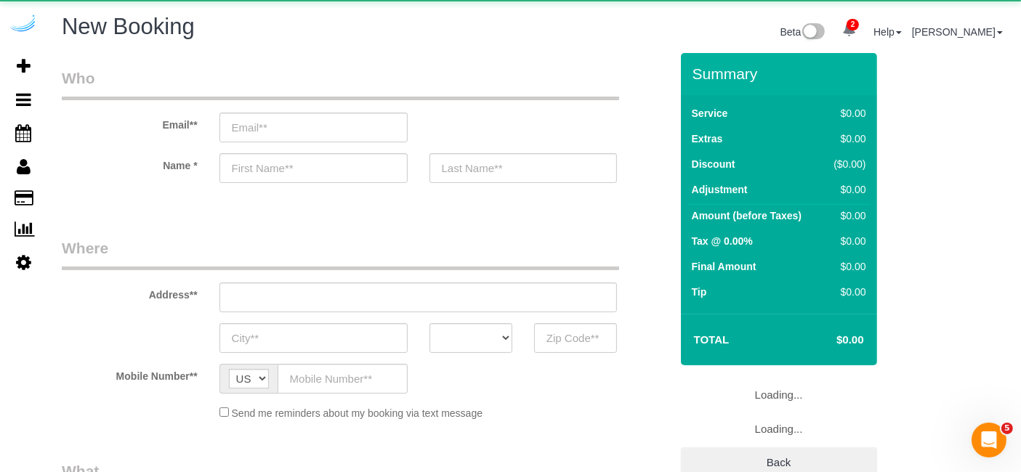
select select "object:2181"
select select "4"
select select "number:9"
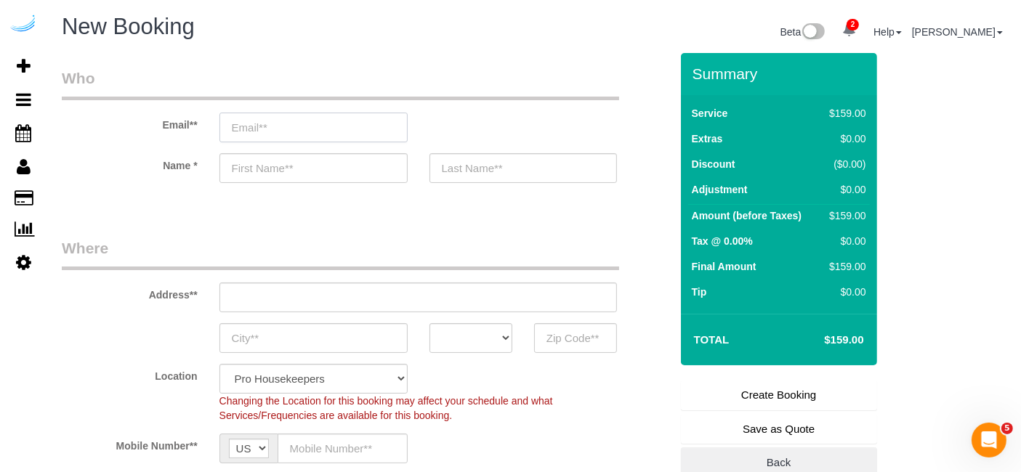
click at [272, 124] on input "email" at bounding box center [313, 128] width 188 height 30
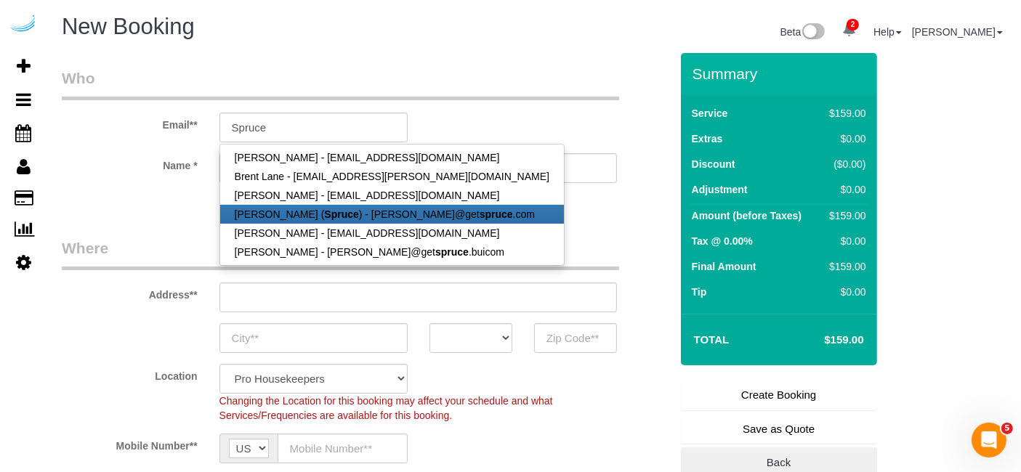
click at [283, 214] on link "Brandie Louck ( Spruce ) - brandie@get spruce .com" at bounding box center [392, 214] width 344 height 19
type input "[PERSON_NAME][EMAIL_ADDRESS][DOMAIN_NAME]"
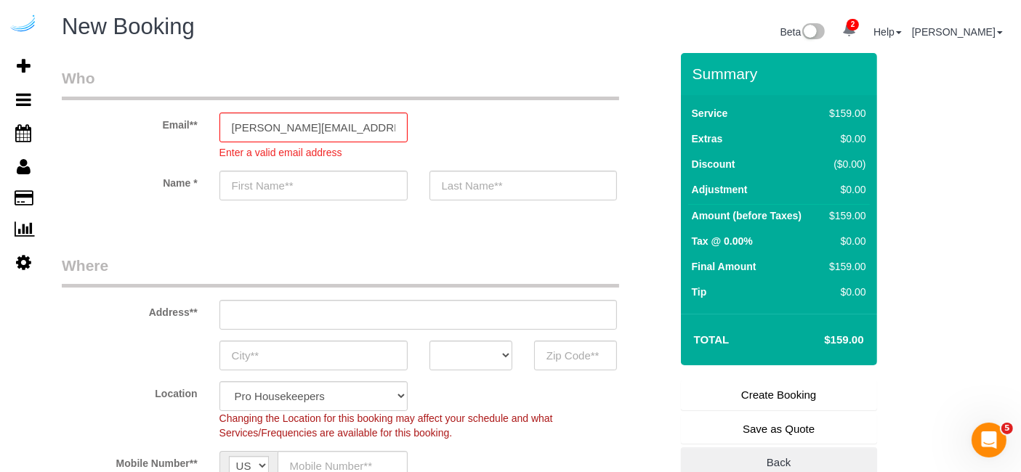
type input "[PERSON_NAME]"
type input "3816 S Lamar Blvd"
type input "Austin"
select select "[GEOGRAPHIC_DATA]"
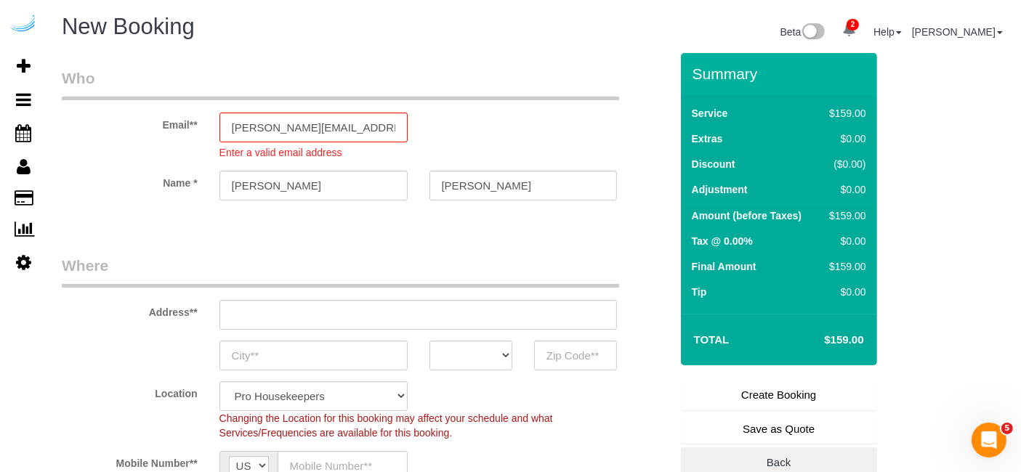
type input "78704"
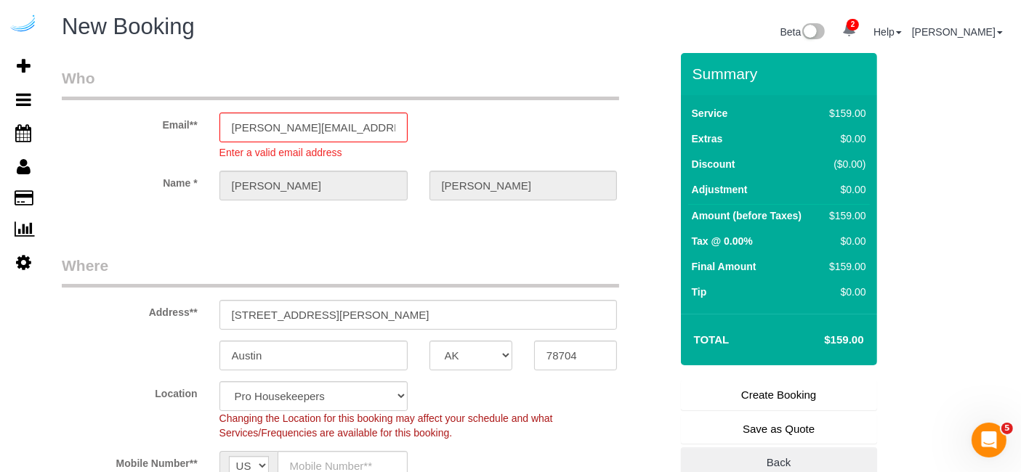
select select "9"
select select "object:2222"
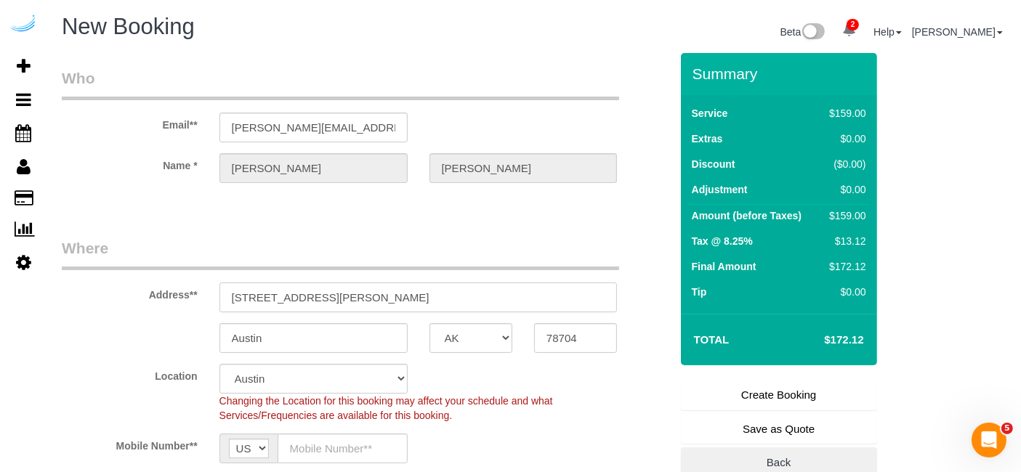
click at [349, 316] on sui-booking-address "Address** 3816 S Lamar Blvd Austin AK AL AR AZ CA CO CT DC DE FL GA HI IA ID IL…" at bounding box center [366, 296] width 608 height 116
paste input "017 Clementine Ct, Sarasota, FL 34240"
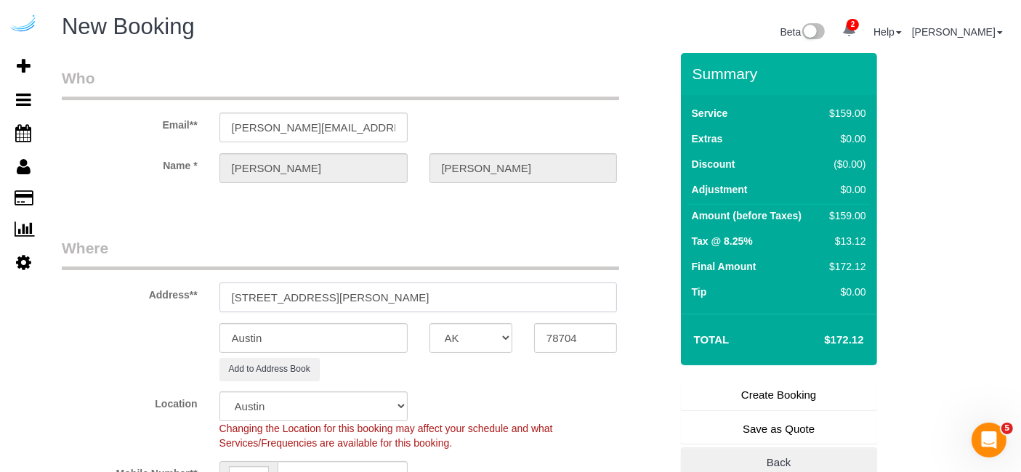
drag, startPoint x: 394, startPoint y: 297, endPoint x: 509, endPoint y: 297, distance: 114.8
click at [509, 295] on input "3017 Clementine Ct, Sarasota, FL 34240" at bounding box center [418, 298] width 398 height 30
type input "3017 Clementine Ct, Sarasota, FL 34240"
click at [543, 323] on input "78704" at bounding box center [575, 338] width 83 height 30
paste input "34240"
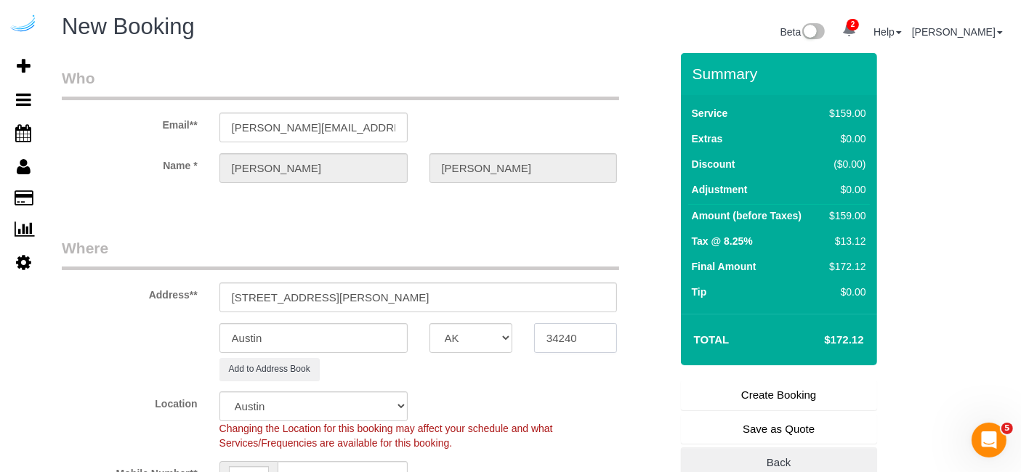
type input "34240"
click at [469, 342] on select "AK AL AR AZ CA CO CT DC DE FL GA HI IA ID IL IN KS KY LA MA MD ME MI MN MO MS M…" at bounding box center [471, 338] width 83 height 30
select select "22"
select select "FL"
click at [430, 323] on select "AK AL AR AZ CA CO CT DC DE FL GA HI IA ID IL IN KS KY LA MA MD ME MI MN MO MS M…" at bounding box center [471, 338] width 83 height 30
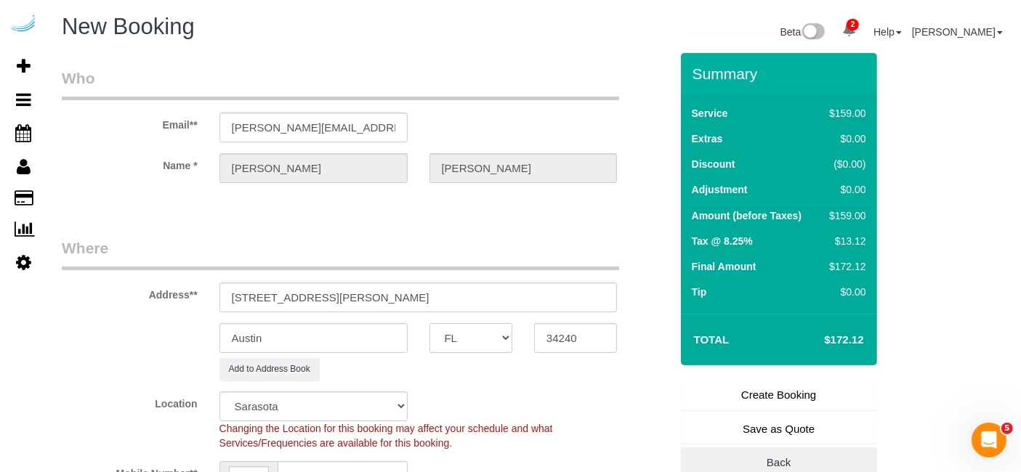
select select "object:2269"
click at [390, 342] on input "Austin" at bounding box center [313, 338] width 188 height 30
type input "[GEOGRAPHIC_DATA]"
drag, startPoint x: 332, startPoint y: 292, endPoint x: 569, endPoint y: 300, distance: 237.1
click at [570, 314] on sui-booking-address "Address** 3017 Clementine Ct, Sarasota, FL 34240 Sarasota AK AL AR AZ CA CO CT …" at bounding box center [366, 309] width 608 height 143
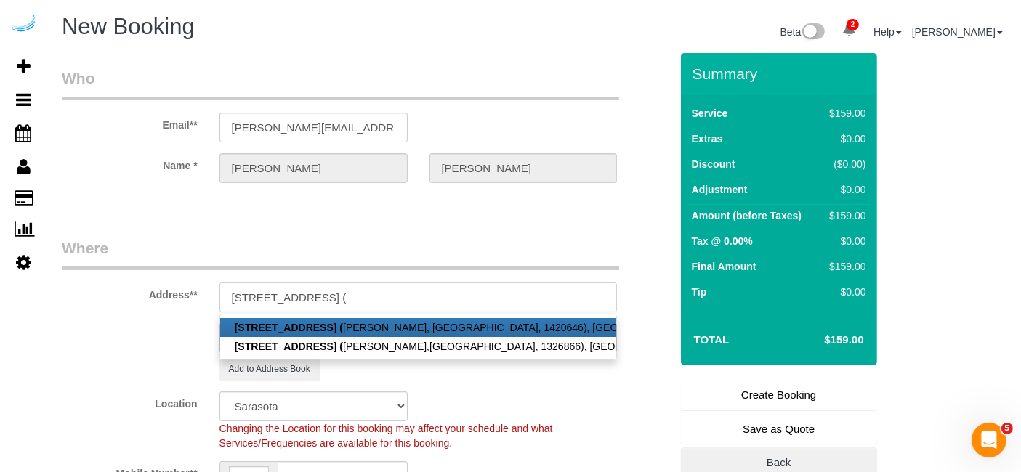
paste input "Timothy Dorsey"
paste input "1488031"
type input "3017 Clementine Ct, Building 3009, Unit 2209 (Timothy Dorsey, Citria, 1488031)"
click at [395, 241] on legend "Where" at bounding box center [340, 254] width 557 height 33
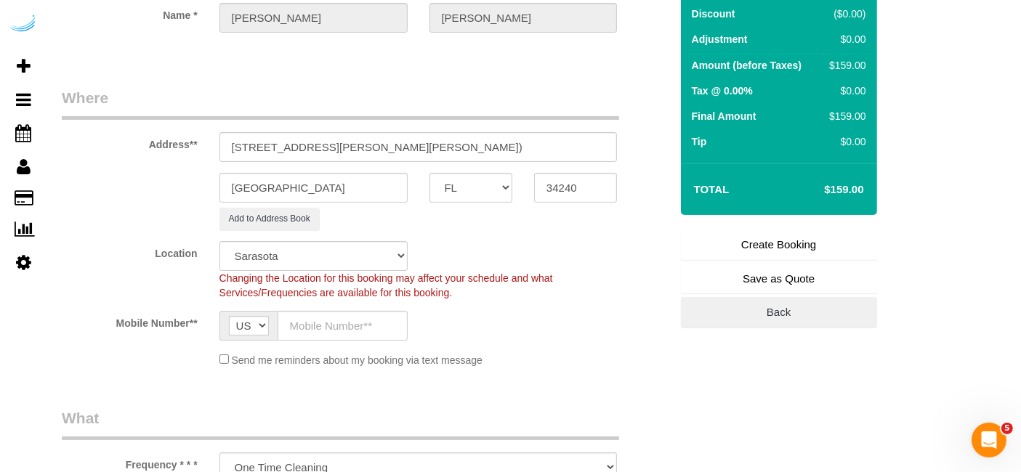
scroll to position [161, 0]
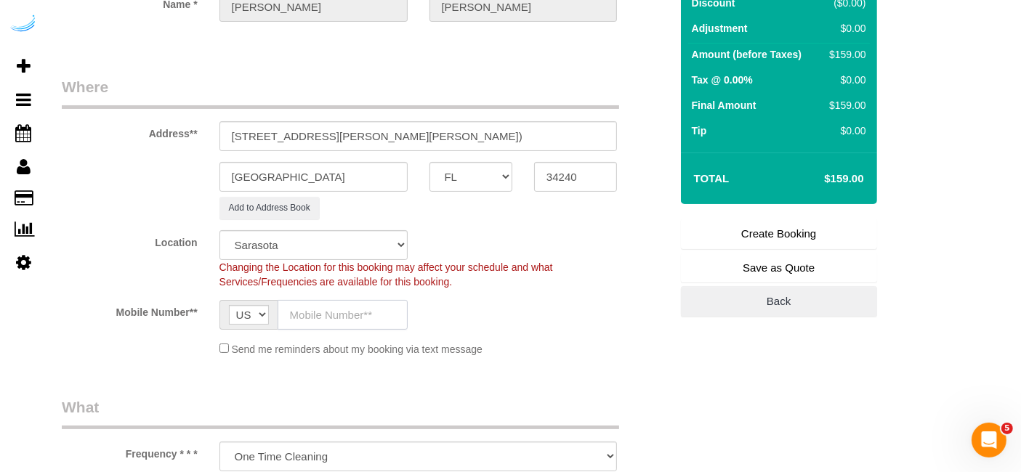
click at [327, 317] on input "text" at bounding box center [343, 315] width 130 height 30
type input "[PHONE_NUMBER]"
type input "Brandie Louck"
type input "[PHONE_NUMBER]"
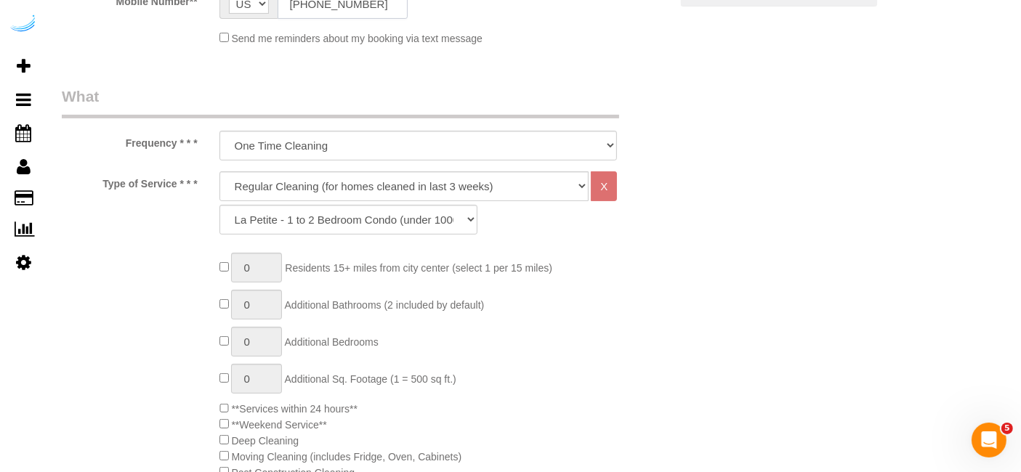
scroll to position [484, 0]
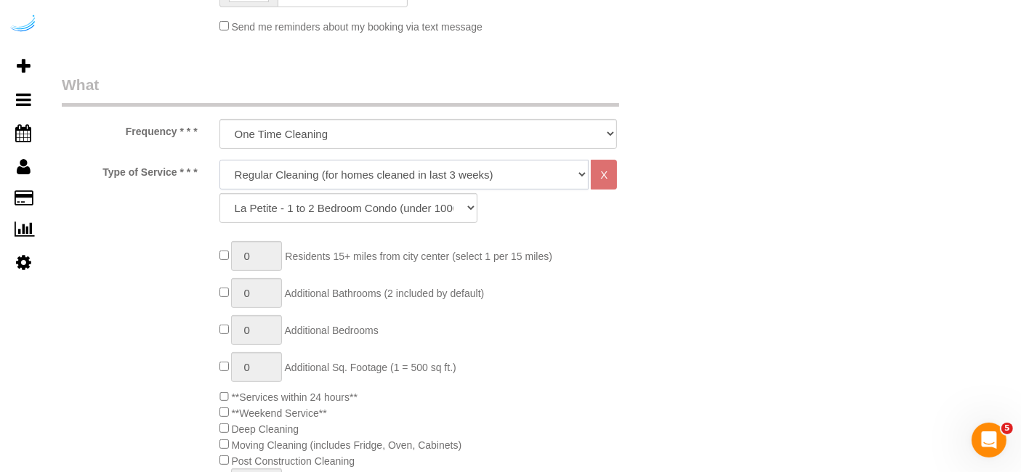
click at [357, 169] on select "Deep Cleaning (for homes that have not been cleaned in 3+ weeks) Spruce Regular…" at bounding box center [404, 175] width 370 height 30
select select "282"
click at [219, 160] on select "Deep Cleaning (for homes that have not been cleaned in 3+ weeks) Spruce Regular…" at bounding box center [404, 175] width 370 height 30
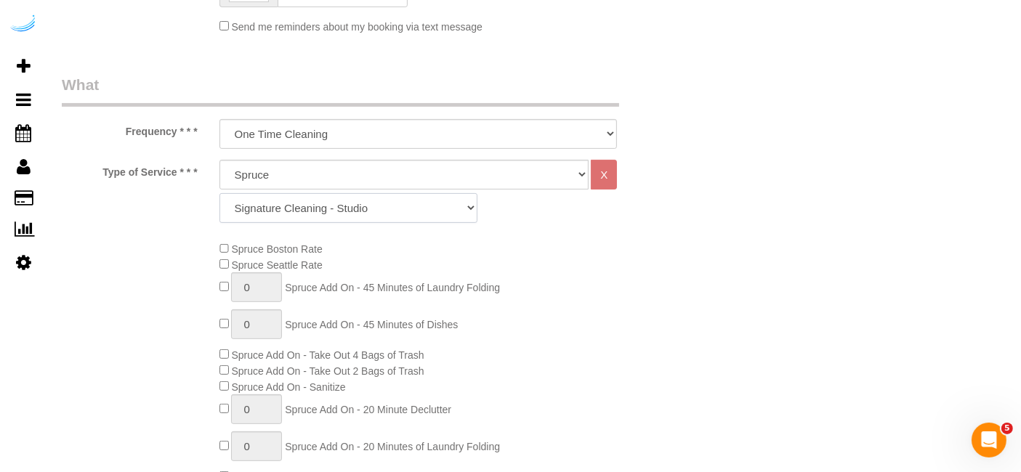
click at [352, 214] on select "Signature Cleaning - Studio Signature Cleaning - 1 Bed 1 Bath Signature Cleanin…" at bounding box center [348, 208] width 258 height 30
select select "320"
click at [219, 193] on select "Signature Cleaning - Studio Signature Cleaning - 1 Bed 1 Bath Signature Cleanin…" at bounding box center [348, 208] width 258 height 30
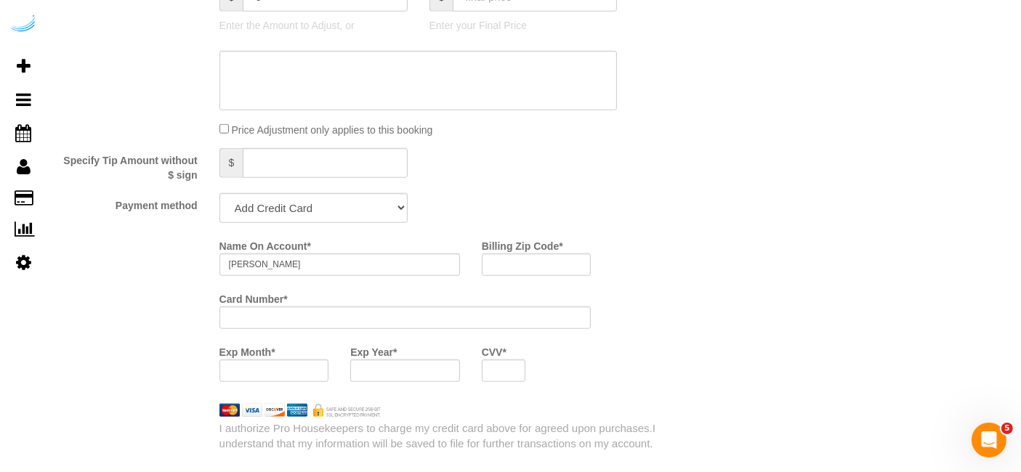
scroll to position [1292, 0]
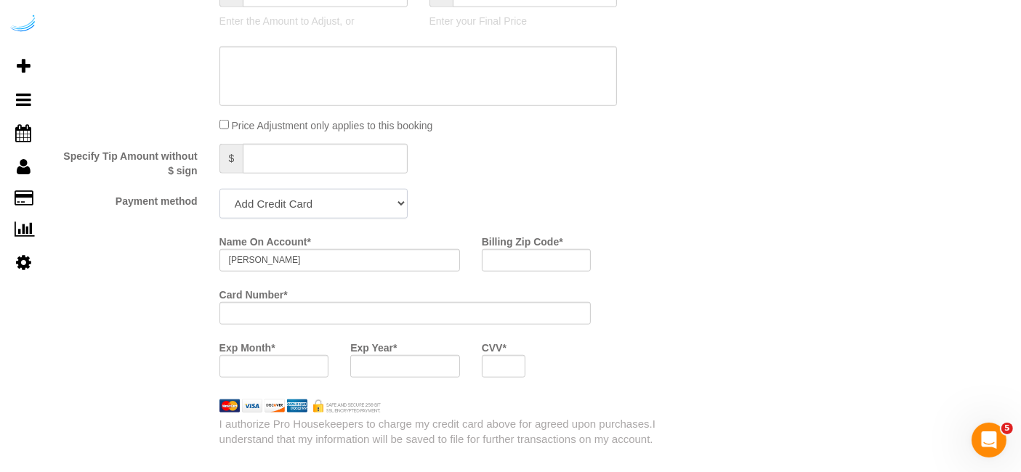
click at [278, 196] on select "Add Credit Card Cash Check Paypal" at bounding box center [313, 204] width 188 height 30
select select "string:check"
click at [219, 189] on select "Add Credit Card Cash Check Paypal" at bounding box center [313, 204] width 188 height 30
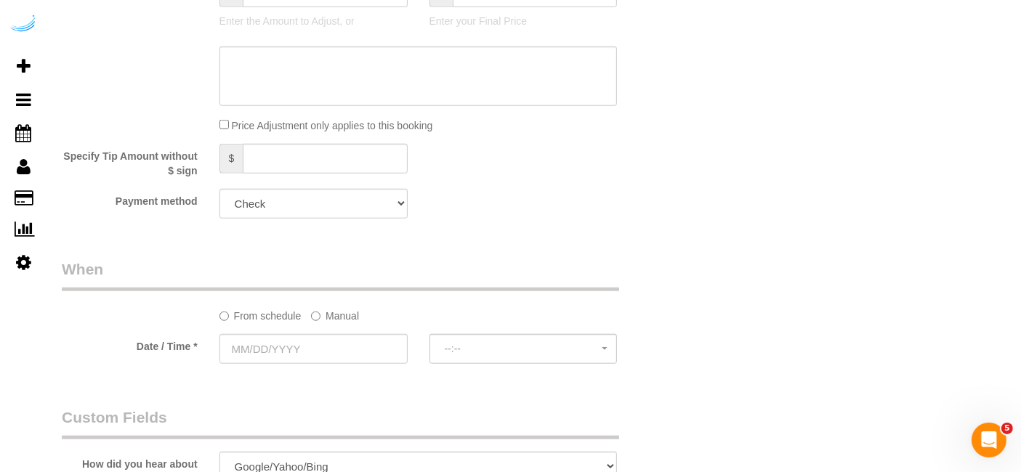
drag, startPoint x: 334, startPoint y: 319, endPoint x: 324, endPoint y: 331, distance: 16.0
click at [334, 320] on label "Manual" at bounding box center [335, 314] width 48 height 20
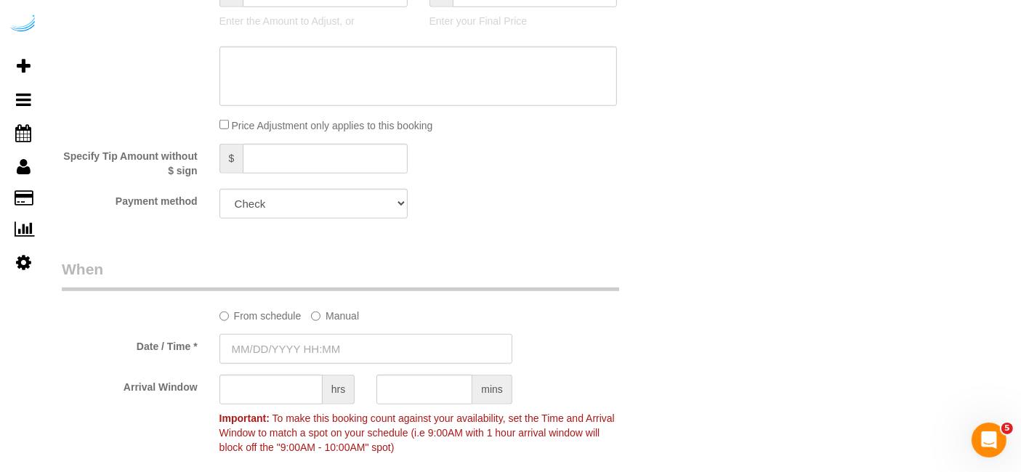
click at [305, 342] on input "text" at bounding box center [365, 349] width 293 height 30
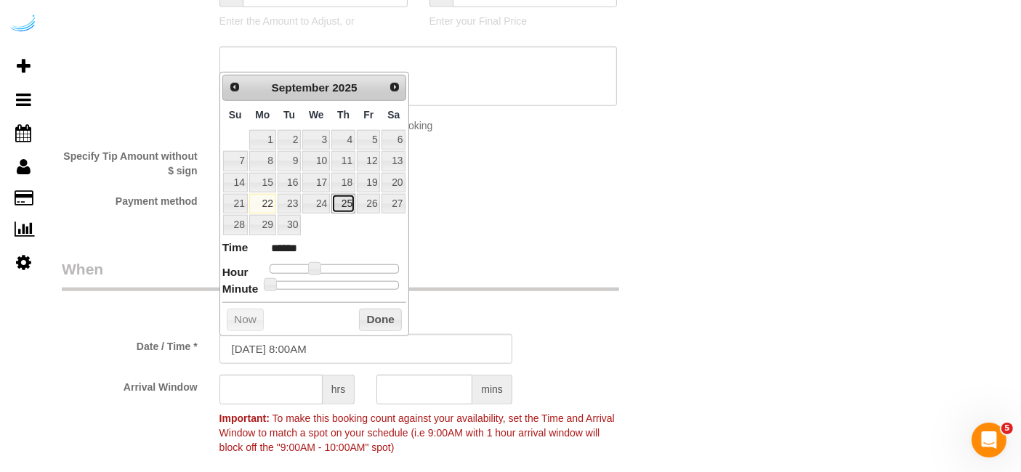
click at [339, 203] on link "25" at bounding box center [343, 204] width 24 height 20
type input "09/25/2025 9:00AM"
type input "******"
click at [320, 267] on span at bounding box center [320, 268] width 13 height 13
click at [278, 387] on input "text" at bounding box center [270, 390] width 103 height 30
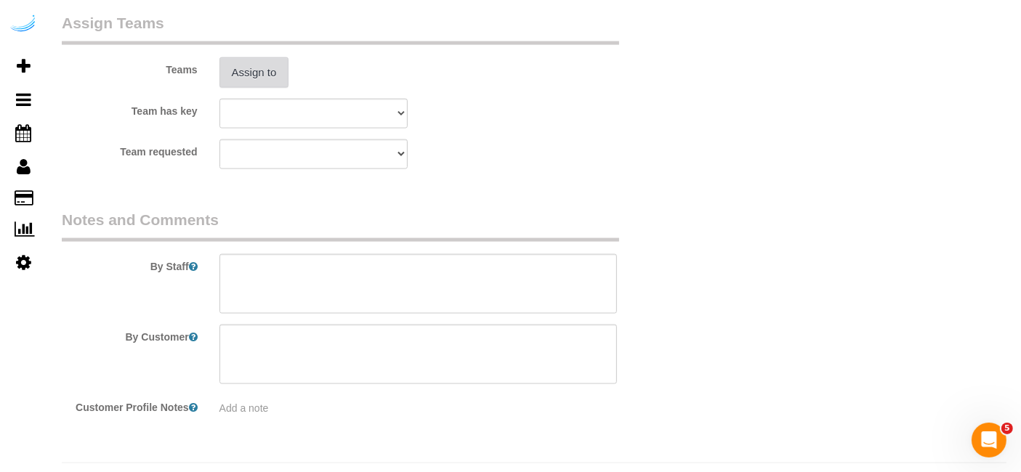
type input "8"
click at [255, 63] on button "Assign to" at bounding box center [254, 72] width 70 height 31
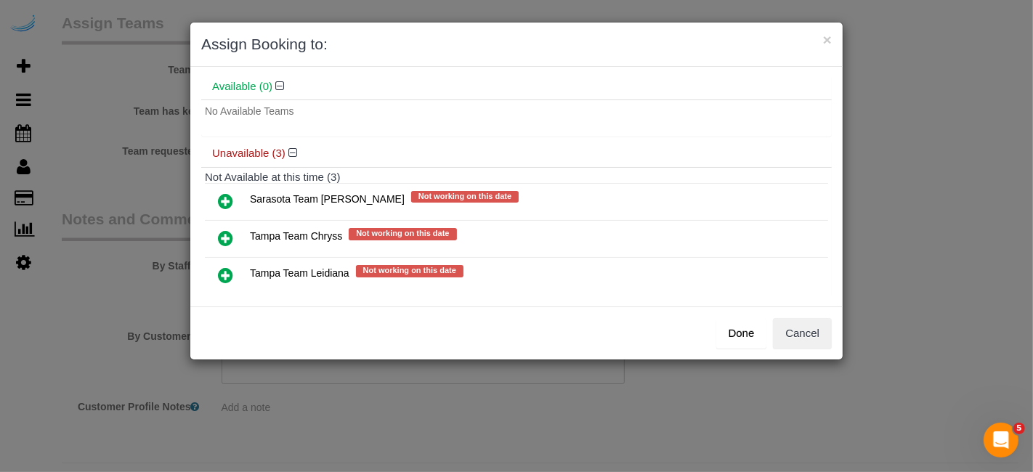
scroll to position [76, 0]
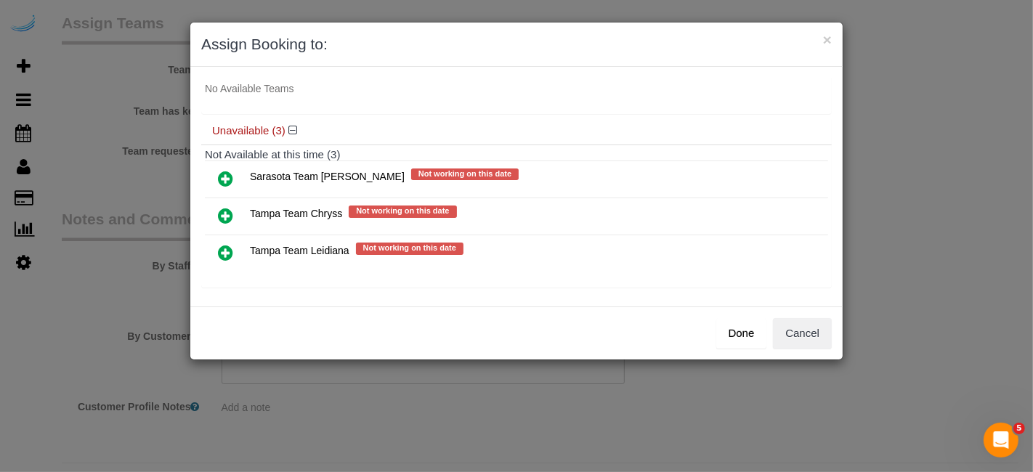
click at [222, 175] on icon at bounding box center [225, 178] width 15 height 17
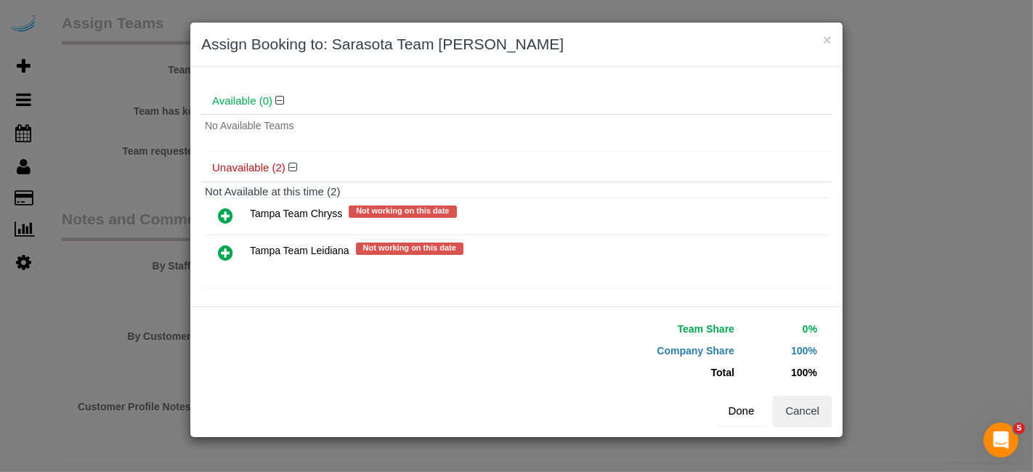
click at [754, 422] on button "Done" at bounding box center [742, 411] width 51 height 31
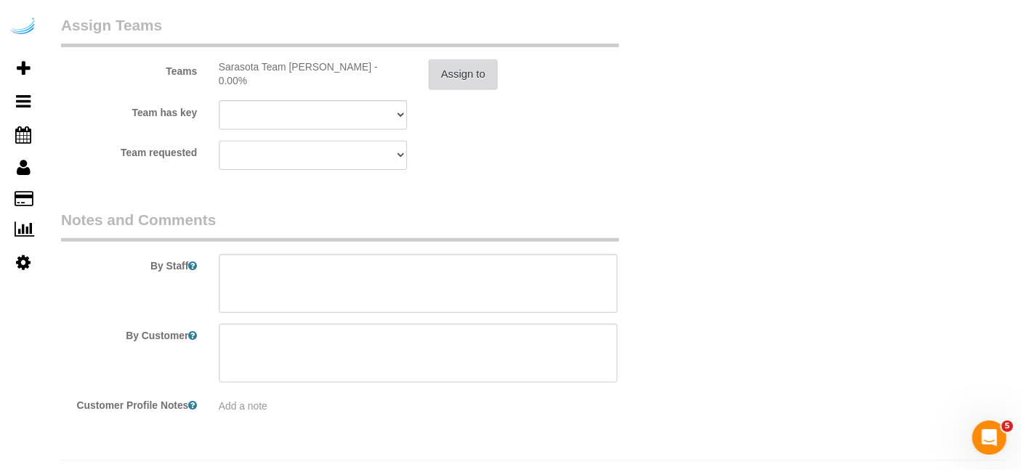
scroll to position [2180, 0]
click at [333, 290] on textarea at bounding box center [418, 284] width 398 height 60
click at [496, 261] on textarea at bounding box center [418, 284] width 398 height 60
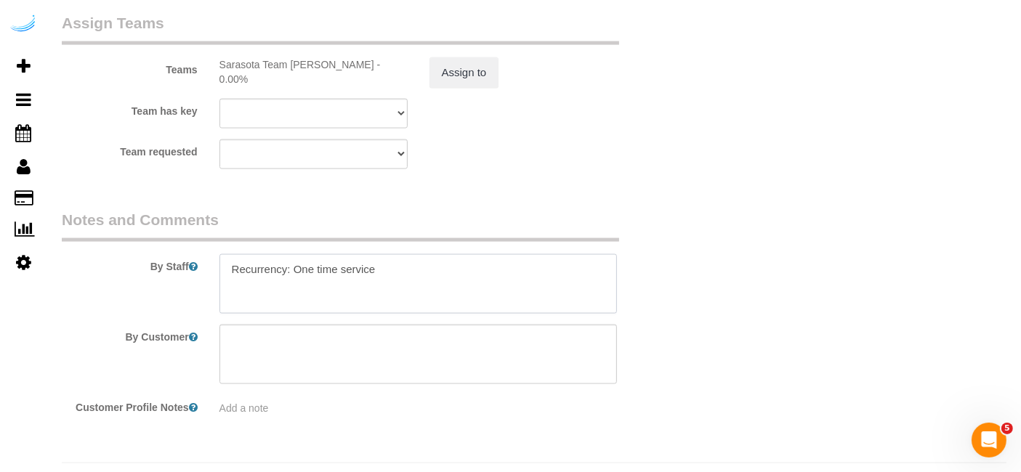
paste textarea "Permanent Notes:No notes from this customer.Today's Notes:No notes from this se…"
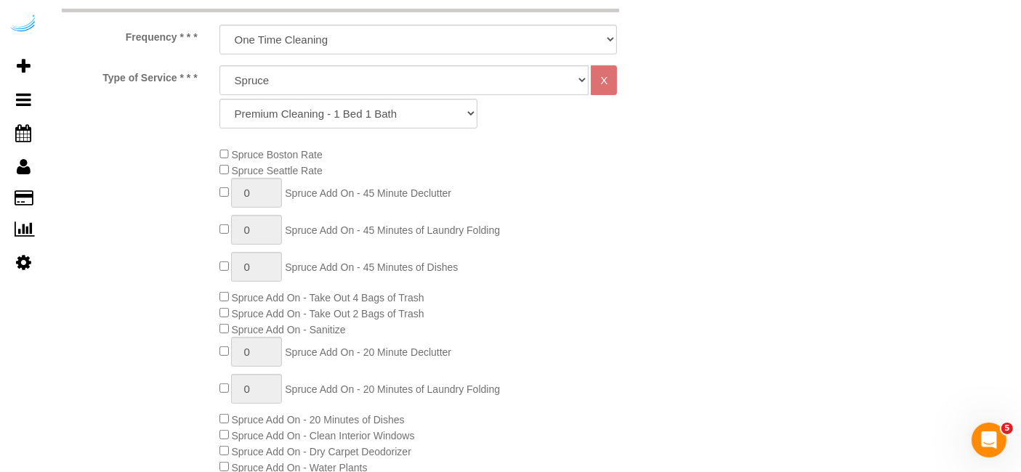
scroll to position [242, 0]
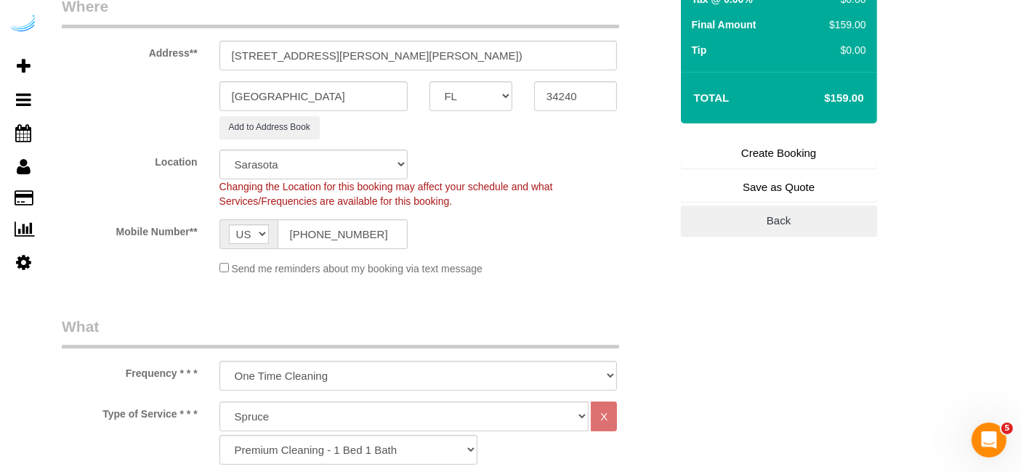
type textarea "Recurrency: One time service Permanent Notes:No notes from this customer.Today'…"
click at [814, 143] on link "Create Booking" at bounding box center [779, 153] width 196 height 31
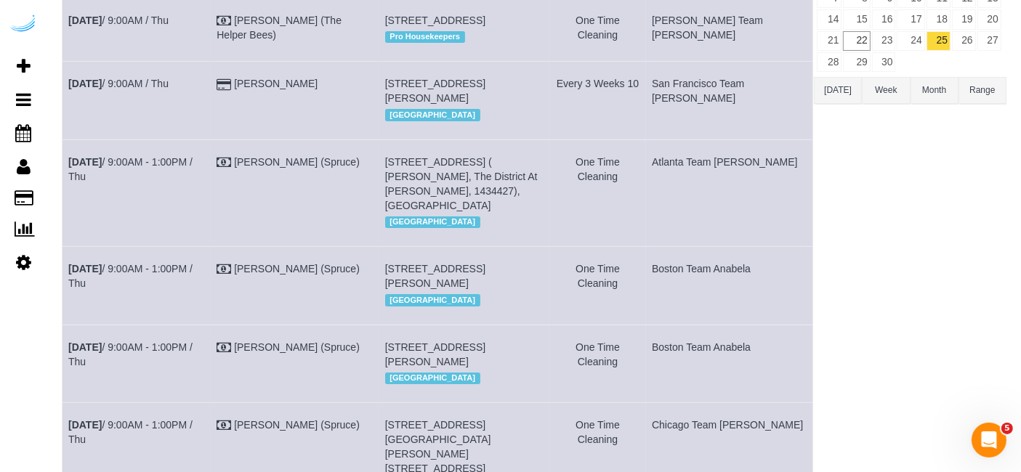
scroll to position [730, 0]
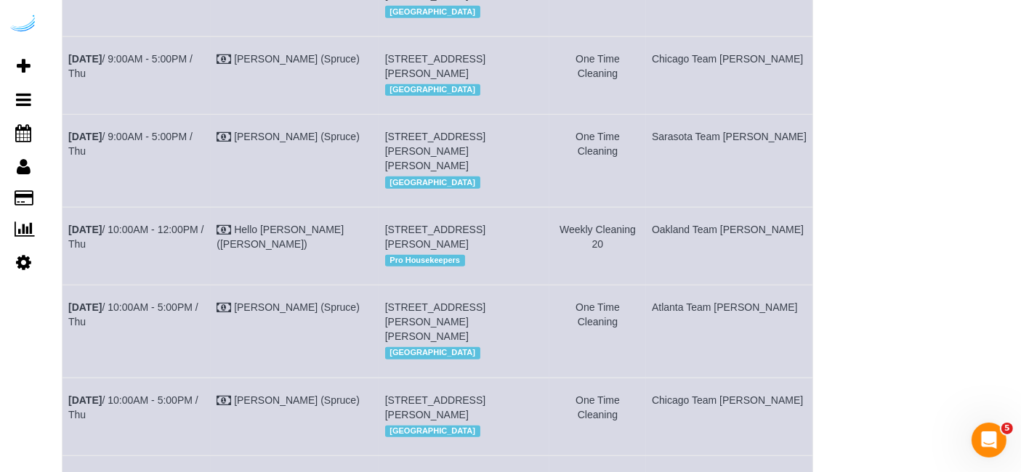
drag, startPoint x: 728, startPoint y: 227, endPoint x: 67, endPoint y: 231, distance: 661.4
click at [67, 207] on tr "Sep 25th / 9:00AM - 5:00PM / Thu Brandie Louck (Spruce) 3017 Clementine Ct, Bui…" at bounding box center [438, 161] width 751 height 92
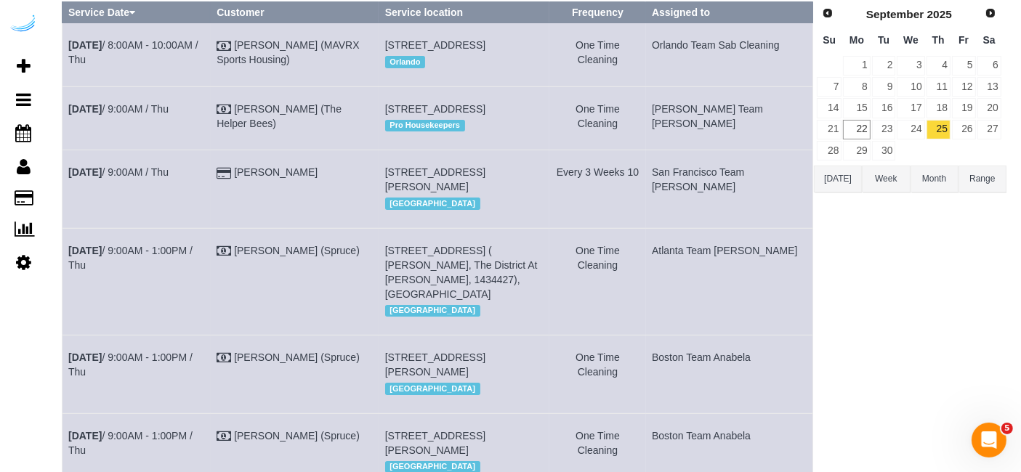
scroll to position [0, 0]
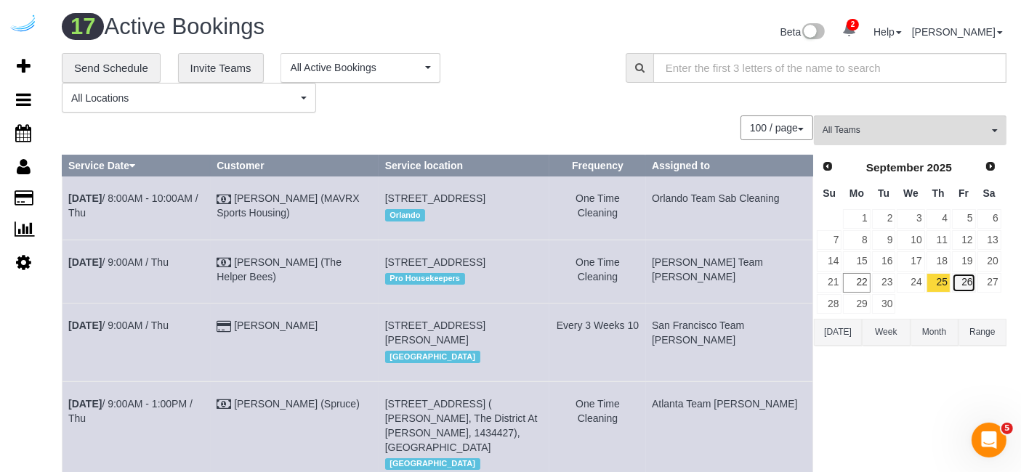
click at [964, 278] on link "26" at bounding box center [964, 283] width 24 height 20
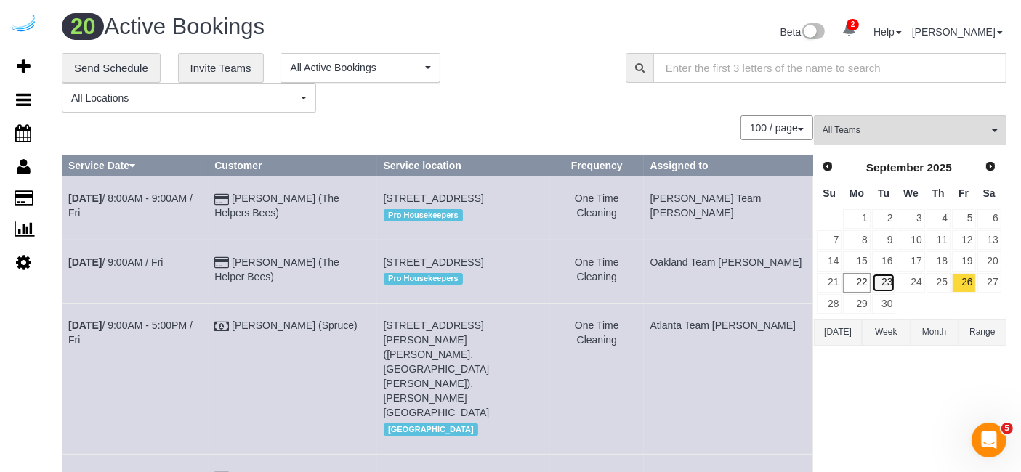
click at [882, 279] on link "23" at bounding box center [884, 283] width 24 height 20
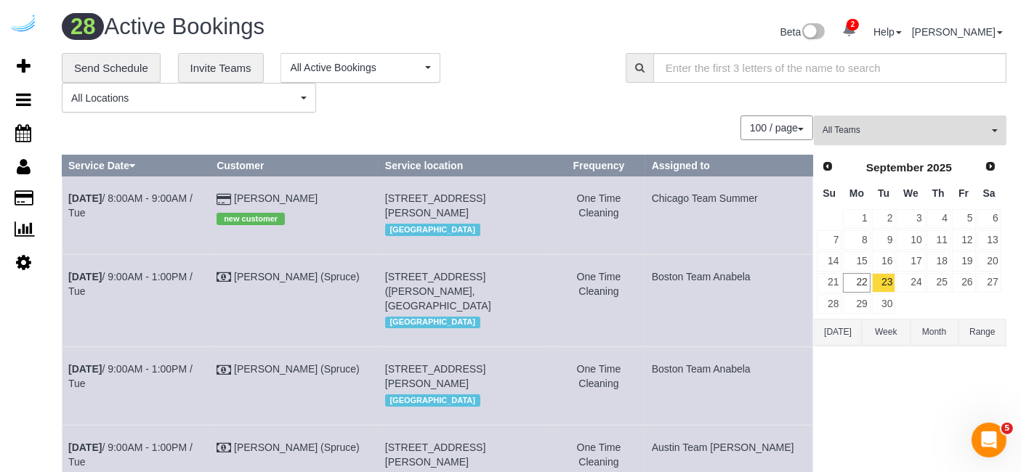
drag, startPoint x: 964, startPoint y: 127, endPoint x: 943, endPoint y: 179, distance: 55.7
click at [963, 127] on span "All Teams" at bounding box center [906, 130] width 166 height 12
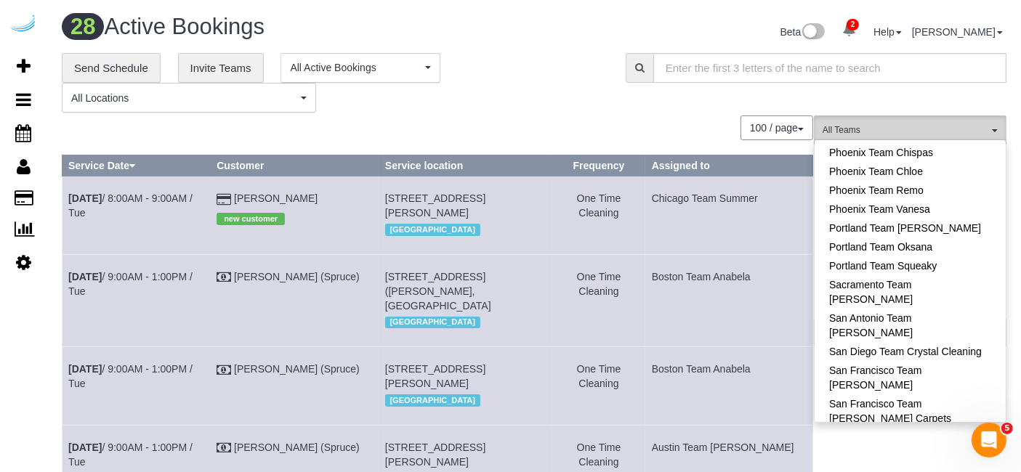
scroll to position [1372, 0]
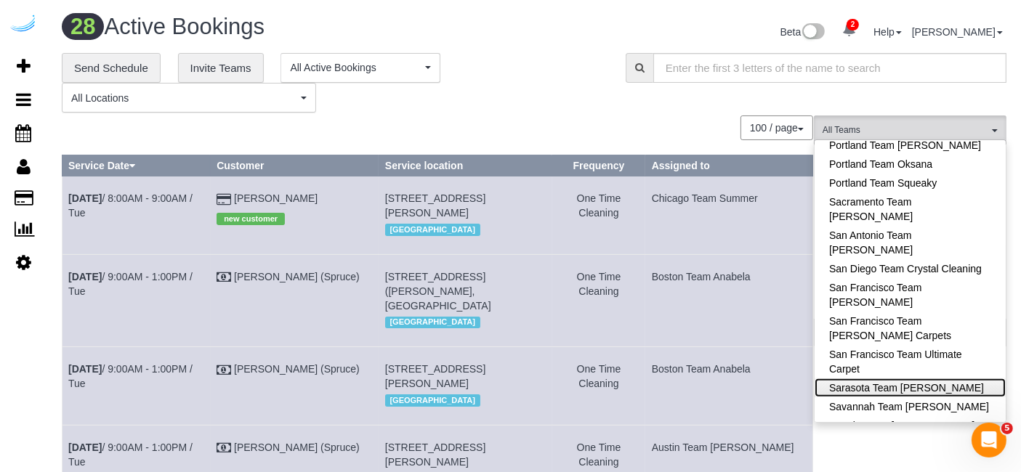
click at [958, 379] on link "Sarasota Team [PERSON_NAME]" at bounding box center [910, 388] width 191 height 19
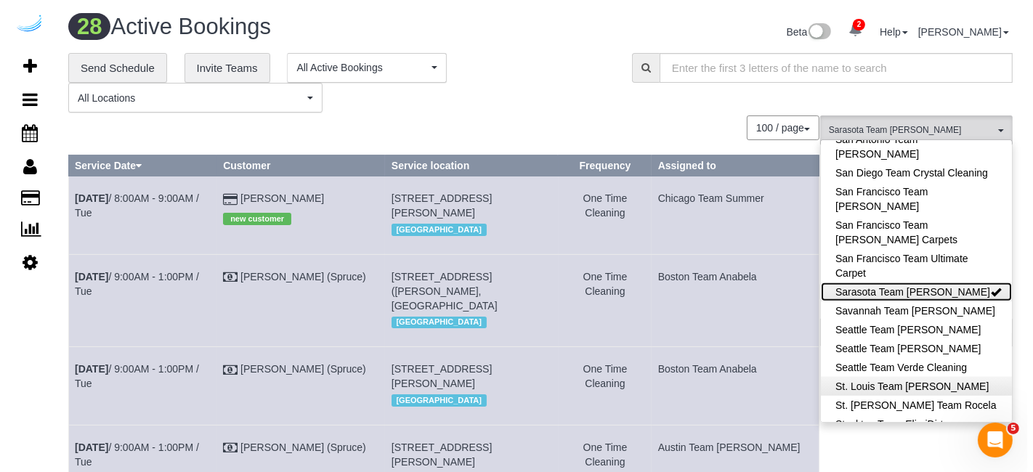
scroll to position [1570, 0]
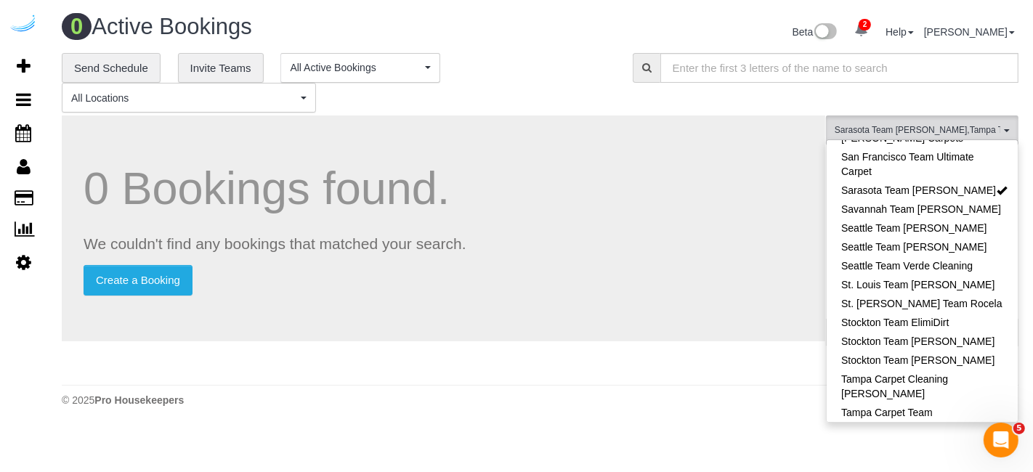
click at [660, 102] on div "**********" at bounding box center [540, 83] width 979 height 60
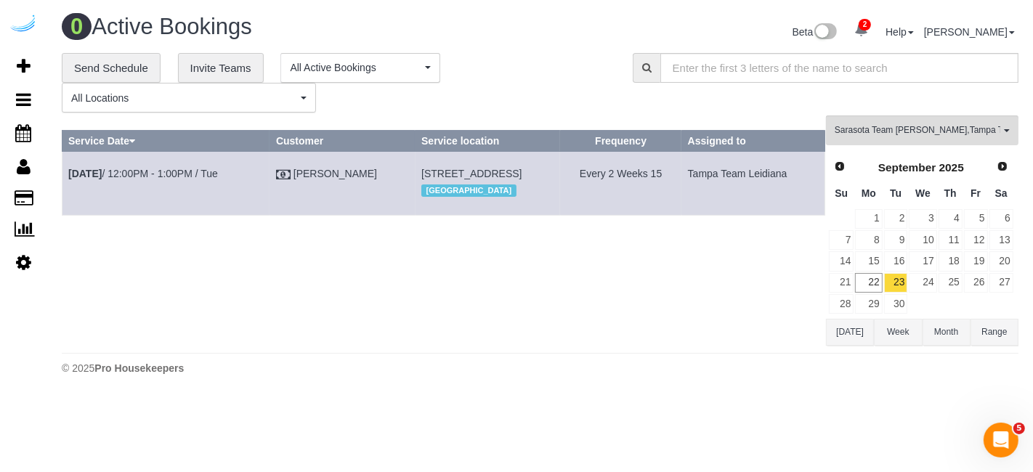
click at [692, 283] on div "0 Bookings found. We couldn't find any bookings that matched your search. Creat…" at bounding box center [444, 231] width 765 height 230
click at [917, 132] on span "Sarasota Team Juan , Tampa Team Leidiana" at bounding box center [918, 130] width 166 height 12
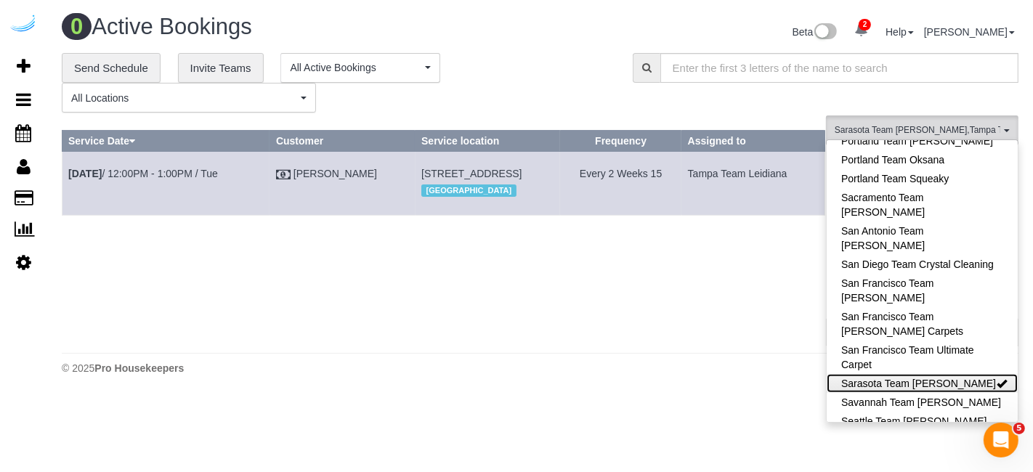
click at [967, 374] on link "Sarasota Team [PERSON_NAME]" at bounding box center [922, 383] width 191 height 19
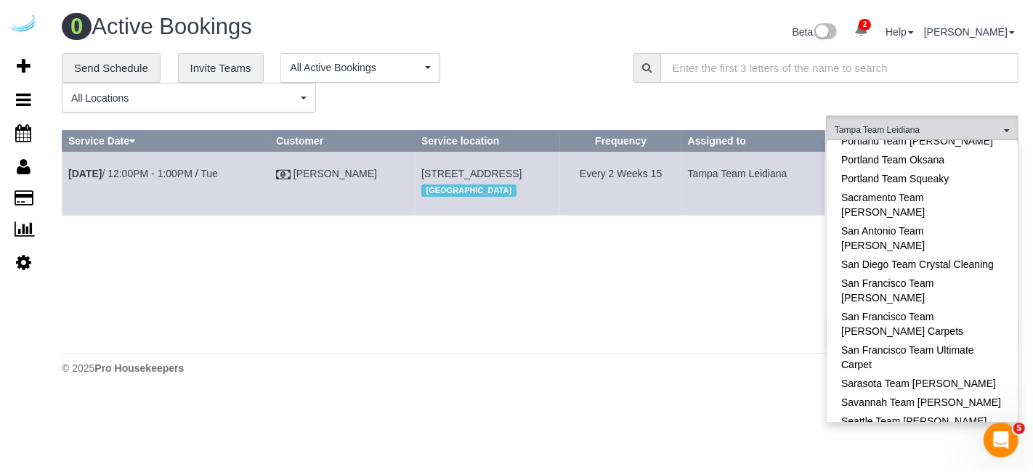
click at [967, 450] on link "Seattle Team Verde Cleaning" at bounding box center [922, 459] width 191 height 19
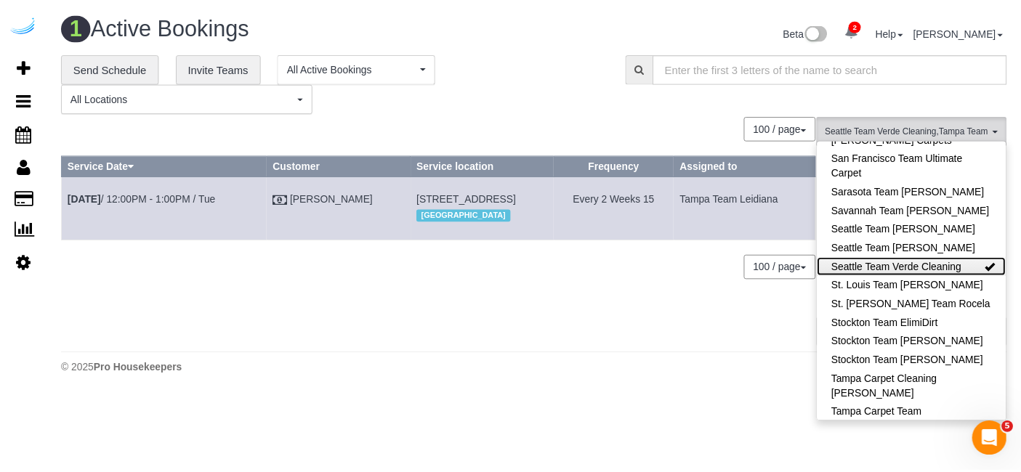
scroll to position [1570, 0]
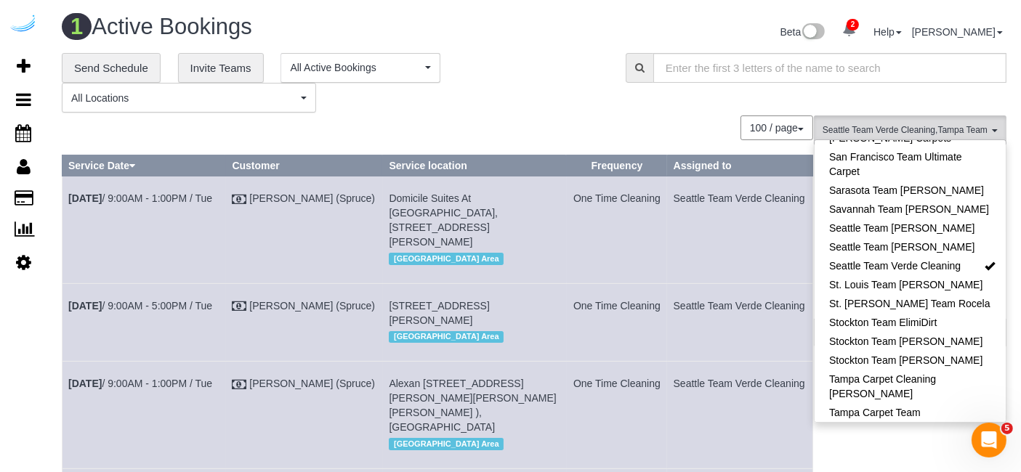
click at [967, 456] on link "Tampa Team Chryss" at bounding box center [910, 465] width 191 height 19
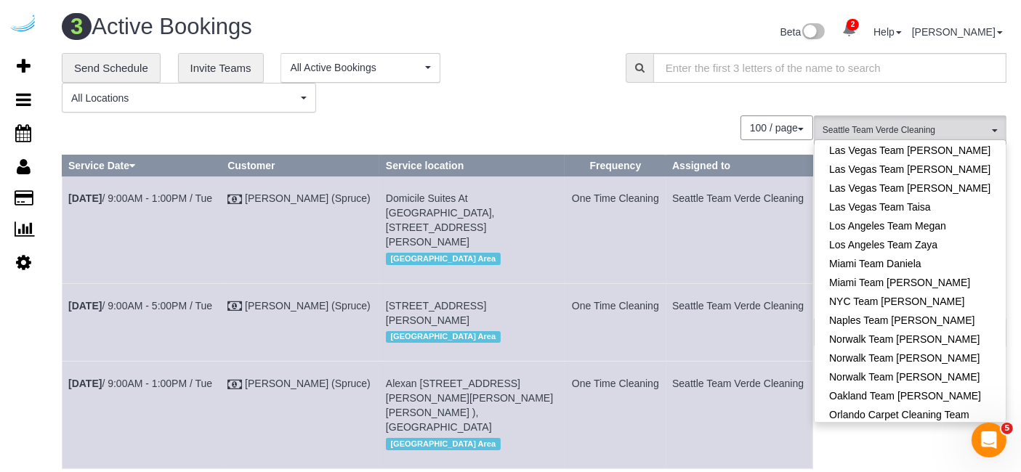
scroll to position [924, 0]
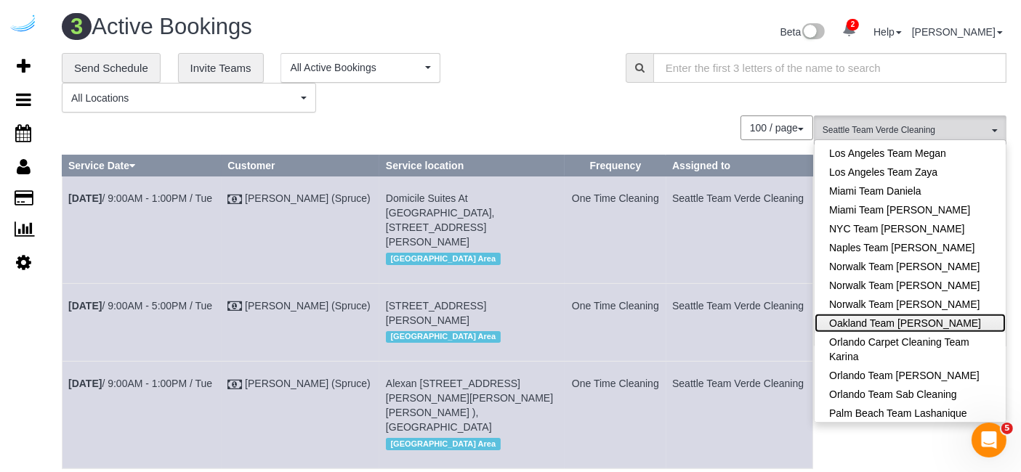
click at [960, 314] on link "Oakland Team [PERSON_NAME]" at bounding box center [910, 323] width 191 height 19
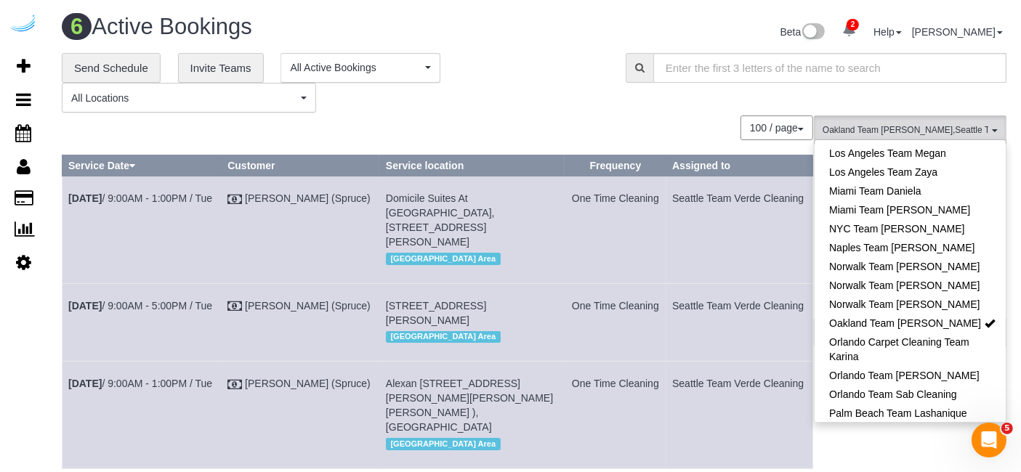
click at [650, 104] on div "**********" at bounding box center [534, 83] width 967 height 60
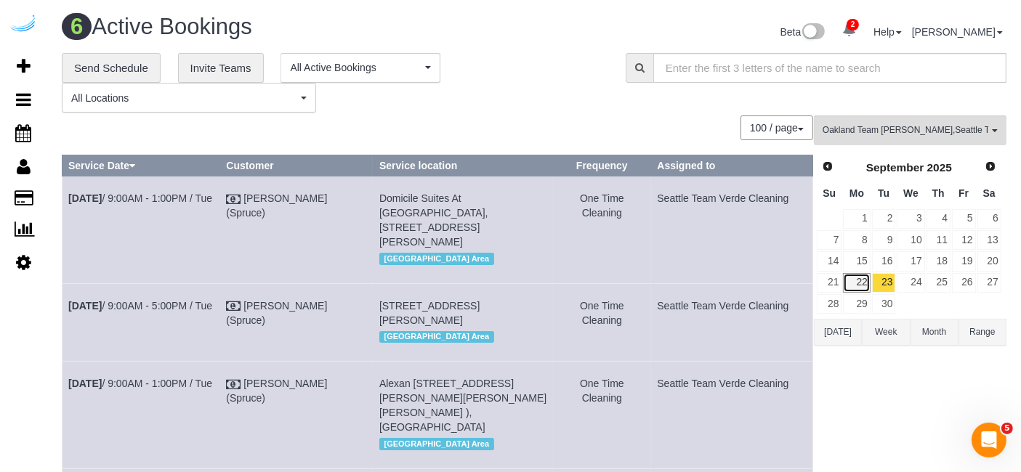
click at [860, 281] on link "22" at bounding box center [856, 283] width 27 height 20
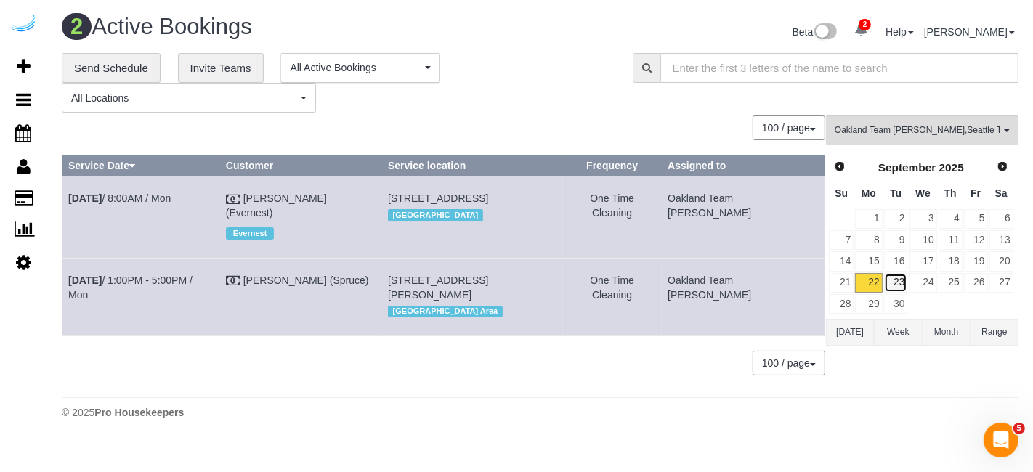
click at [897, 275] on link "23" at bounding box center [897, 283] width 24 height 20
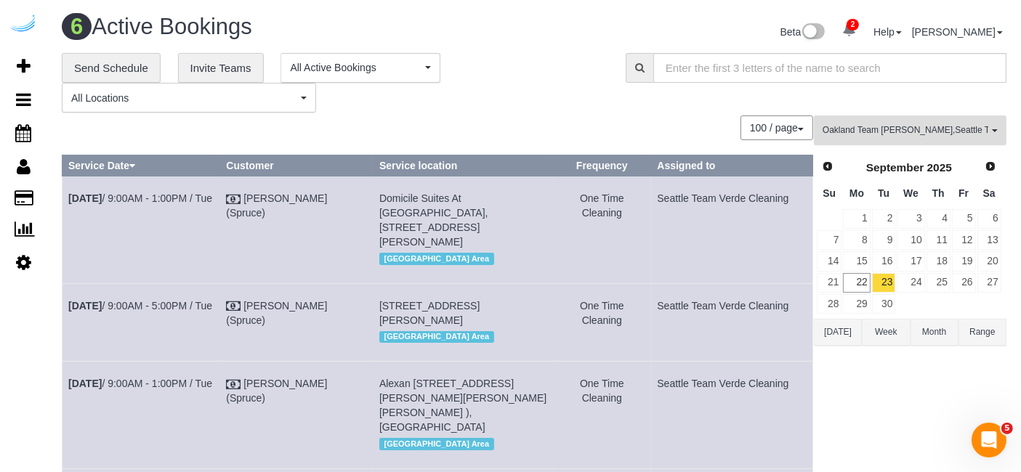
click at [866, 125] on span "Oakland Team Cristina , Seattle Team Verde Cleaning" at bounding box center [906, 130] width 166 height 12
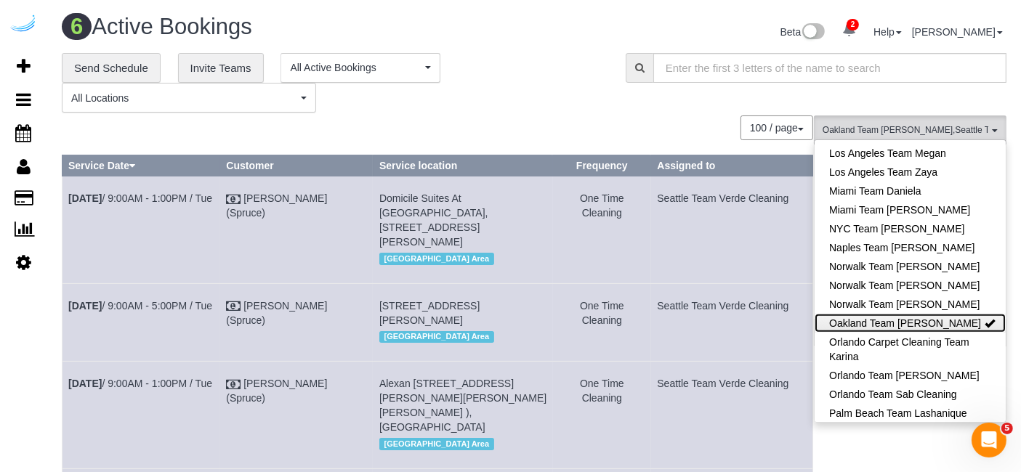
click at [919, 314] on link "Oakland Team [PERSON_NAME]" at bounding box center [910, 323] width 191 height 19
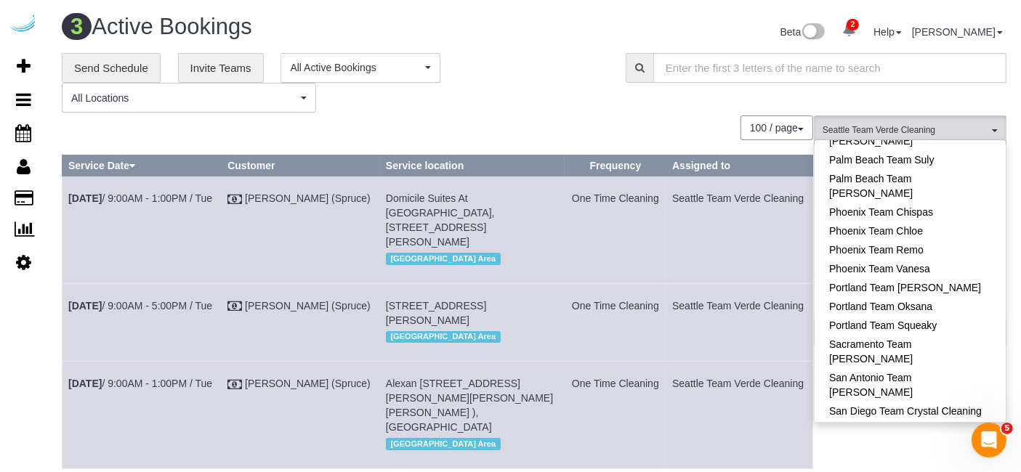
scroll to position [1327, 0]
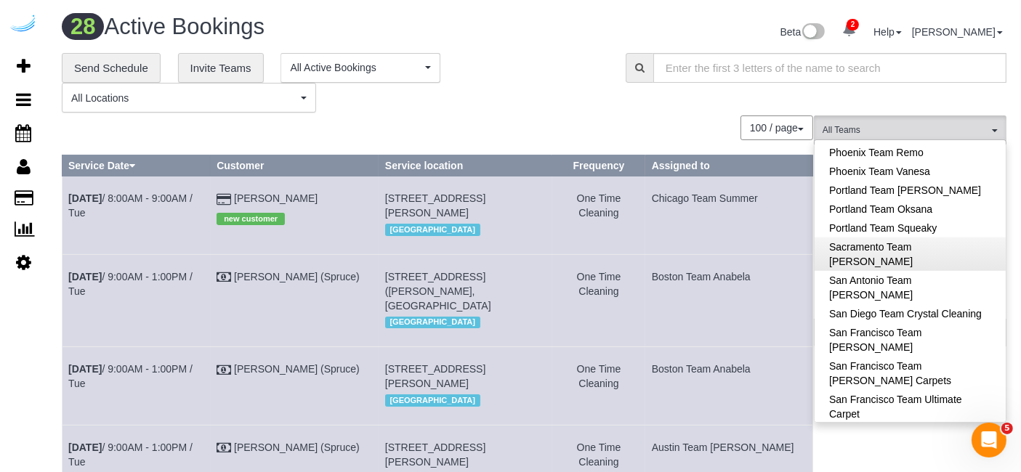
scroll to position [706, 0]
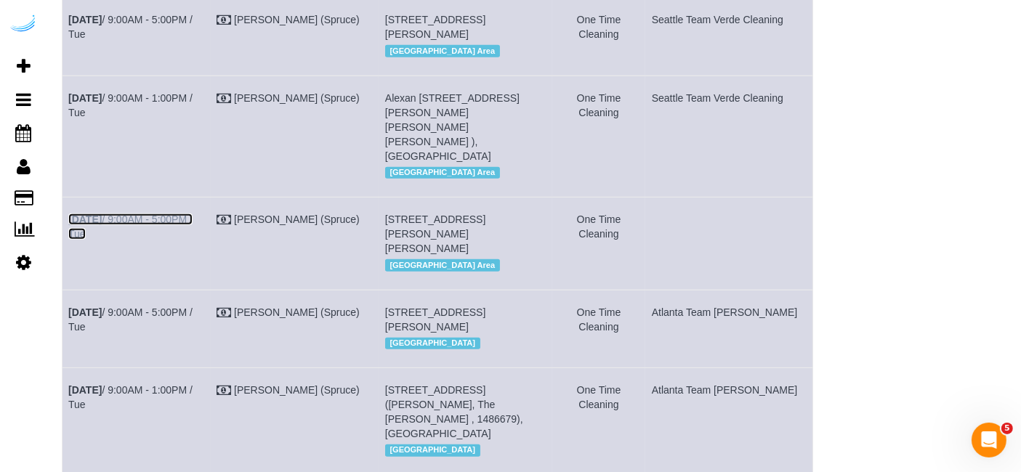
click at [193, 233] on link "Sep 23rd / 9:00AM - 5:00PM / Tue" at bounding box center [130, 227] width 124 height 26
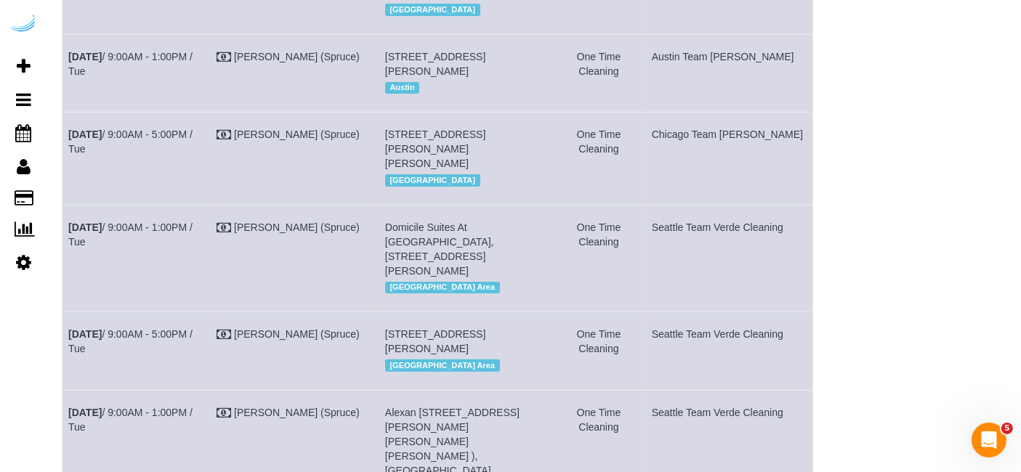
scroll to position [0, 0]
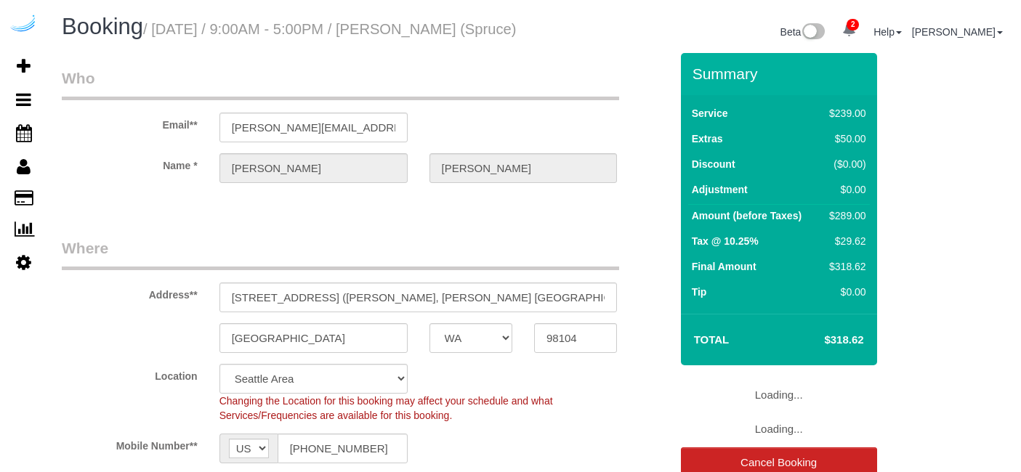
select select "WA"
select select "282"
select select "number:9"
select select "object:786"
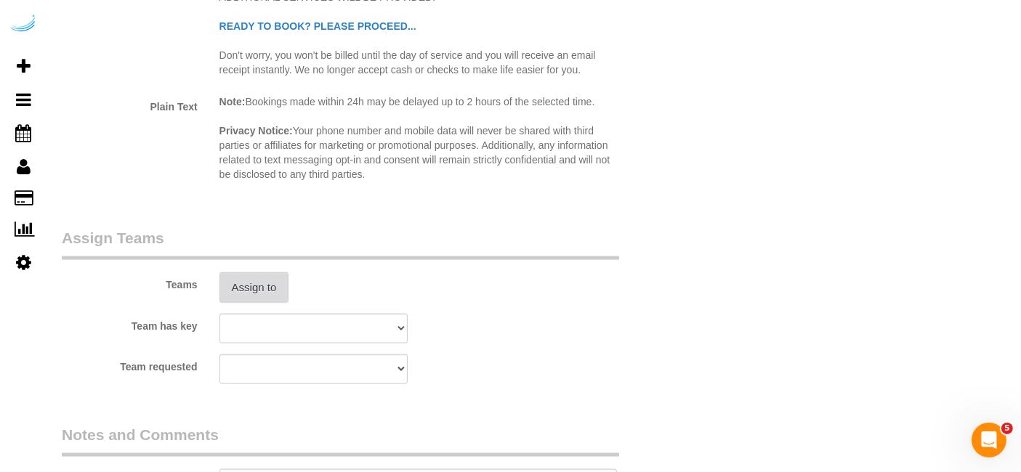
click at [263, 302] on button "Assign to" at bounding box center [254, 288] width 70 height 31
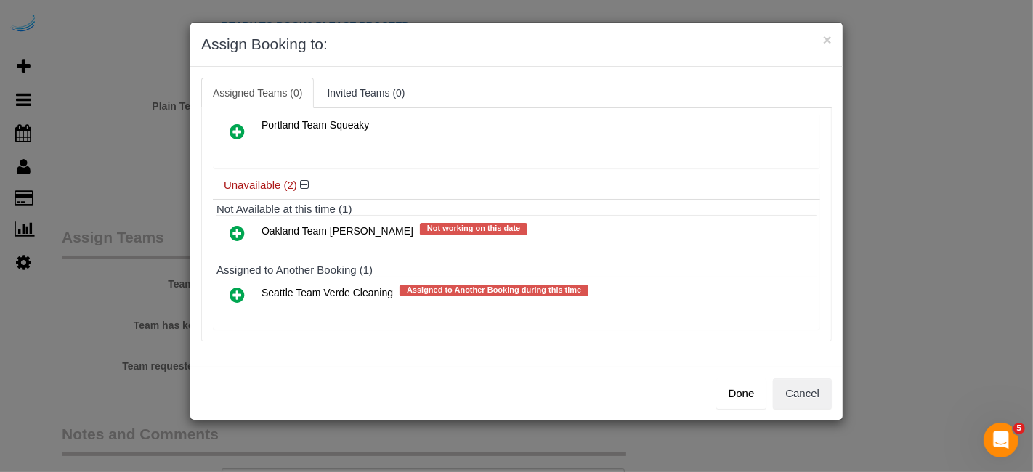
scroll to position [86, 0]
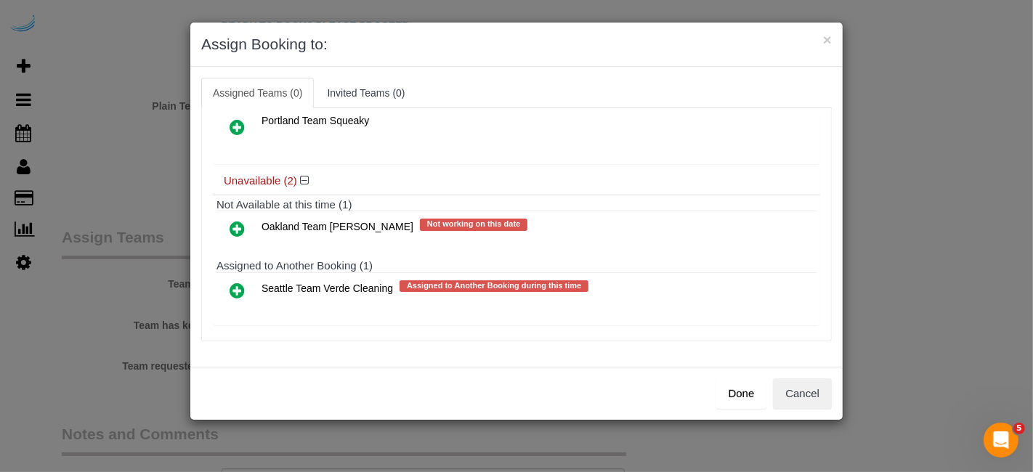
click at [235, 223] on icon at bounding box center [237, 228] width 15 height 17
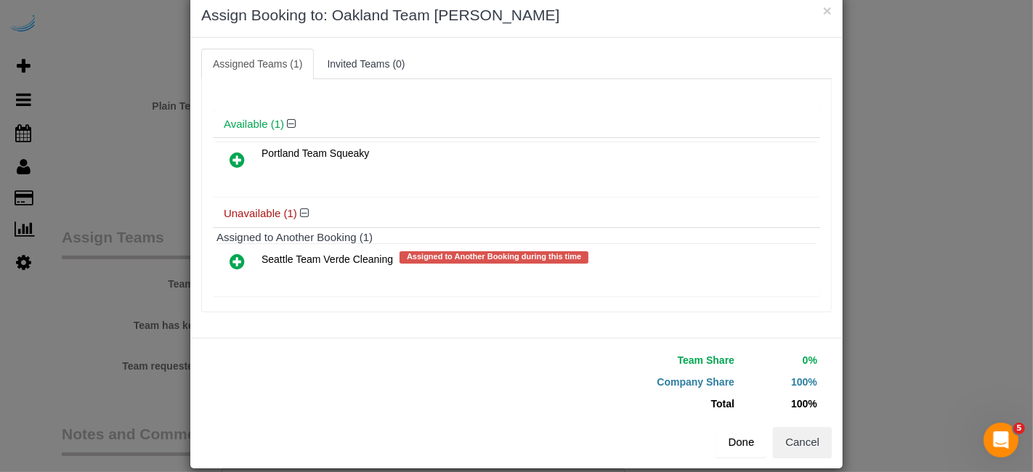
scroll to position [45, 0]
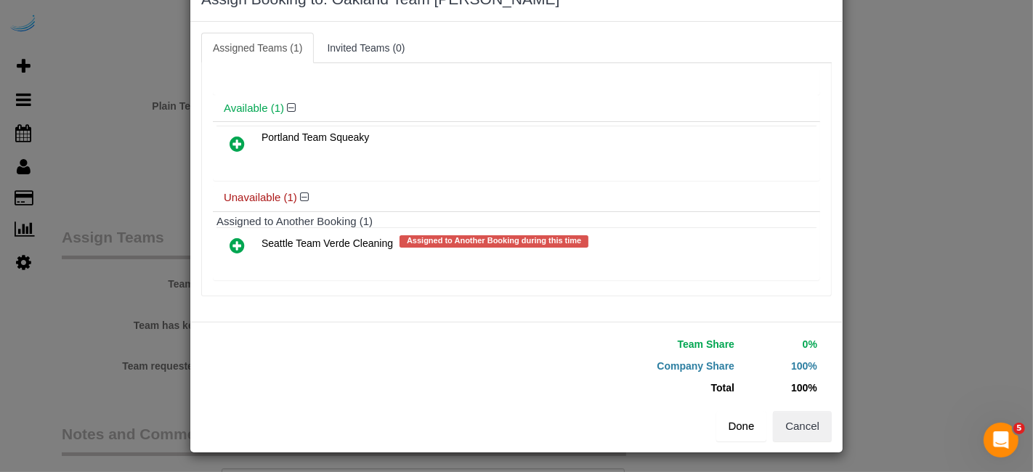
click at [734, 419] on button "Done" at bounding box center [742, 426] width 51 height 31
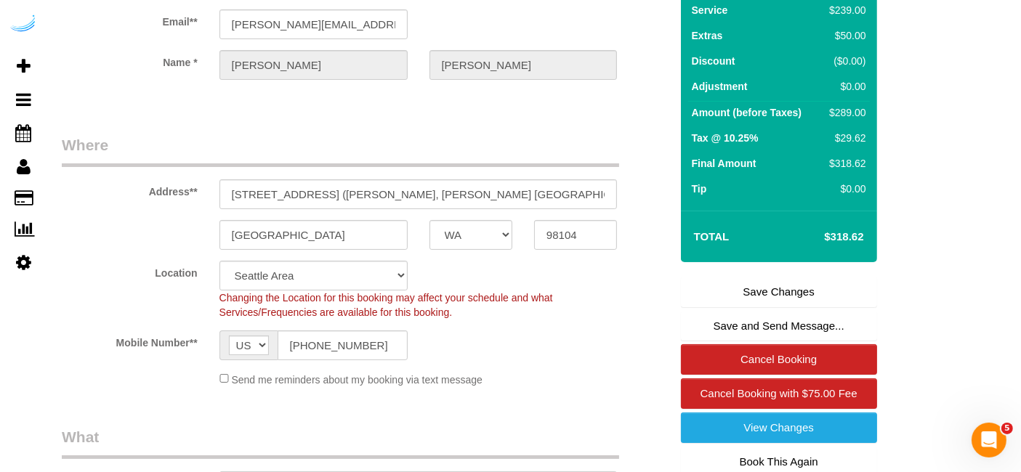
scroll to position [0, 0]
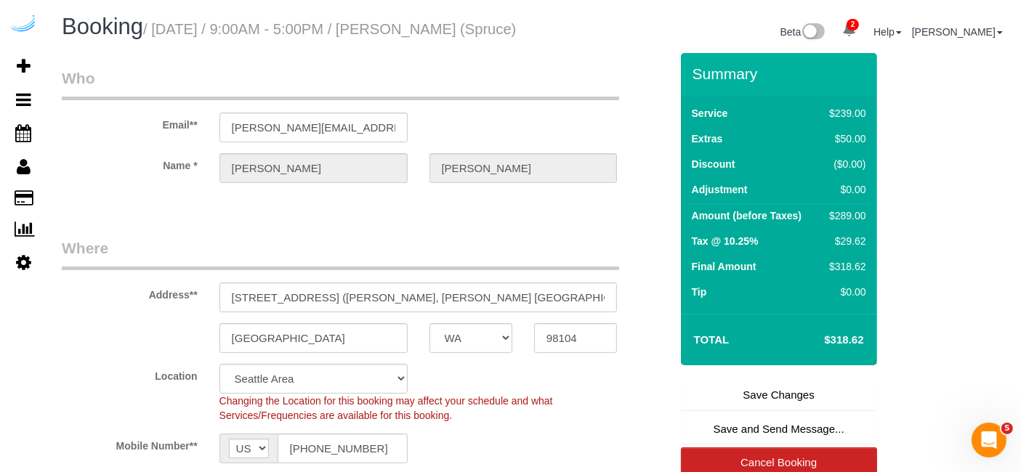
click at [762, 406] on link "Save Changes" at bounding box center [779, 395] width 196 height 31
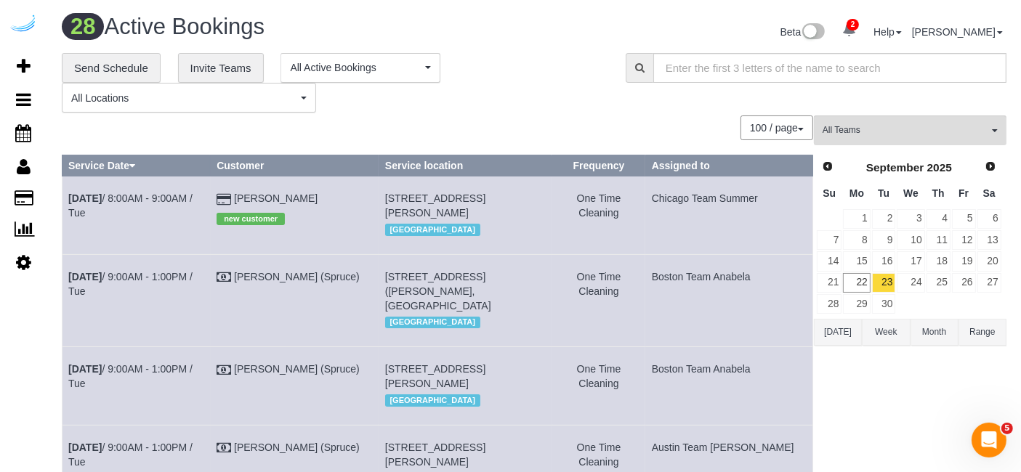
scroll to position [735, 0]
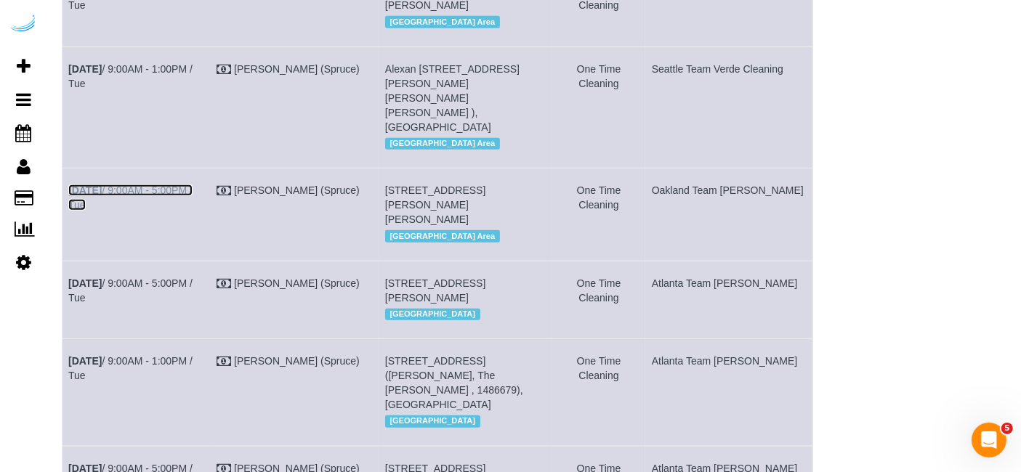
click at [144, 204] on link "[DATE] 9:00AM - 5:00PM / Tue" at bounding box center [130, 198] width 124 height 26
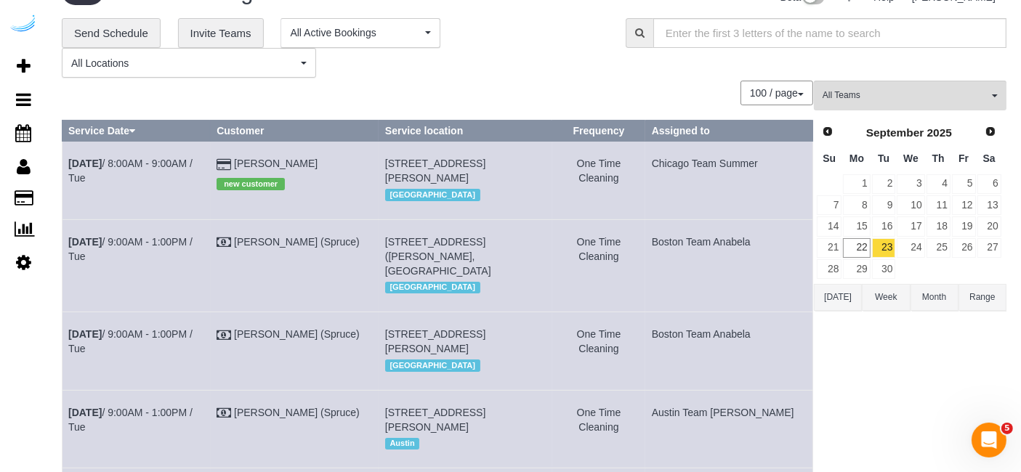
scroll to position [0, 0]
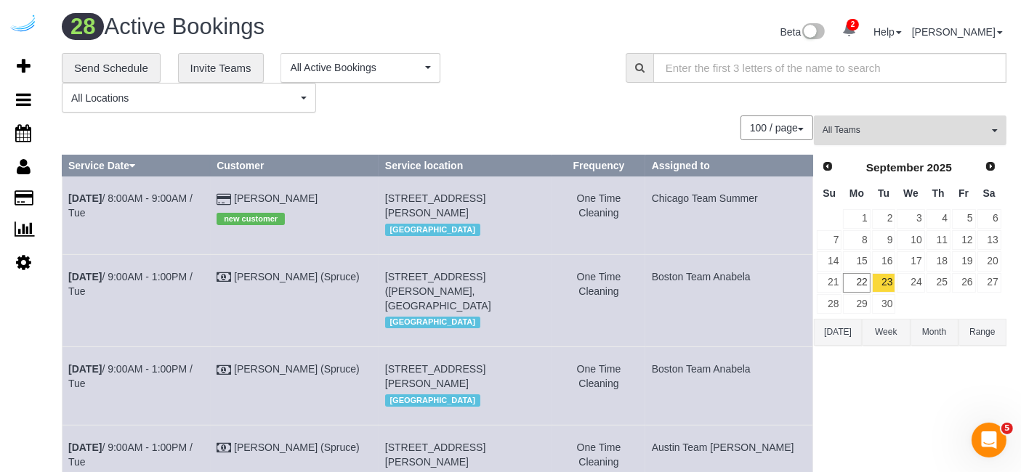
click at [914, 138] on button "All Teams" at bounding box center [910, 131] width 193 height 30
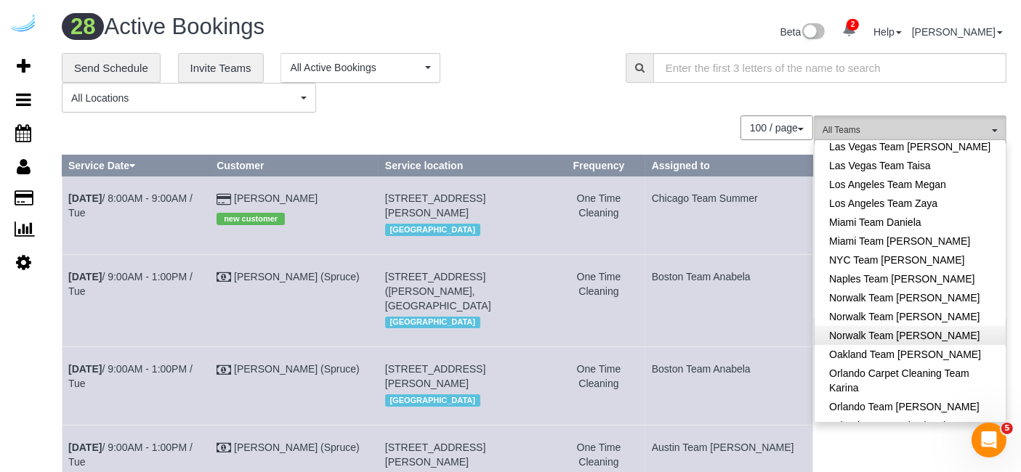
scroll to position [969, 0]
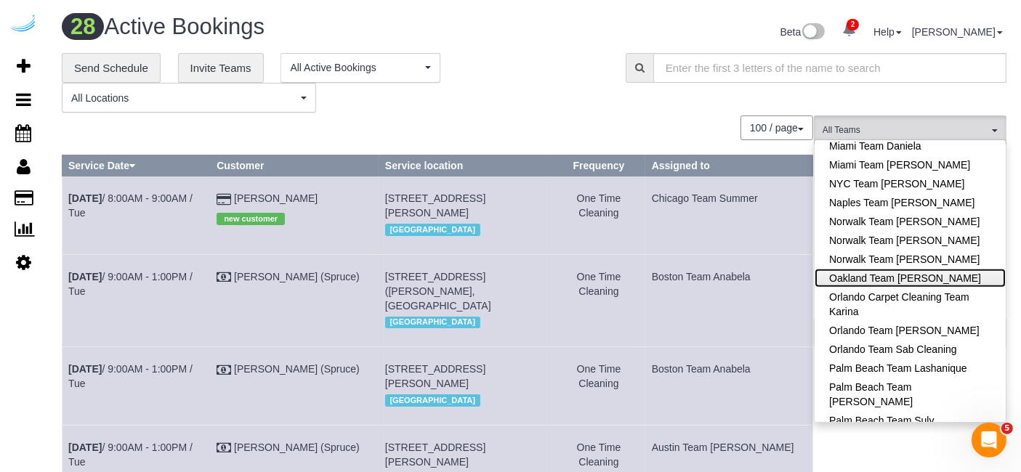
click at [935, 269] on link "Oakland Team [PERSON_NAME]" at bounding box center [910, 278] width 191 height 19
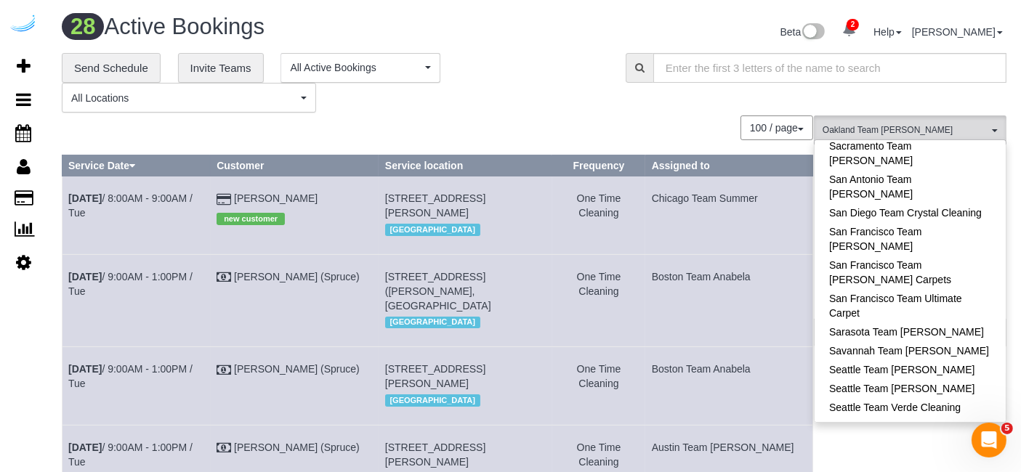
scroll to position [1454, 0]
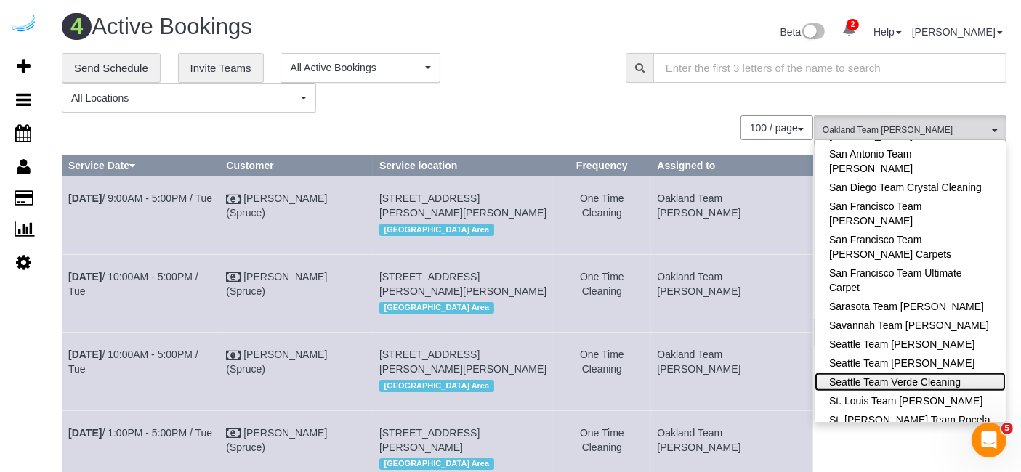
click at [948, 373] on link "Seattle Team Verde Cleaning" at bounding box center [910, 382] width 191 height 19
click at [654, 127] on div "100 / page 10 / page 20 / page 30 / page 40 / page 50 / page 100 / page" at bounding box center [438, 128] width 752 height 25
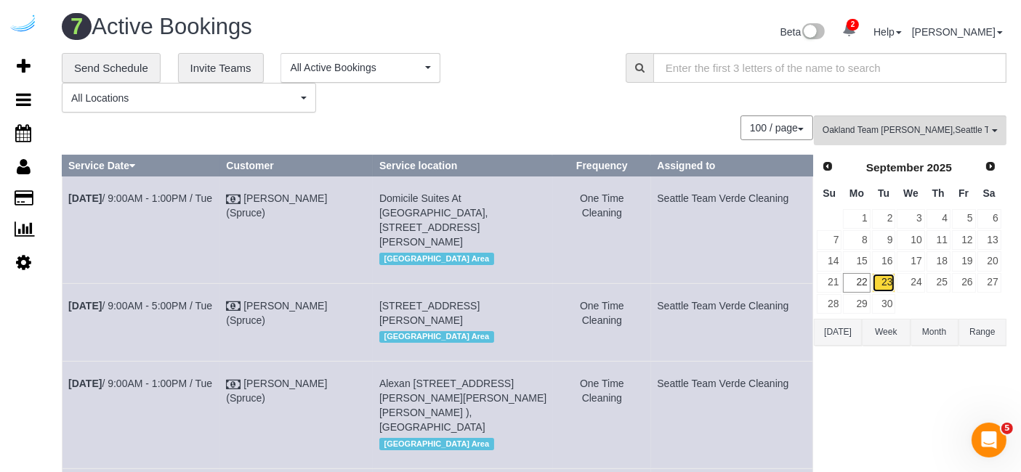
click at [888, 279] on link "23" at bounding box center [884, 283] width 24 height 20
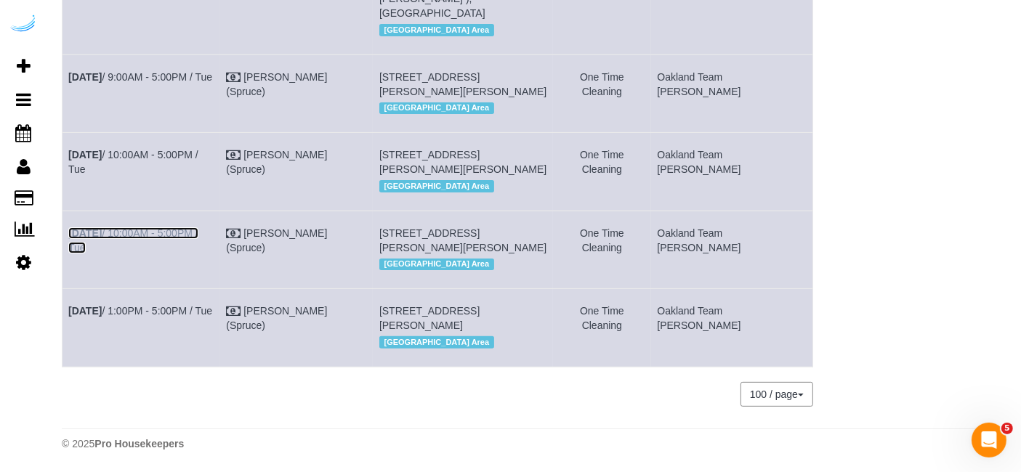
click at [153, 227] on link "Sep 23rd / 10:00AM - 5:00PM / Tue" at bounding box center [133, 240] width 130 height 26
click at [194, 149] on link "Sep 23rd / 10:00AM - 5:00PM / Tue" at bounding box center [133, 162] width 130 height 26
click at [212, 305] on link "Sep 23rd / 1:00PM - 5:00PM / Tue" at bounding box center [140, 311] width 144 height 12
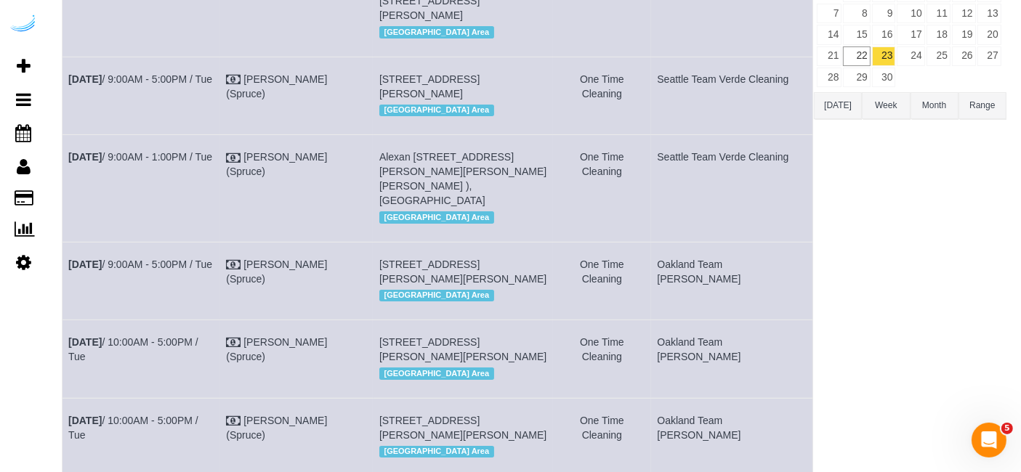
scroll to position [225, 0]
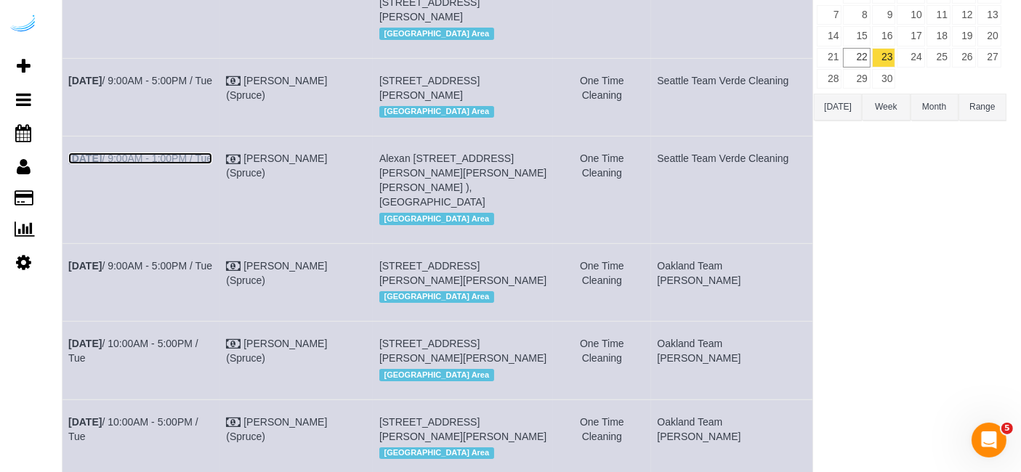
click at [176, 164] on link "Sep 23rd / 9:00AM - 1:00PM / Tue" at bounding box center [140, 159] width 144 height 12
click at [189, 81] on link "Sep 23rd / 9:00AM - 5:00PM / Tue" at bounding box center [140, 81] width 144 height 12
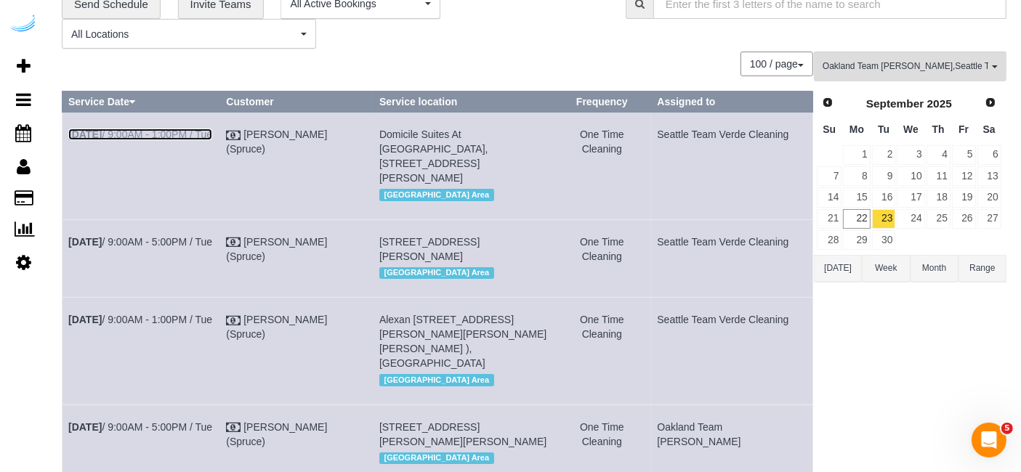
click at [198, 136] on link "Sep 23rd / 9:00AM - 1:00PM / Tue" at bounding box center [140, 135] width 144 height 12
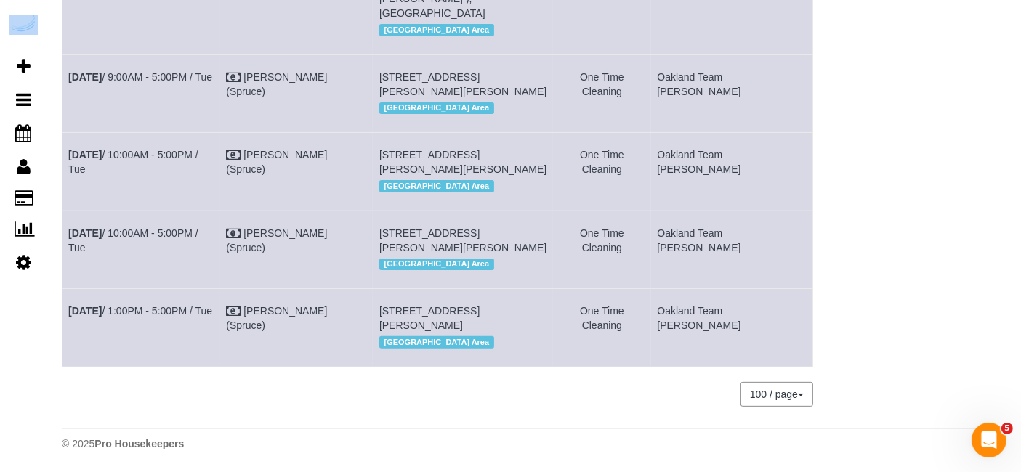
scroll to position [470, 0]
drag, startPoint x: 63, startPoint y: 51, endPoint x: 775, endPoint y: 322, distance: 761.4
click at [775, 322] on tbody "Sep 23rd / 9:00AM - 1:00PM / Tue Brandie Louck (Spruce) Domicile Suites At Harb…" at bounding box center [438, 64] width 751 height 605
copy tbody "Sep 23rd / 9:00AM - 1:00PM / Tue Brandie Louck (Spruce) Domicile Suites At Harb…"
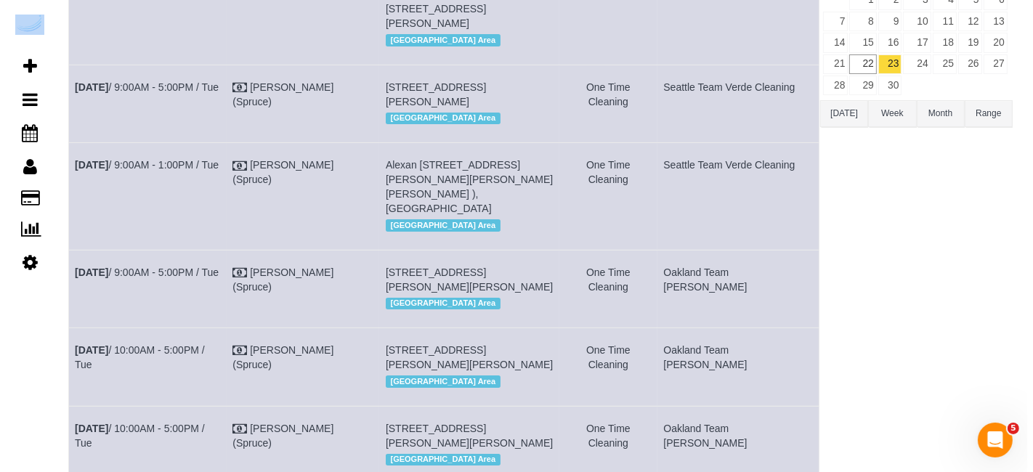
scroll to position [0, 0]
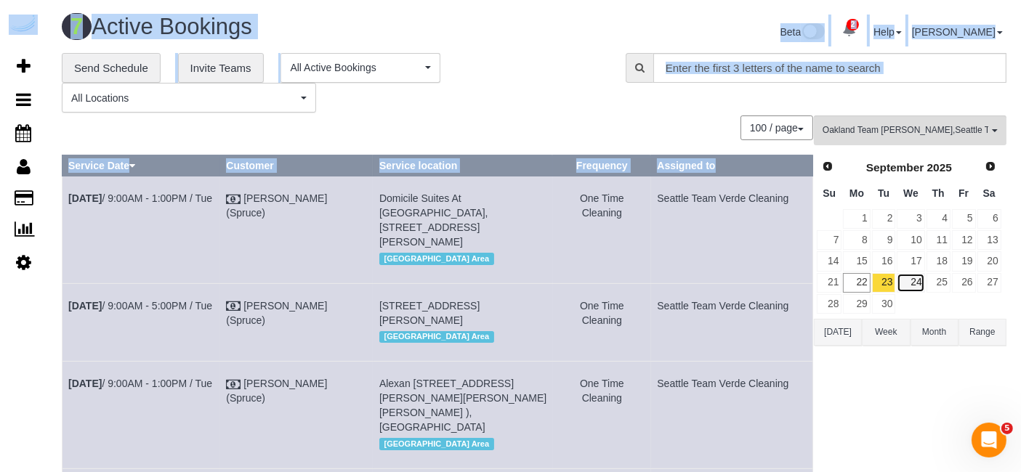
click at [918, 275] on link "24" at bounding box center [911, 283] width 28 height 20
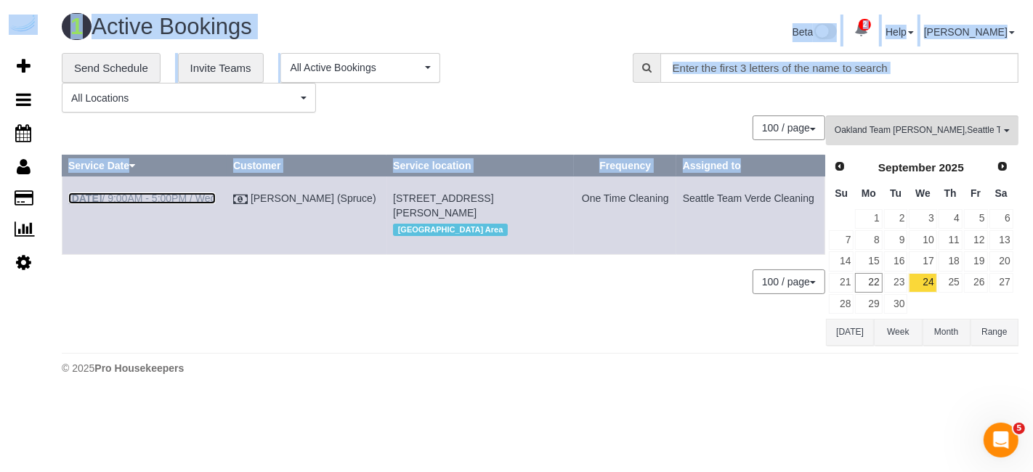
click at [207, 199] on link "Sep 24th / 9:00AM - 5:00PM / Wed" at bounding box center [142, 199] width 148 height 12
drag, startPoint x: 809, startPoint y: 206, endPoint x: 536, endPoint y: 165, distance: 276.4
click at [420, 169] on table "Service Date Customer Service location Frequency Assigned to Sep 24th / 9:00AM …" at bounding box center [444, 205] width 764 height 100
copy tr "Sep 24th / 9:00AM - 5:00PM / Wed Brandie Louck (Spruce) 1823 Minor Ave, Buildin…"
drag, startPoint x: 817, startPoint y: 200, endPoint x: 70, endPoint y: 198, distance: 746.4
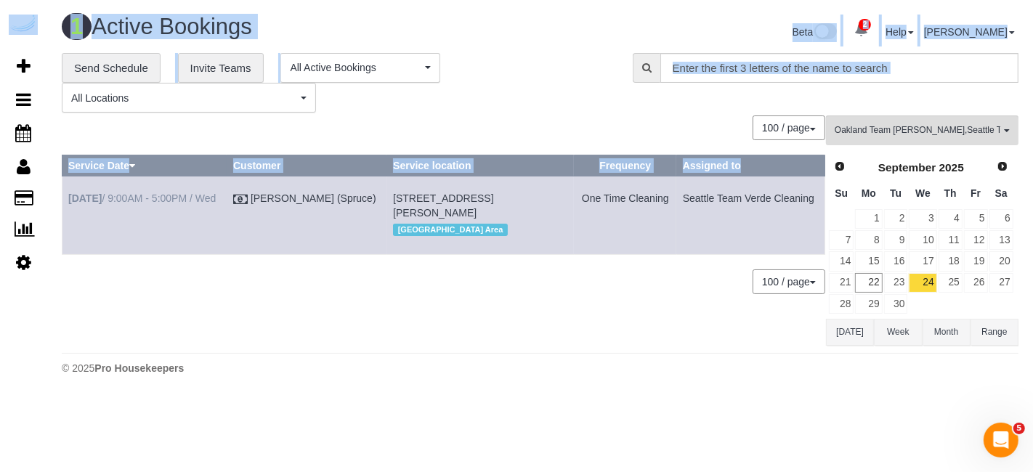
click at [70, 198] on tr "Sep 24th / 9:00AM - 5:00PM / Wed Brandie Louck (Spruce) 1823 Minor Ave, Buildin…" at bounding box center [444, 216] width 763 height 78
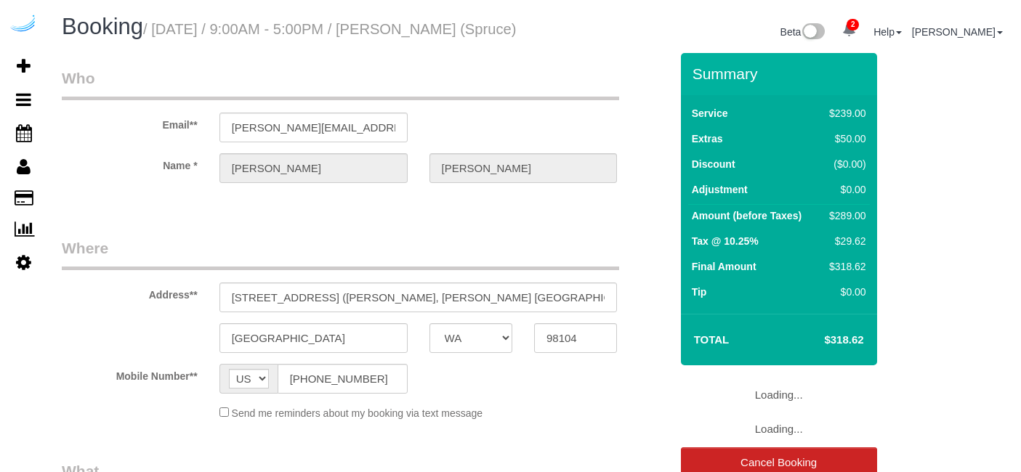
select select "WA"
select select "number:9"
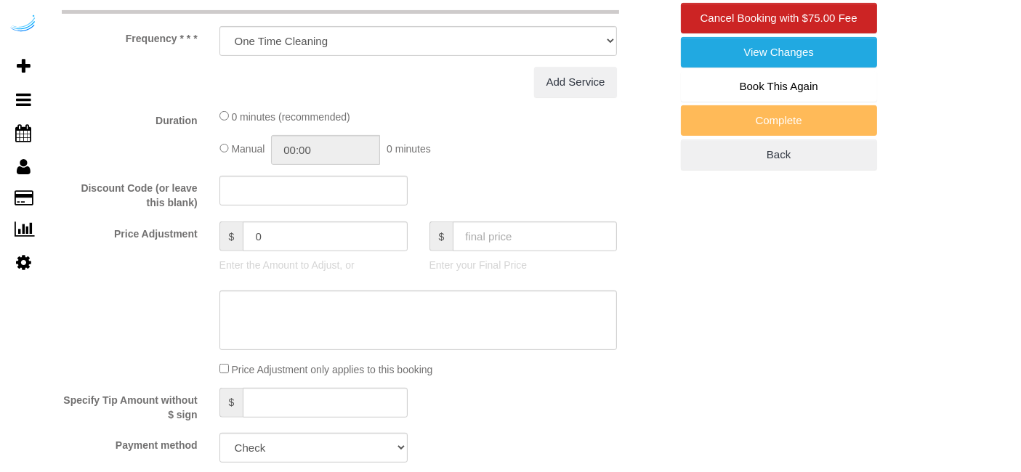
select select "282"
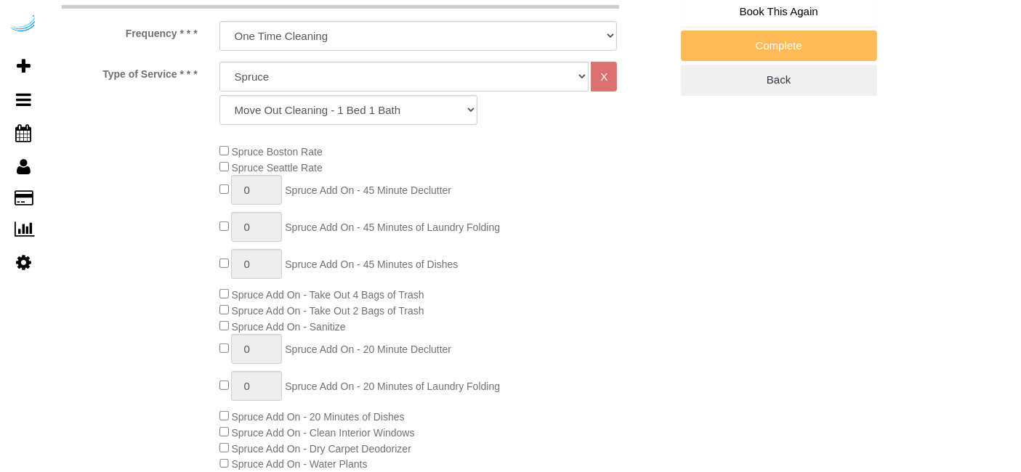
select select "object:792"
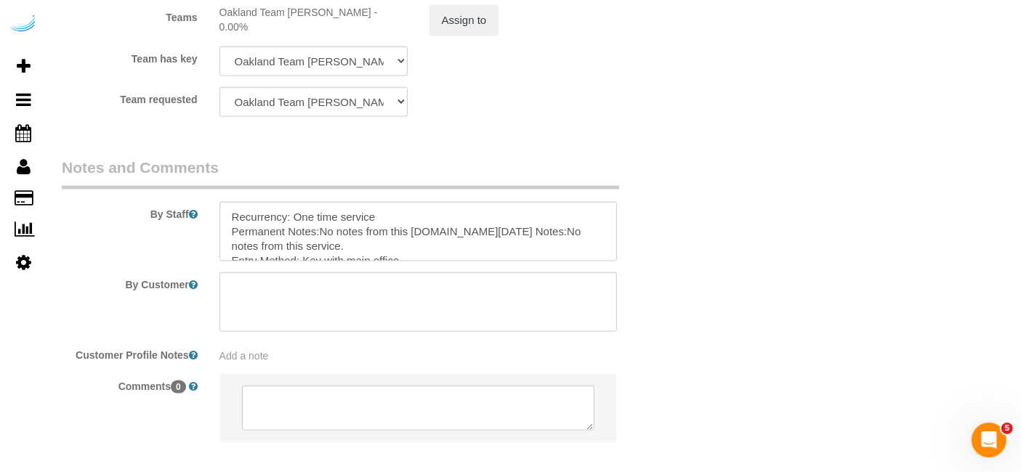
scroll to position [2294, 0]
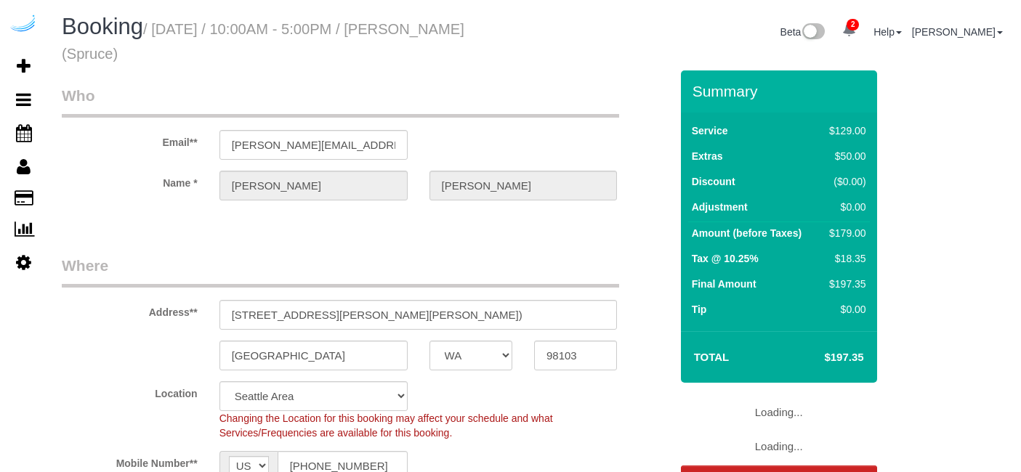
select select "WA"
select select "object:641"
select select "282"
select select "number:9"
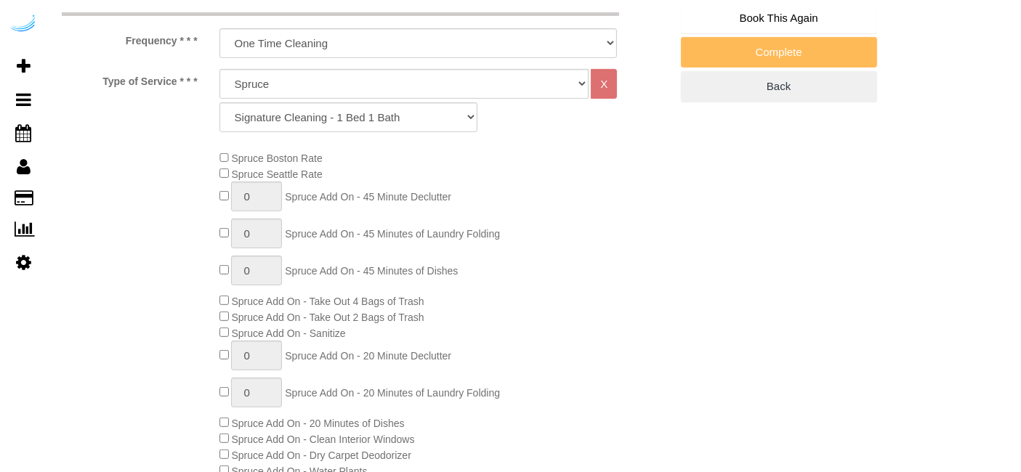
select select "object:792"
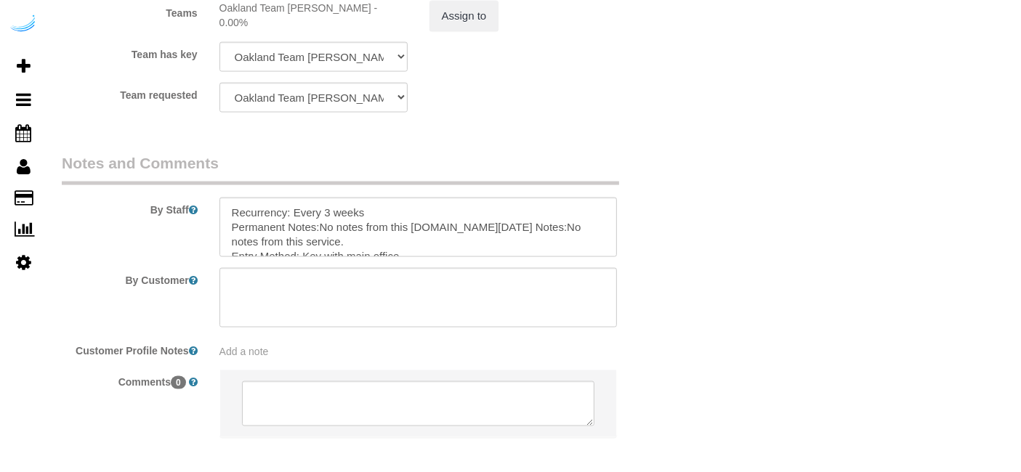
scroll to position [2294, 0]
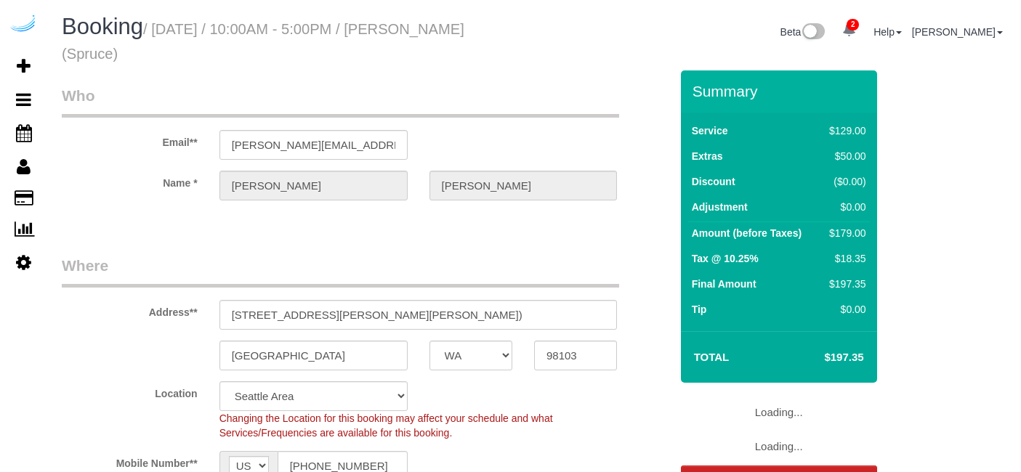
select select "WA"
select select "282"
select select "number:9"
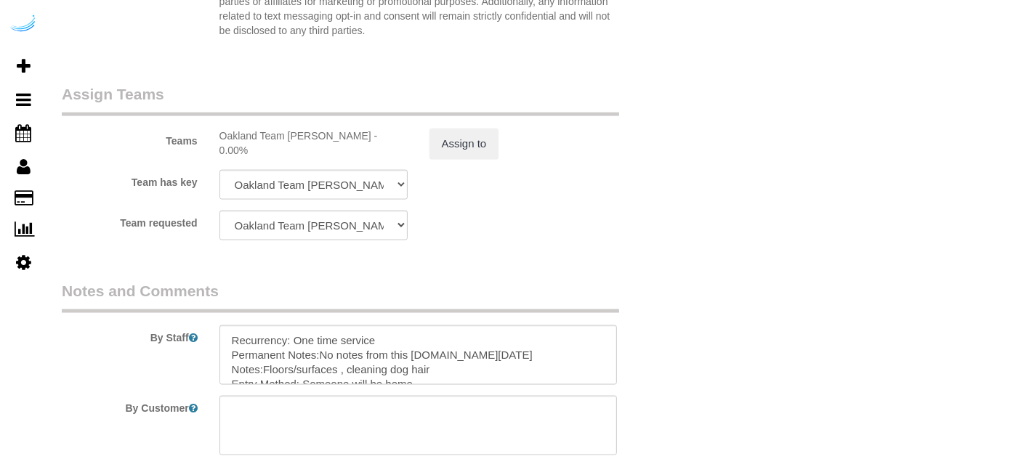
scroll to position [2294, 0]
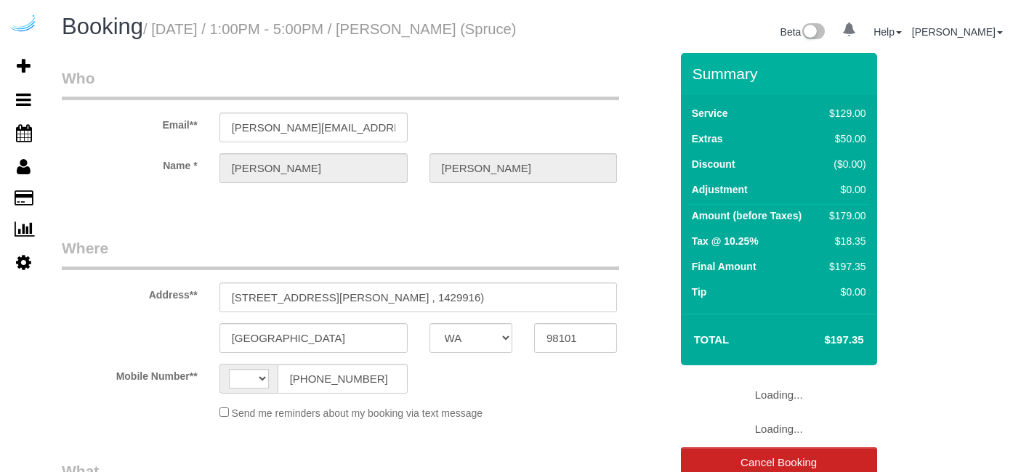
select select "WA"
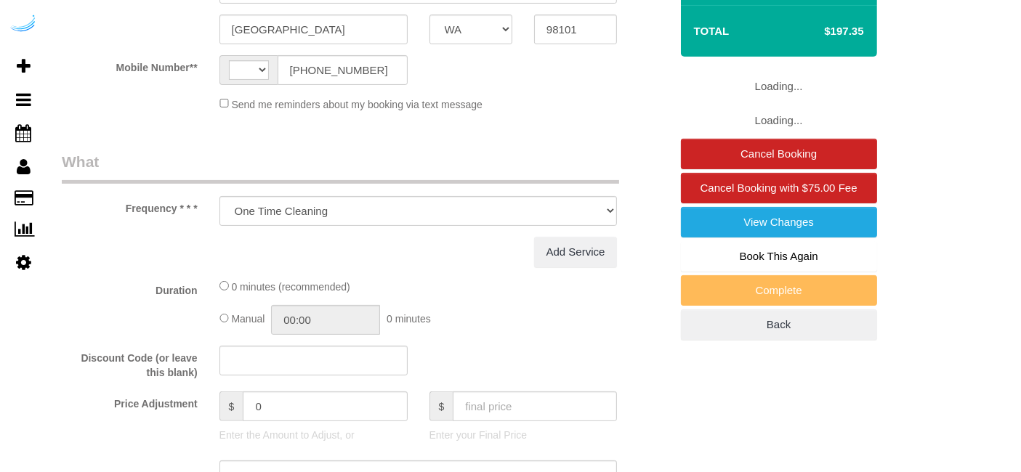
select select "string:[GEOGRAPHIC_DATA]"
select select "number:9"
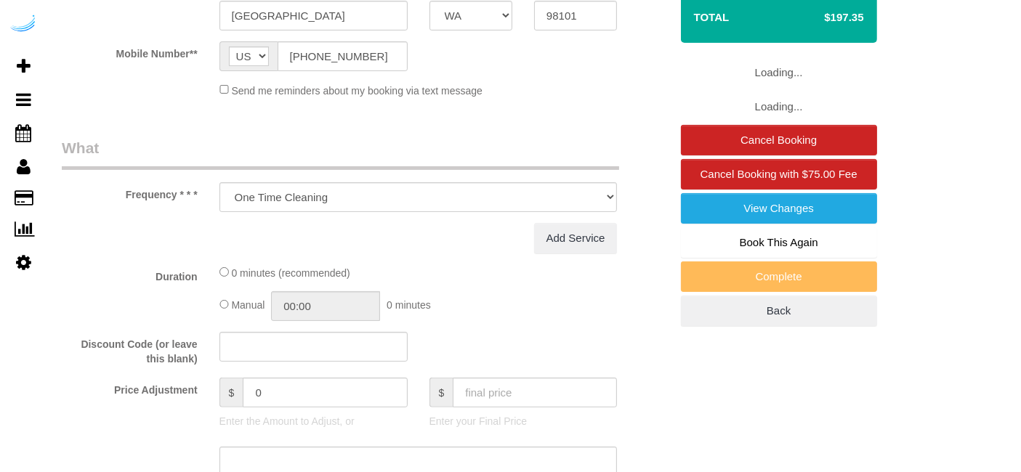
select select "282"
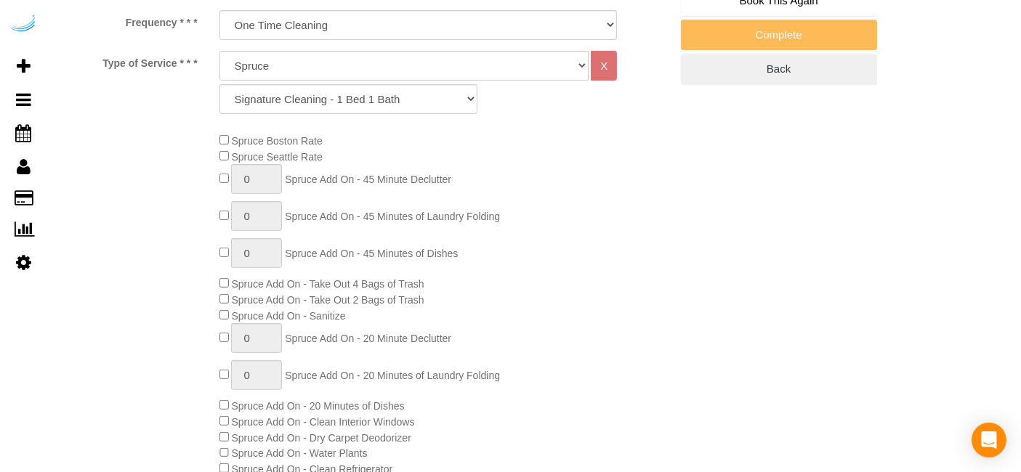
select select "object:792"
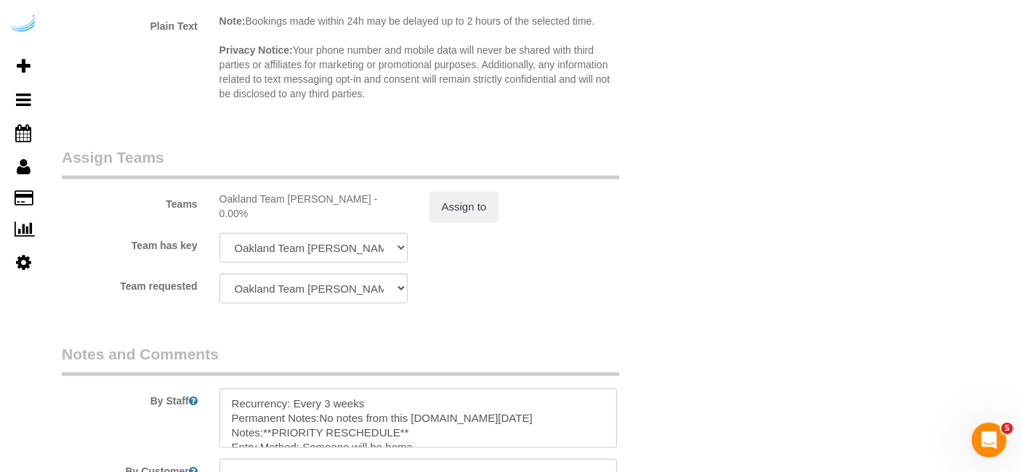
scroll to position [2261, 0]
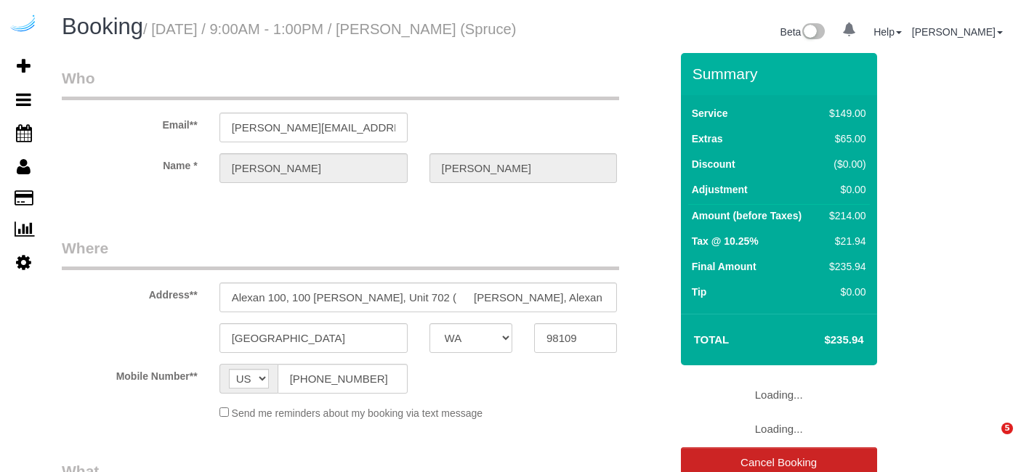
select select "WA"
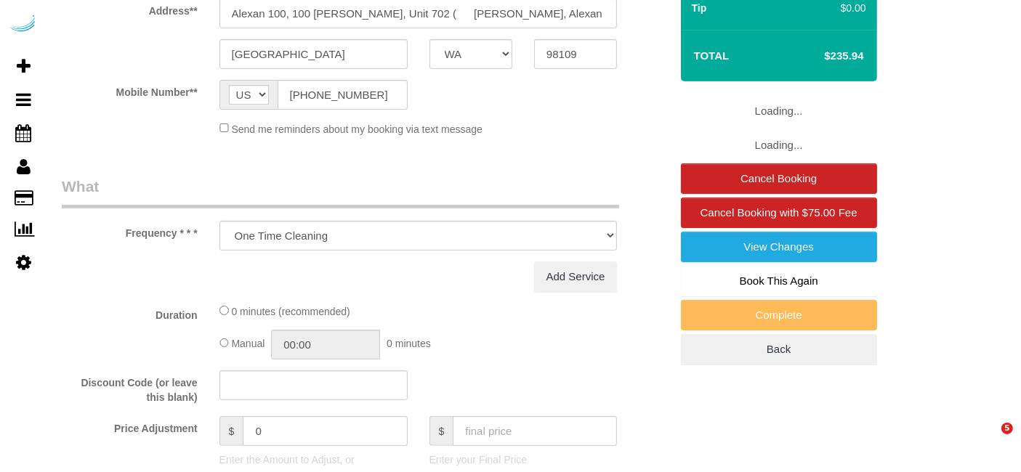
select select "282"
select select "number:9"
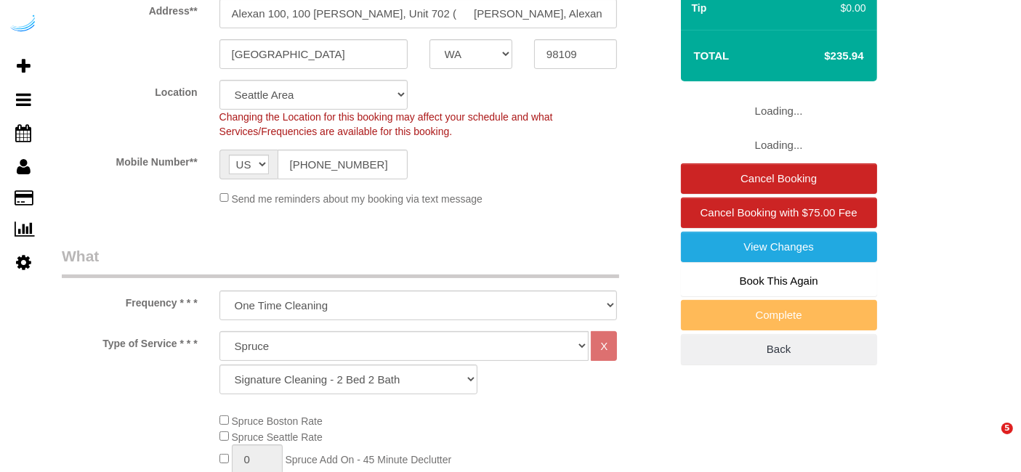
scroll to position [407, 0]
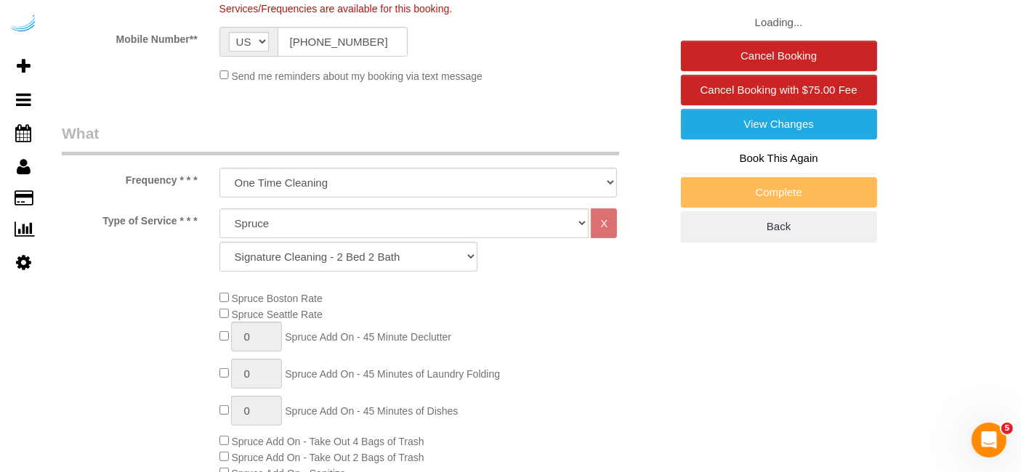
select select "object:792"
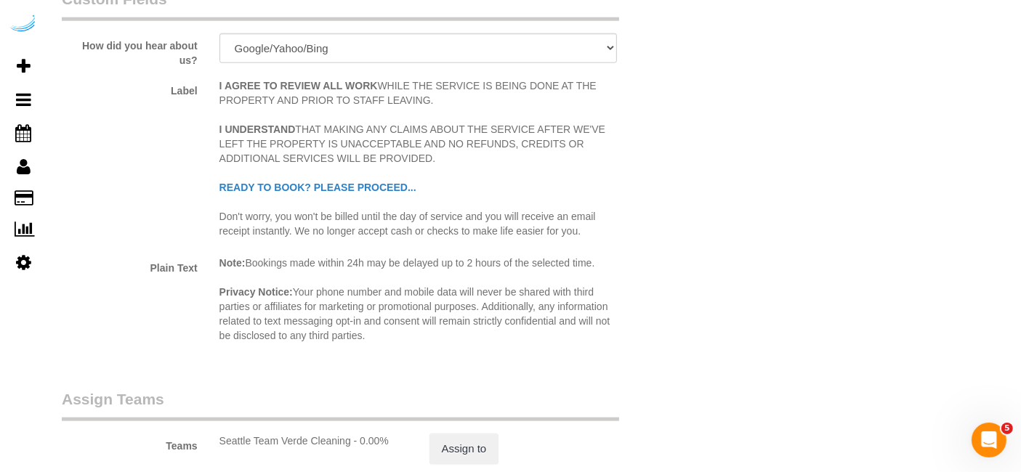
scroll to position [2294, 0]
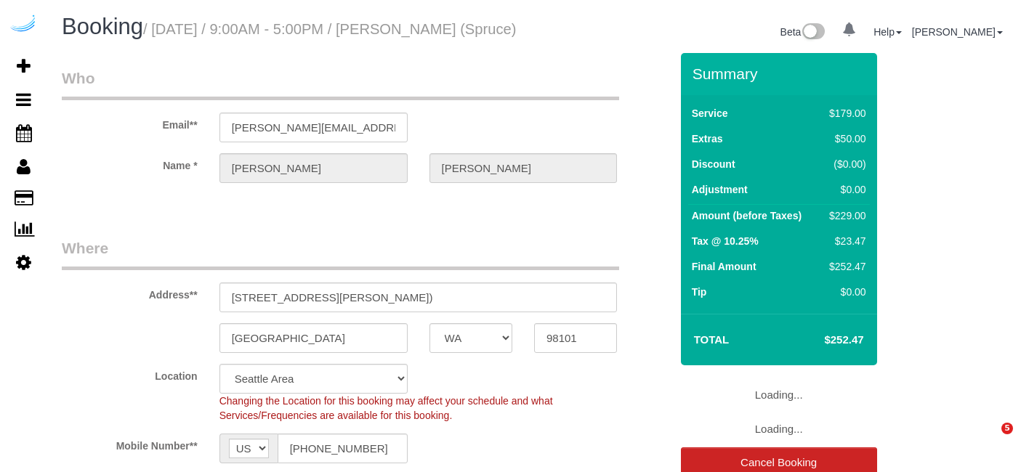
select select "WA"
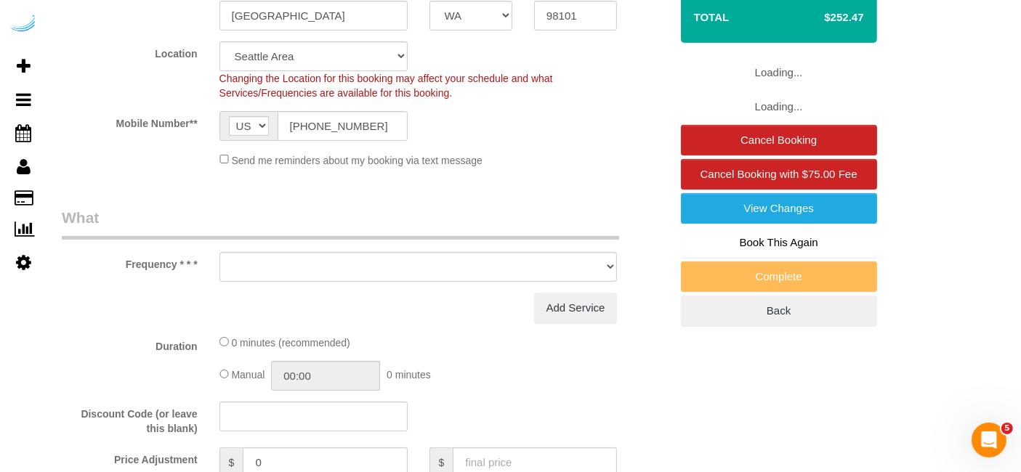
select select "object:792"
select select "282"
select select "number:9"
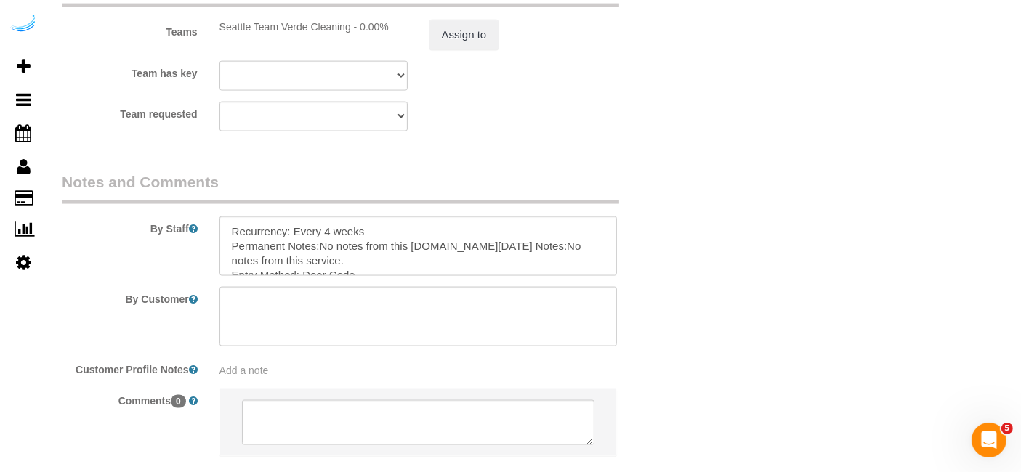
scroll to position [2294, 0]
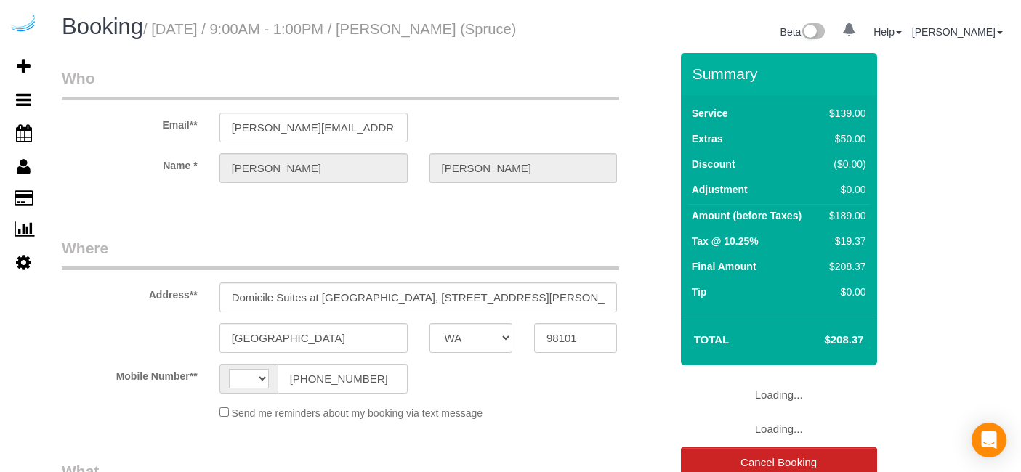
select select "WA"
select select "number:9"
select select "string:[GEOGRAPHIC_DATA]"
select select "282"
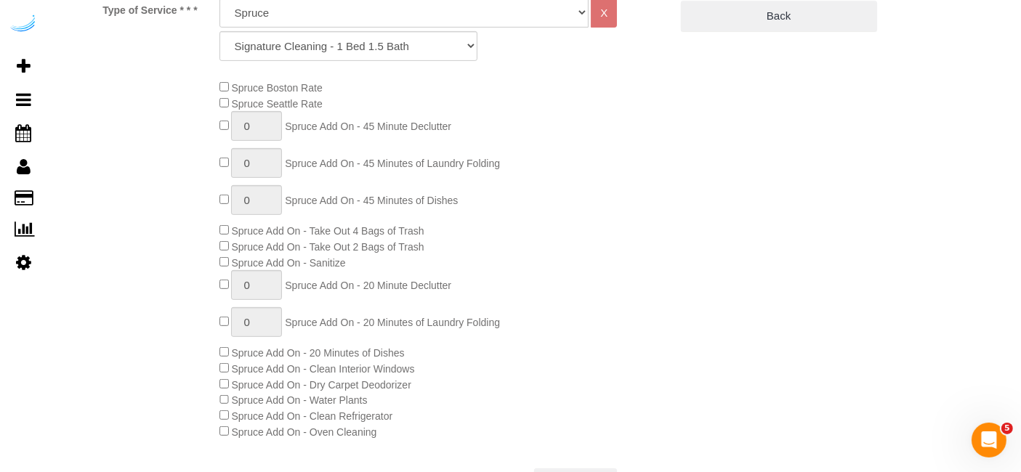
select select "object:792"
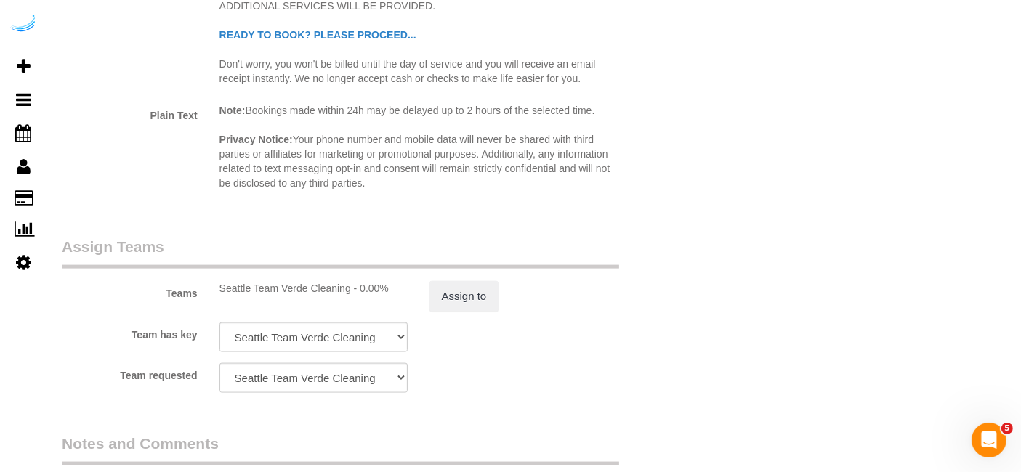
scroll to position [2180, 0]
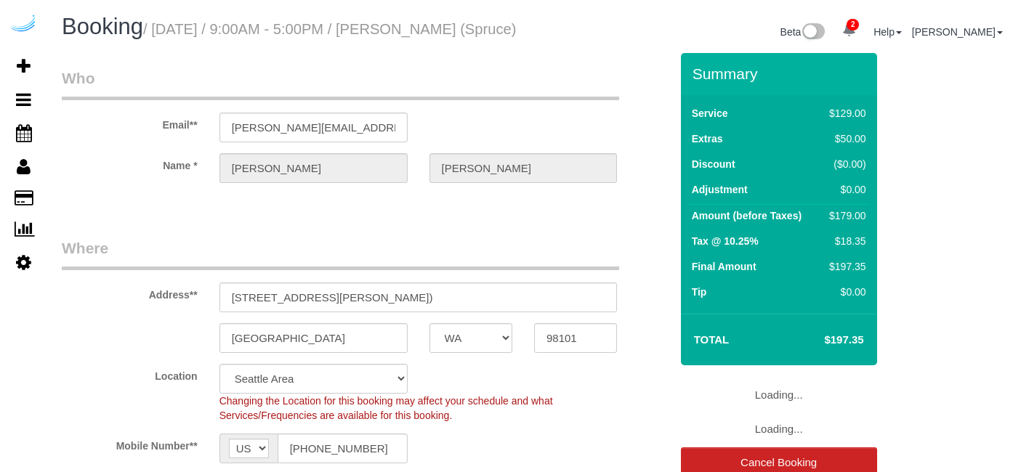
select select "WA"
select select "282"
select select "number:9"
select select "object:792"
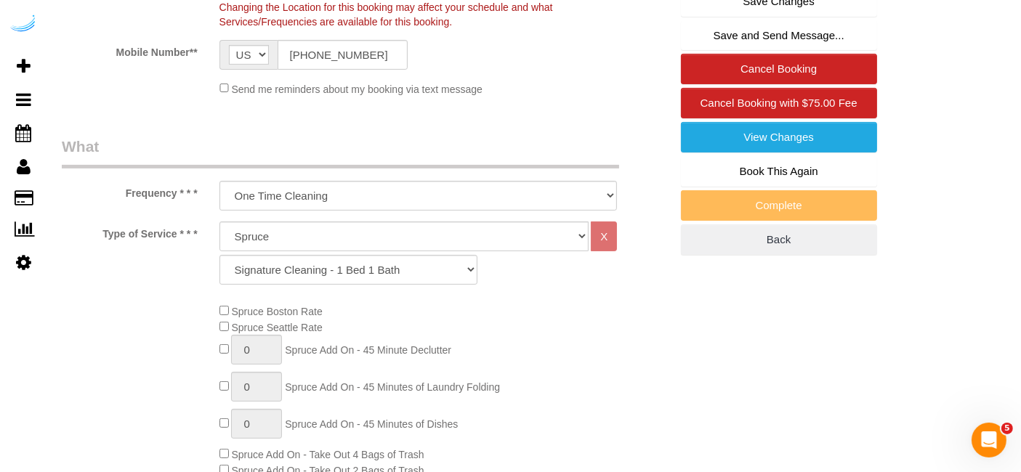
scroll to position [403, 0]
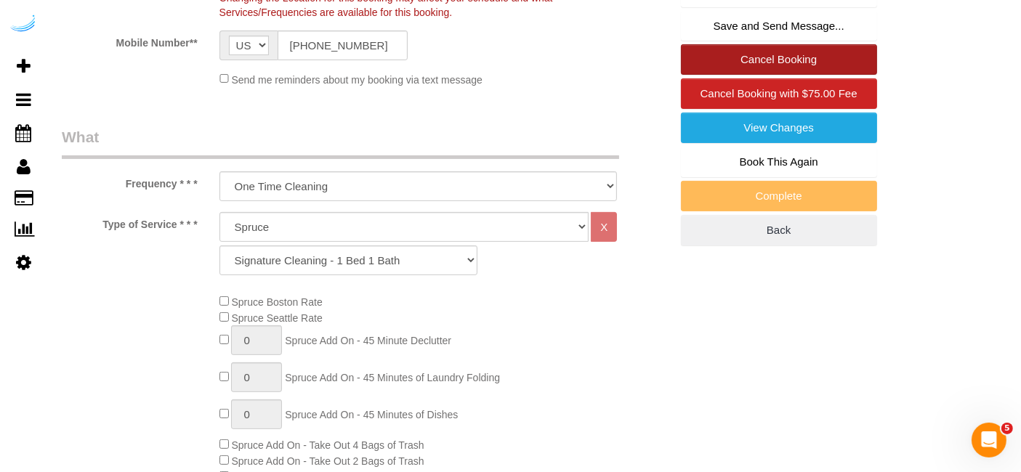
click at [805, 75] on link "Cancel Booking" at bounding box center [779, 59] width 196 height 31
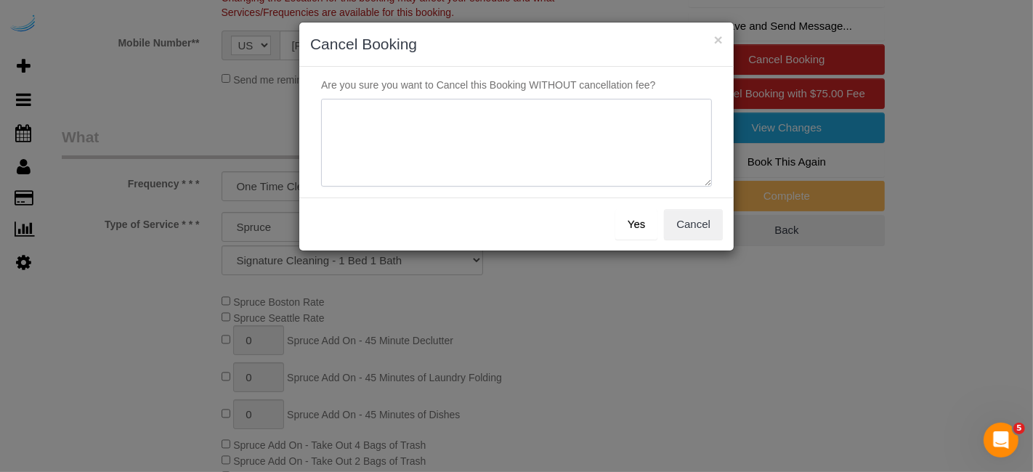
click at [552, 136] on textarea at bounding box center [516, 143] width 391 height 89
type textarea "Not on sprue."
click at [629, 224] on button "Yes" at bounding box center [637, 224] width 42 height 31
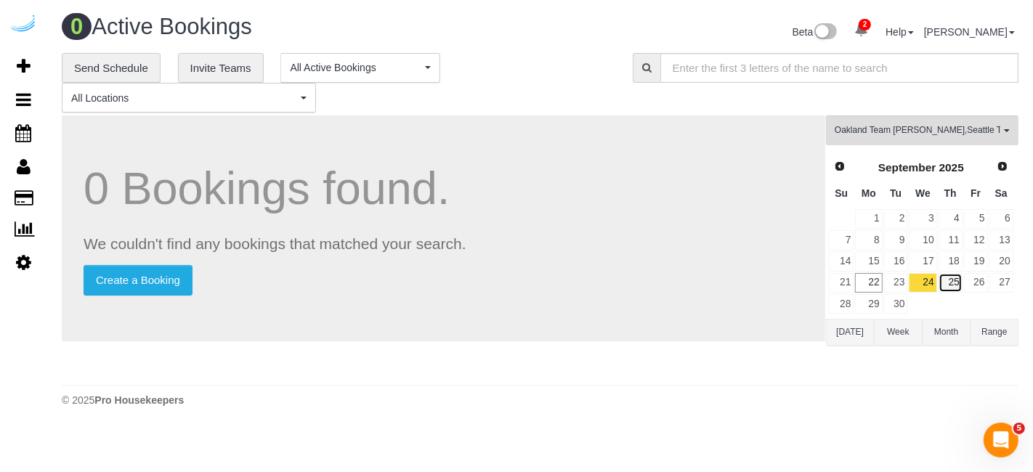
click at [954, 284] on link "25" at bounding box center [951, 283] width 24 height 20
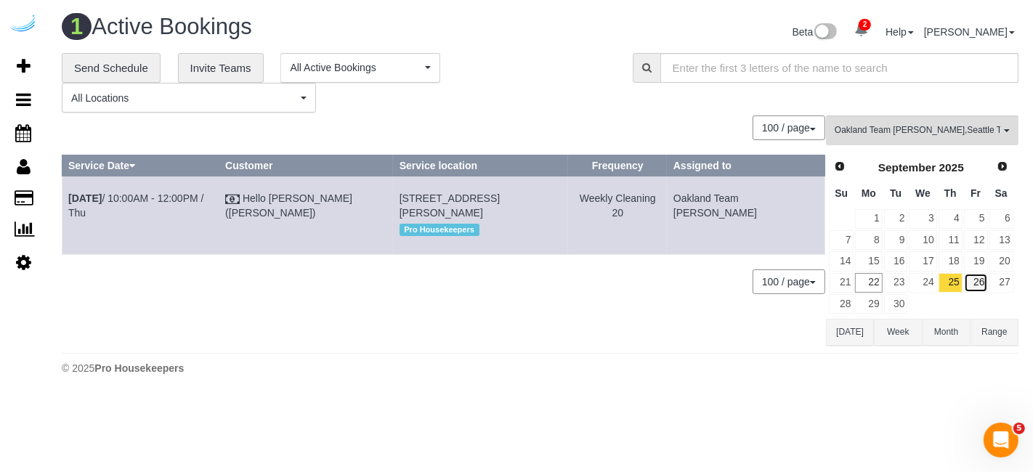
click at [980, 276] on link "26" at bounding box center [976, 283] width 24 height 20
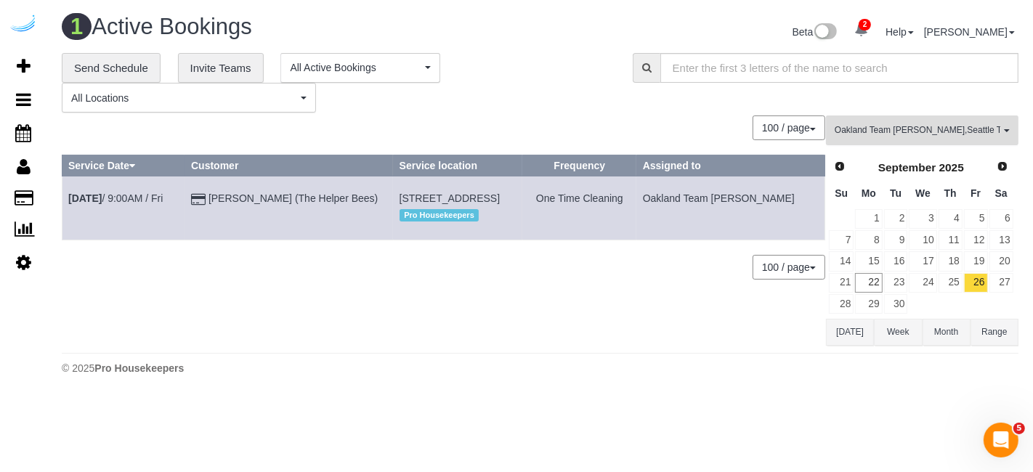
click at [946, 129] on span "Oakland Team [PERSON_NAME] , [GEOGRAPHIC_DATA] Team Verde Cleaning" at bounding box center [918, 130] width 166 height 12
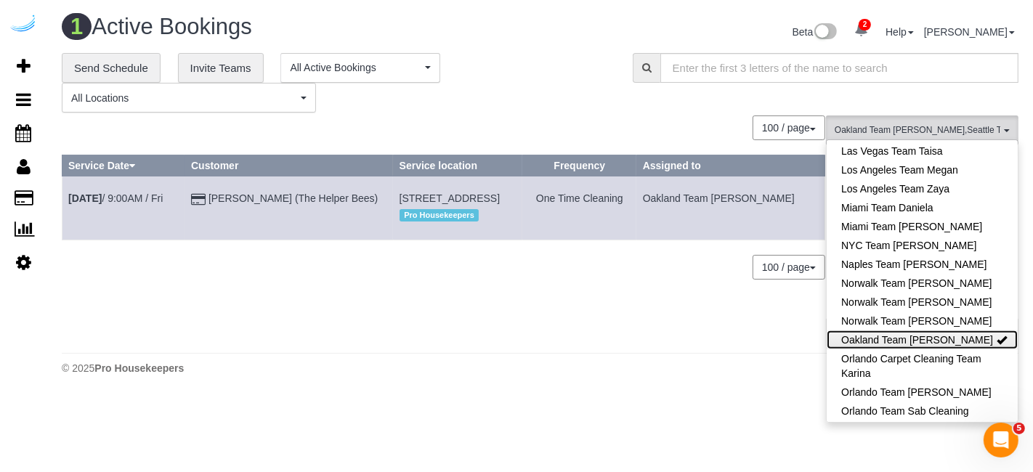
click at [965, 331] on link "Oakland Team [PERSON_NAME]" at bounding box center [922, 340] width 191 height 19
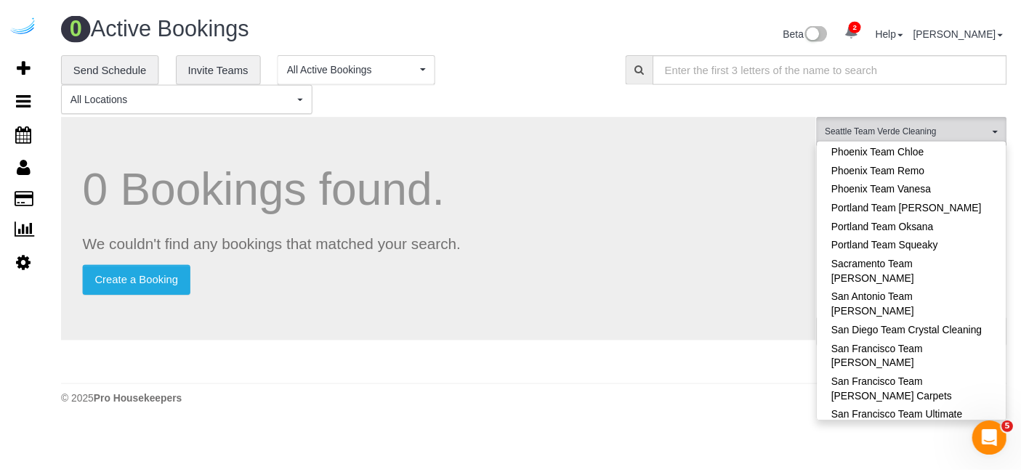
scroll to position [1391, 0]
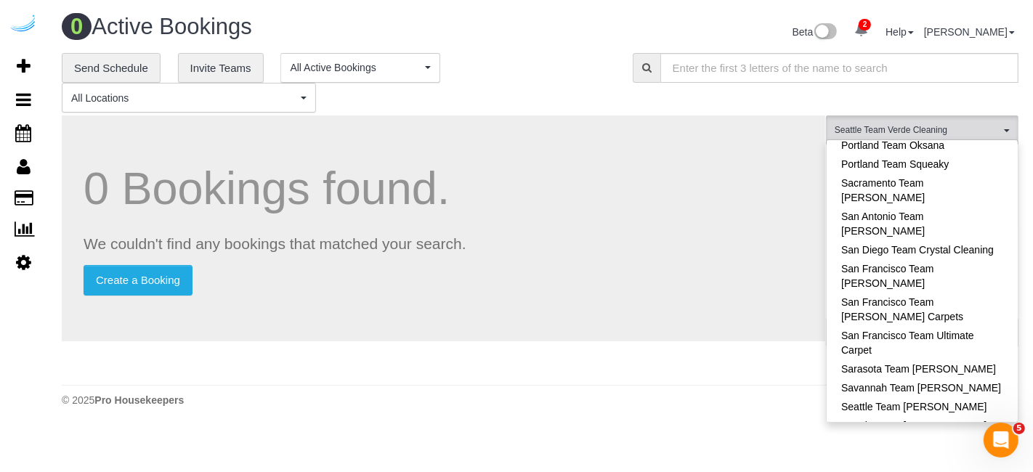
click at [997, 440] on span at bounding box center [1002, 445] width 10 height 10
click at [760, 309] on div "0 Bookings found. We couldn't find any bookings that matched your search. Creat…" at bounding box center [444, 229] width 764 height 226
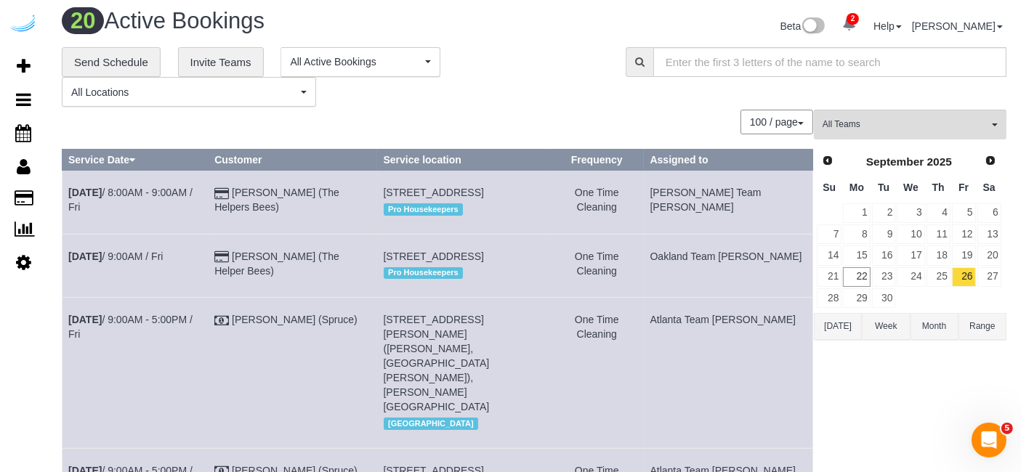
scroll to position [0, 0]
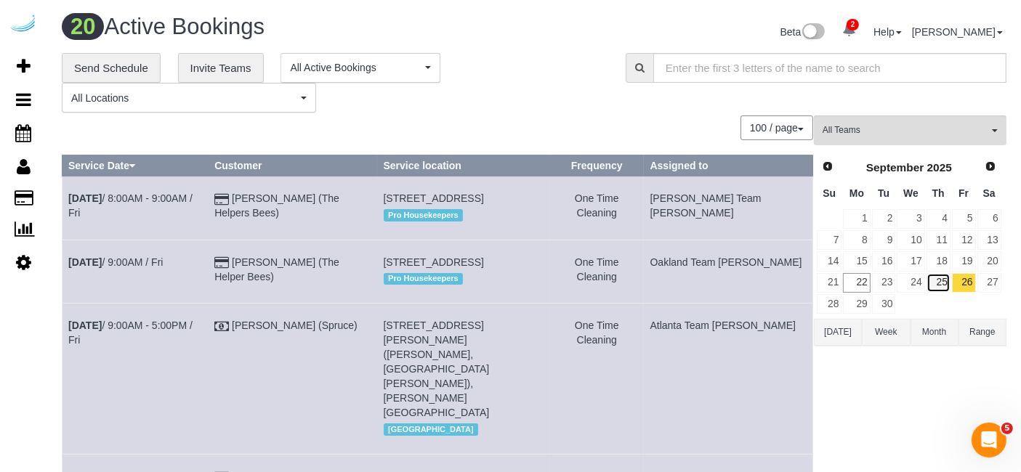
click at [945, 277] on link "25" at bounding box center [939, 283] width 24 height 20
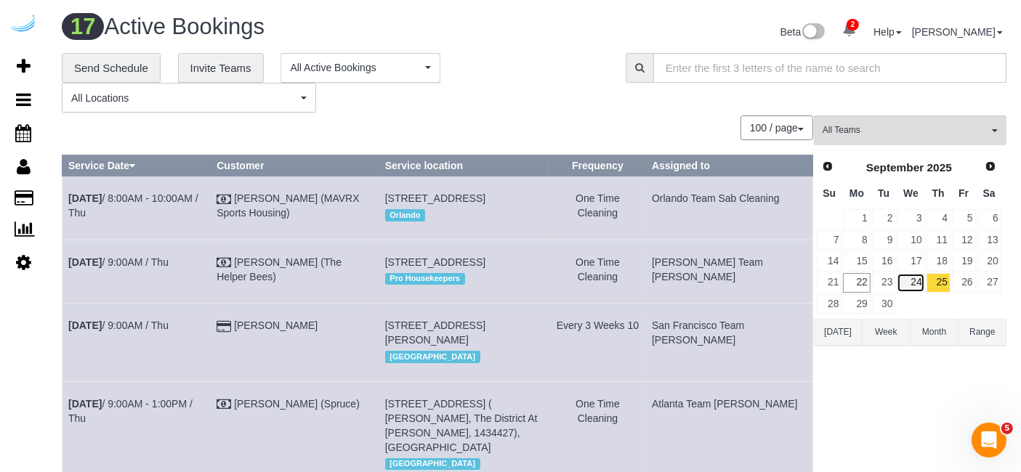
click at [914, 279] on link "24" at bounding box center [911, 283] width 28 height 20
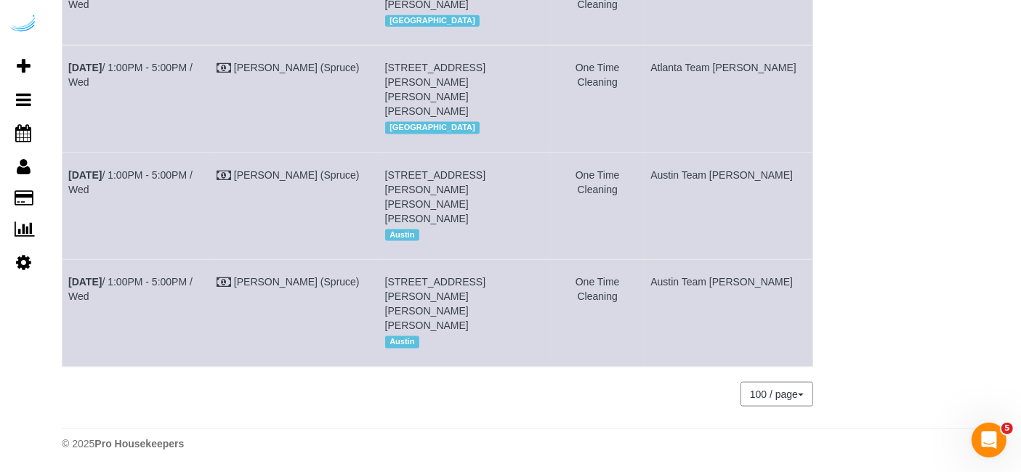
scroll to position [2086, 0]
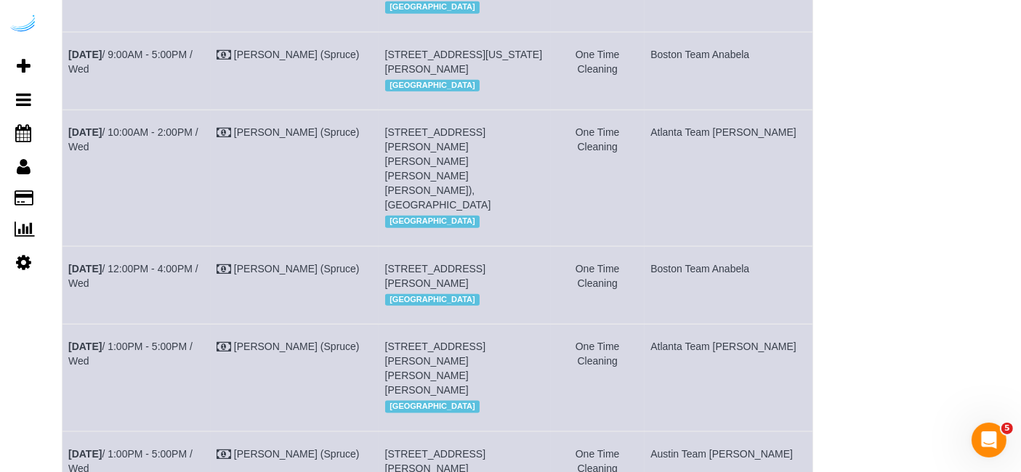
scroll to position [1682, 0]
